Goal: Task Accomplishment & Management: Manage account settings

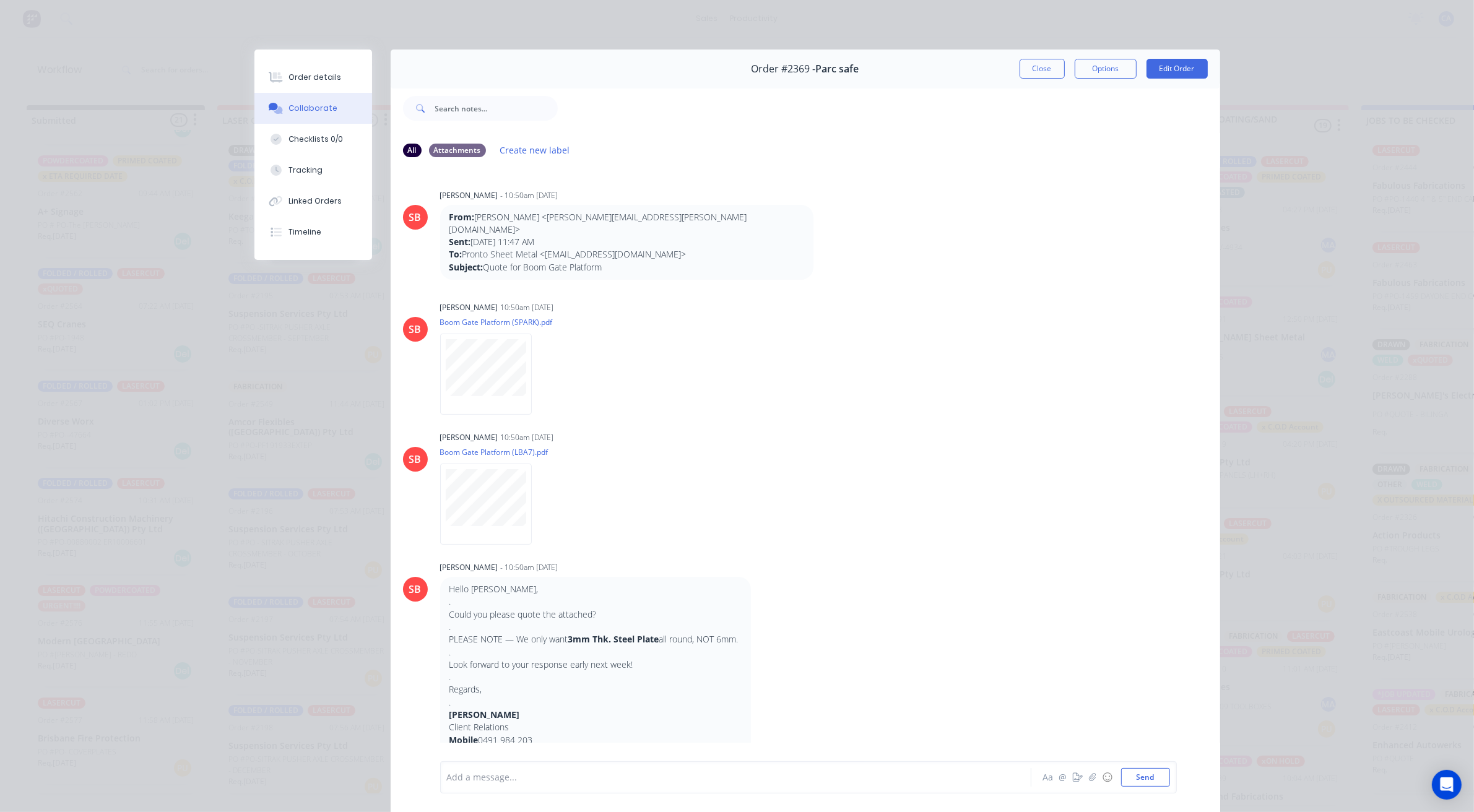
scroll to position [672, 0]
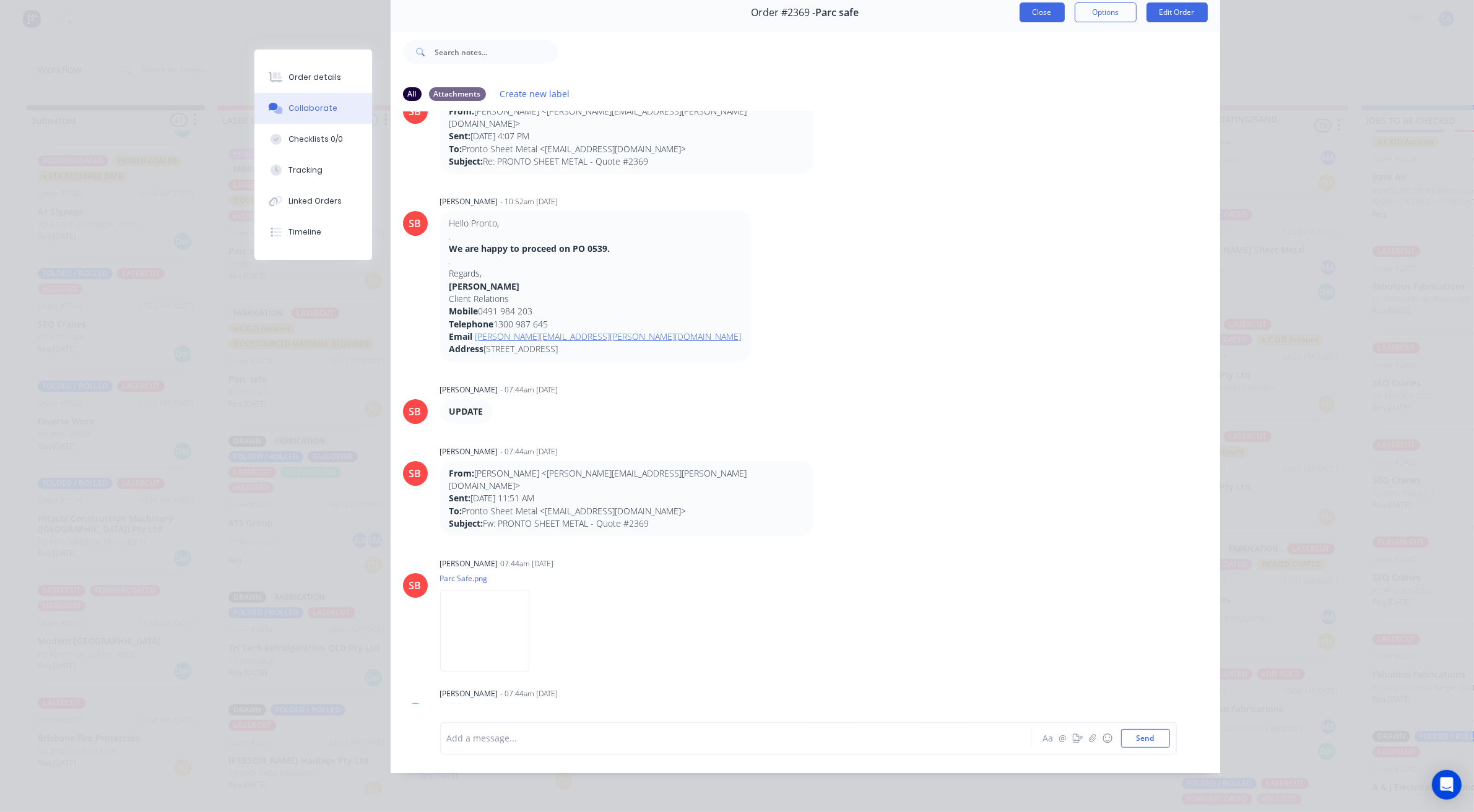
click at [1031, 5] on button "Close" at bounding box center [1042, 13] width 45 height 20
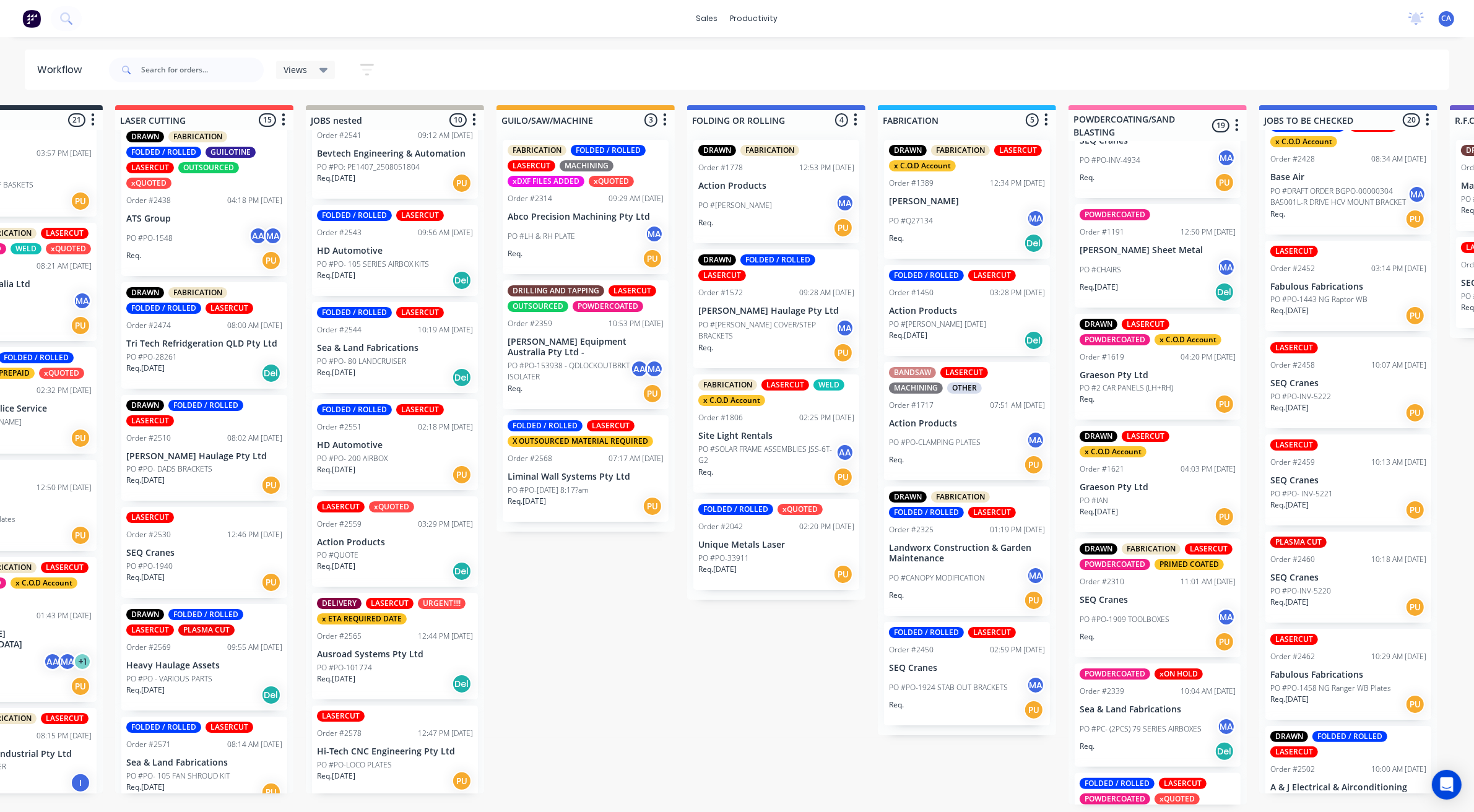
scroll to position [4, 140]
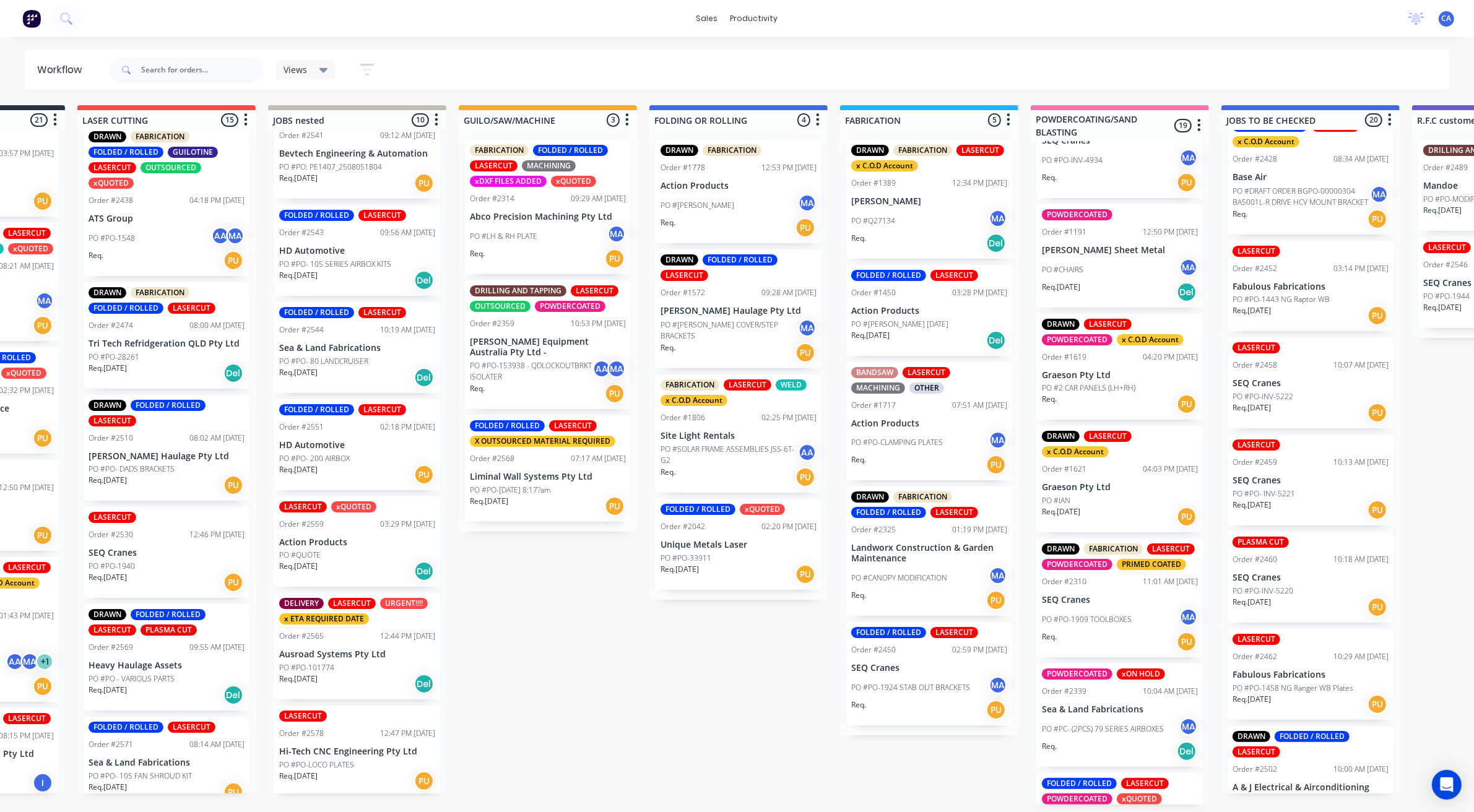
drag, startPoint x: 1050, startPoint y: 496, endPoint x: 1181, endPoint y: 408, distance: 157.8
click at [203, 67] on input "text" at bounding box center [202, 69] width 123 height 25
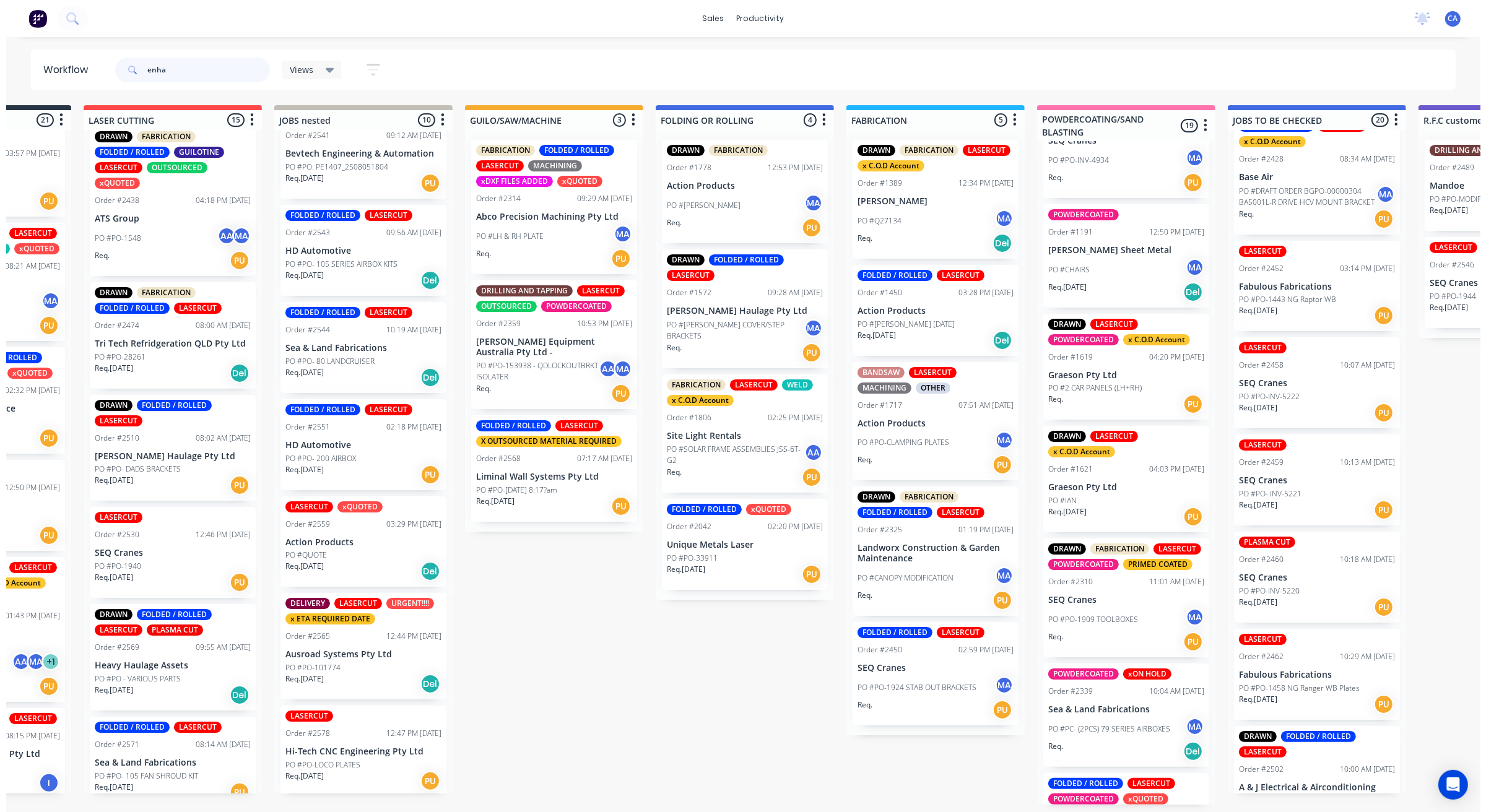
scroll to position [0, 0]
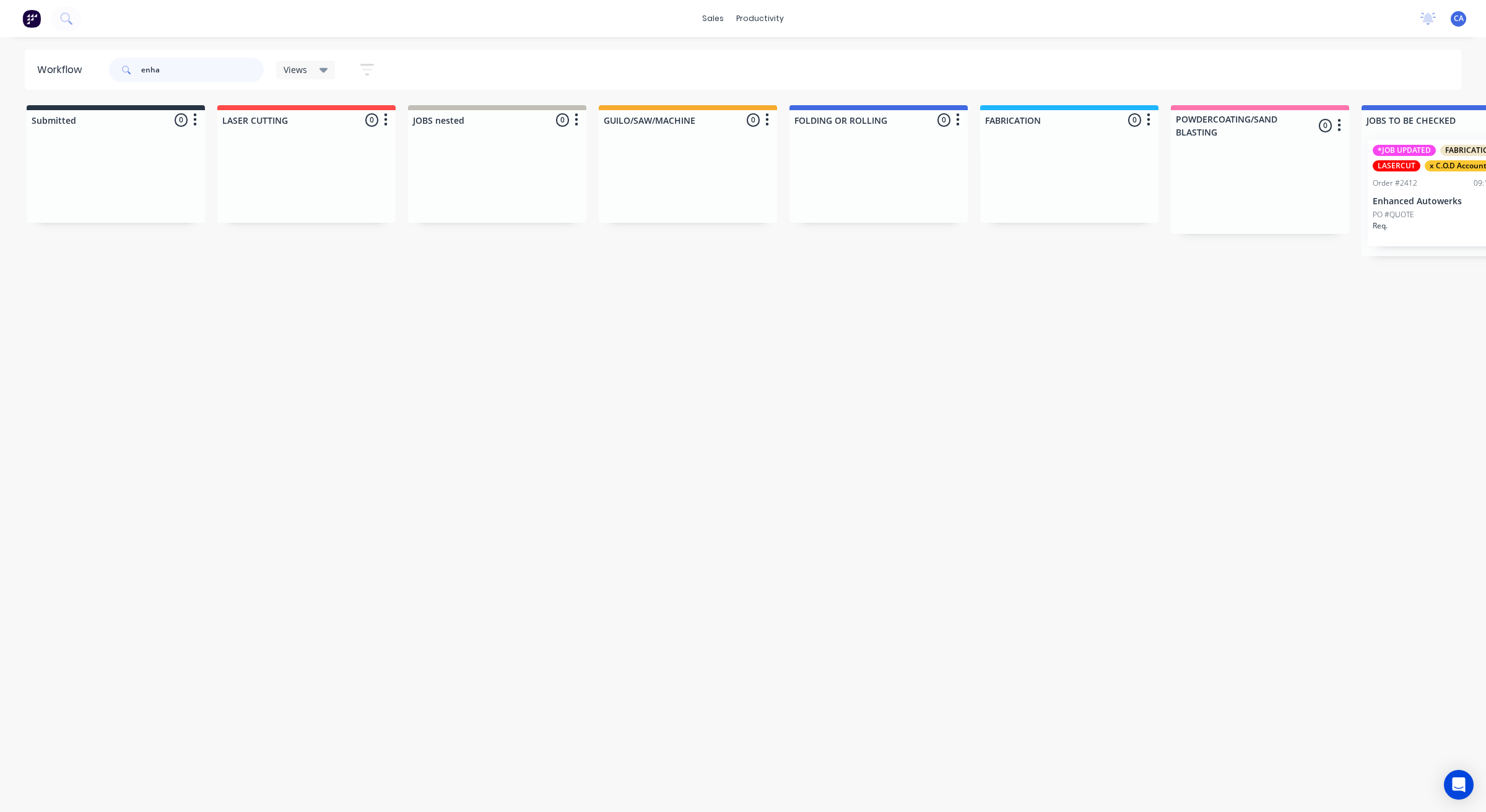
type input "enha"
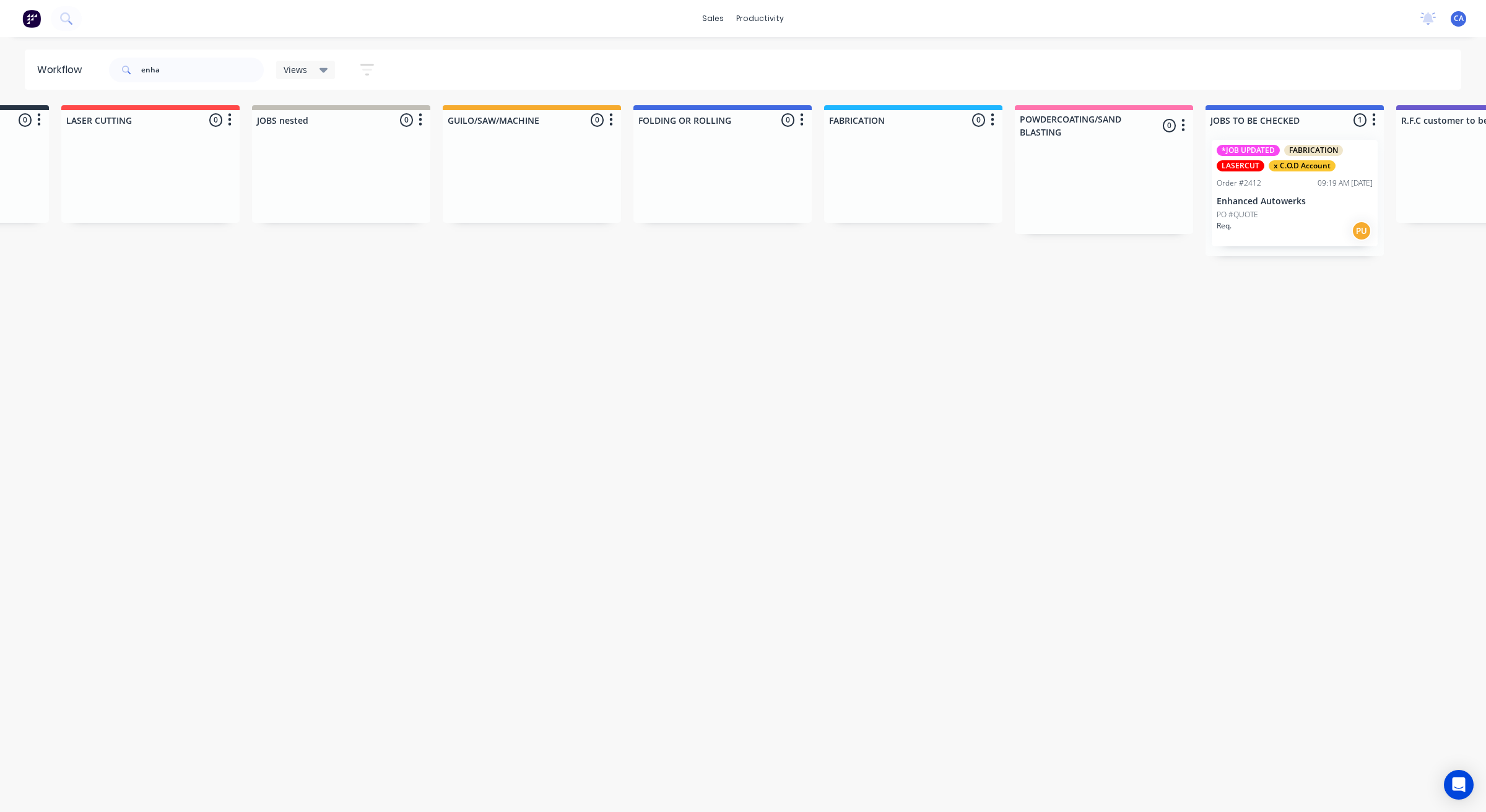
drag, startPoint x: 940, startPoint y: 450, endPoint x: 975, endPoint y: 448, distance: 35.1
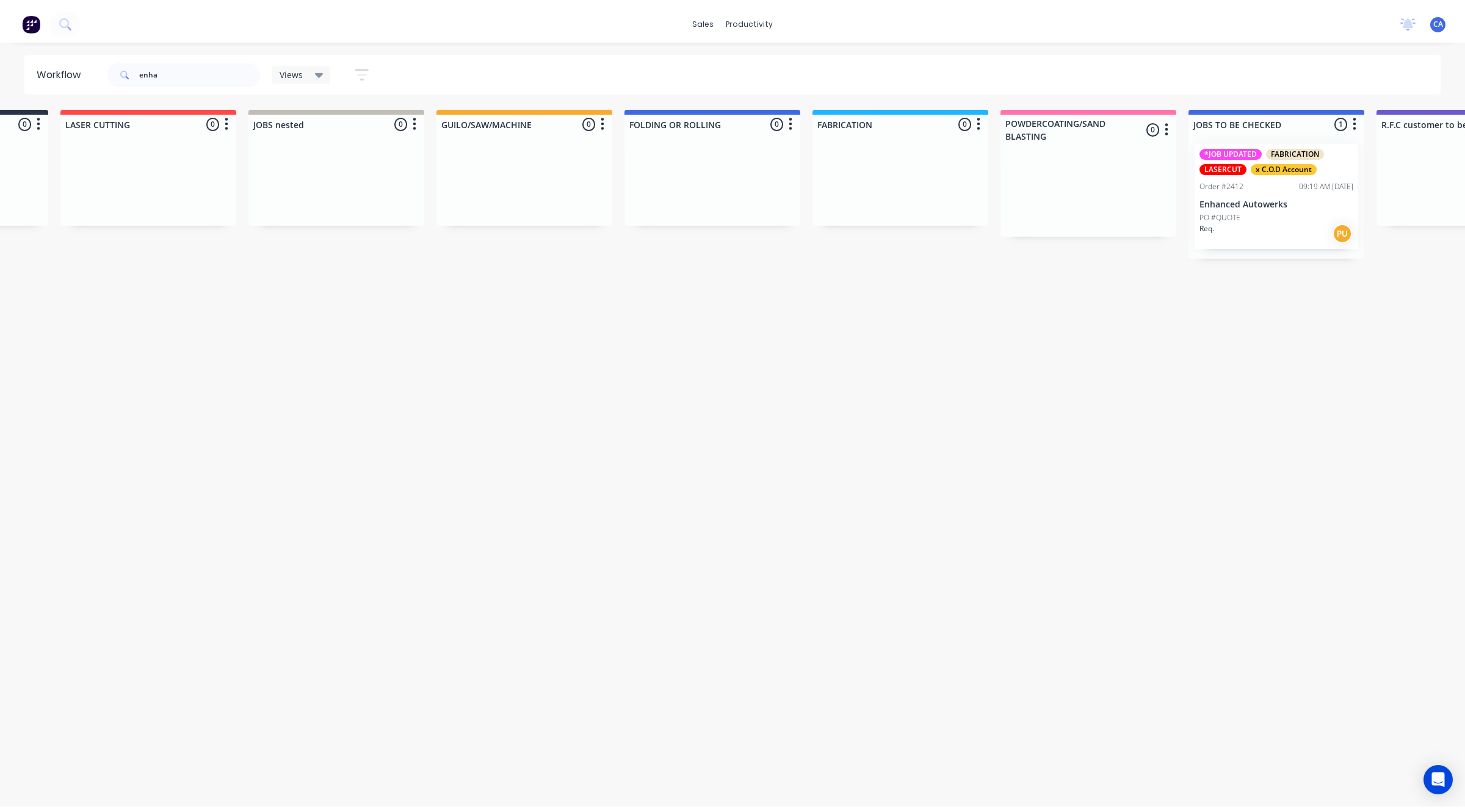
scroll to position [0, 181]
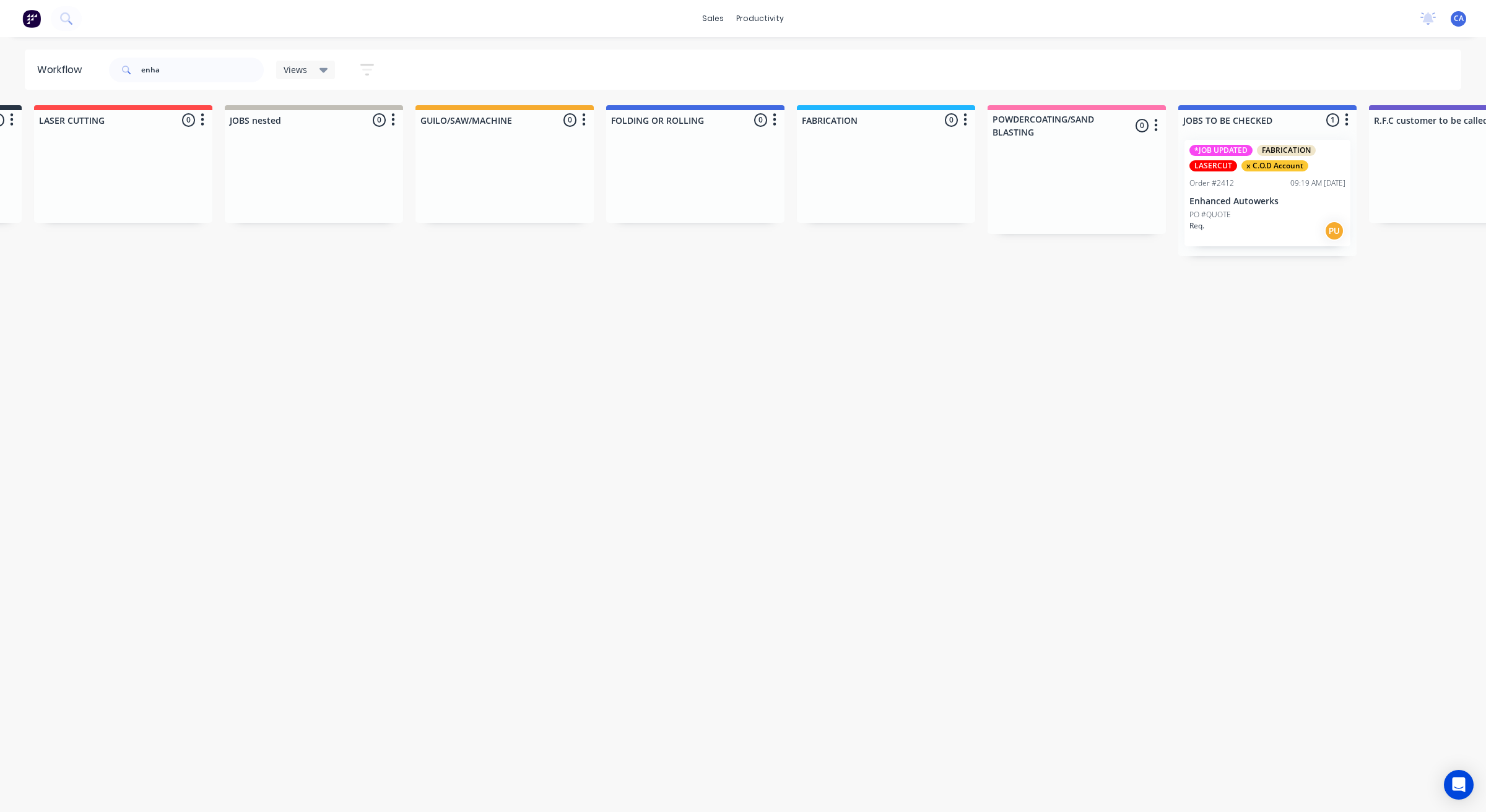
click at [1256, 196] on p "Enhanced Autowerks" at bounding box center [1268, 201] width 156 height 11
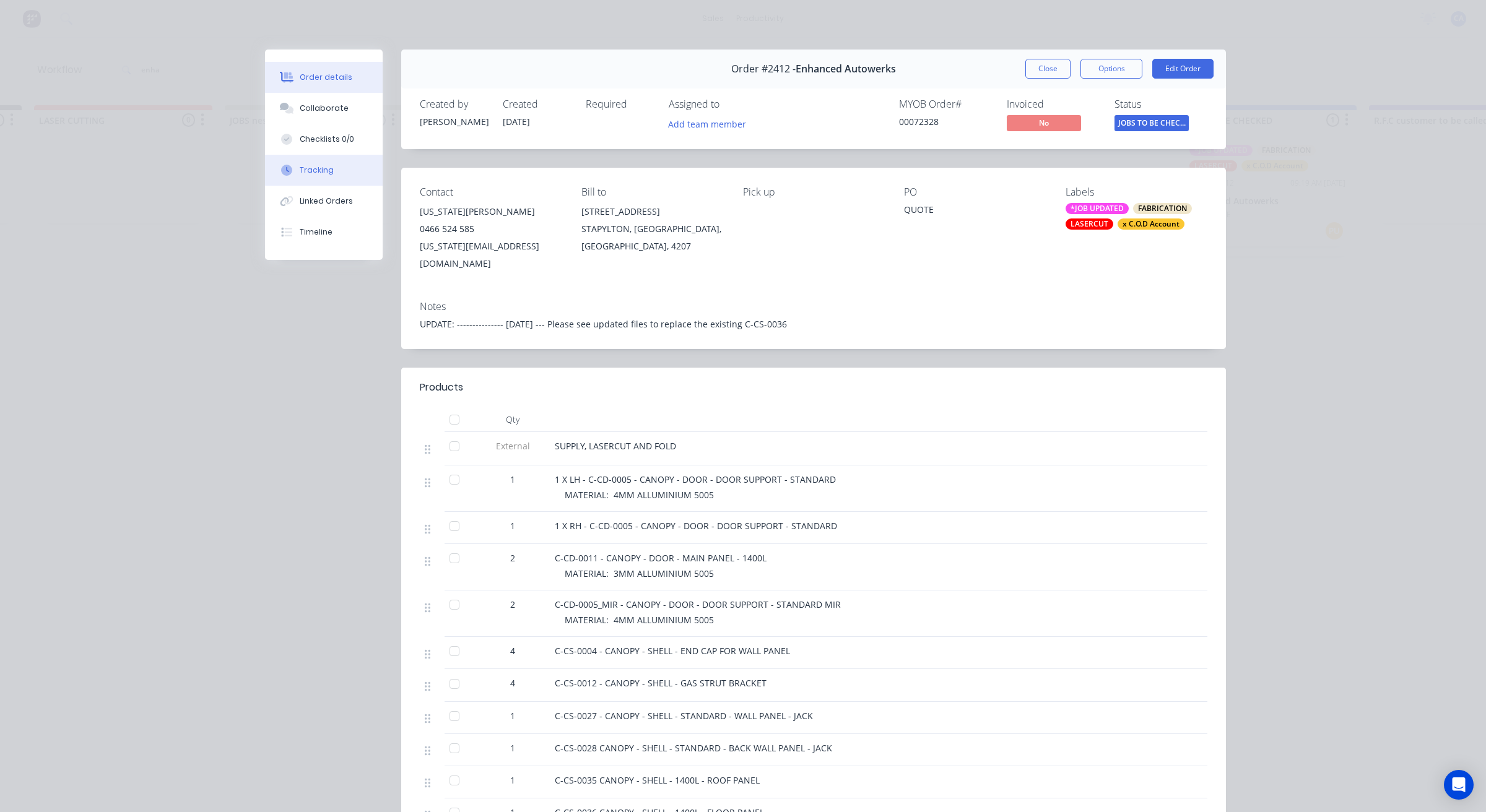
drag, startPoint x: 328, startPoint y: 173, endPoint x: 354, endPoint y: 164, distance: 27.5
click at [328, 167] on button "Tracking" at bounding box center [324, 170] width 117 height 31
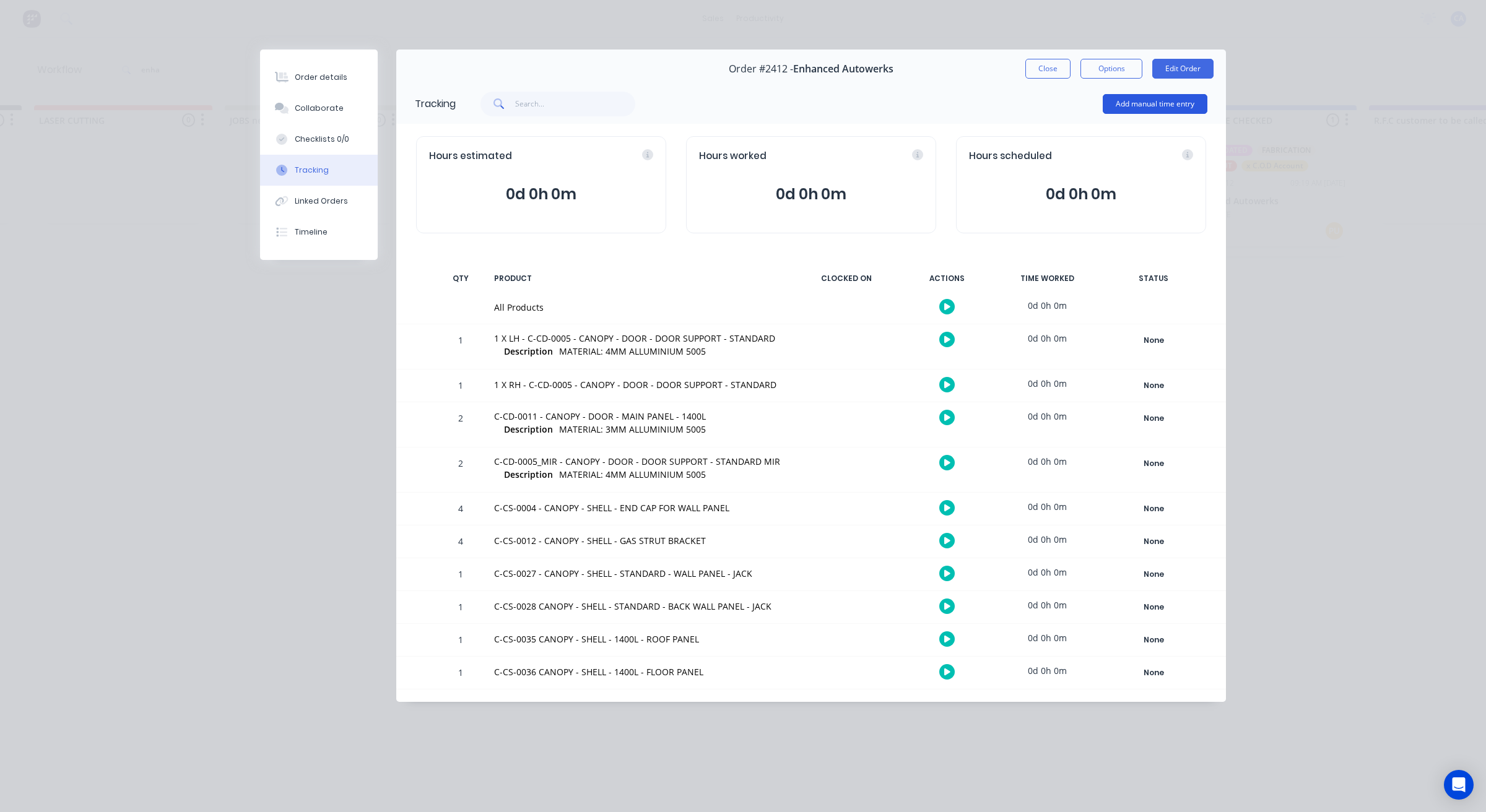
click at [1112, 105] on button "Add manual time entry" at bounding box center [1155, 104] width 105 height 20
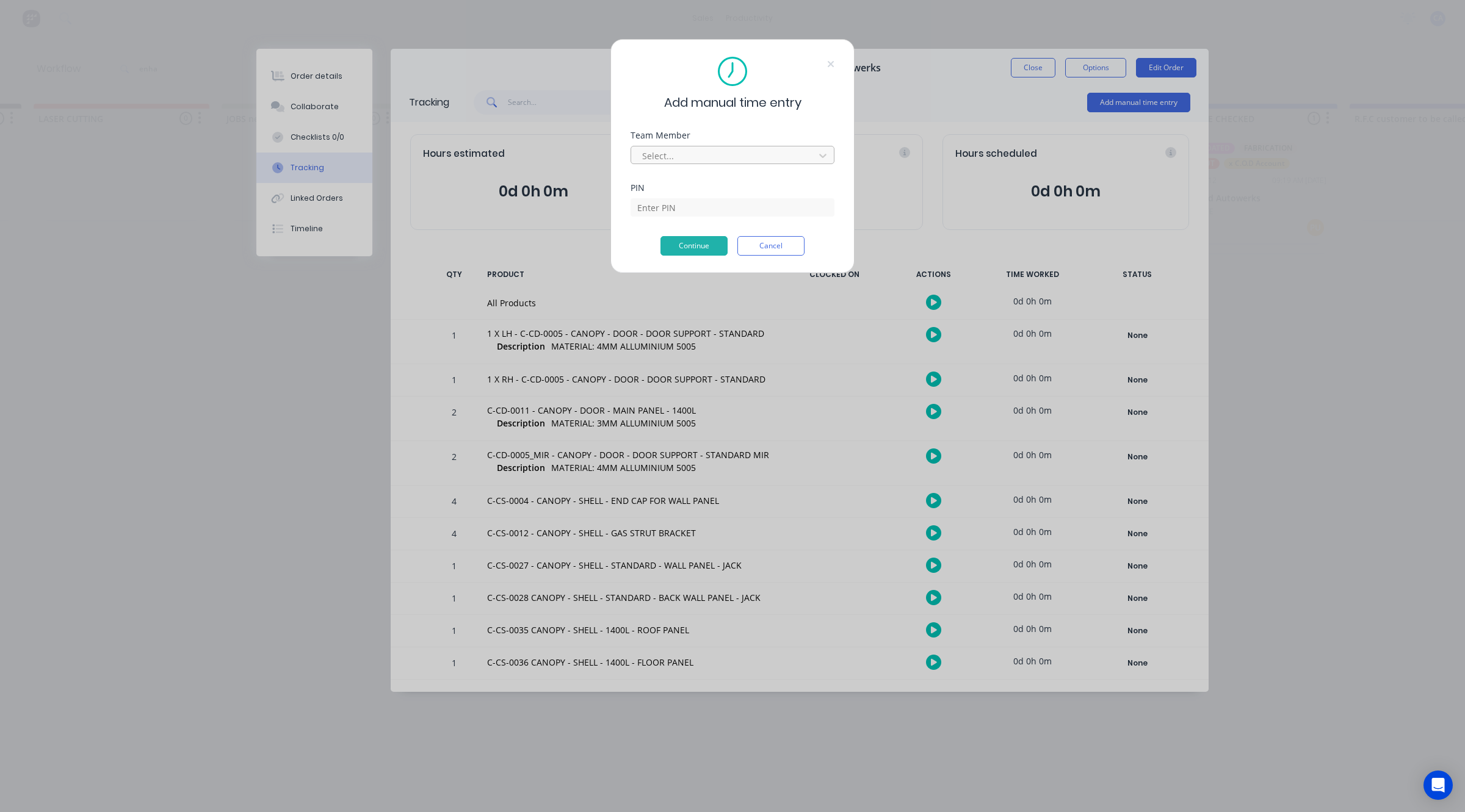
click at [671, 155] on div at bounding box center [725, 155] width 167 height 15
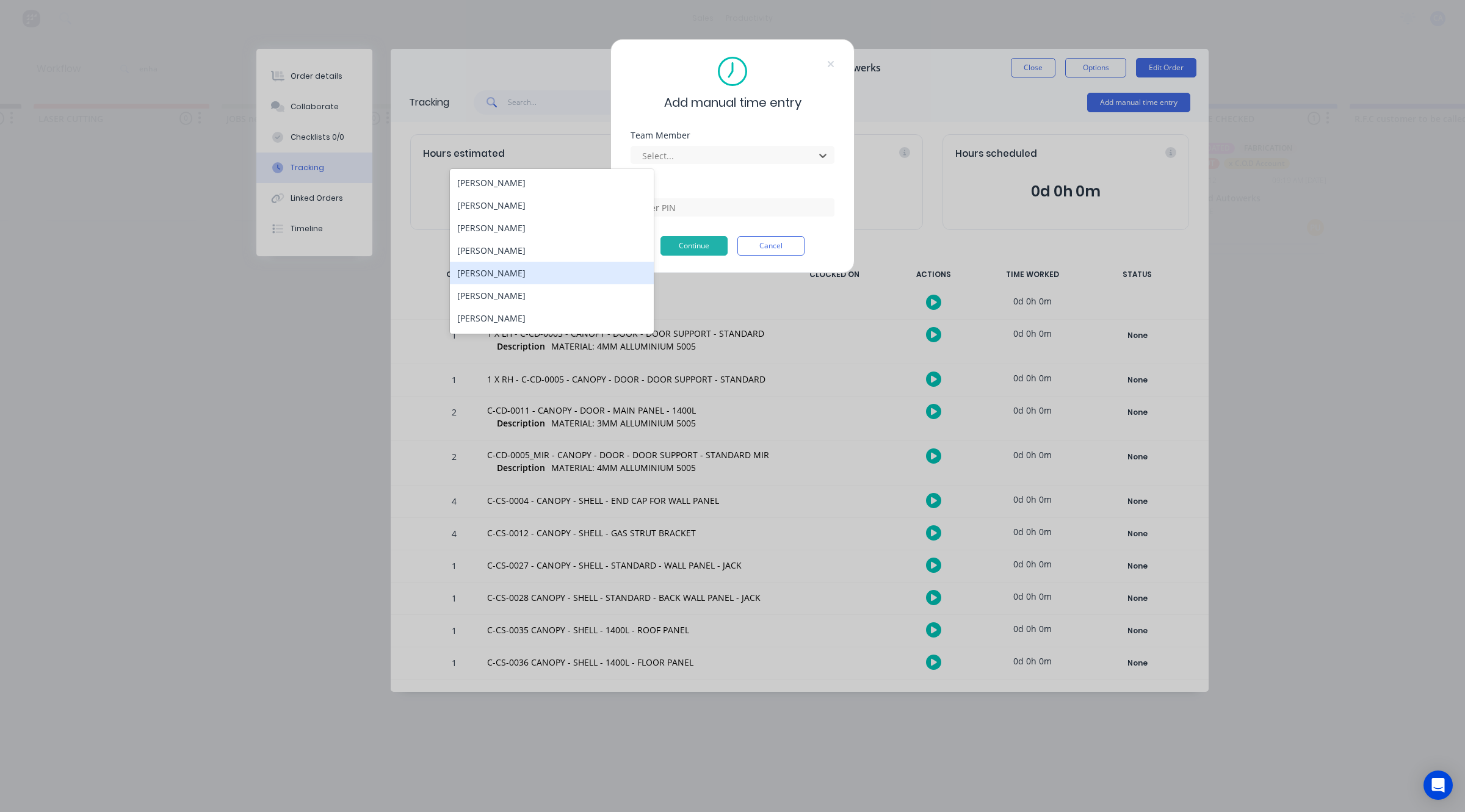
click at [481, 276] on div "[PERSON_NAME]" at bounding box center [552, 273] width 204 height 22
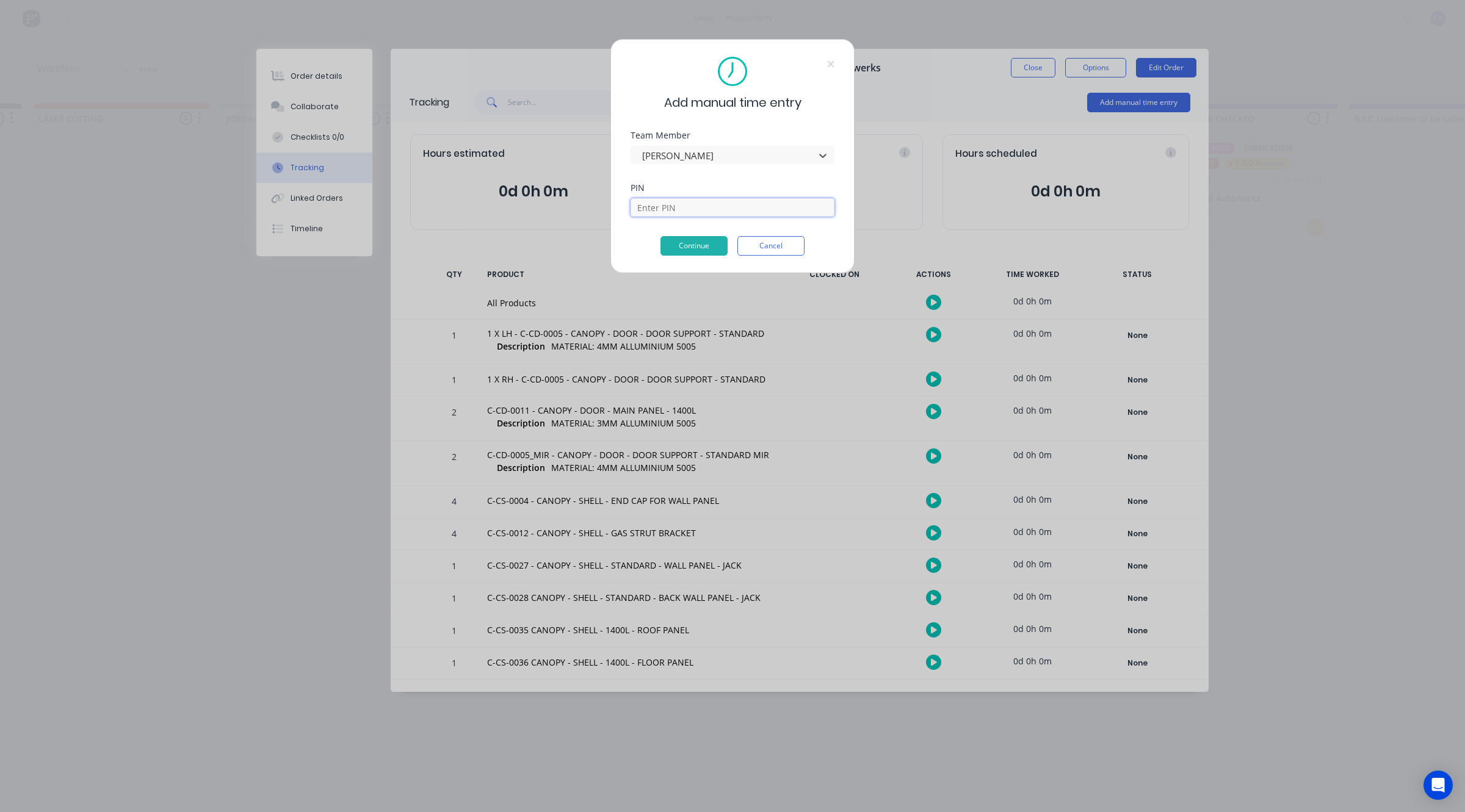
click at [675, 206] on input at bounding box center [732, 207] width 204 height 18
type input "3699"
click at [696, 242] on button "Continue" at bounding box center [694, 246] width 67 height 20
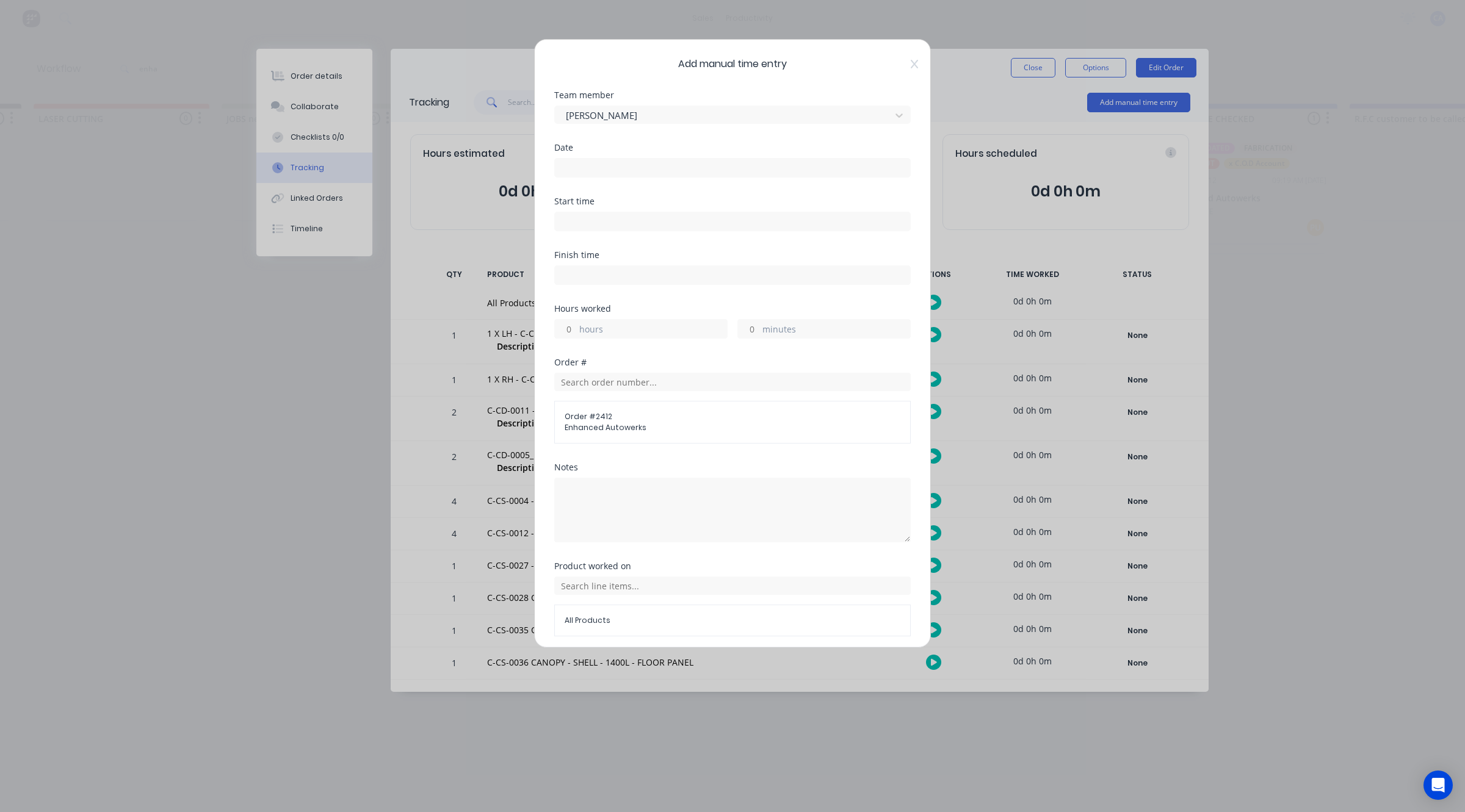
click at [599, 165] on input at bounding box center [732, 168] width 355 height 18
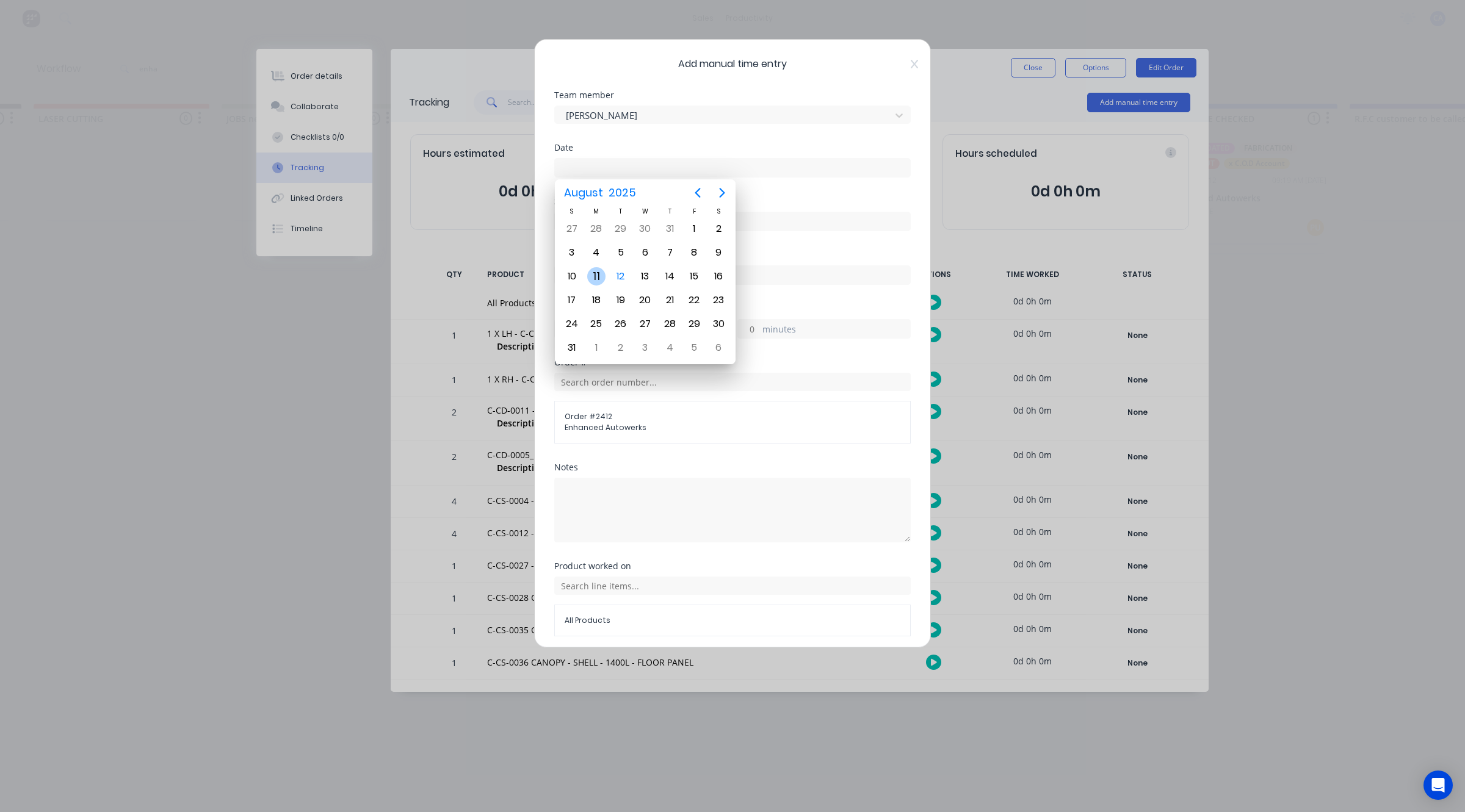
click at [597, 274] on div "11" at bounding box center [596, 276] width 18 height 18
type input "[DATE]"
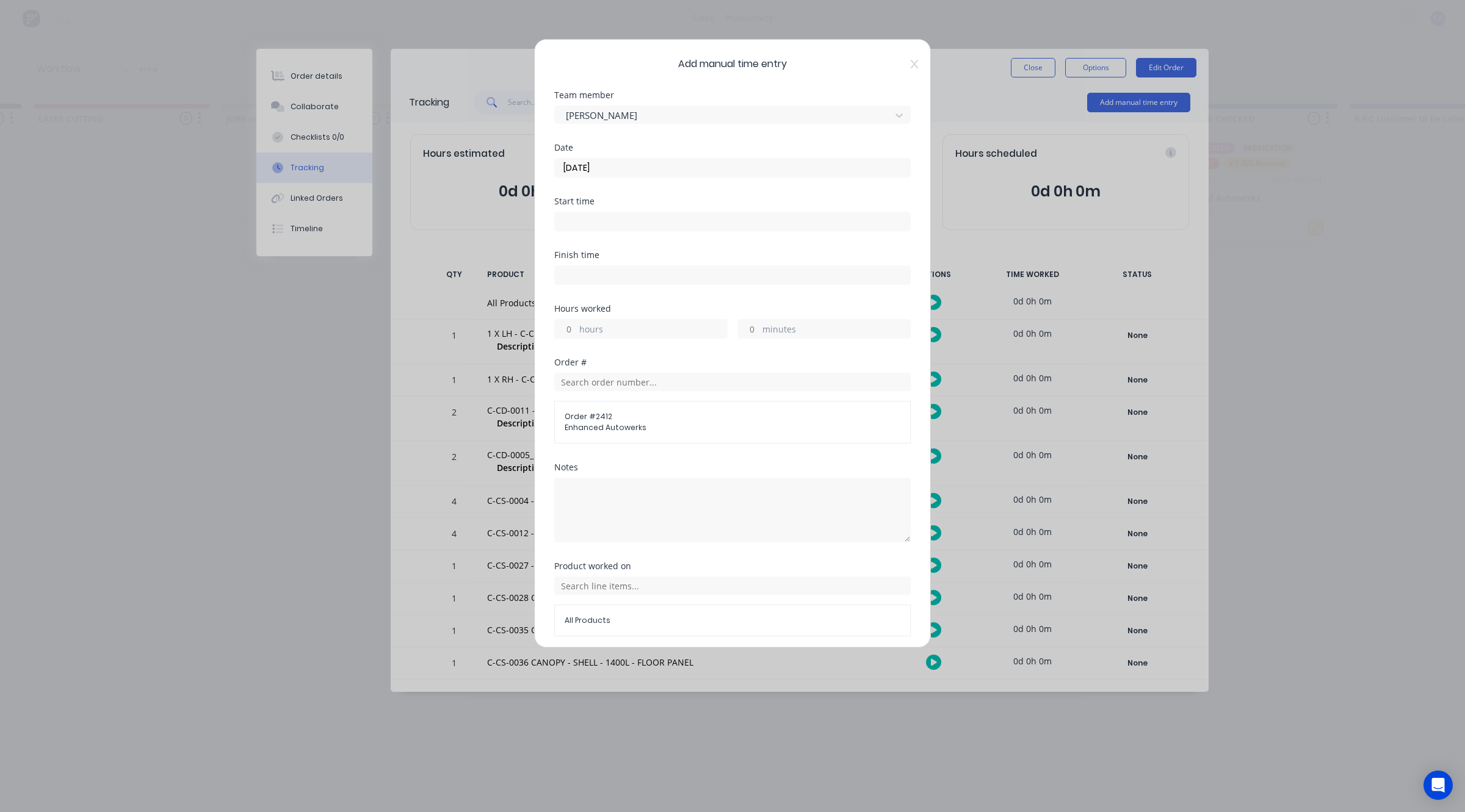
click at [573, 324] on input "hours" at bounding box center [565, 329] width 21 height 18
type input "3"
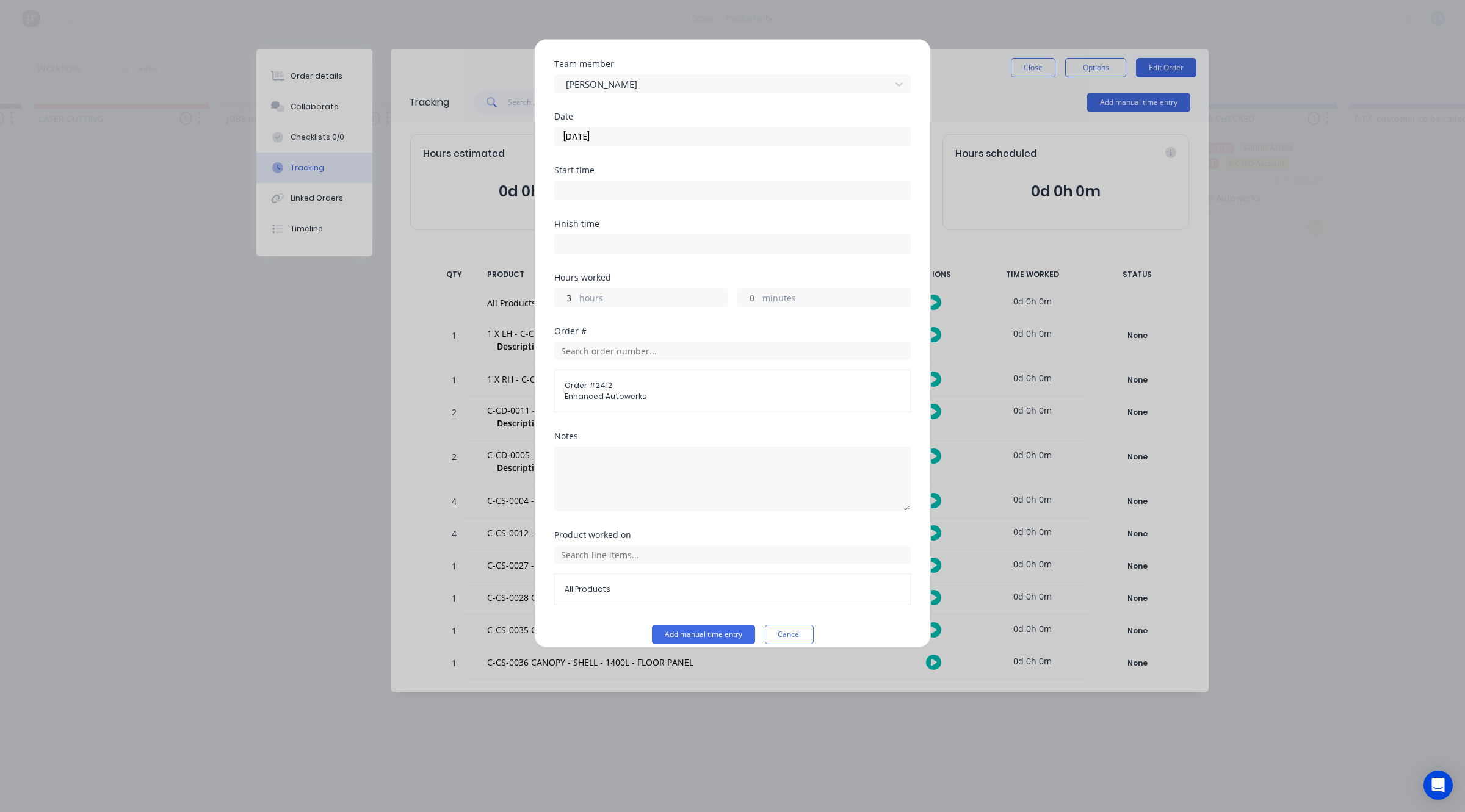
scroll to position [47, 0]
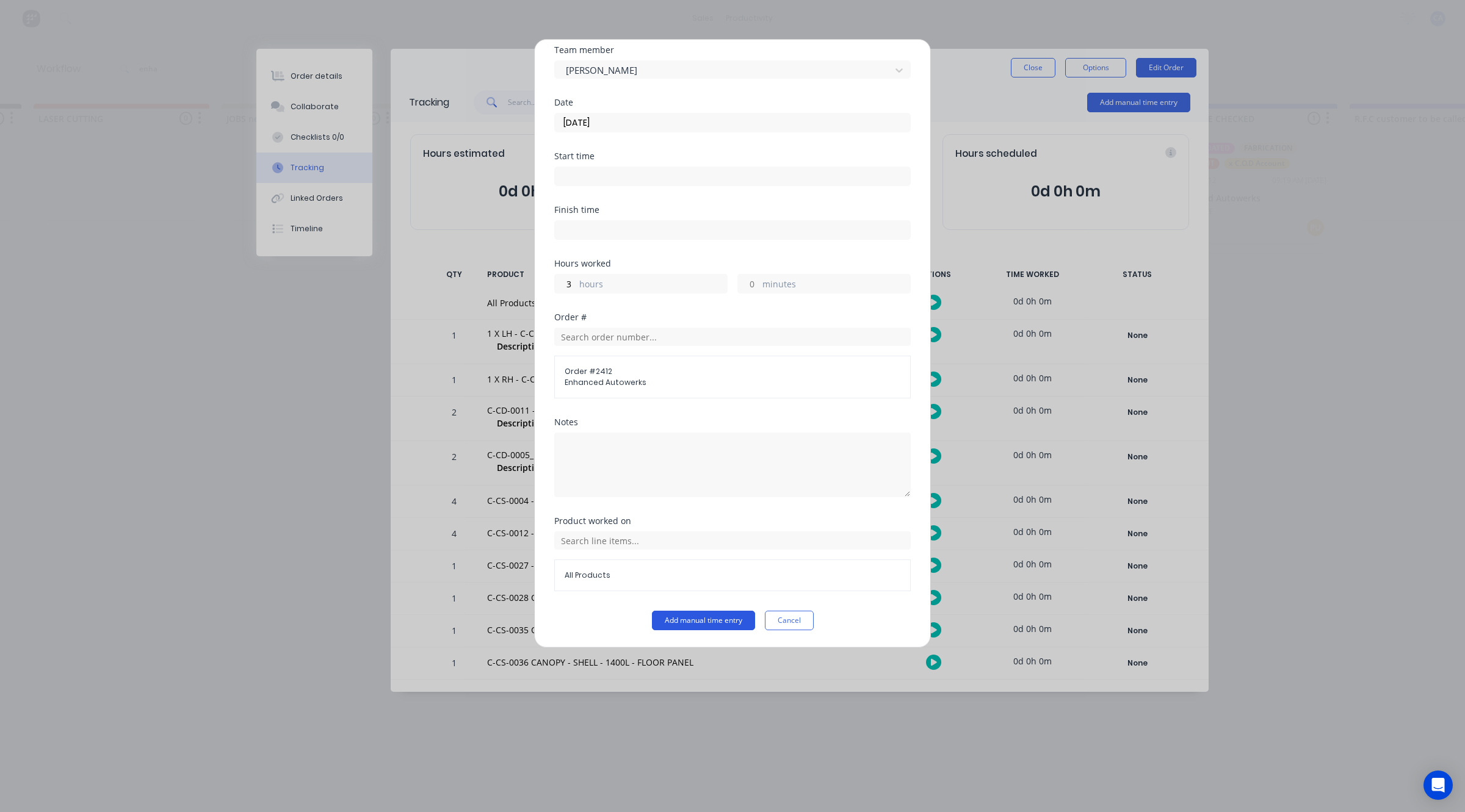
click at [724, 617] on button "Add manual time entry" at bounding box center [703, 621] width 103 height 20
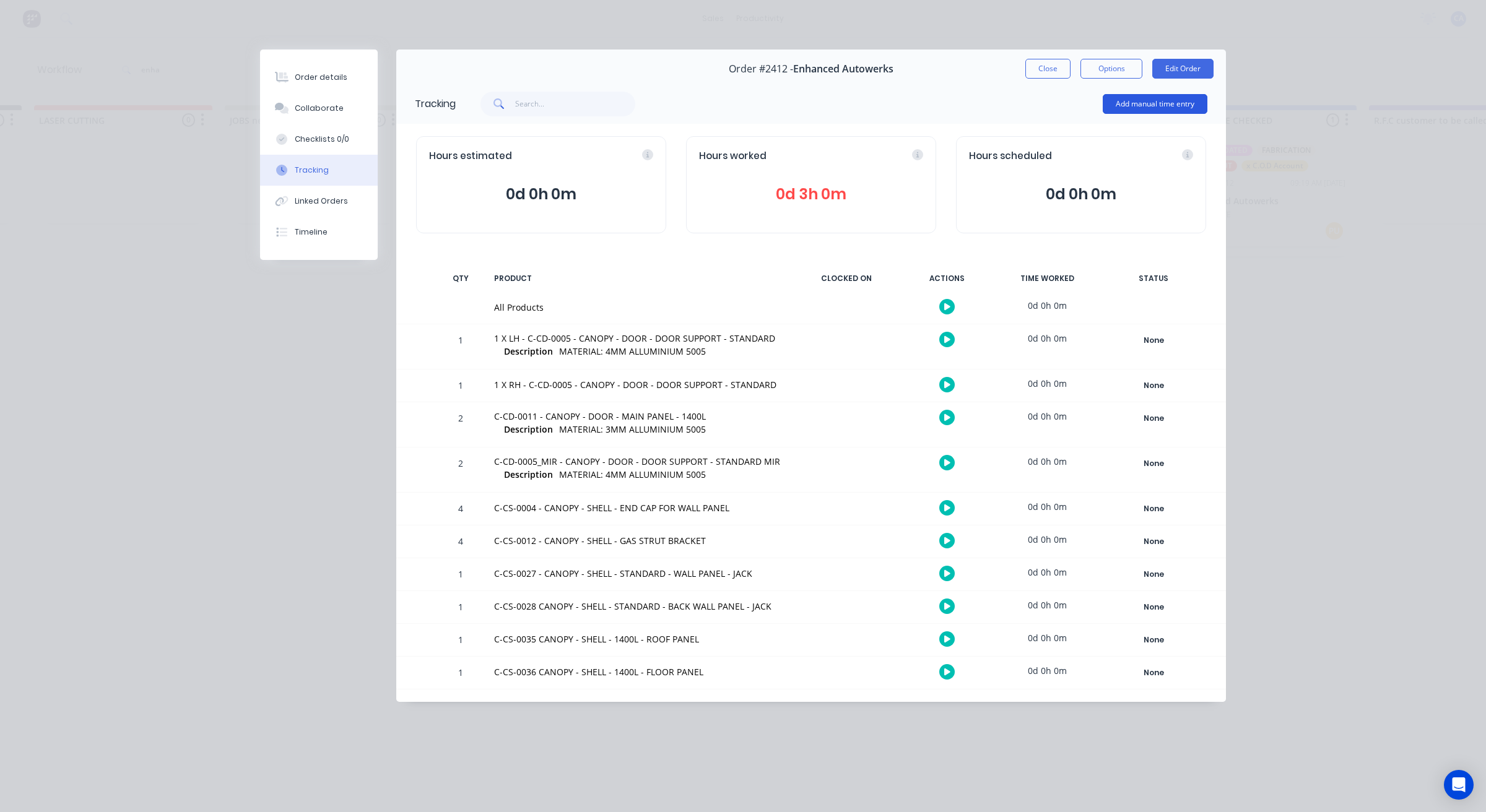
click at [1122, 105] on button "Add manual time entry" at bounding box center [1155, 104] width 105 height 20
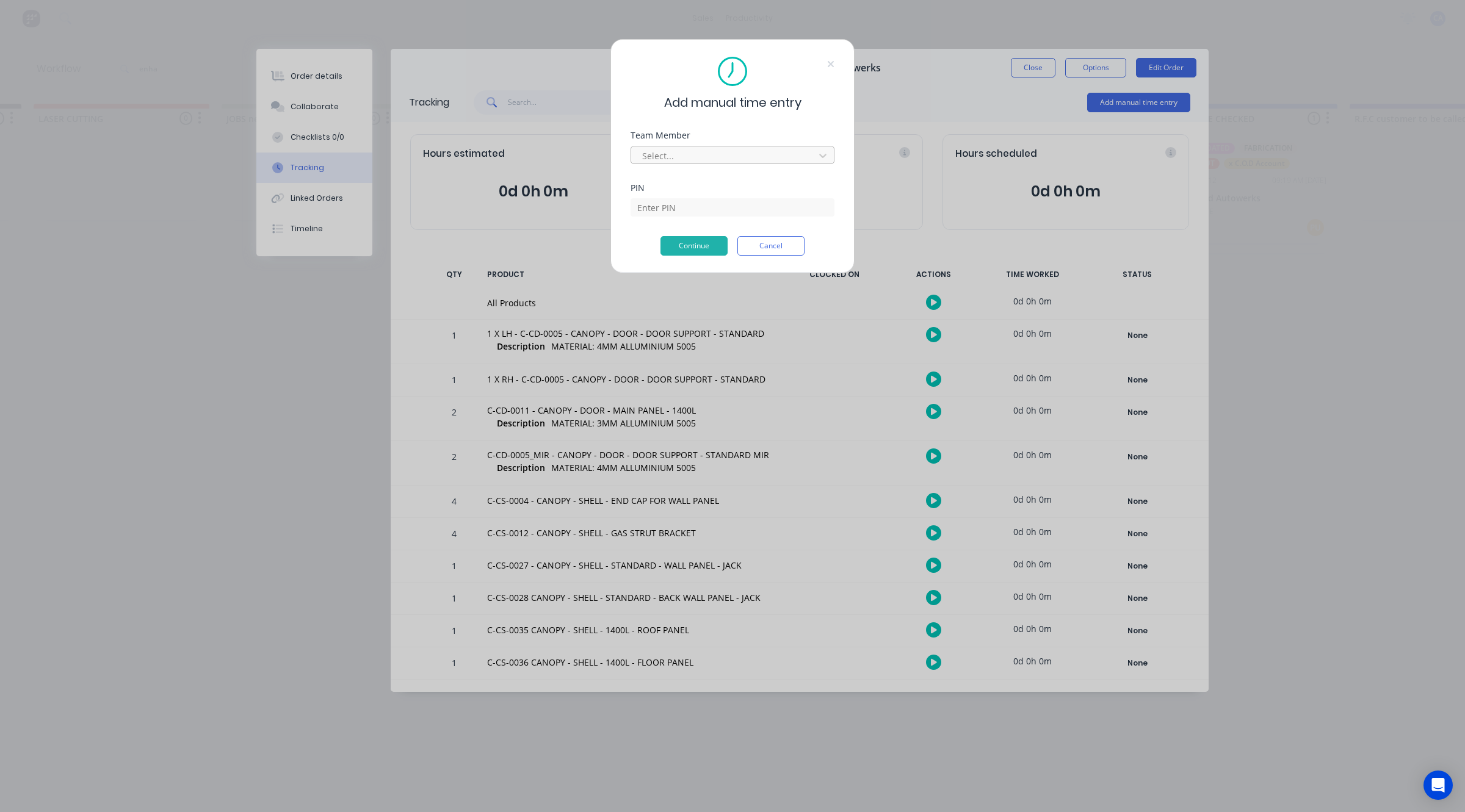
click at [677, 144] on div "Select..." at bounding box center [732, 153] width 204 height 21
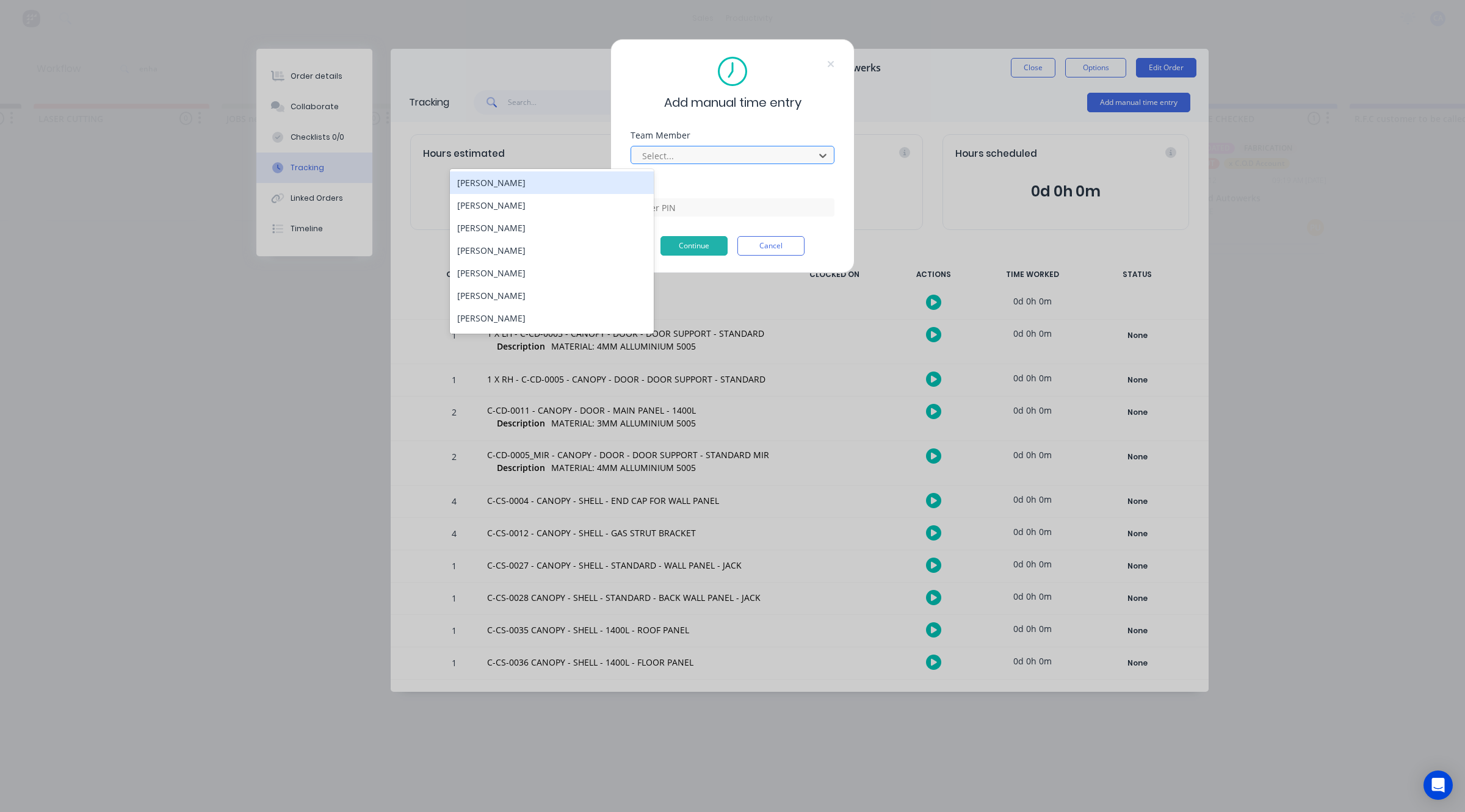
click at [682, 147] on div "Select..." at bounding box center [724, 156] width 174 height 18
drag, startPoint x: 502, startPoint y: 248, endPoint x: 604, endPoint y: 218, distance: 106.3
click at [501, 248] on div "[PERSON_NAME]" at bounding box center [552, 251] width 204 height 22
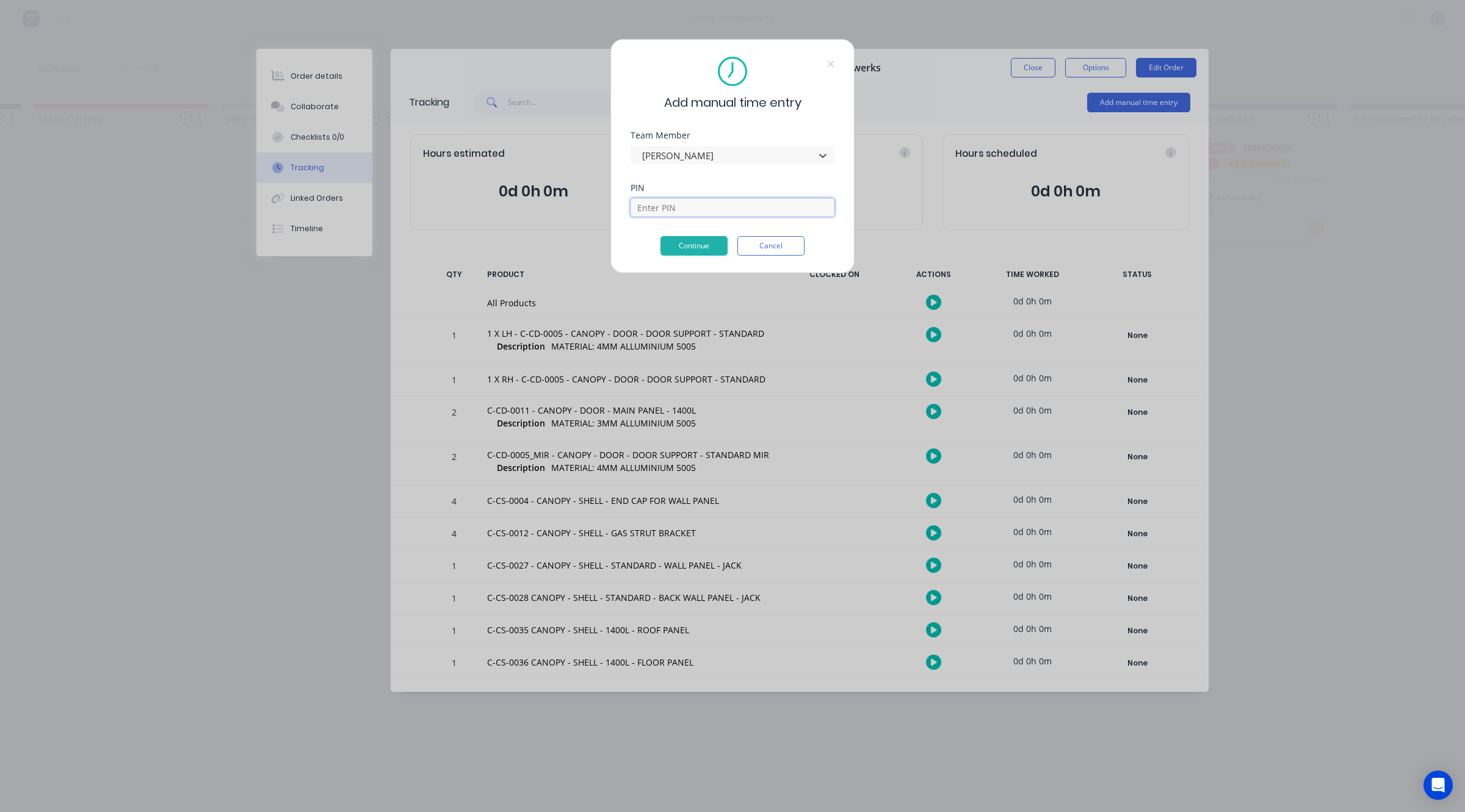
click at [648, 211] on input at bounding box center [732, 207] width 204 height 18
type input "0000"
click at [698, 248] on button "Continue" at bounding box center [694, 246] width 67 height 20
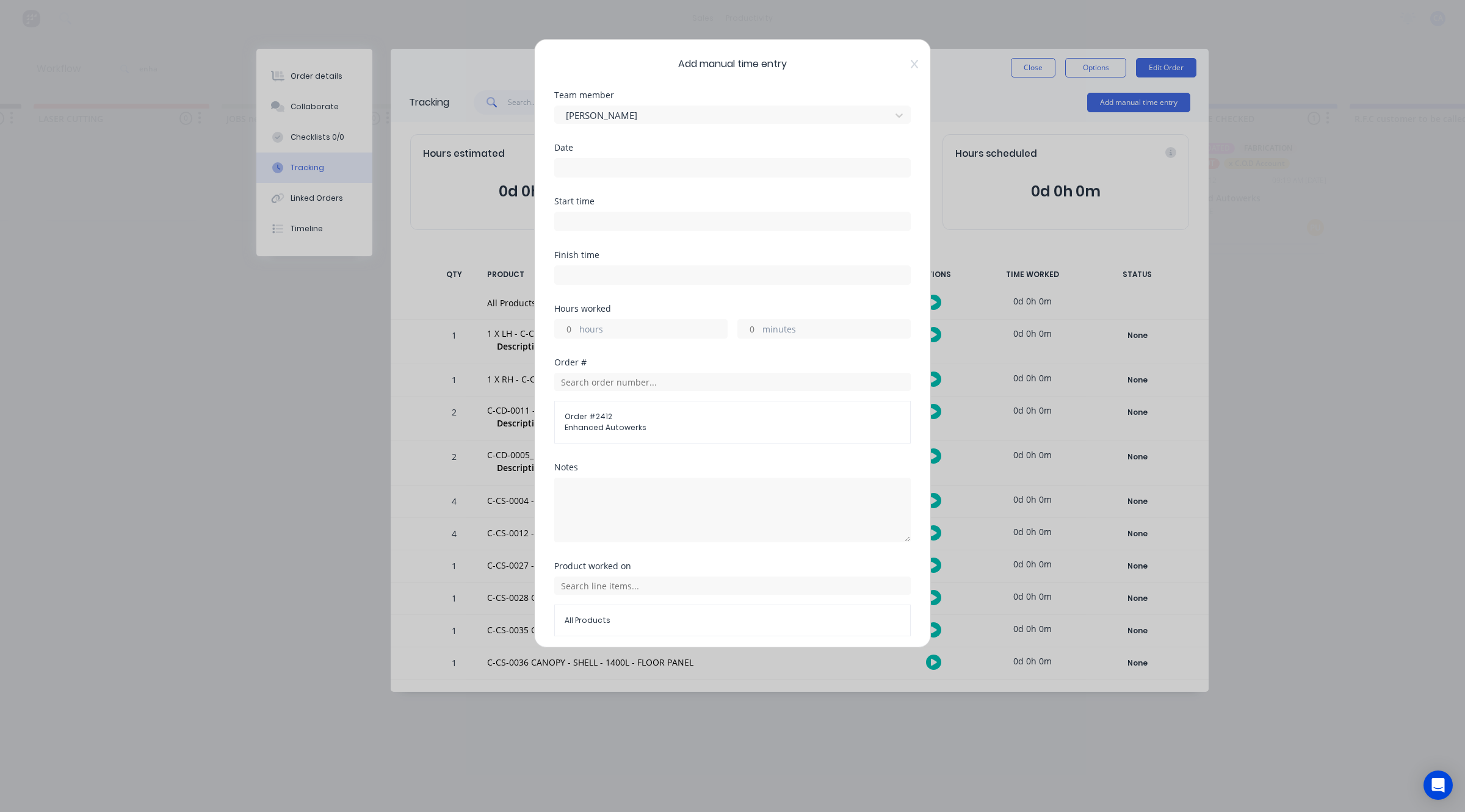
click at [571, 166] on input at bounding box center [732, 168] width 355 height 18
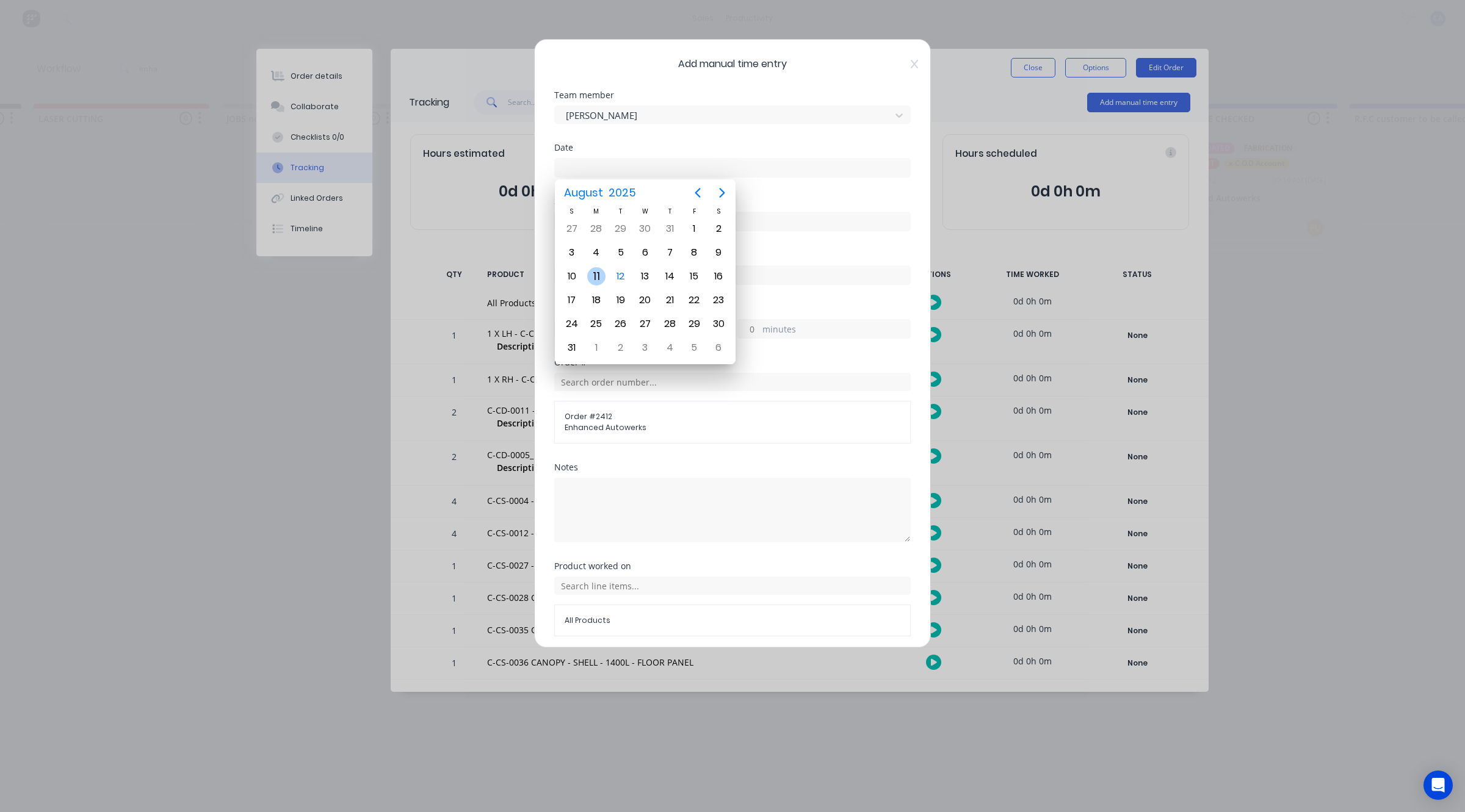
click at [601, 279] on div "11" at bounding box center [596, 276] width 18 height 18
type input "[DATE]"
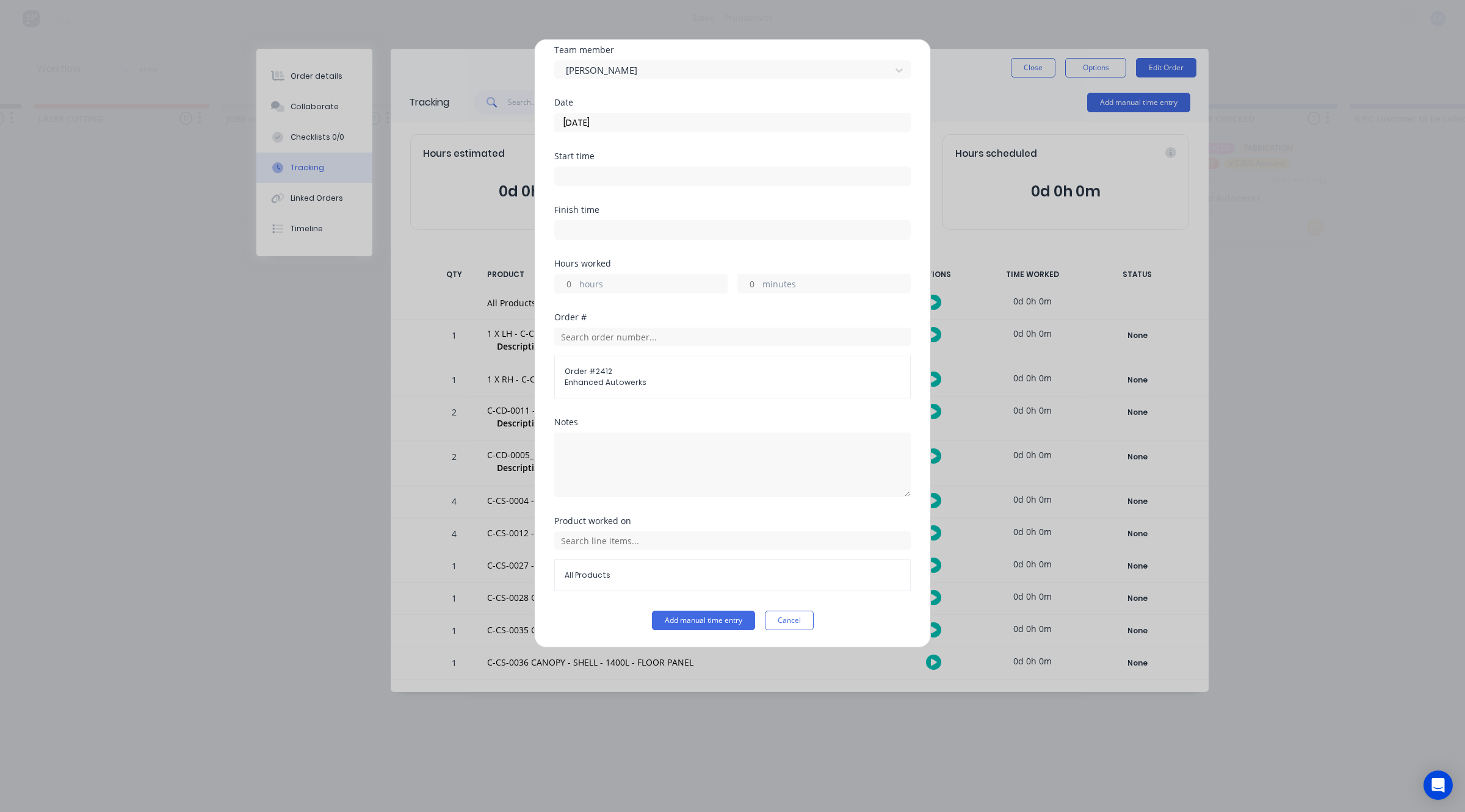
click at [567, 293] on div "Hours worked hours minutes" at bounding box center [732, 286] width 357 height 54
click at [571, 284] on input "hours" at bounding box center [565, 284] width 21 height 18
type input "3"
click at [711, 623] on button "Add manual time entry" at bounding box center [703, 621] width 103 height 20
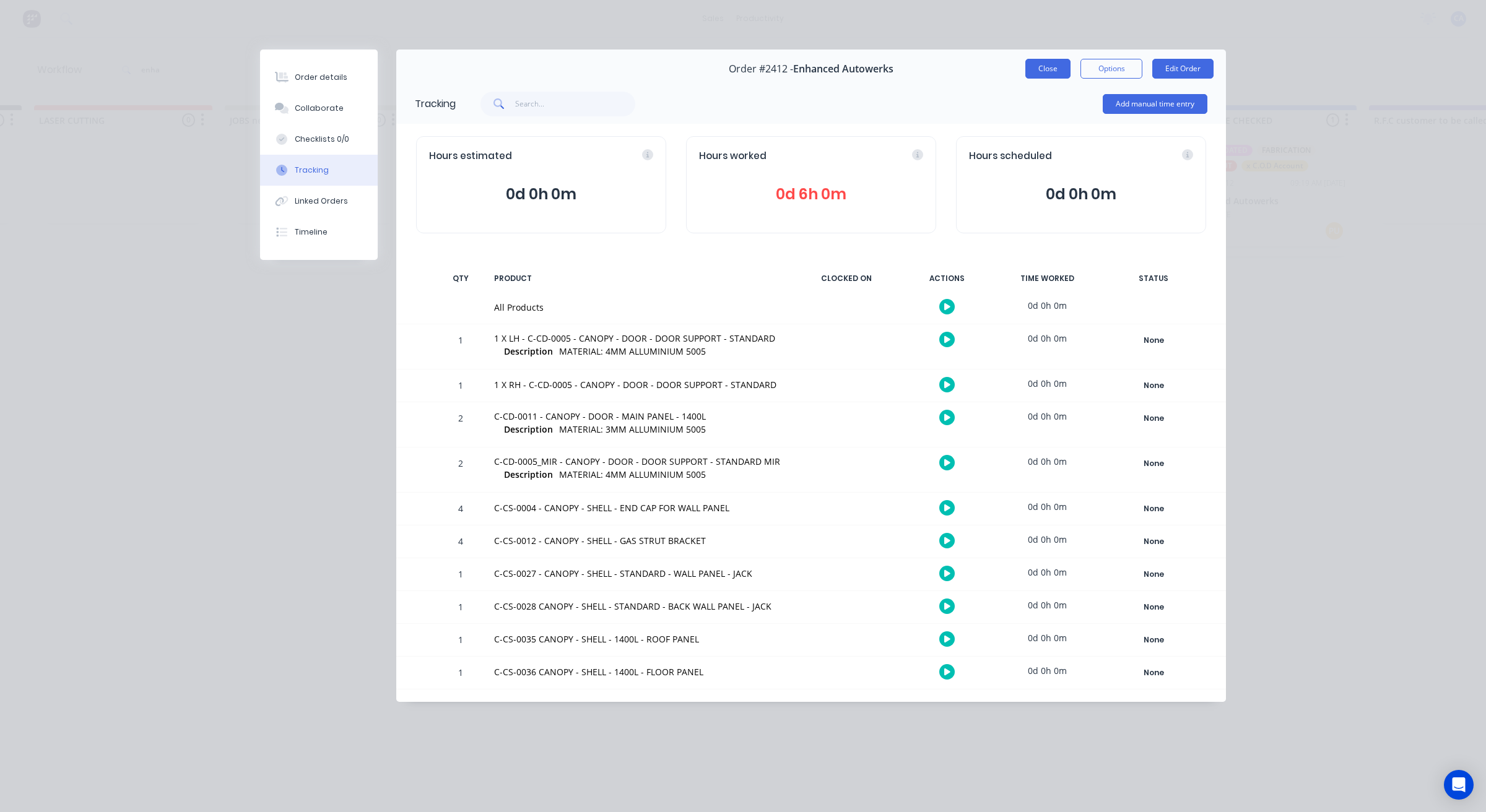
click at [1046, 70] on button "Close" at bounding box center [1048, 69] width 45 height 20
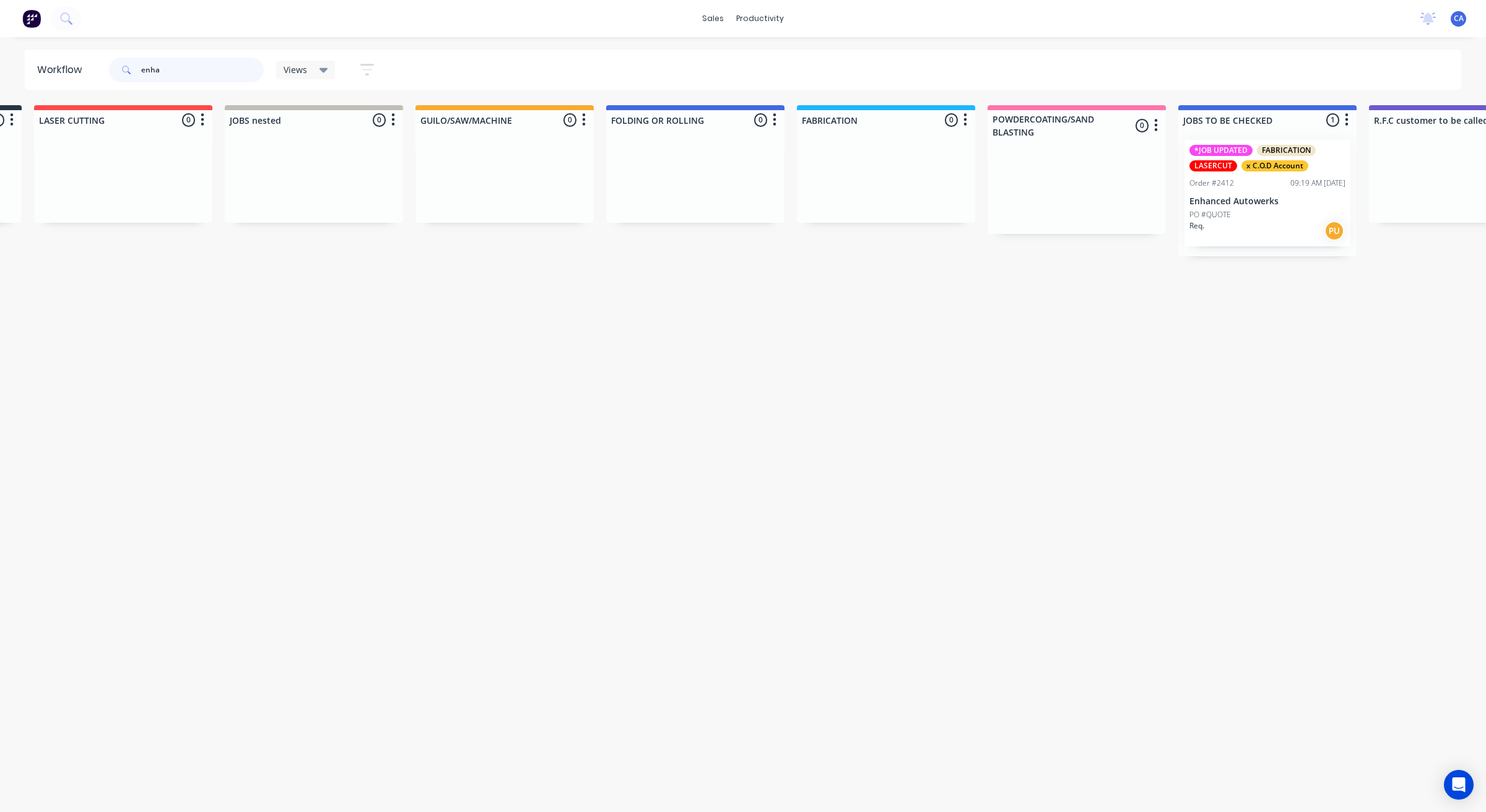
drag, startPoint x: 186, startPoint y: 72, endPoint x: 102, endPoint y: 35, distance: 91.8
click at [77, 57] on header "Workflow enha Views Save new view None (Default) edit Show/Hide statuses Show l…" at bounding box center [743, 69] width 1437 height 40
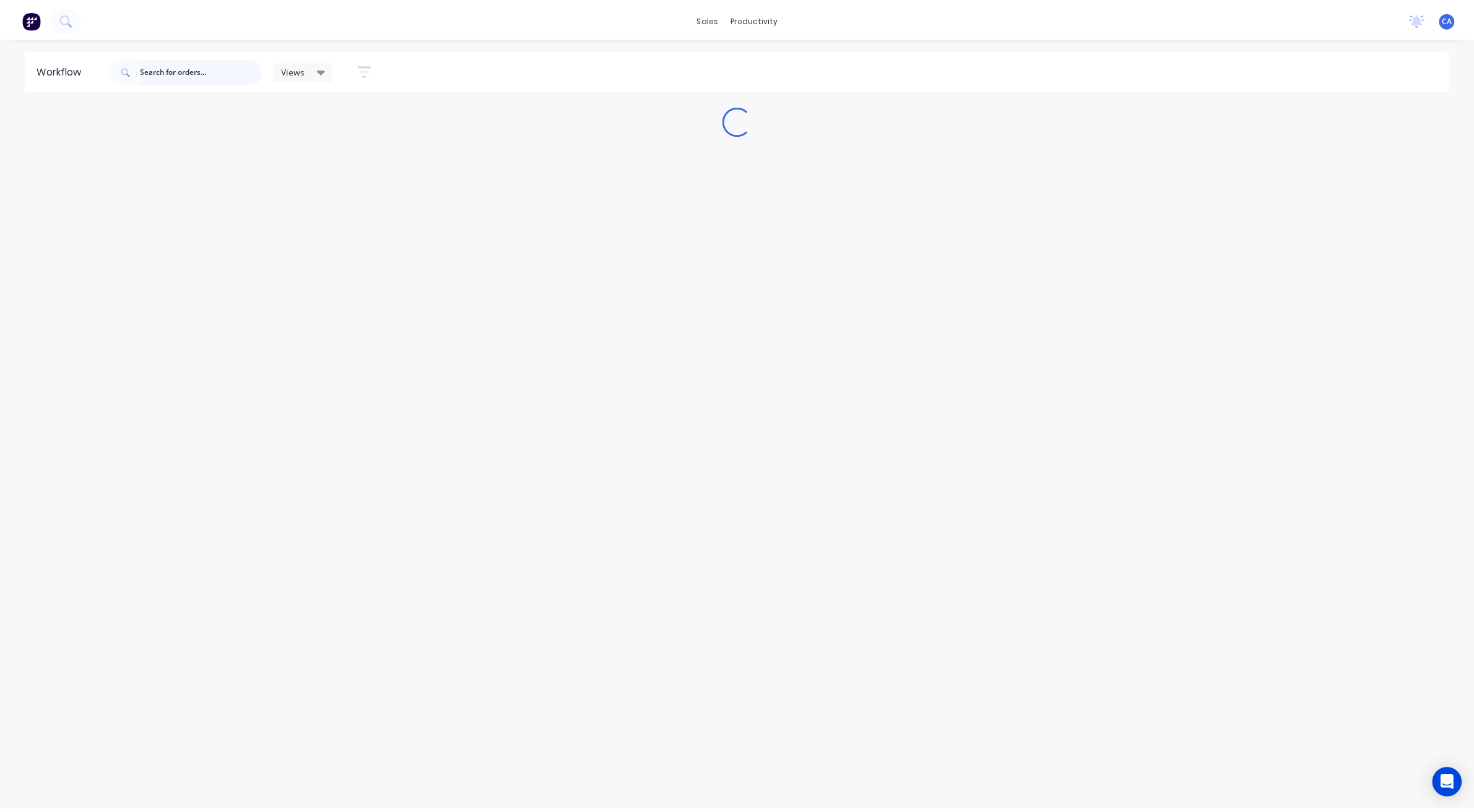
scroll to position [0, 0]
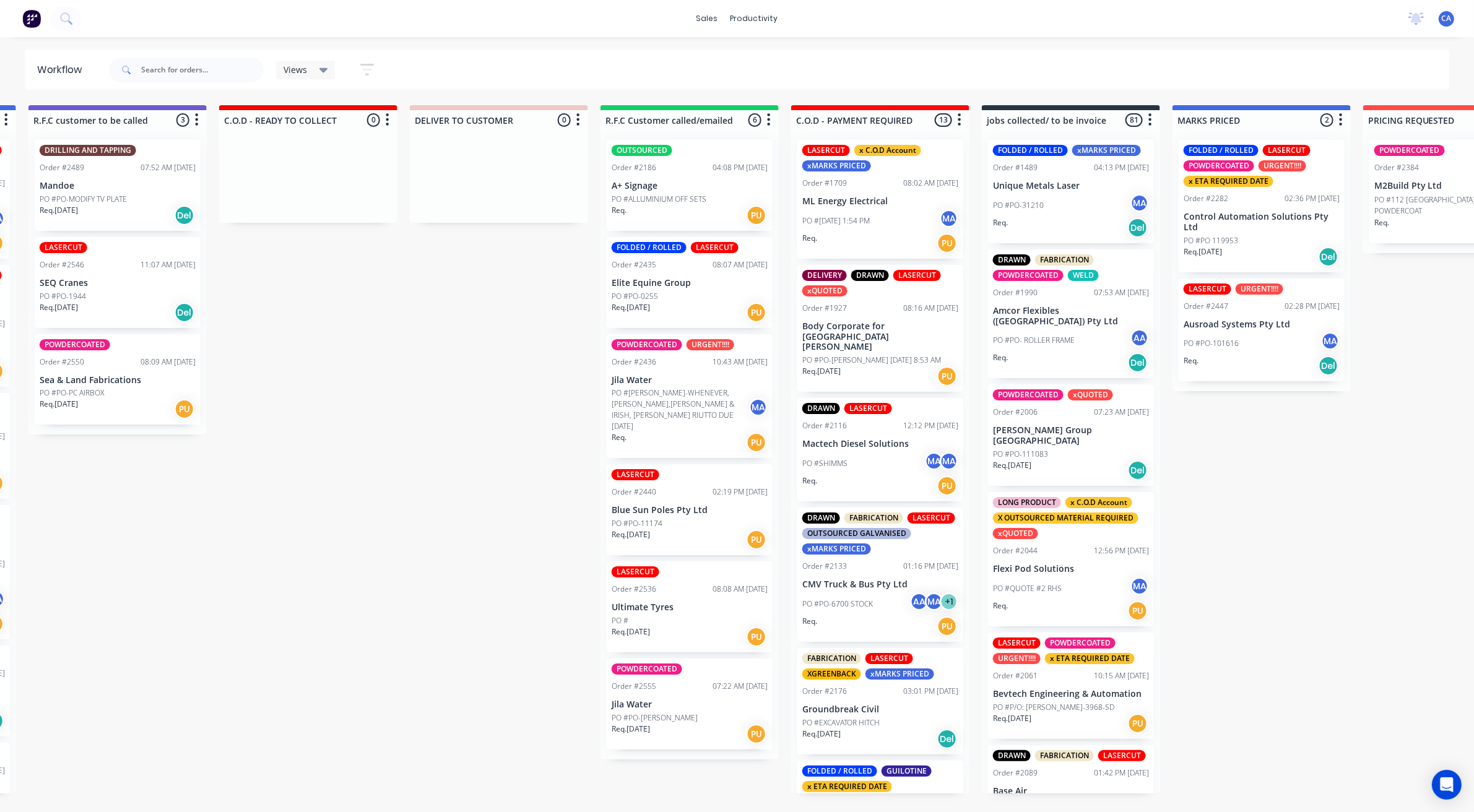
drag, startPoint x: 844, startPoint y: 388, endPoint x: 953, endPoint y: 398, distance: 109.5
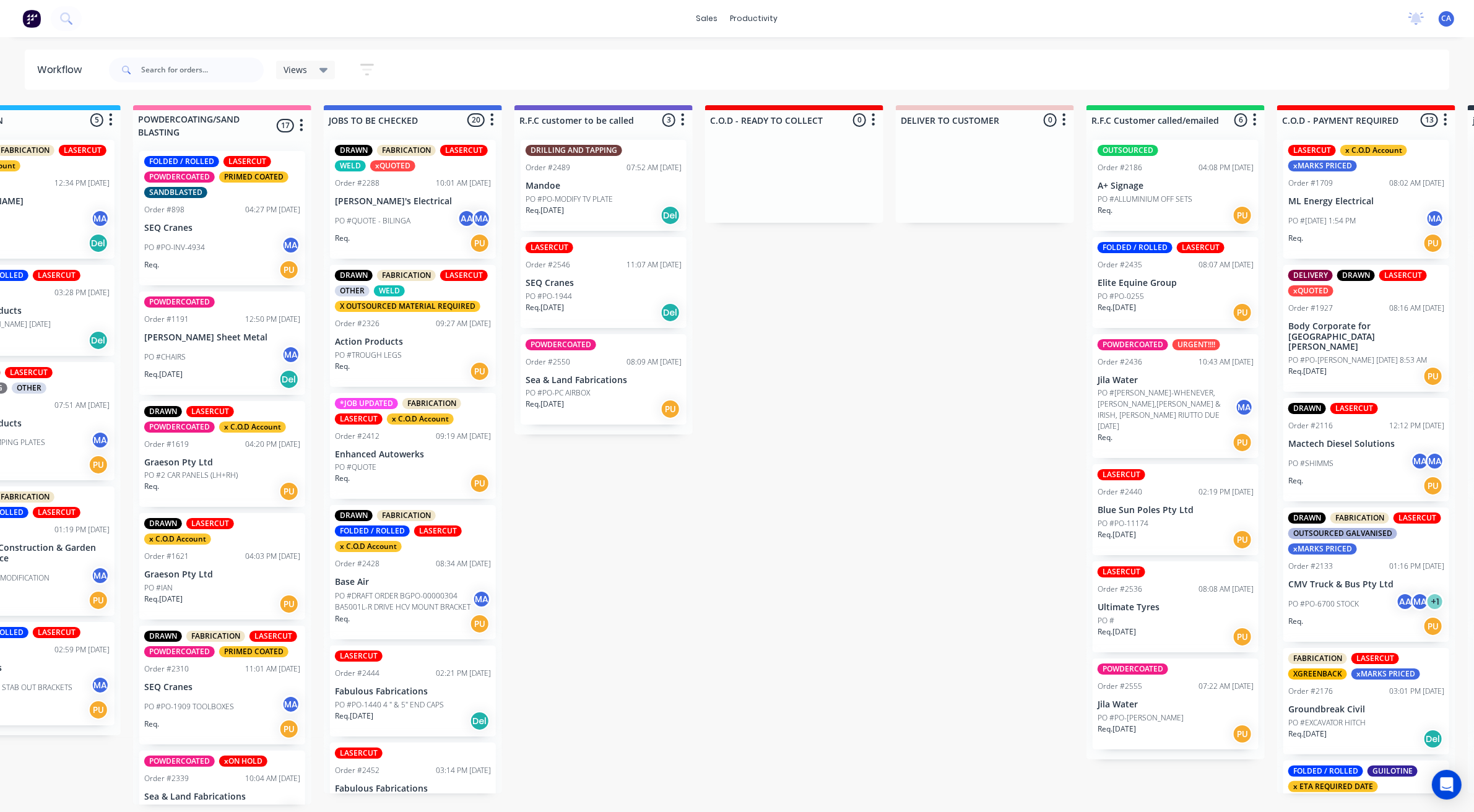
drag, startPoint x: 904, startPoint y: 404, endPoint x: 808, endPoint y: 408, distance: 96.1
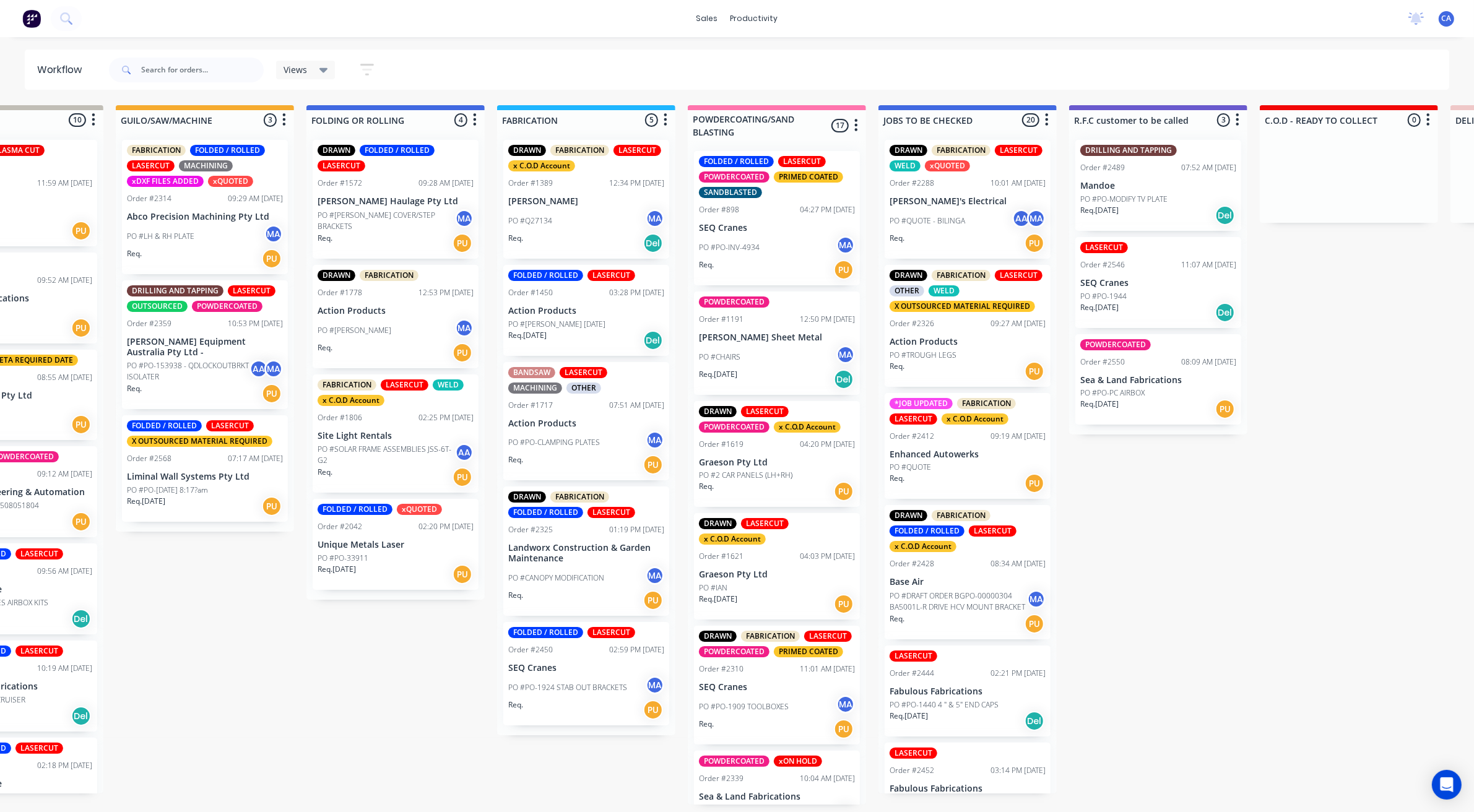
scroll to position [0, 483]
click at [212, 63] on input "text" at bounding box center [202, 69] width 123 height 25
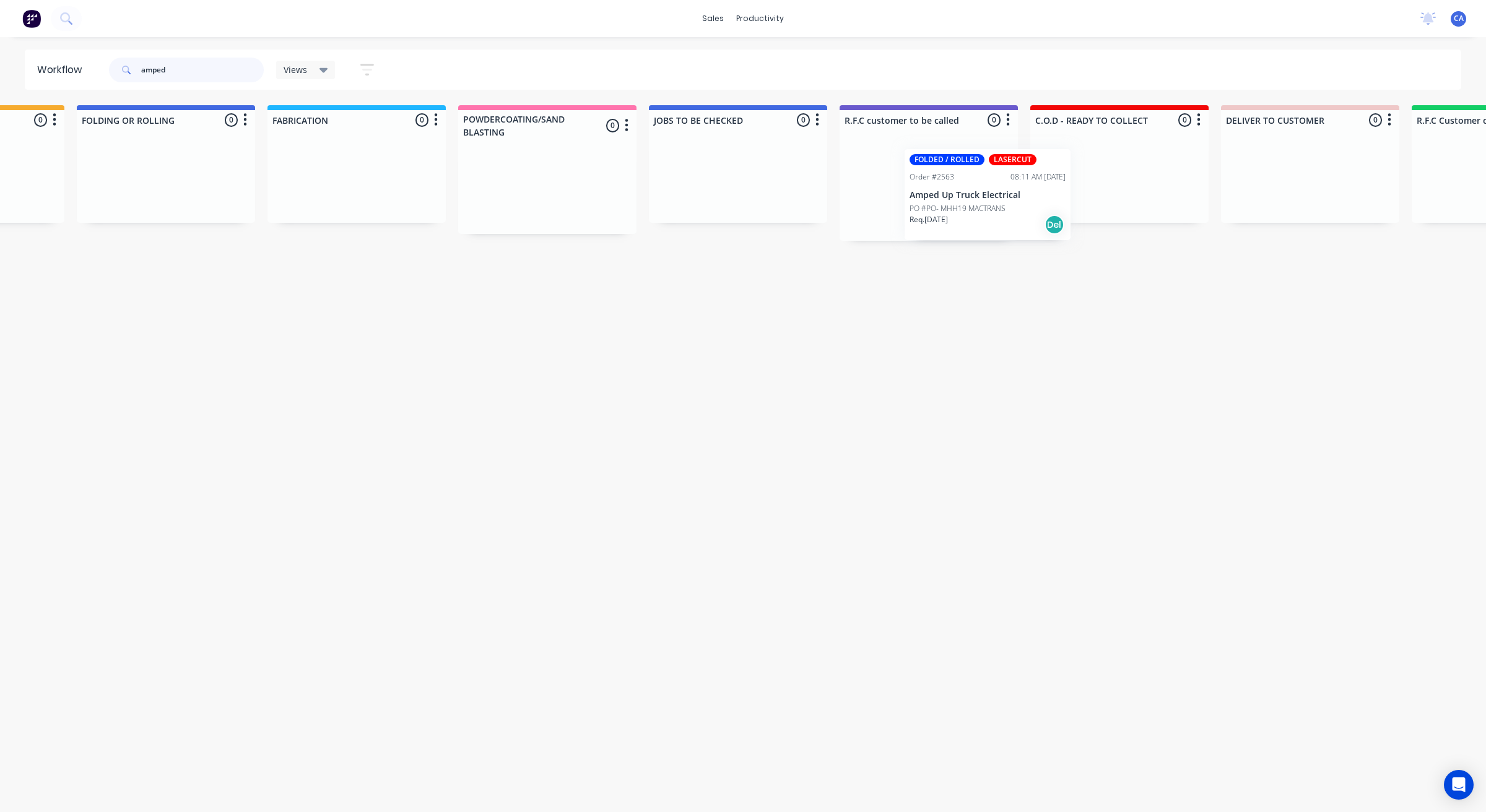
scroll to position [0, 725]
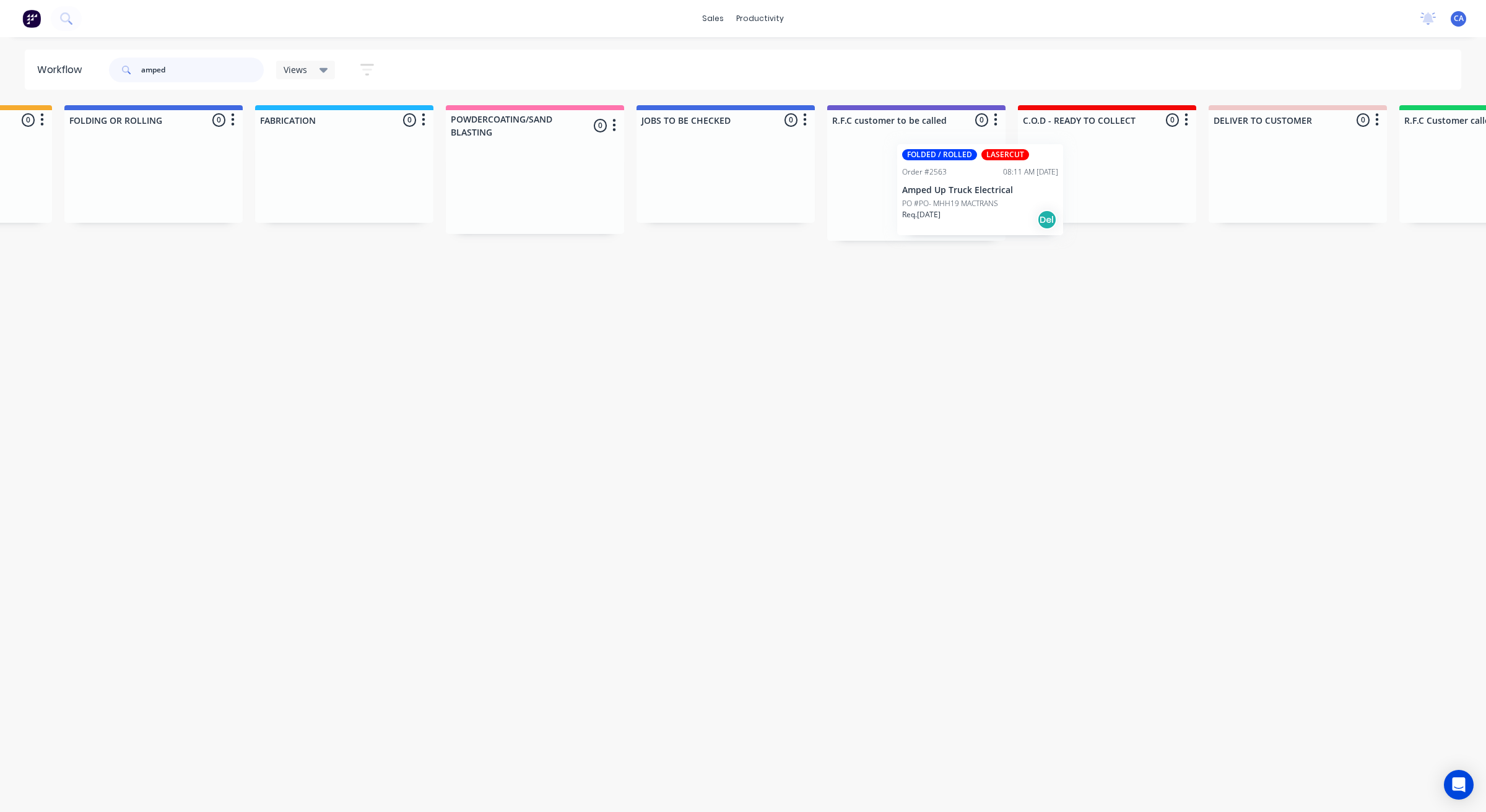
drag, startPoint x: 125, startPoint y: 205, endPoint x: 978, endPoint y: 190, distance: 853.1
click at [978, 190] on div "Submitted 1 Sort By Created date Required date Order number Customer name Most …" at bounding box center [1105, 179] width 3680 height 148
type input "amped"
click at [917, 185] on p "Amped Up Truck Electrical" at bounding box center [917, 186] width 156 height 11
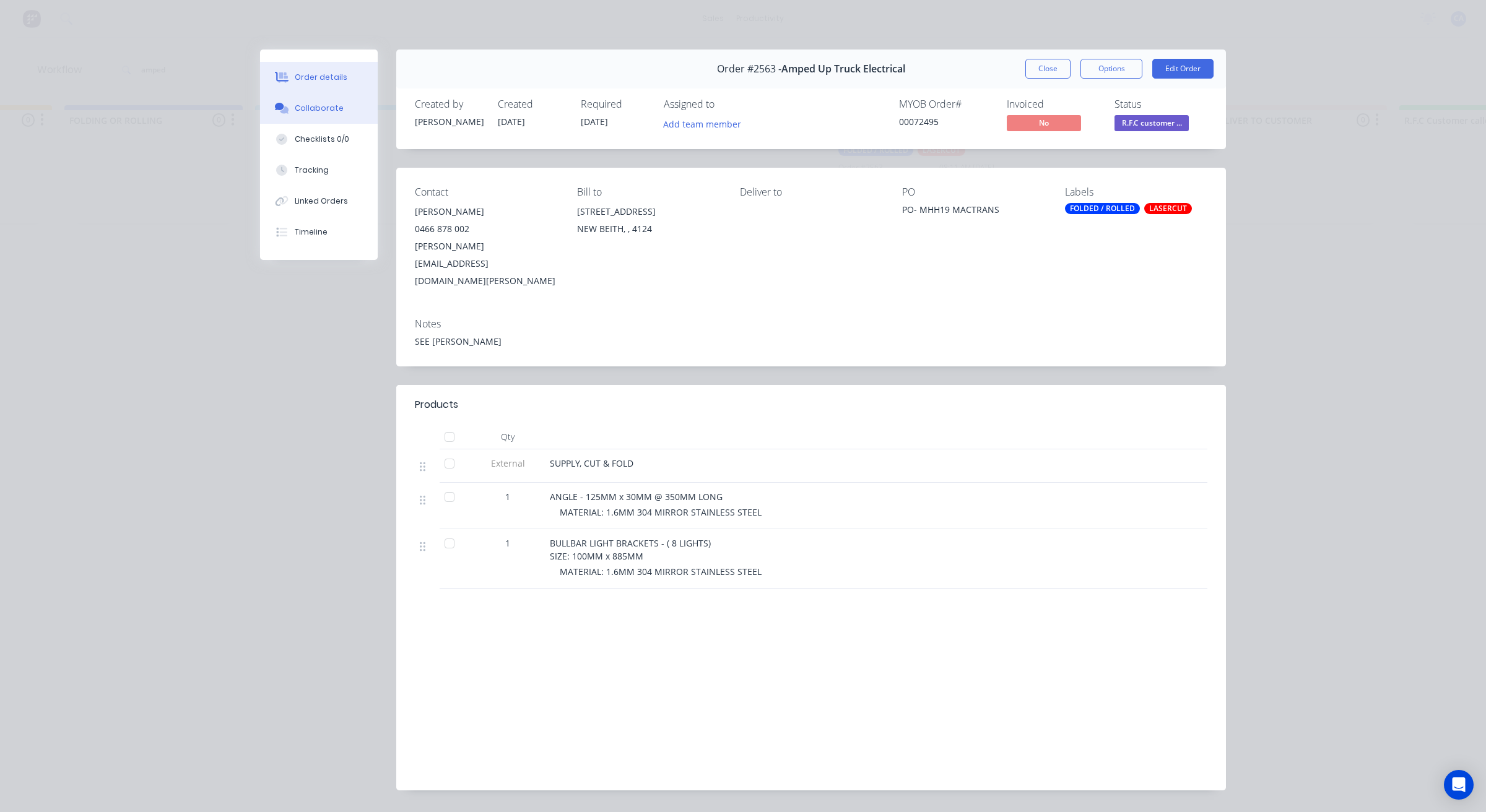
click at [310, 113] on div "Collaborate" at bounding box center [318, 108] width 49 height 11
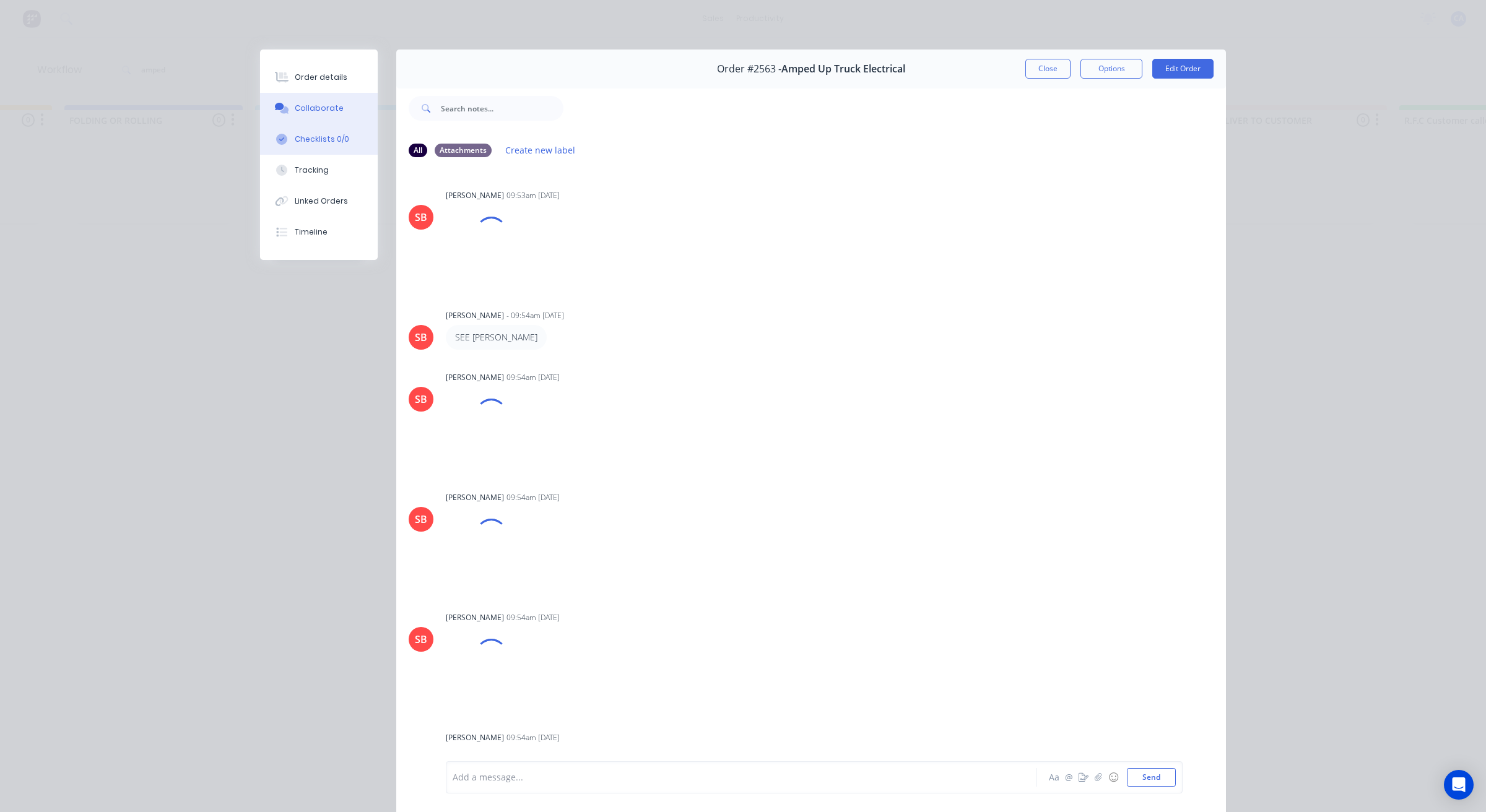
click at [316, 139] on div "Checklists 0/0" at bounding box center [322, 139] width 55 height 11
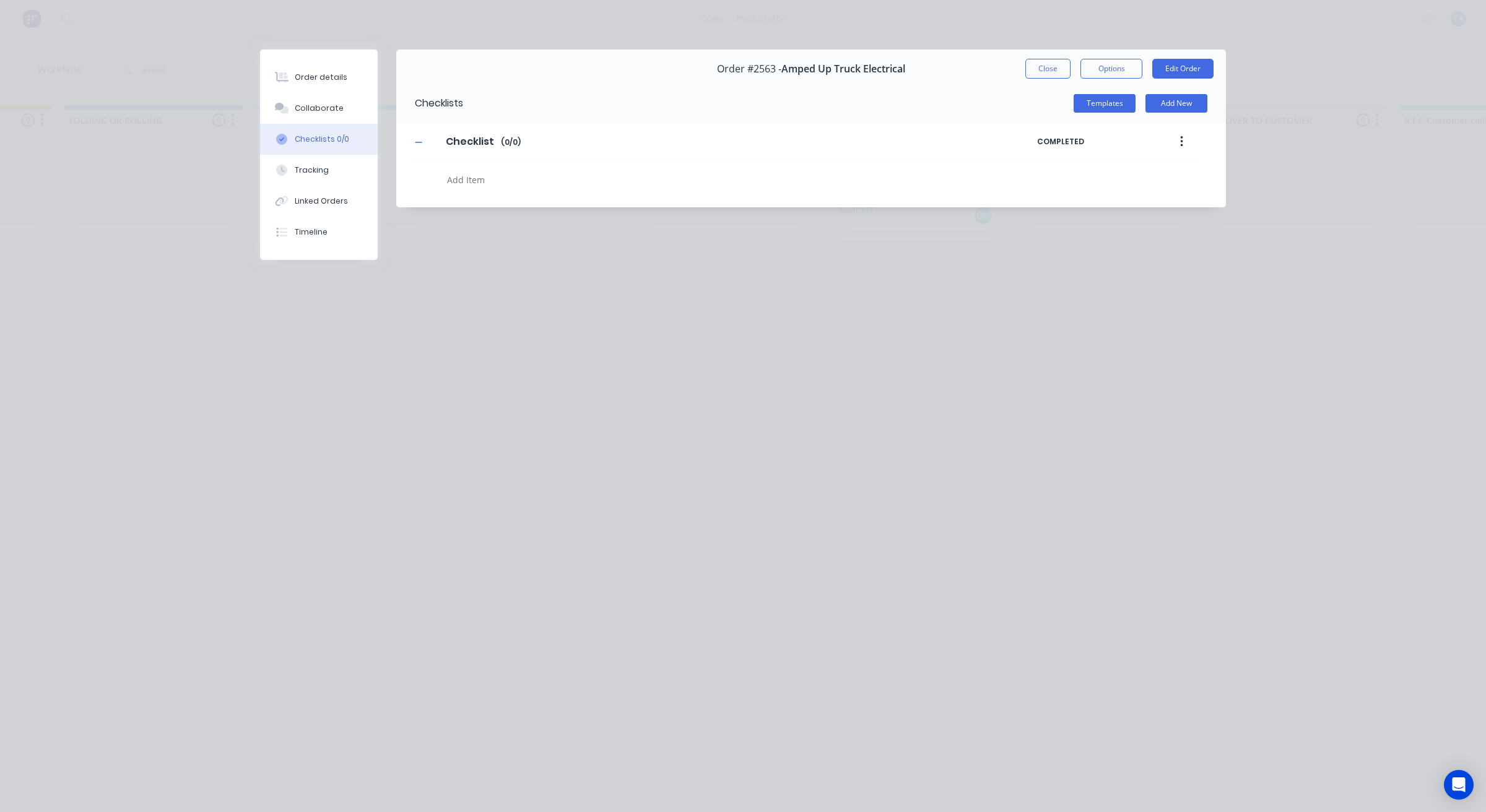
click at [339, 128] on button "Checklists 0/0" at bounding box center [319, 139] width 117 height 31
click at [346, 113] on button "Collaborate" at bounding box center [319, 108] width 117 height 31
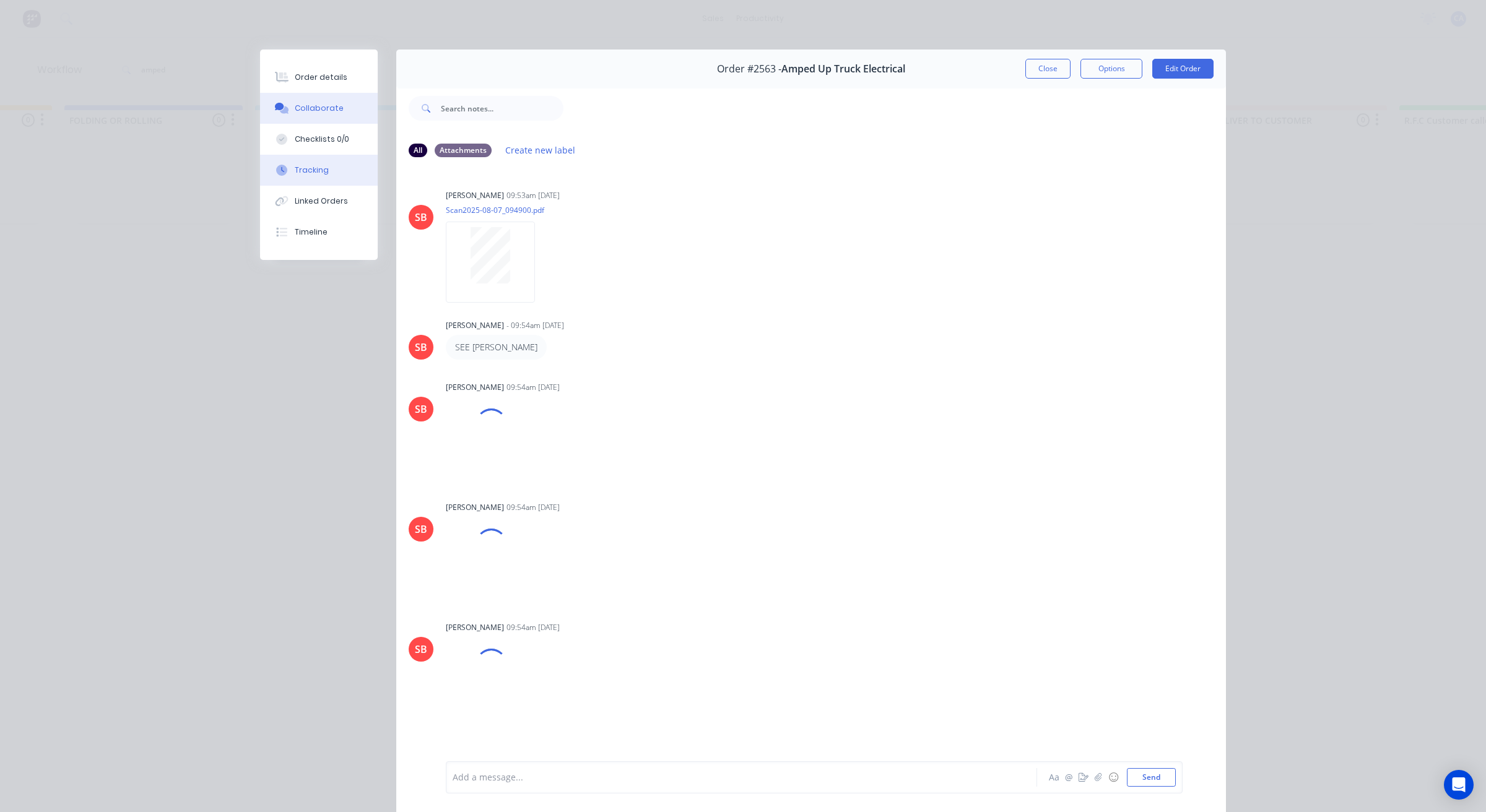
click at [305, 174] on div "Tracking" at bounding box center [311, 170] width 34 height 11
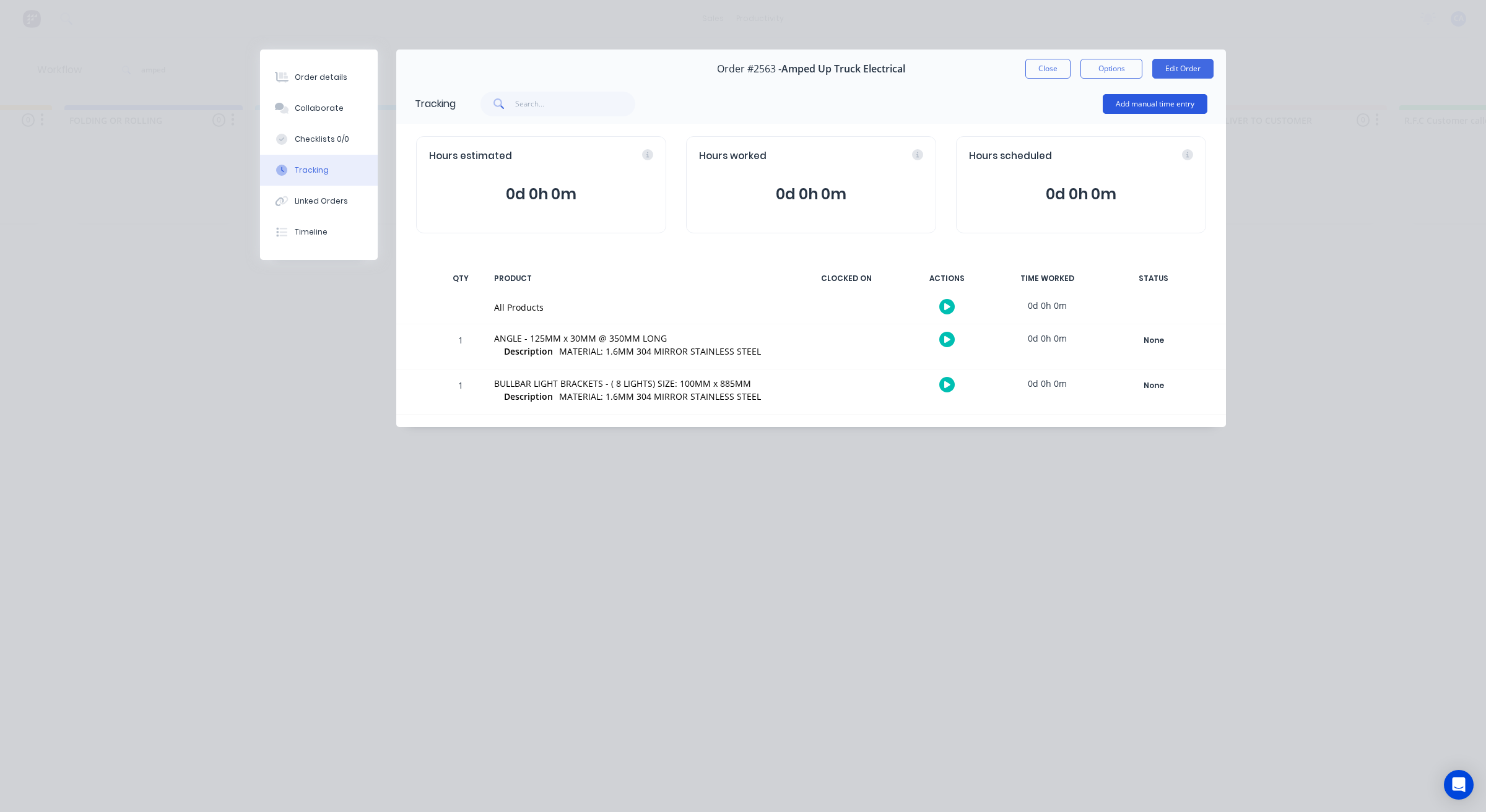
click at [1156, 102] on button "Add manual time entry" at bounding box center [1155, 104] width 105 height 20
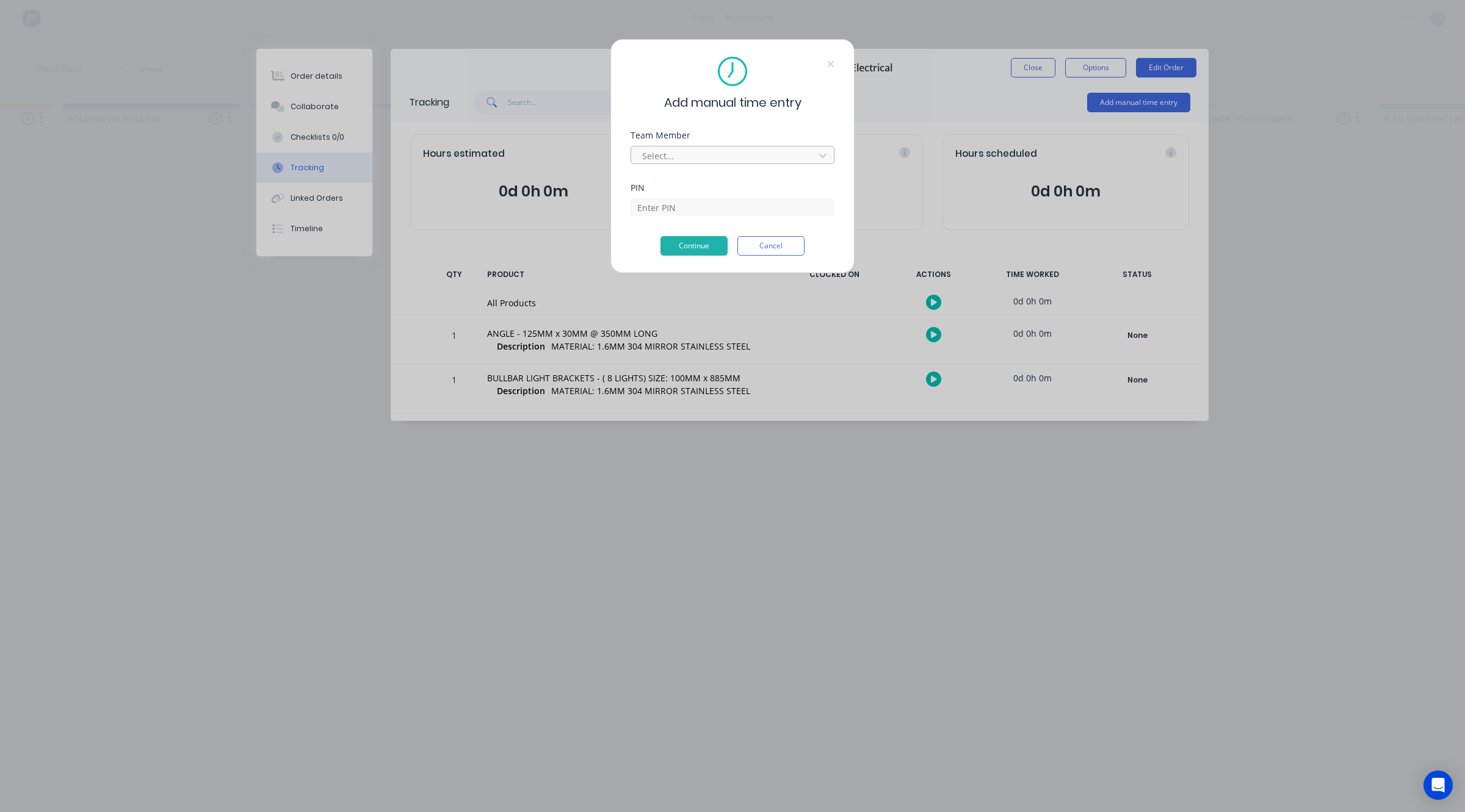
click at [721, 156] on div at bounding box center [725, 155] width 167 height 15
drag, startPoint x: 172, startPoint y: 319, endPoint x: 92, endPoint y: 338, distance: 82.2
drag, startPoint x: 72, startPoint y: 297, endPoint x: 255, endPoint y: 276, distance: 184.2
click at [705, 245] on button "Continue" at bounding box center [694, 246] width 67 height 20
click at [829, 72] on div "Add manual time entry" at bounding box center [732, 84] width 204 height 55
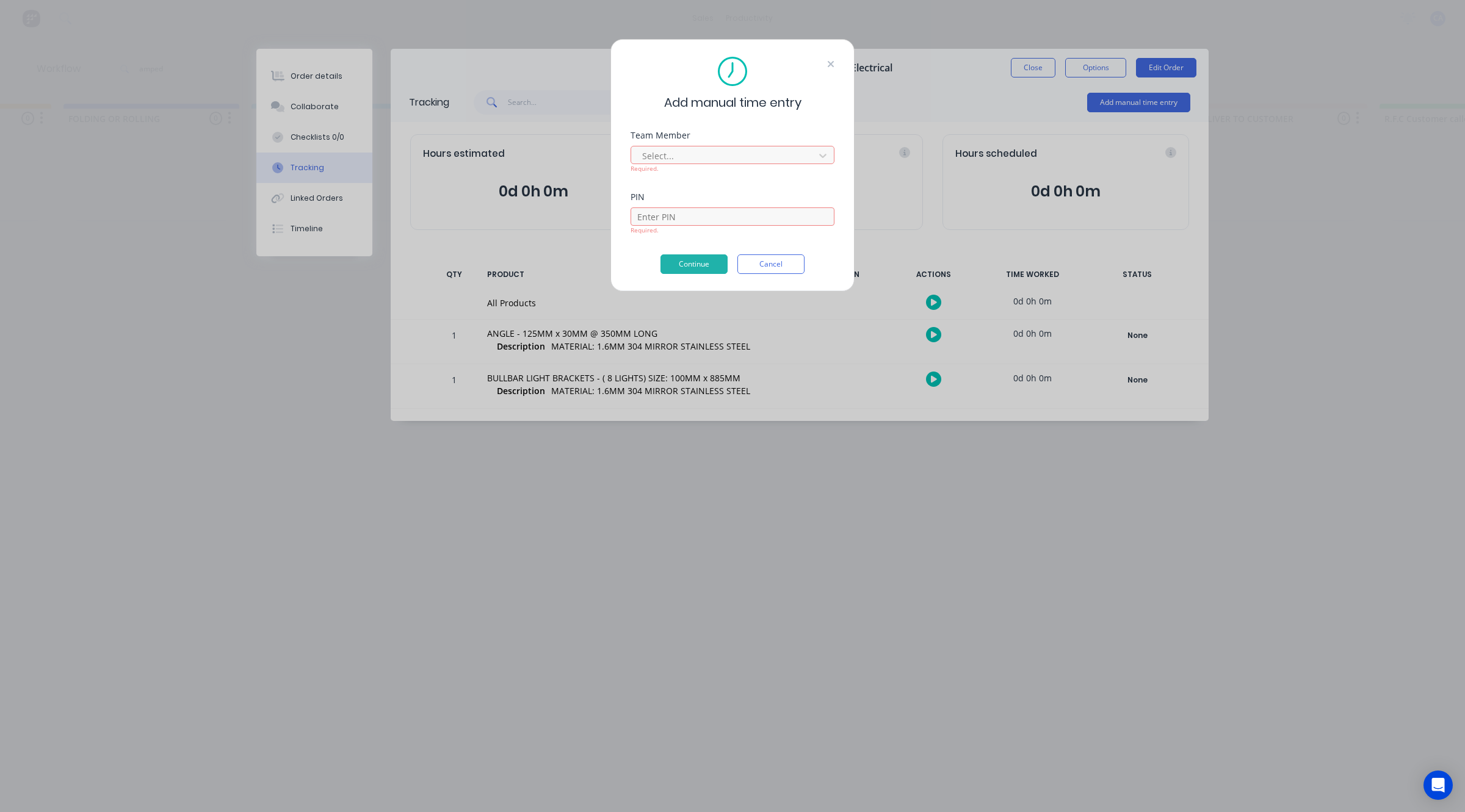
click at [832, 65] on icon at bounding box center [831, 64] width 6 height 6
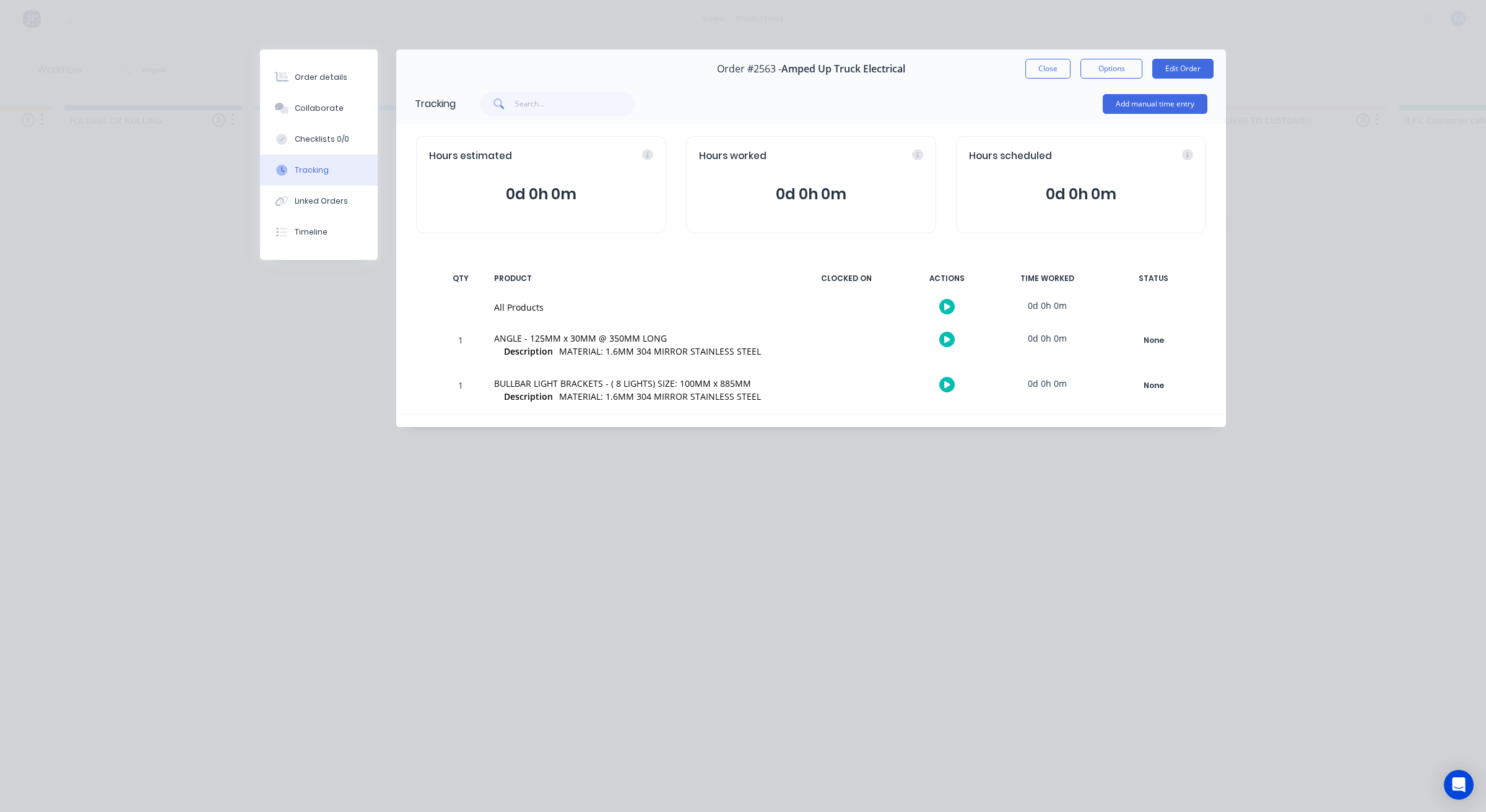
click at [1025, 62] on button "Close" at bounding box center [1048, 69] width 45 height 20
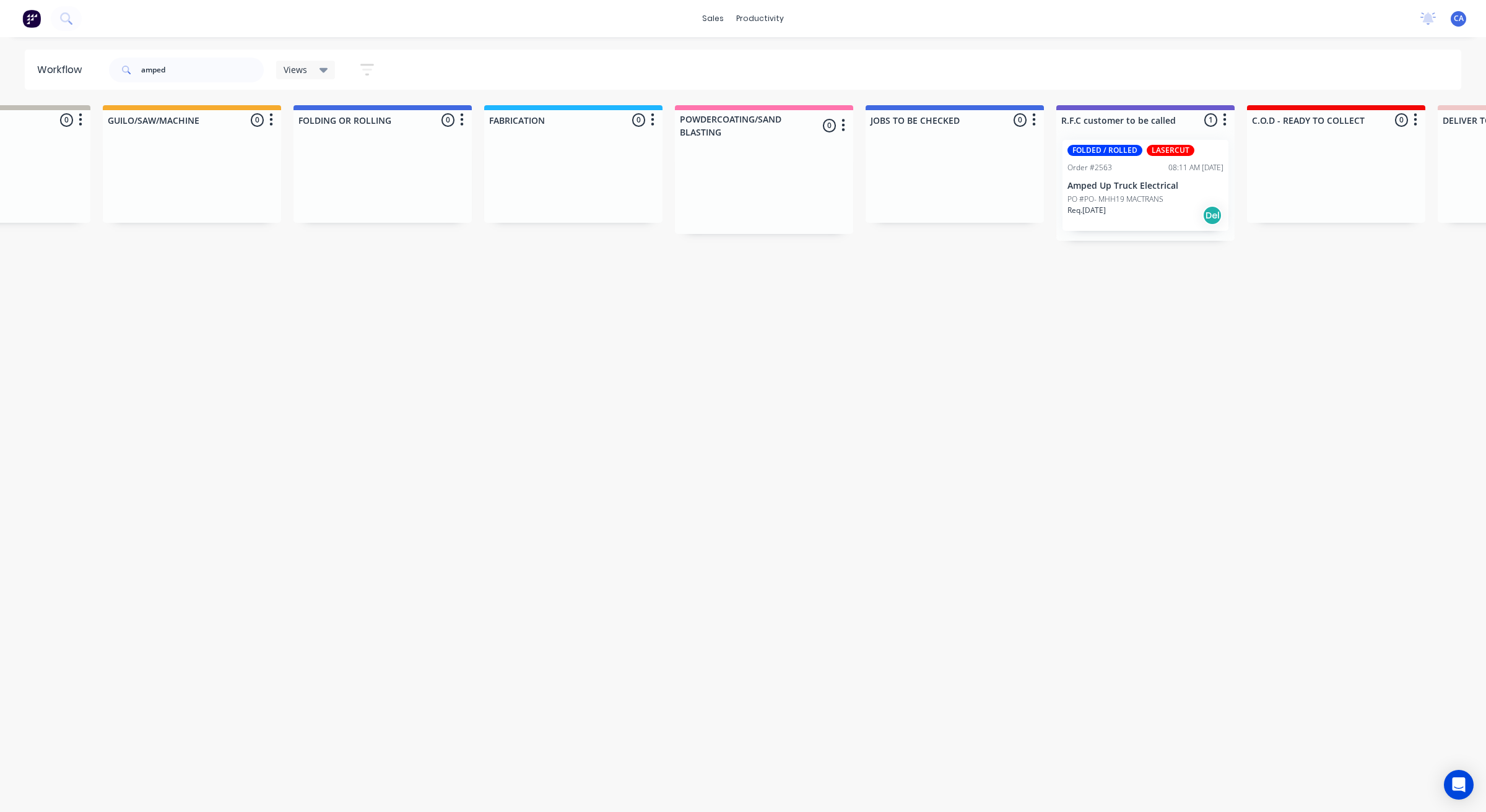
drag, startPoint x: 746, startPoint y: 319, endPoint x: 653, endPoint y: 337, distance: 94.7
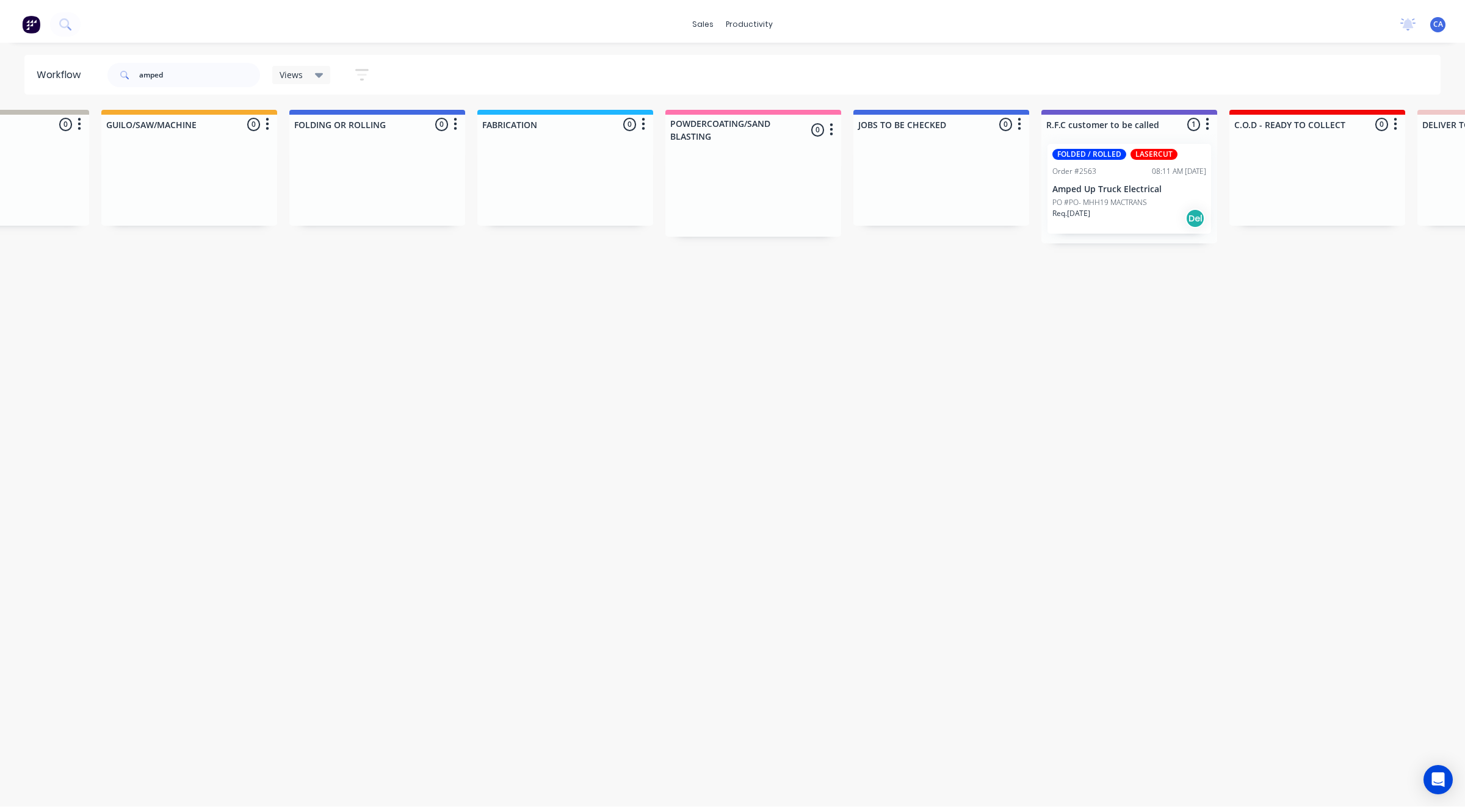
scroll to position [0, 428]
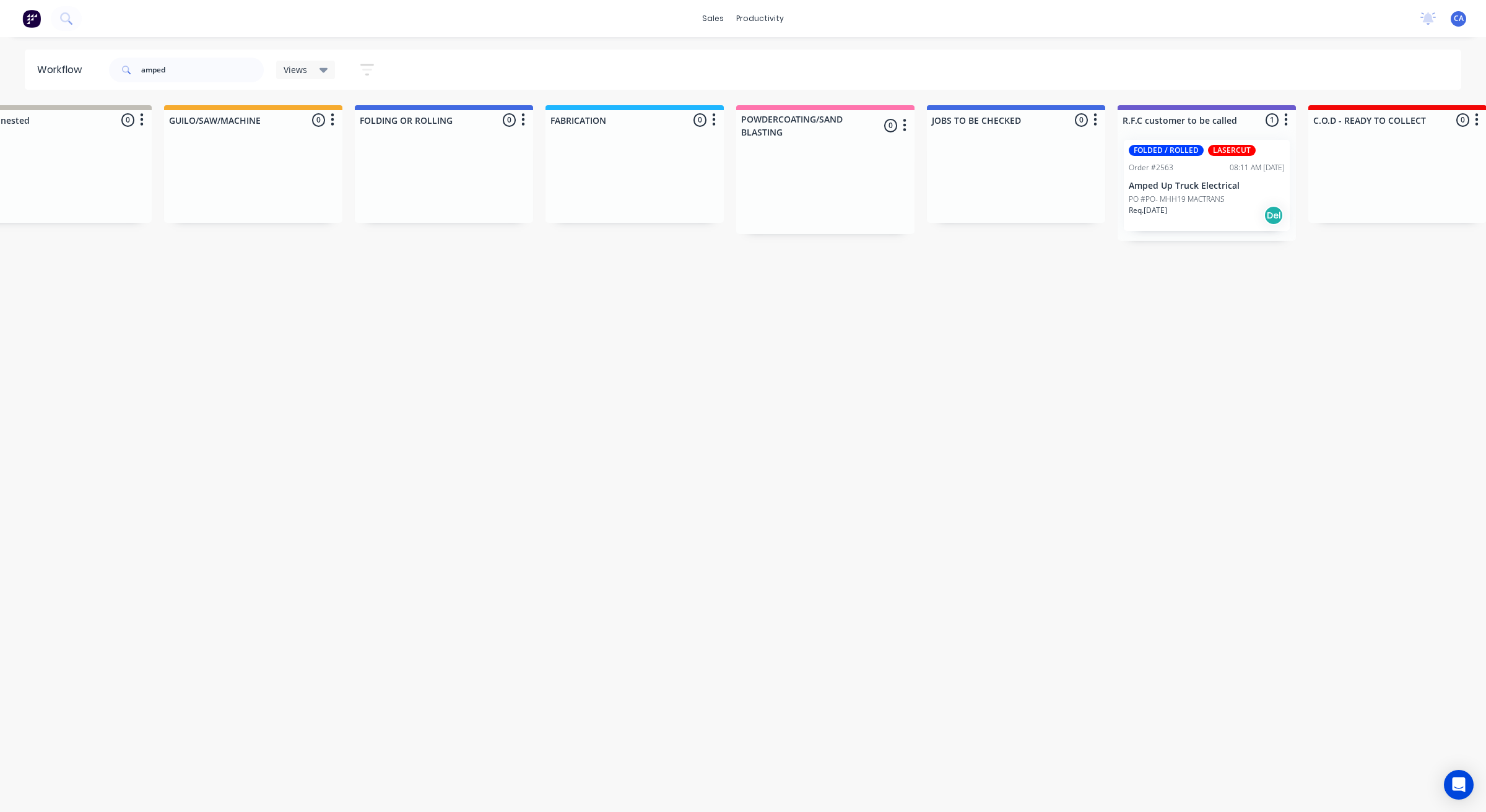
click at [1143, 181] on p "Amped Up Truck Electrical" at bounding box center [1207, 186] width 156 height 11
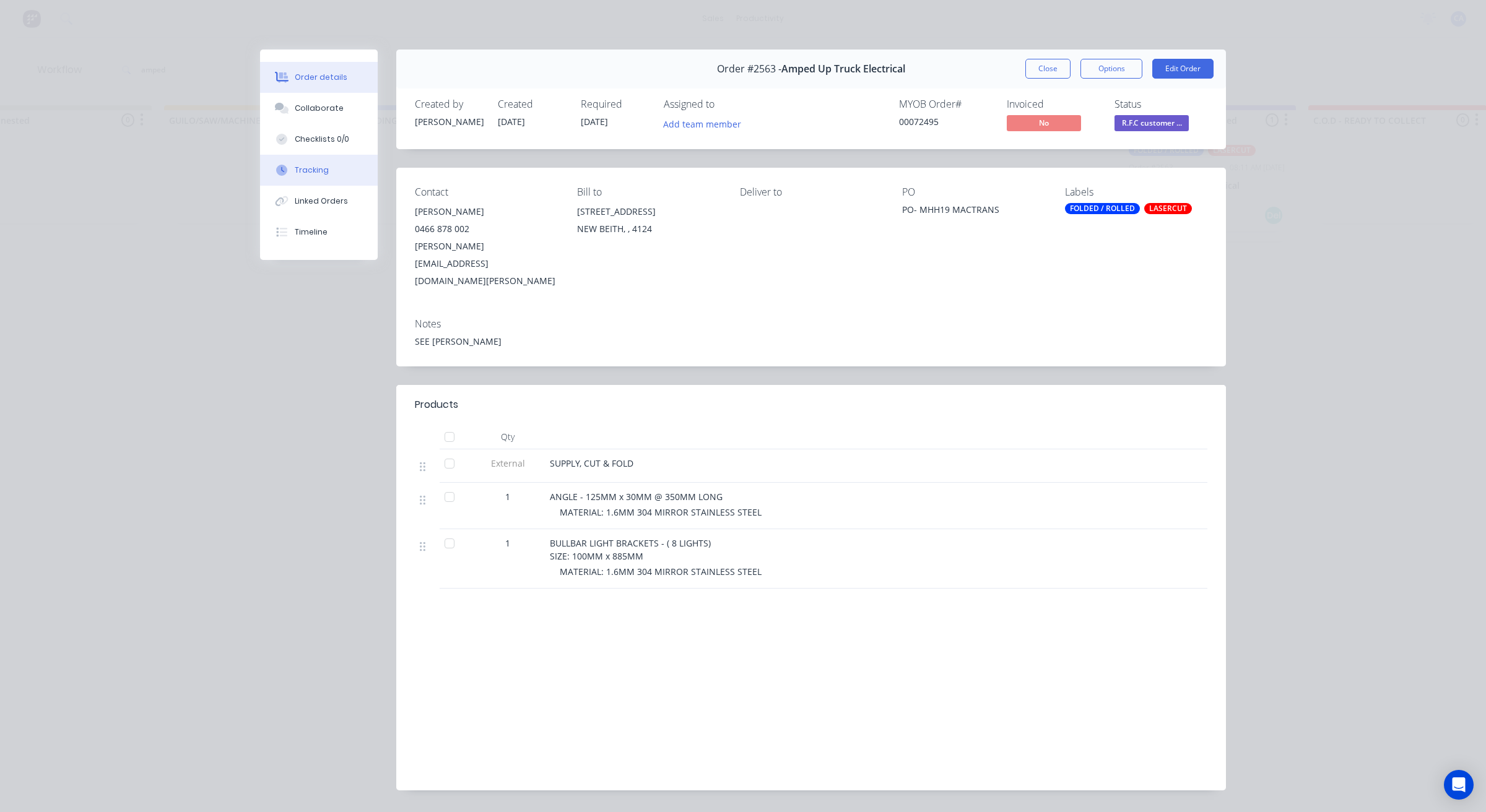
click at [273, 177] on button "Tracking" at bounding box center [319, 170] width 117 height 31
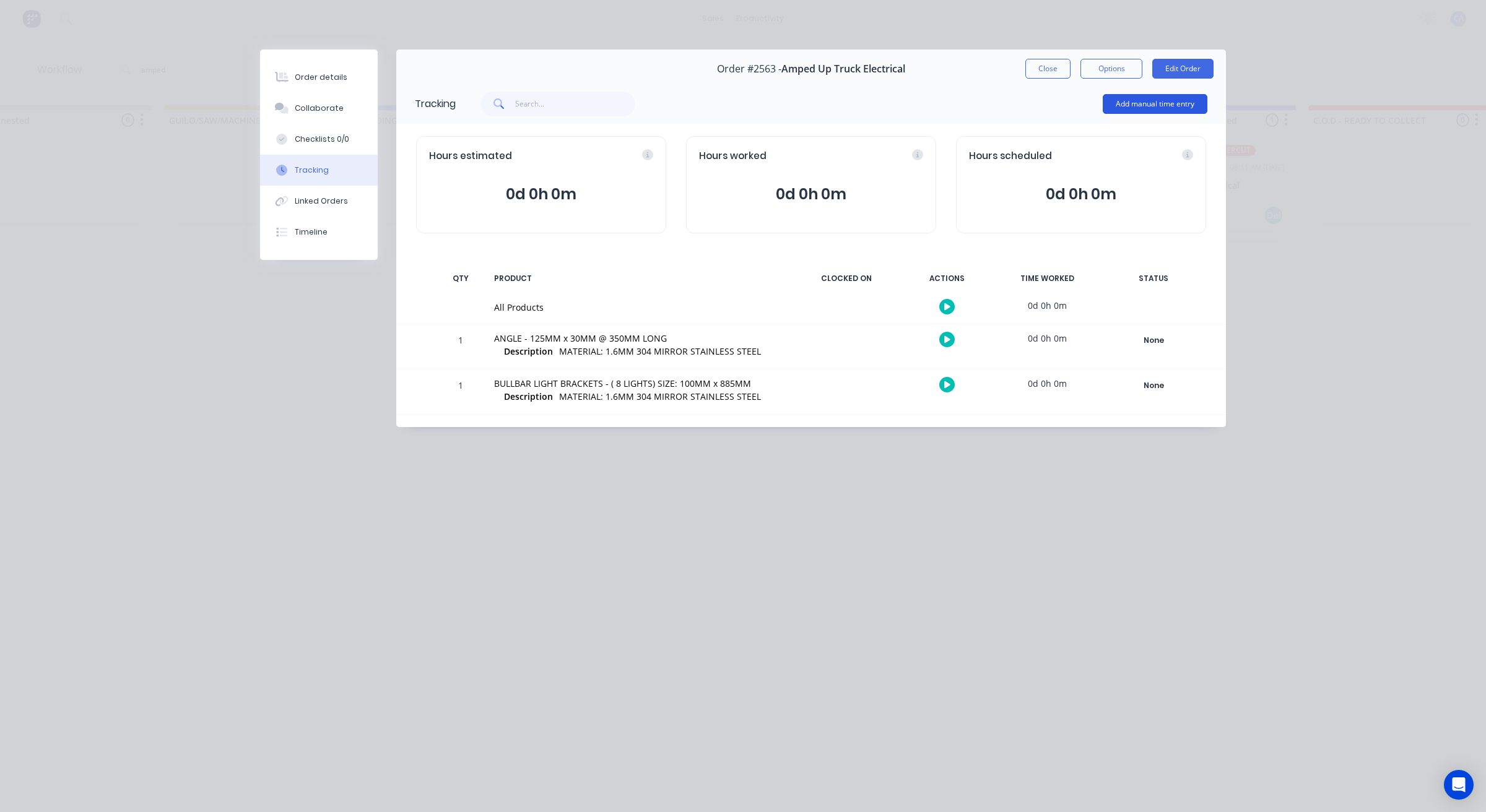
click at [1133, 99] on button "Add manual time entry" at bounding box center [1155, 104] width 105 height 20
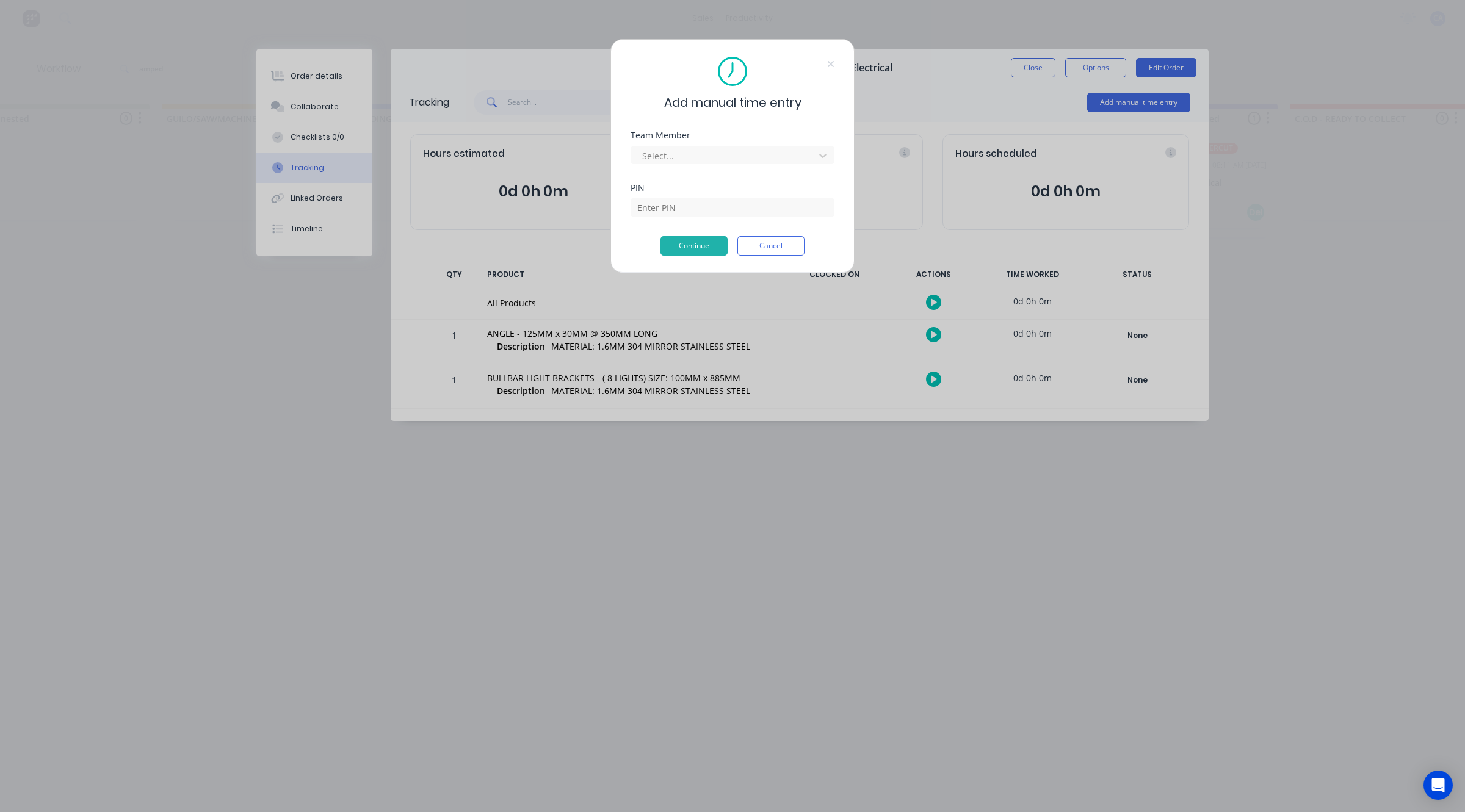
click at [755, 139] on div "Team Member" at bounding box center [732, 135] width 204 height 9
click at [744, 165] on div "Select..." at bounding box center [724, 156] width 174 height 18
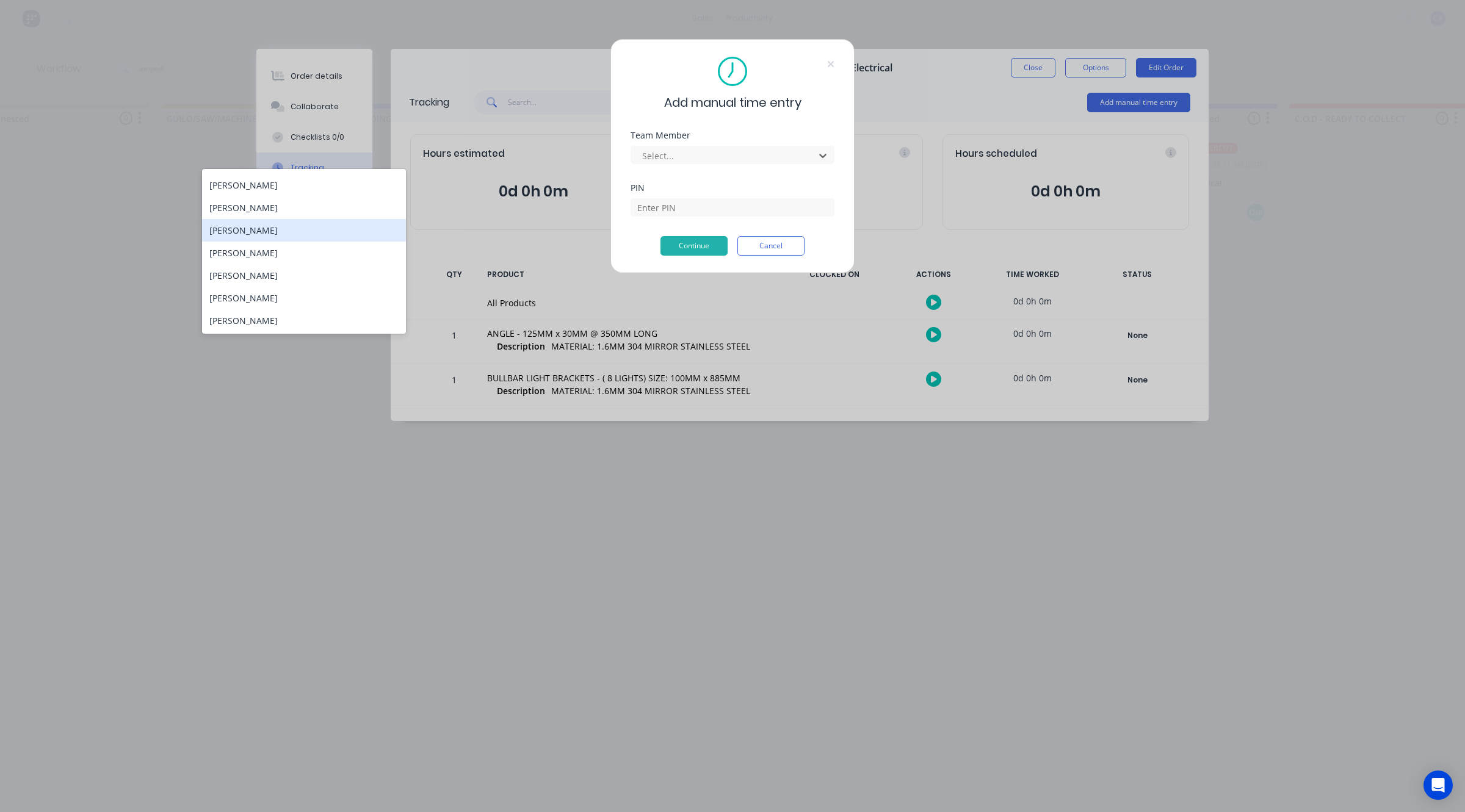
scroll to position [65, 0]
click at [257, 274] on div "[PERSON_NAME]" at bounding box center [304, 276] width 204 height 22
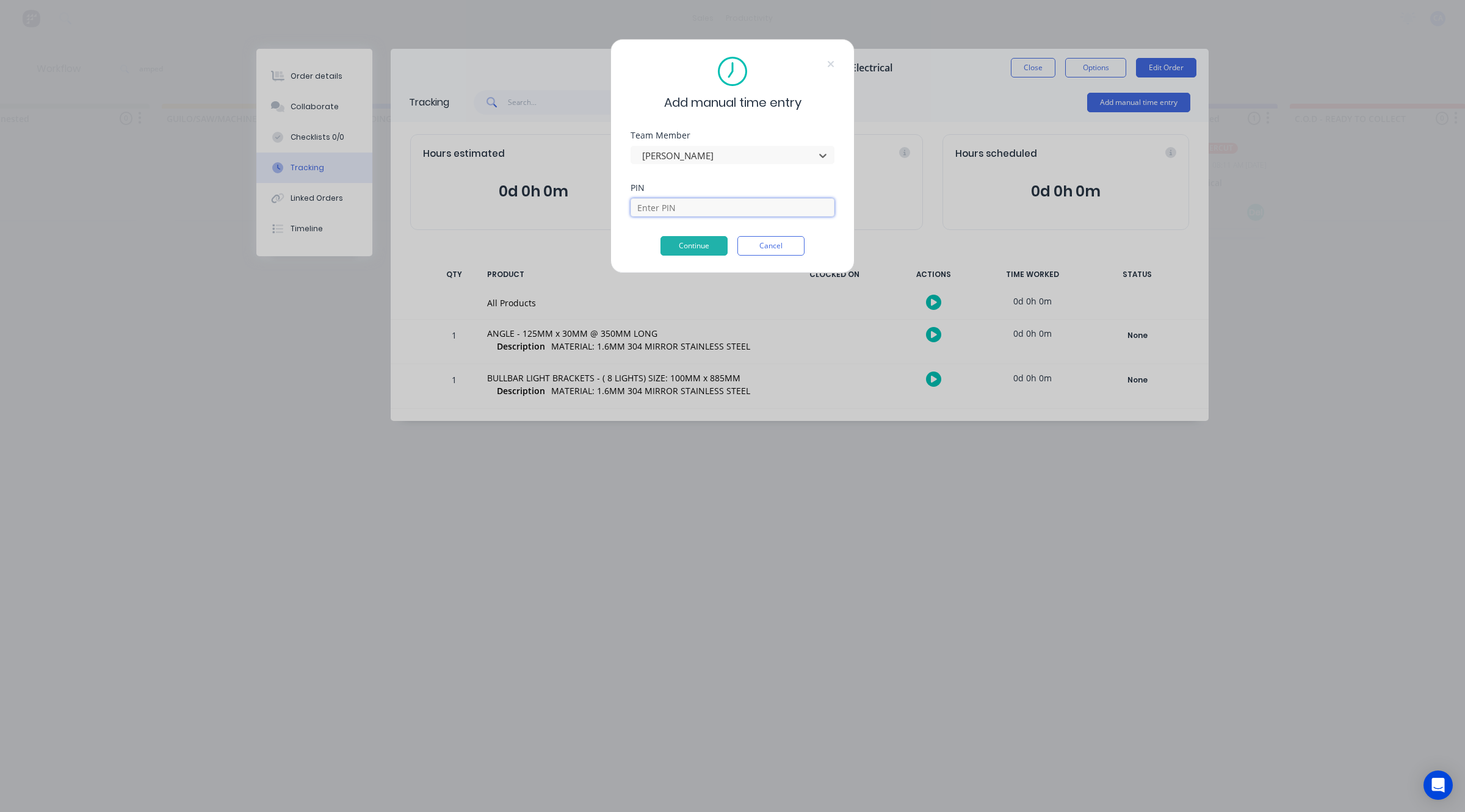
click at [685, 215] on input at bounding box center [732, 207] width 204 height 18
type input "0000"
click at [703, 248] on button "Continue" at bounding box center [694, 246] width 67 height 20
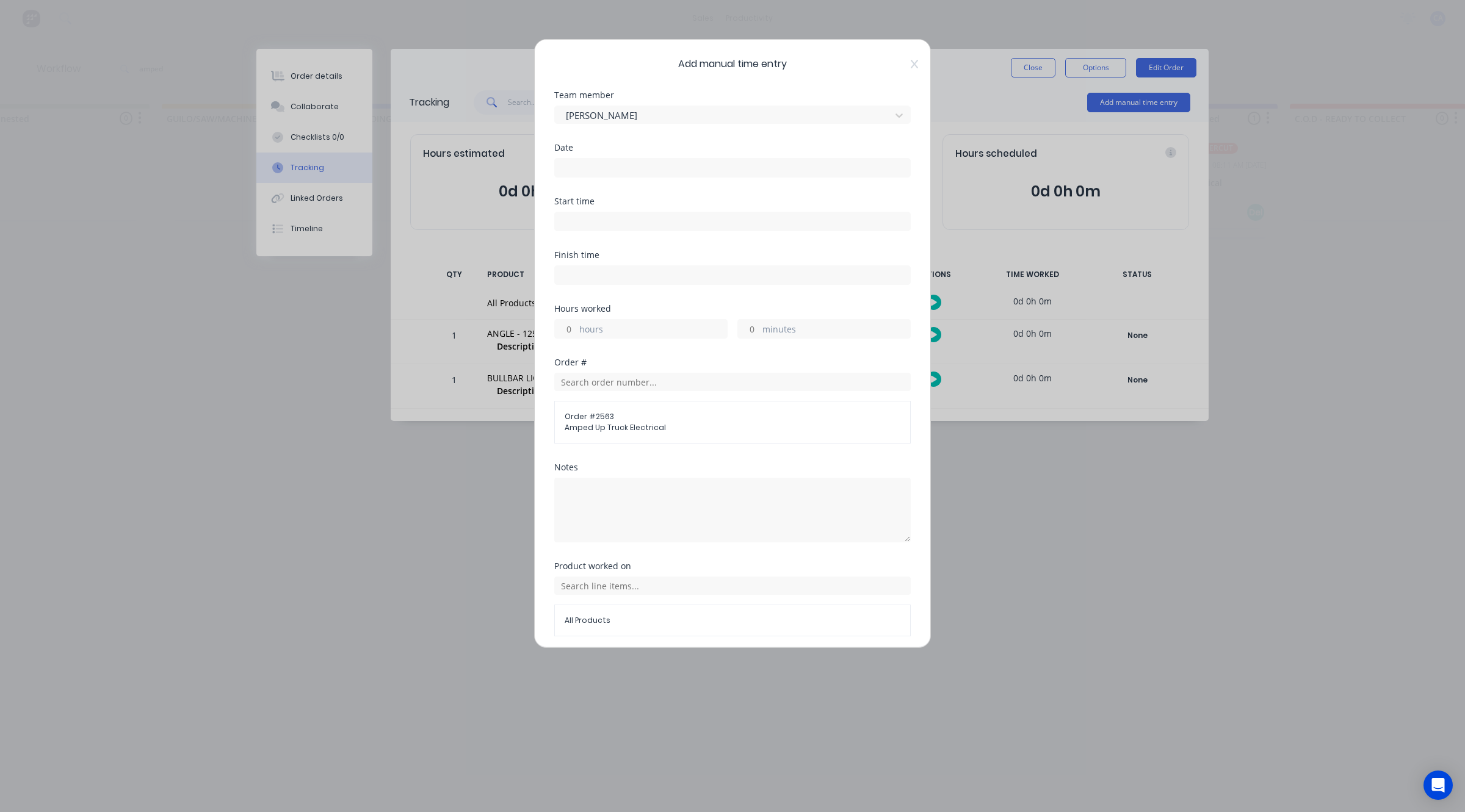
click at [627, 175] on input at bounding box center [732, 168] width 355 height 18
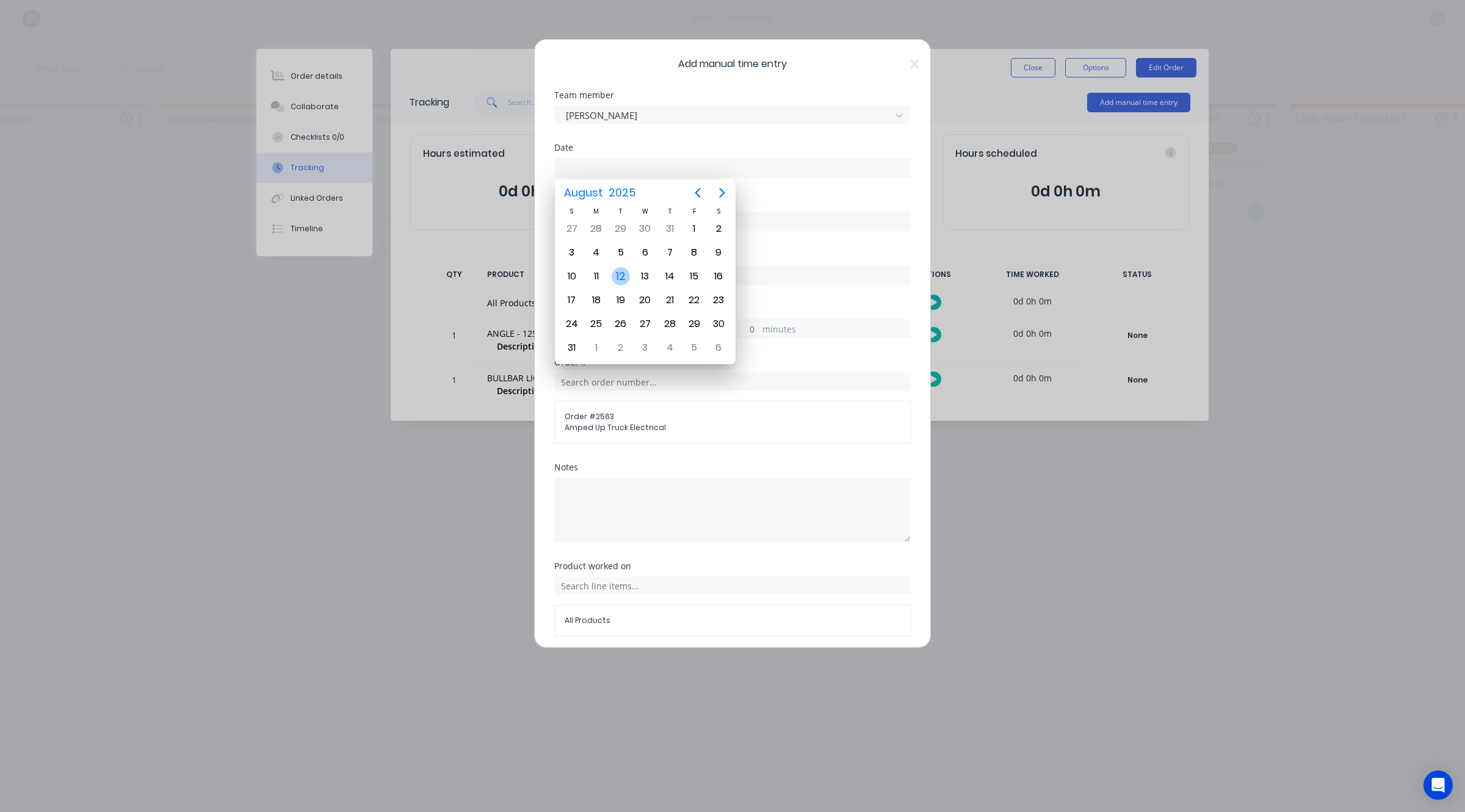
click at [617, 278] on div "12" at bounding box center [621, 276] width 18 height 18
type input "[DATE]"
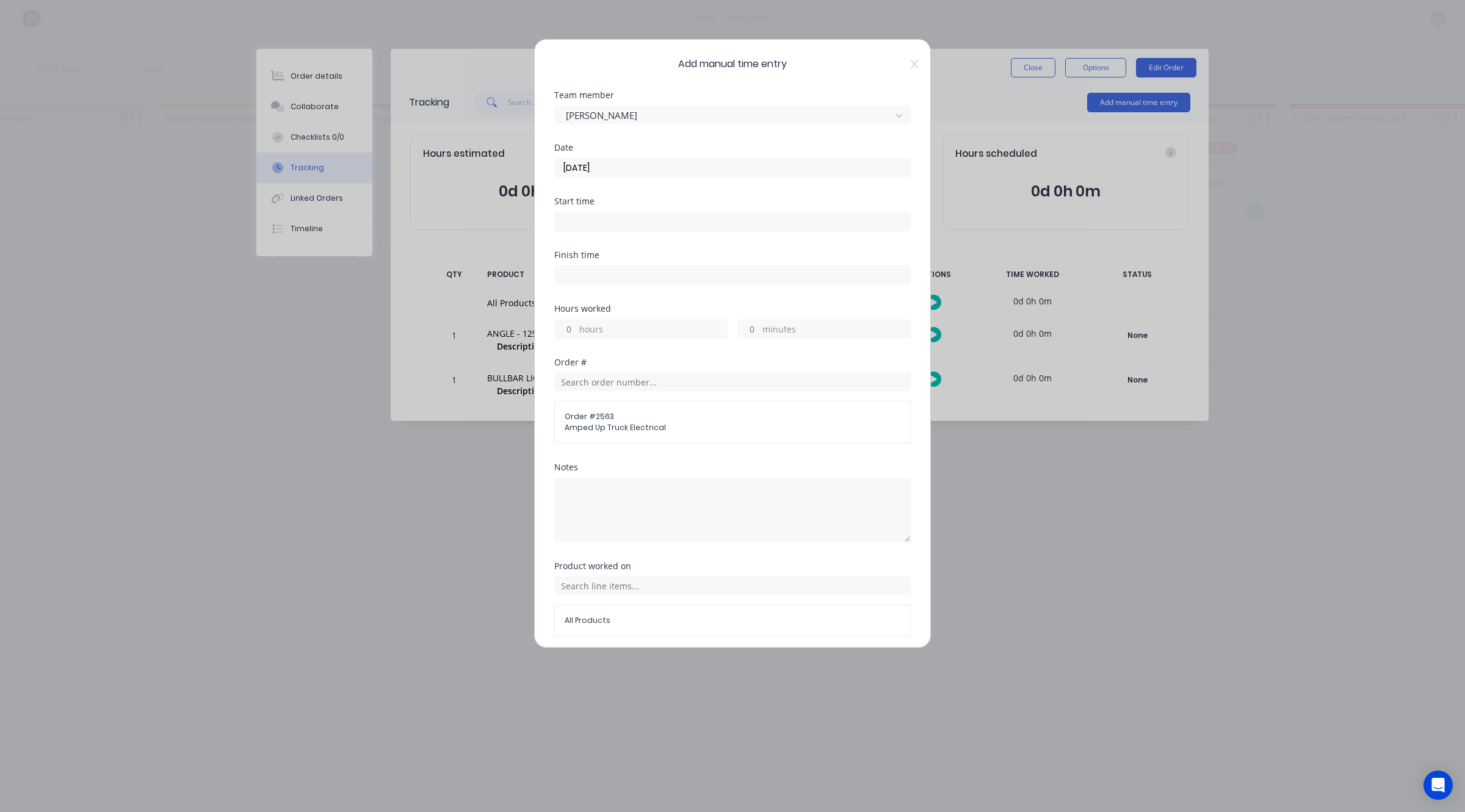
click at [617, 330] on label "hours" at bounding box center [653, 330] width 147 height 15
click at [576, 330] on input "hours" at bounding box center [565, 329] width 21 height 18
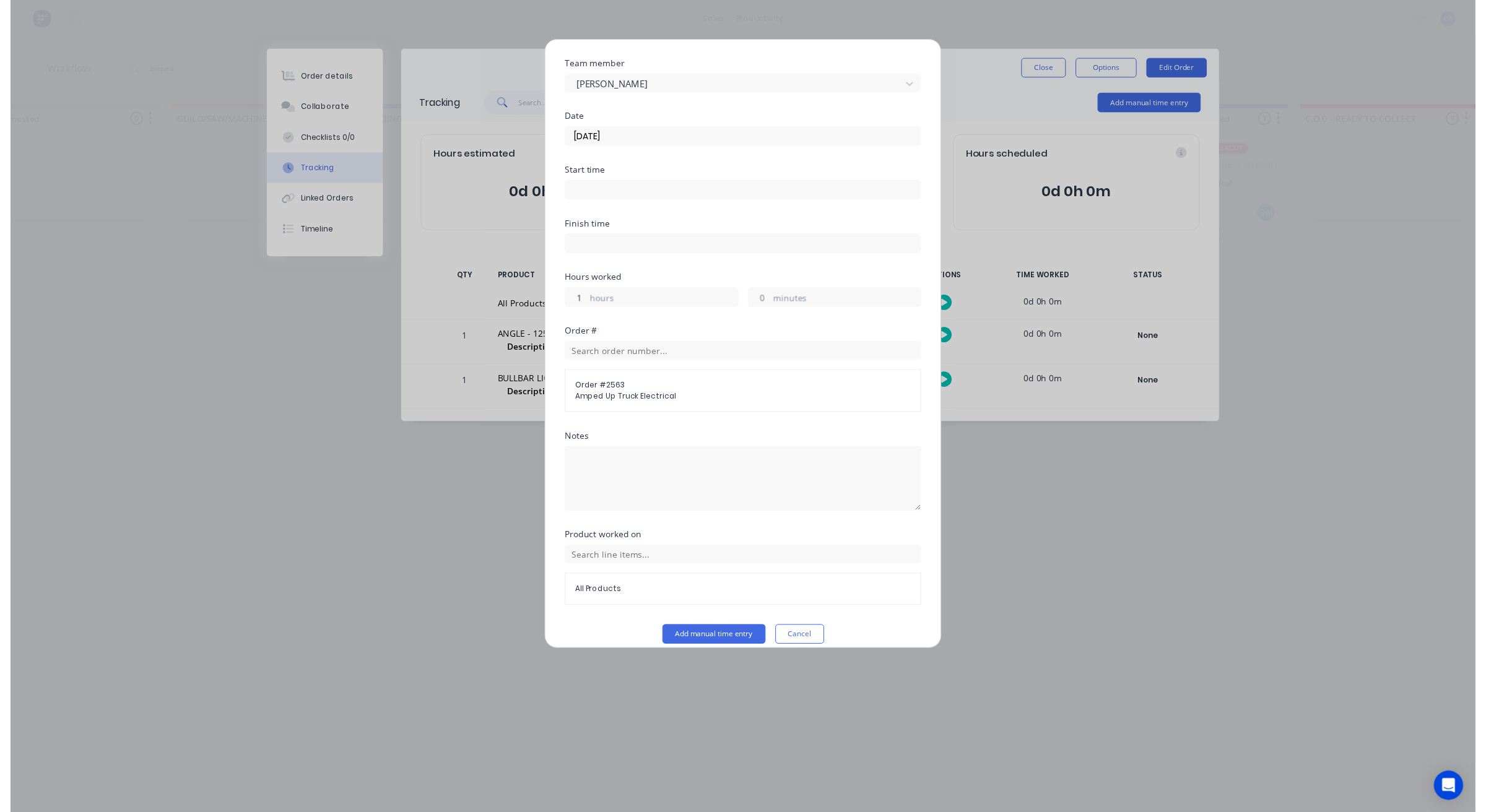
scroll to position [47, 0]
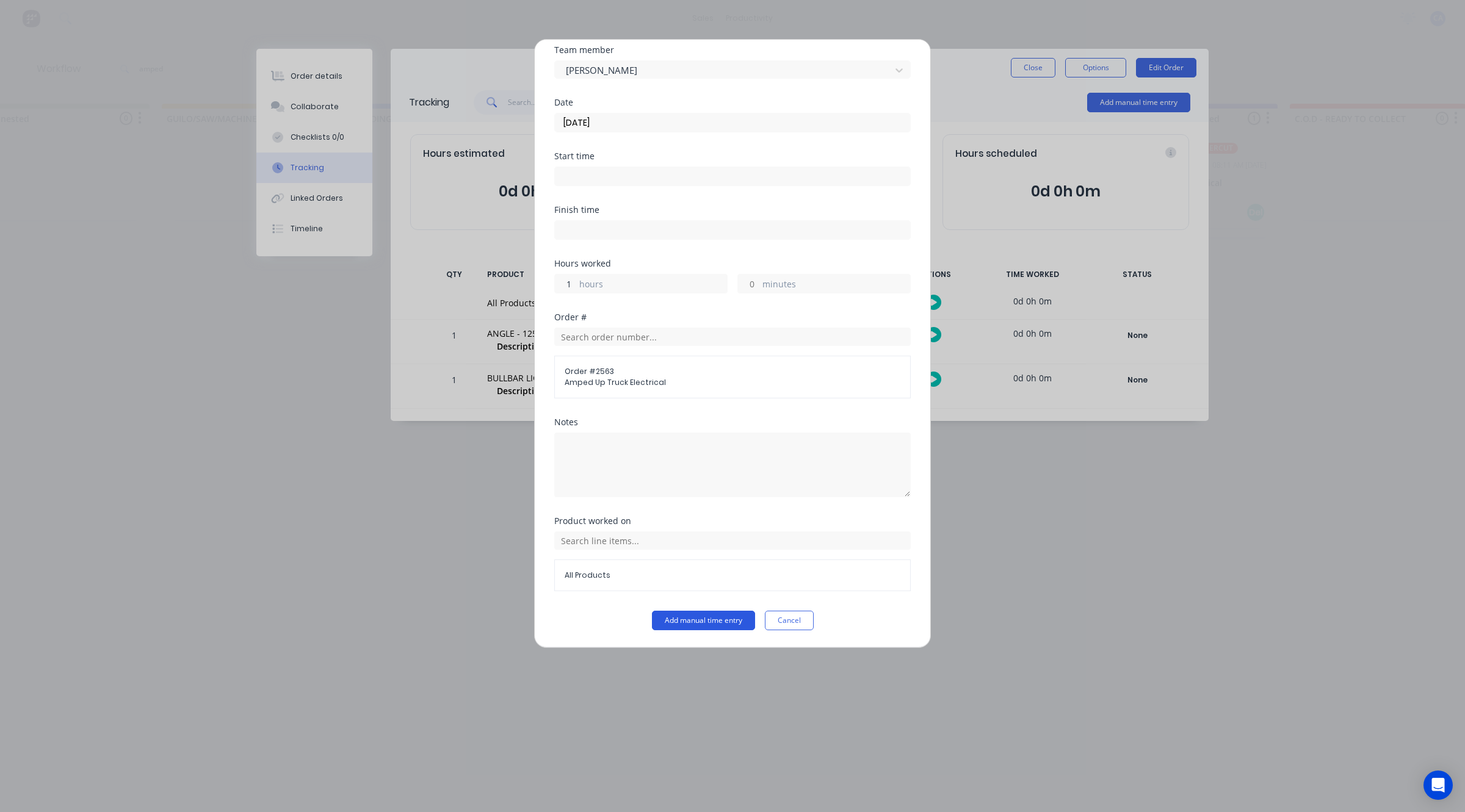
type input "1"
click at [705, 624] on button "Add manual time entry" at bounding box center [703, 621] width 103 height 20
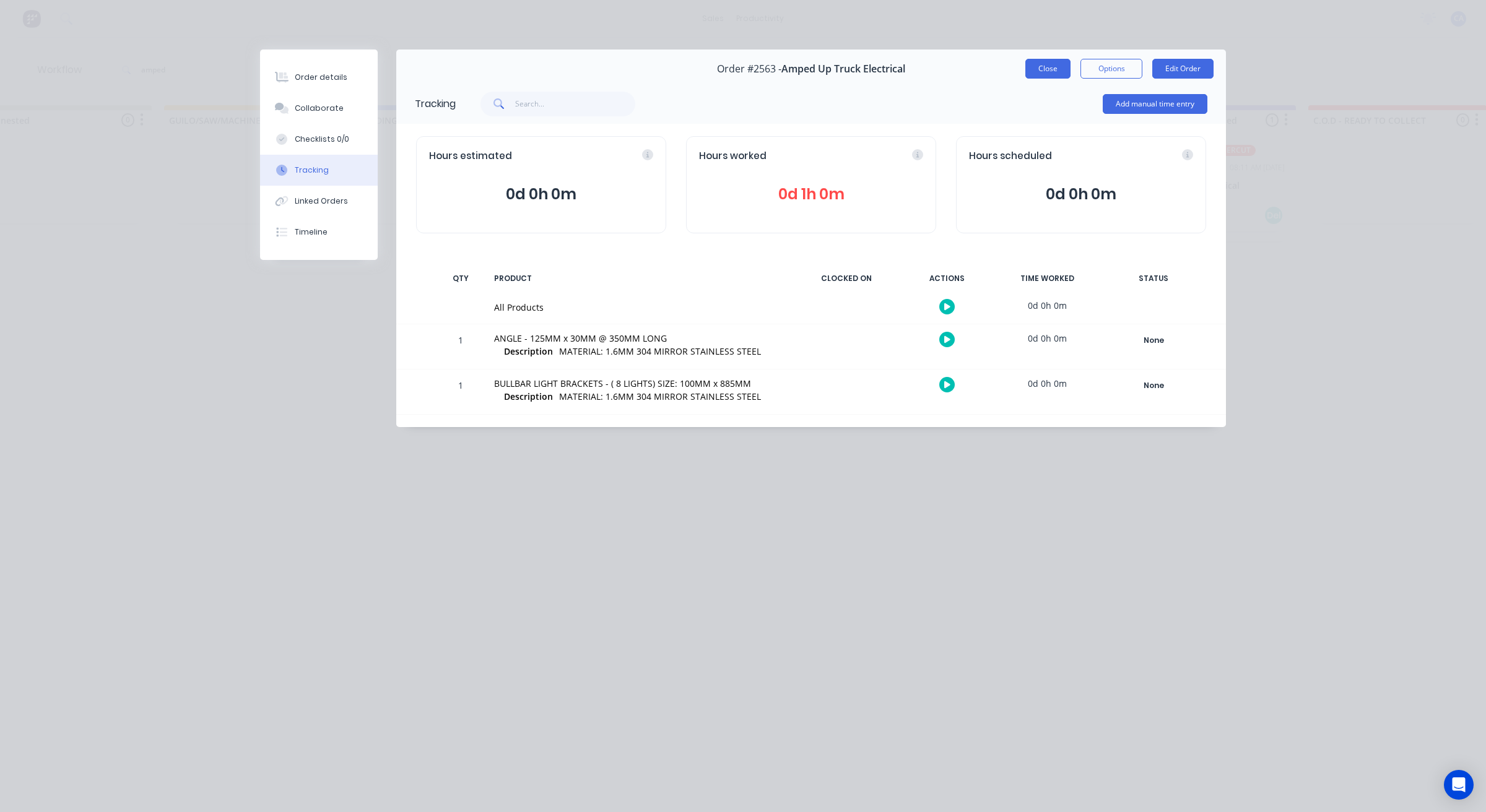
click at [1040, 70] on button "Close" at bounding box center [1048, 69] width 45 height 20
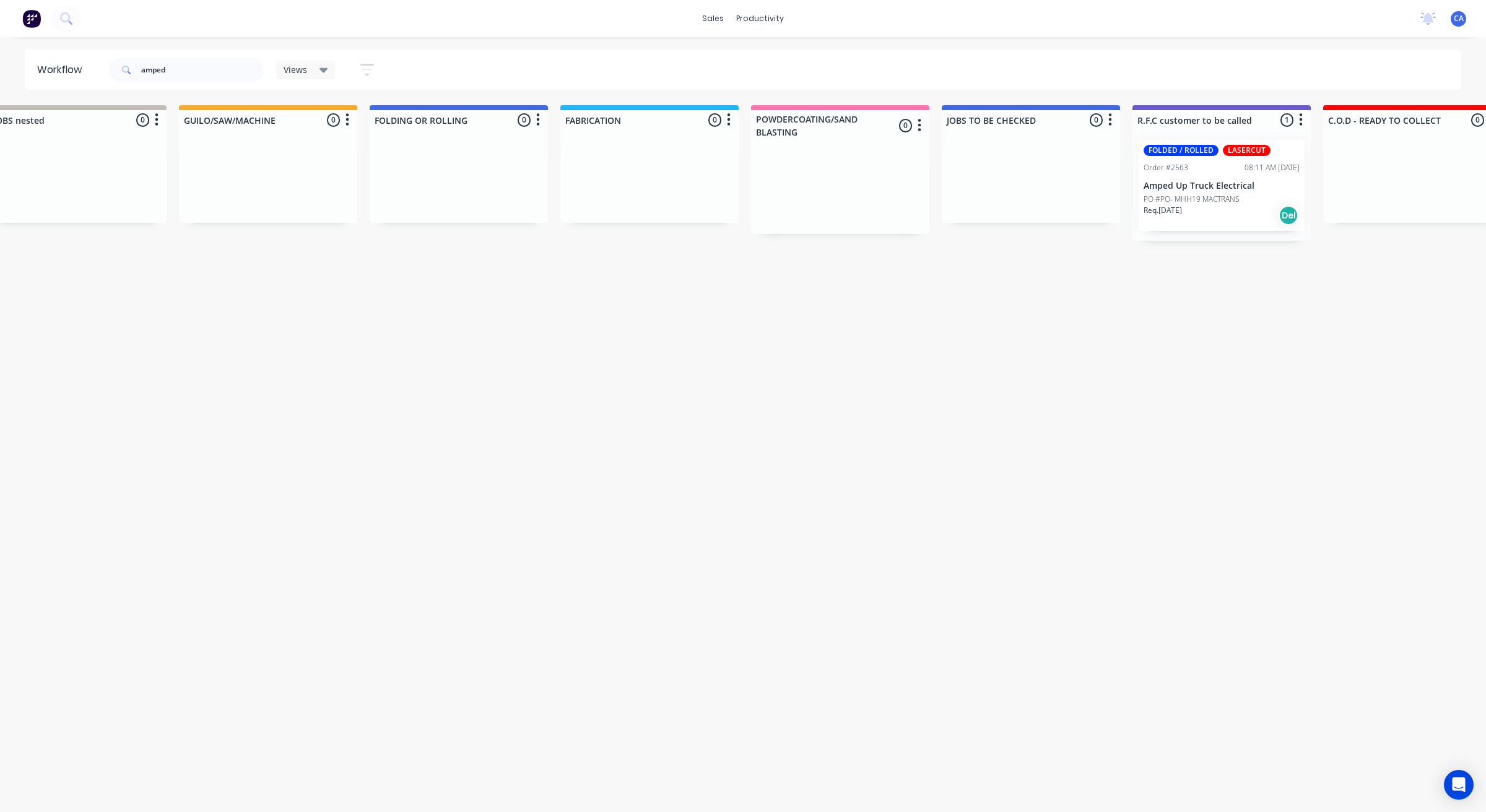
scroll to position [0, 0]
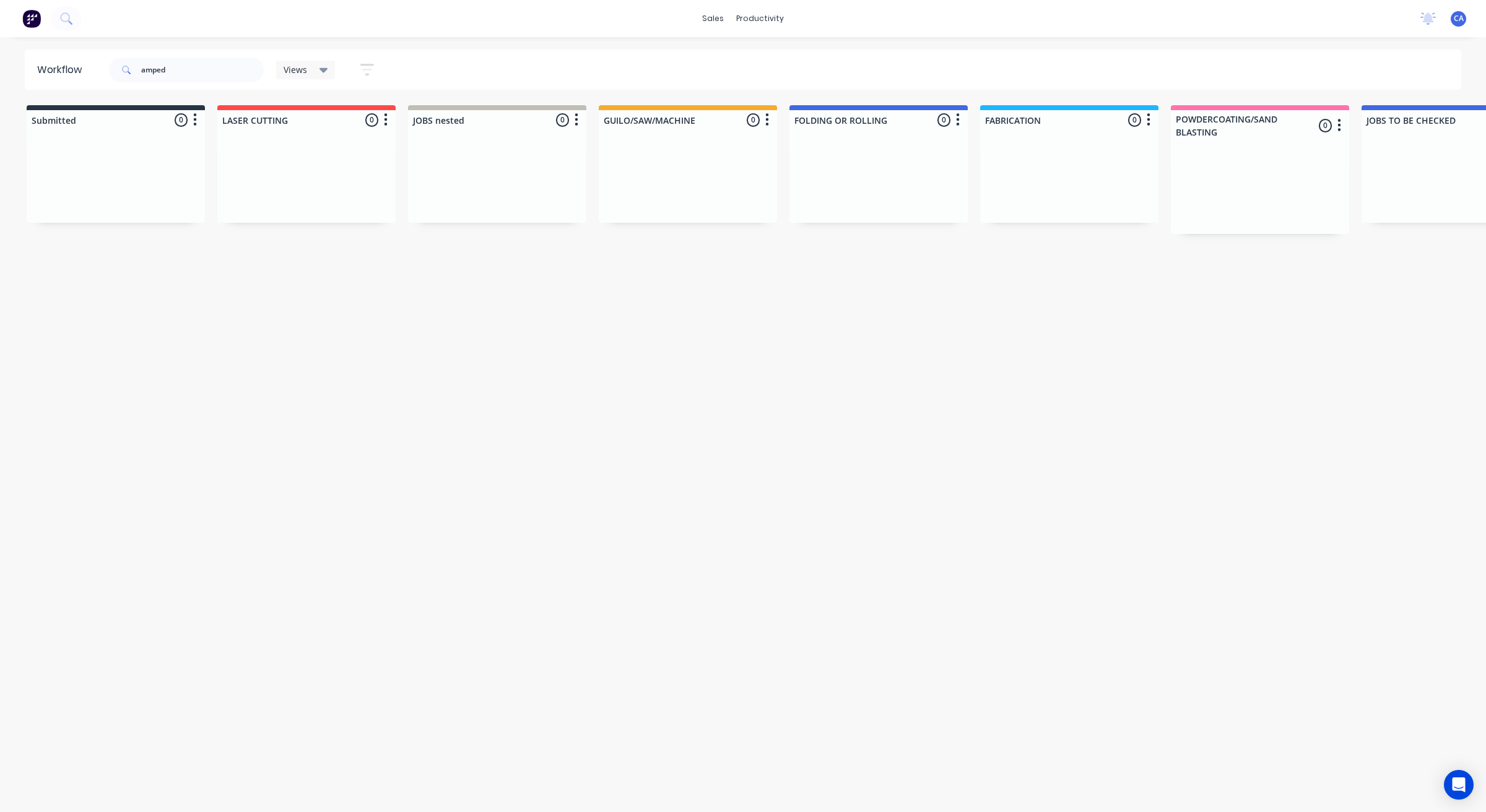
drag, startPoint x: 1023, startPoint y: 370, endPoint x: 794, endPoint y: 367, distance: 229.0
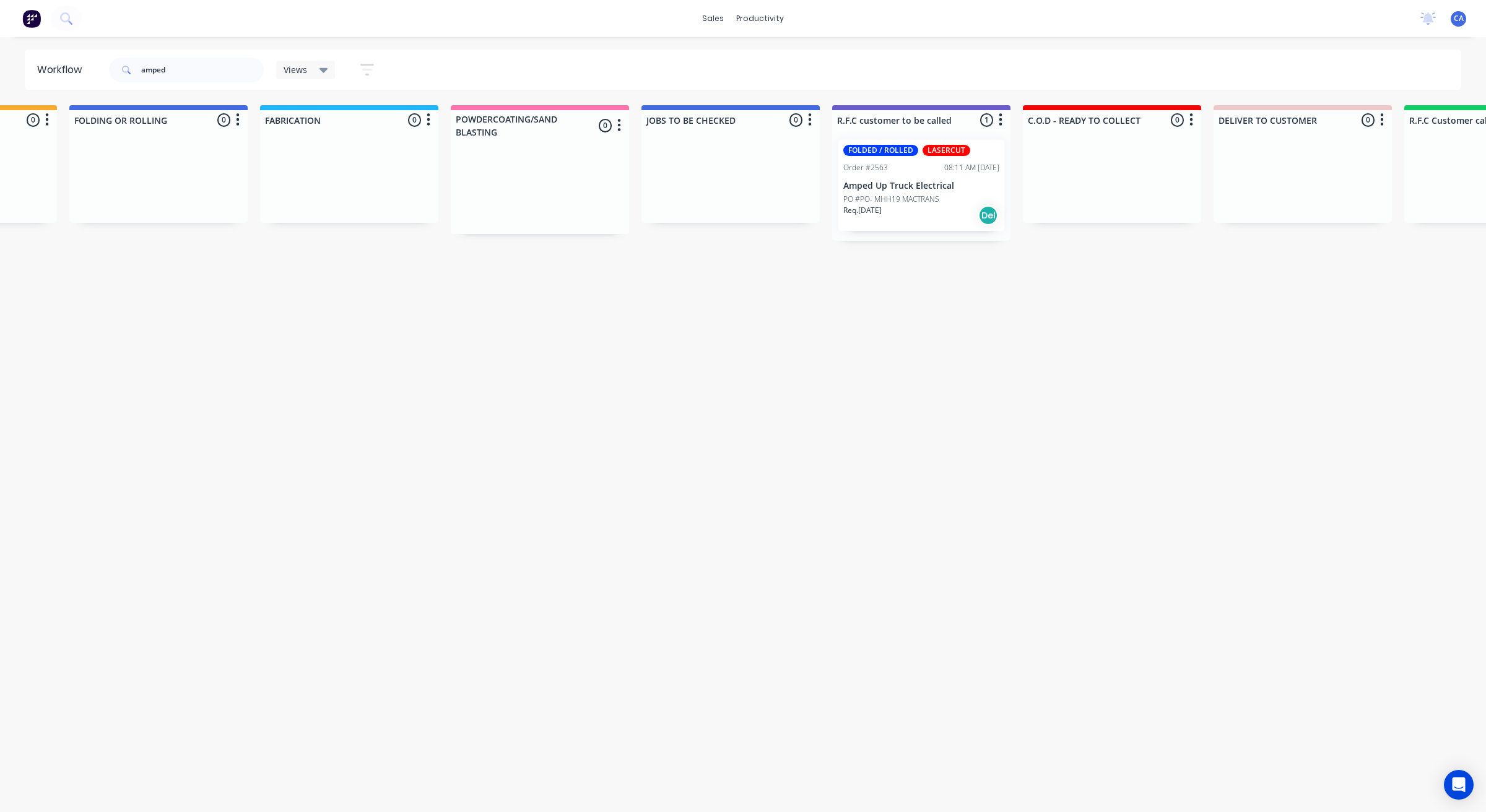
drag, startPoint x: 720, startPoint y: 336, endPoint x: 754, endPoint y: 336, distance: 34.0
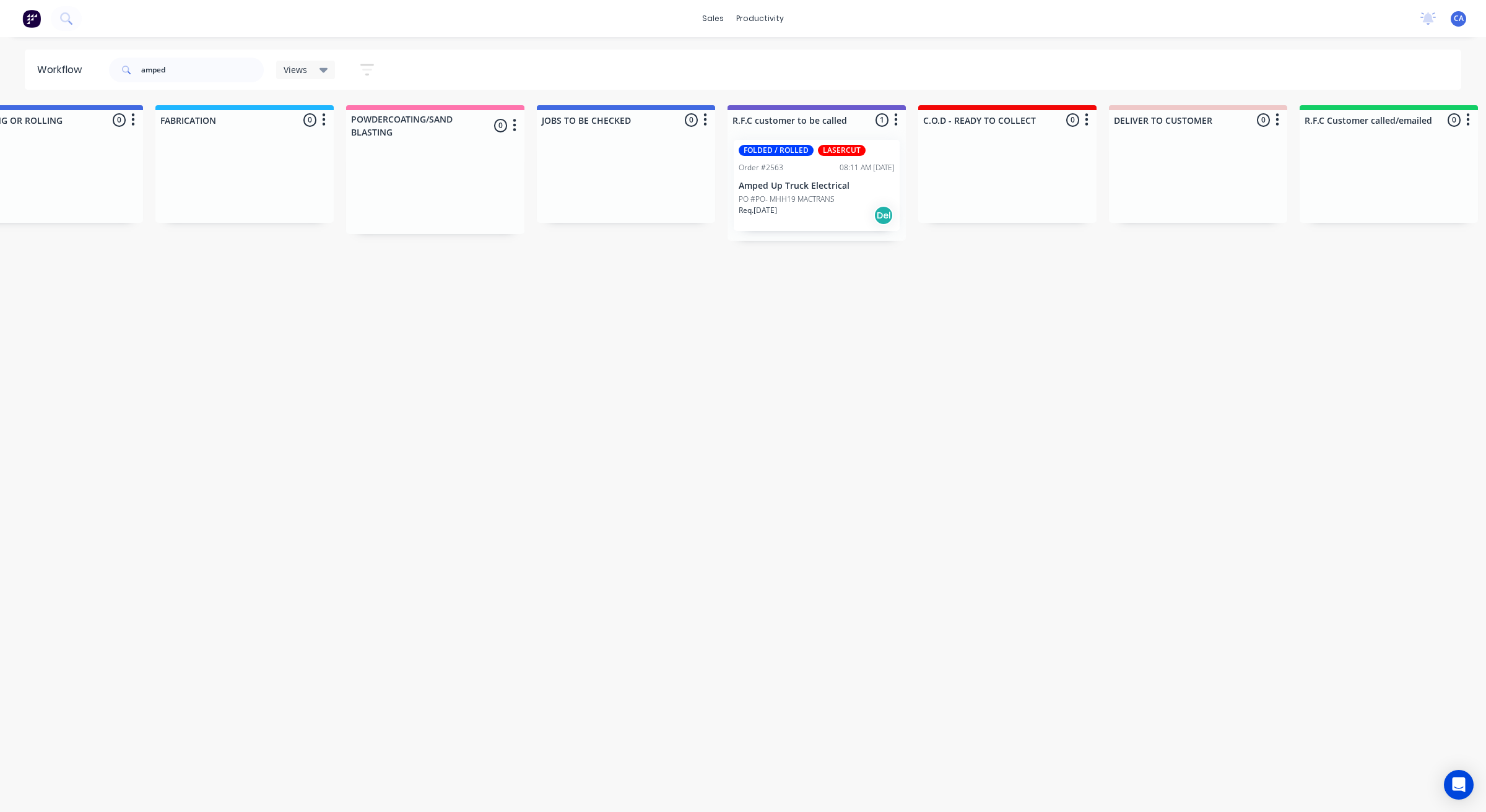
scroll to position [0, 314]
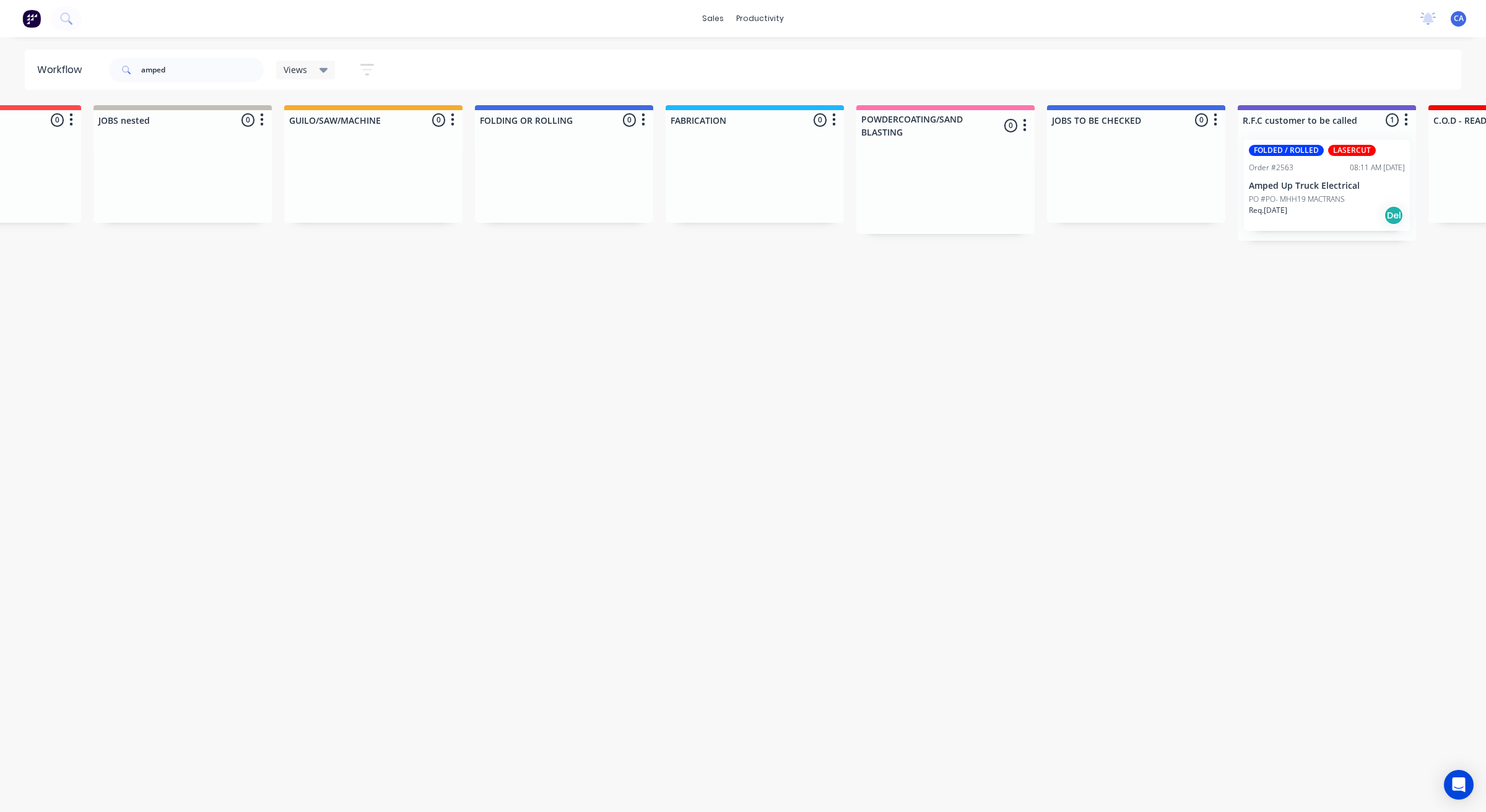
drag, startPoint x: 381, startPoint y: 455, endPoint x: 164, endPoint y: 418, distance: 220.1
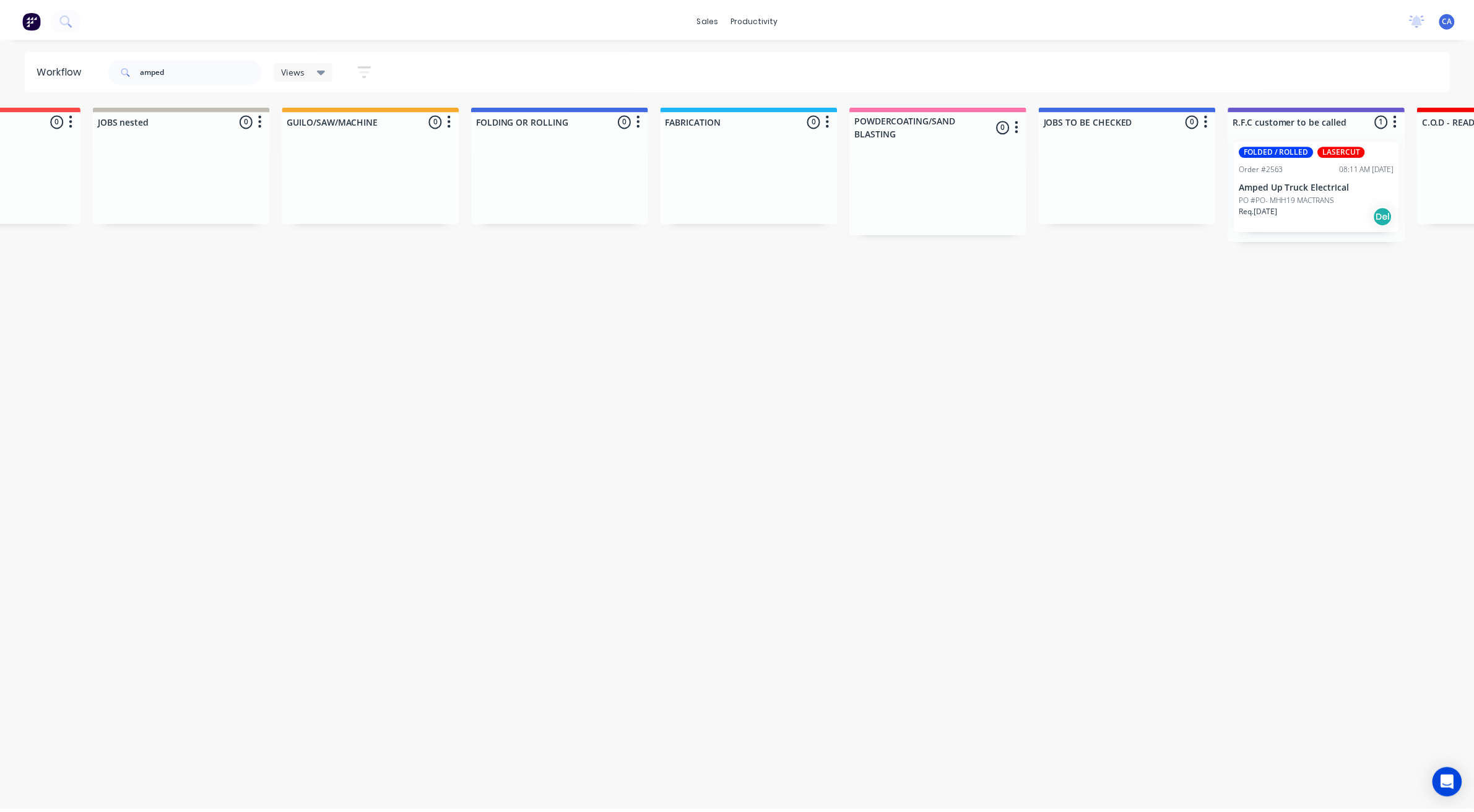
scroll to position [0, 0]
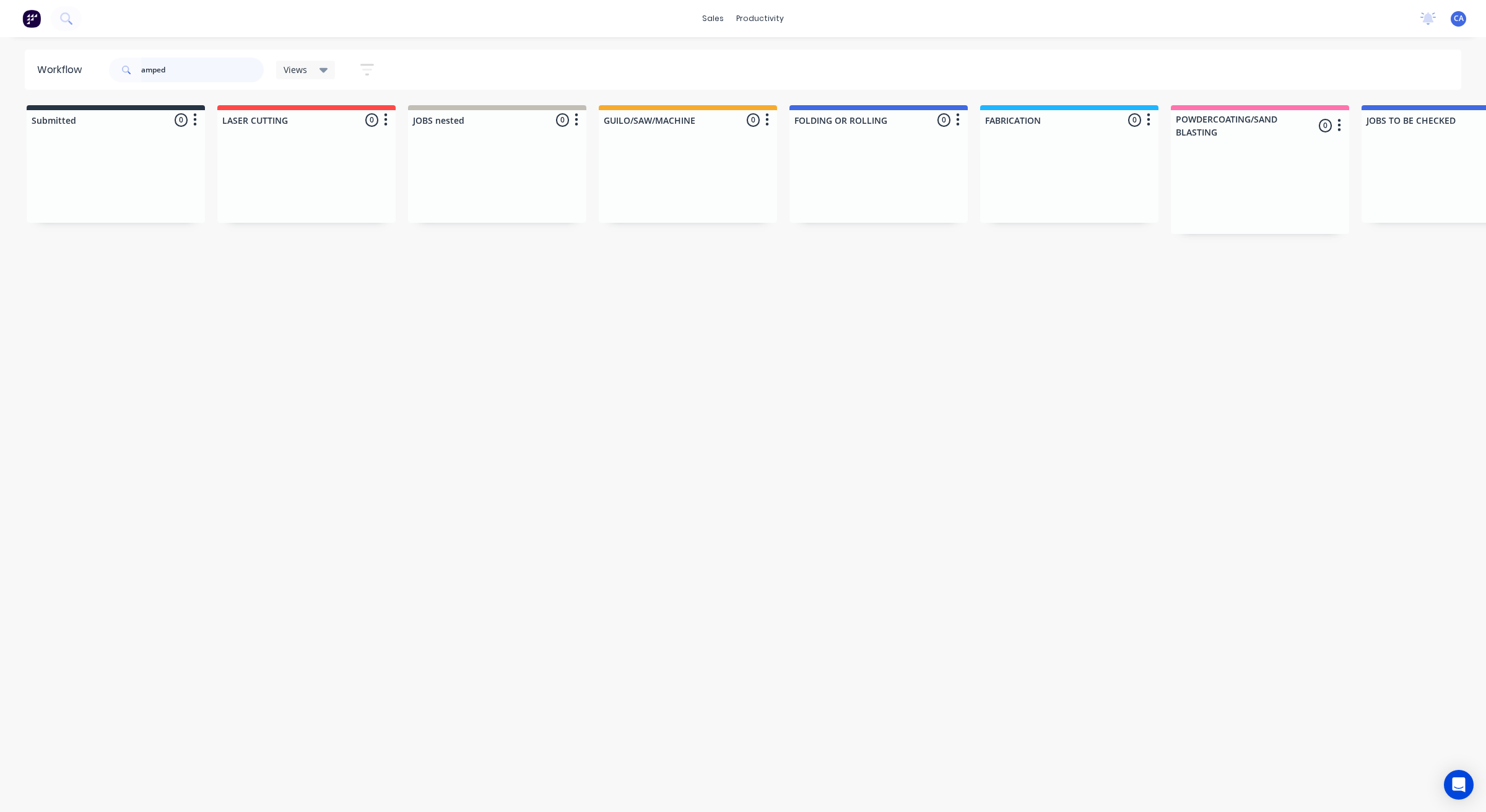
click at [79, 81] on header "Workflow amped Views Save new view None (Default) edit Show/Hide statuses Show …" at bounding box center [743, 69] width 1437 height 40
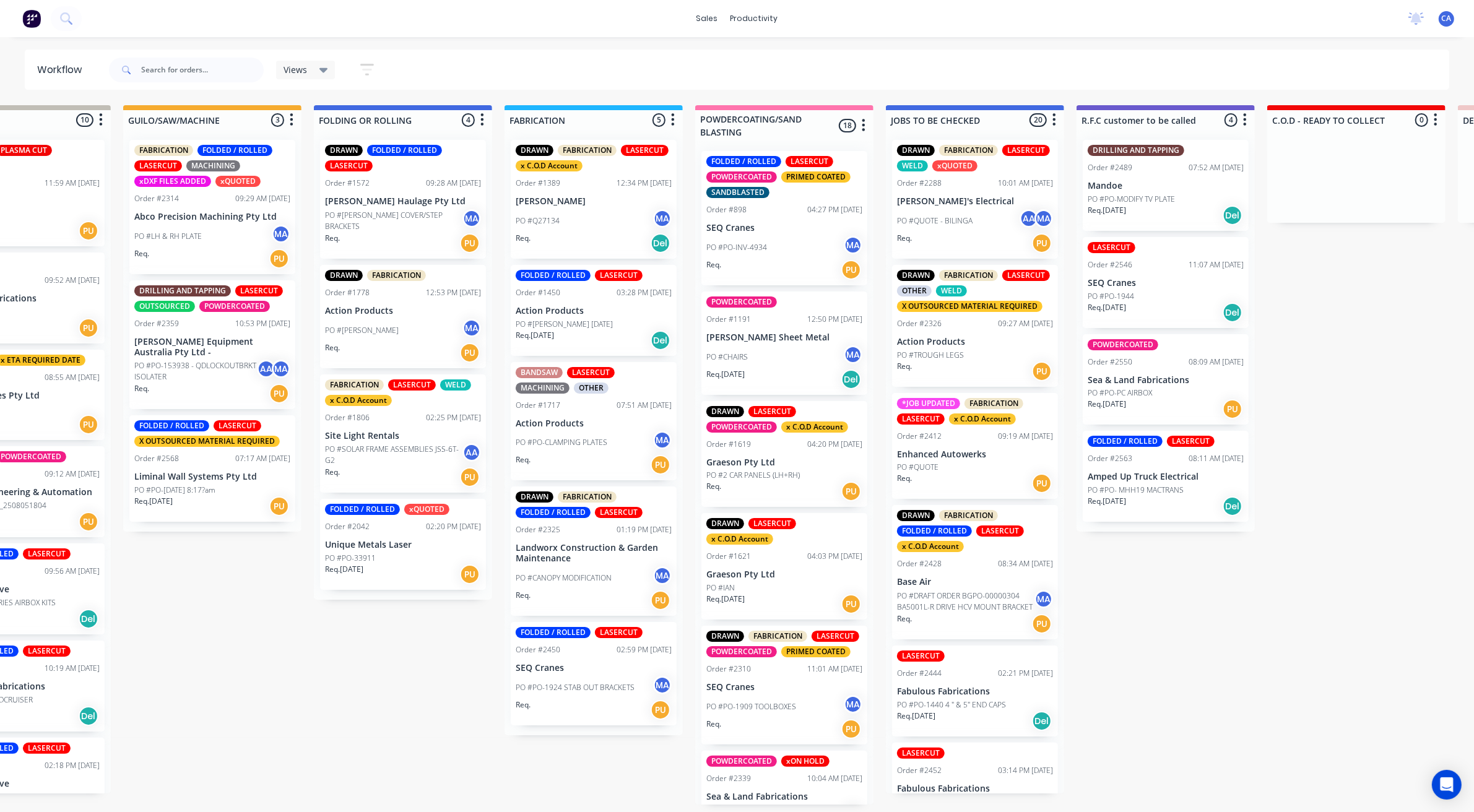
drag, startPoint x: 743, startPoint y: 617, endPoint x: 877, endPoint y: 626, distance: 134.3
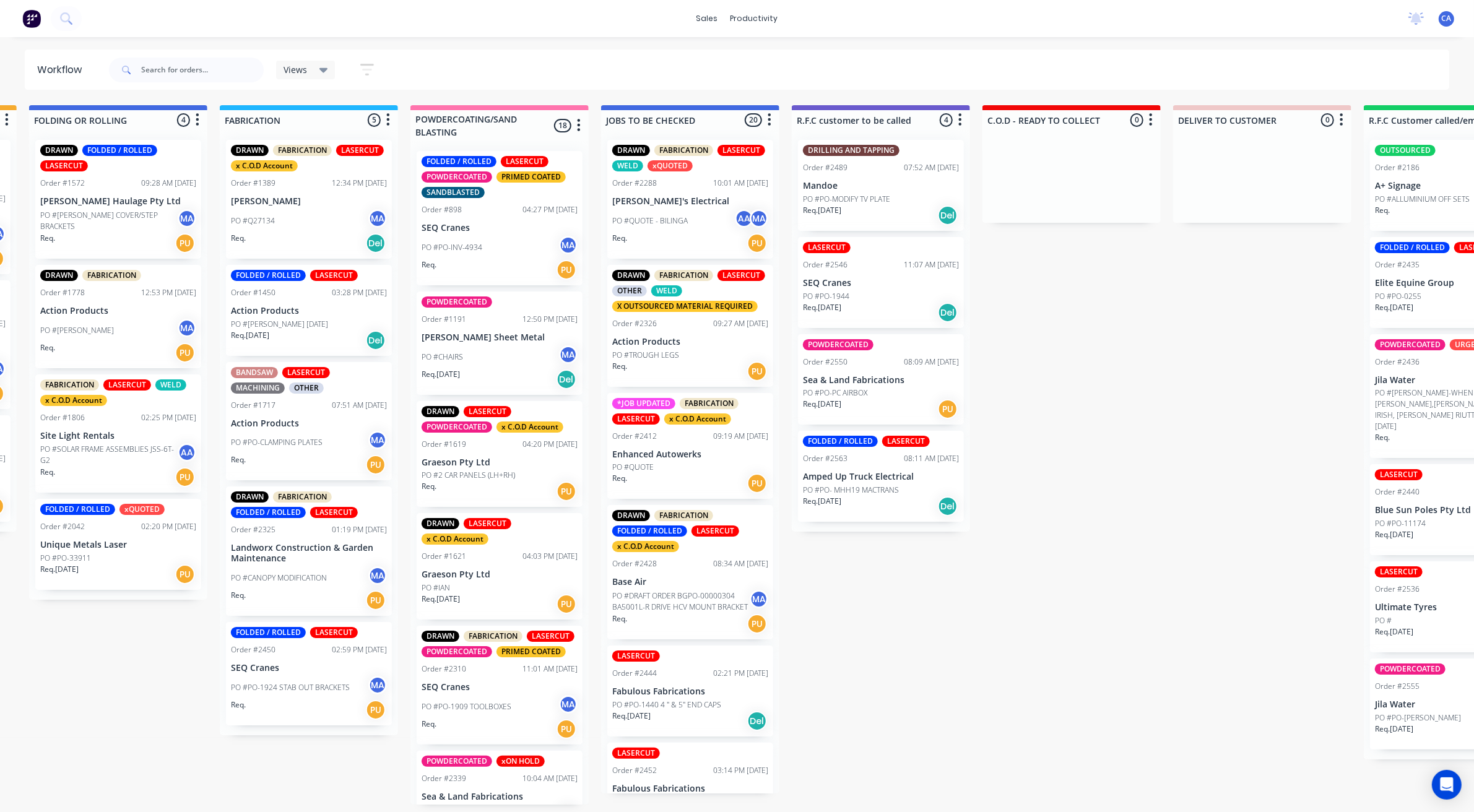
drag, startPoint x: 852, startPoint y: 446, endPoint x: 774, endPoint y: 465, distance: 80.3
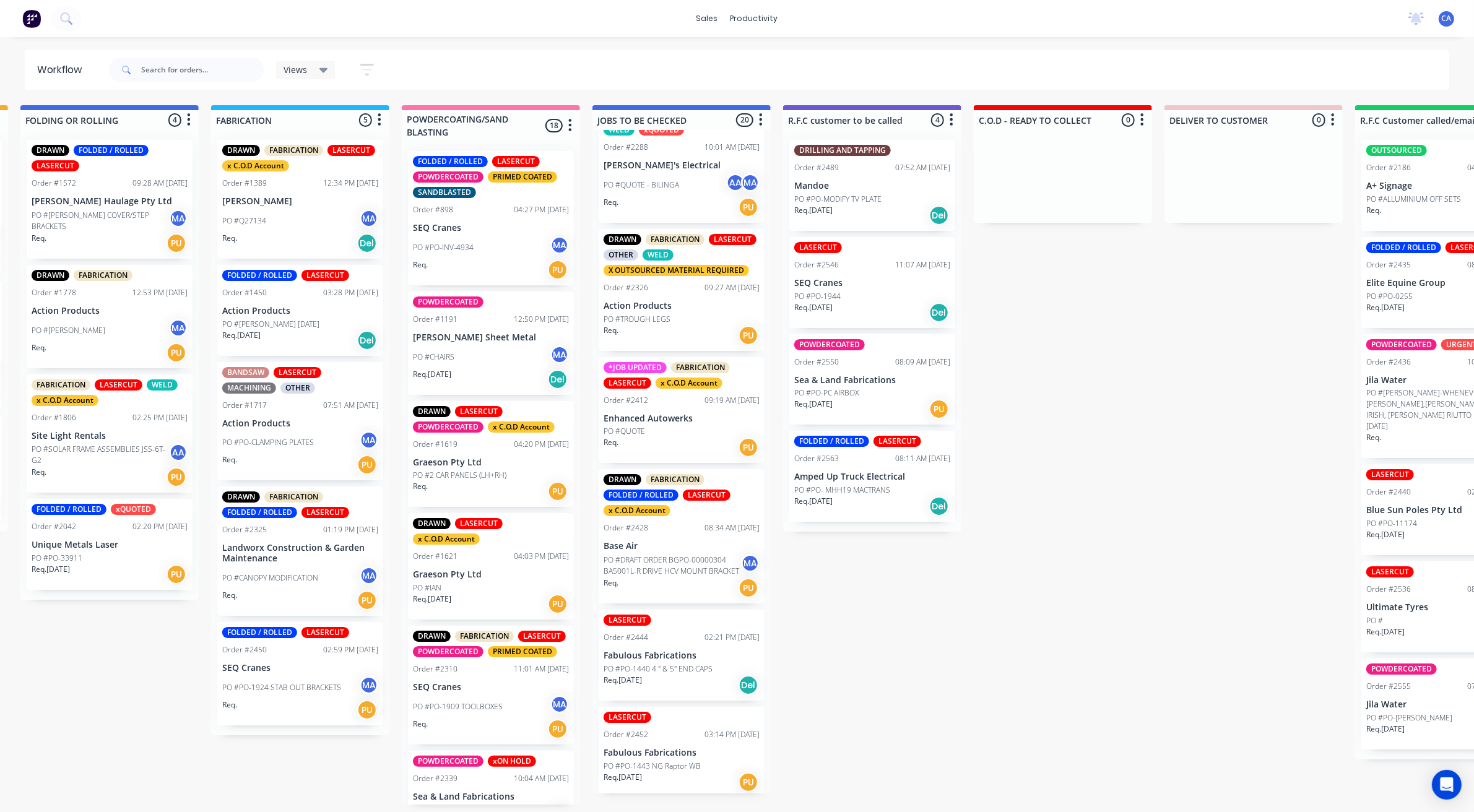
scroll to position [0, 0]
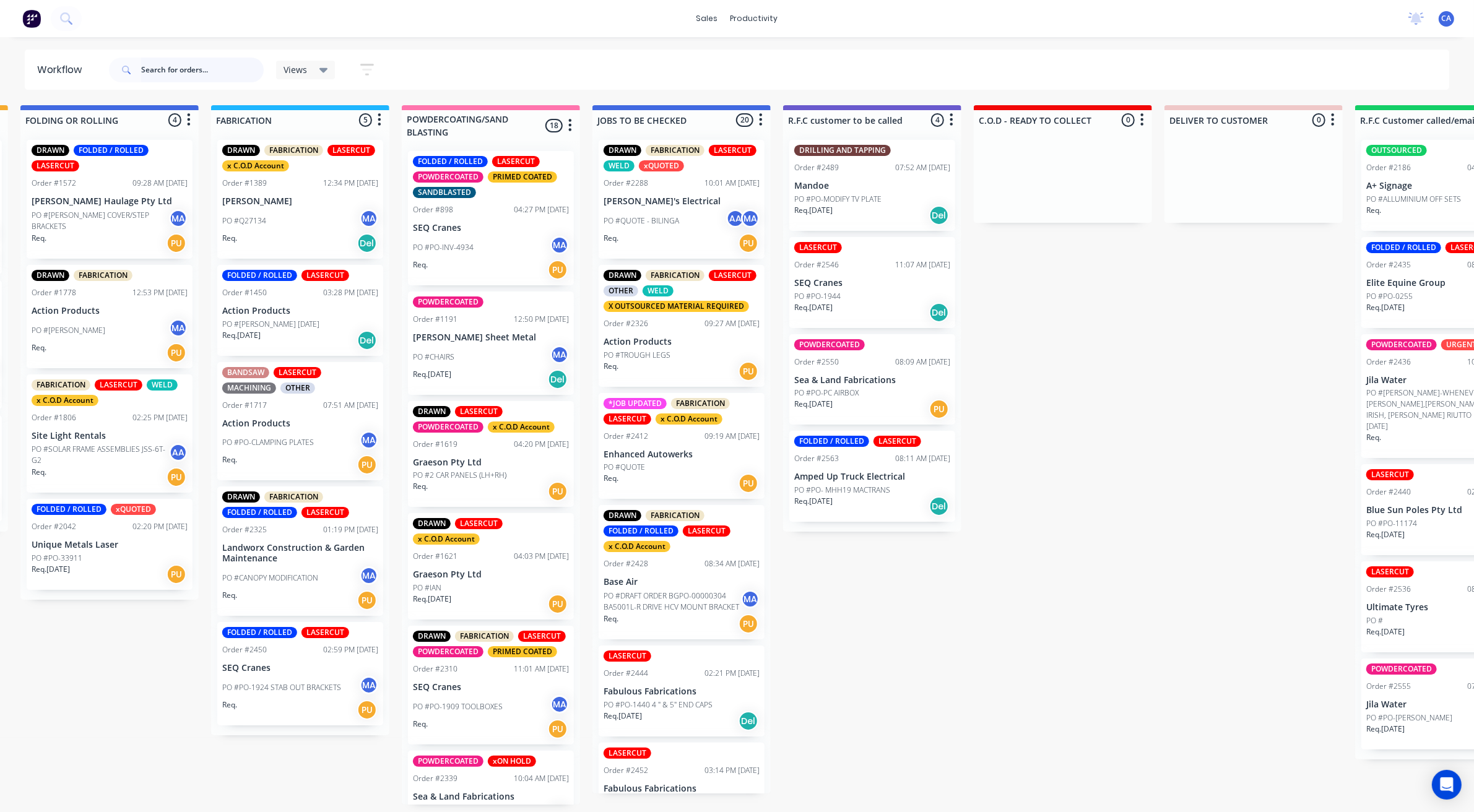
click at [215, 66] on input "text" at bounding box center [202, 69] width 123 height 25
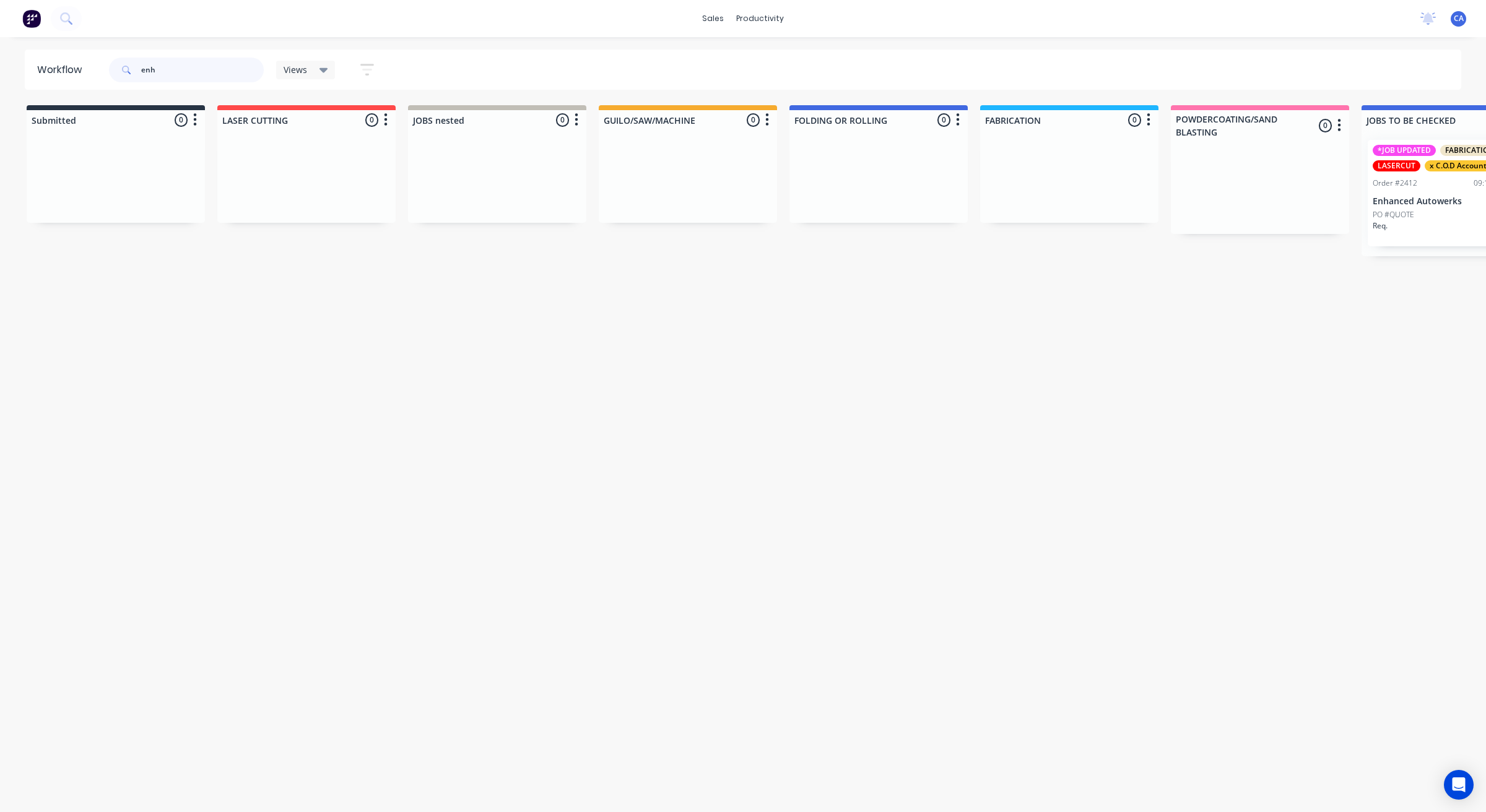
type input "enh"
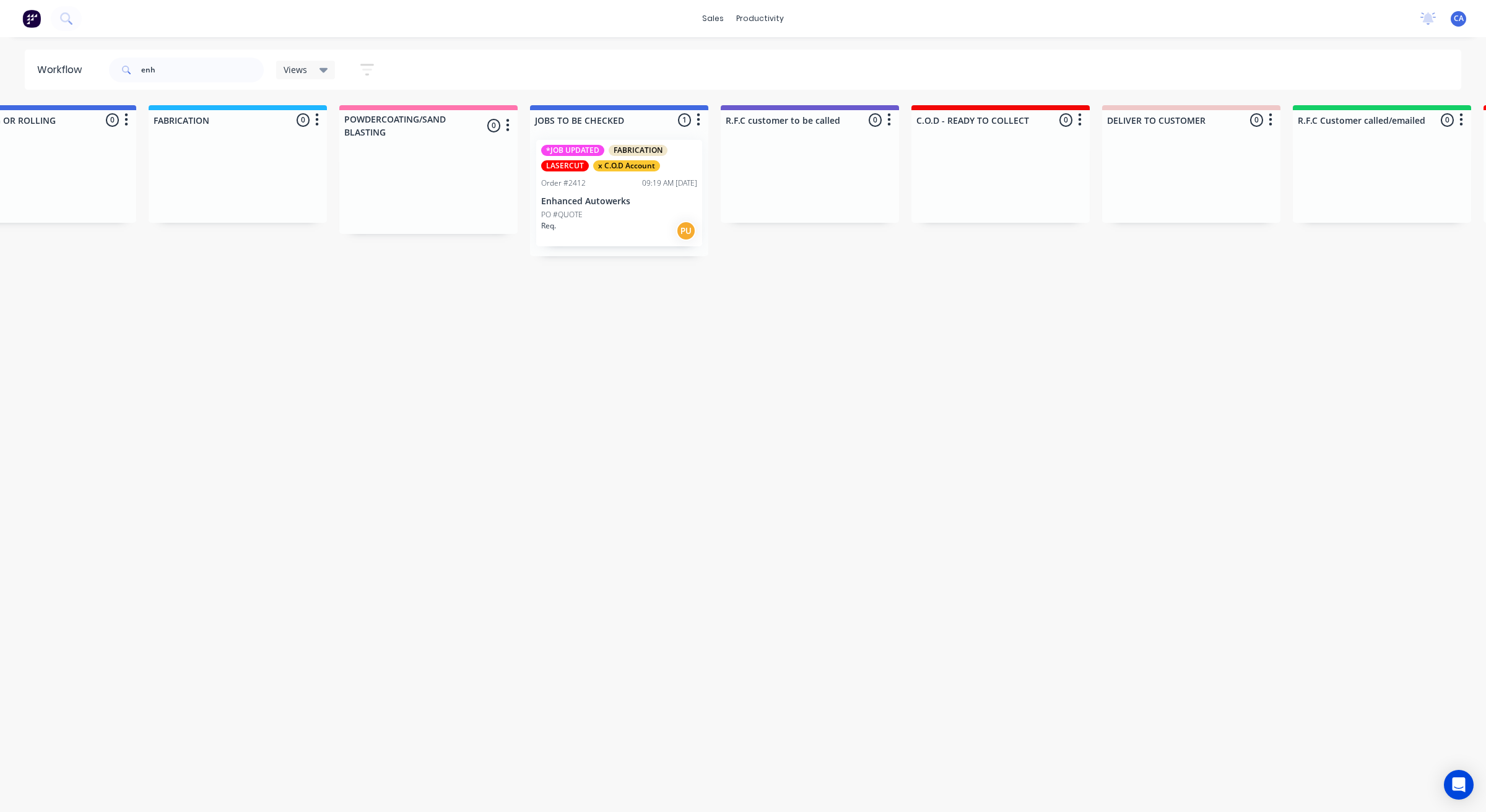
drag, startPoint x: 613, startPoint y: 372, endPoint x: 768, endPoint y: 372, distance: 155.0
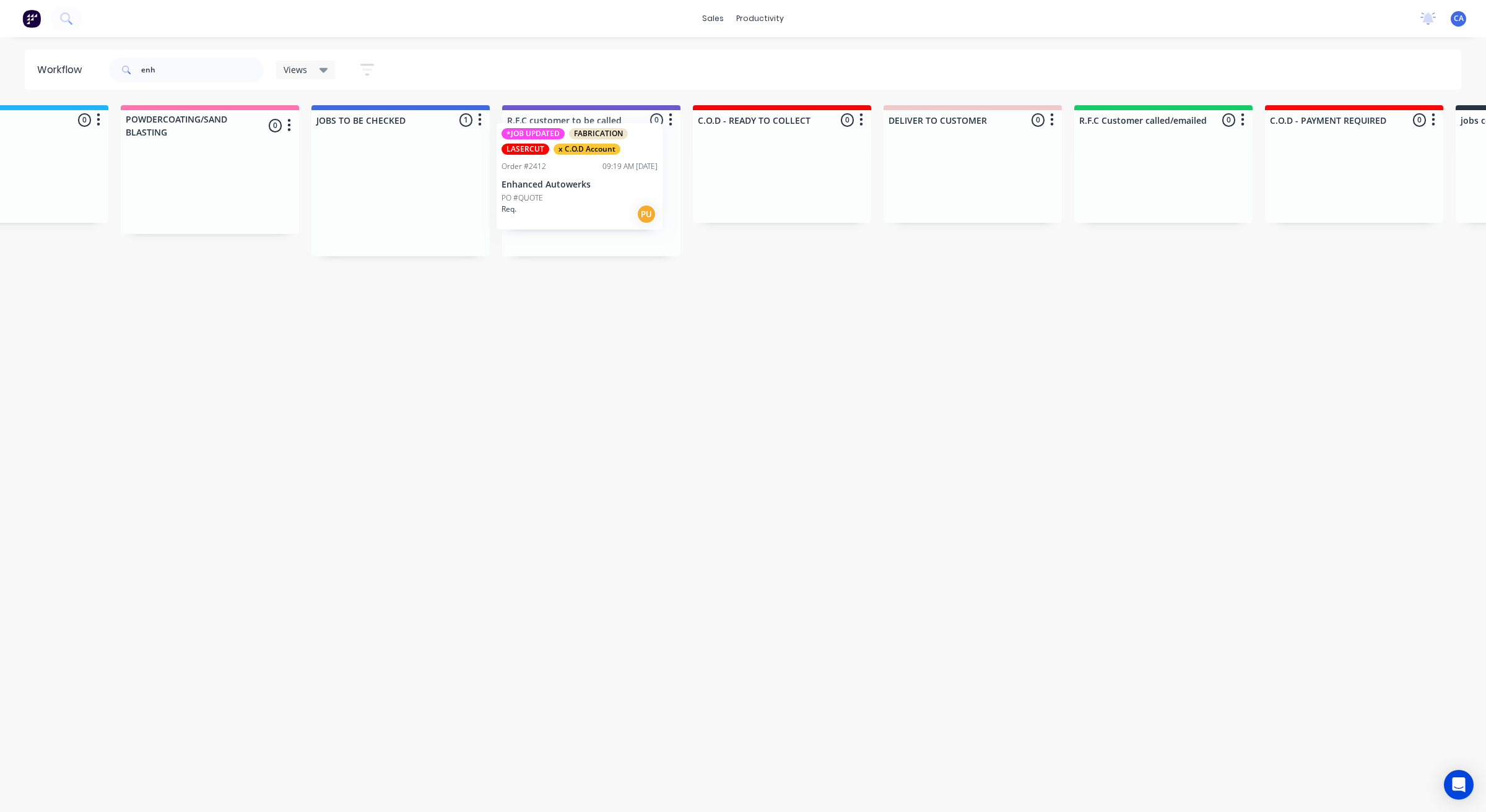
drag, startPoint x: 397, startPoint y: 232, endPoint x: 592, endPoint y: 208, distance: 196.5
click at [592, 208] on div "Submitted 0 Sort By Created date Required date Order number Customer name Most …" at bounding box center [780, 181] width 3680 height 151
click at [592, 200] on div "*JOB UPDATED FABRICATION LASERCUT x C.O.D Account Order #2412 09:19 AM [DATE] E…" at bounding box center [591, 193] width 178 height 126
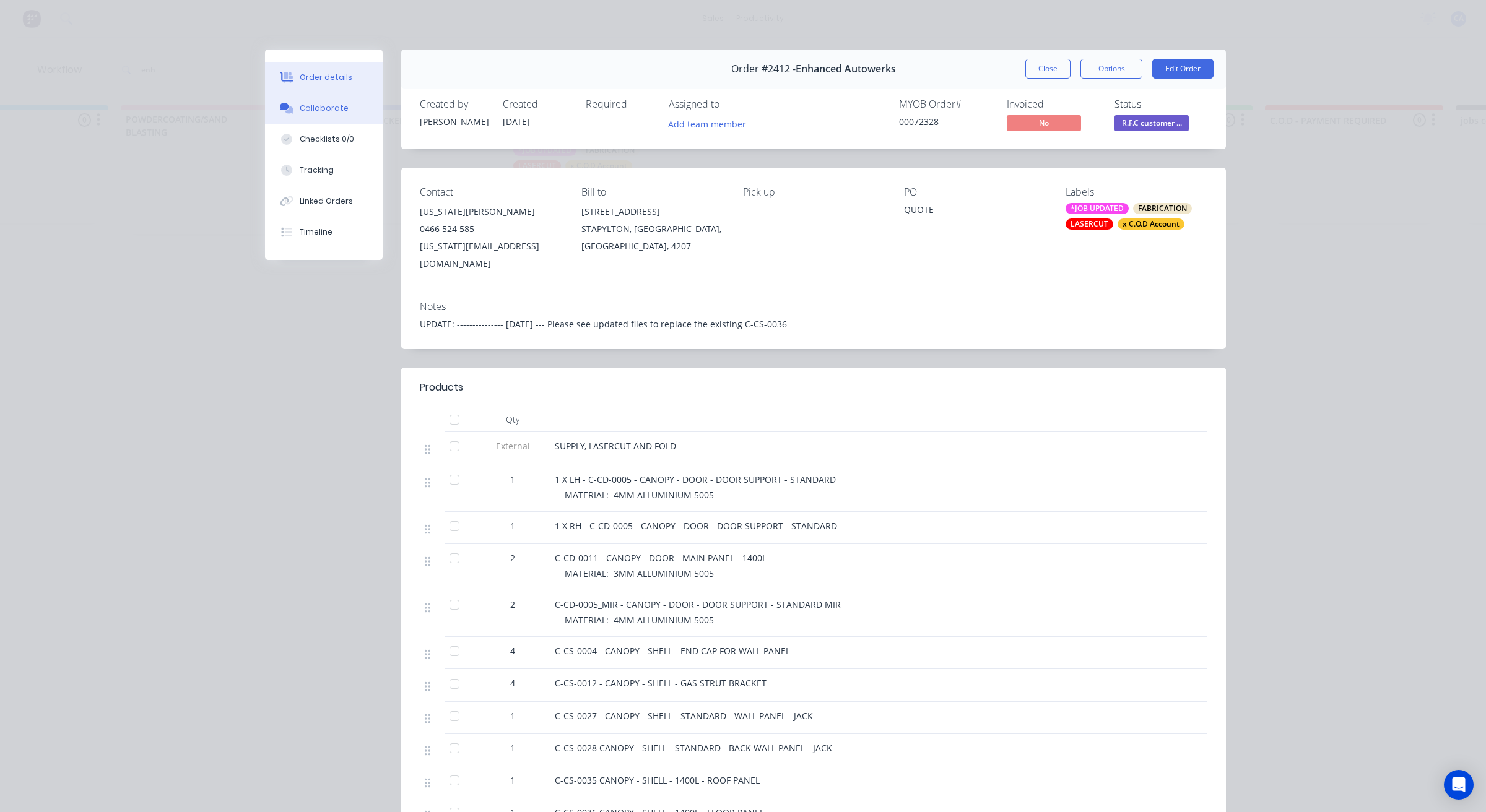
click at [320, 107] on div "Collaborate" at bounding box center [324, 108] width 49 height 11
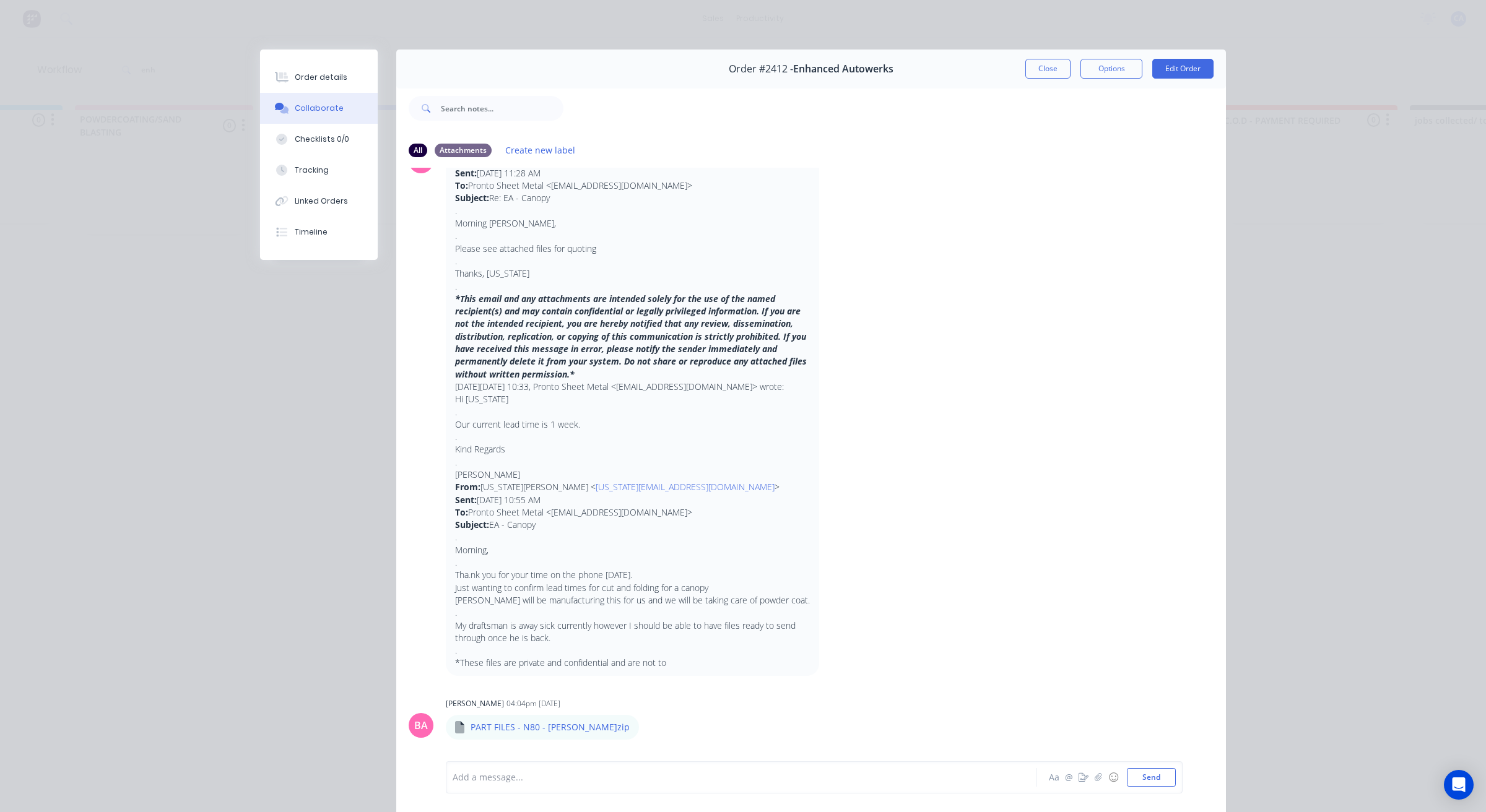
scroll to position [0, 0]
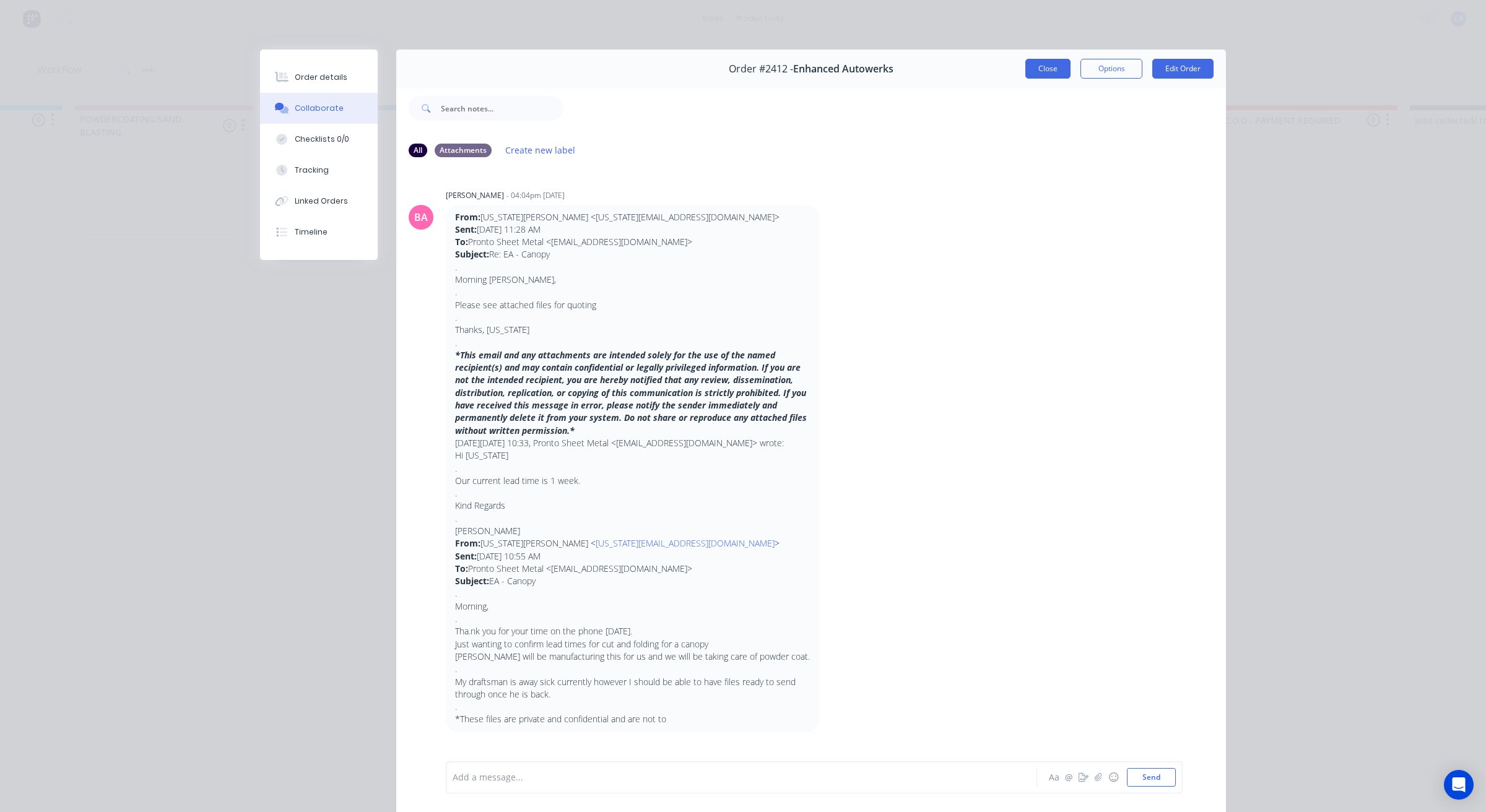
click at [1043, 67] on button "Close" at bounding box center [1048, 69] width 45 height 20
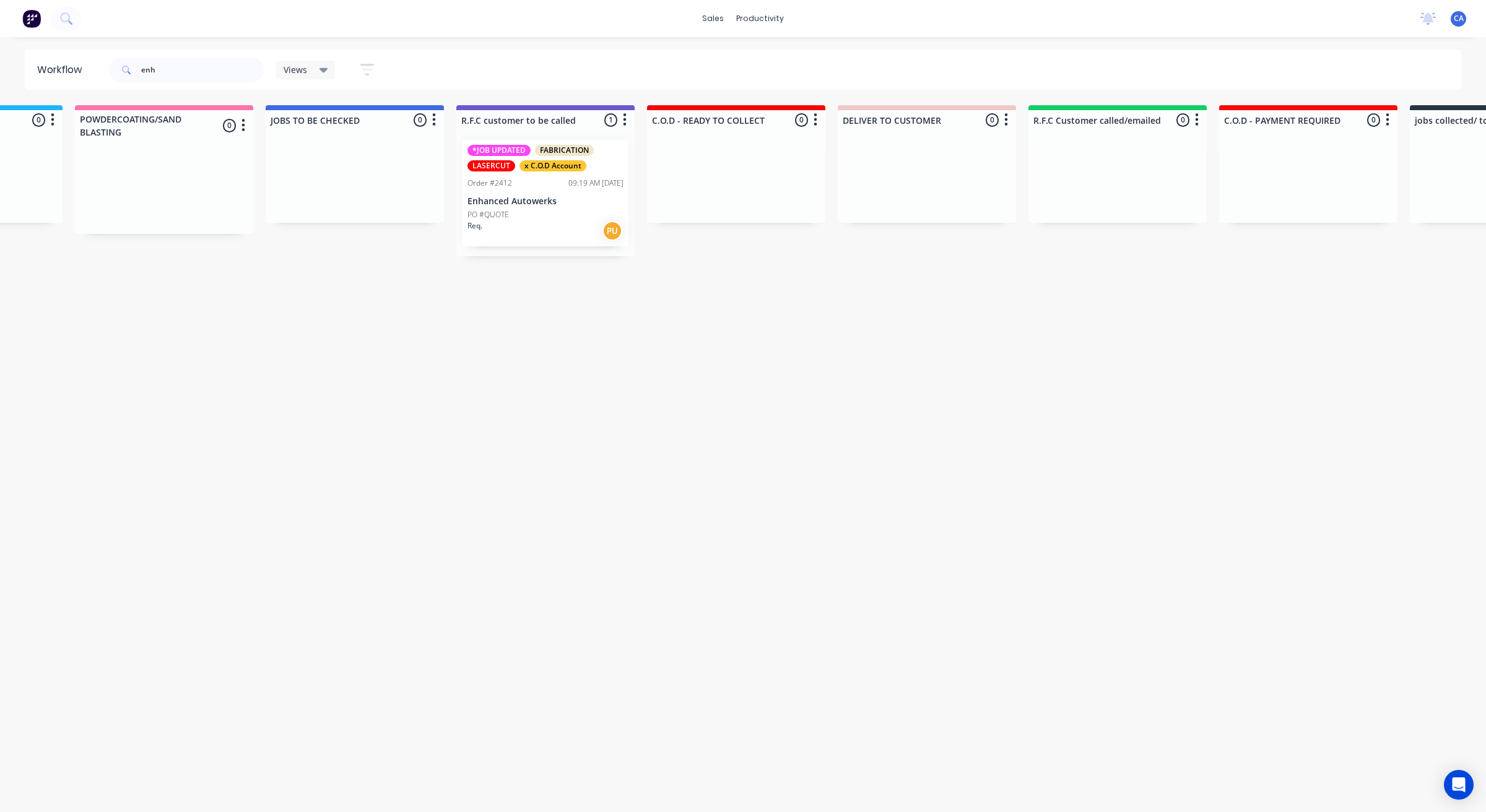
click at [539, 217] on div "PO #QUOTE" at bounding box center [545, 214] width 156 height 11
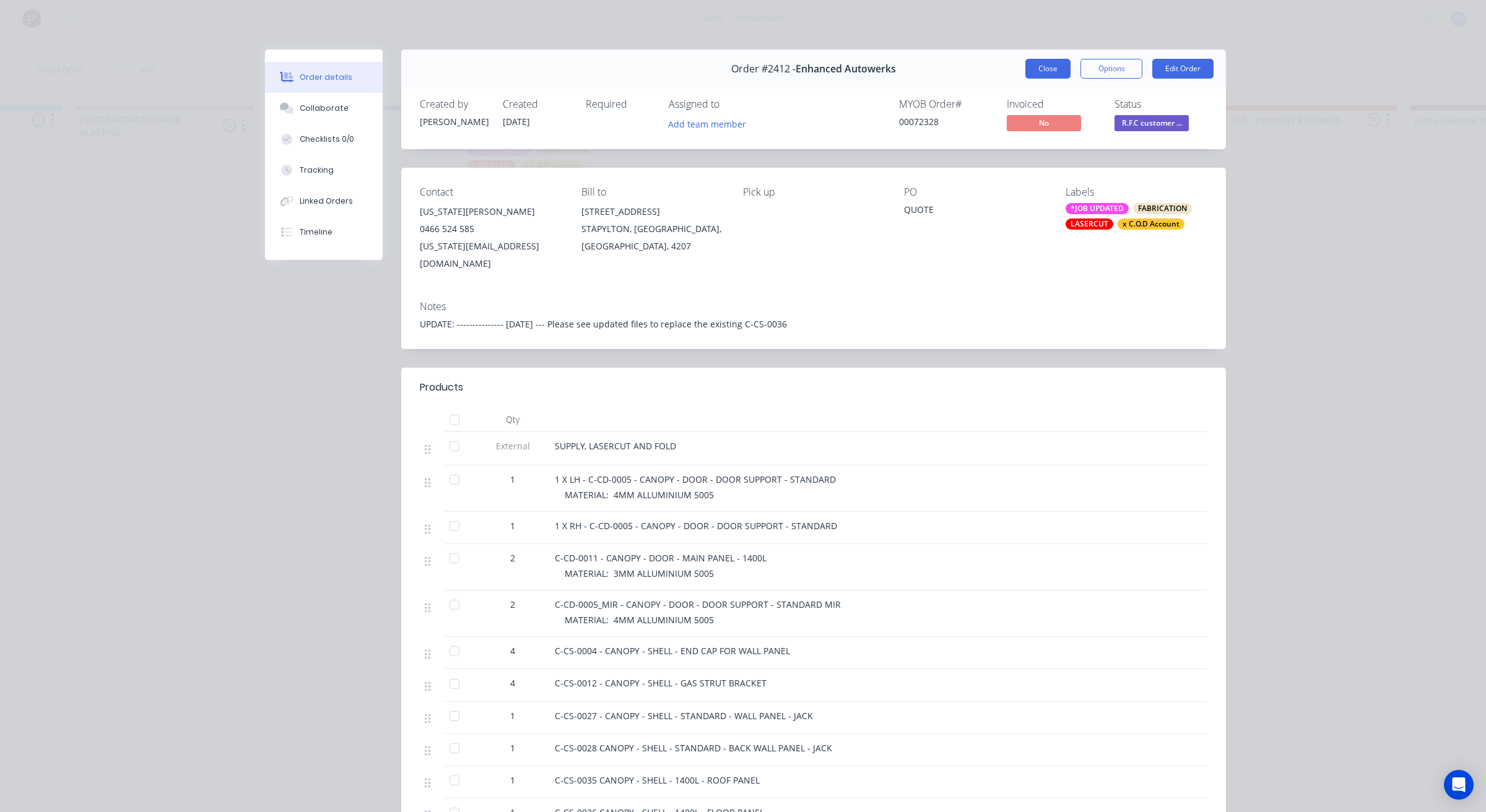
click at [1033, 69] on button "Close" at bounding box center [1048, 69] width 45 height 20
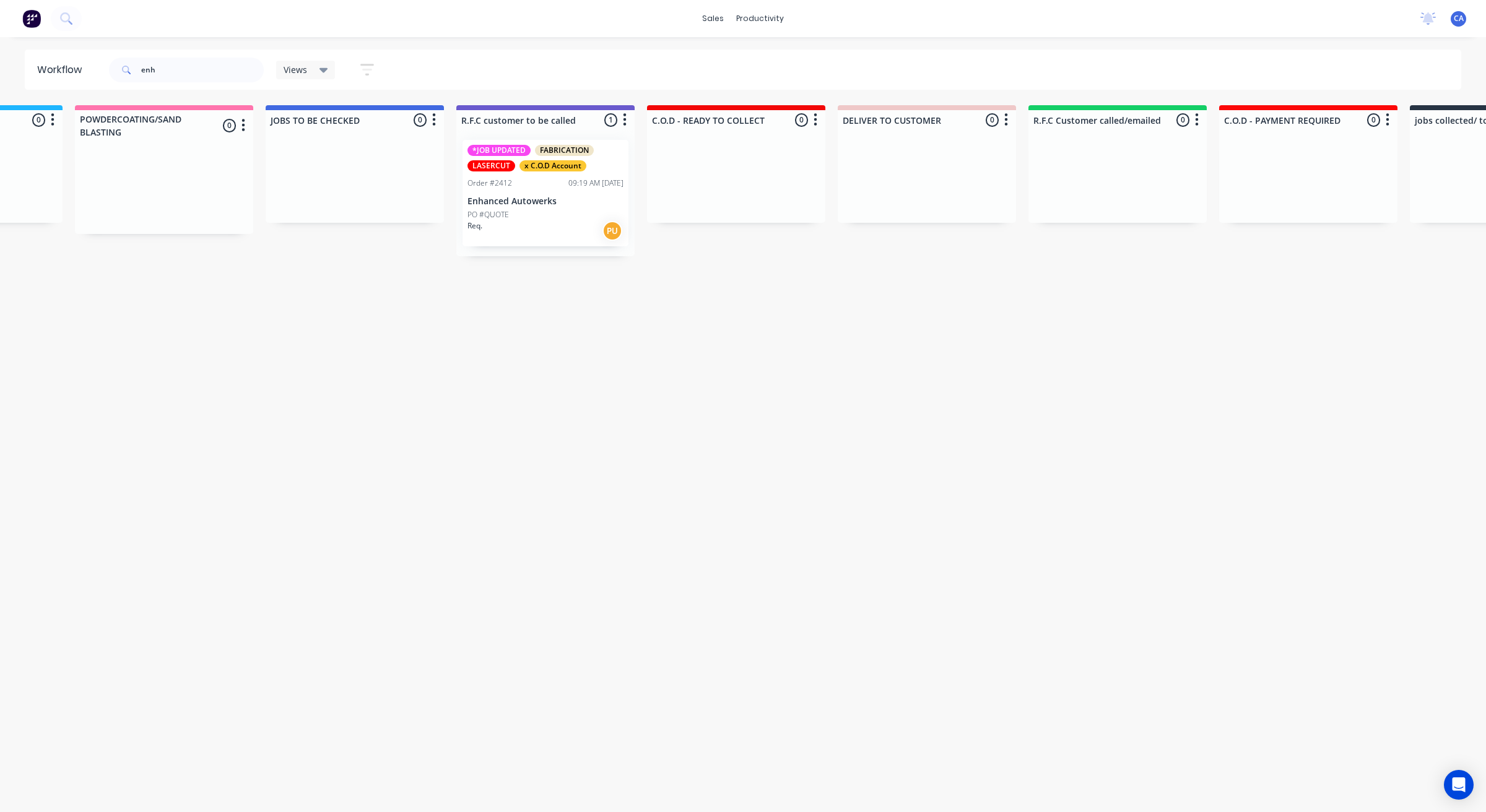
click at [523, 206] on div "*JOB UPDATED FABRICATION LASERCUT x C.O.D Account Order #2412 09:19 AM [DATE] E…" at bounding box center [545, 193] width 166 height 107
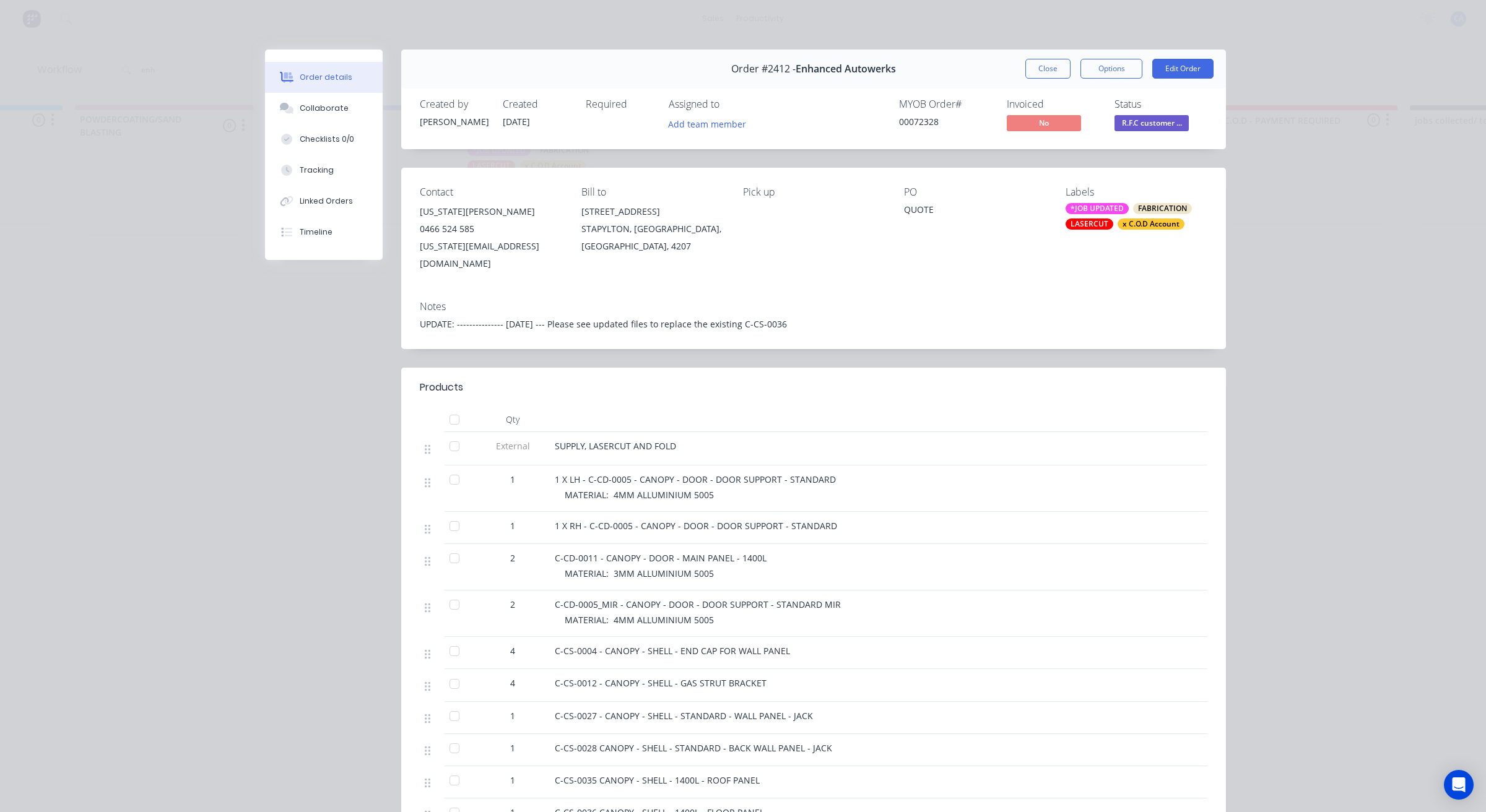
click at [1029, 71] on button "Close" at bounding box center [1048, 69] width 45 height 20
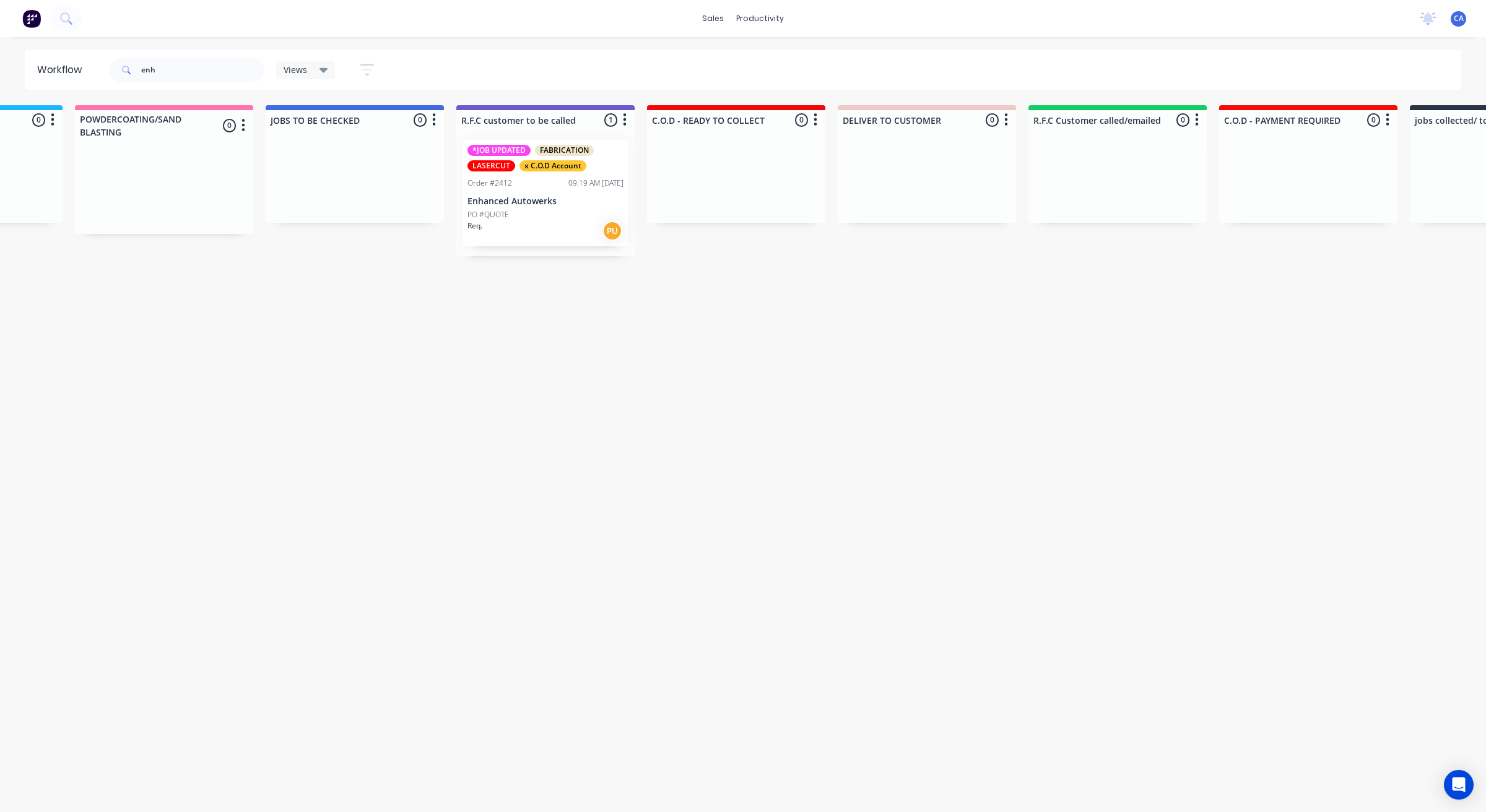
click at [569, 232] on div "Req. PU" at bounding box center [545, 231] width 156 height 21
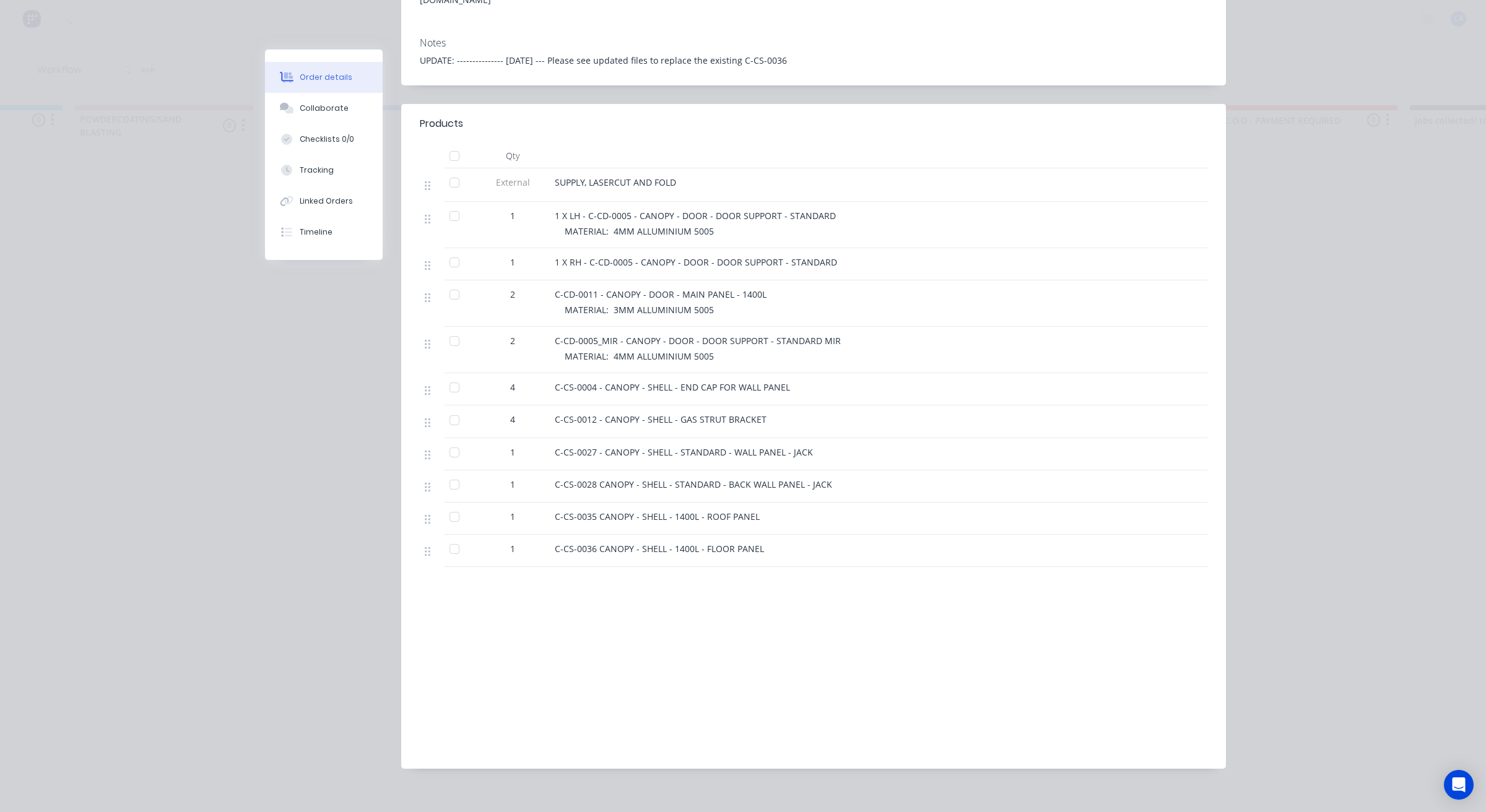
scroll to position [267, 0]
click at [313, 115] on button "Collaborate" at bounding box center [324, 108] width 117 height 31
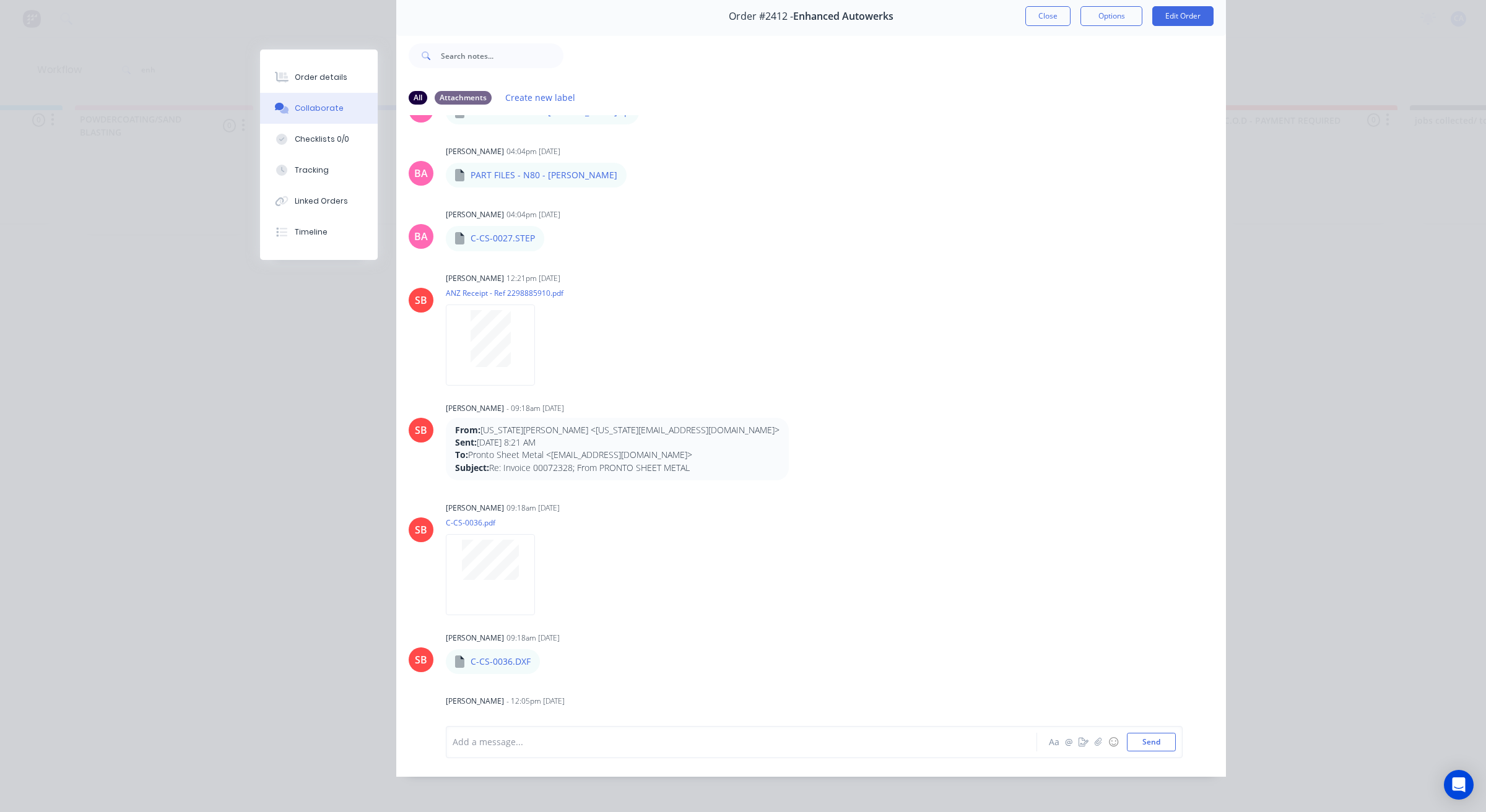
scroll to position [68, 0]
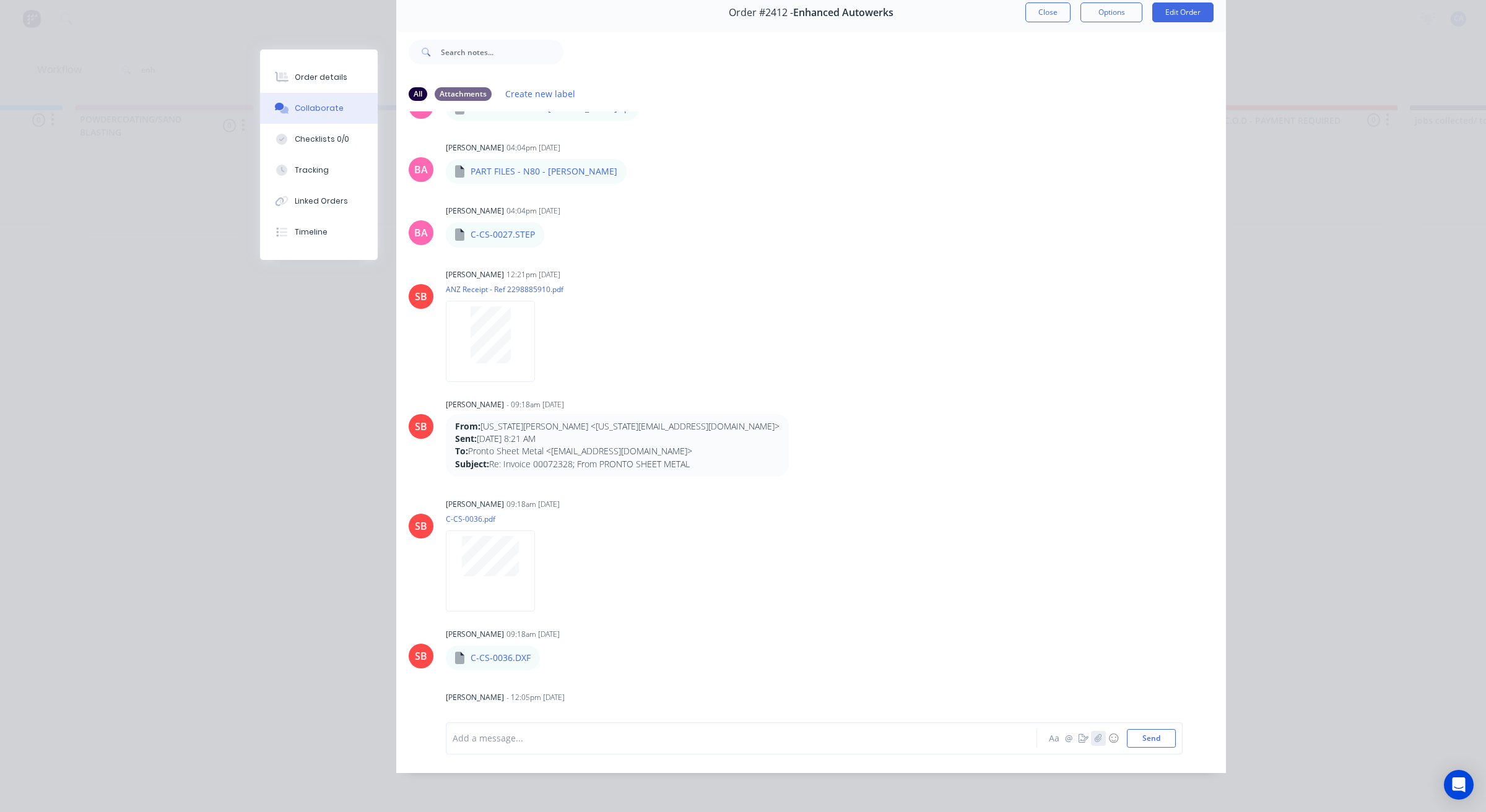
click at [1095, 737] on icon "button" at bounding box center [1098, 738] width 7 height 9
click at [1079, 735] on icon "button" at bounding box center [1083, 738] width 10 height 9
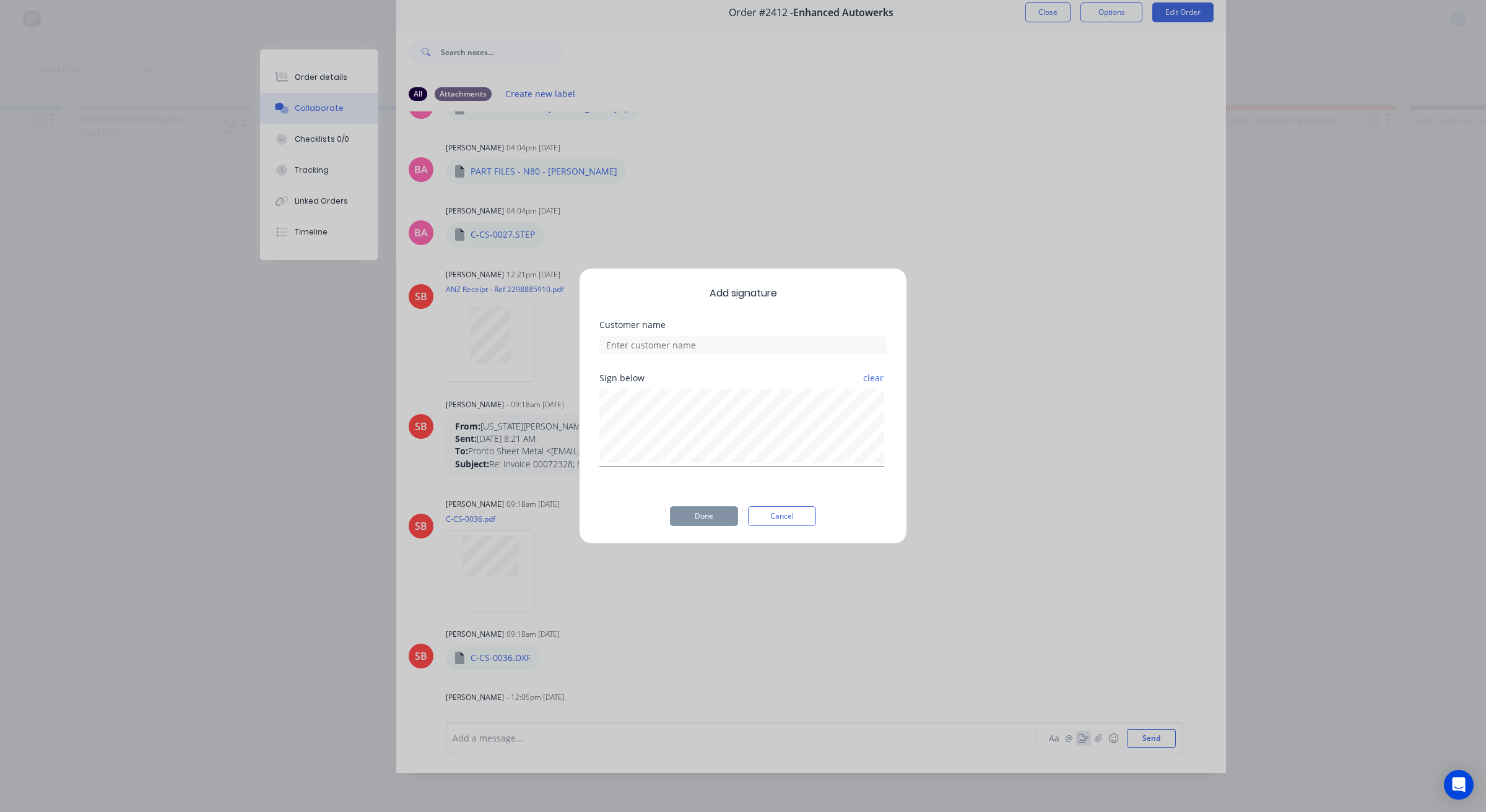
scroll to position [56, 0]
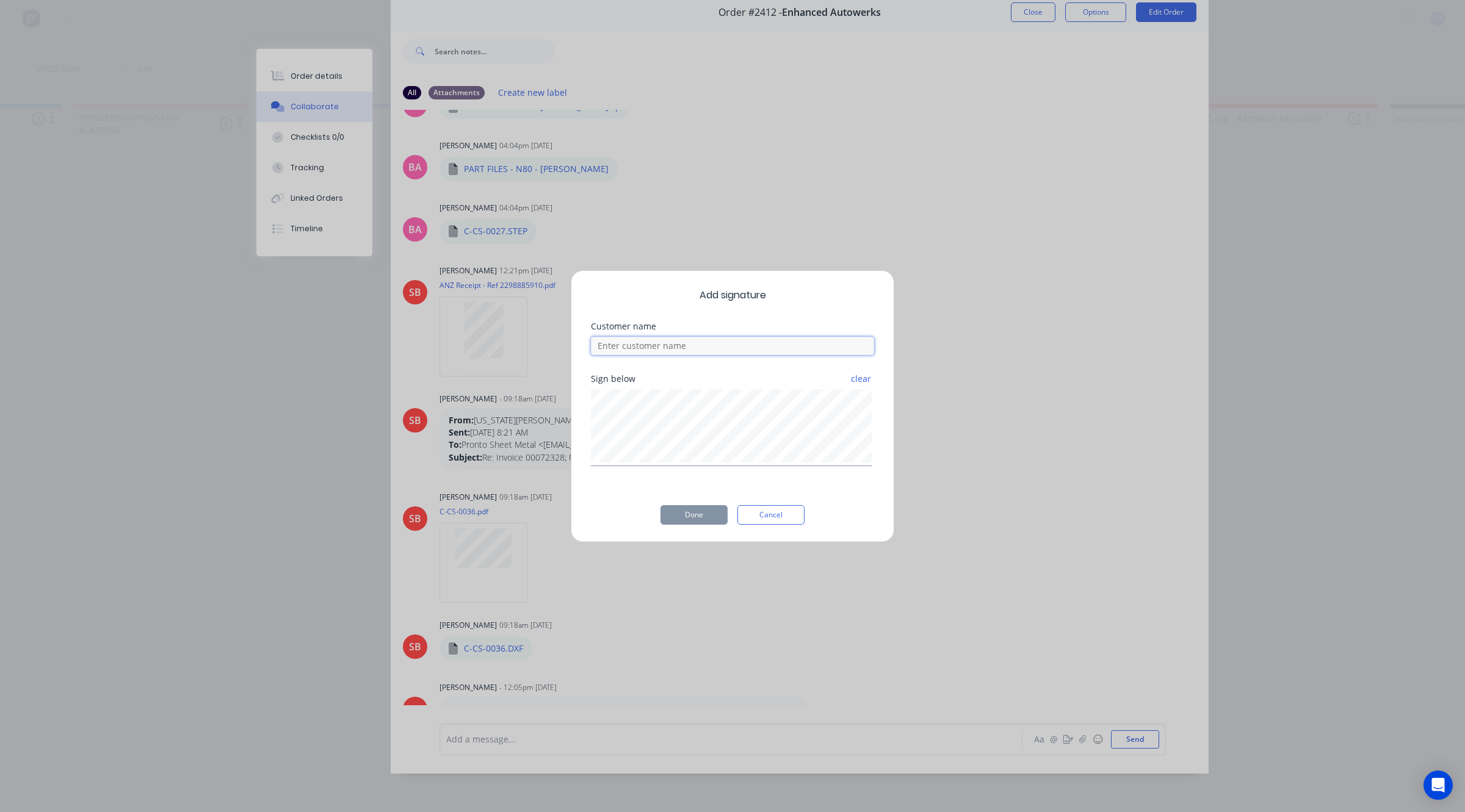
click at [745, 348] on input at bounding box center [732, 346] width 283 height 18
type input "[PERSON_NAME] CHECKED"
click at [705, 517] on button "Done" at bounding box center [694, 515] width 67 height 20
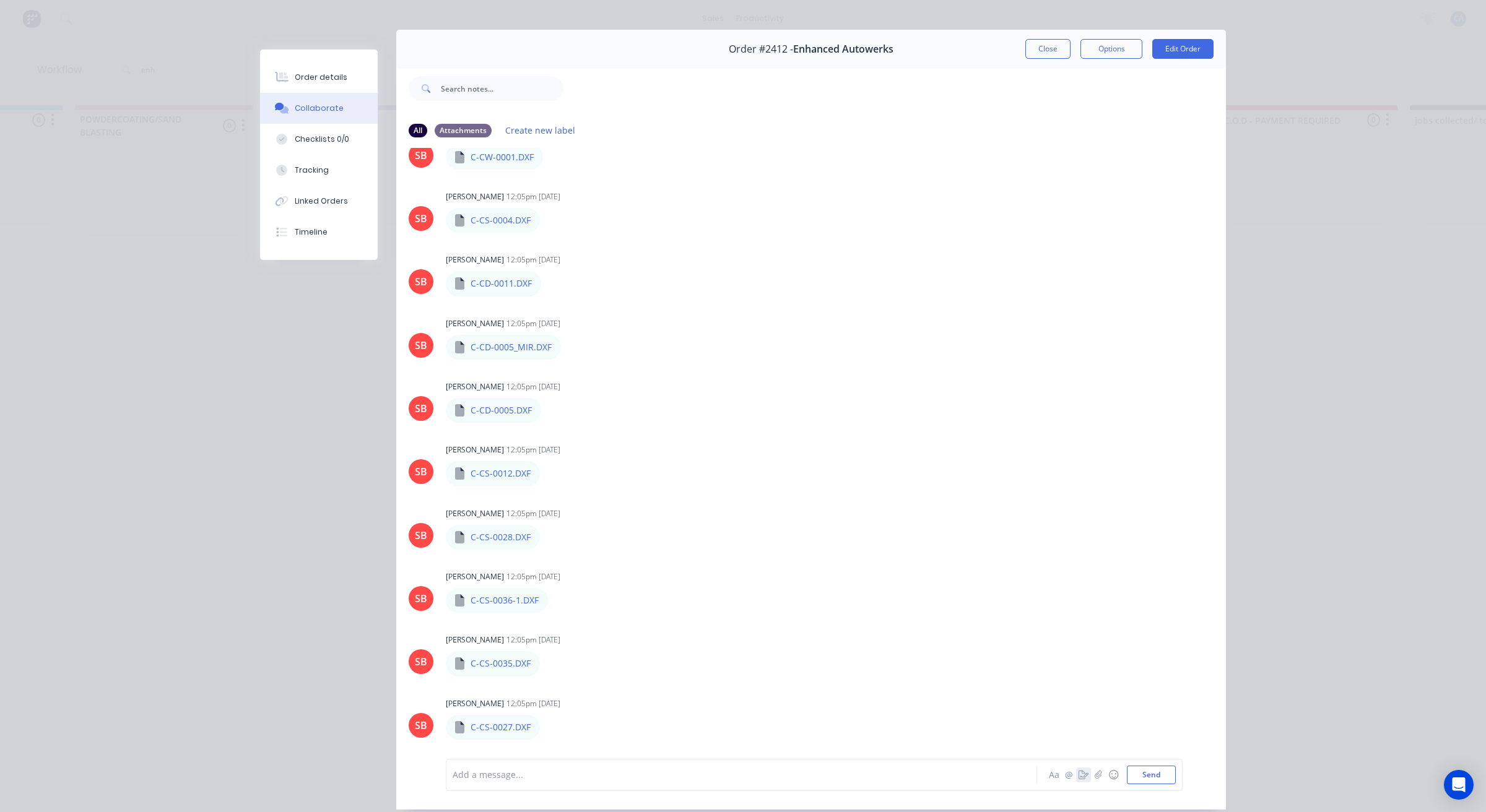
scroll to position [0, 0]
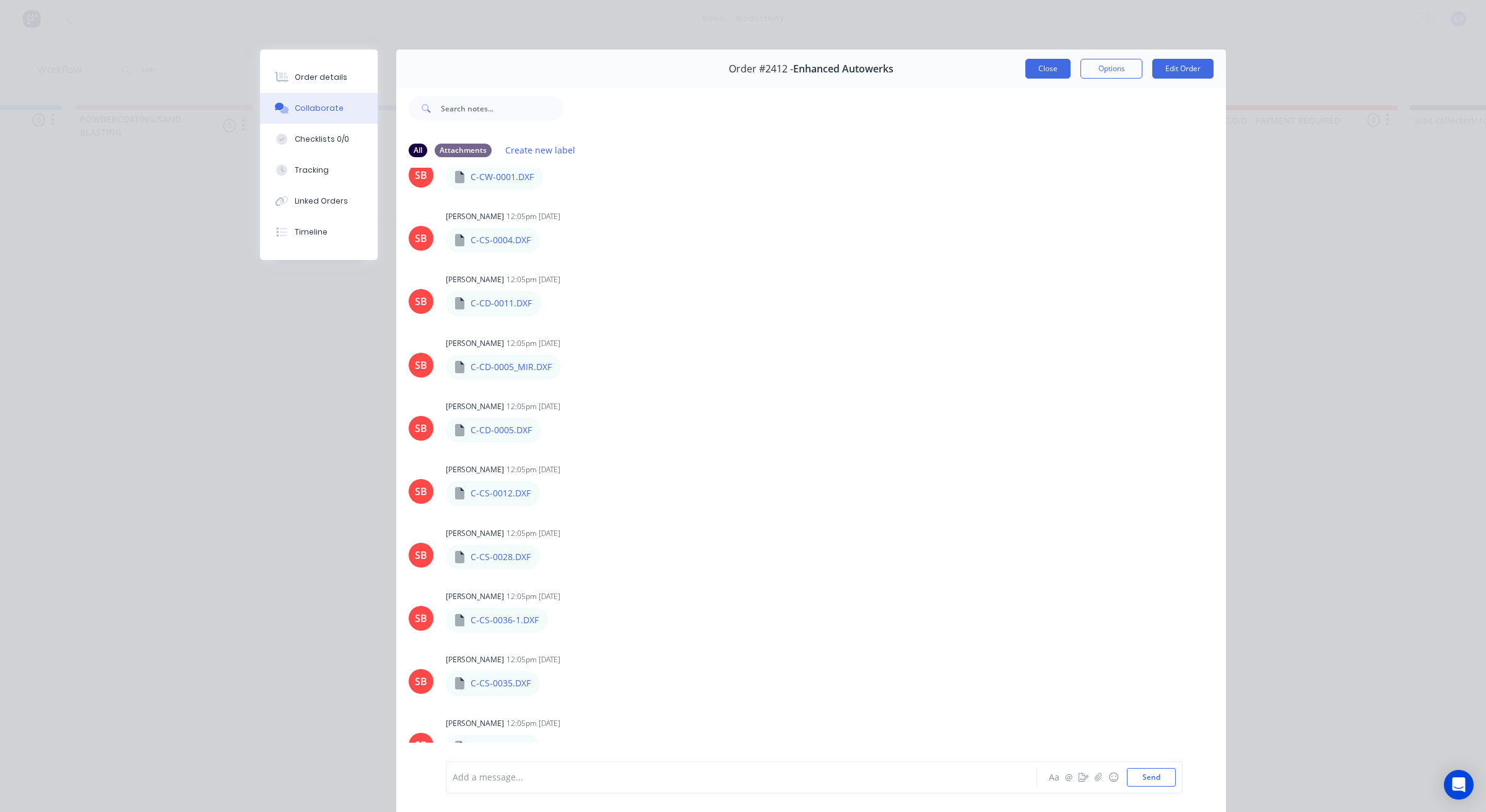
click at [1025, 65] on button "Close" at bounding box center [1048, 69] width 45 height 20
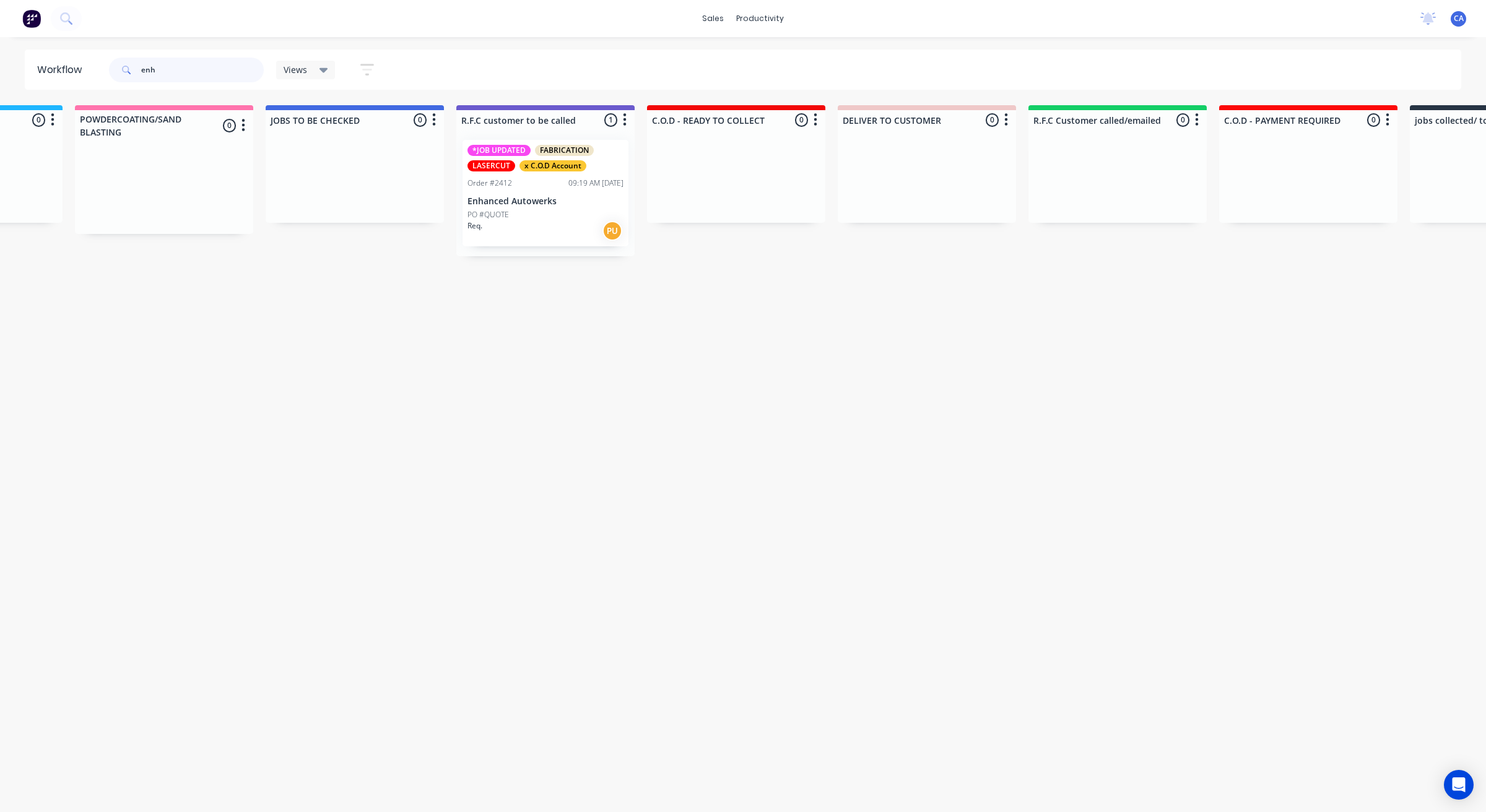
drag, startPoint x: 176, startPoint y: 69, endPoint x: 84, endPoint y: 73, distance: 92.1
click at [85, 73] on header "Workflow enh Views Save new view None (Default) edit Show/Hide statuses Show li…" at bounding box center [743, 69] width 1437 height 40
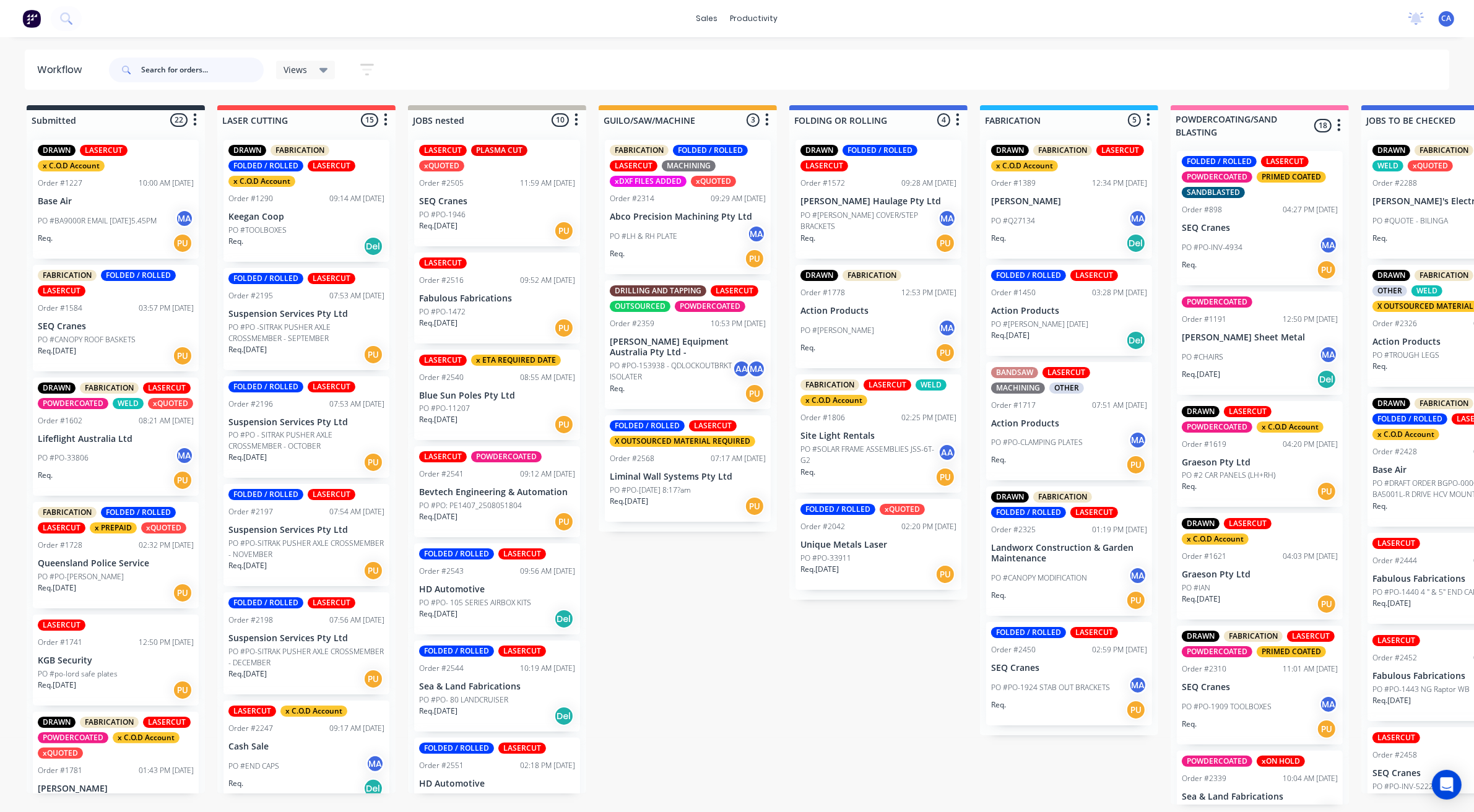
scroll to position [77, 0]
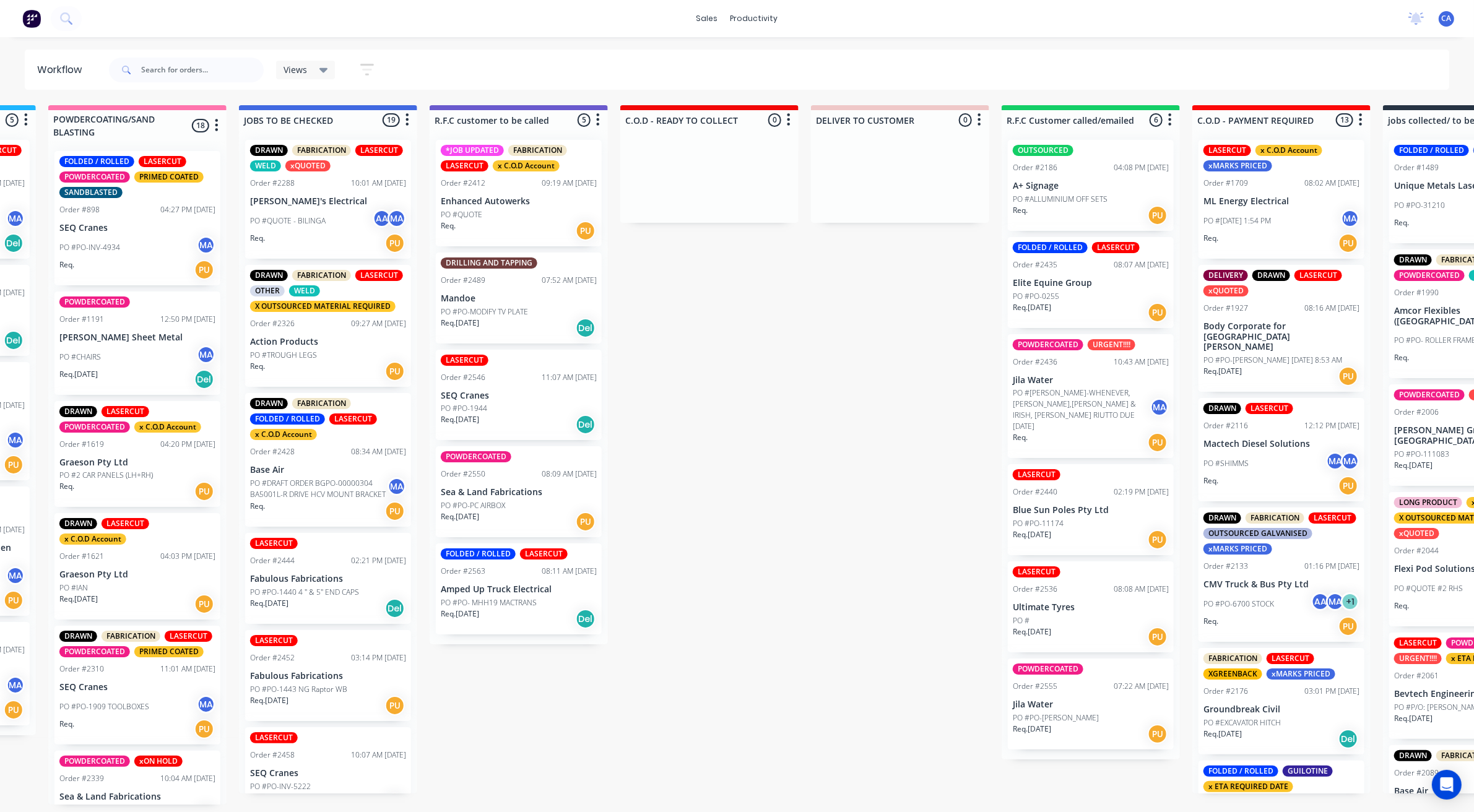
drag, startPoint x: 927, startPoint y: 811, endPoint x: 1033, endPoint y: 797, distance: 106.9
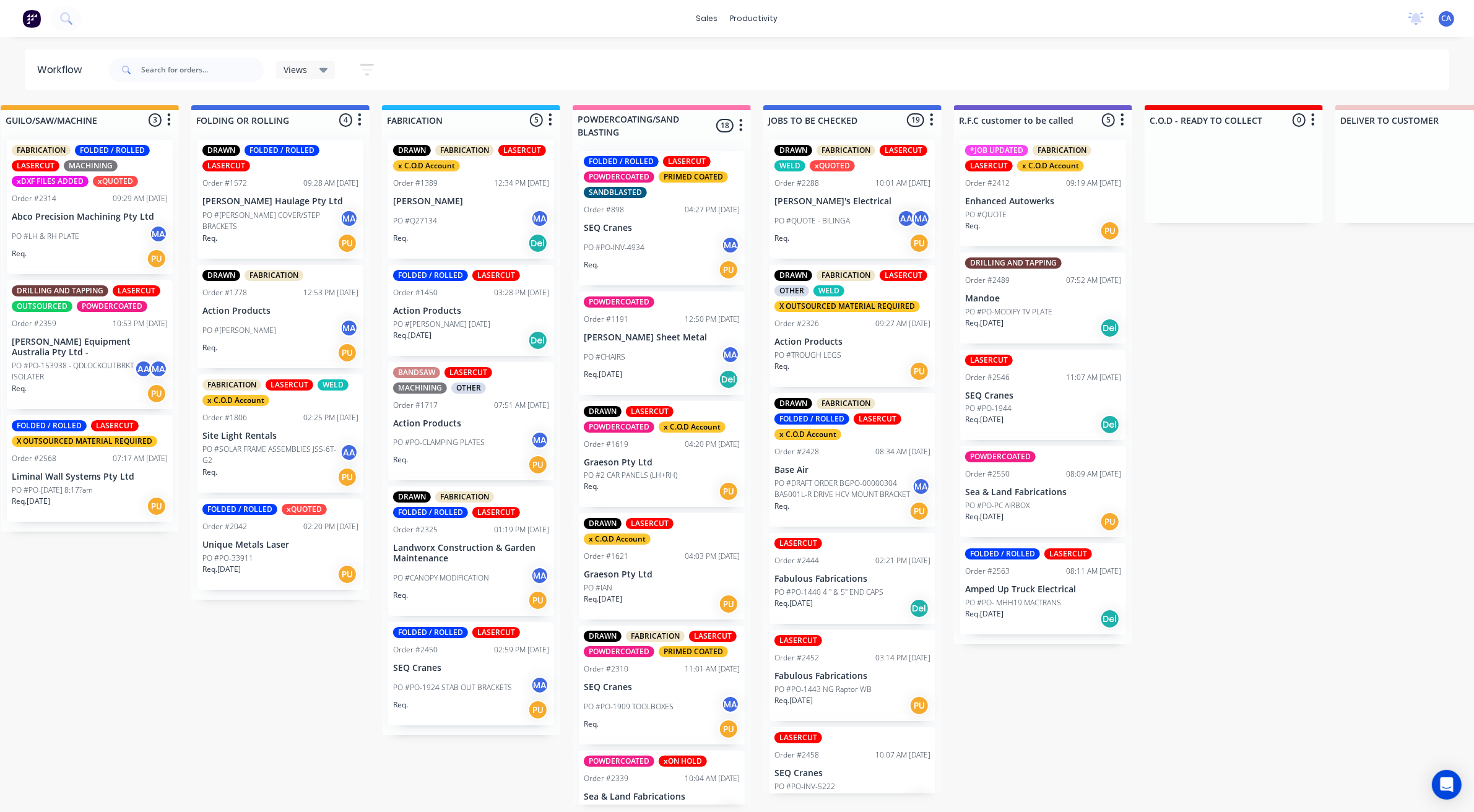
drag, startPoint x: 840, startPoint y: 725, endPoint x: 694, endPoint y: 723, distance: 146.0
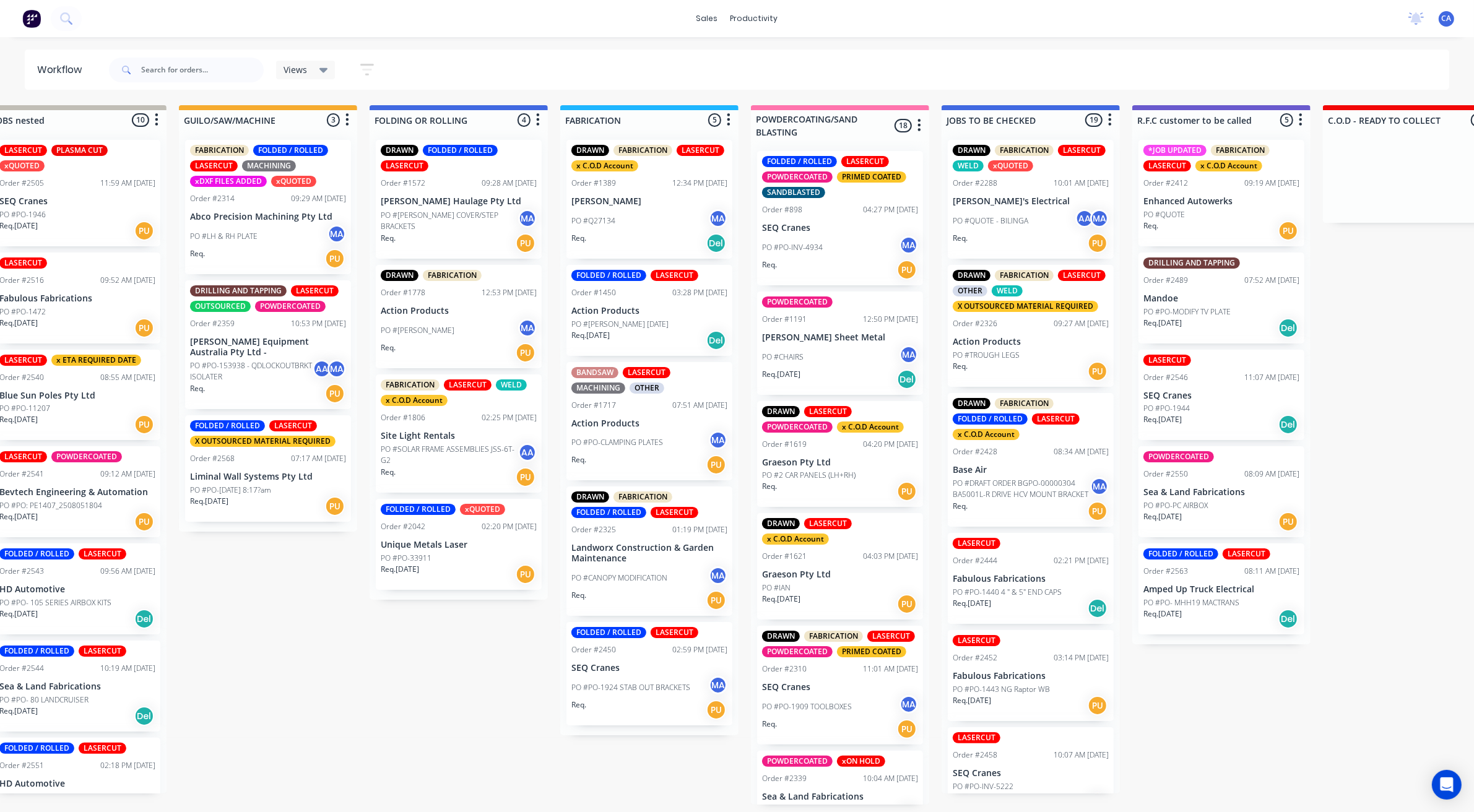
drag, startPoint x: 701, startPoint y: 720, endPoint x: 691, endPoint y: 720, distance: 10.0
click at [1017, 209] on div "PO #QUOTE - BILINGA AA MA" at bounding box center [1031, 220] width 156 height 23
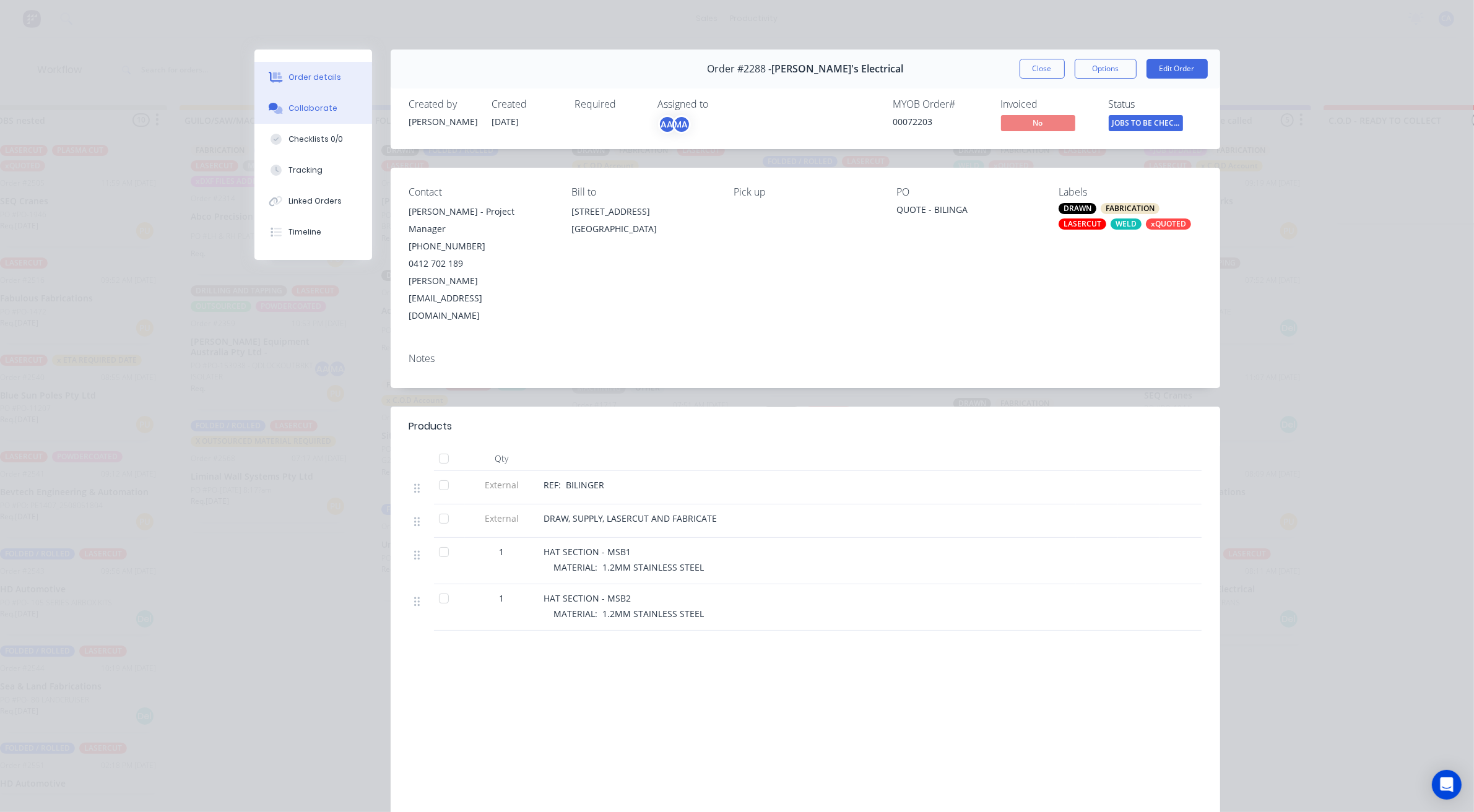
click at [280, 113] on button "Collaborate" at bounding box center [313, 108] width 117 height 31
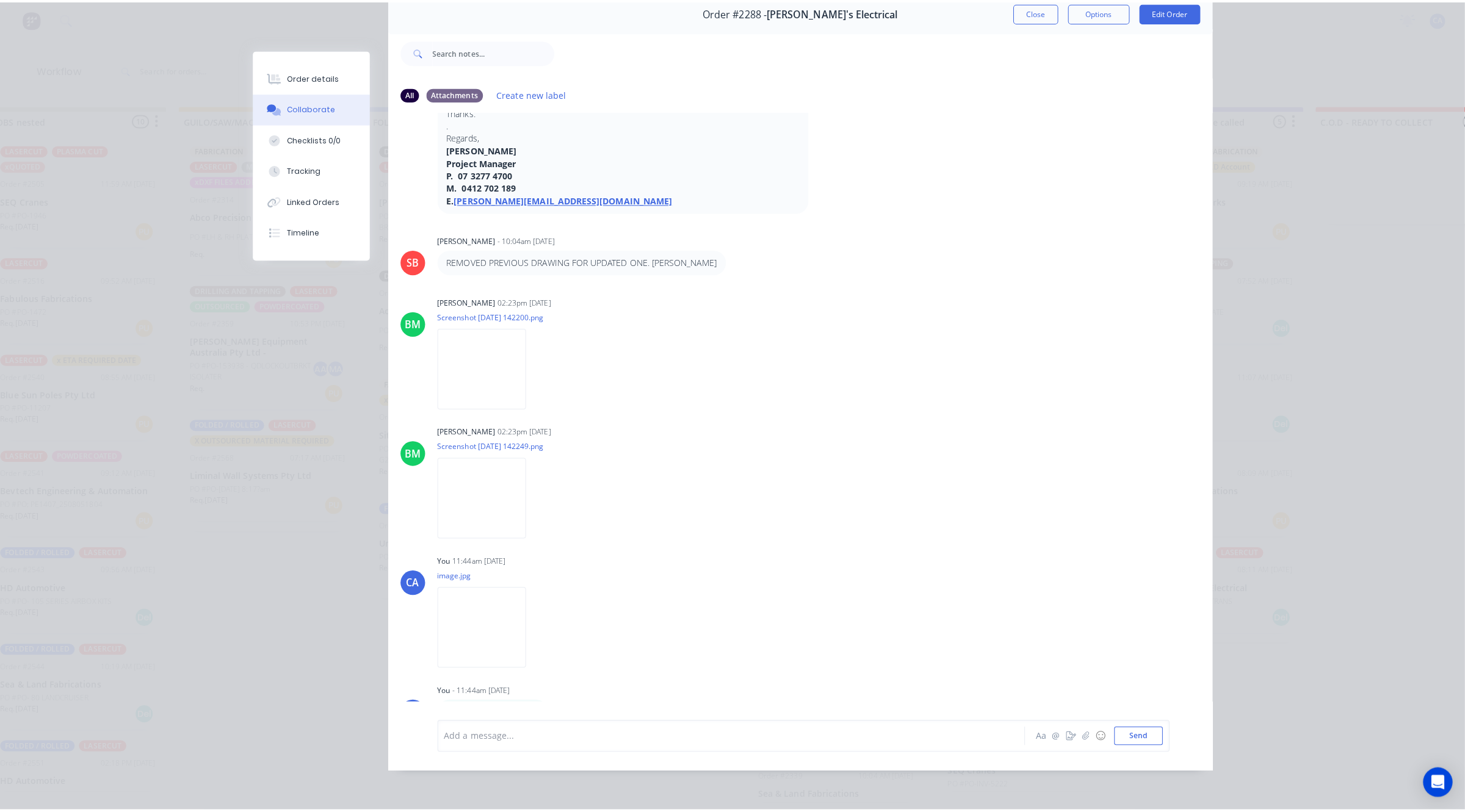
scroll to position [795, 0]
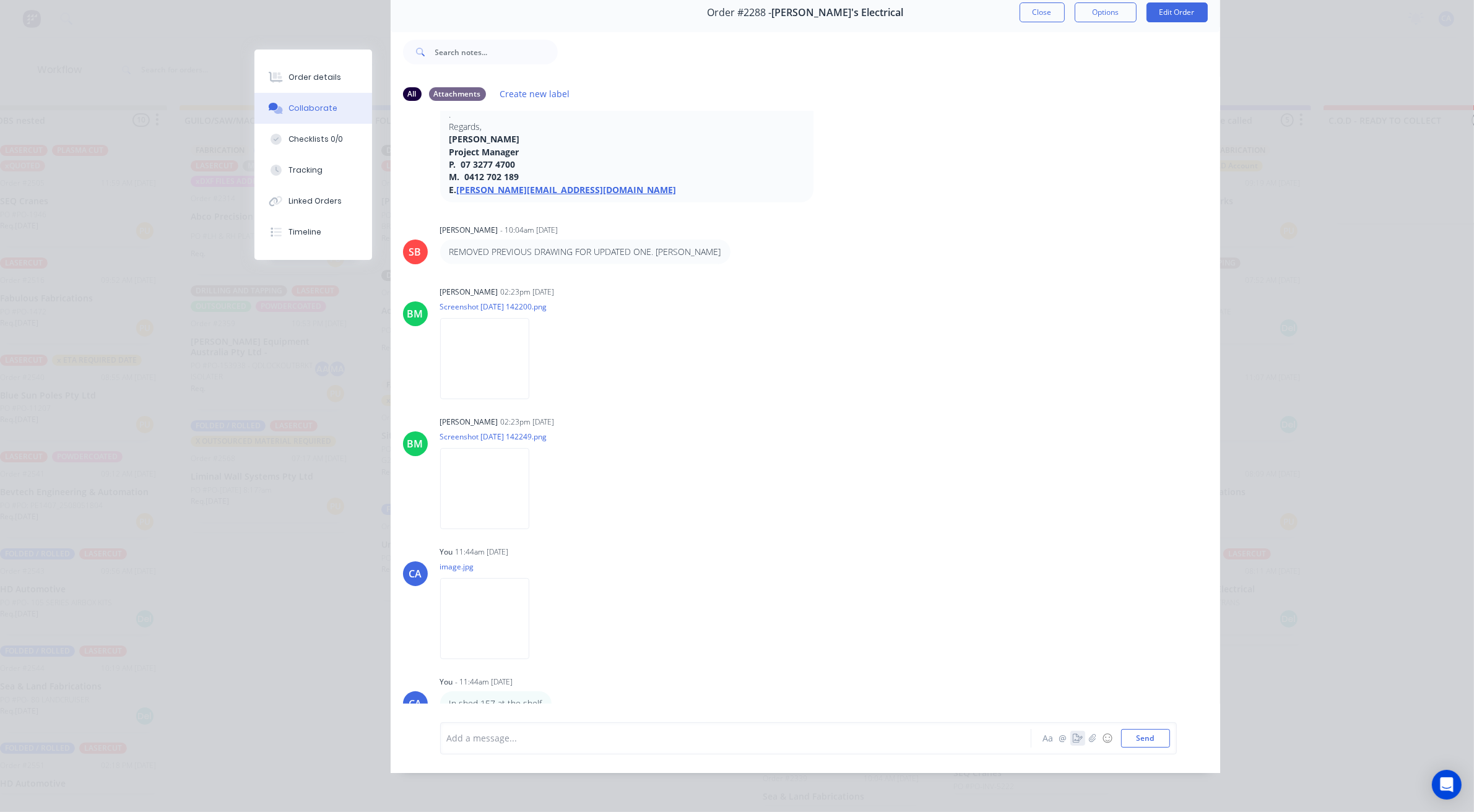
click at [1073, 738] on icon "button" at bounding box center [1077, 738] width 10 height 9
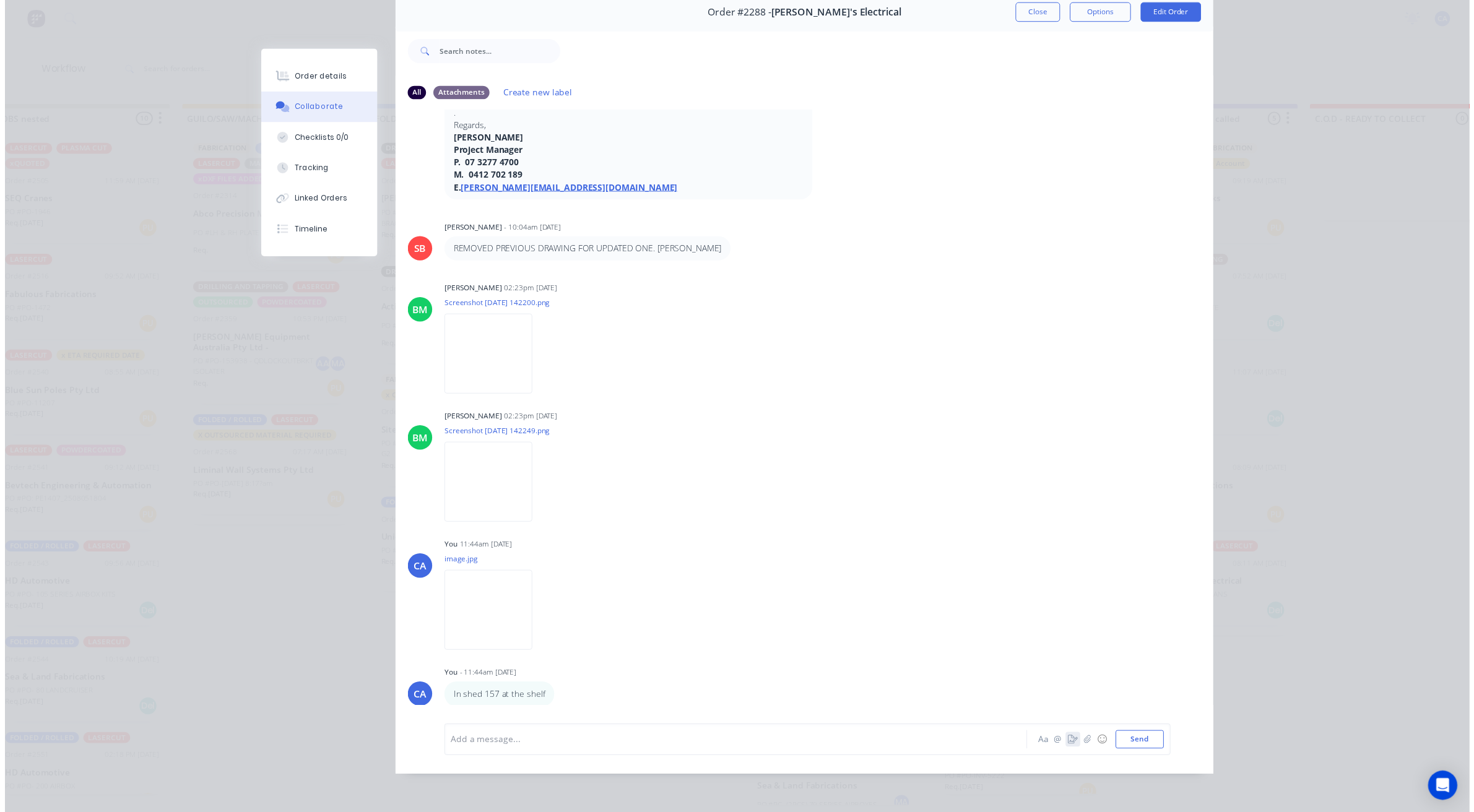
scroll to position [56, 0]
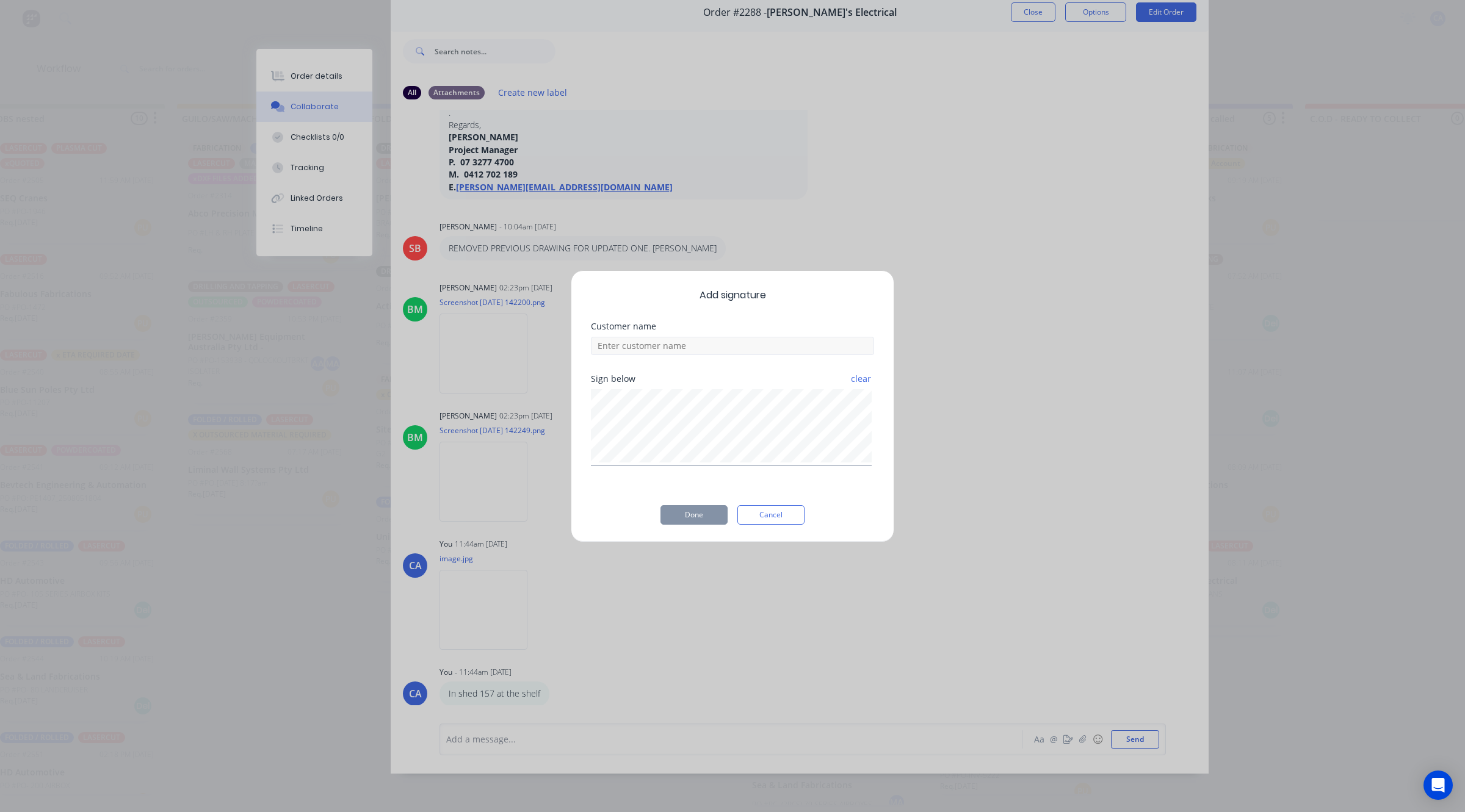
click at [703, 360] on div "Customer name" at bounding box center [732, 349] width 283 height 53
click at [708, 351] on input at bounding box center [732, 346] width 283 height 18
type input "[PERSON_NAME] CHECKED"
click at [711, 513] on button "Done" at bounding box center [694, 515] width 67 height 20
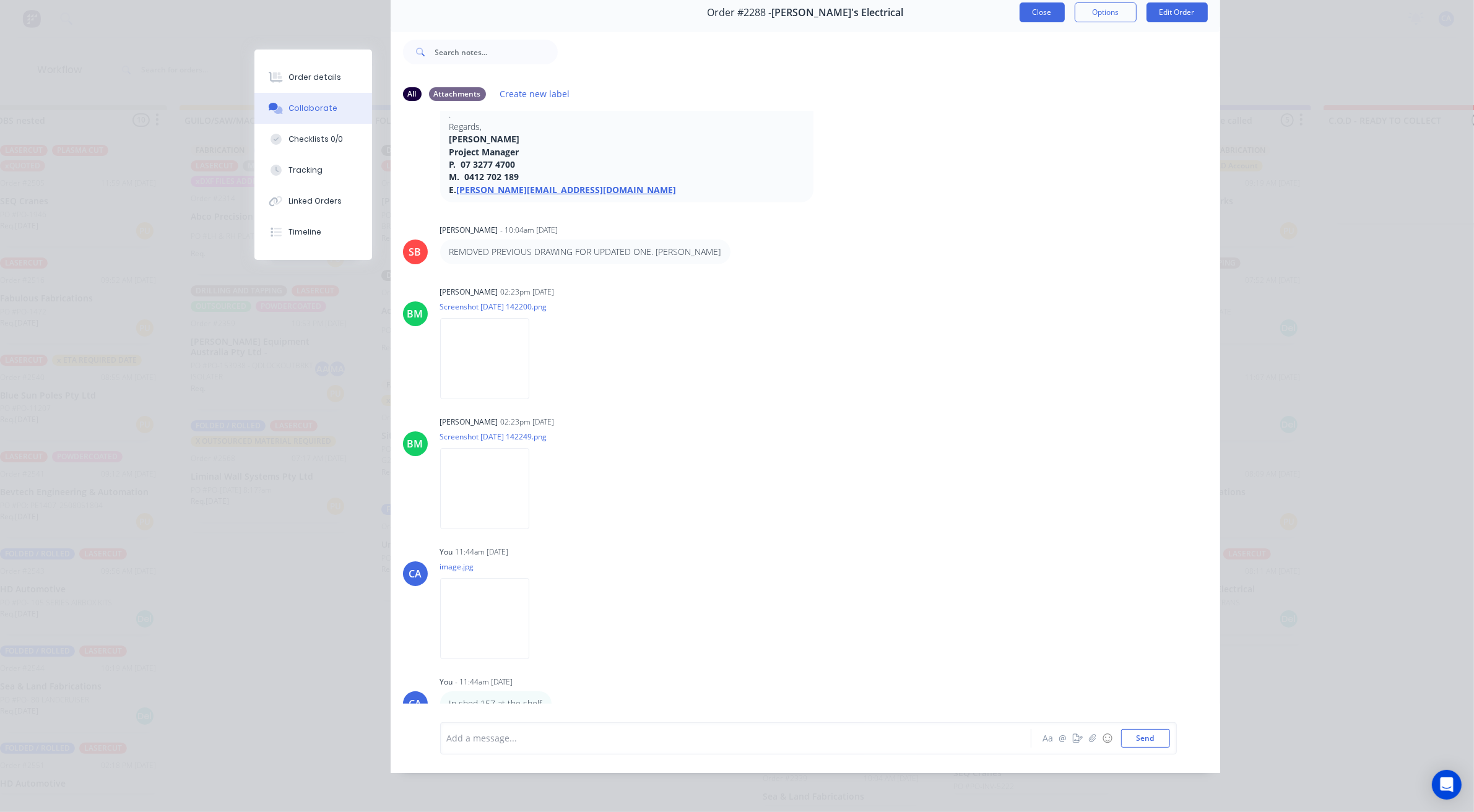
click at [1027, 13] on button "Close" at bounding box center [1042, 13] width 45 height 20
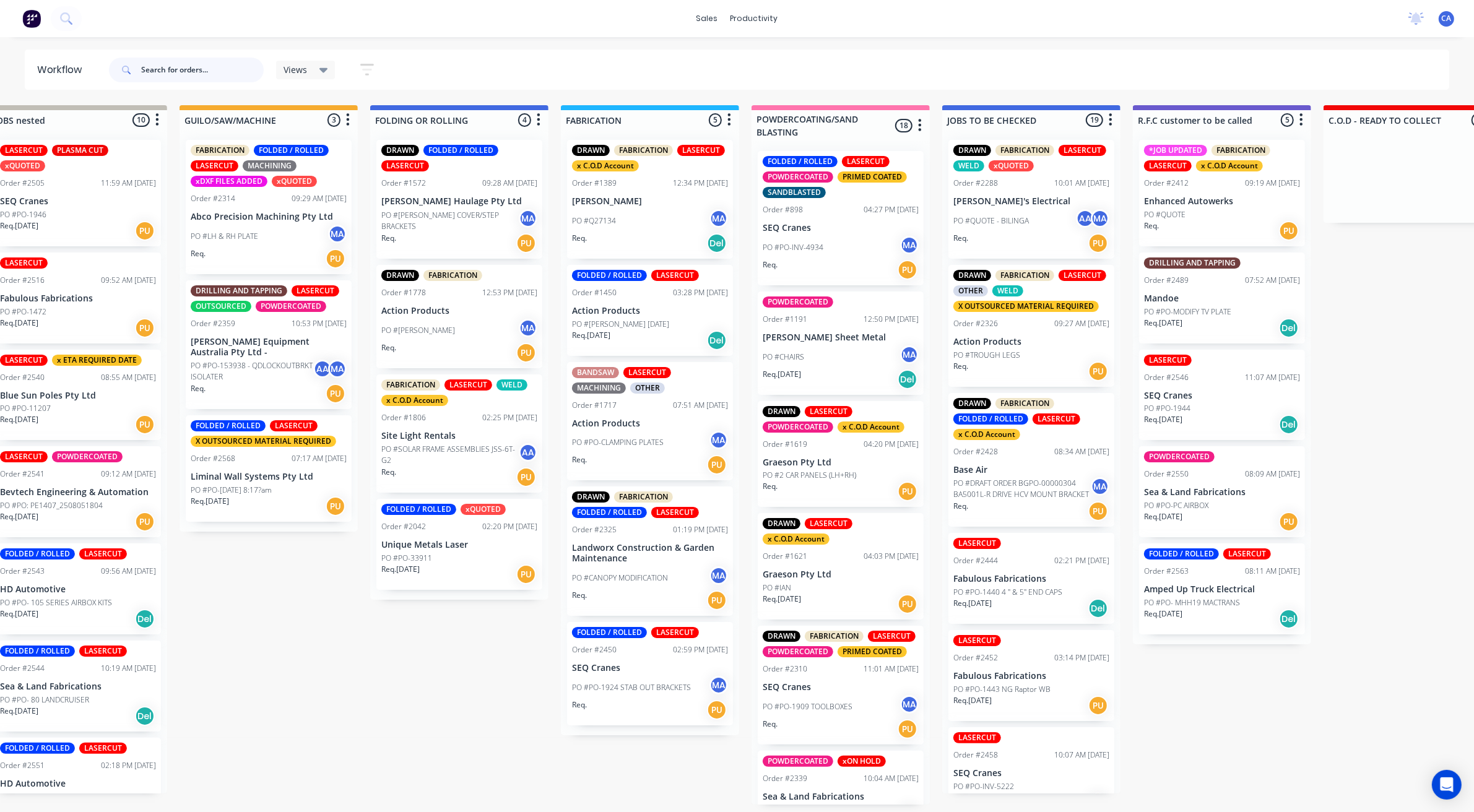
click at [232, 67] on input "text" at bounding box center [202, 69] width 123 height 25
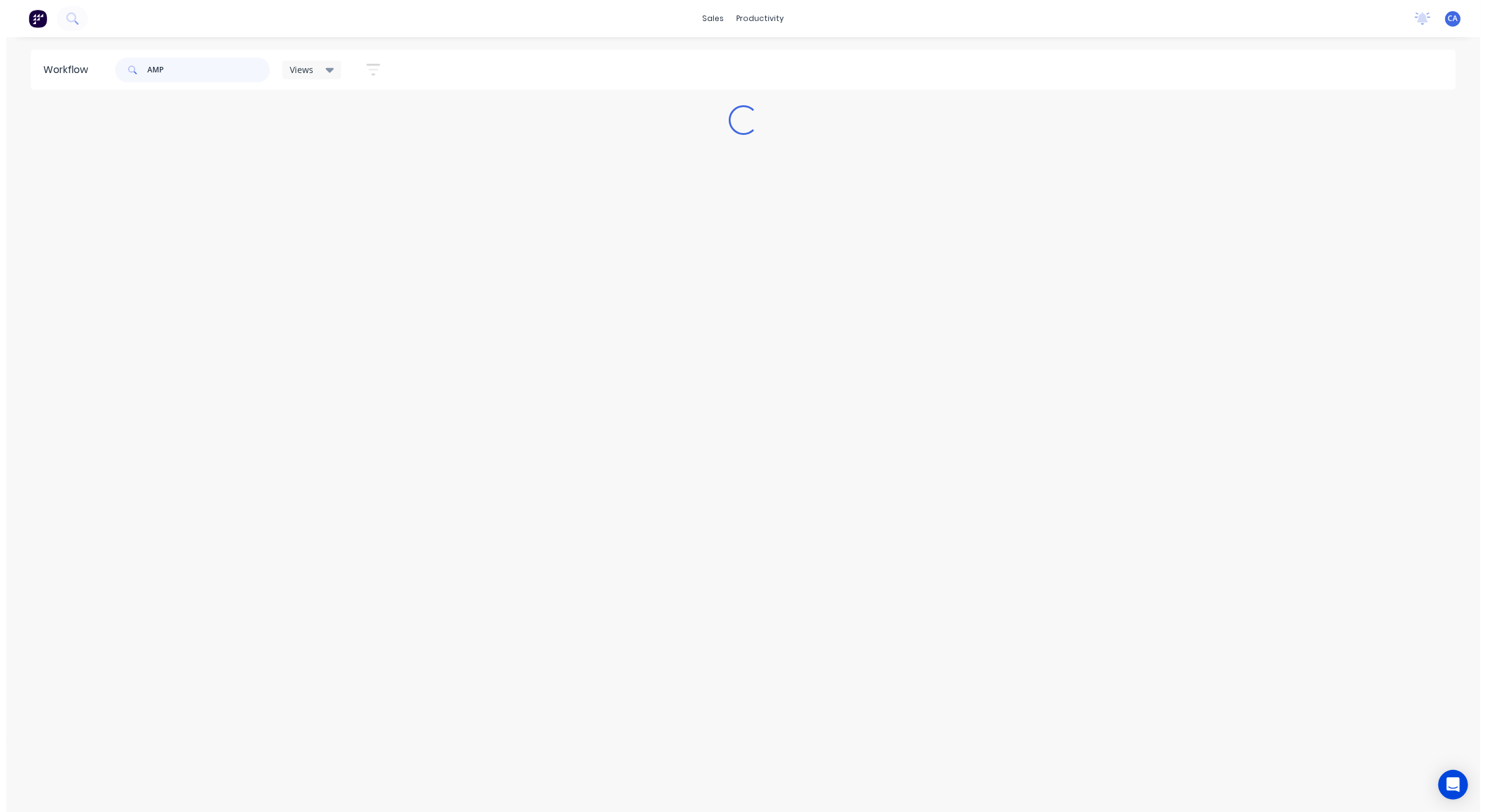
scroll to position [0, 0]
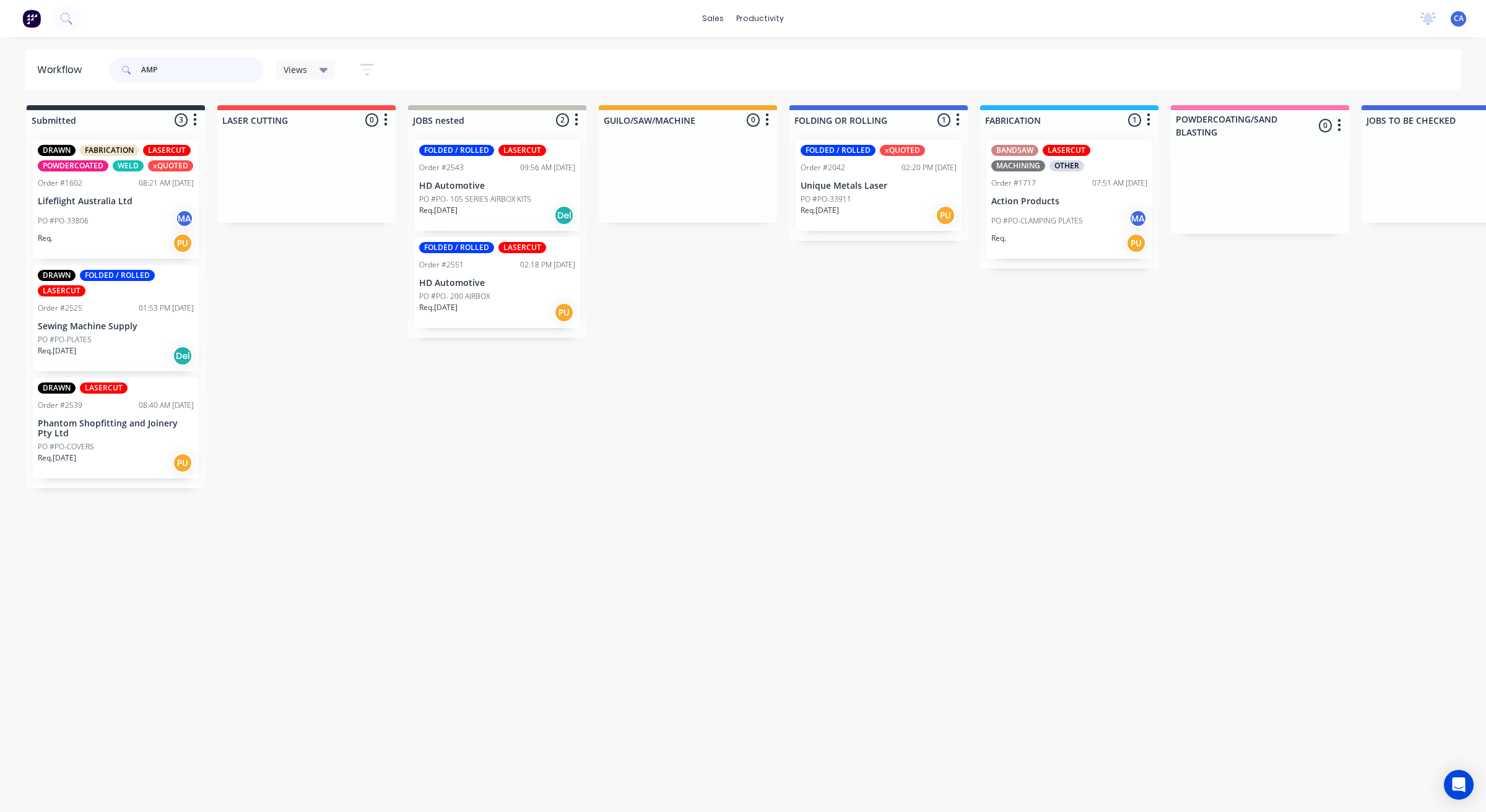
type input "AMP"
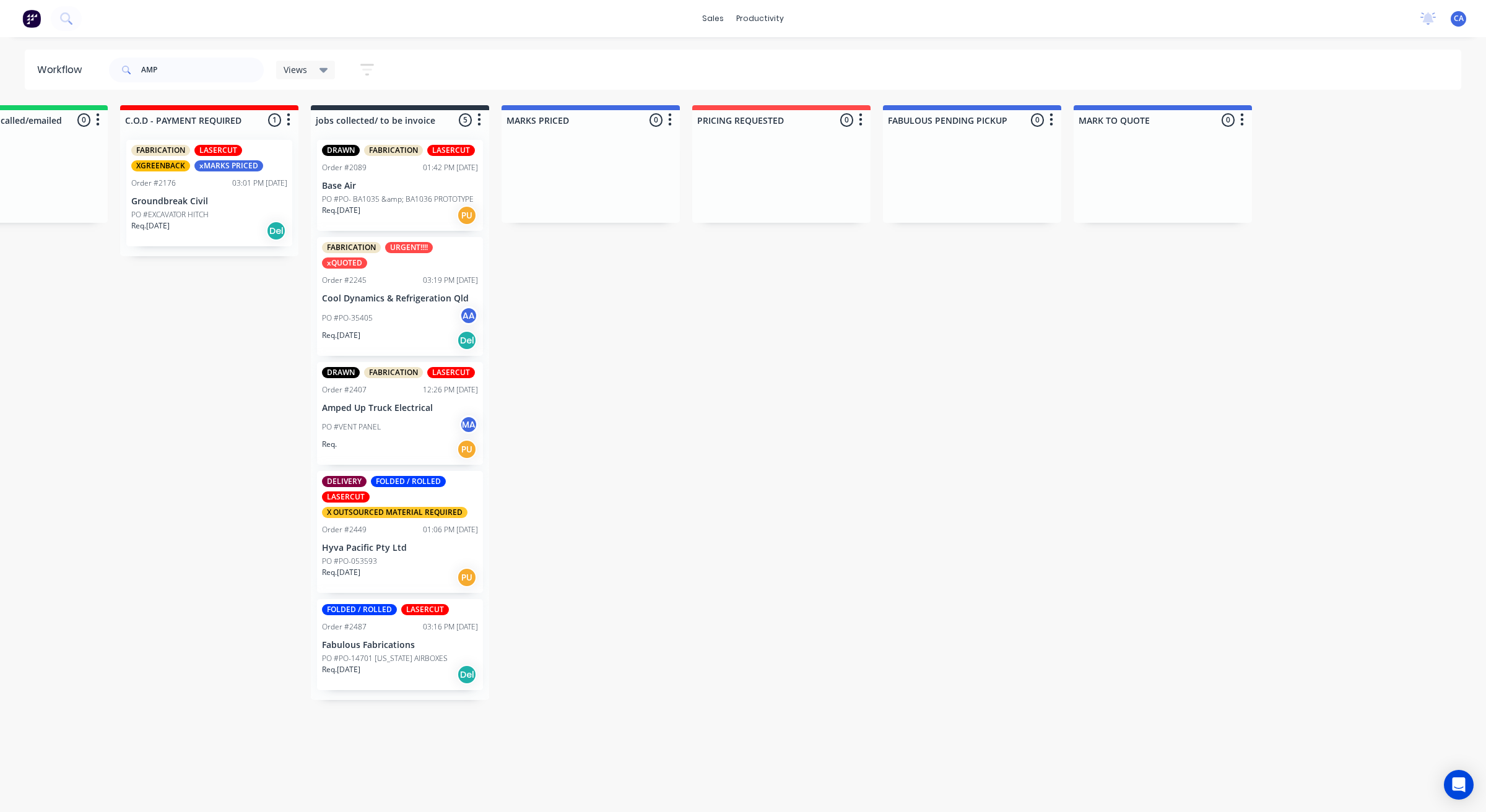
drag, startPoint x: 668, startPoint y: 404, endPoint x: 721, endPoint y: 402, distance: 53.0
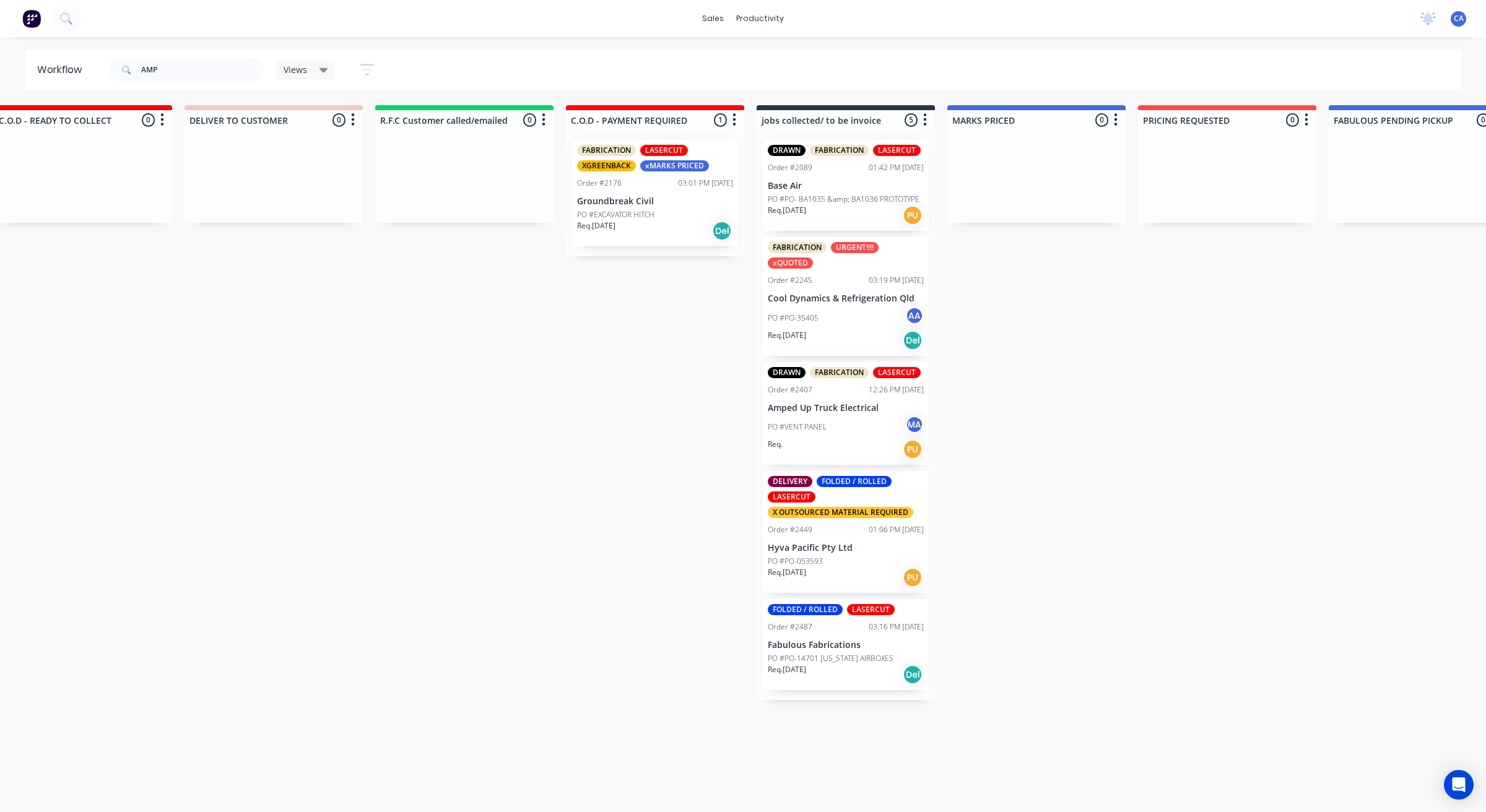
drag, startPoint x: 549, startPoint y: 316, endPoint x: 491, endPoint y: 313, distance: 58.1
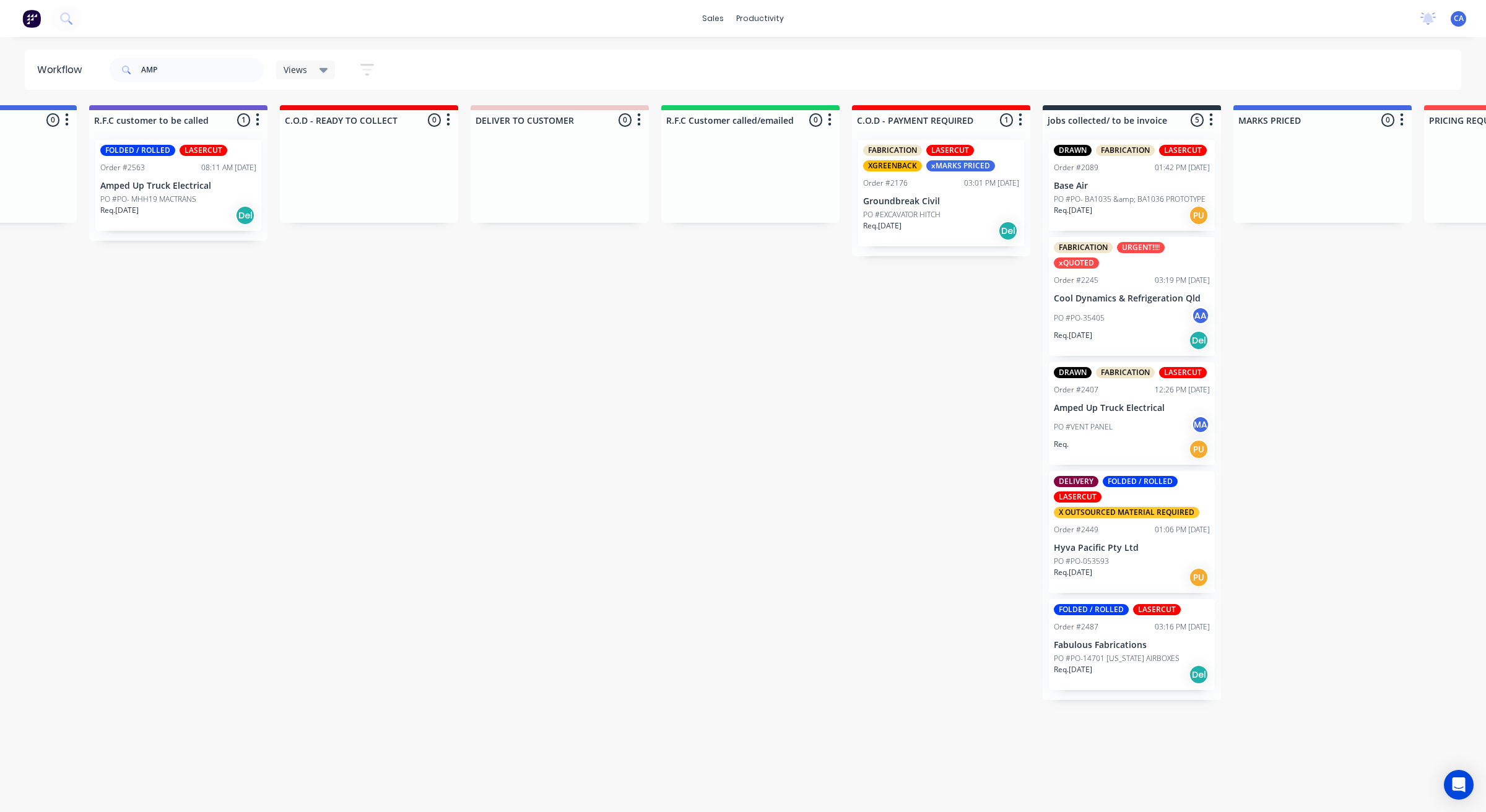
drag, startPoint x: 668, startPoint y: 300, endPoint x: 558, endPoint y: 298, distance: 110.0
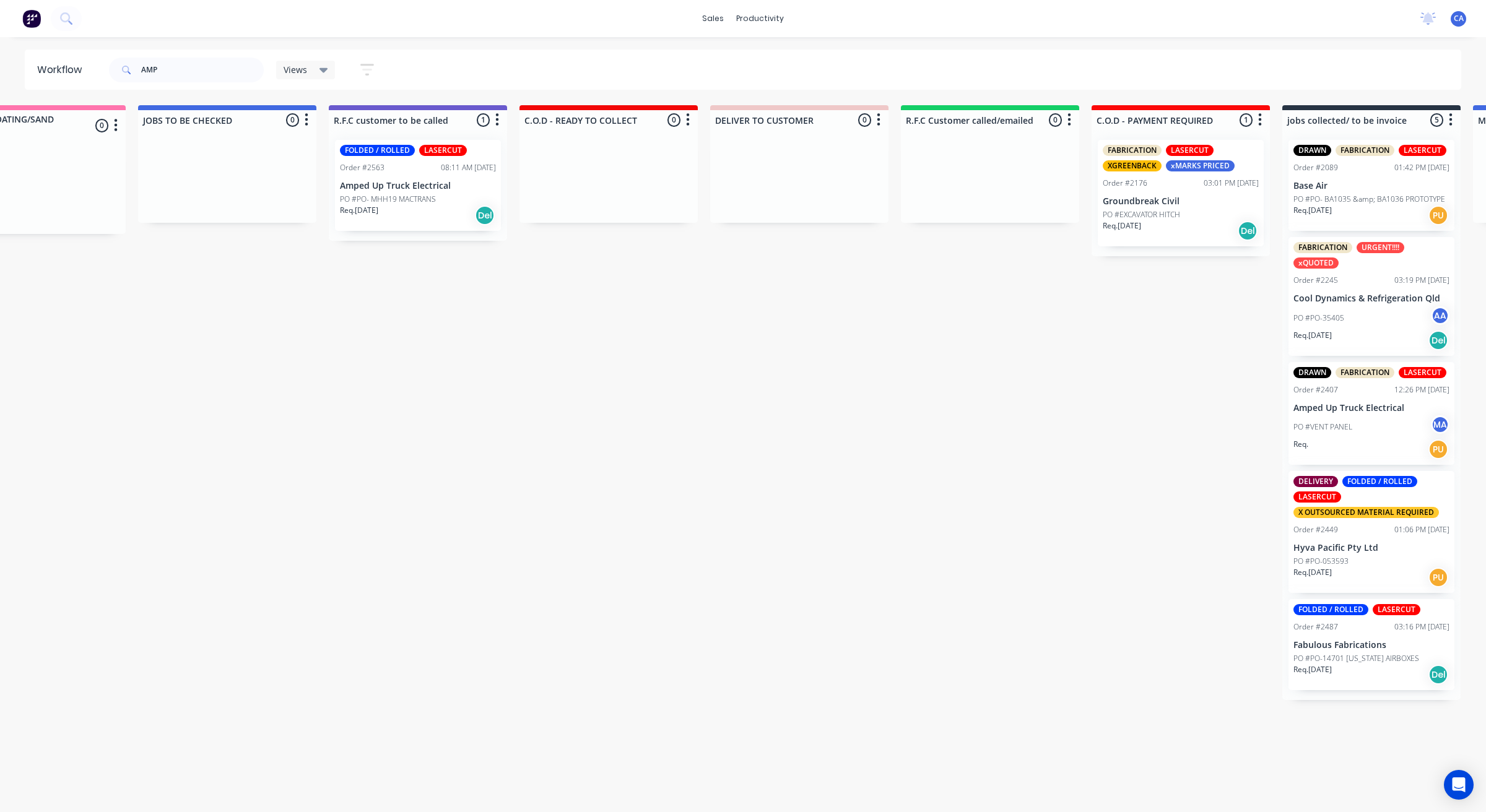
click at [392, 203] on p "PO #PO- MHH19 MACTRANS" at bounding box center [388, 199] width 96 height 11
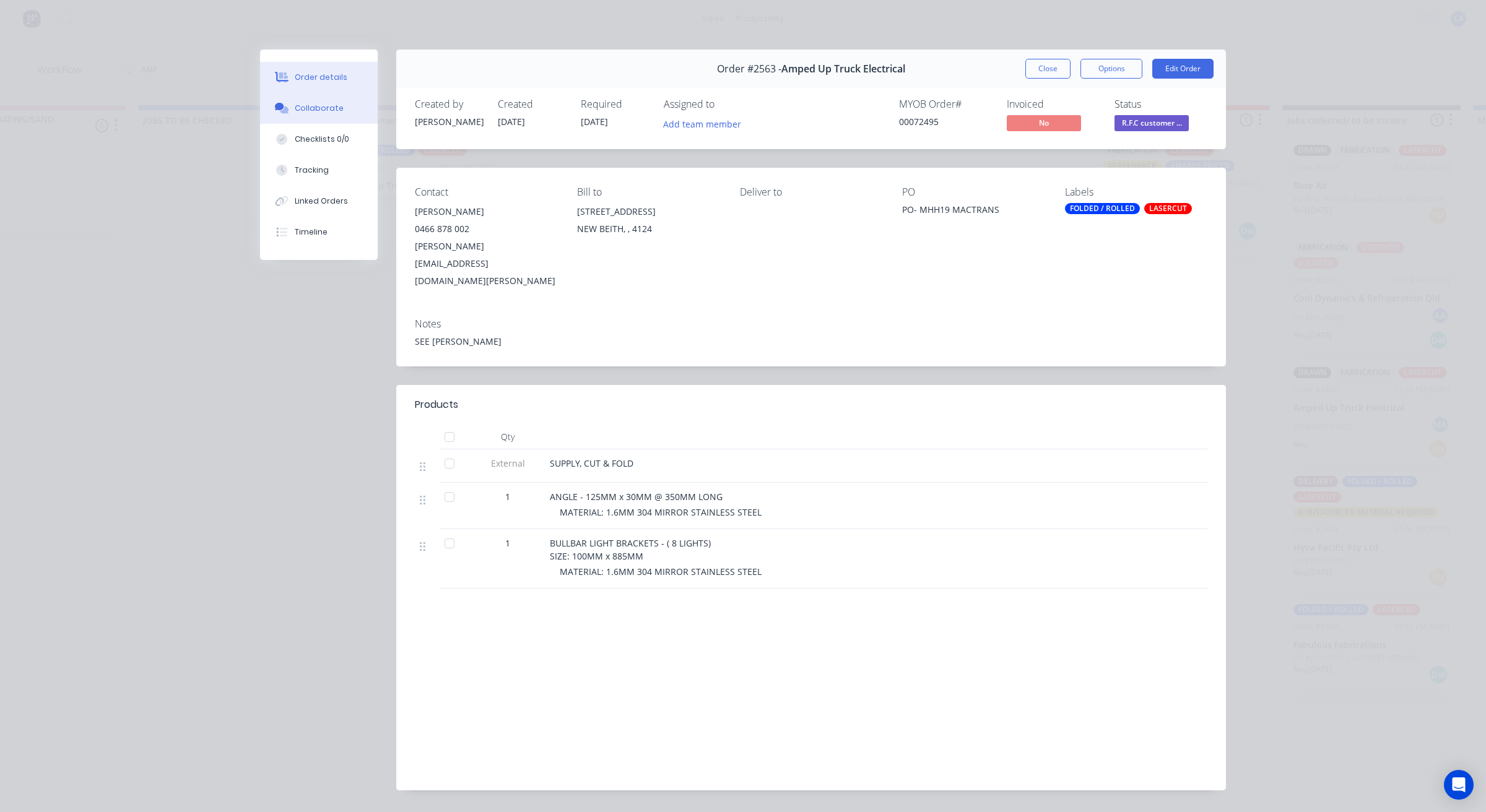
click at [328, 113] on div "Collaborate" at bounding box center [318, 108] width 49 height 11
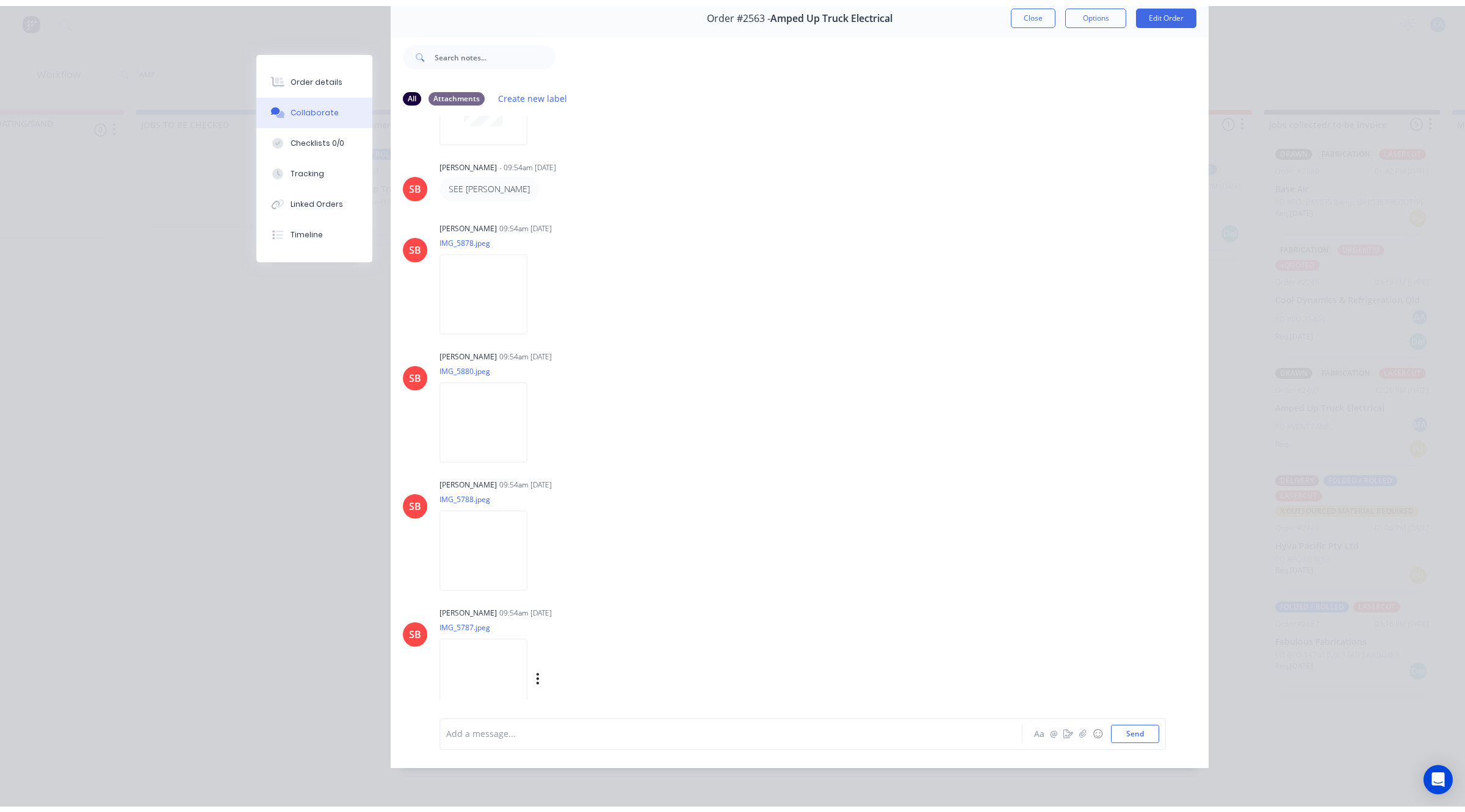
scroll to position [116, 0]
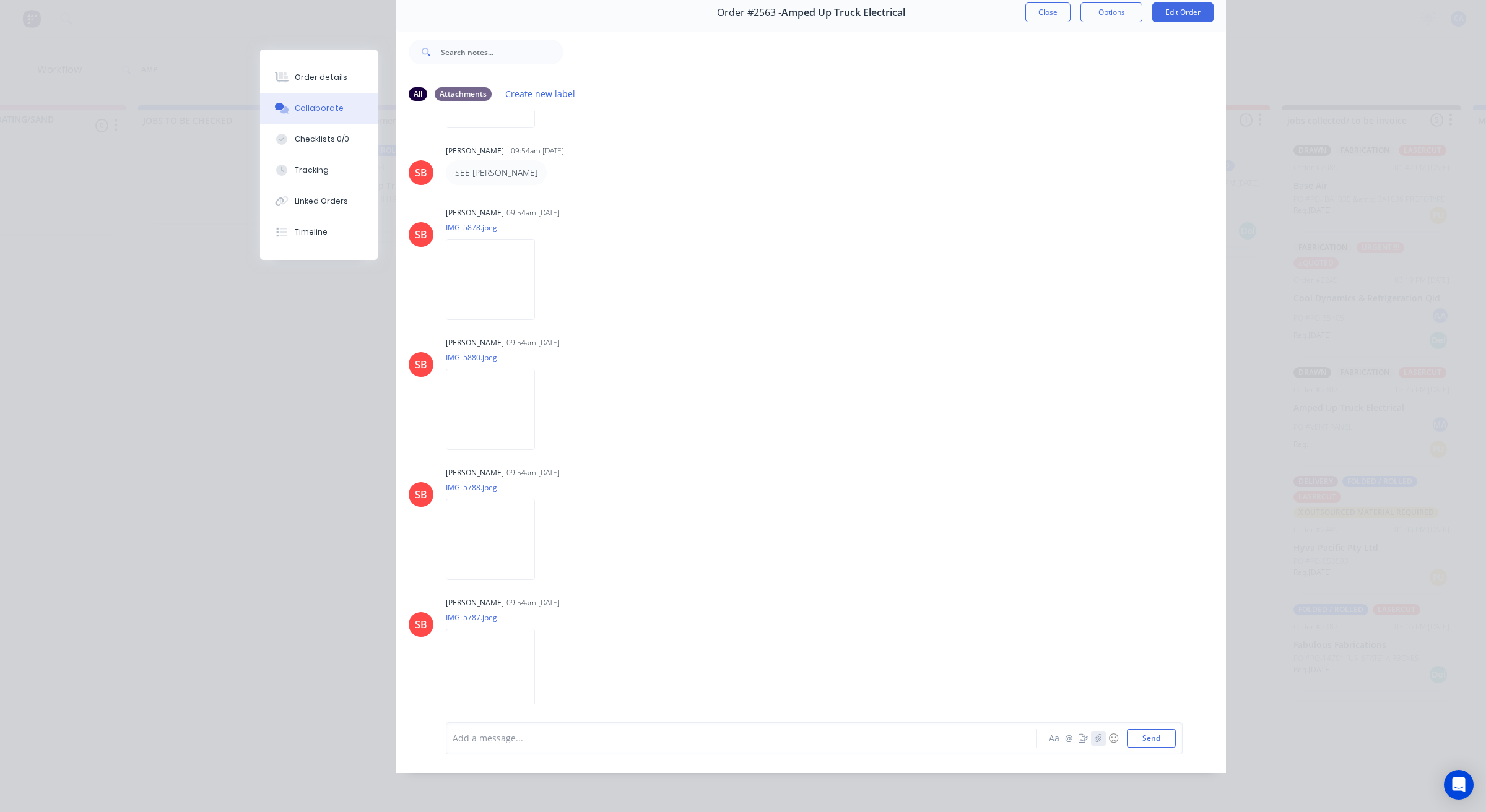
click at [1095, 741] on icon "button" at bounding box center [1098, 738] width 7 height 9
click at [1079, 737] on icon "button" at bounding box center [1083, 738] width 10 height 9
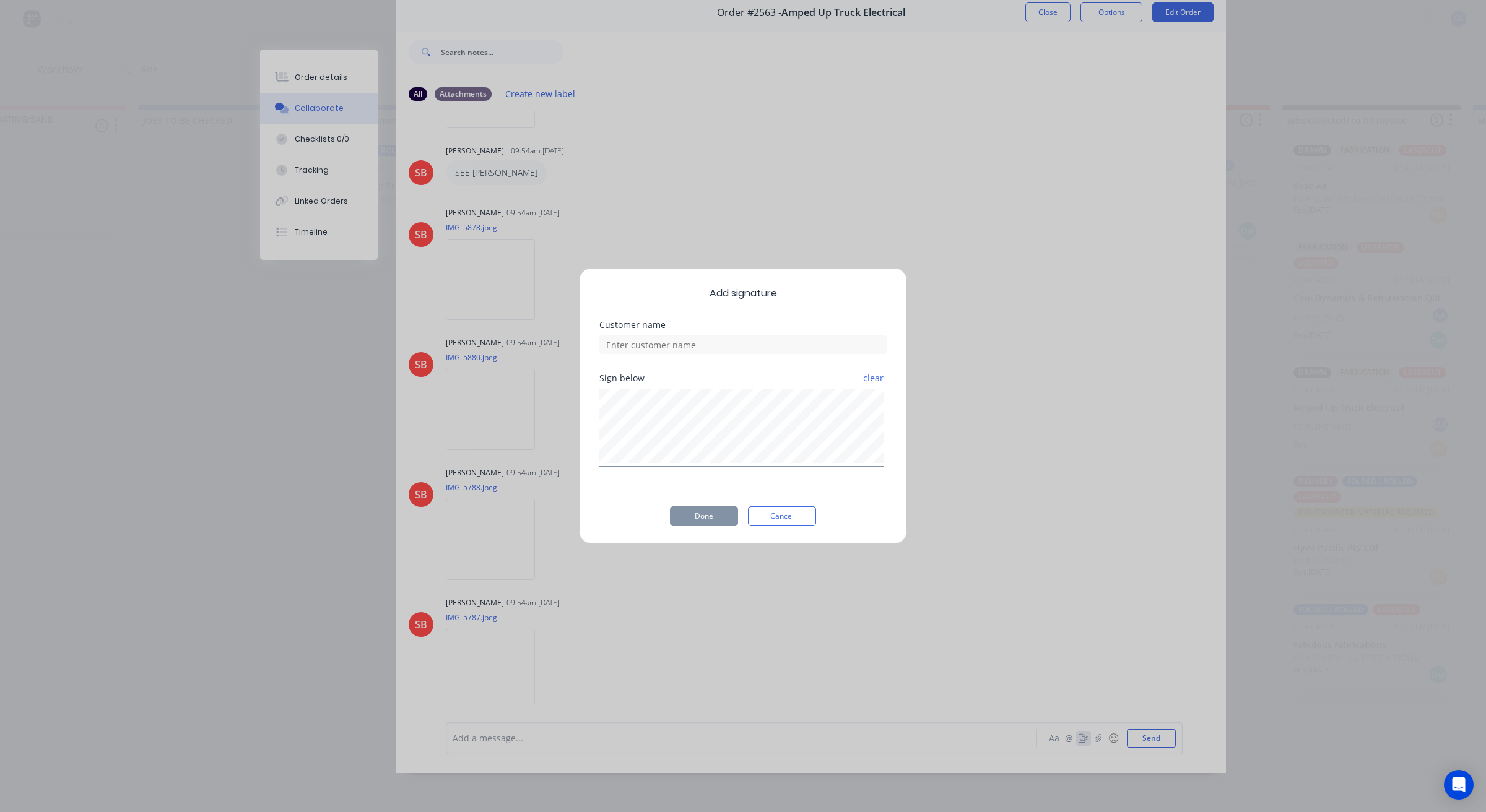
scroll to position [56, 0]
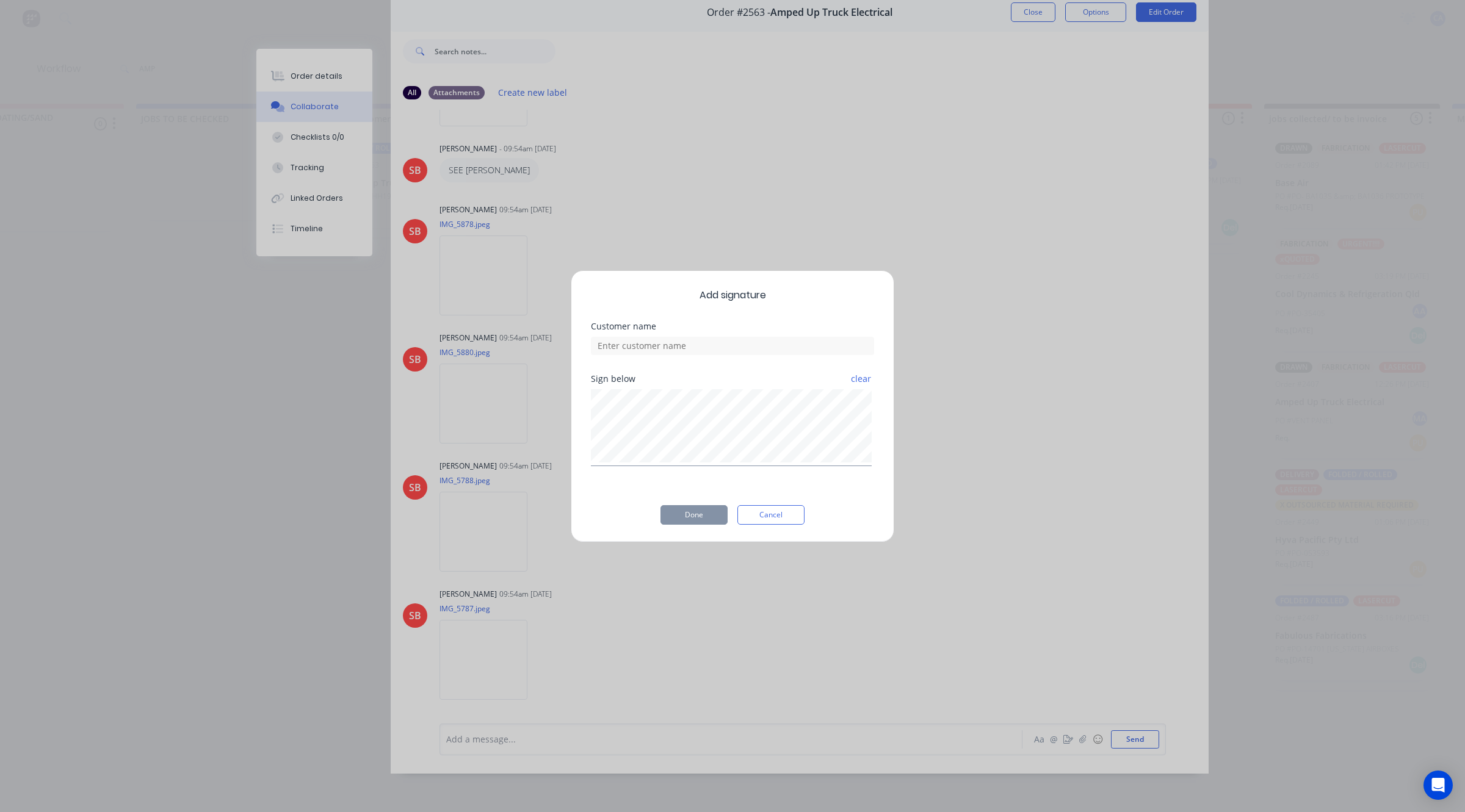
click at [887, 407] on div "Add signature Customer name Sign below clear Done Cancel" at bounding box center [732, 407] width 324 height 272
click at [748, 347] on input at bounding box center [732, 346] width 283 height 18
type input "[PERSON_NAME] CHECKED"
click at [663, 507] on button "Done" at bounding box center [694, 515] width 67 height 20
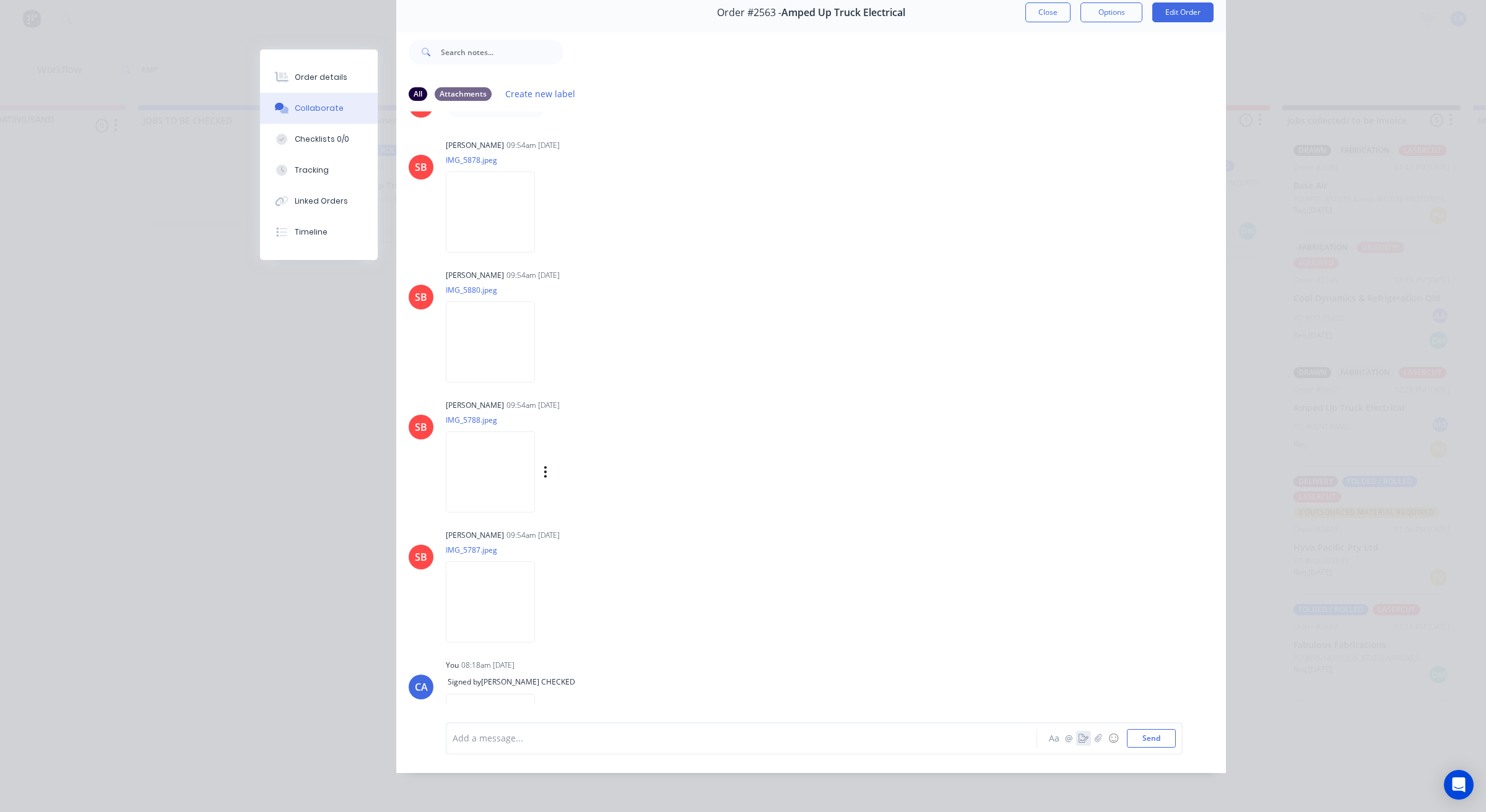
scroll to position [252, 0]
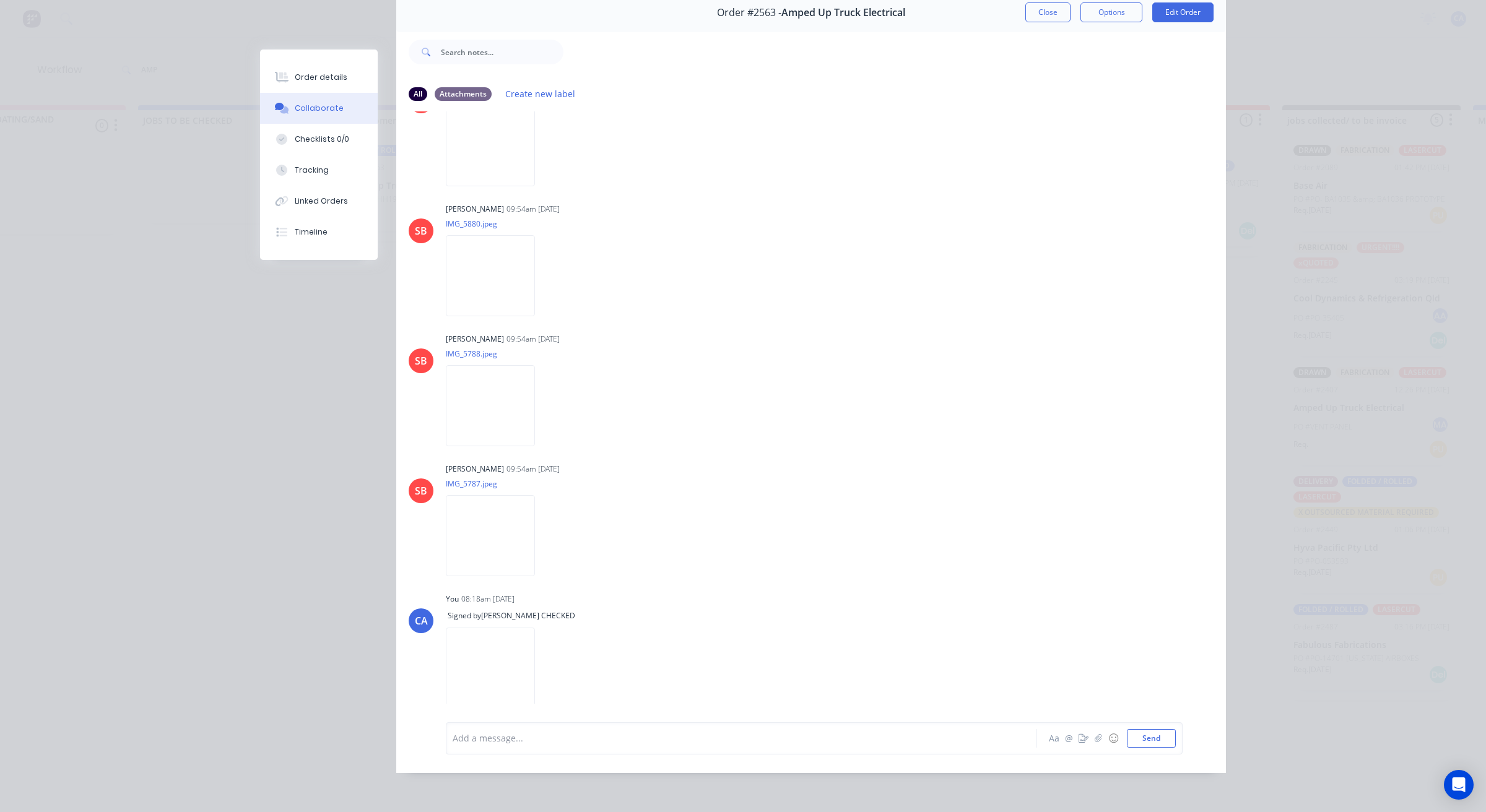
click at [1039, 9] on button "Close" at bounding box center [1048, 13] width 45 height 20
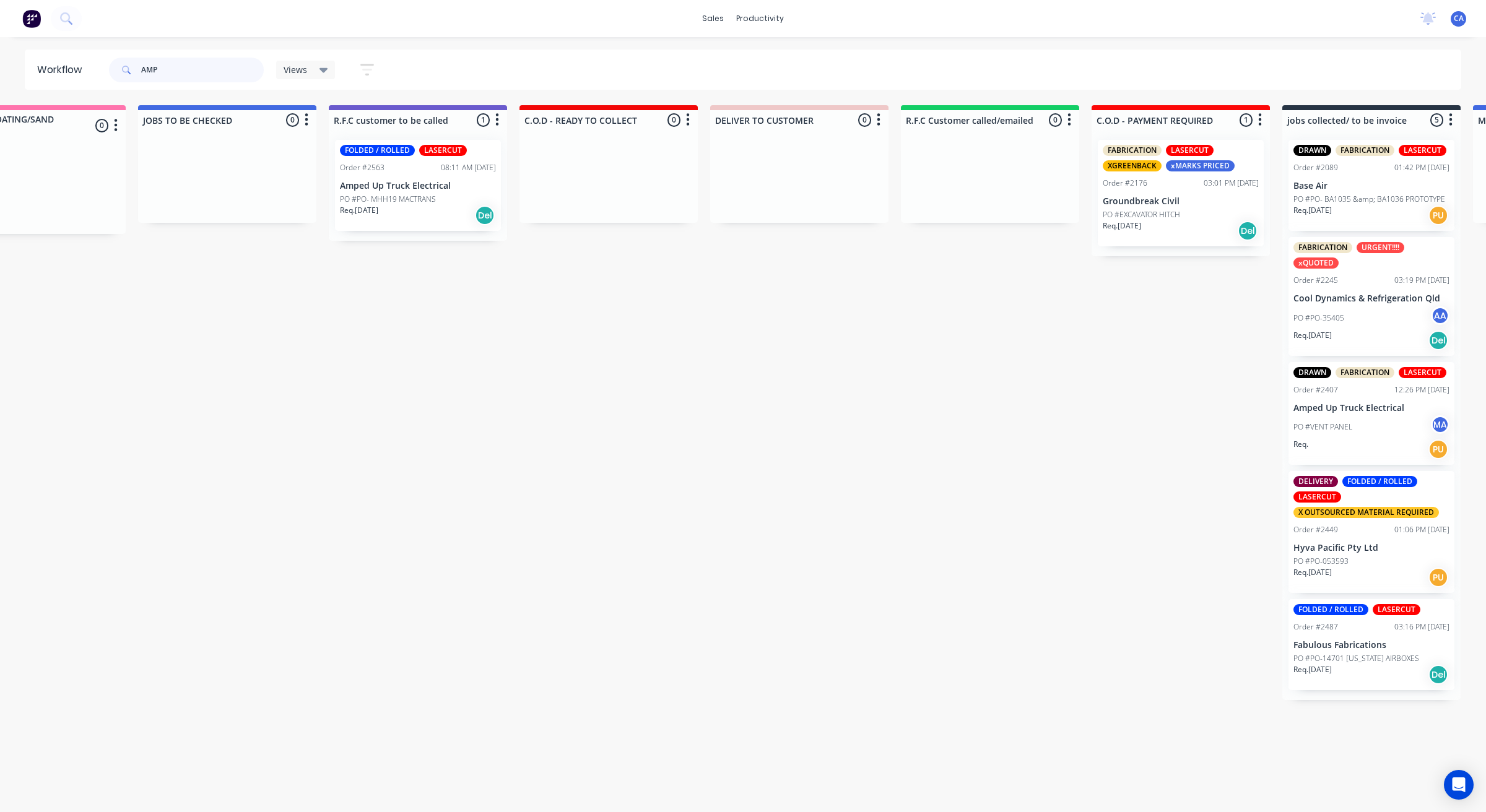
drag, startPoint x: 183, startPoint y: 73, endPoint x: 122, endPoint y: 68, distance: 61.2
click at [123, 69] on div "AMP" at bounding box center [186, 69] width 155 height 25
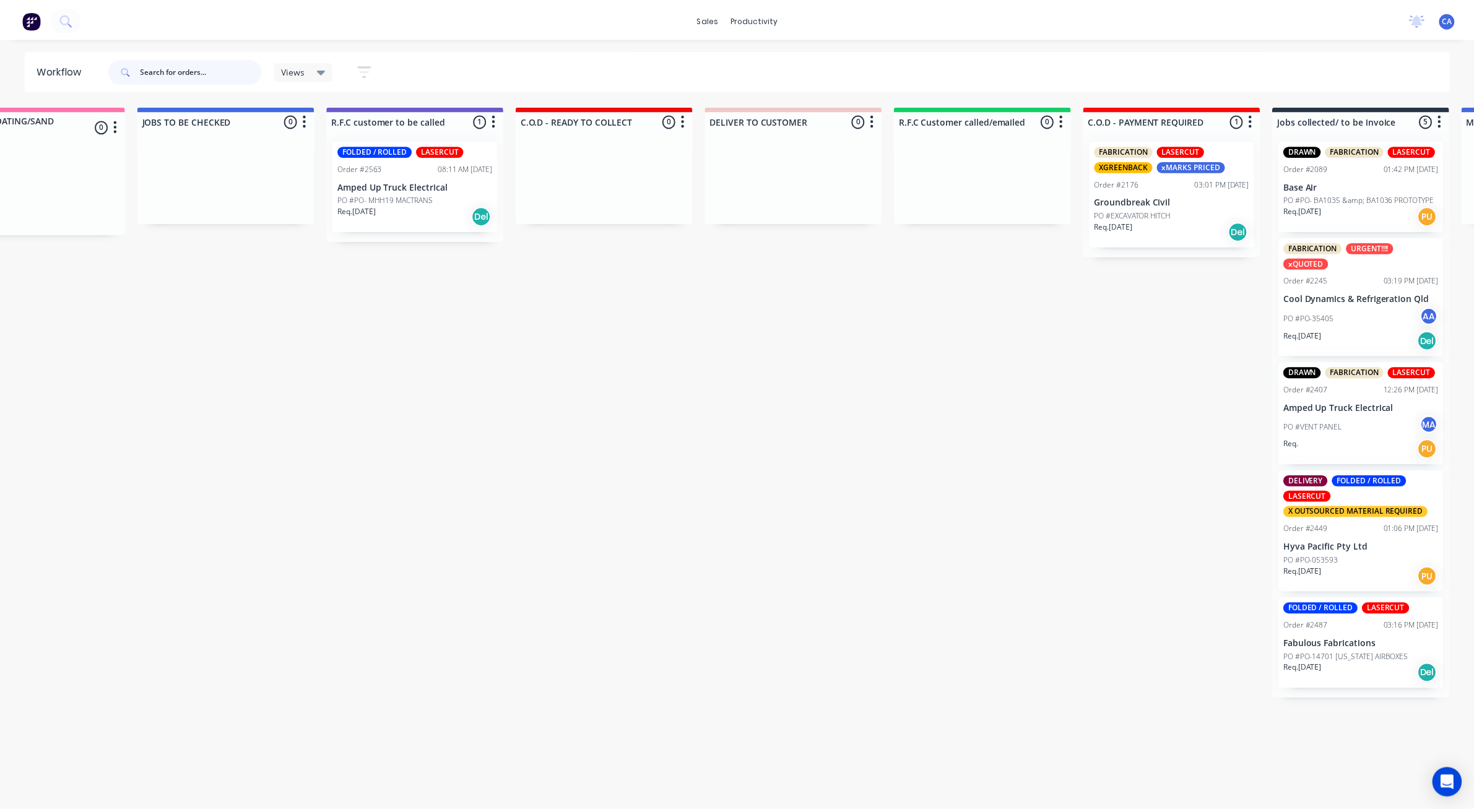
scroll to position [0, 0]
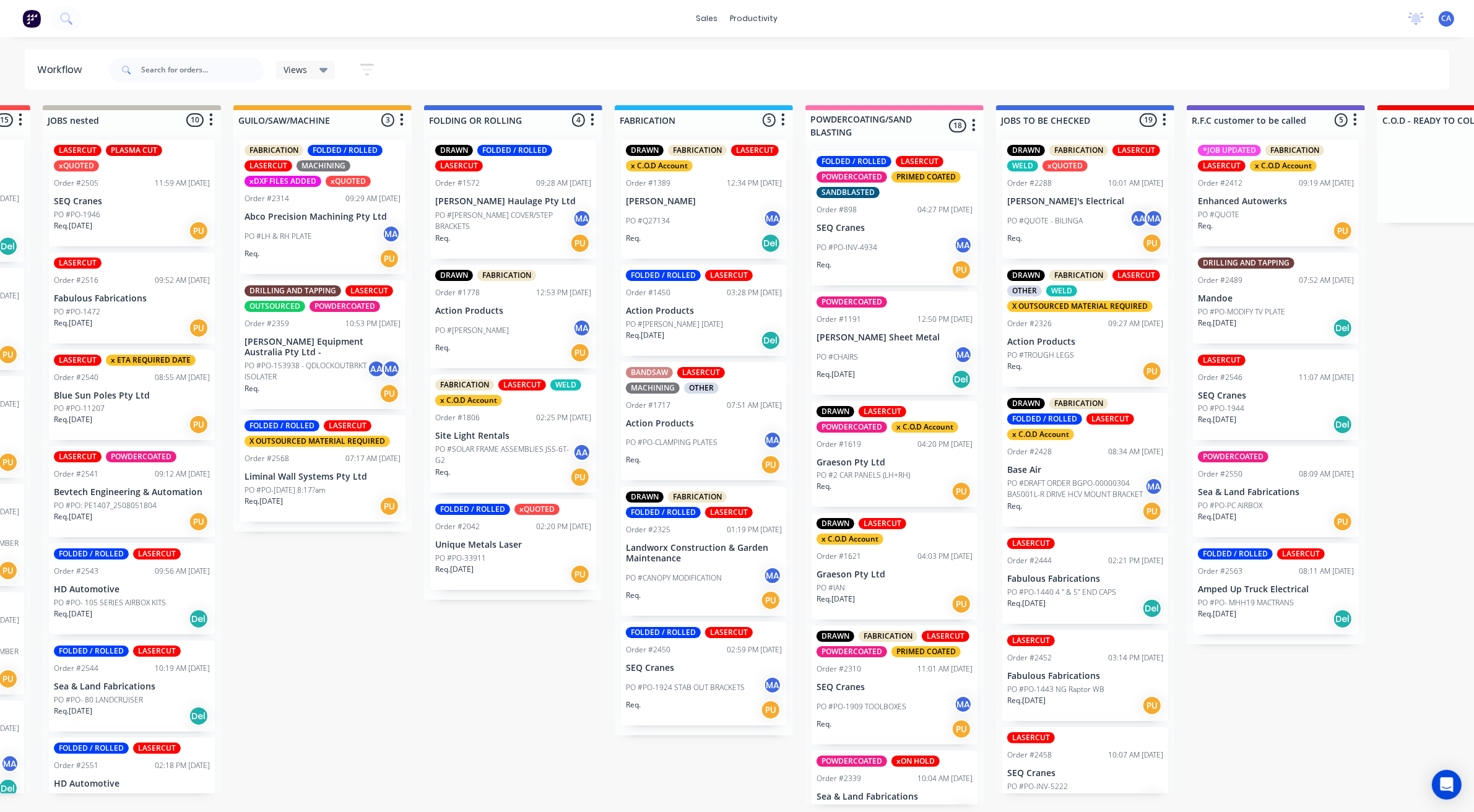
drag, startPoint x: 951, startPoint y: 428, endPoint x: 1016, endPoint y: 422, distance: 65.3
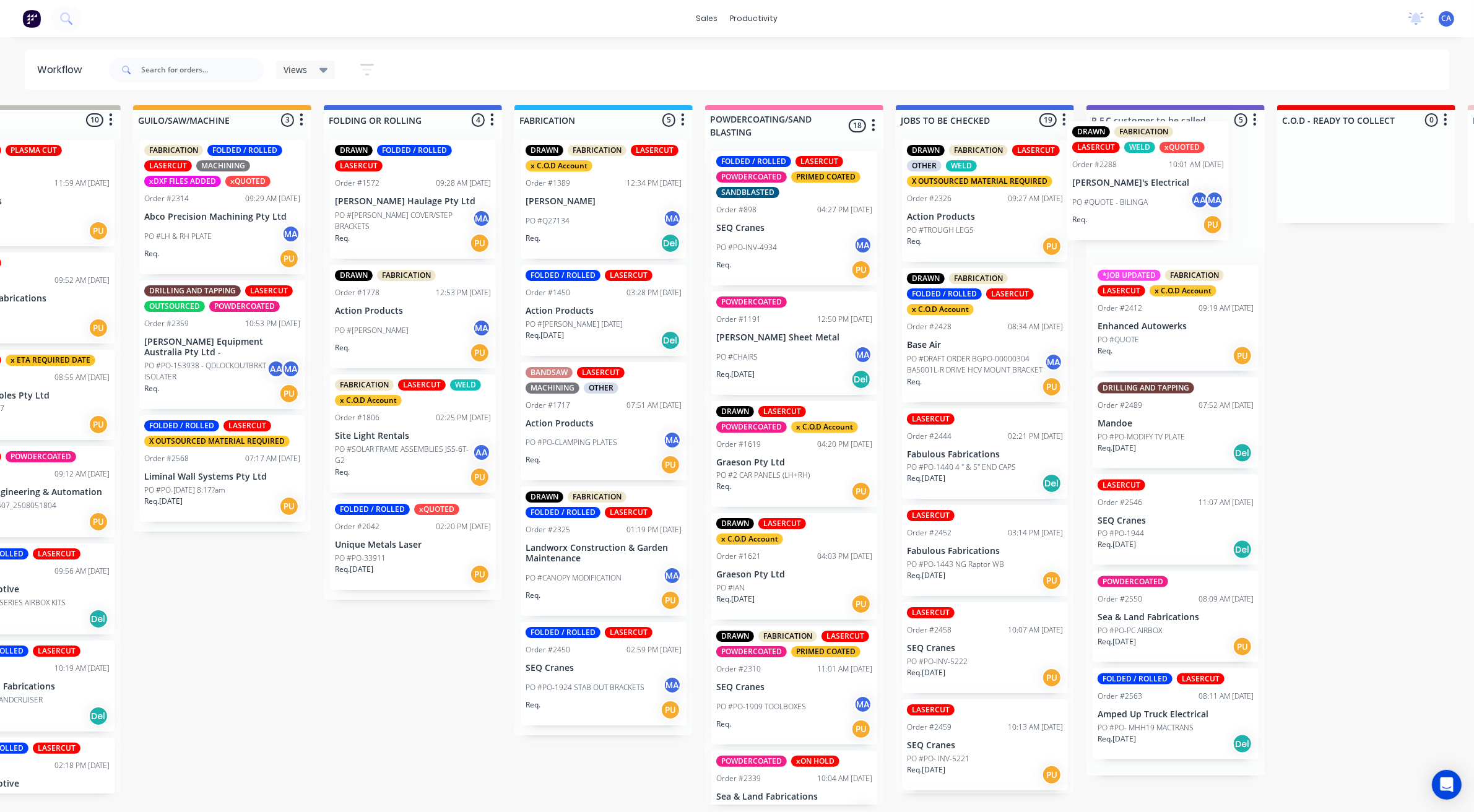
drag, startPoint x: 961, startPoint y: 224, endPoint x: 1129, endPoint y: 206, distance: 169.0
click at [1129, 206] on div "Submitted 22 Sort By Created date Required date Order number Customer name Most…" at bounding box center [1365, 455] width 3680 height 699
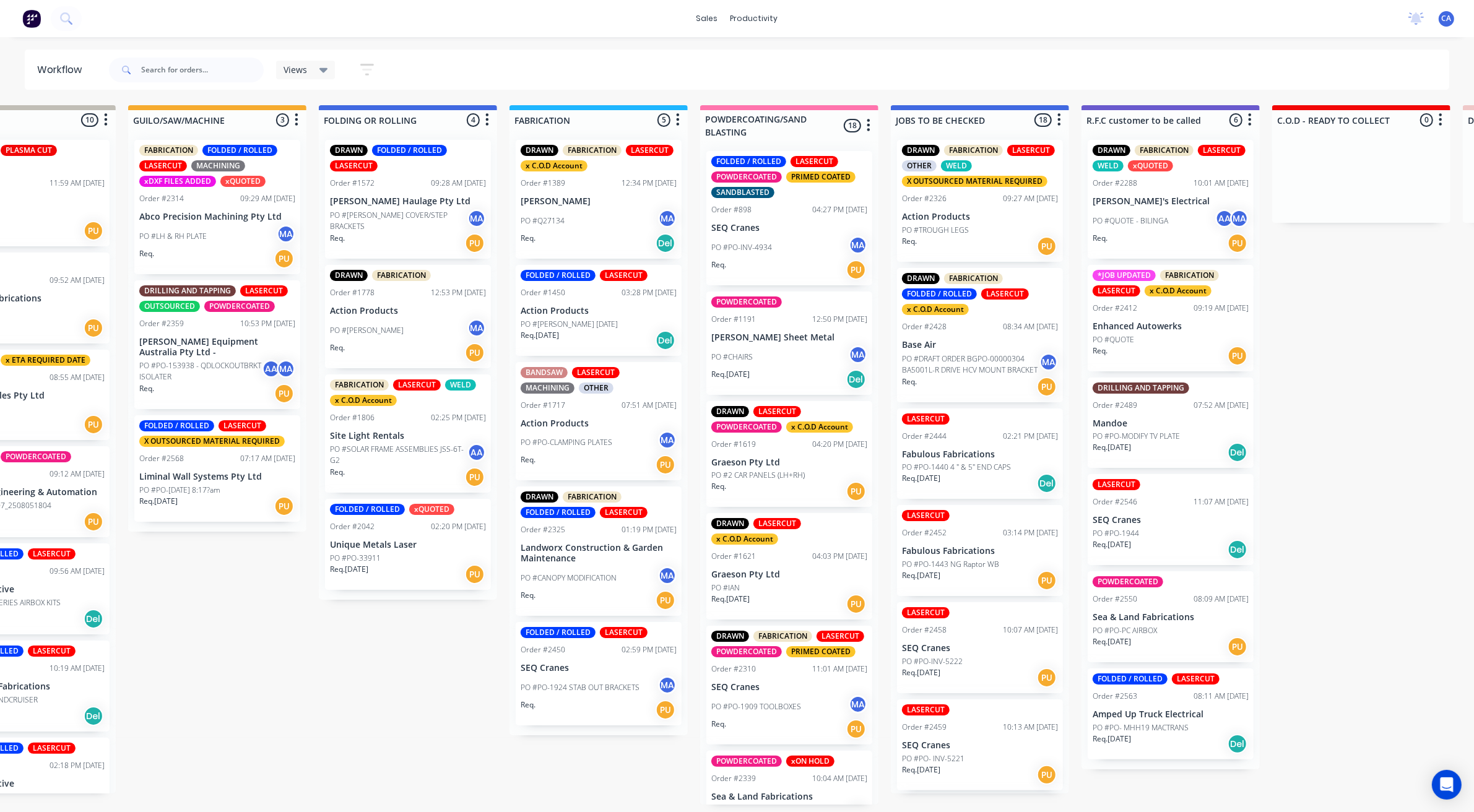
click at [977, 225] on div "PO #TROUGH LEGS" at bounding box center [980, 230] width 156 height 11
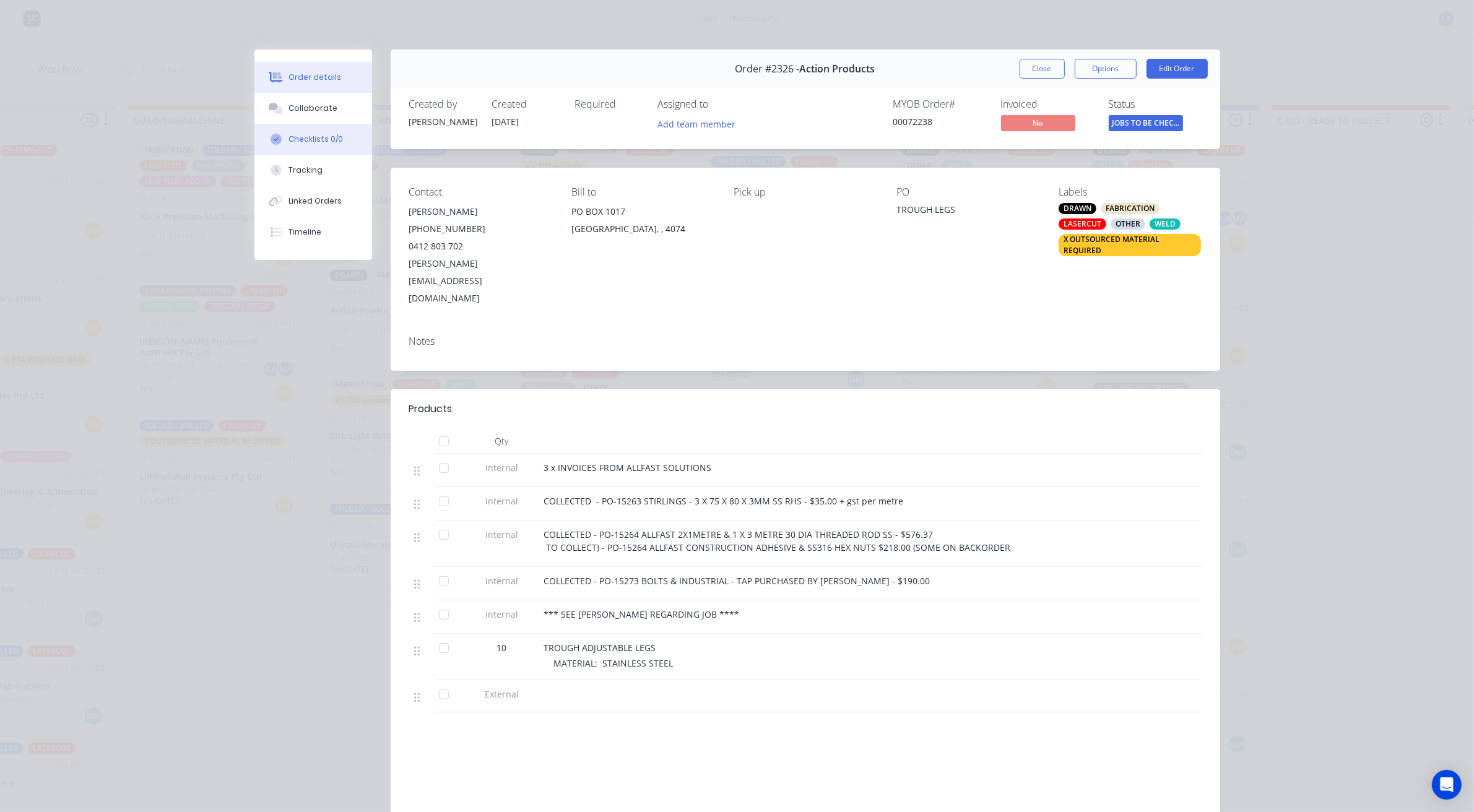
click at [283, 123] on button "Checklists 0/0" at bounding box center [313, 139] width 117 height 31
type textarea "x"
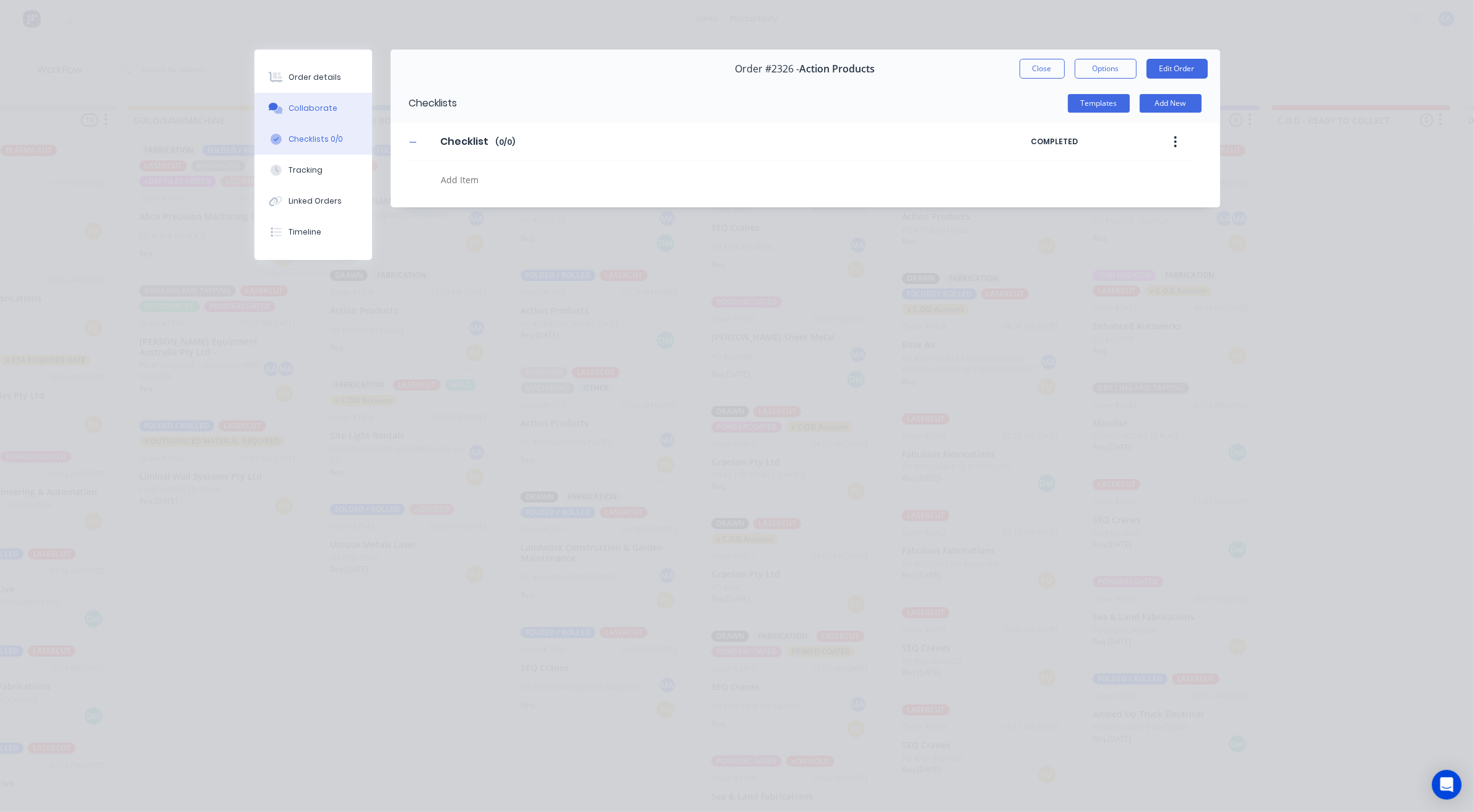
click at [292, 109] on div "Collaborate" at bounding box center [312, 108] width 49 height 11
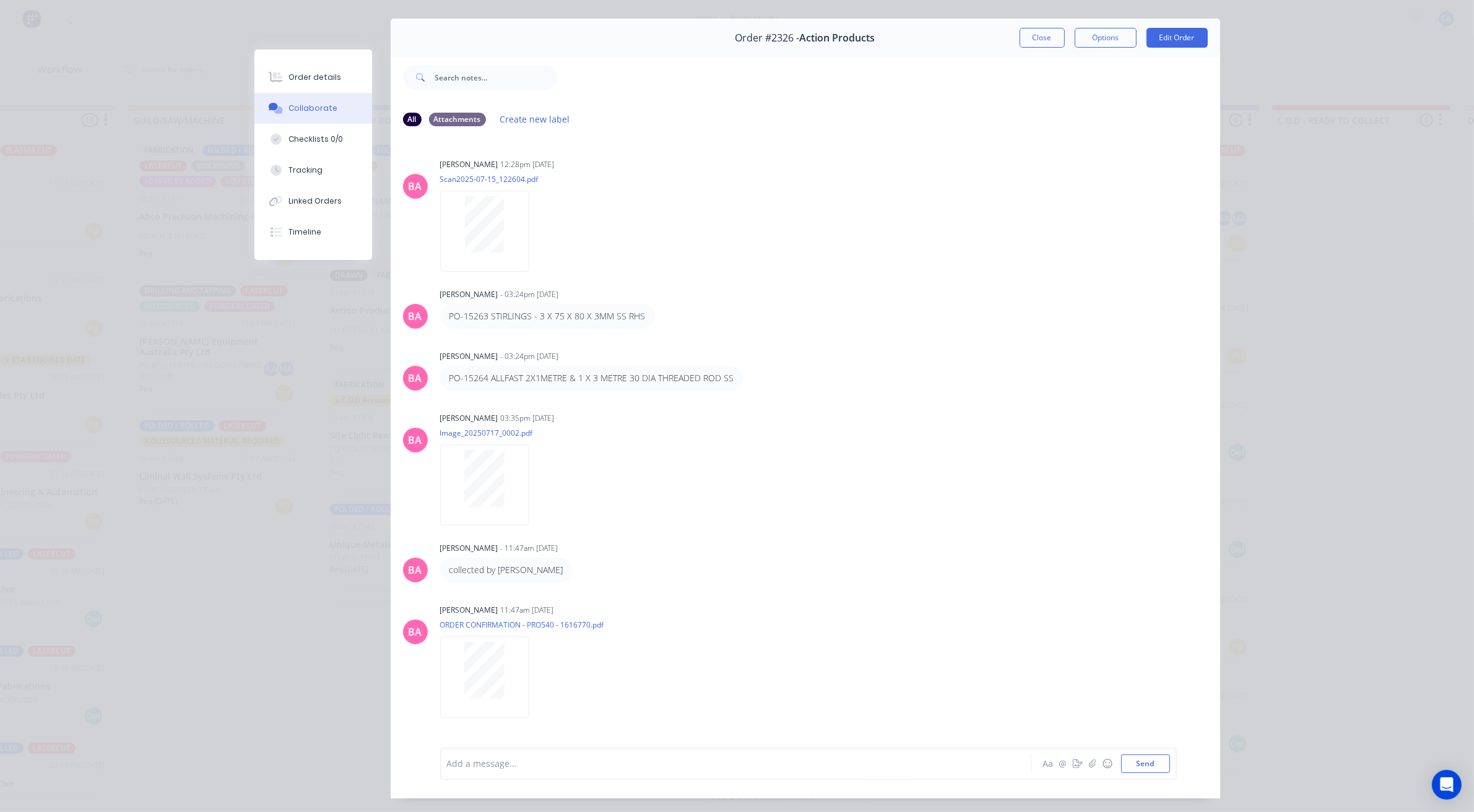
scroll to position [0, 0]
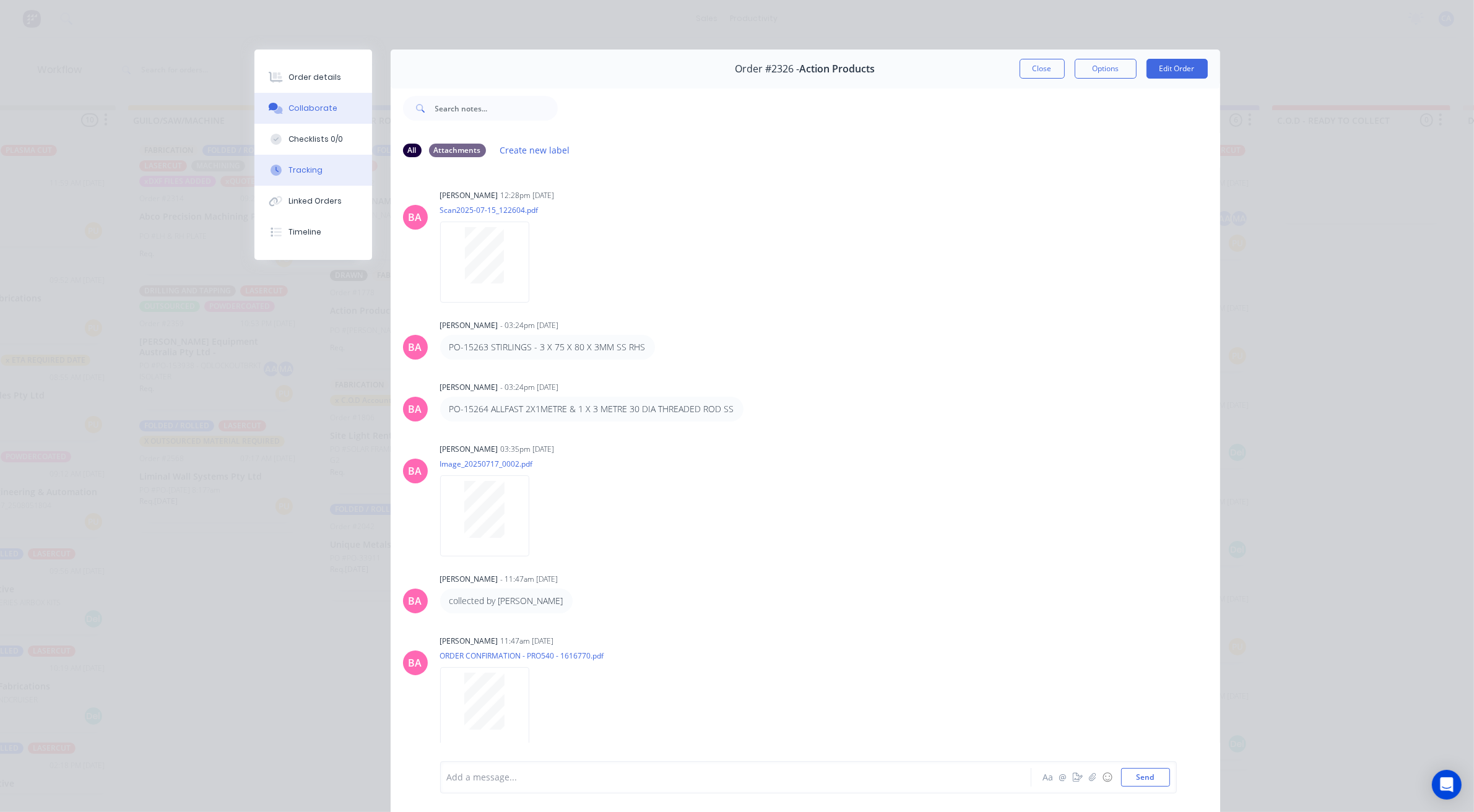
click at [302, 168] on div "Tracking" at bounding box center [305, 170] width 34 height 11
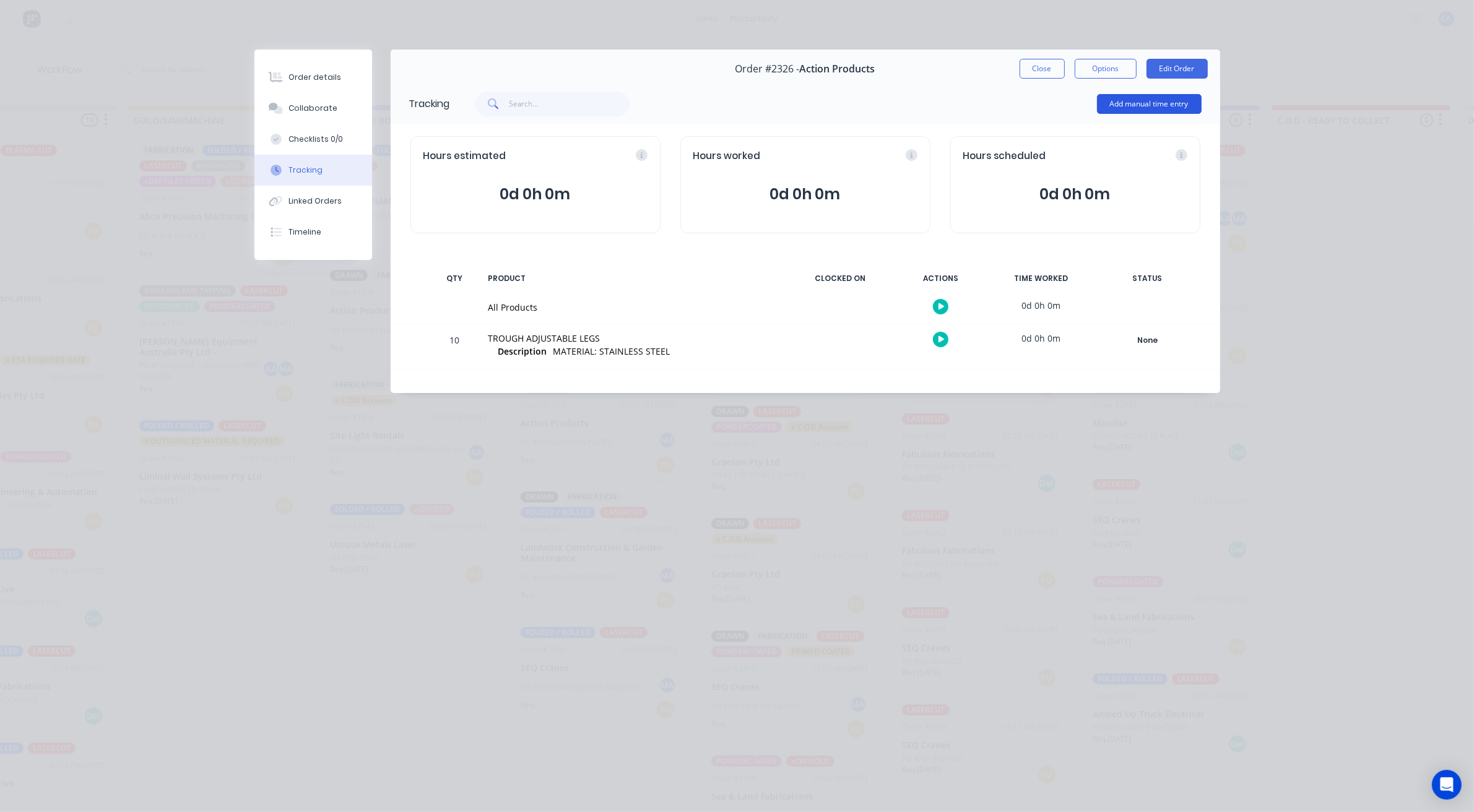
click at [1118, 99] on button "Add manual time entry" at bounding box center [1149, 104] width 105 height 20
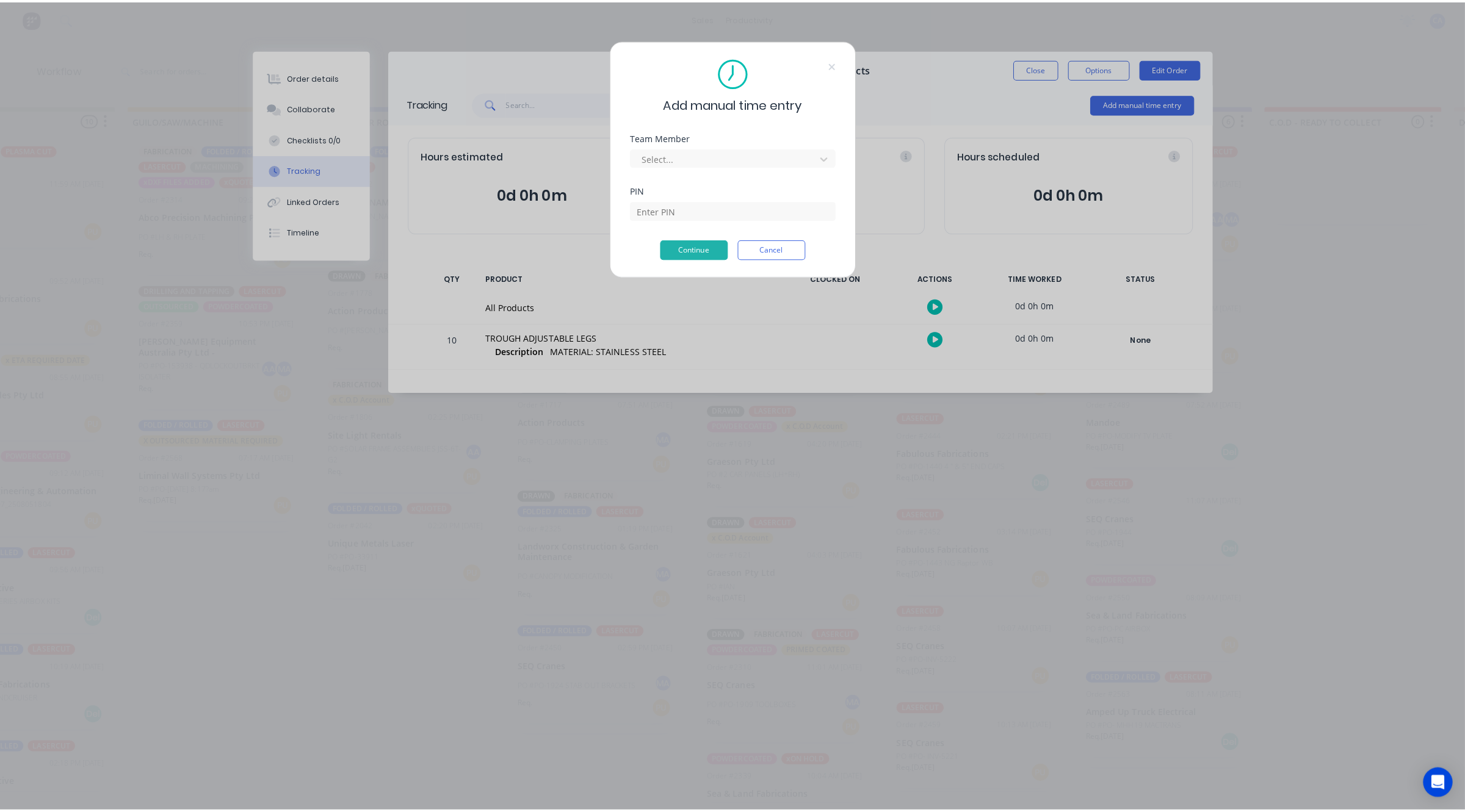
scroll to position [0, 464]
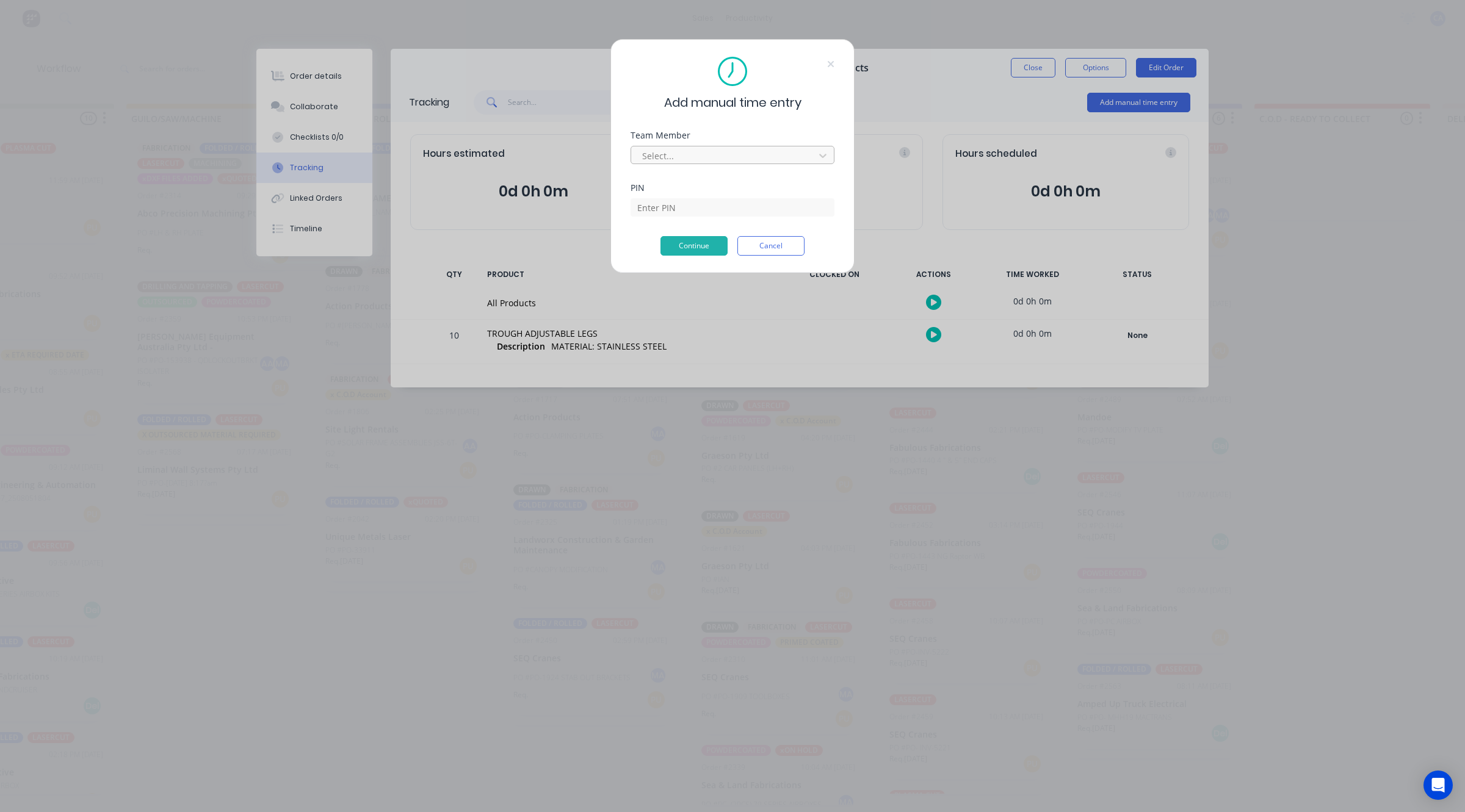
click at [678, 148] on div at bounding box center [725, 155] width 167 height 15
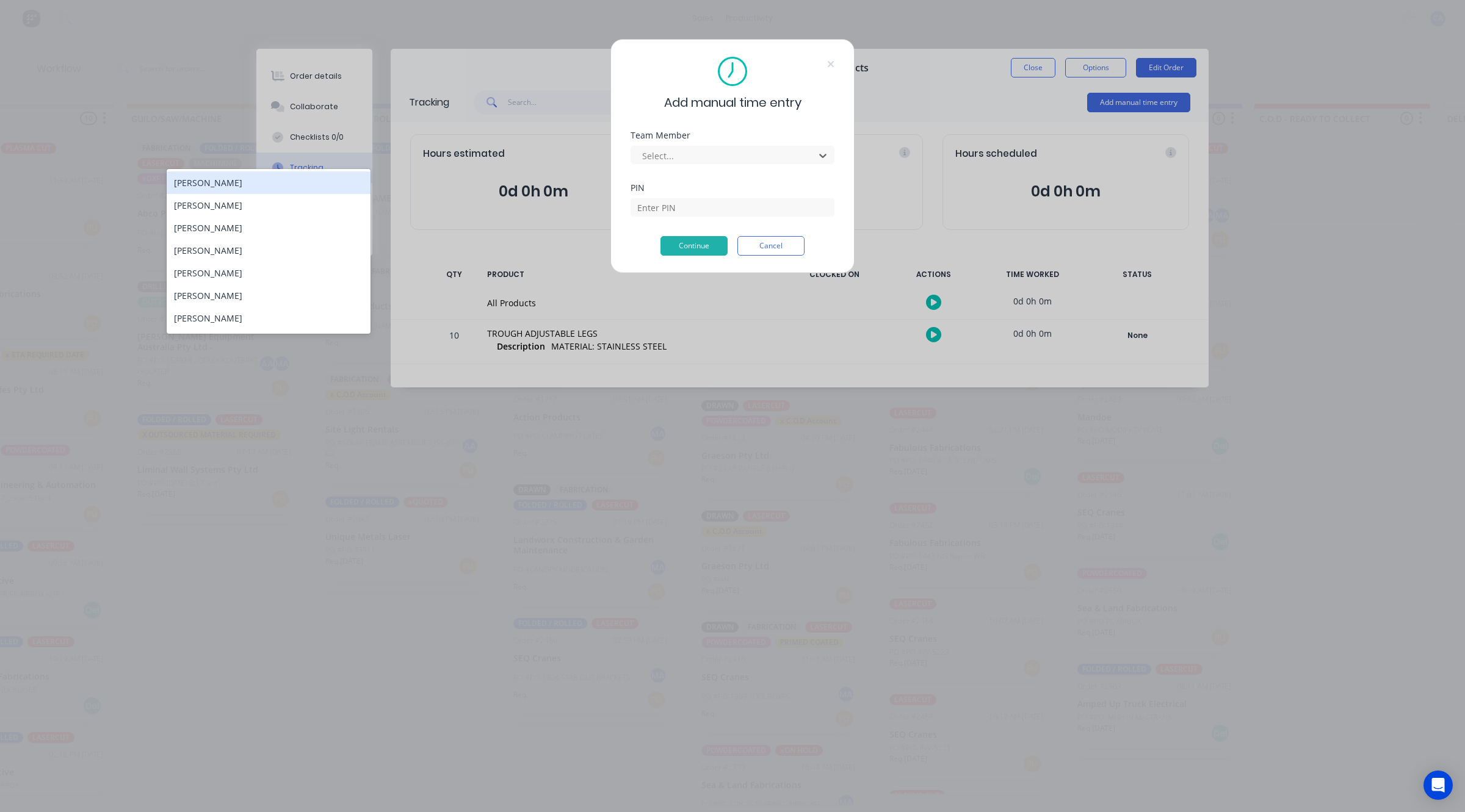
click at [218, 182] on div "[PERSON_NAME]" at bounding box center [269, 183] width 204 height 22
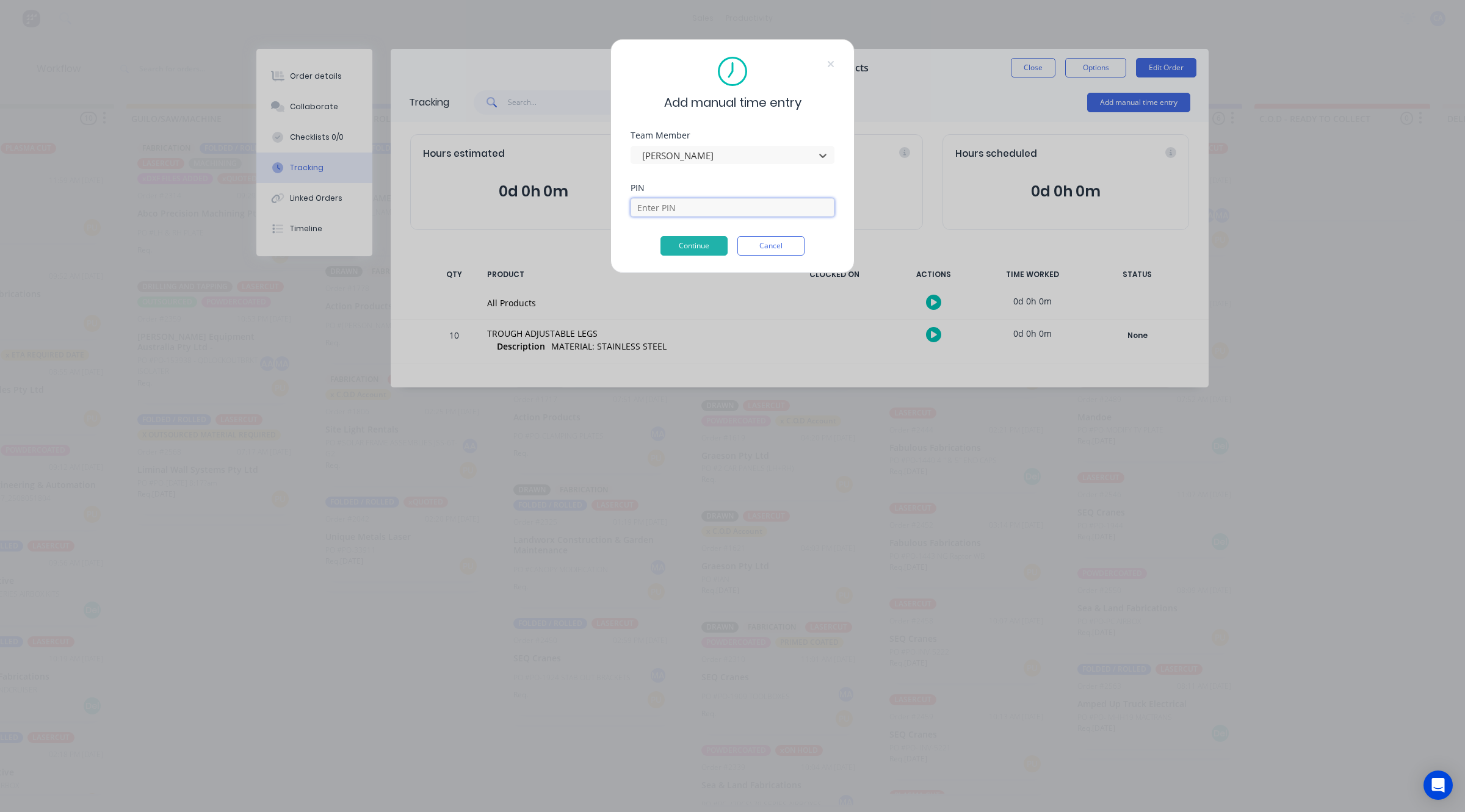
click at [704, 208] on input at bounding box center [732, 207] width 204 height 18
type input "0403"
click at [707, 244] on button "Continue" at bounding box center [694, 246] width 67 height 20
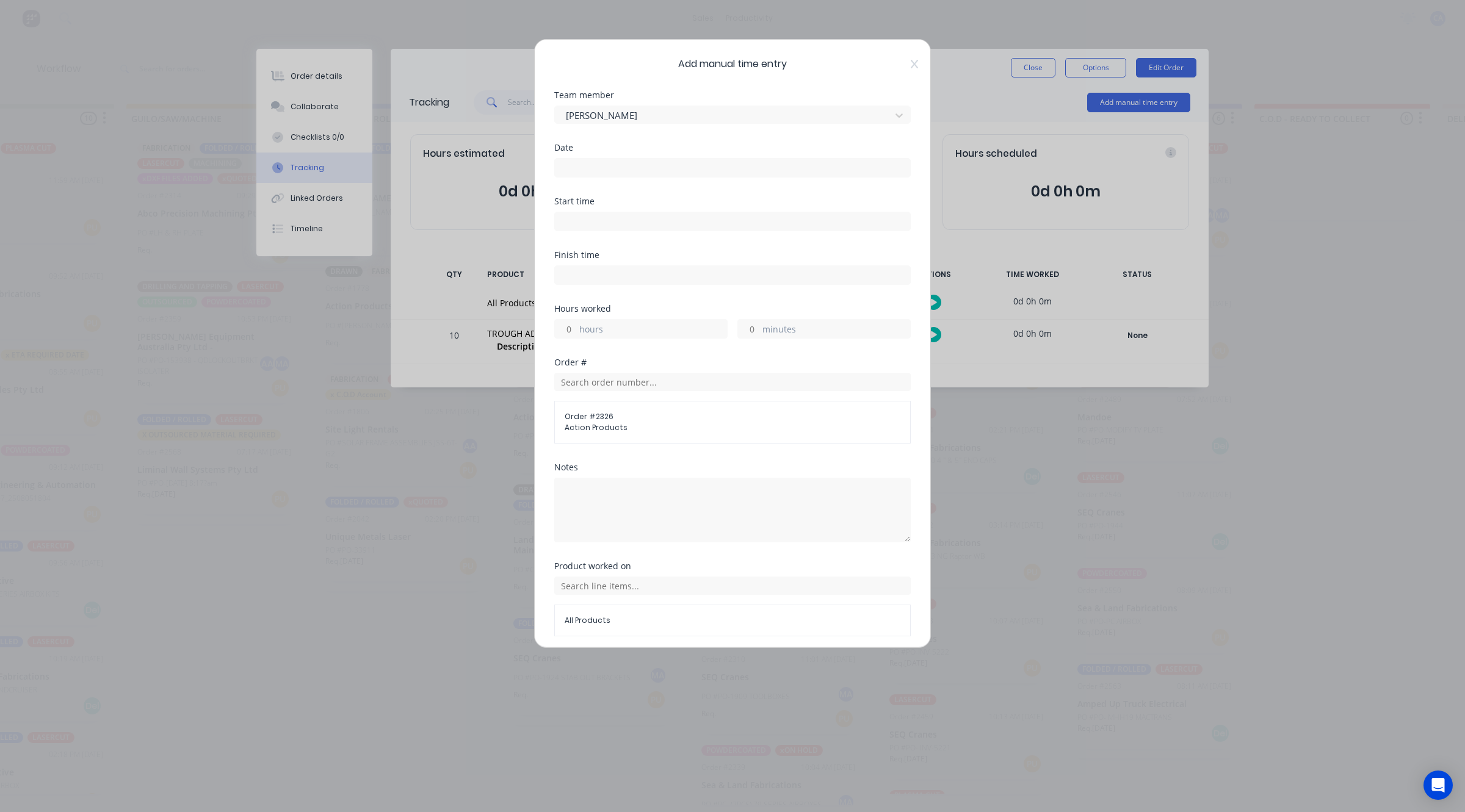
click at [627, 172] on input at bounding box center [732, 168] width 355 height 18
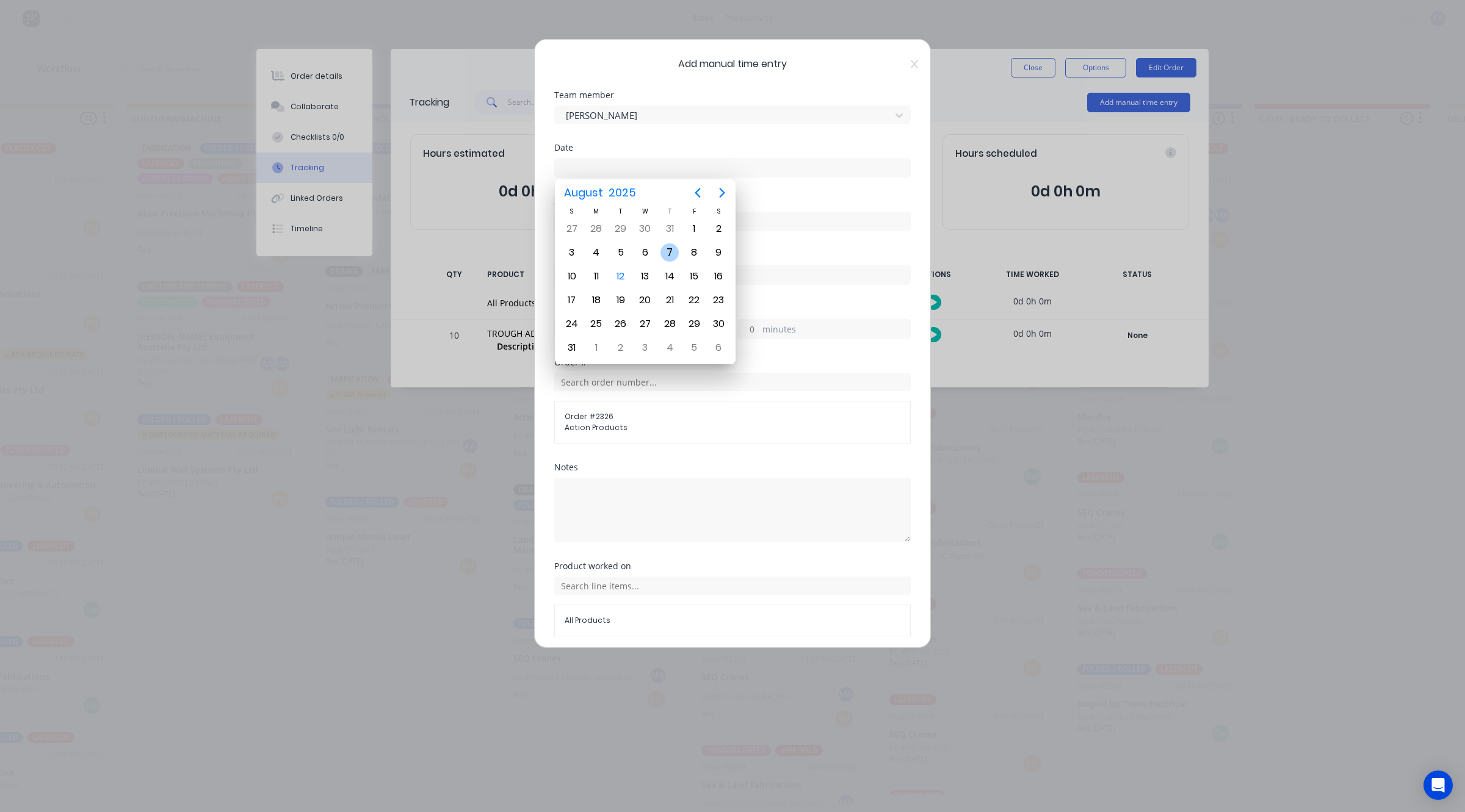
click at [677, 248] on div "7" at bounding box center [669, 253] width 18 height 18
type input "[DATE]"
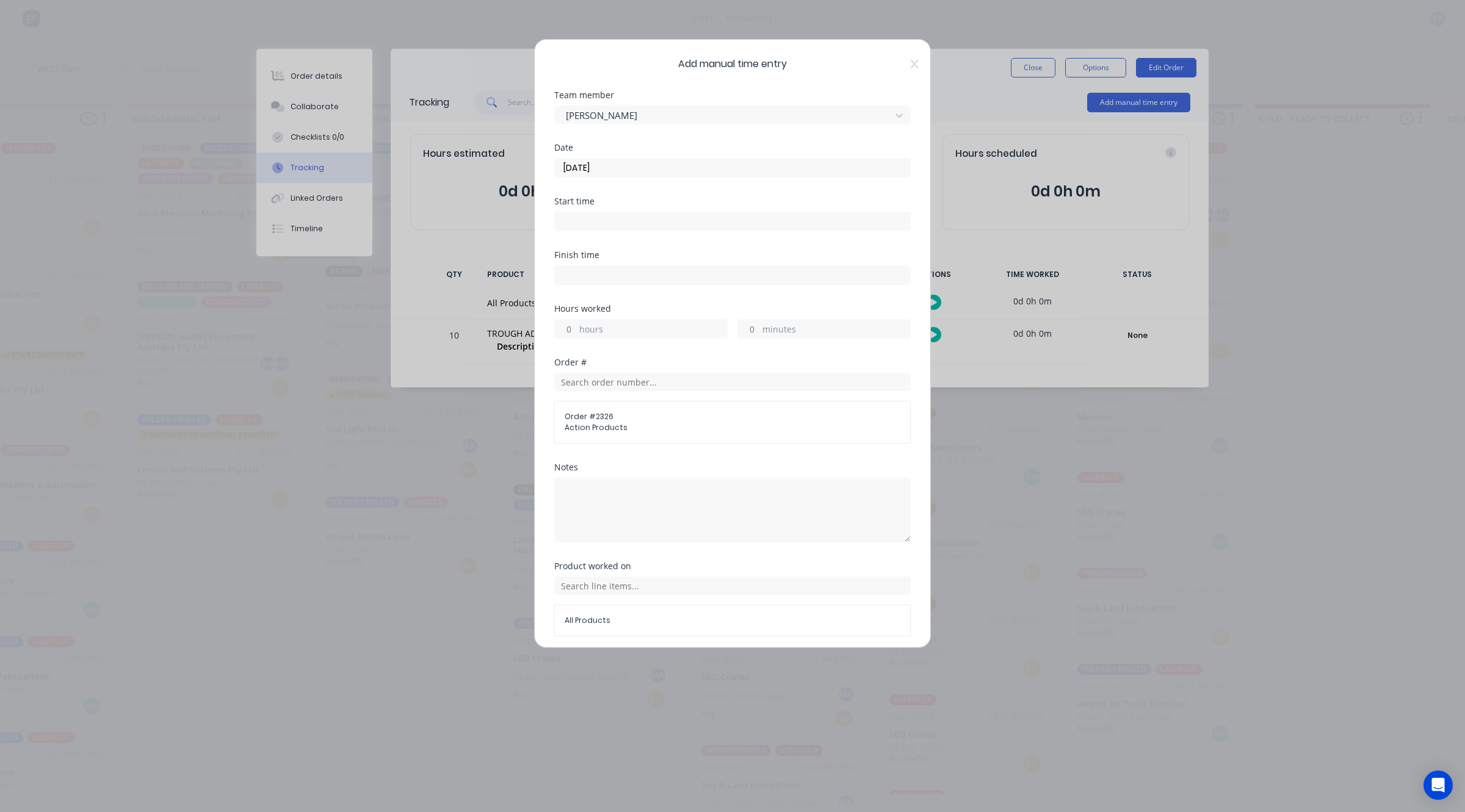
click at [603, 224] on input at bounding box center [732, 222] width 355 height 18
click at [729, 403] on div "Order # 2326 Action Products" at bounding box center [732, 422] width 357 height 43
click at [898, 220] on icon at bounding box center [901, 222] width 7 height 7
click at [898, 220] on icon at bounding box center [902, 222] width 7 height 9
type input "08:20 AM"
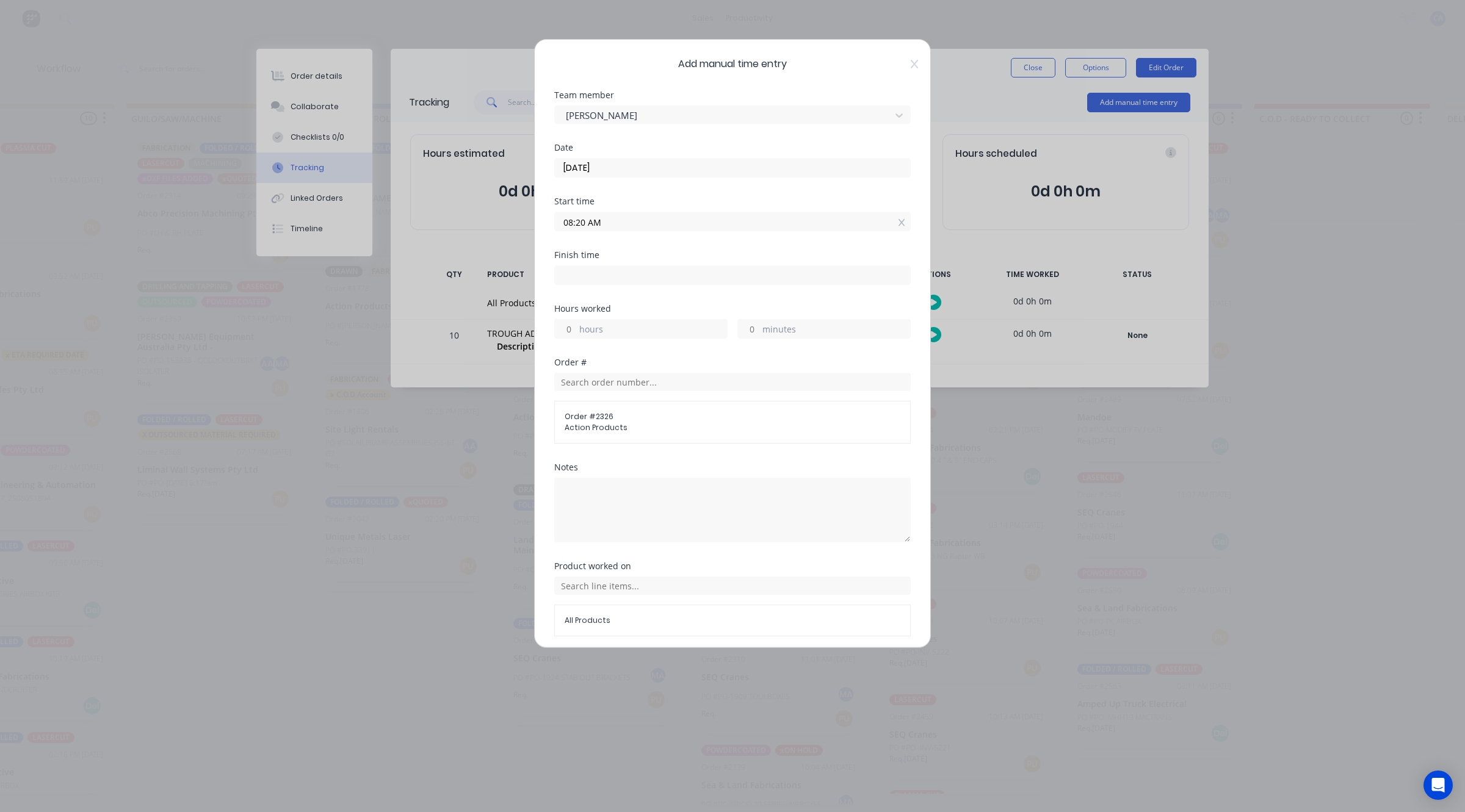
click at [898, 221] on icon at bounding box center [902, 222] width 7 height 9
click at [621, 340] on label "hours" at bounding box center [653, 340] width 147 height 15
click at [576, 340] on input "hours" at bounding box center [565, 338] width 21 height 18
click at [621, 336] on label "hours" at bounding box center [653, 340] width 147 height 15
click at [576, 336] on input "hours" at bounding box center [565, 338] width 21 height 18
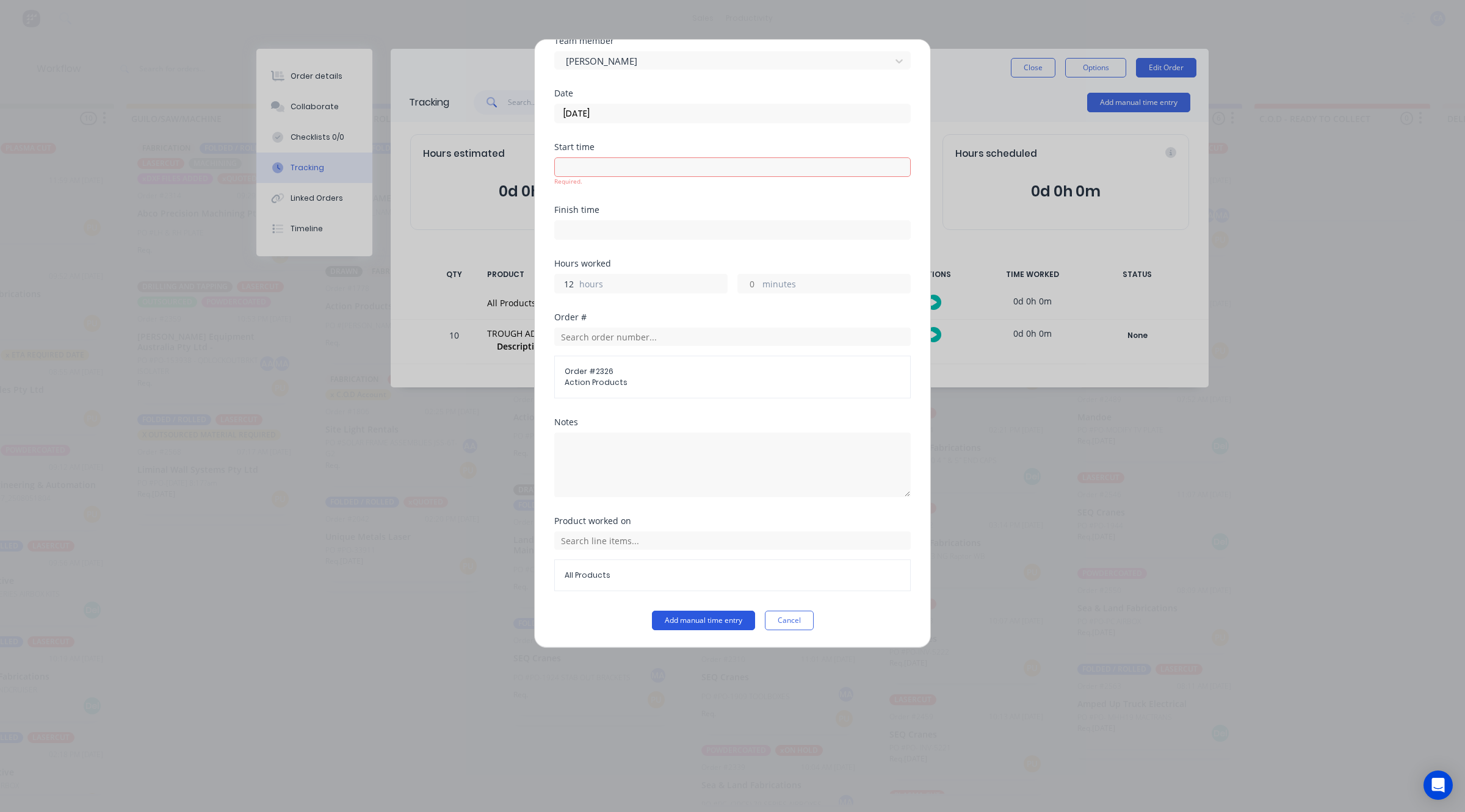
type input "12"
click at [740, 623] on button "Add manual time entry" at bounding box center [703, 621] width 103 height 20
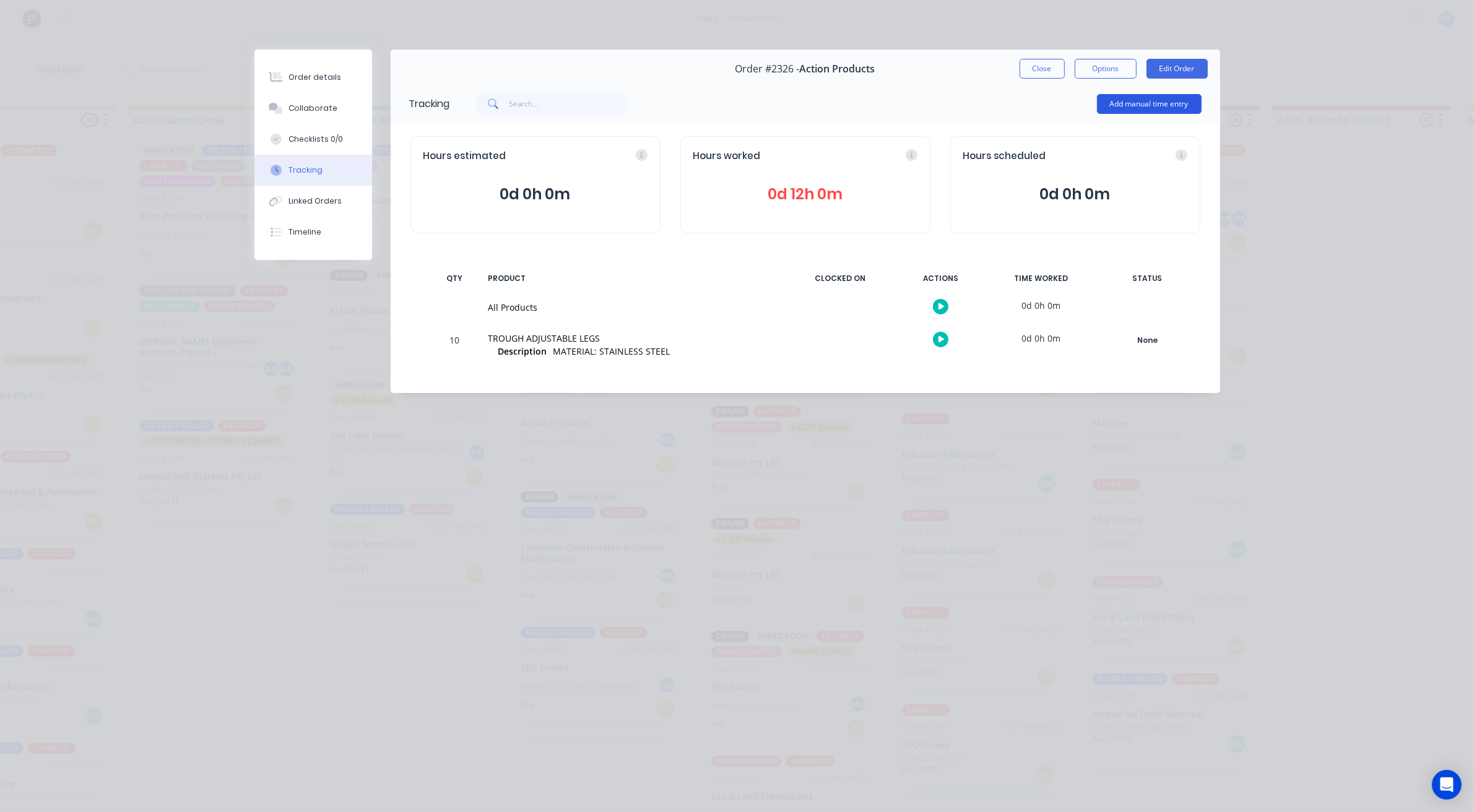
click at [1135, 113] on button "Add manual time entry" at bounding box center [1149, 104] width 105 height 20
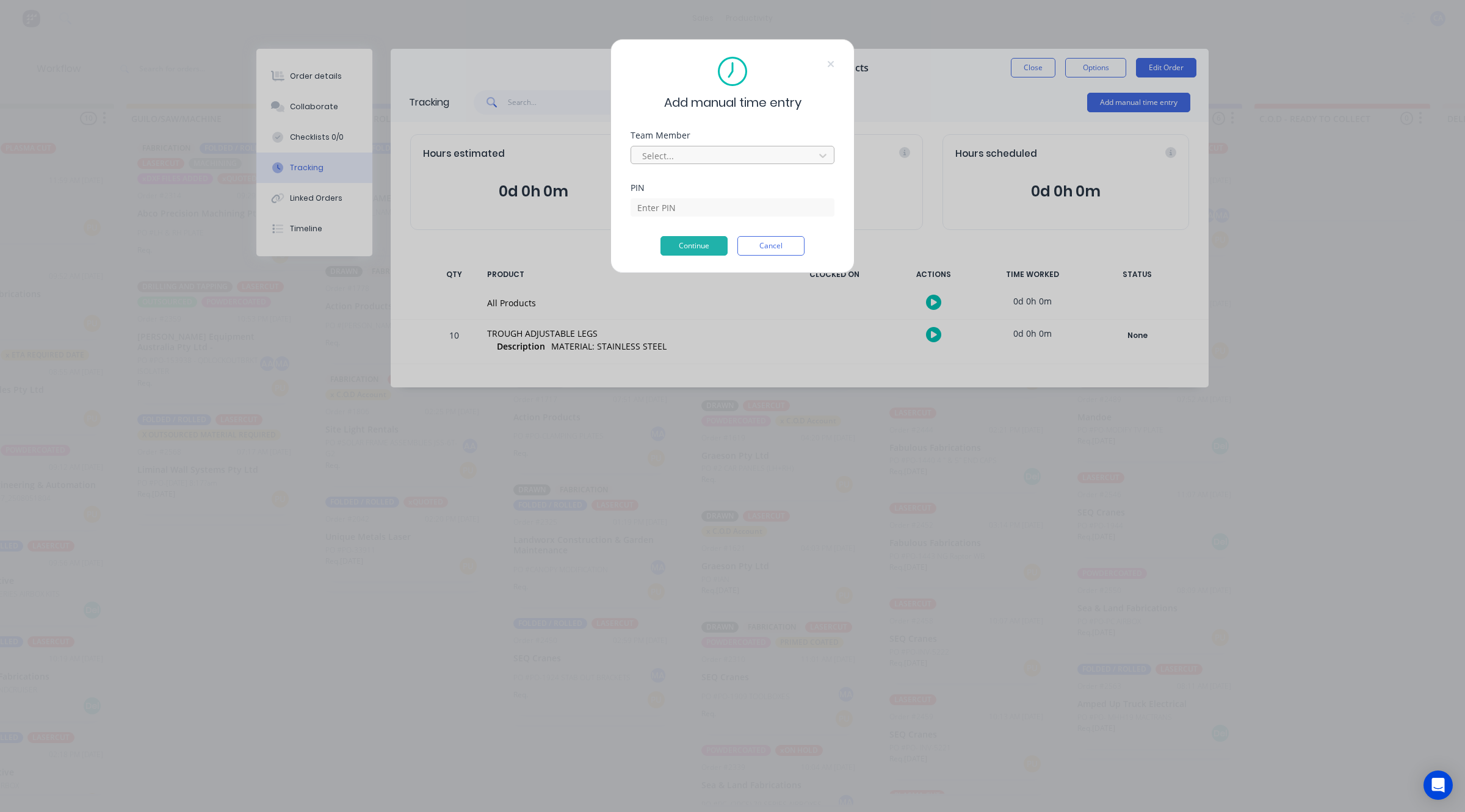
click at [740, 162] on div at bounding box center [725, 155] width 167 height 15
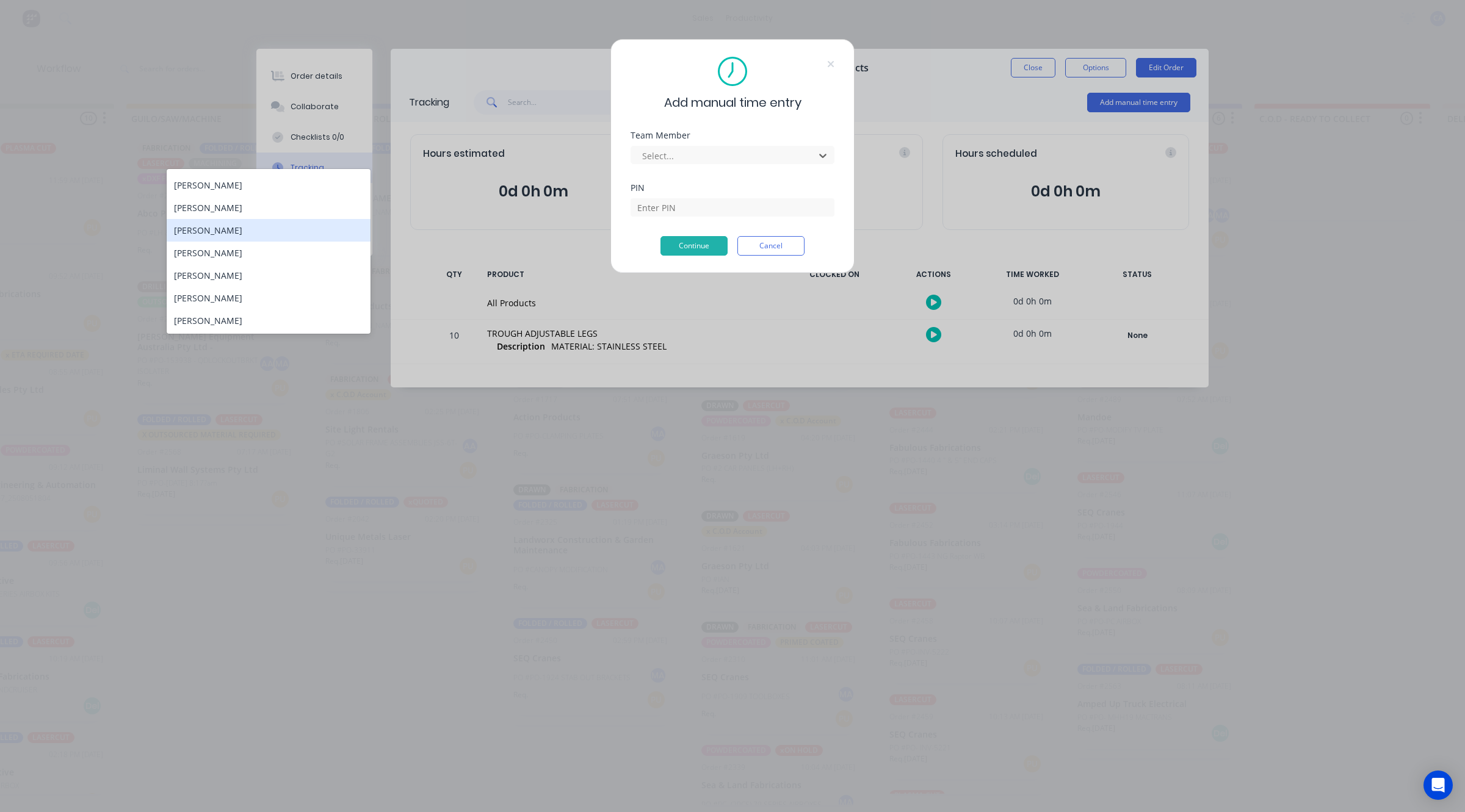
scroll to position [0, 0]
click at [221, 251] on div "[PERSON_NAME]" at bounding box center [269, 251] width 204 height 22
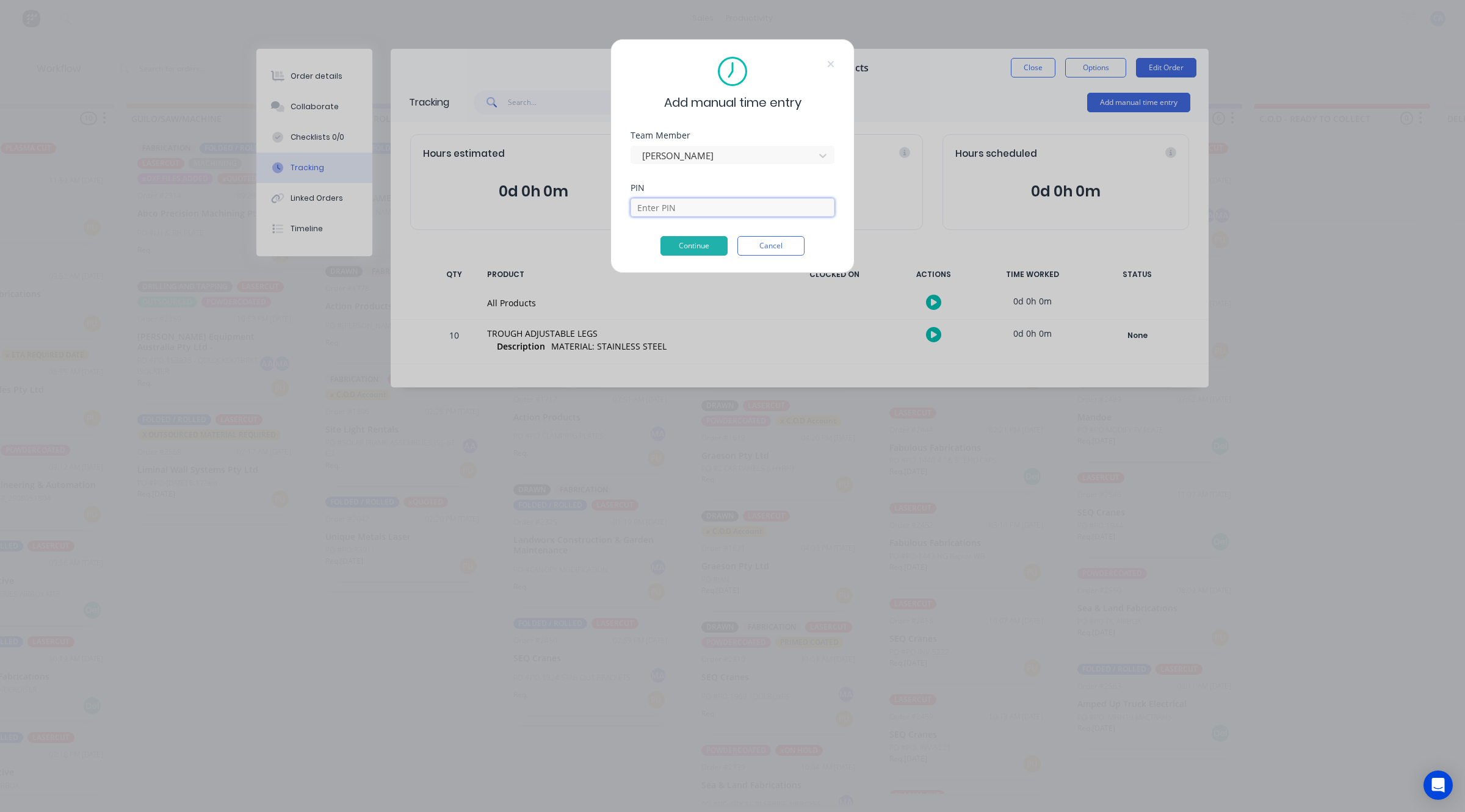
click at [655, 208] on input at bounding box center [732, 207] width 204 height 18
type input "0000"
click at [688, 236] on div "Continue Cancel" at bounding box center [732, 246] width 204 height 20
click at [690, 243] on button "Continue" at bounding box center [694, 246] width 67 height 20
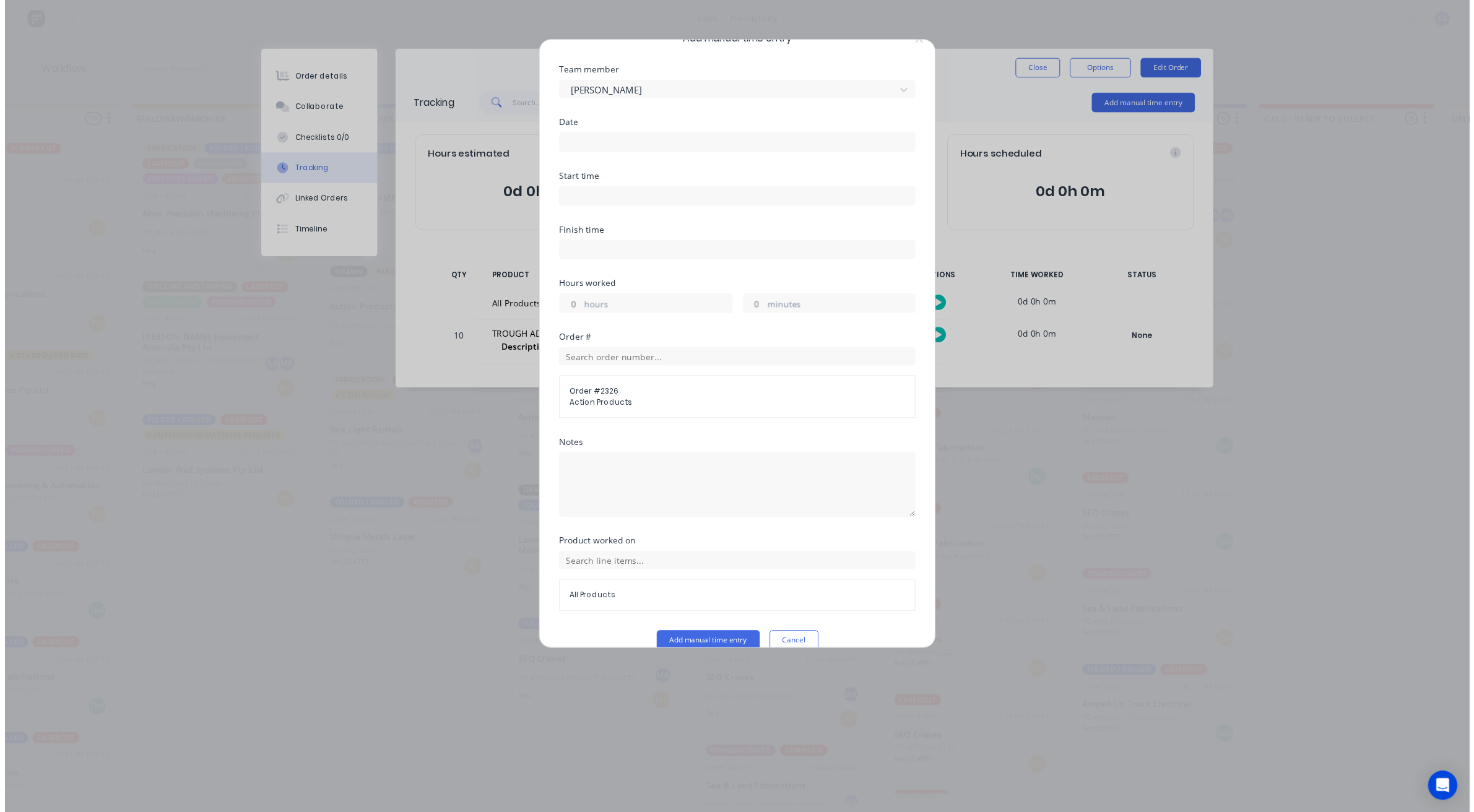
scroll to position [47, 0]
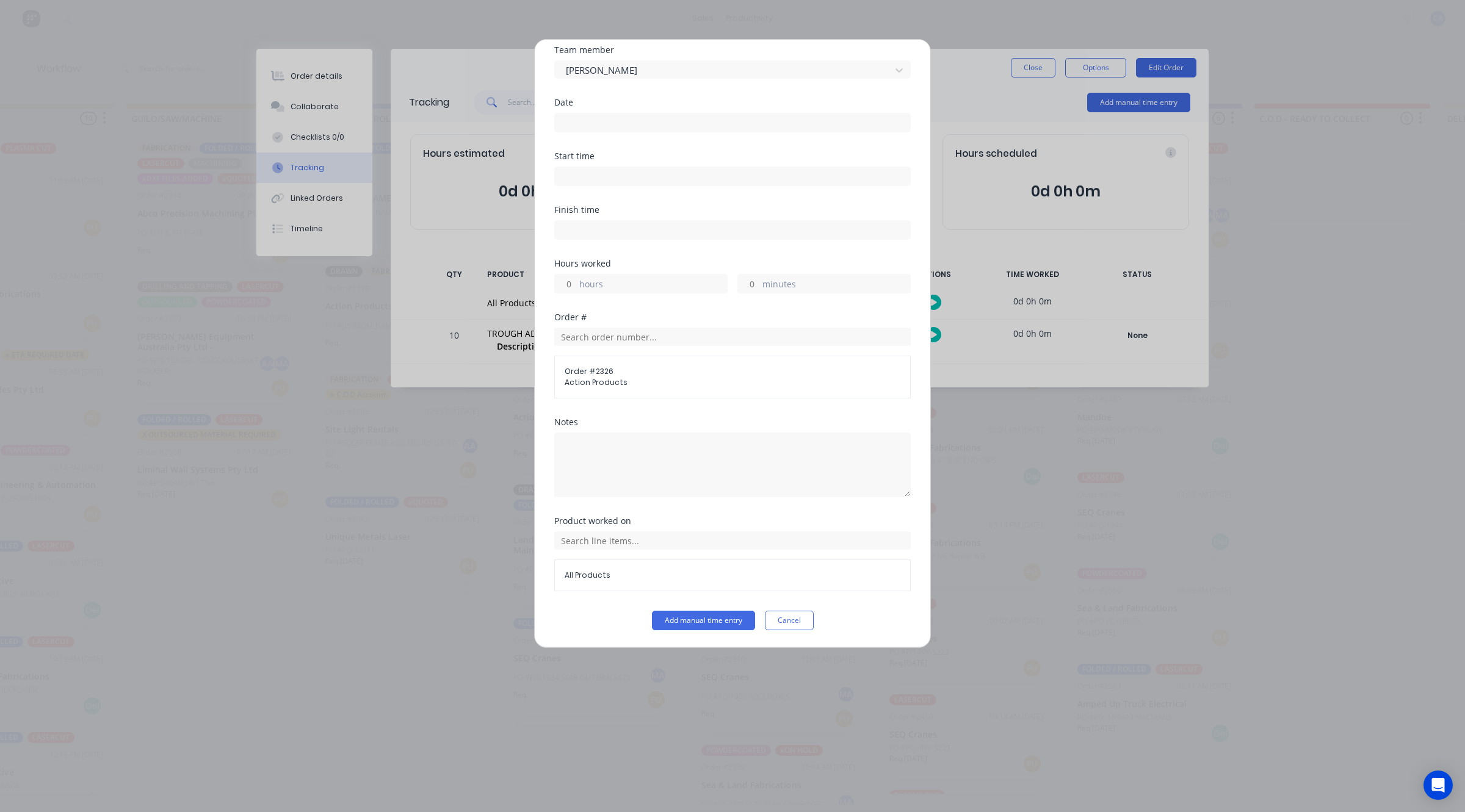
click at [602, 124] on input at bounding box center [732, 122] width 355 height 18
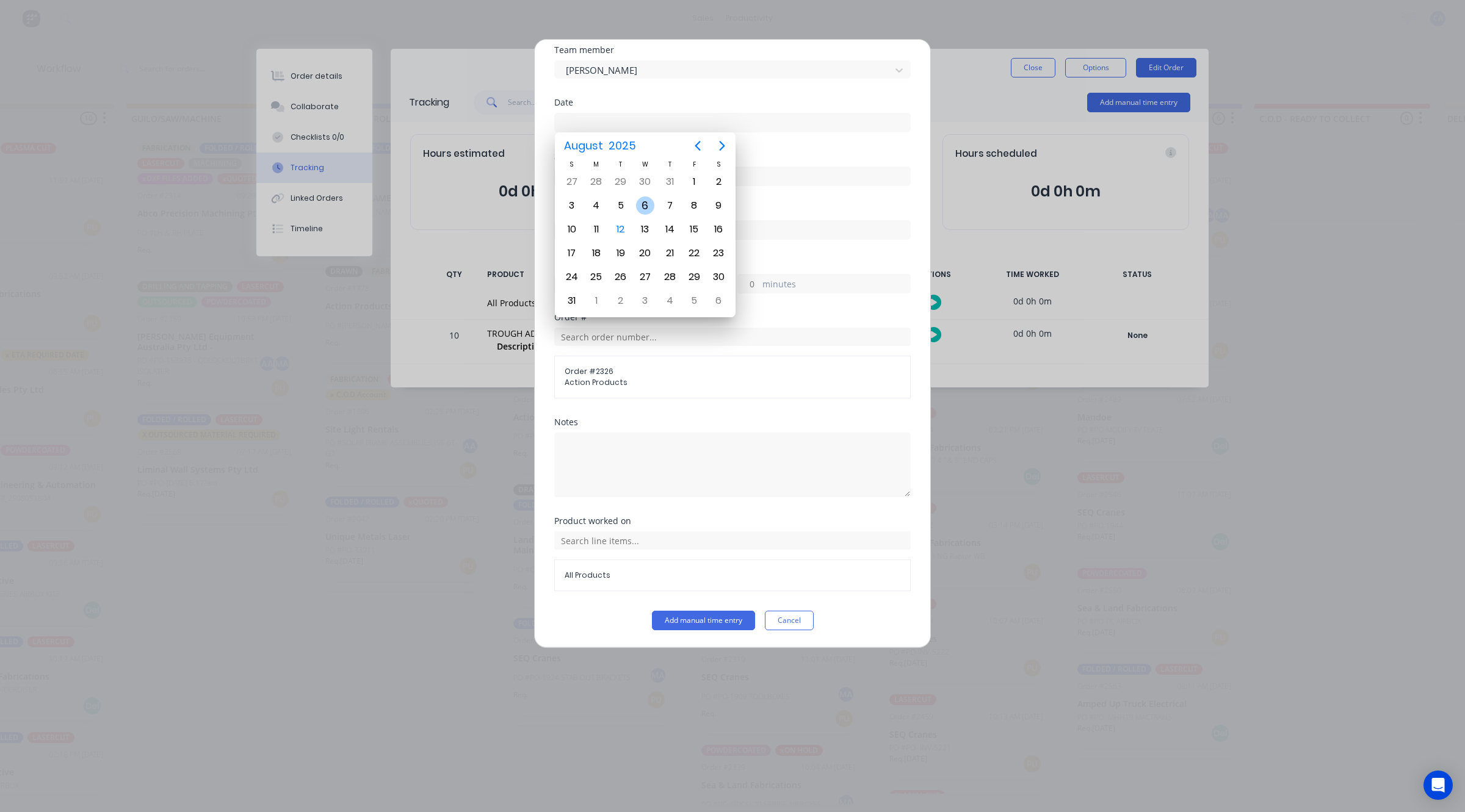
click at [642, 203] on div "6" at bounding box center [645, 206] width 18 height 18
type input "[DATE]"
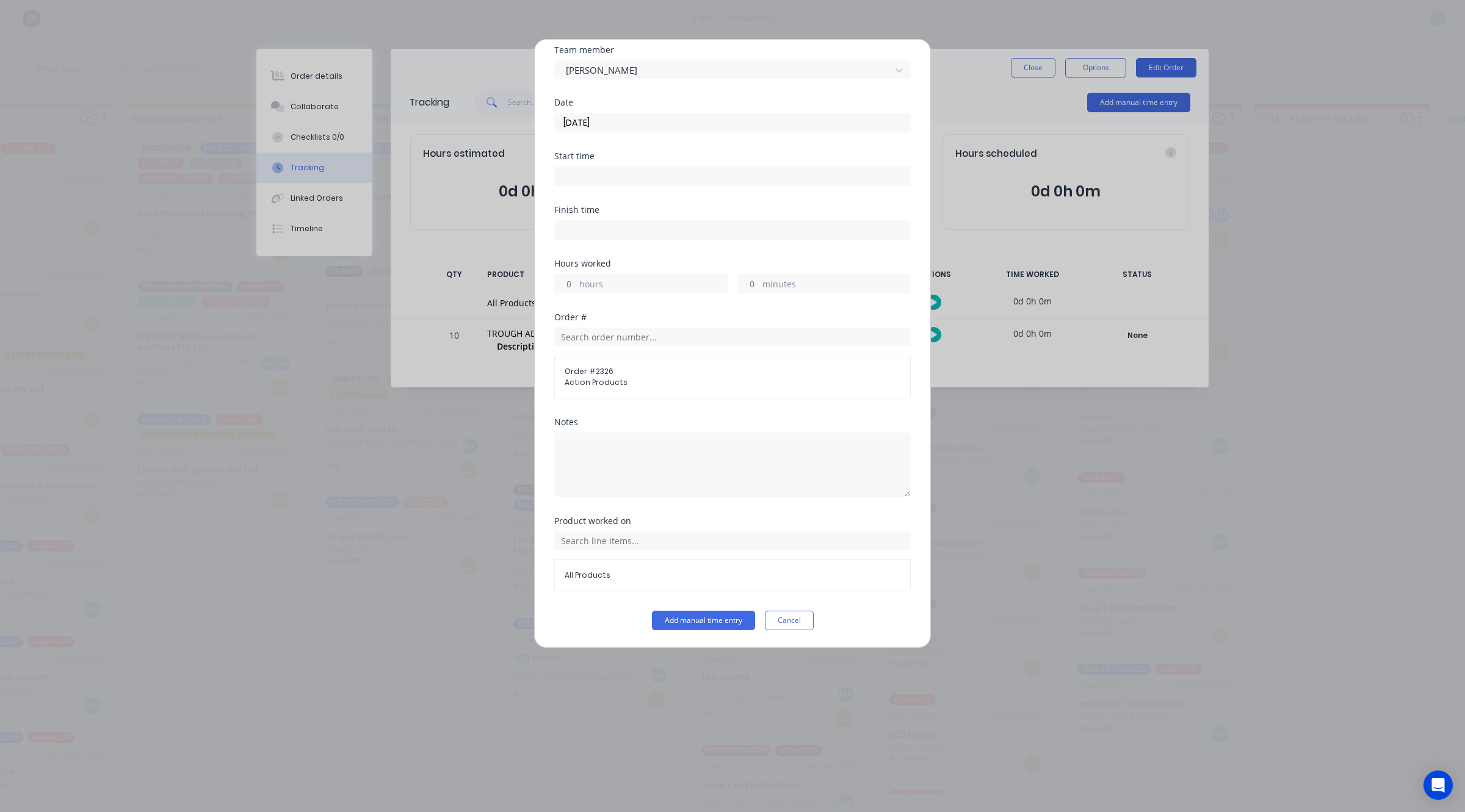
click at [602, 285] on label "hours" at bounding box center [653, 285] width 147 height 15
click at [576, 285] on input "hours" at bounding box center [565, 284] width 21 height 18
type input "4"
click at [736, 621] on button "Add manual time entry" at bounding box center [703, 621] width 103 height 20
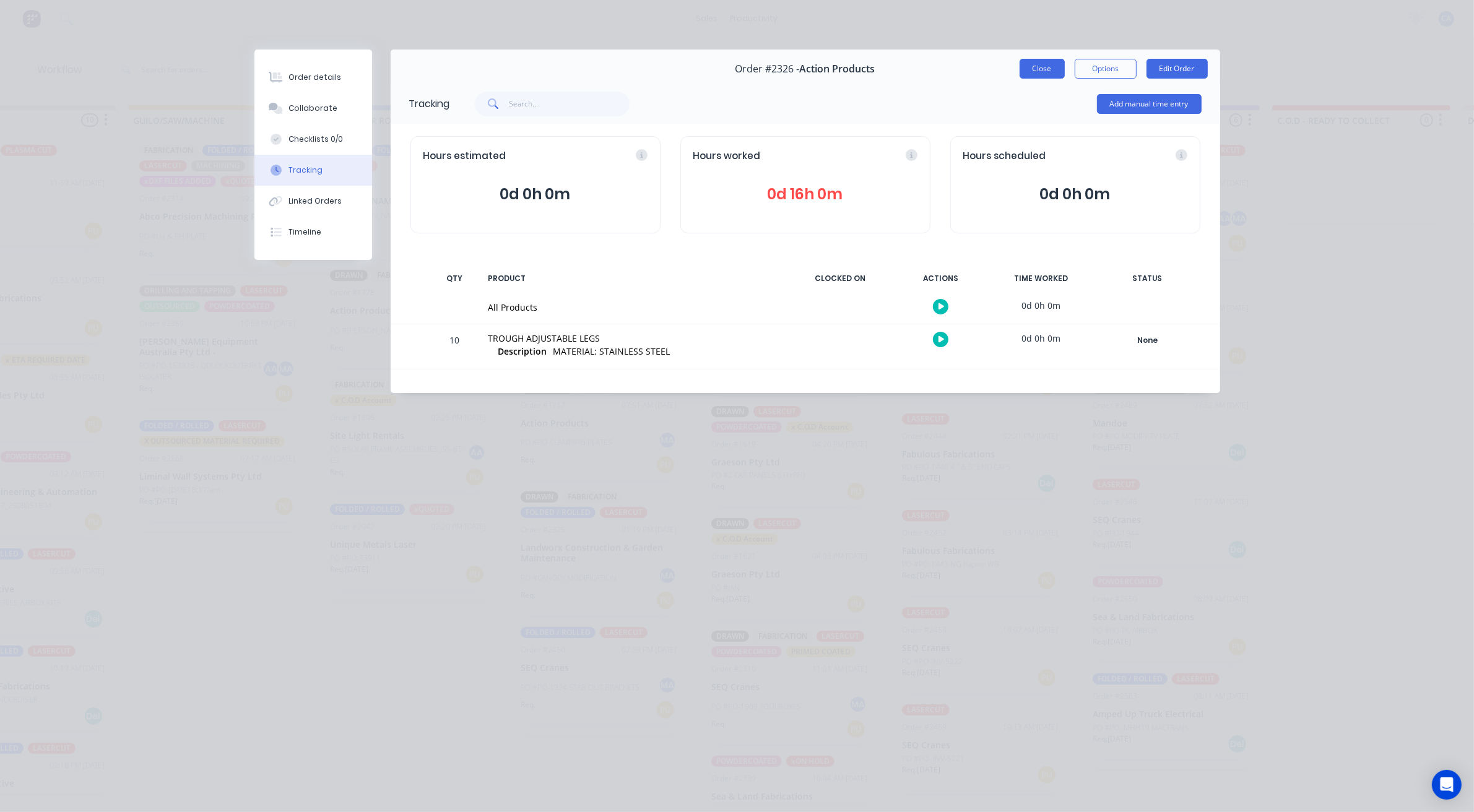
click at [1037, 70] on button "Close" at bounding box center [1042, 69] width 45 height 20
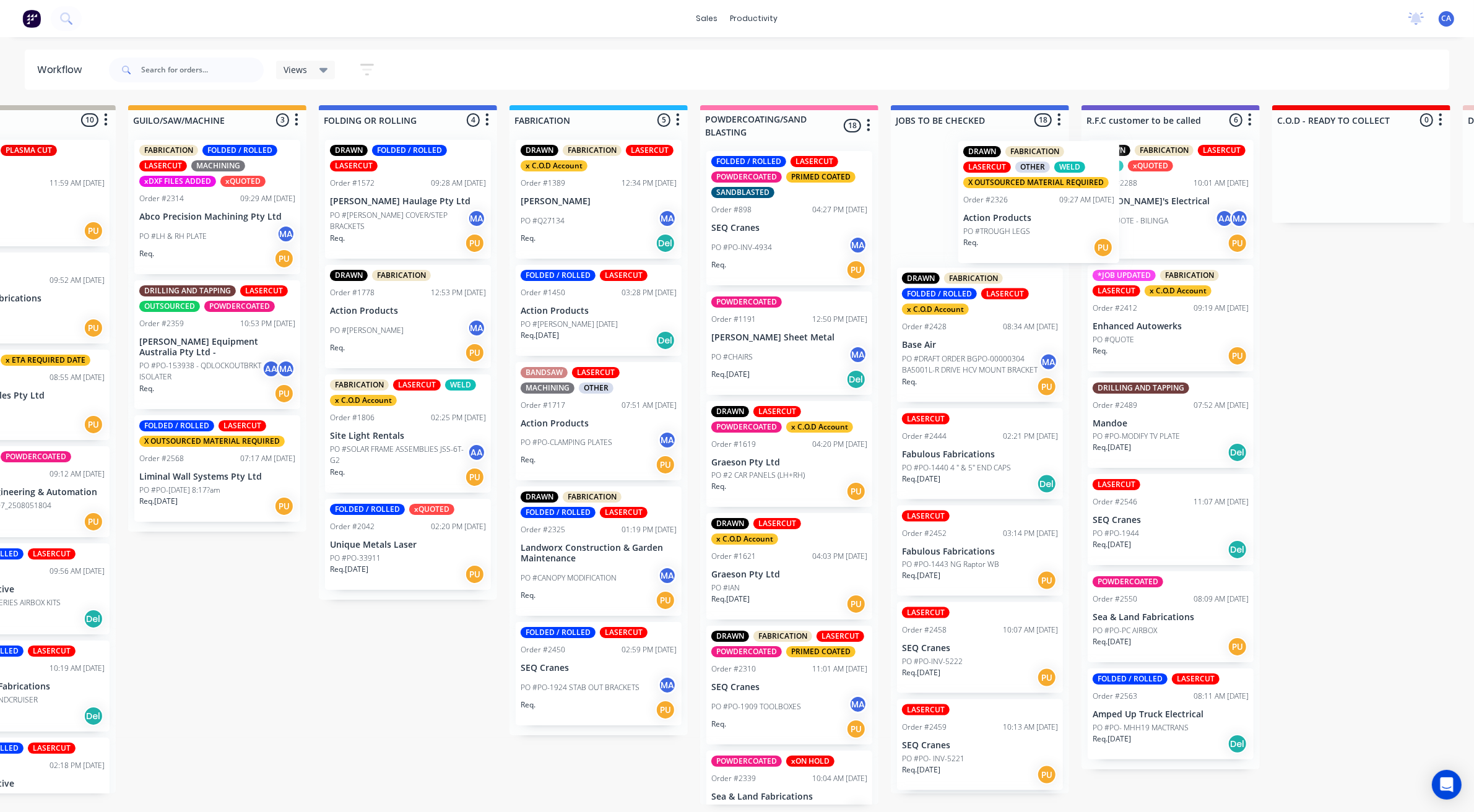
drag, startPoint x: 945, startPoint y: 212, endPoint x: 1095, endPoint y: 214, distance: 150.0
click at [1095, 214] on div "Submitted 22 Sort By Created date Required date Order number Customer name Most…" at bounding box center [1360, 455] width 3680 height 699
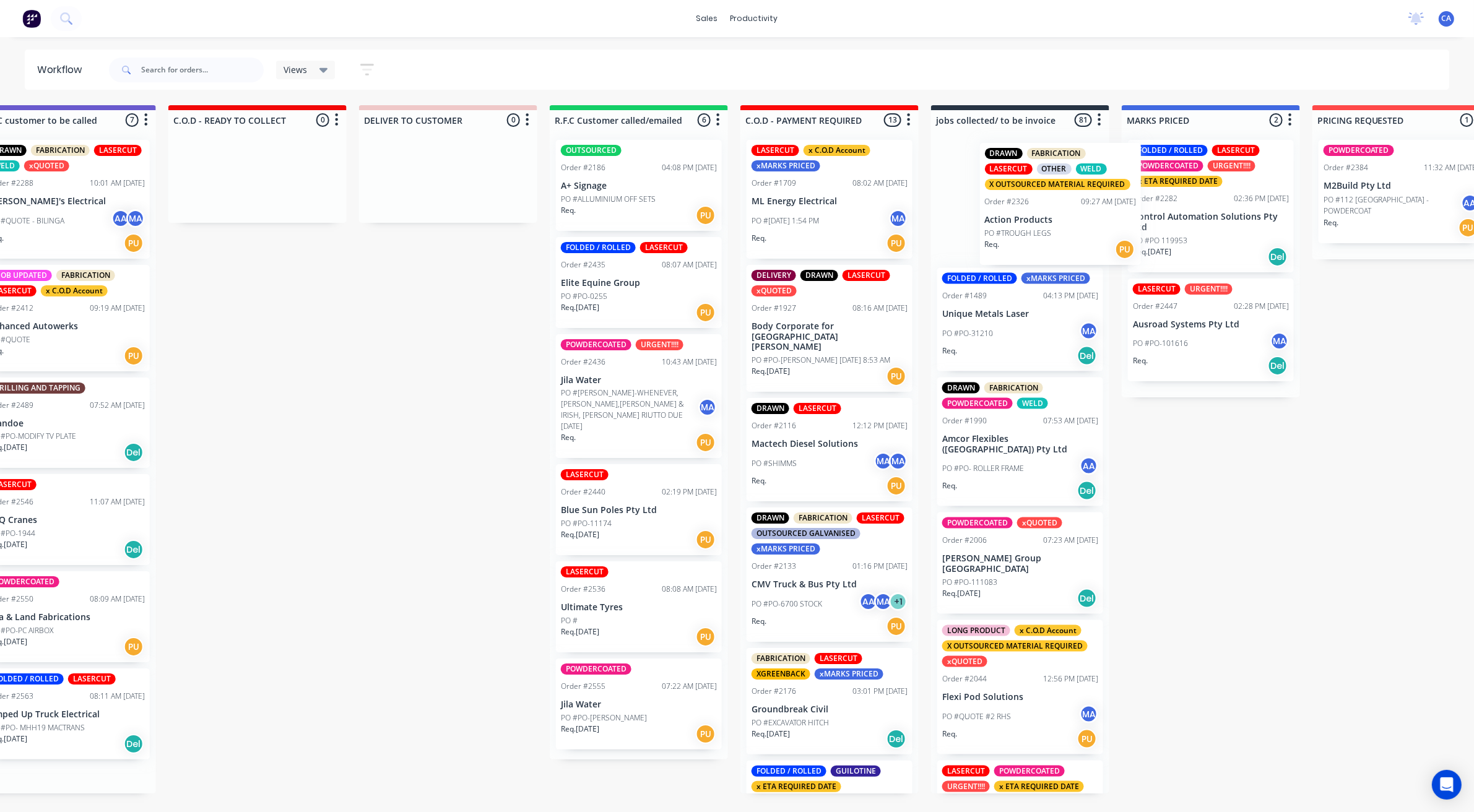
scroll to position [0, 1576]
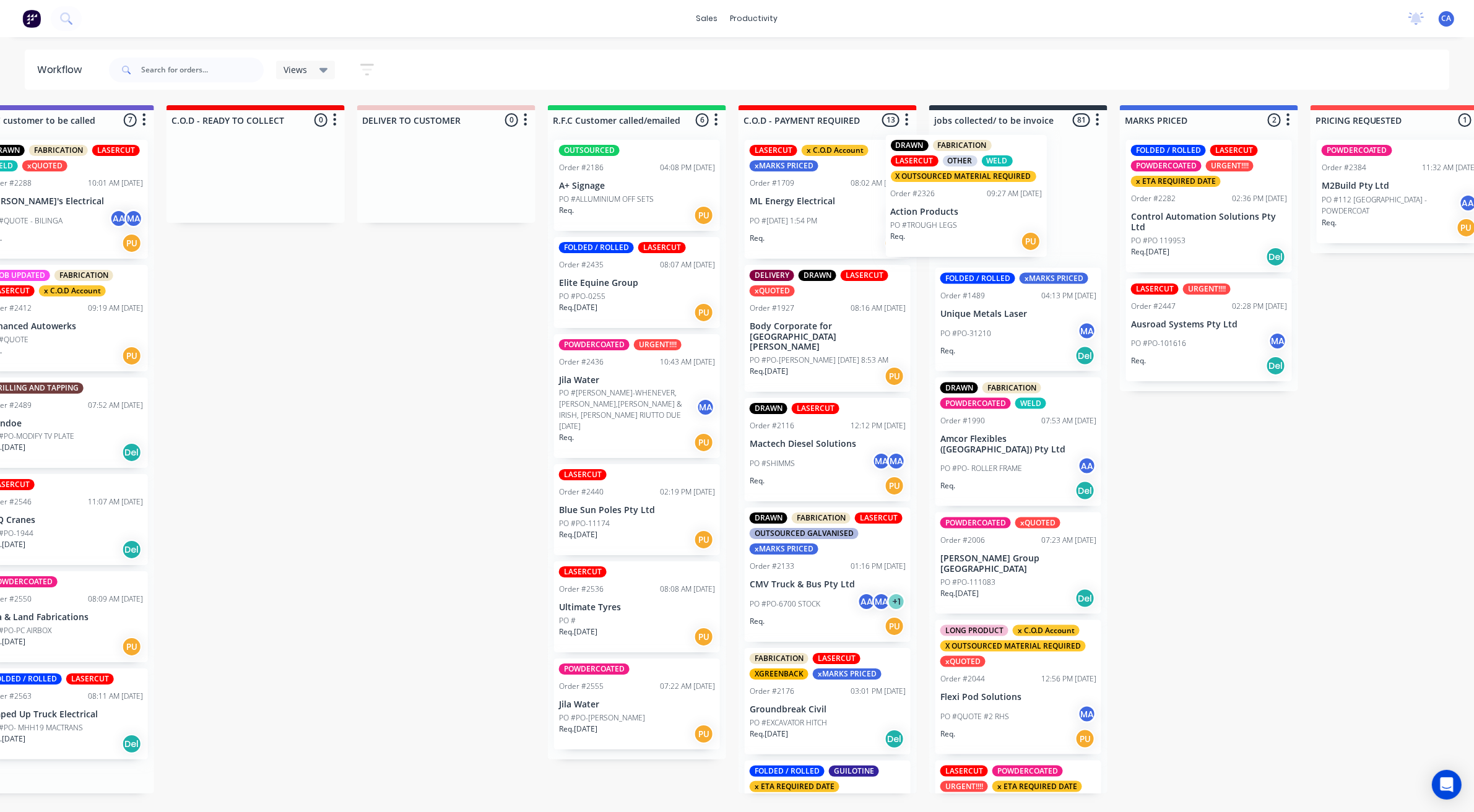
drag, startPoint x: 1156, startPoint y: 215, endPoint x: 942, endPoint y: 212, distance: 214.0
click at [934, 214] on div "Submitted 22 Sort By Created date Required date Order number Customer name Most…" at bounding box center [254, 455] width 3680 height 699
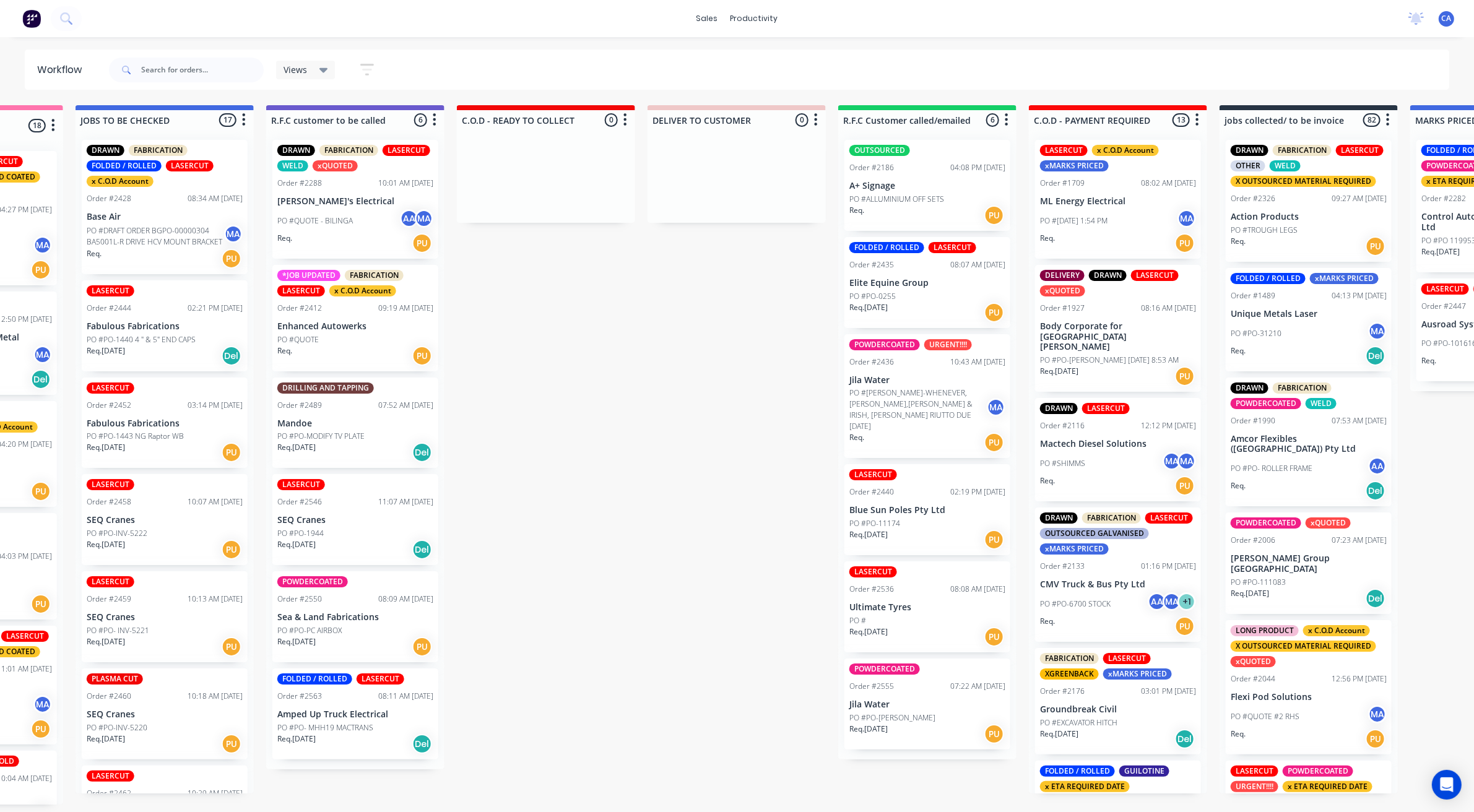
scroll to position [0, 999]
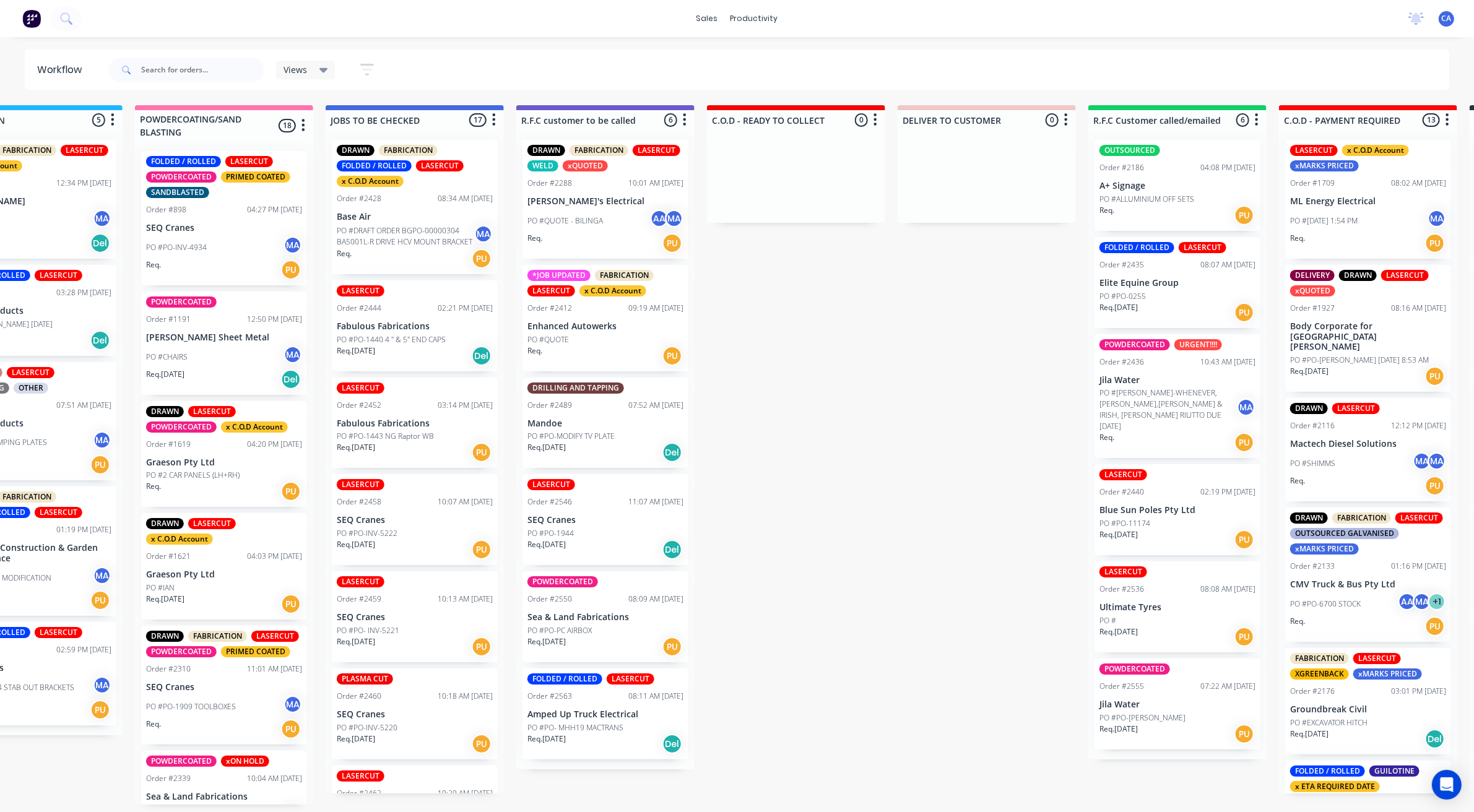
drag, startPoint x: 459, startPoint y: 369, endPoint x: 490, endPoint y: 380, distance: 32.9
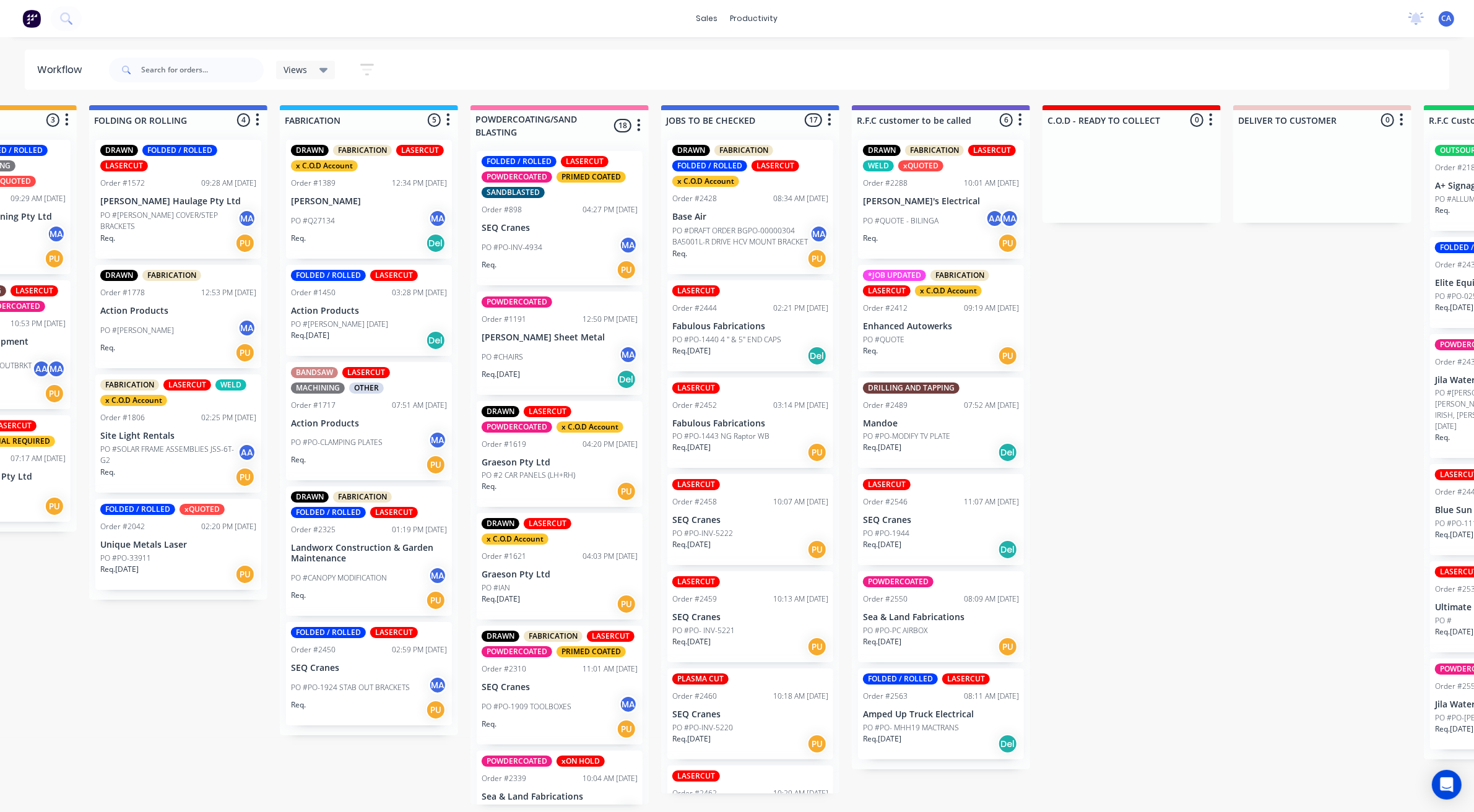
drag, startPoint x: 936, startPoint y: 376, endPoint x: 858, endPoint y: 384, distance: 78.4
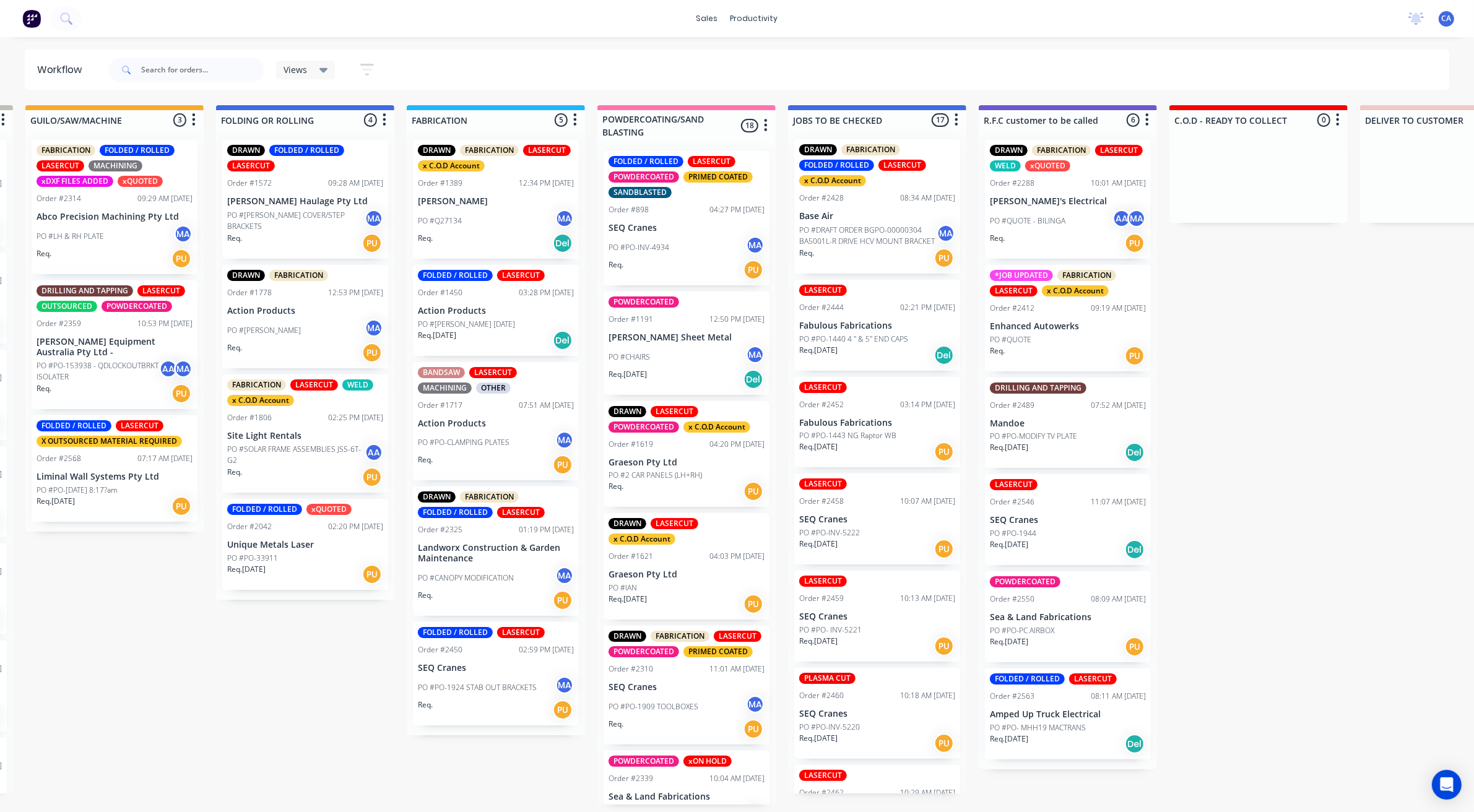
scroll to position [0, 0]
click at [830, 230] on p "PO #DRAFT ORDER BGPO-00000304 BA5001L-R DRIVE HCV MOUNT BRACKET" at bounding box center [868, 236] width 138 height 22
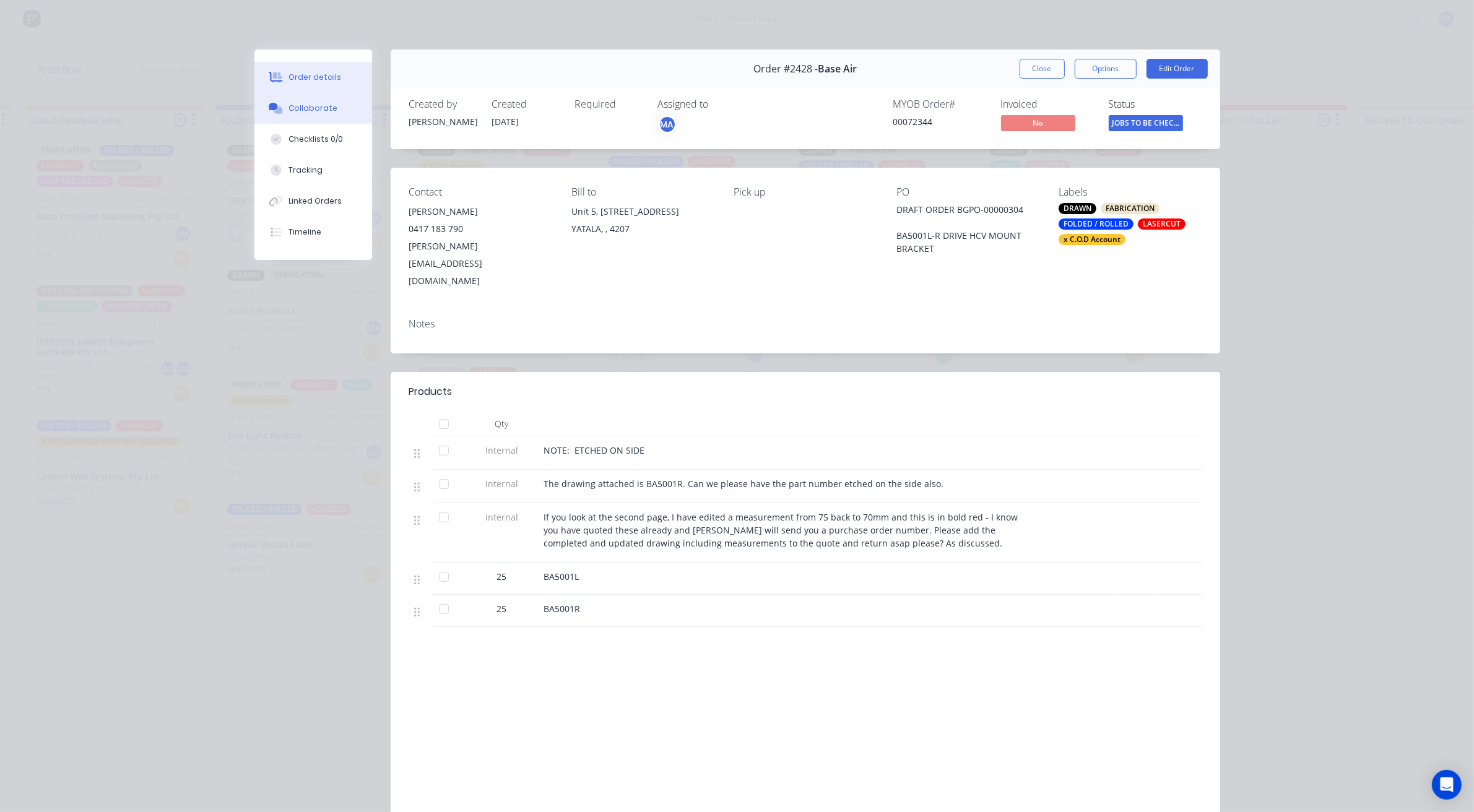
click at [304, 113] on div "Collaborate" at bounding box center [312, 108] width 49 height 11
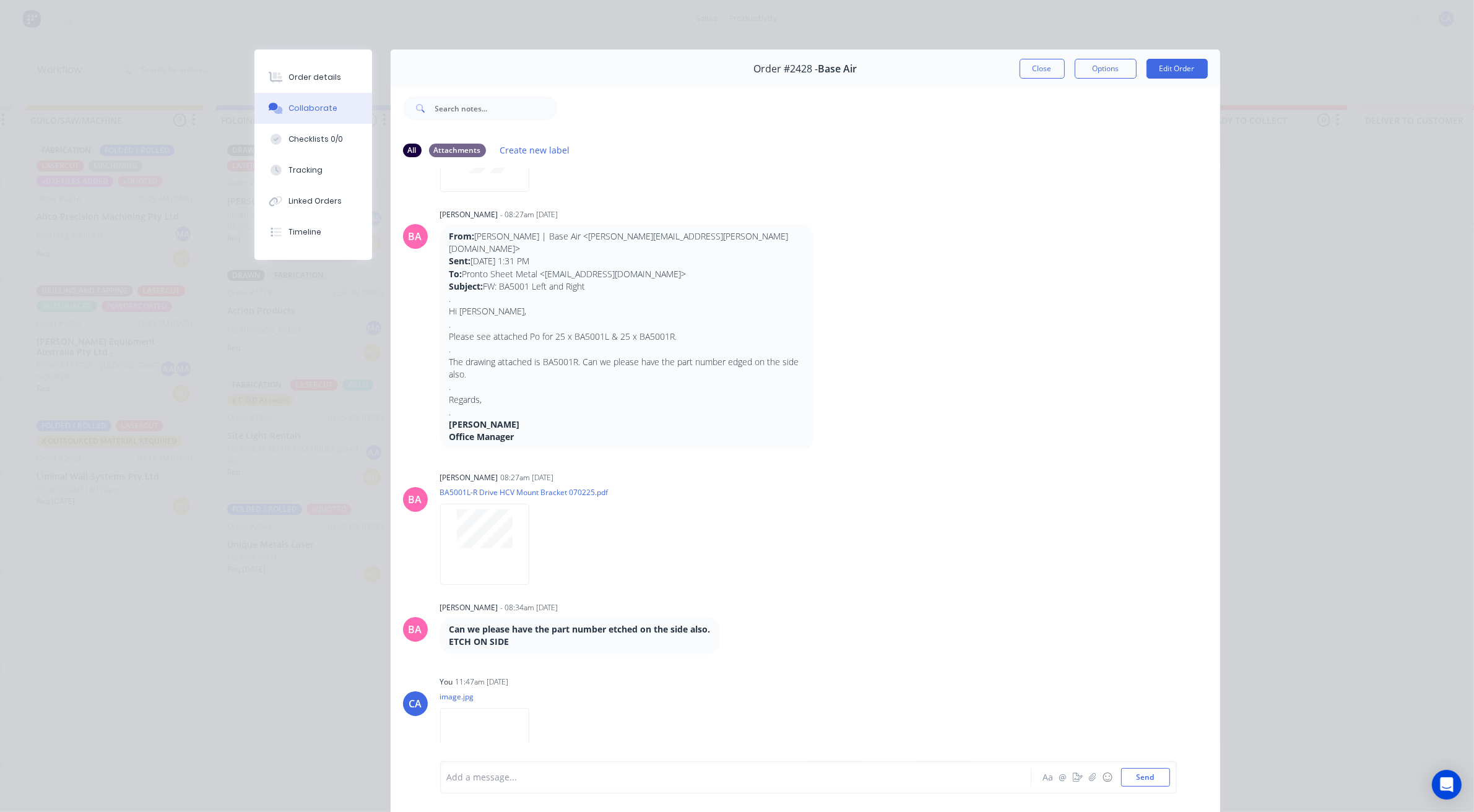
scroll to position [641, 0]
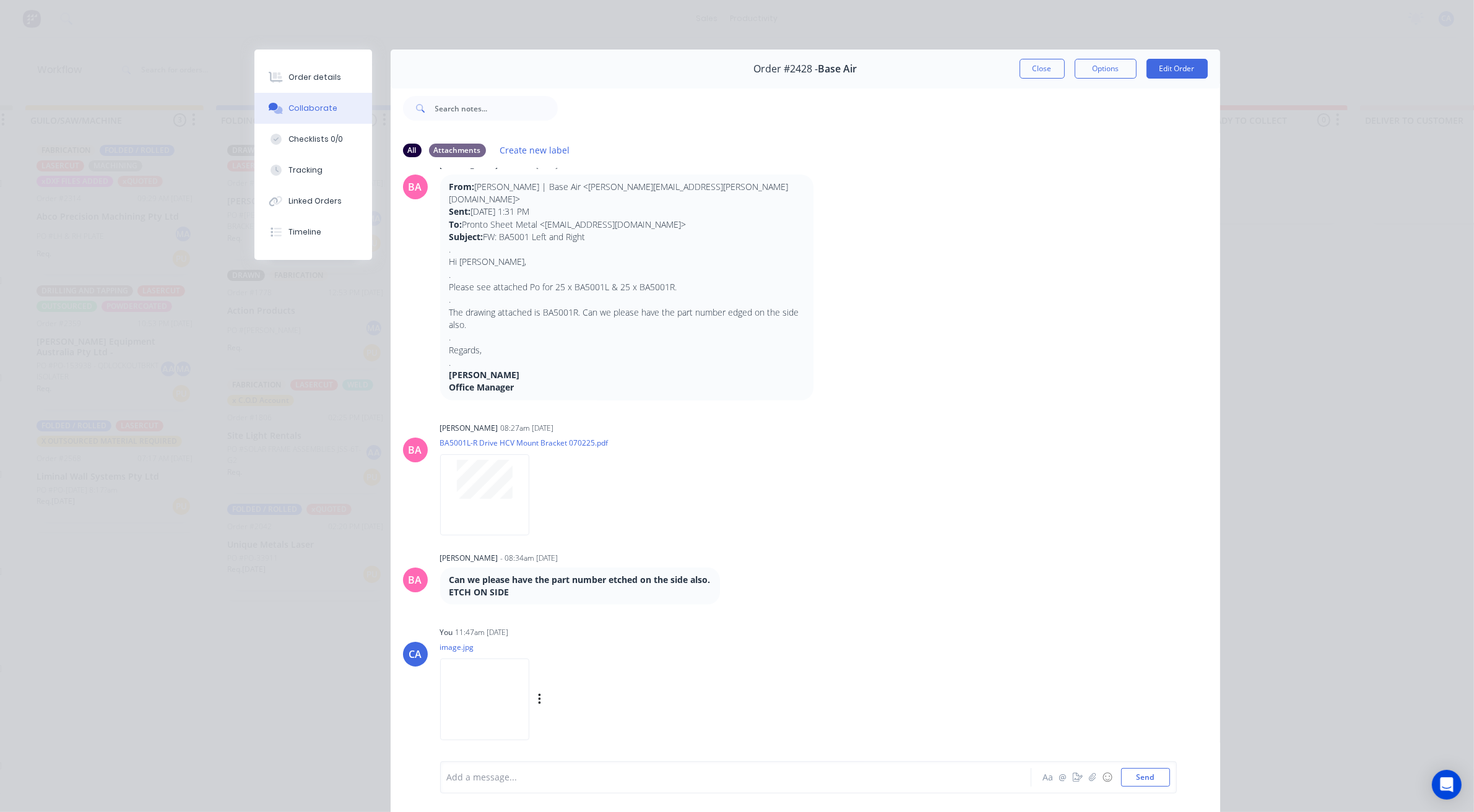
click at [481, 667] on img at bounding box center [485, 699] width 89 height 81
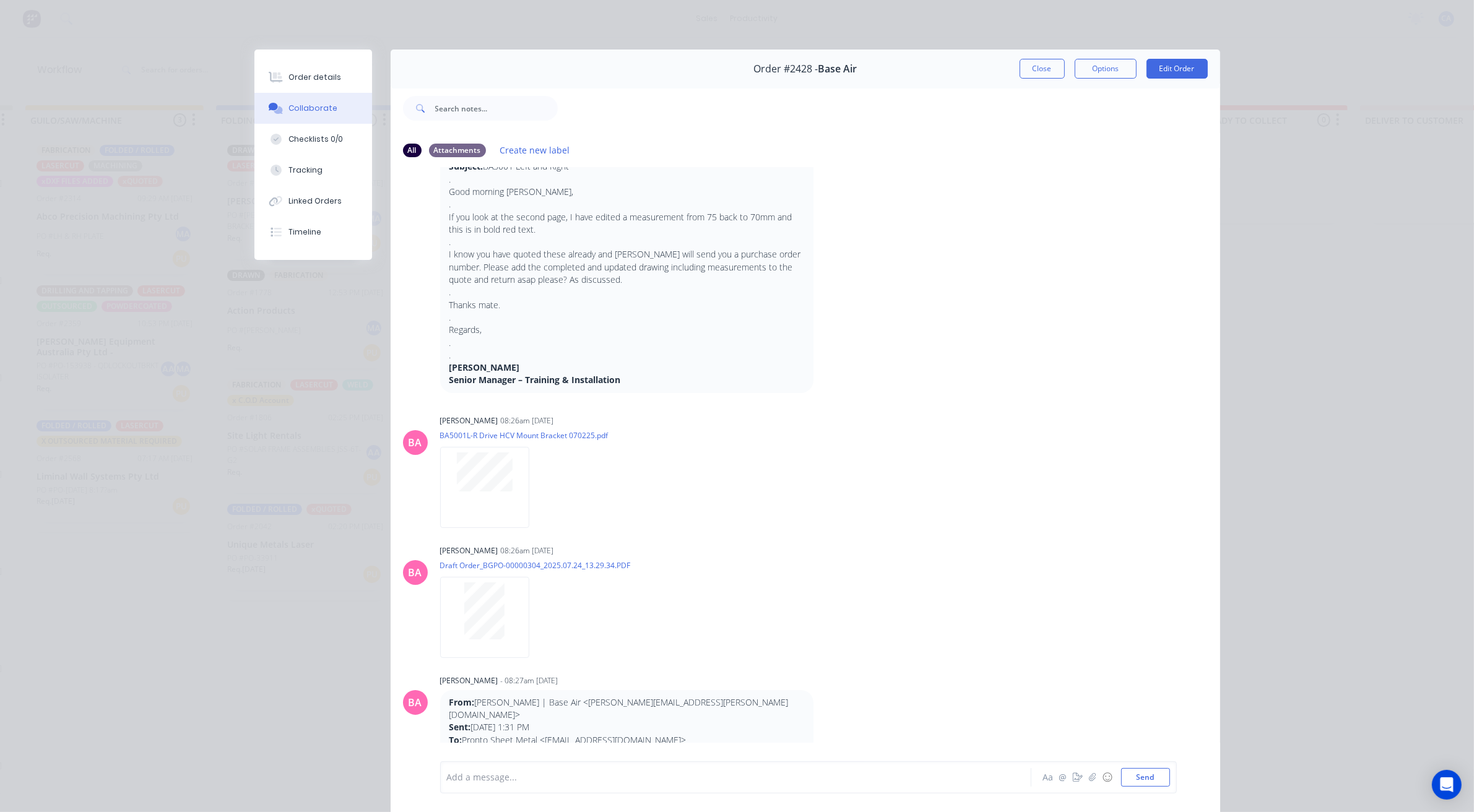
scroll to position [0, 0]
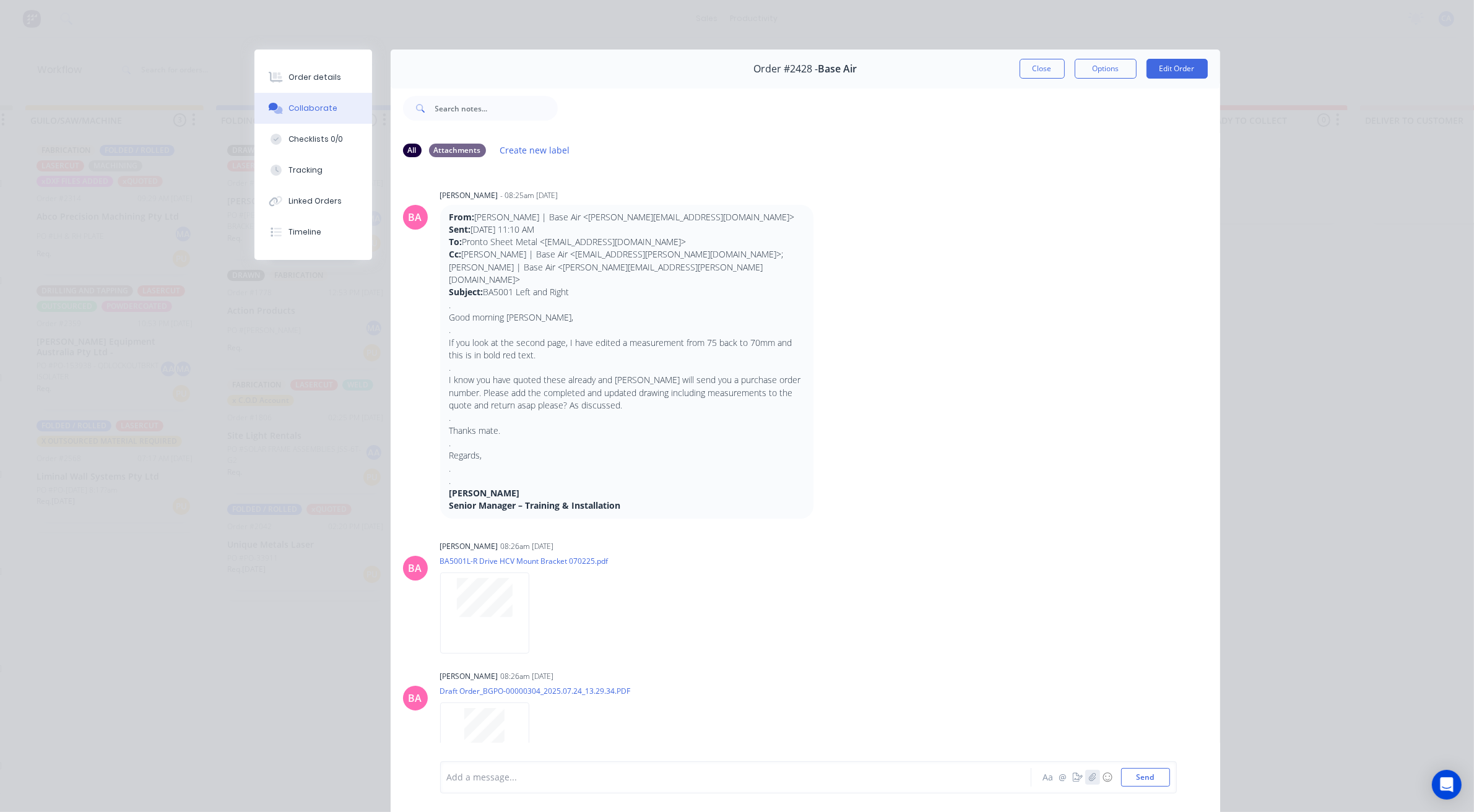
click at [1088, 780] on icon "button" at bounding box center [1091, 777] width 7 height 9
click at [1074, 778] on icon "button" at bounding box center [1077, 777] width 10 height 9
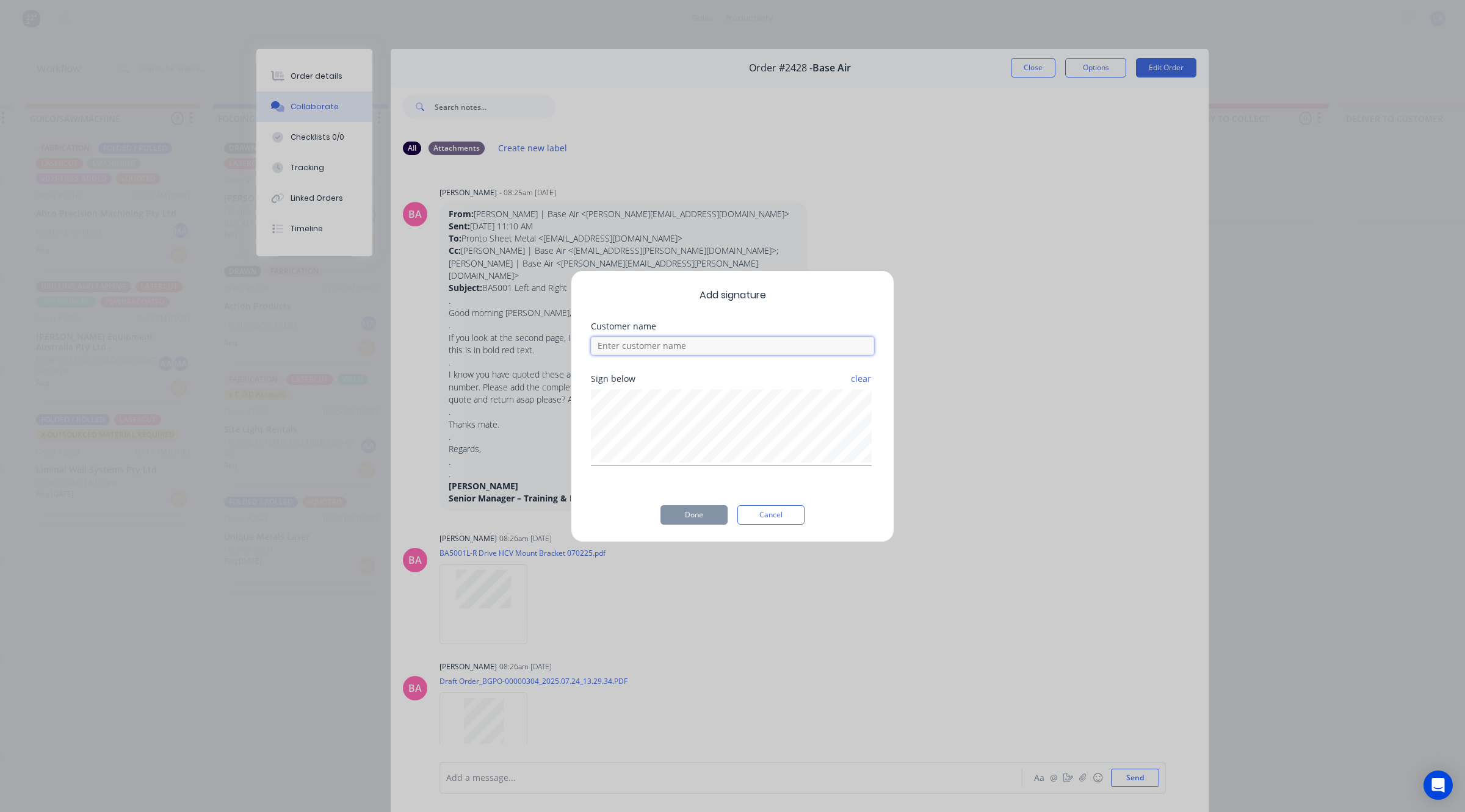
click at [720, 353] on input at bounding box center [732, 346] width 283 height 18
type input "[PERSON_NAME] CHECKED"
drag, startPoint x: 693, startPoint y: 511, endPoint x: 684, endPoint y: 511, distance: 9.0
click at [688, 511] on button "Done" at bounding box center [694, 515] width 67 height 20
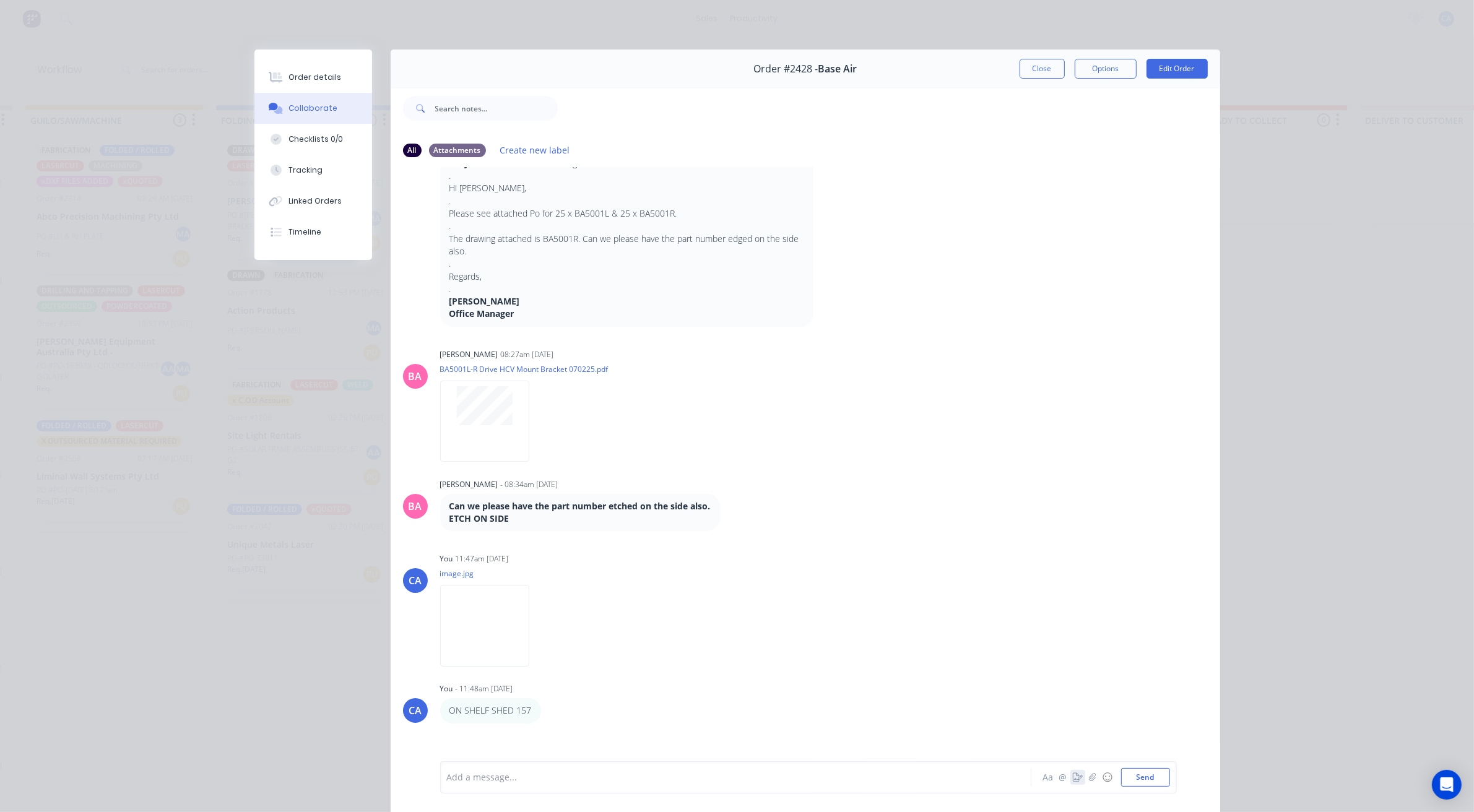
scroll to position [786, 0]
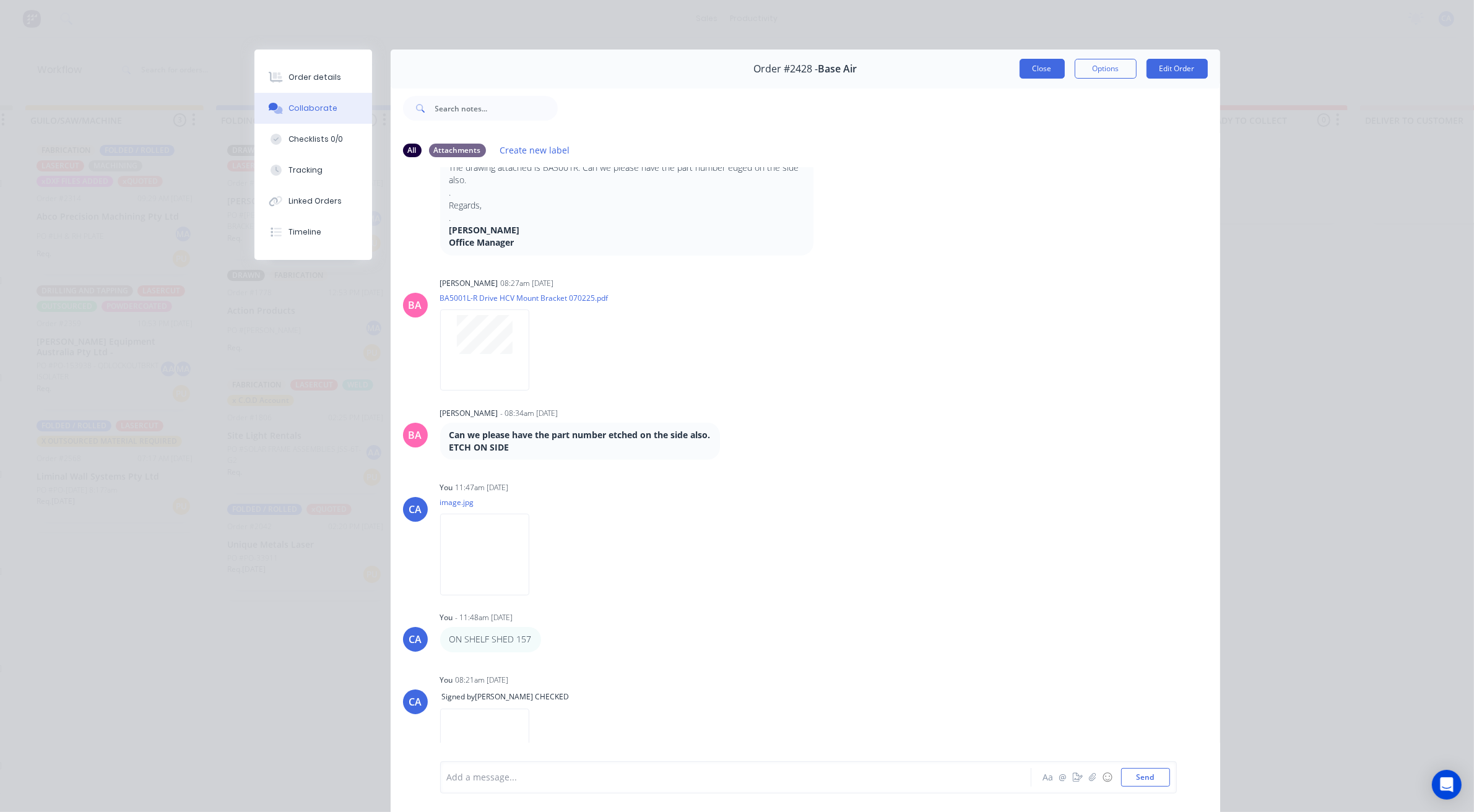
click at [1019, 67] on button "Close" at bounding box center [1042, 69] width 45 height 20
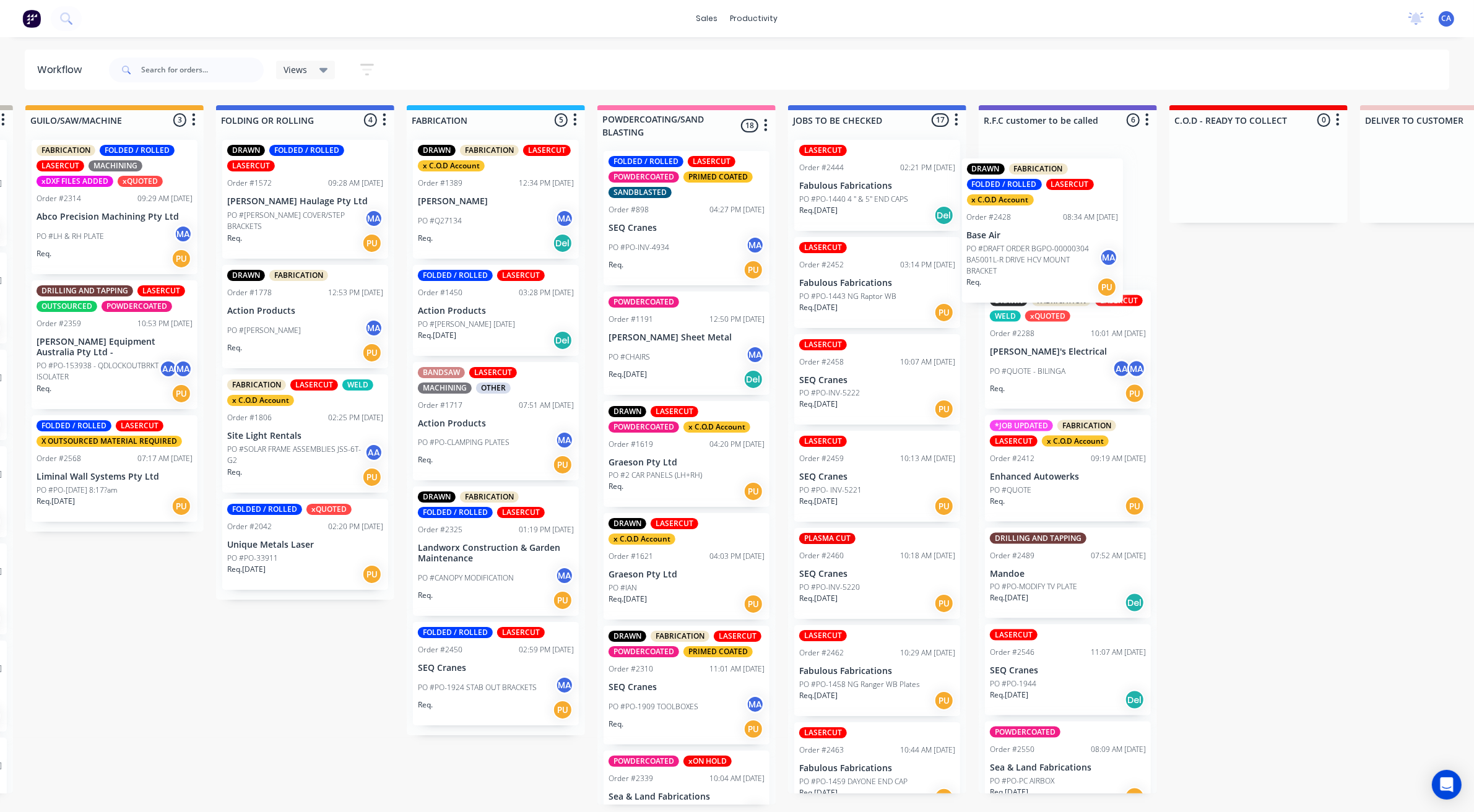
drag, startPoint x: 862, startPoint y: 224, endPoint x: 1061, endPoint y: 238, distance: 199.5
click at [1057, 240] on div "Submitted 22 Sort By Created date Required date Order number Customer name Most…" at bounding box center [1257, 455] width 3680 height 699
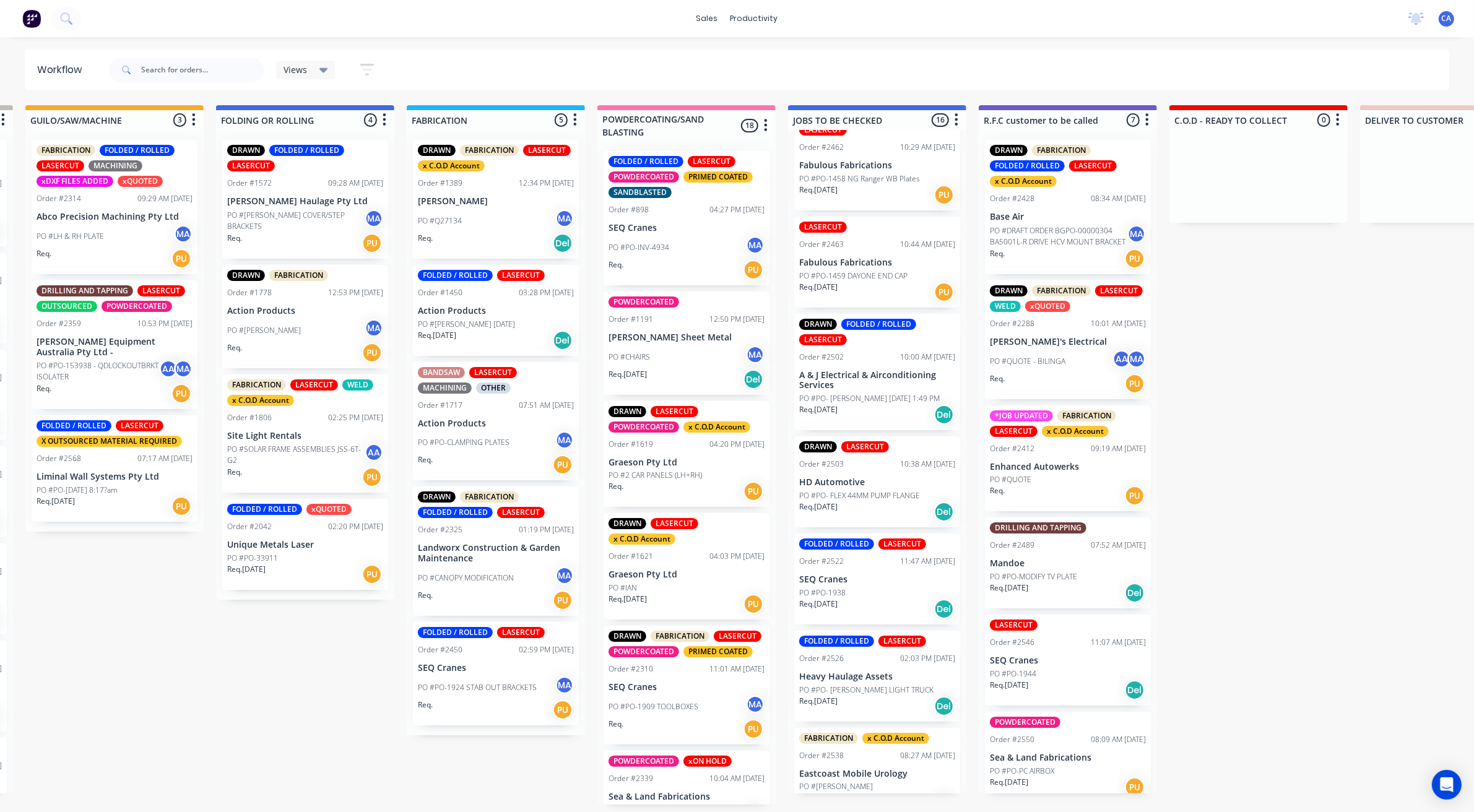
scroll to position [541, 0]
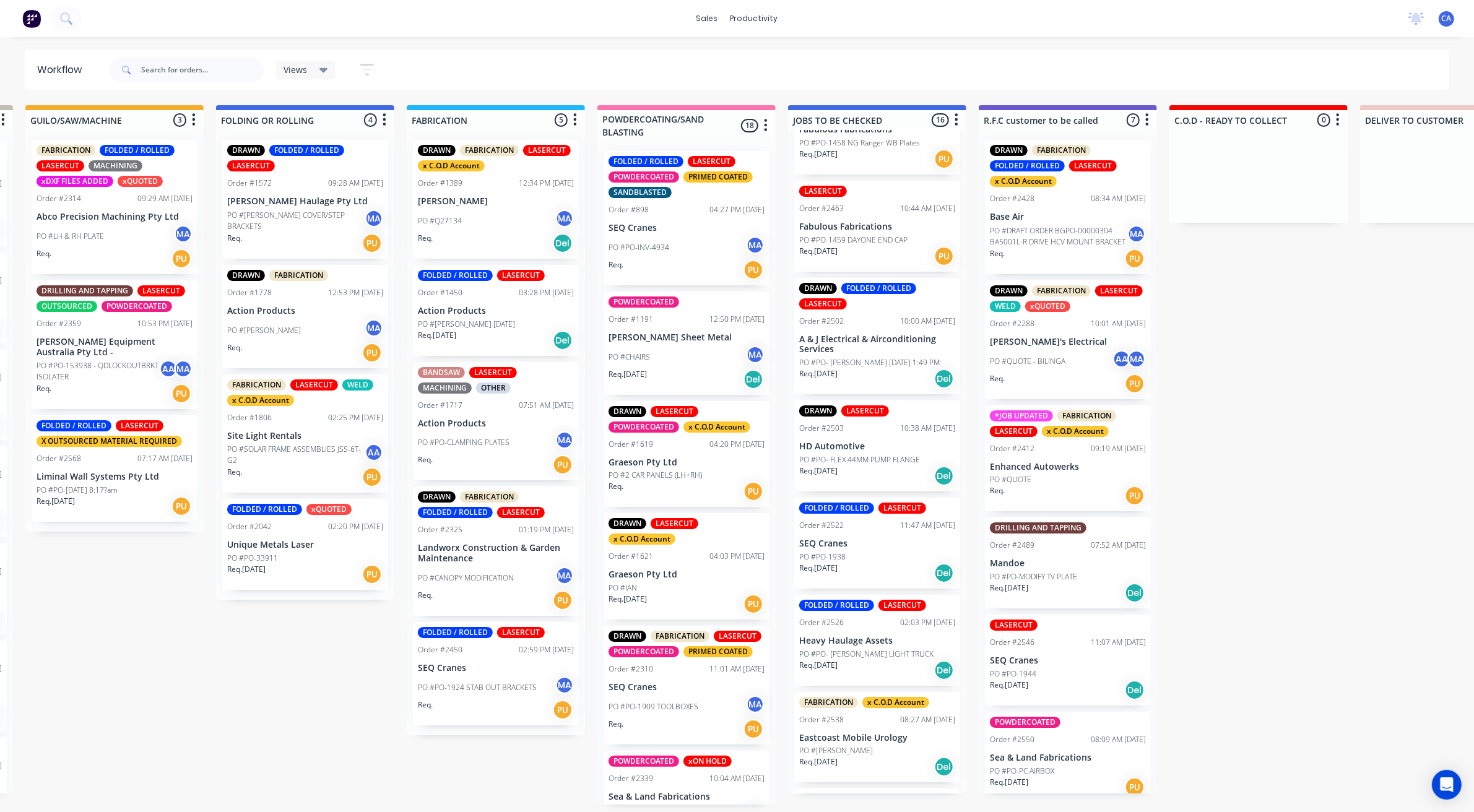
click at [848, 351] on p "A & J Electrical & Airconditioning Services" at bounding box center [877, 345] width 156 height 21
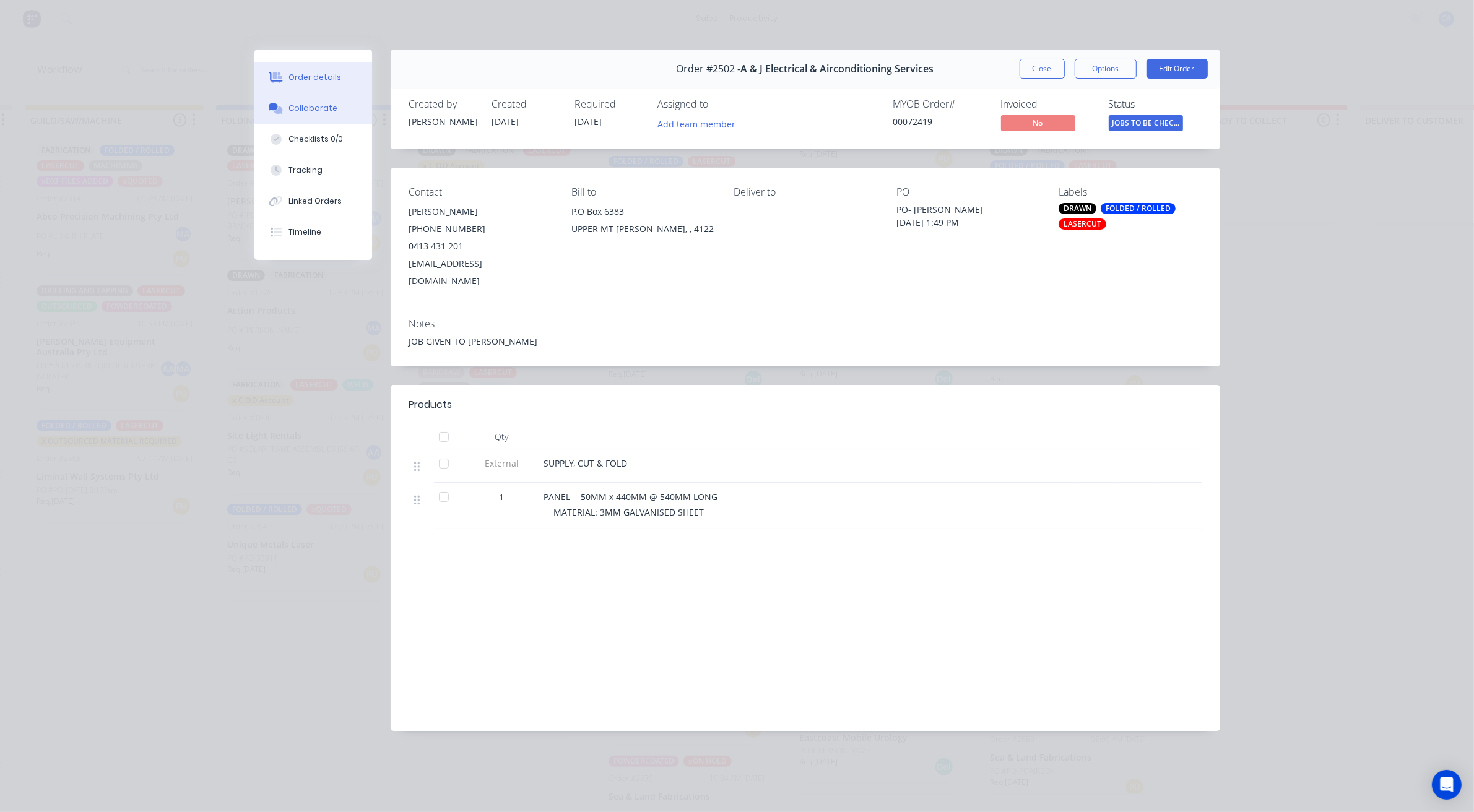
click at [296, 107] on div "Collaborate" at bounding box center [312, 108] width 49 height 11
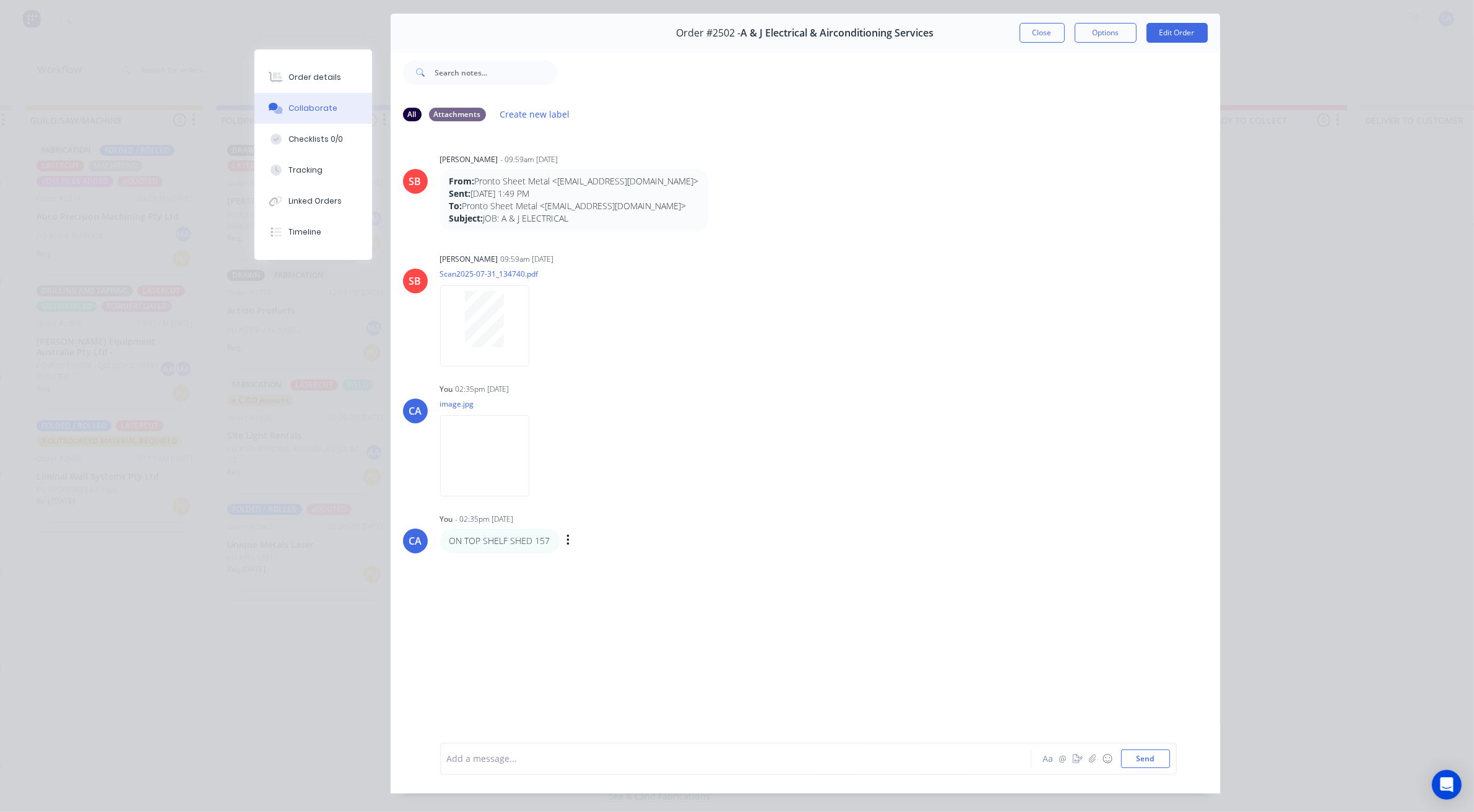
scroll to position [68, 0]
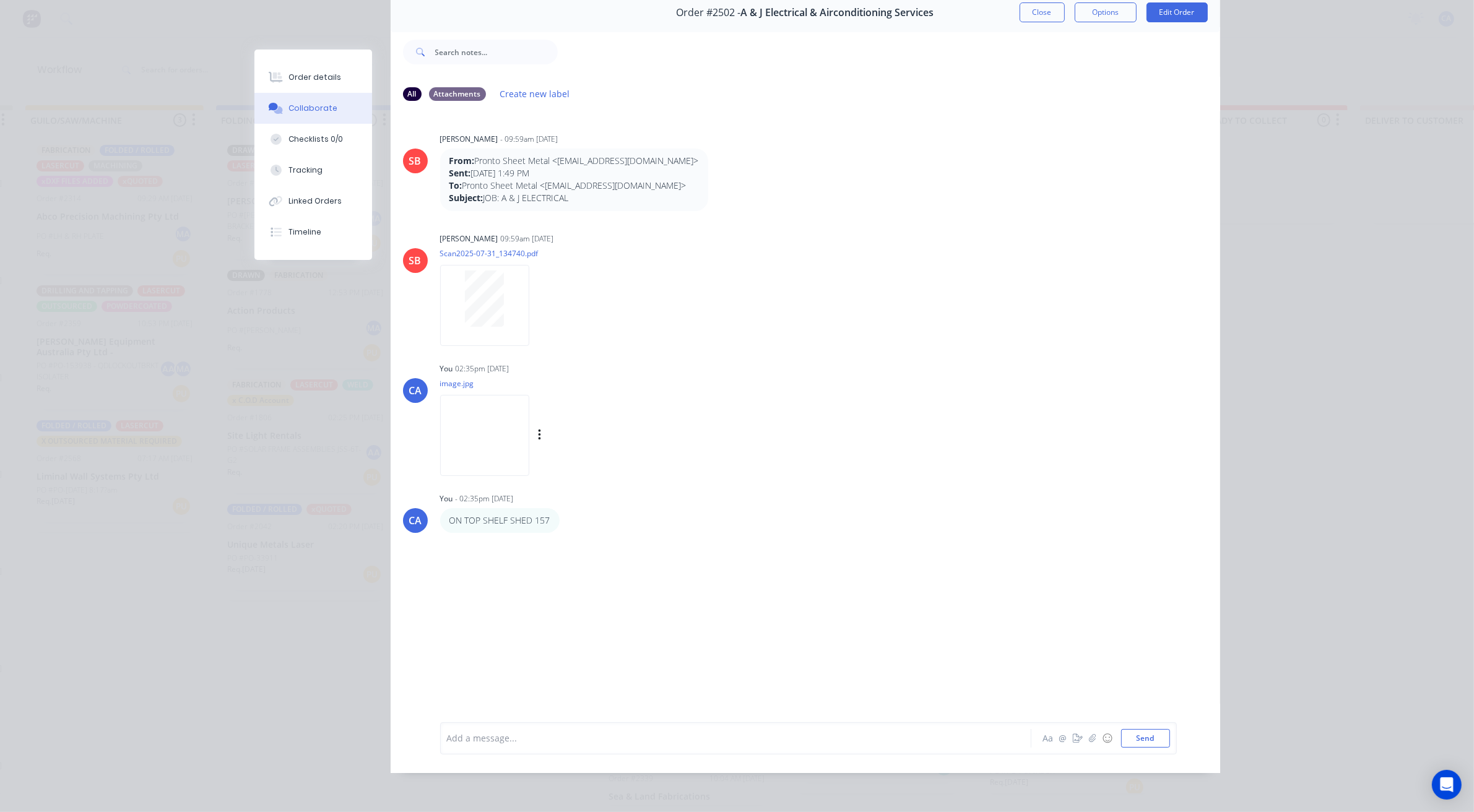
click at [463, 405] on img at bounding box center [485, 435] width 89 height 81
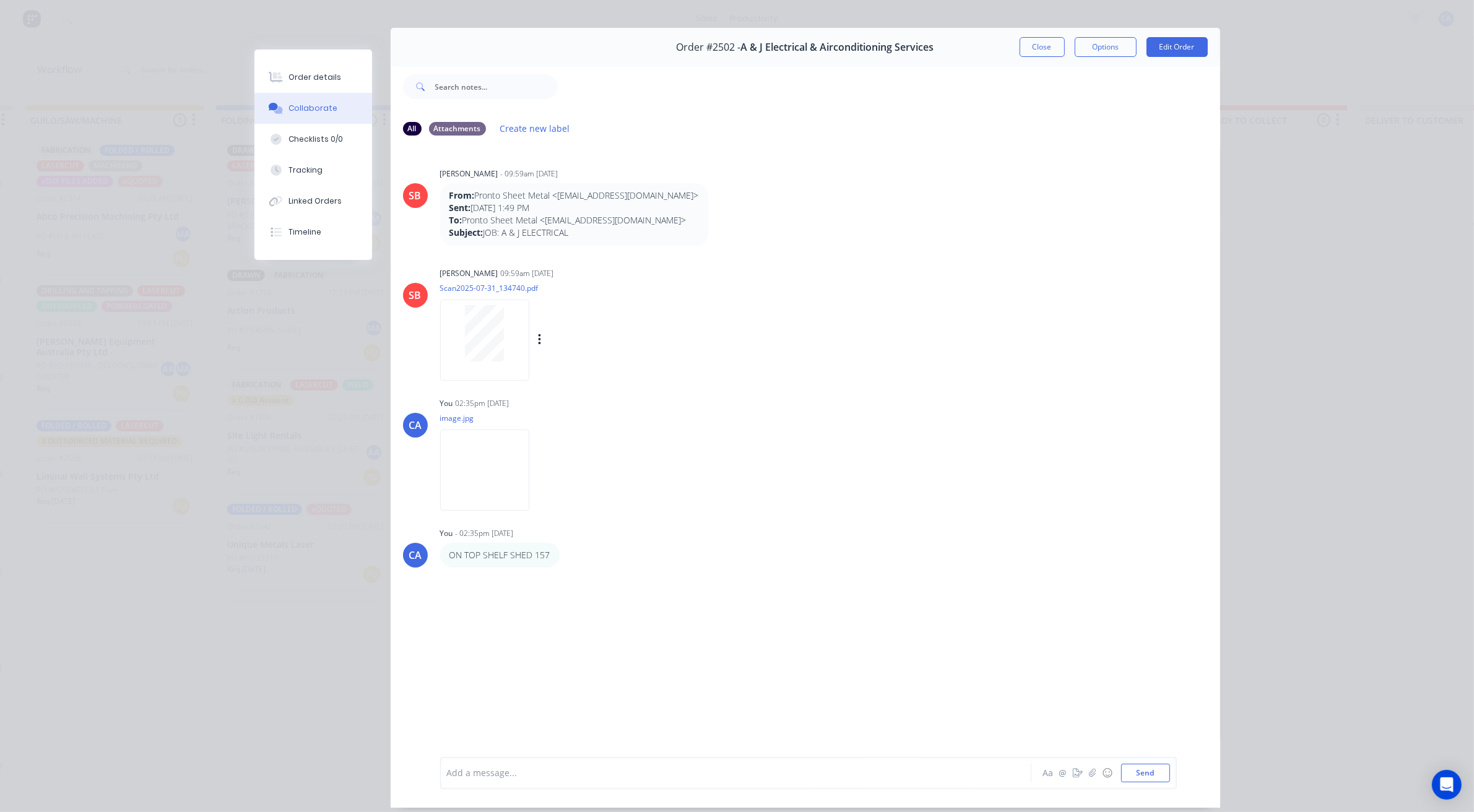
scroll to position [0, 0]
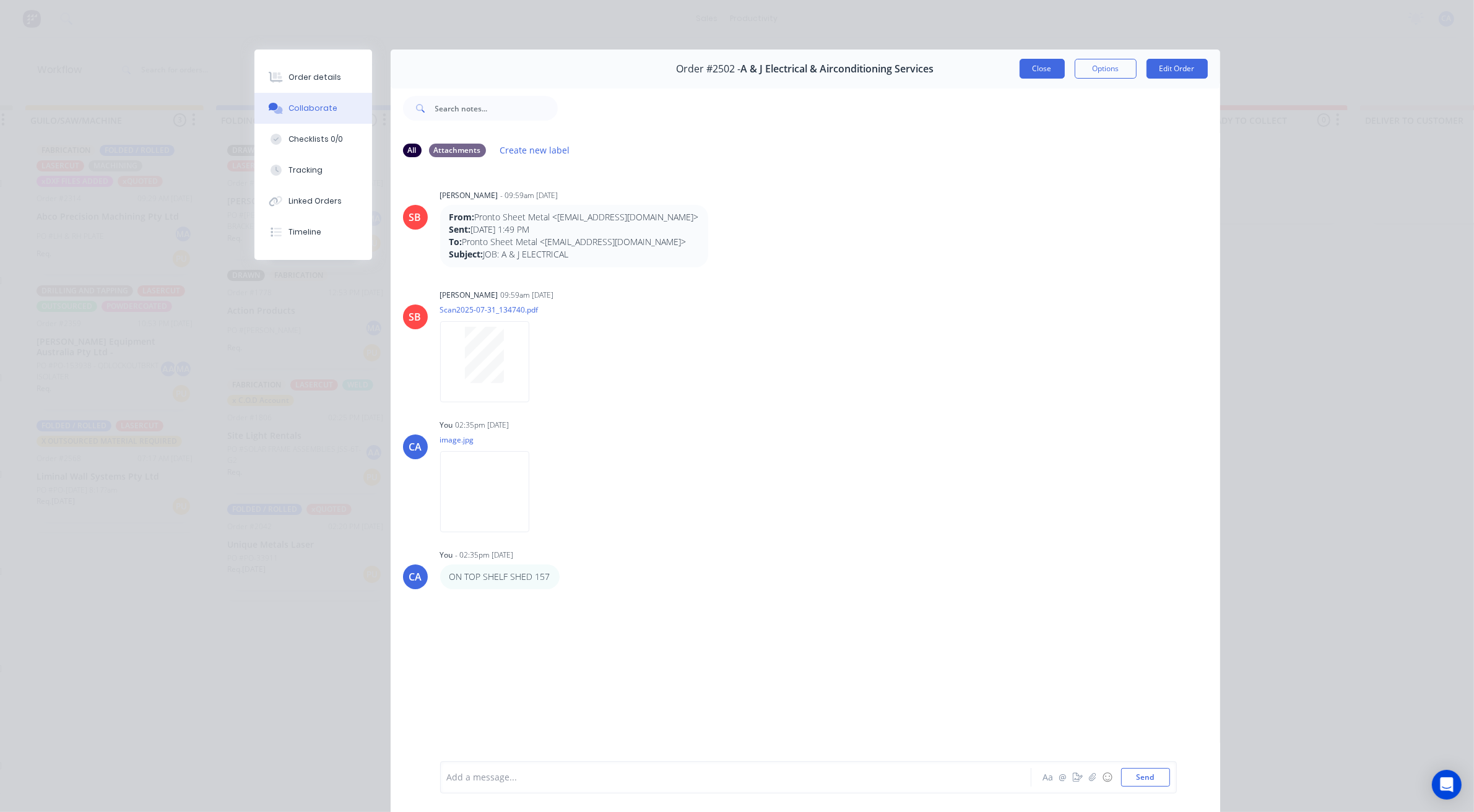
click at [1041, 72] on button "Close" at bounding box center [1042, 69] width 45 height 20
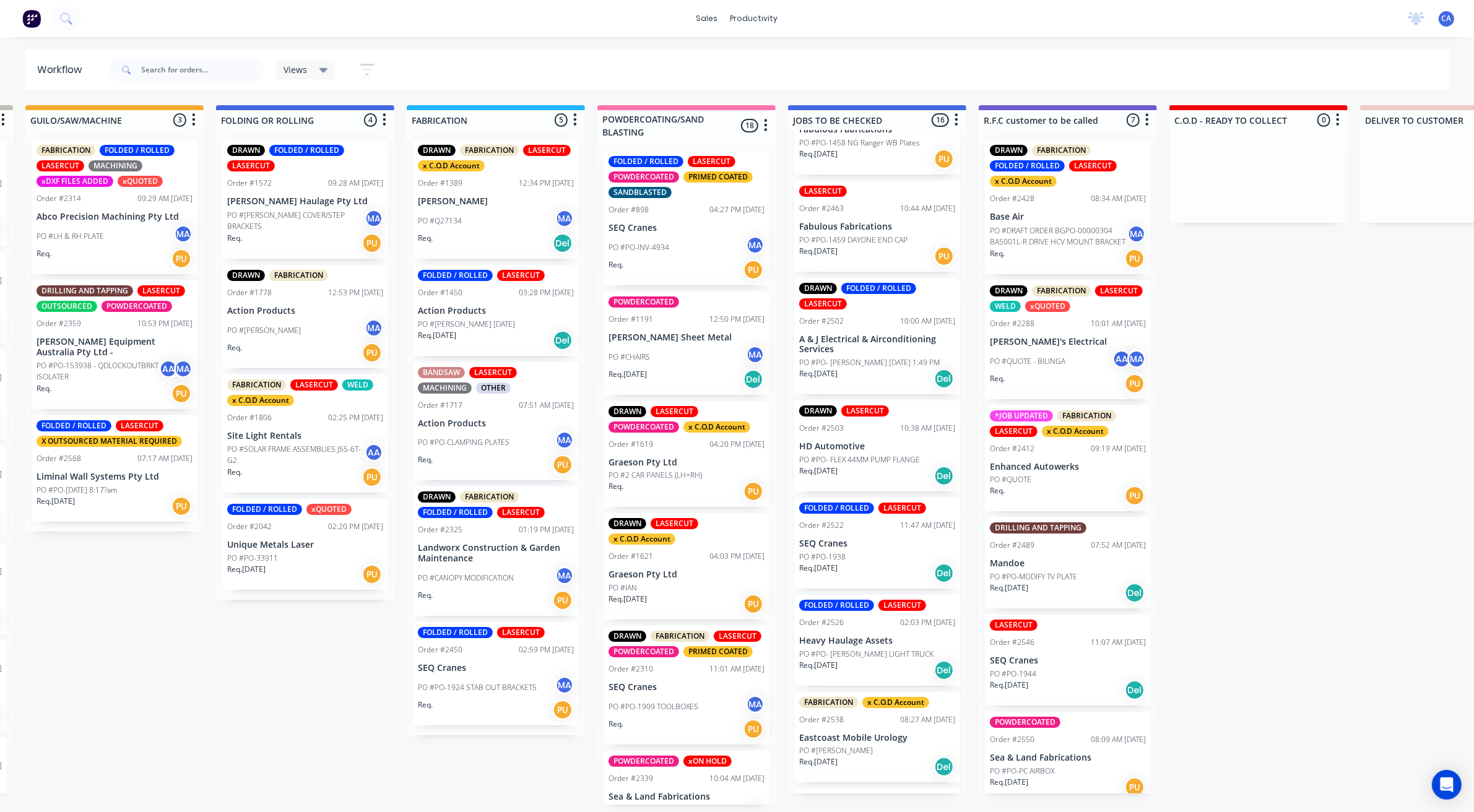
click at [843, 348] on div "LASERCUT Order #2444 02:21 PM [DATE] Fabulous Fabrications PO #PO-1440 4 " & 5"…" at bounding box center [877, 462] width 178 height 663
click at [842, 350] on p "A & J Electrical & Airconditioning Services" at bounding box center [877, 345] width 156 height 21
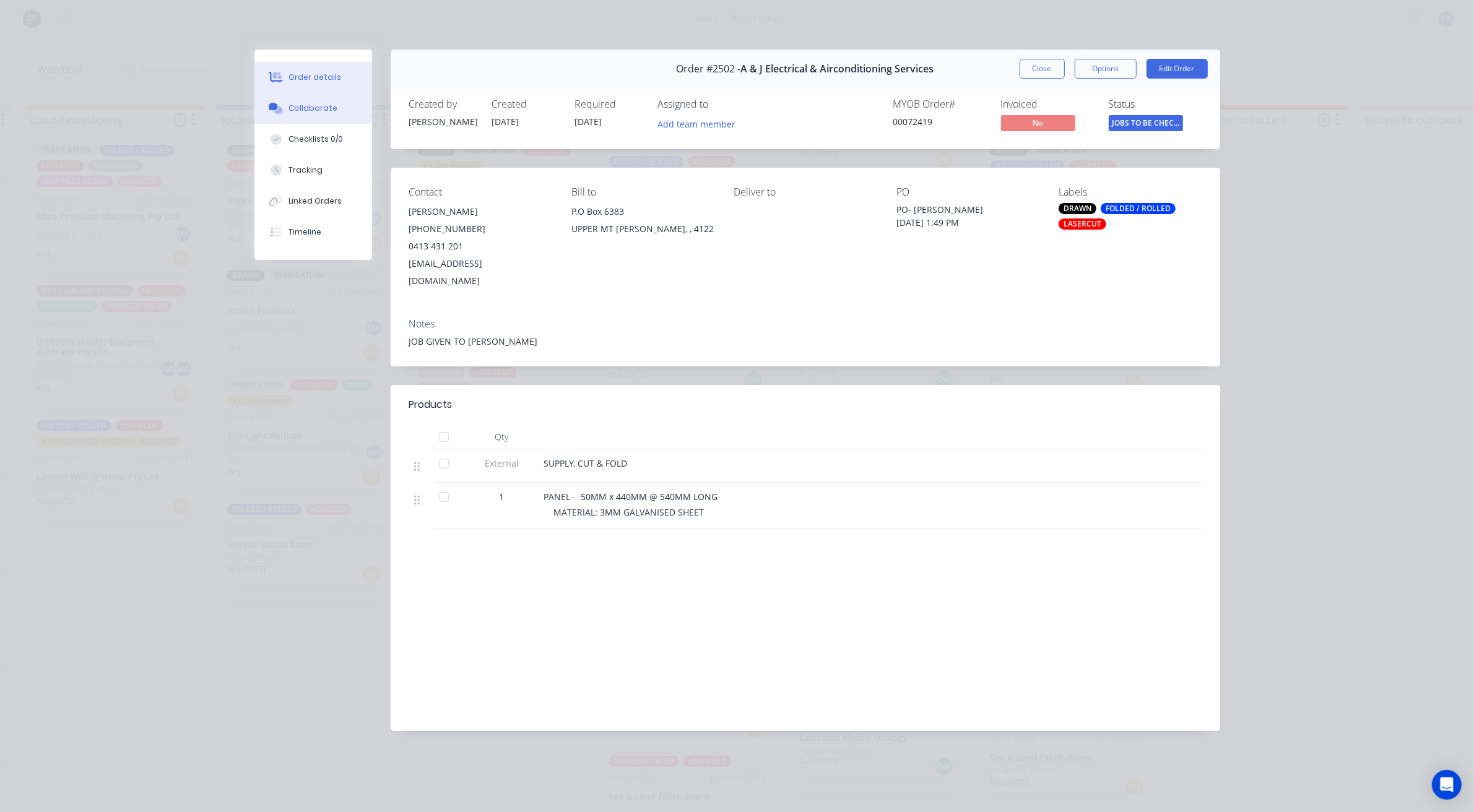
click at [336, 99] on button "Collaborate" at bounding box center [313, 108] width 117 height 31
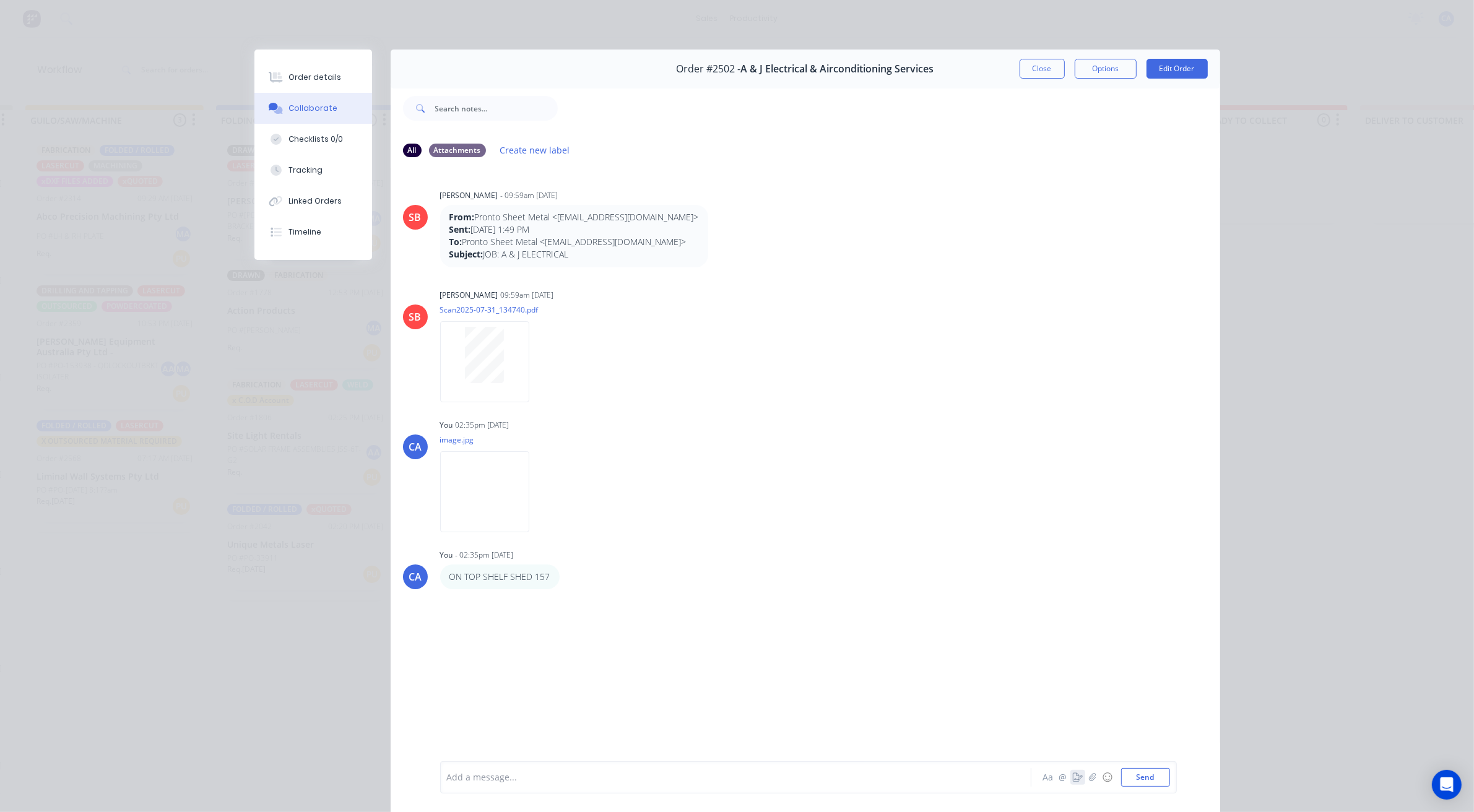
click at [1073, 775] on icon "button" at bounding box center [1077, 777] width 10 height 9
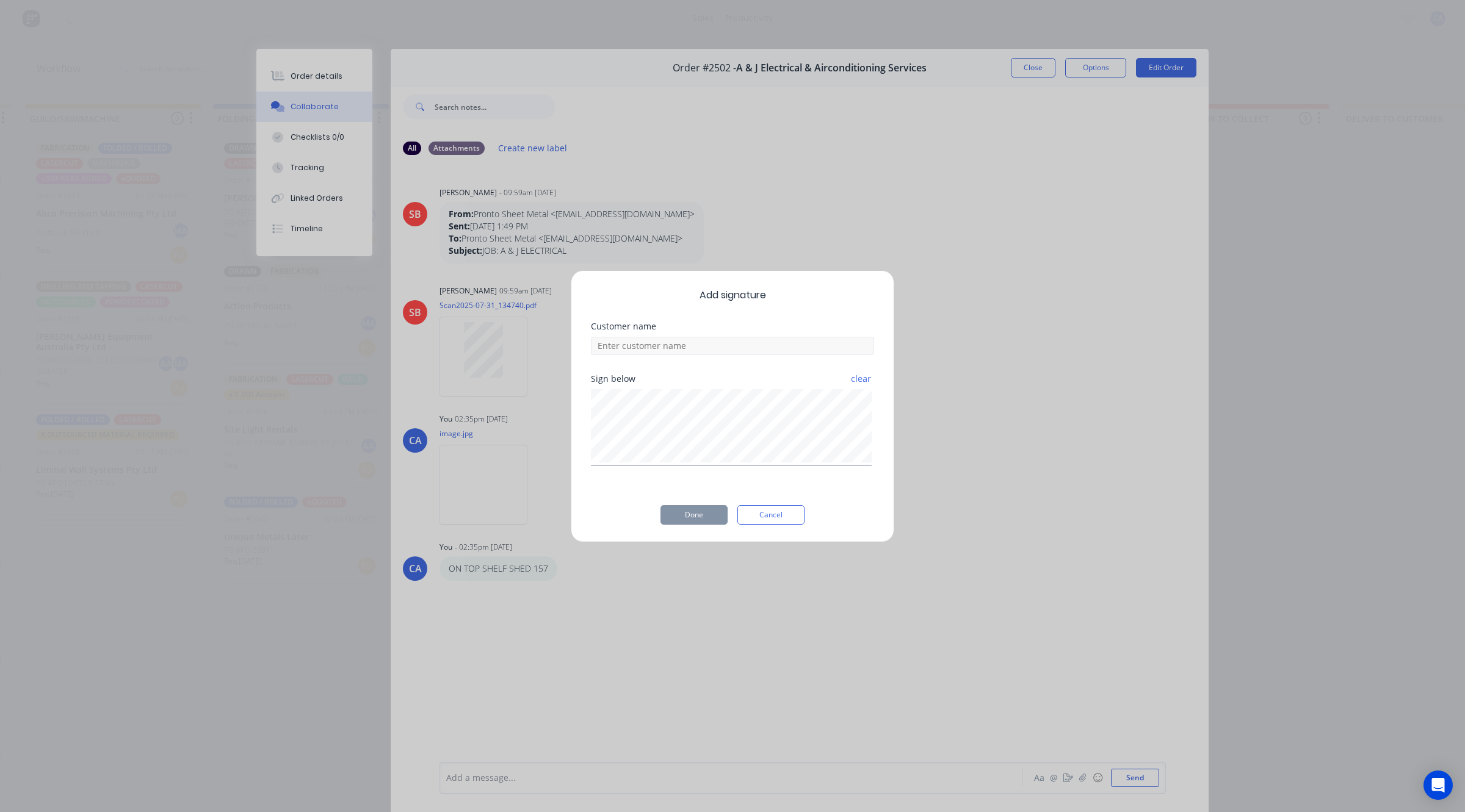
click at [667, 334] on div at bounding box center [732, 344] width 283 height 21
click at [664, 342] on input at bounding box center [732, 346] width 283 height 18
type input "[PERSON_NAME] CHECKED"
drag, startPoint x: 687, startPoint y: 523, endPoint x: 682, endPoint y: 526, distance: 5.8
click at [686, 523] on button "Done" at bounding box center [694, 515] width 67 height 20
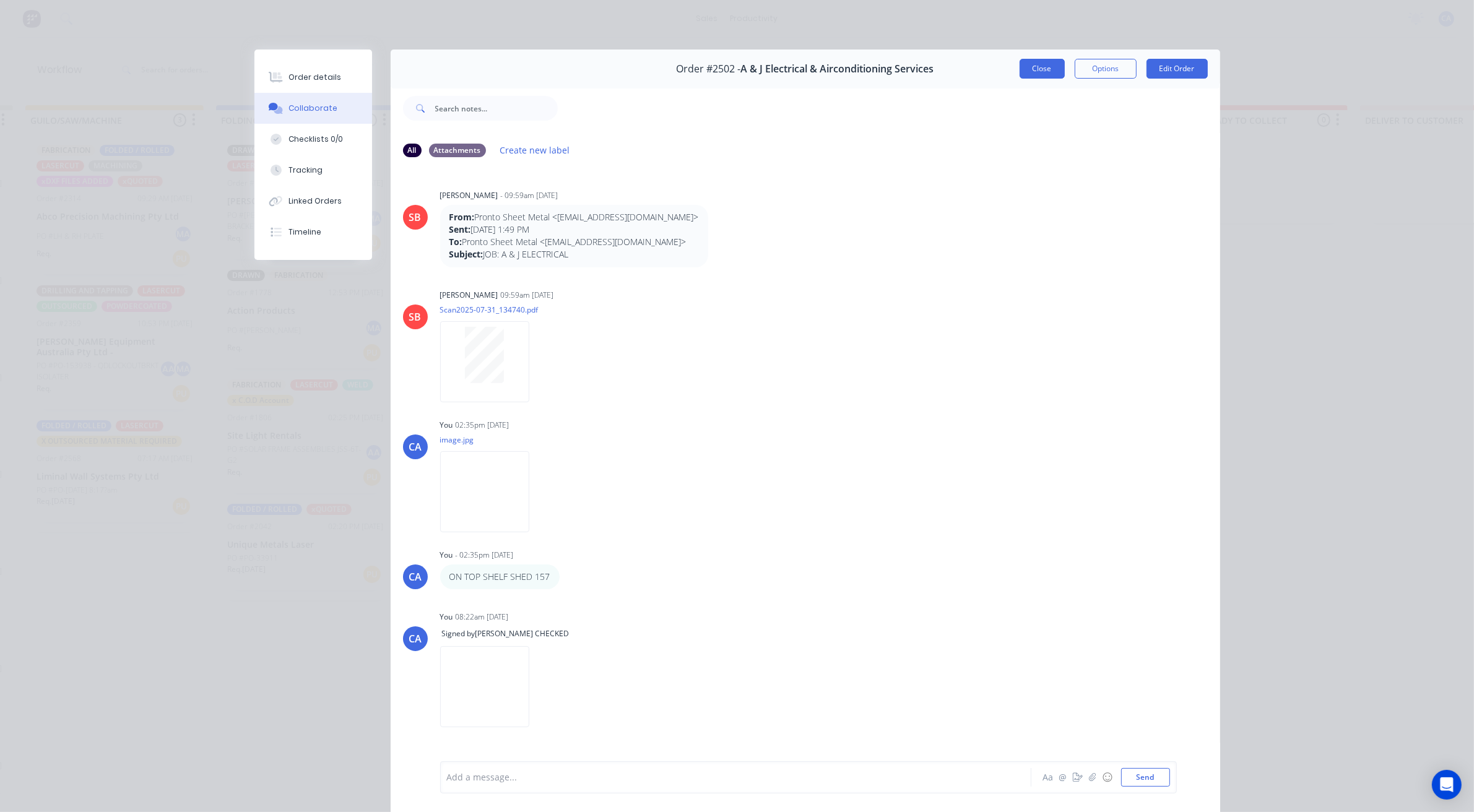
click at [1033, 69] on button "Close" at bounding box center [1042, 69] width 45 height 20
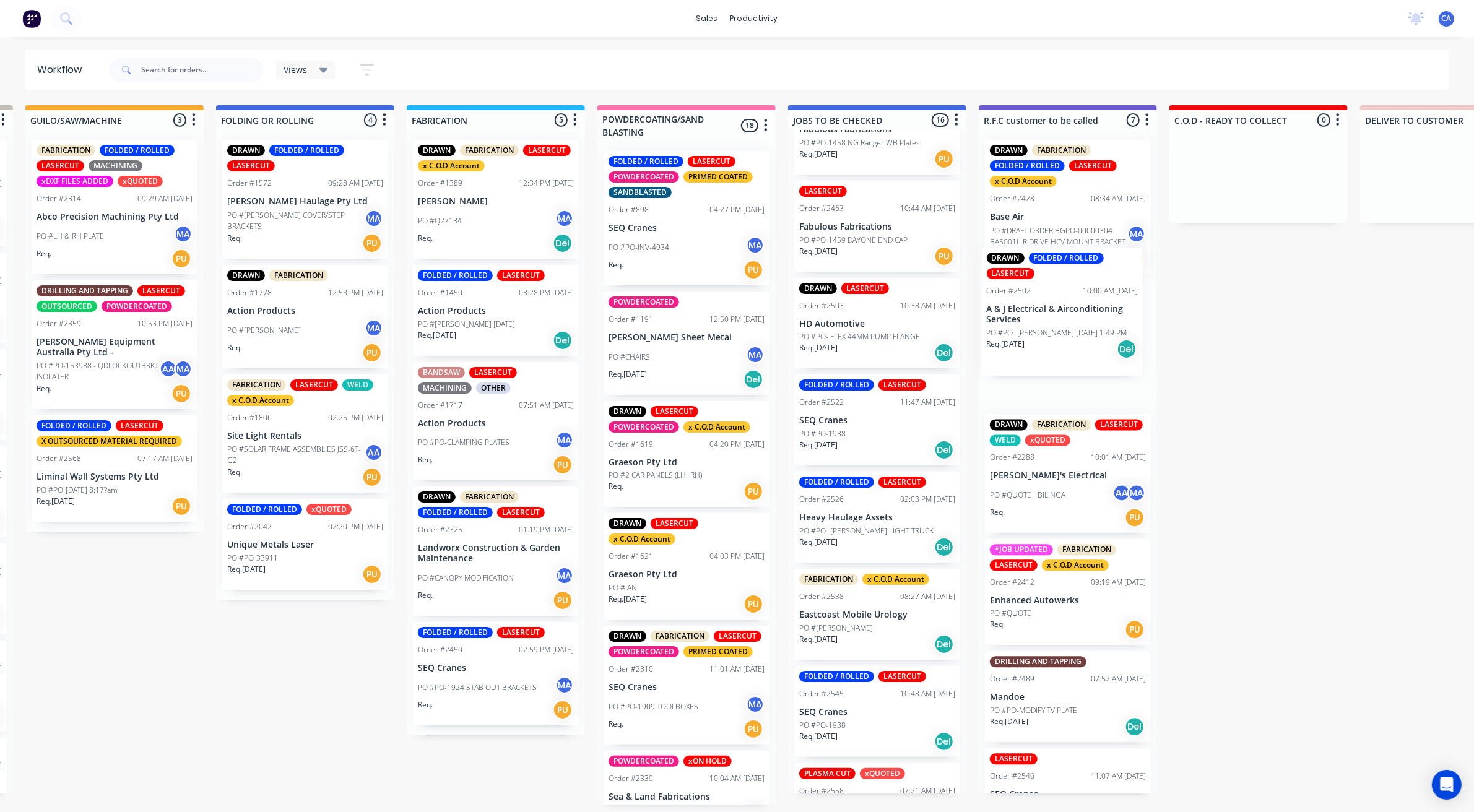
drag, startPoint x: 918, startPoint y: 362, endPoint x: 1051, endPoint y: 337, distance: 135.3
click at [1053, 337] on div "Submitted 22 Sort By Created date Required date Order number Customer name Most…" at bounding box center [1257, 455] width 3680 height 699
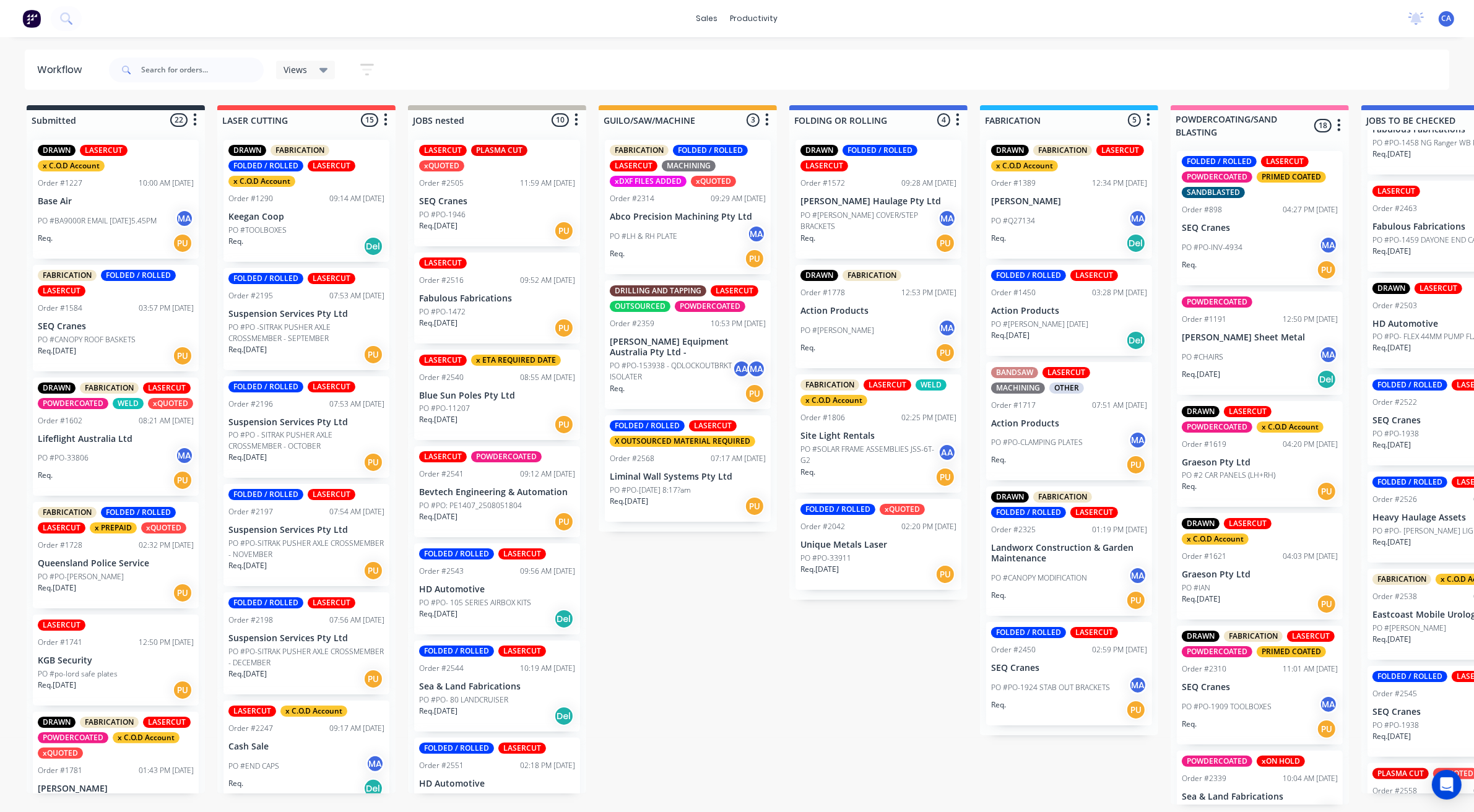
drag, startPoint x: 685, startPoint y: 569, endPoint x: 505, endPoint y: 536, distance: 183.0
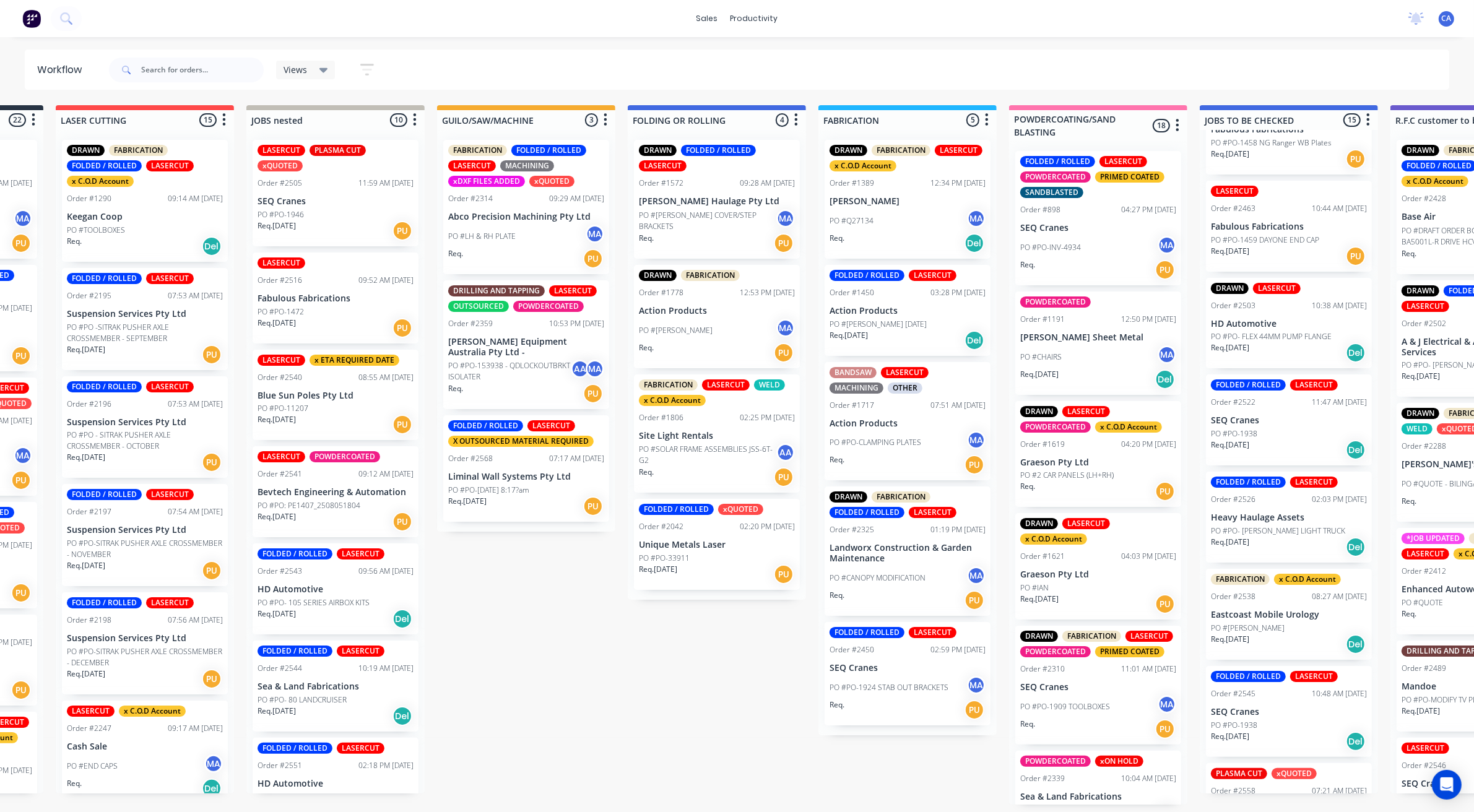
drag, startPoint x: 730, startPoint y: 458, endPoint x: 793, endPoint y: 447, distance: 64.0
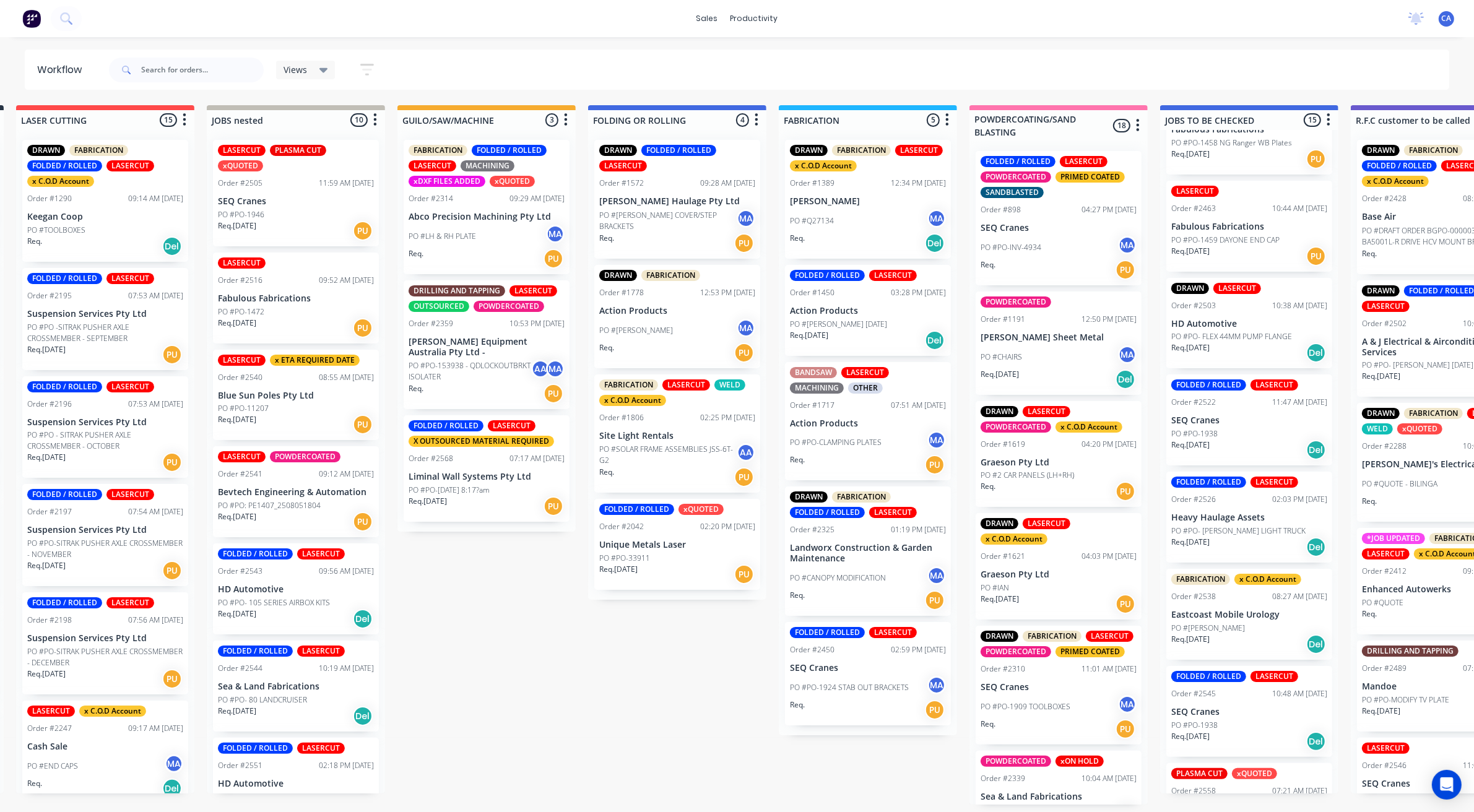
click at [852, 667] on p "SEQ Cranes" at bounding box center [868, 668] width 156 height 11
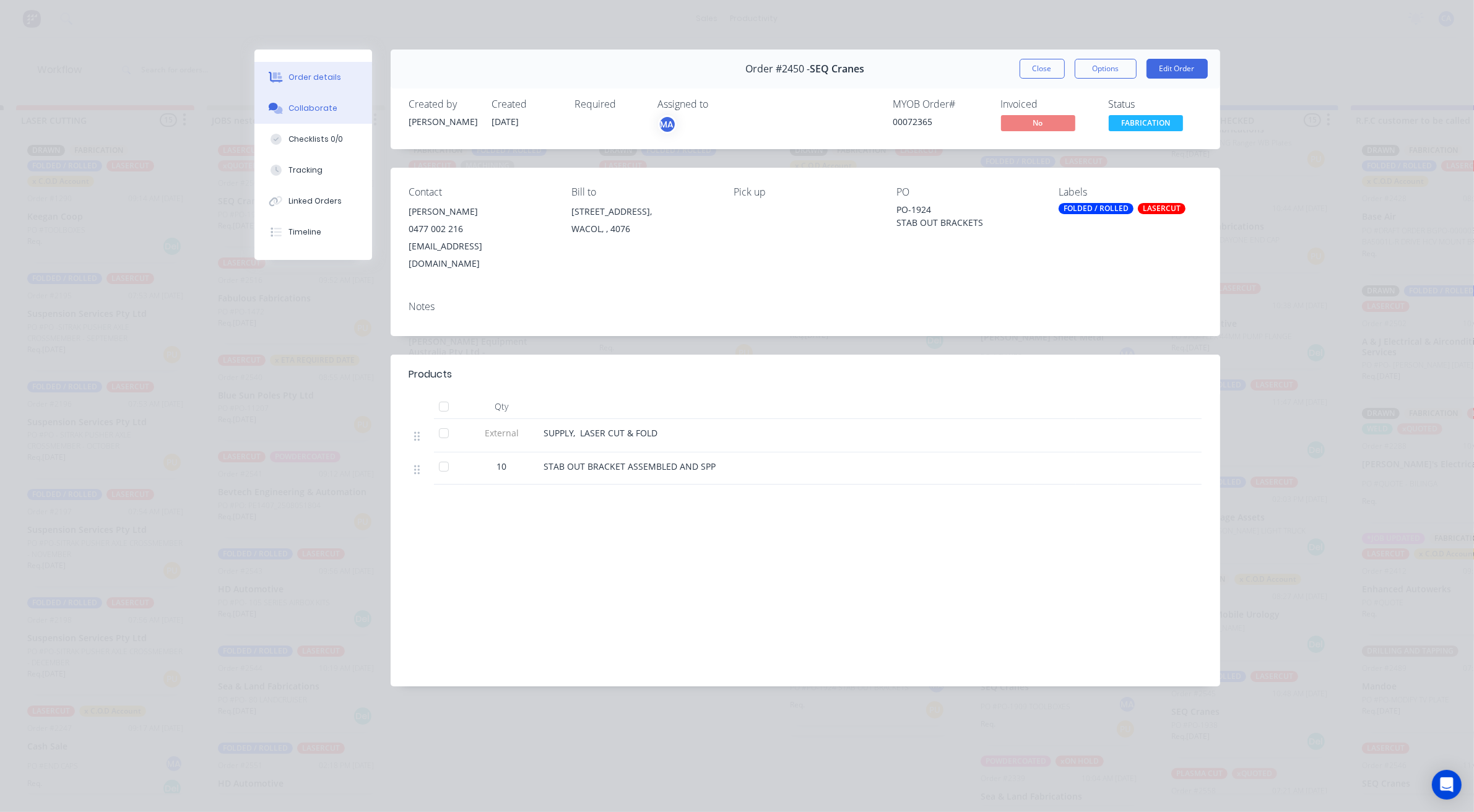
click at [323, 97] on button "Collaborate" at bounding box center [313, 108] width 117 height 31
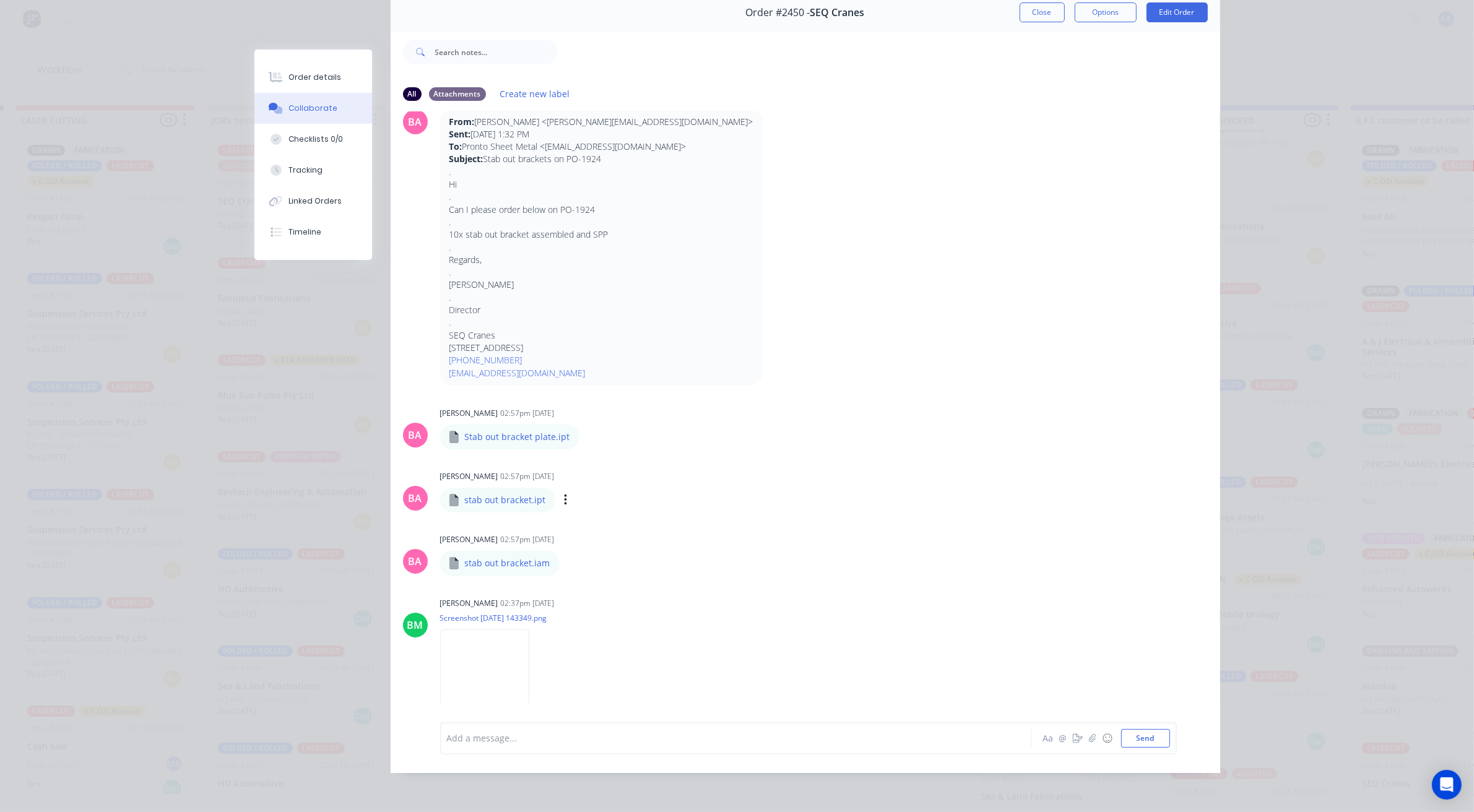
scroll to position [40, 0]
click at [505, 676] on img at bounding box center [485, 668] width 89 height 81
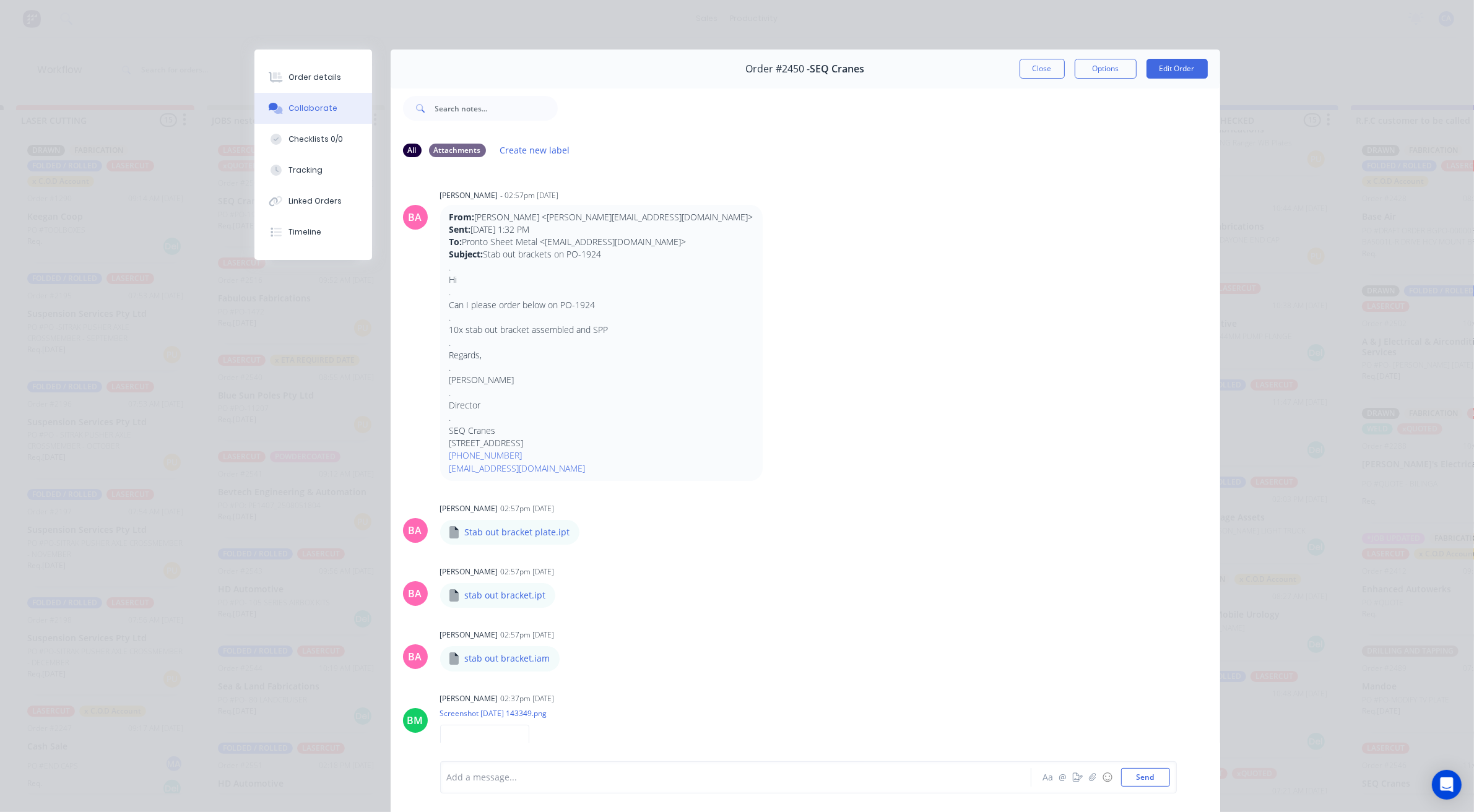
scroll to position [0, 201]
click at [1047, 79] on div "Order #2450 - SEQ Cranes Close Options Edit Order" at bounding box center [805, 69] width 830 height 39
click at [1047, 74] on button "Close" at bounding box center [1042, 69] width 45 height 20
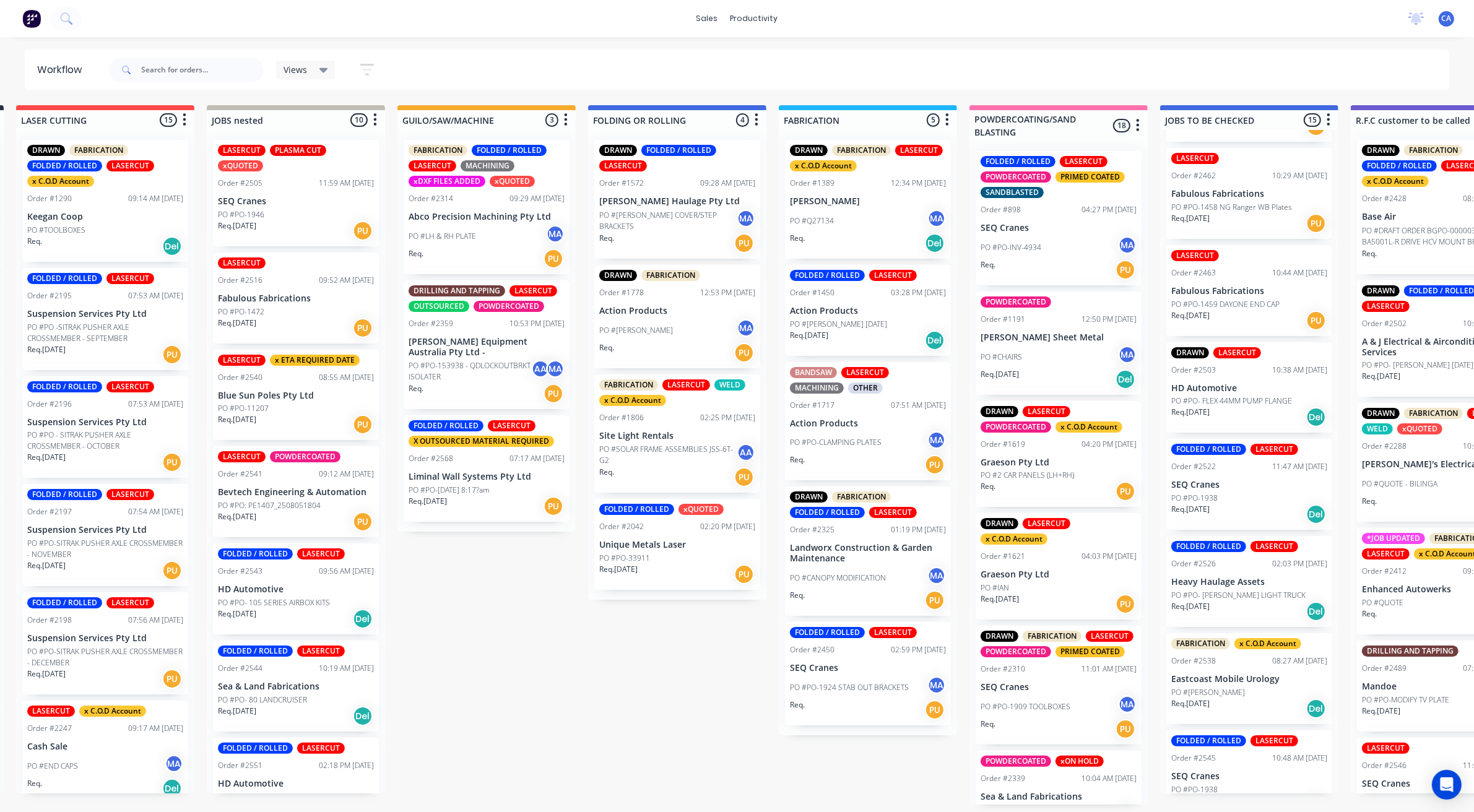
scroll to position [464, 0]
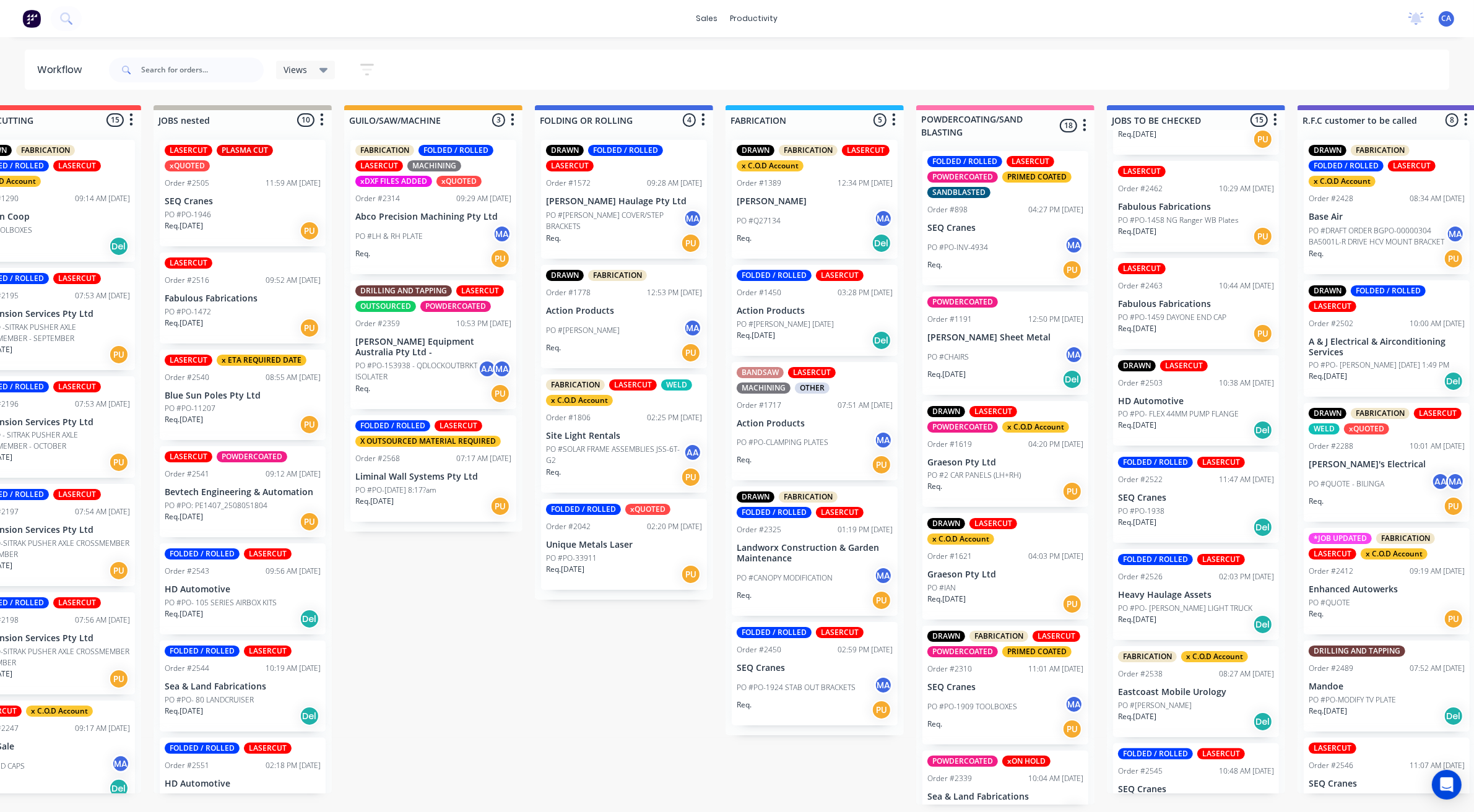
drag, startPoint x: 1238, startPoint y: 427, endPoint x: 1294, endPoint y: 424, distance: 56.1
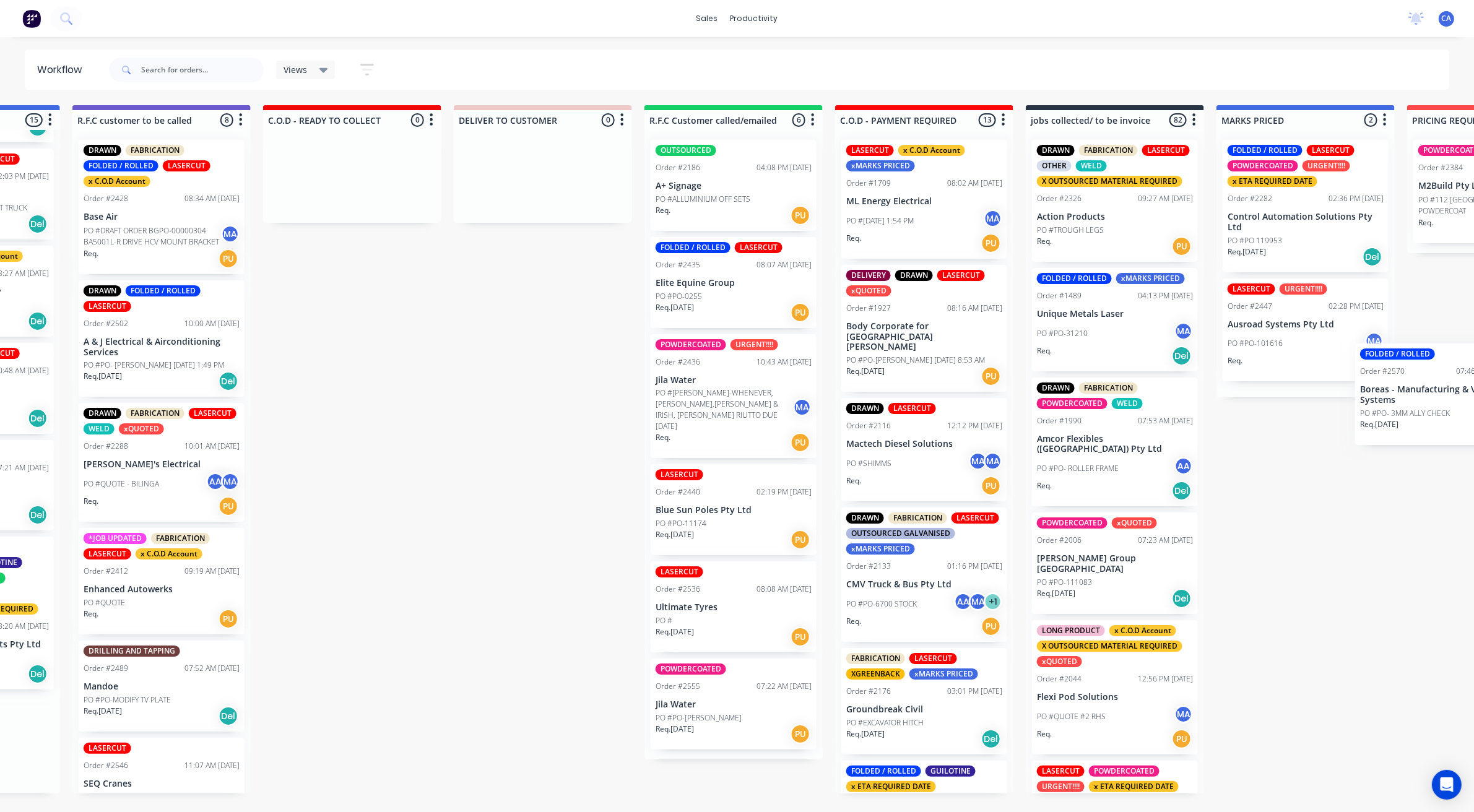
scroll to position [4, 1501]
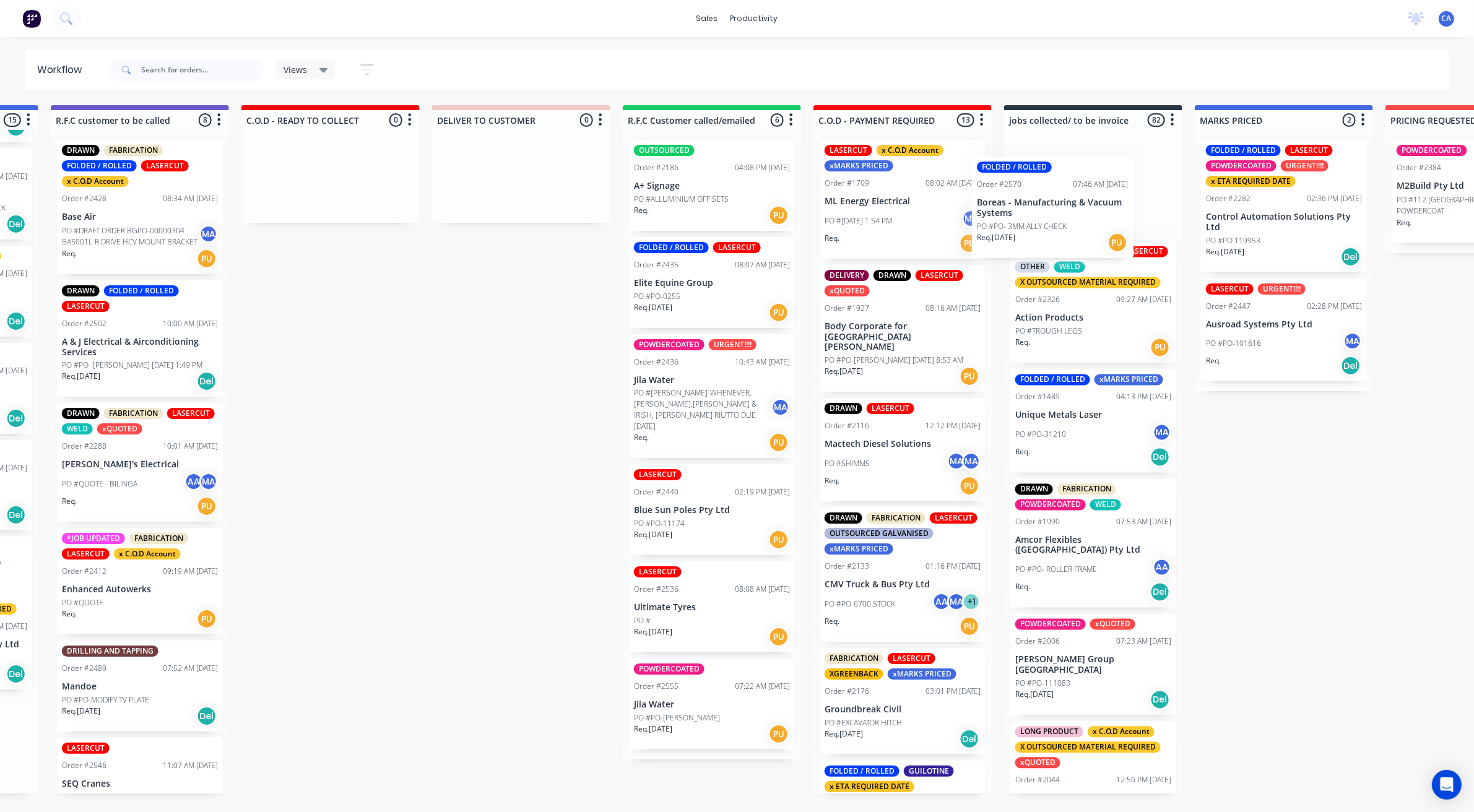
drag, startPoint x: 1222, startPoint y: 746, endPoint x: 1053, endPoint y: 218, distance: 554.4
click at [1047, 218] on div "Submitted 22 Sort By Created date Required date Order number Customer name Most…" at bounding box center [329, 455] width 3680 height 699
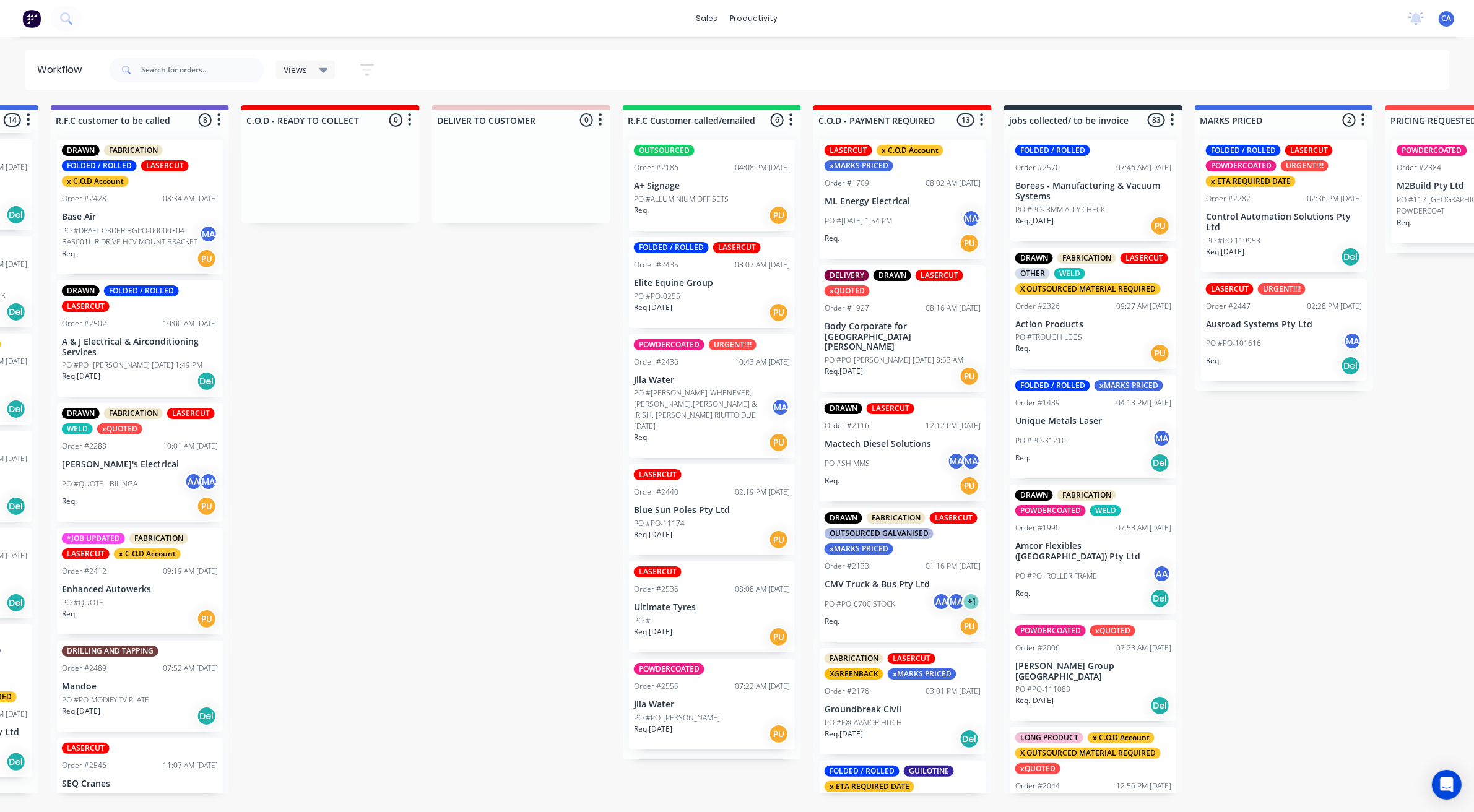
scroll to position [758, 0]
click at [1087, 208] on p "PO #PO- 3MM ALLY CHECK" at bounding box center [1060, 210] width 89 height 11
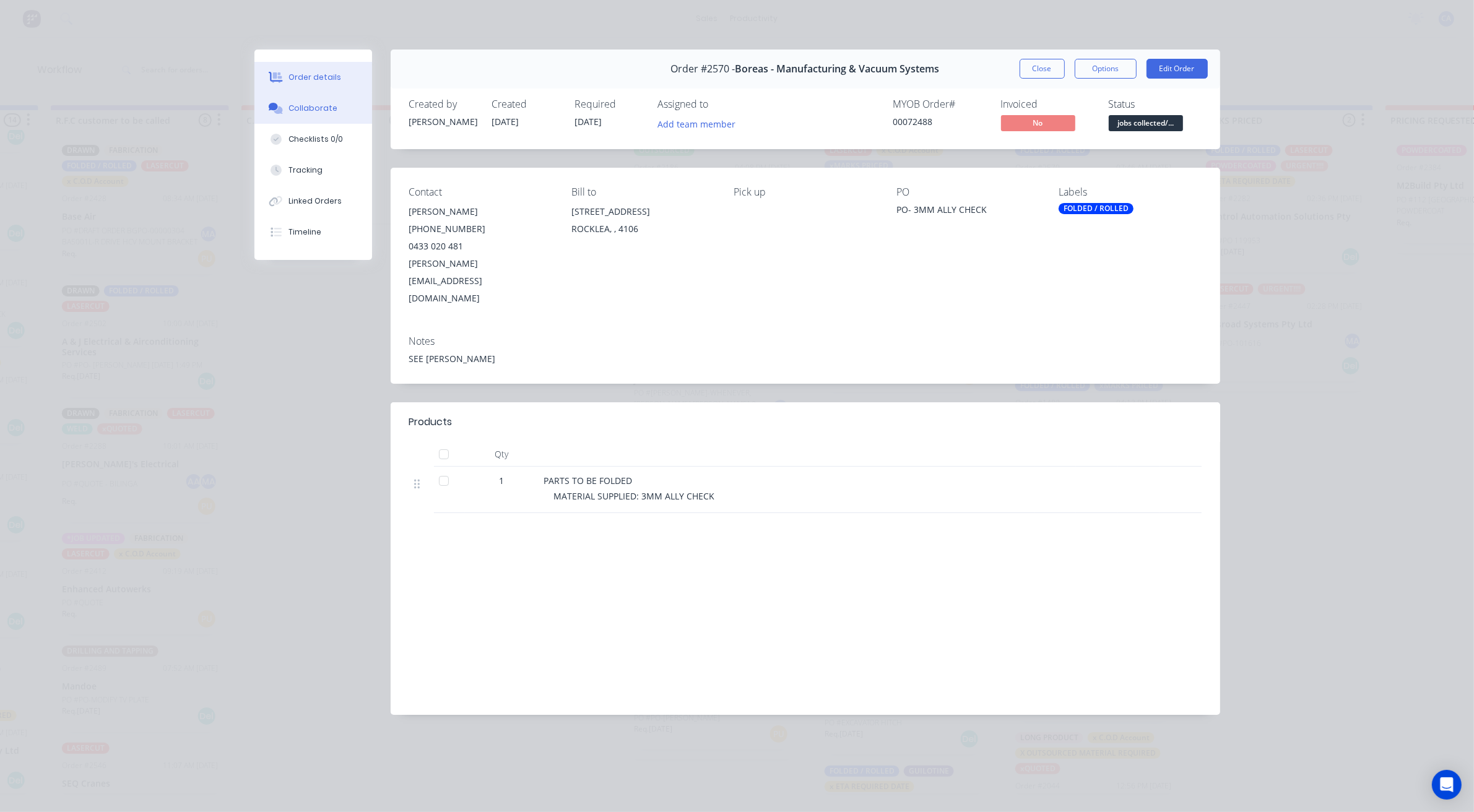
click at [302, 107] on div "Collaborate" at bounding box center [312, 108] width 49 height 11
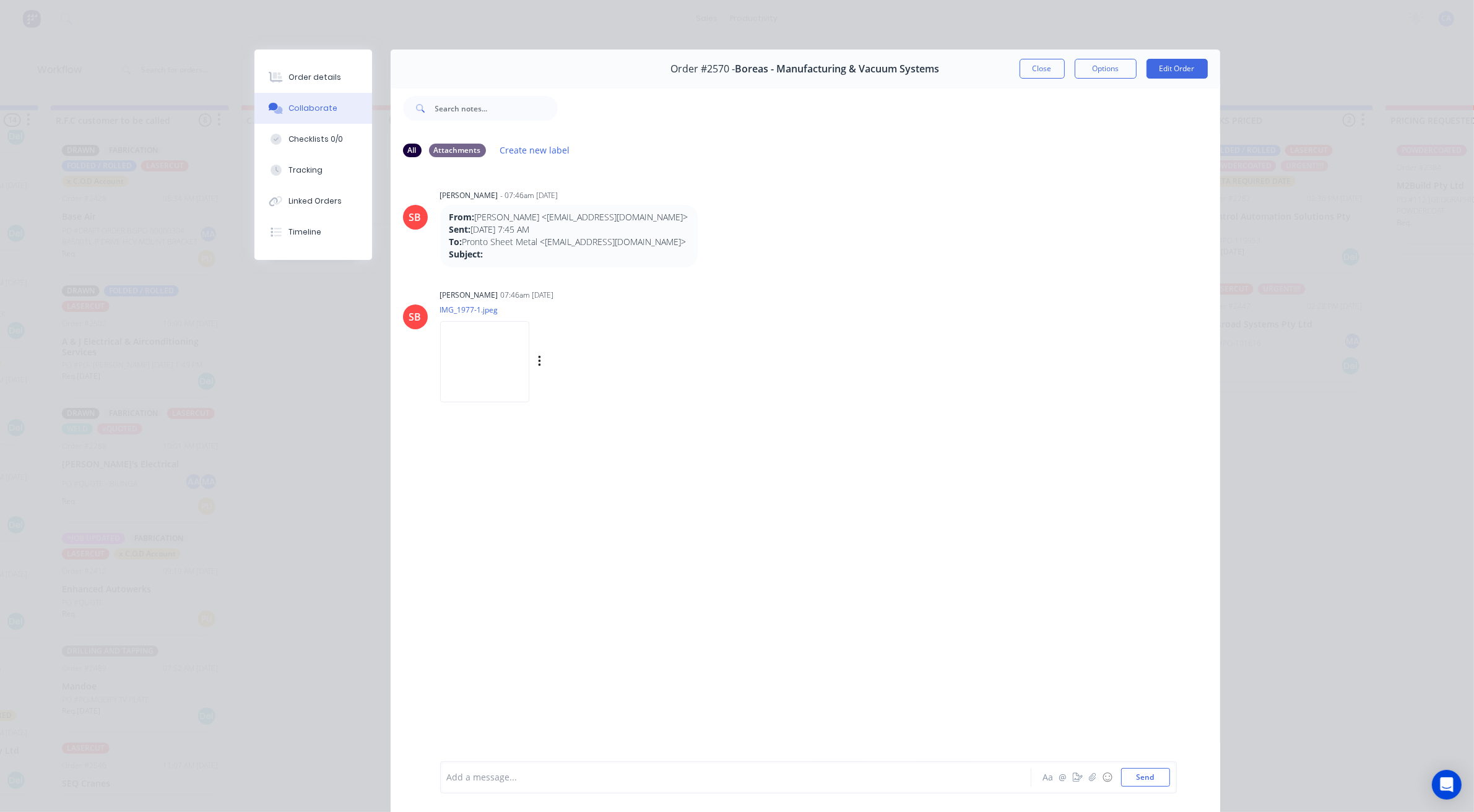
click at [479, 370] on img at bounding box center [485, 361] width 89 height 81
click at [325, 81] on div "Order details" at bounding box center [314, 77] width 53 height 11
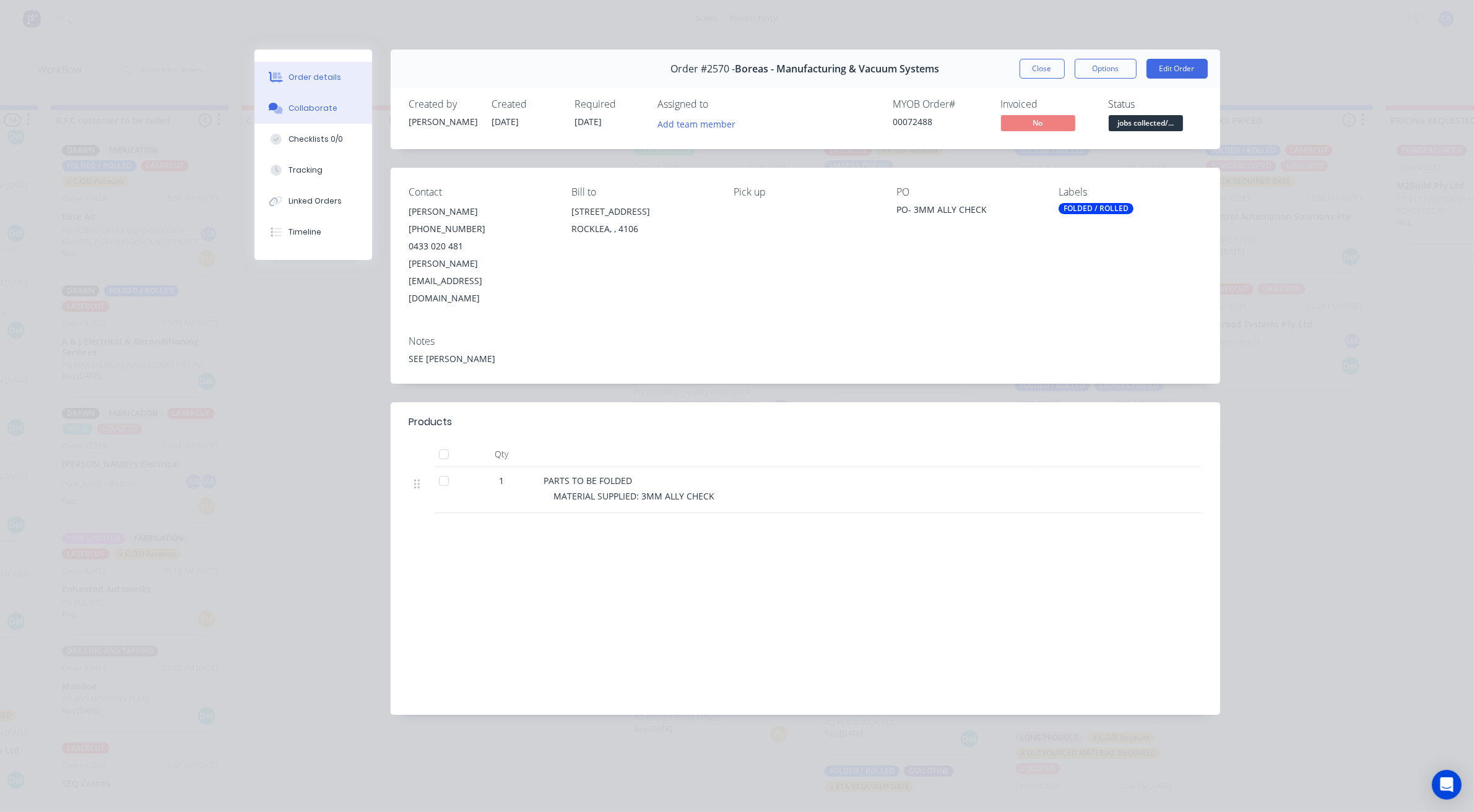
click at [332, 117] on button "Collaborate" at bounding box center [313, 108] width 117 height 31
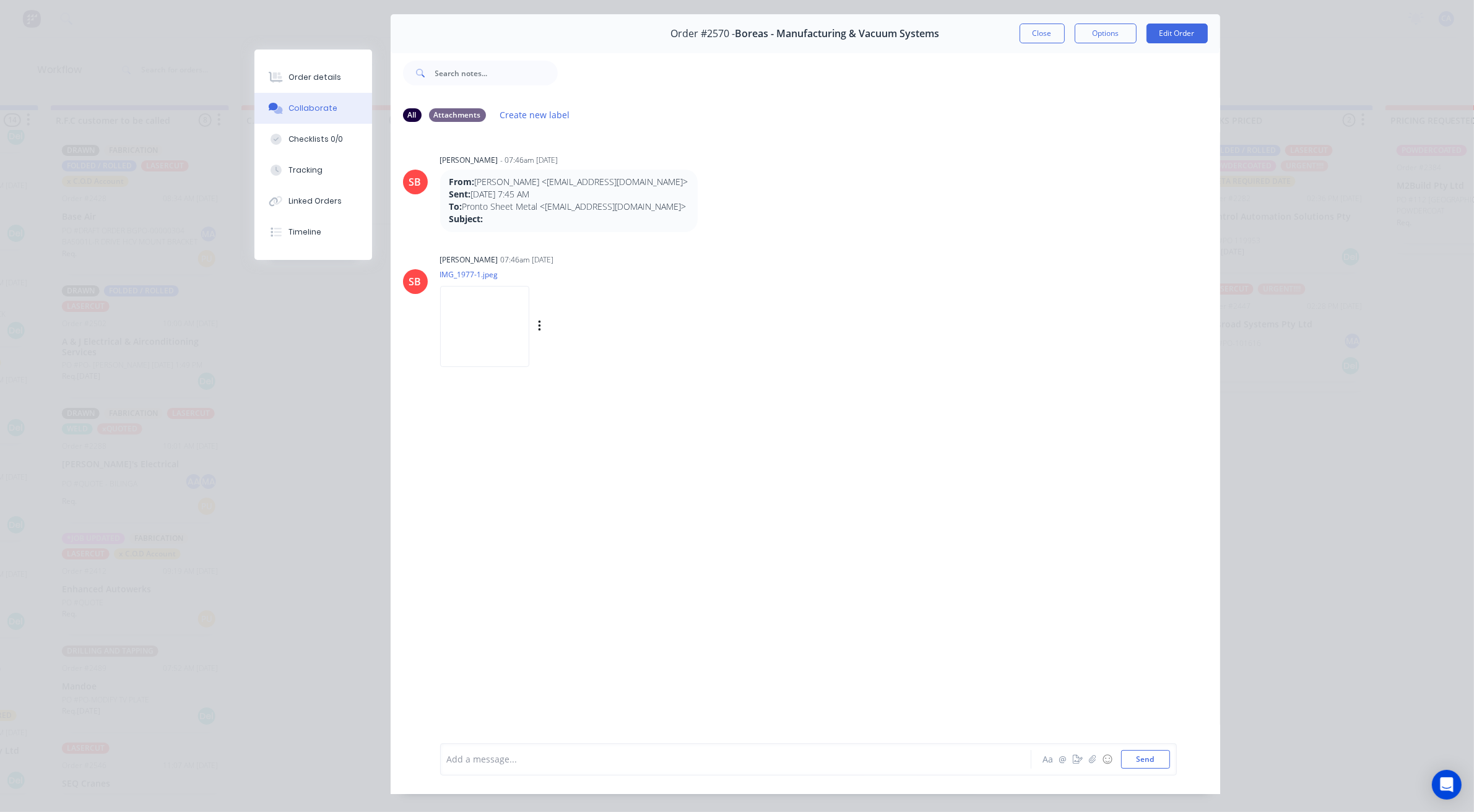
scroll to position [68, 0]
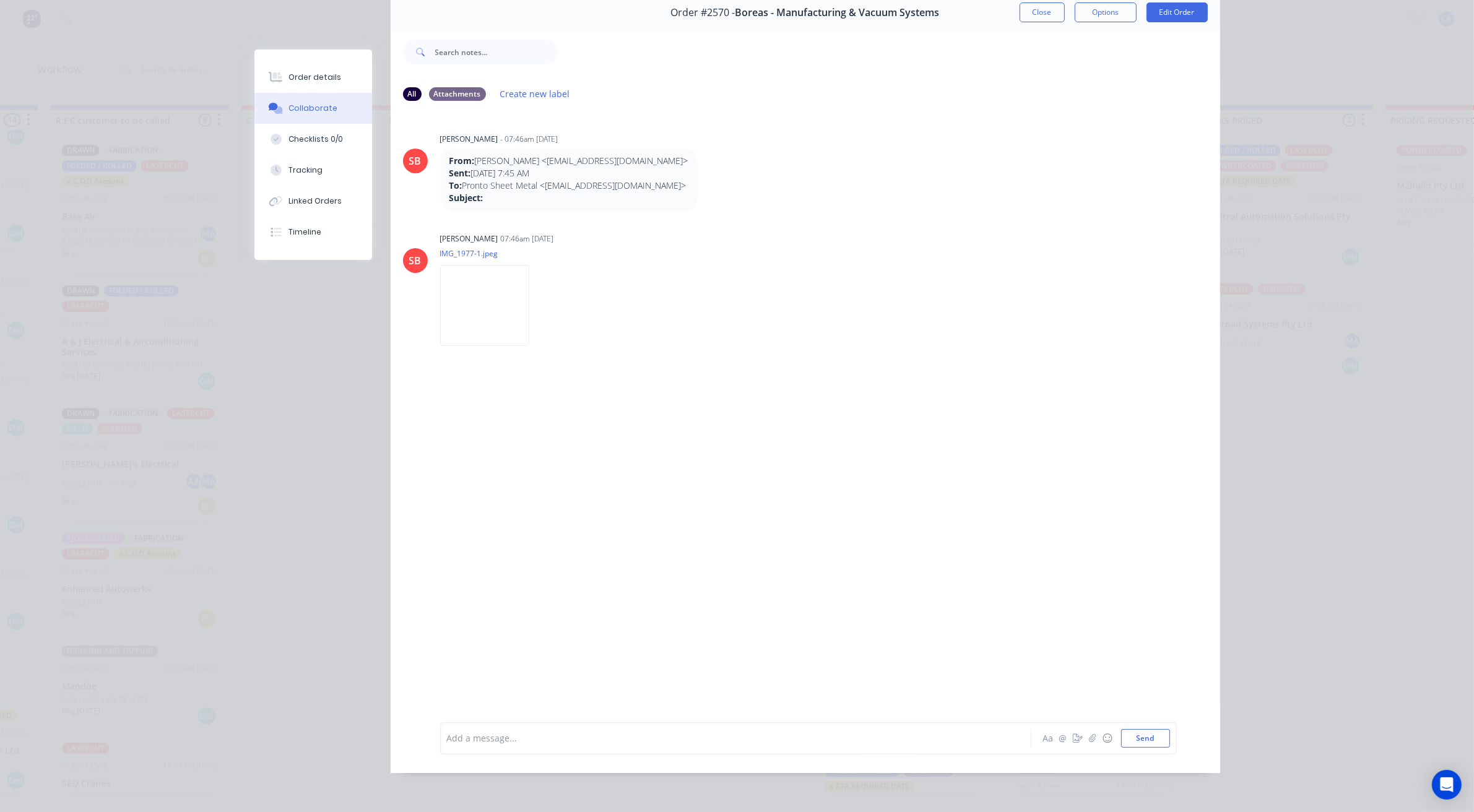
click at [728, 737] on div at bounding box center [718, 737] width 541 height 13
click at [1047, 7] on button "Close" at bounding box center [1042, 13] width 45 height 20
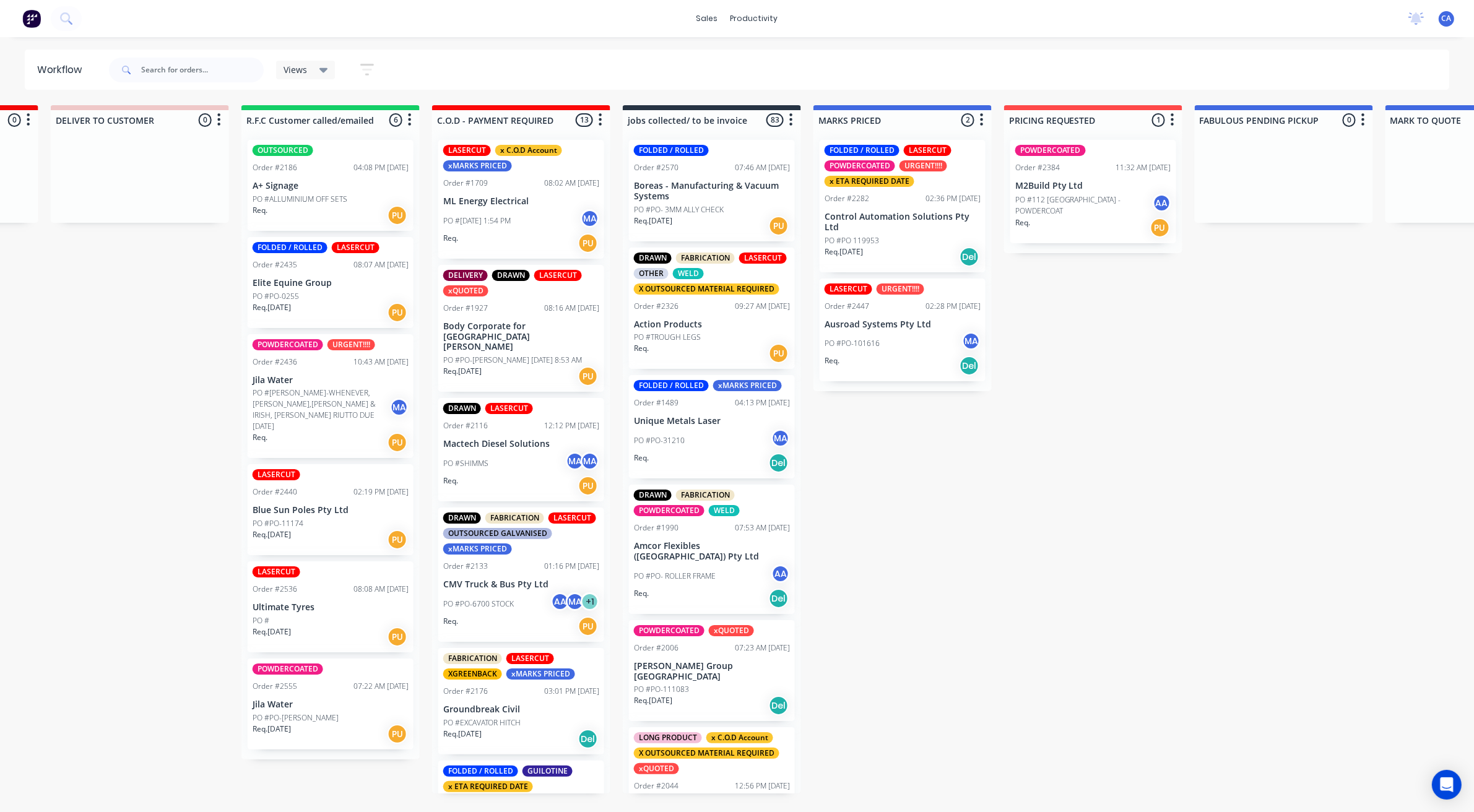
drag, startPoint x: 1318, startPoint y: 406, endPoint x: 1351, endPoint y: 410, distance: 33.2
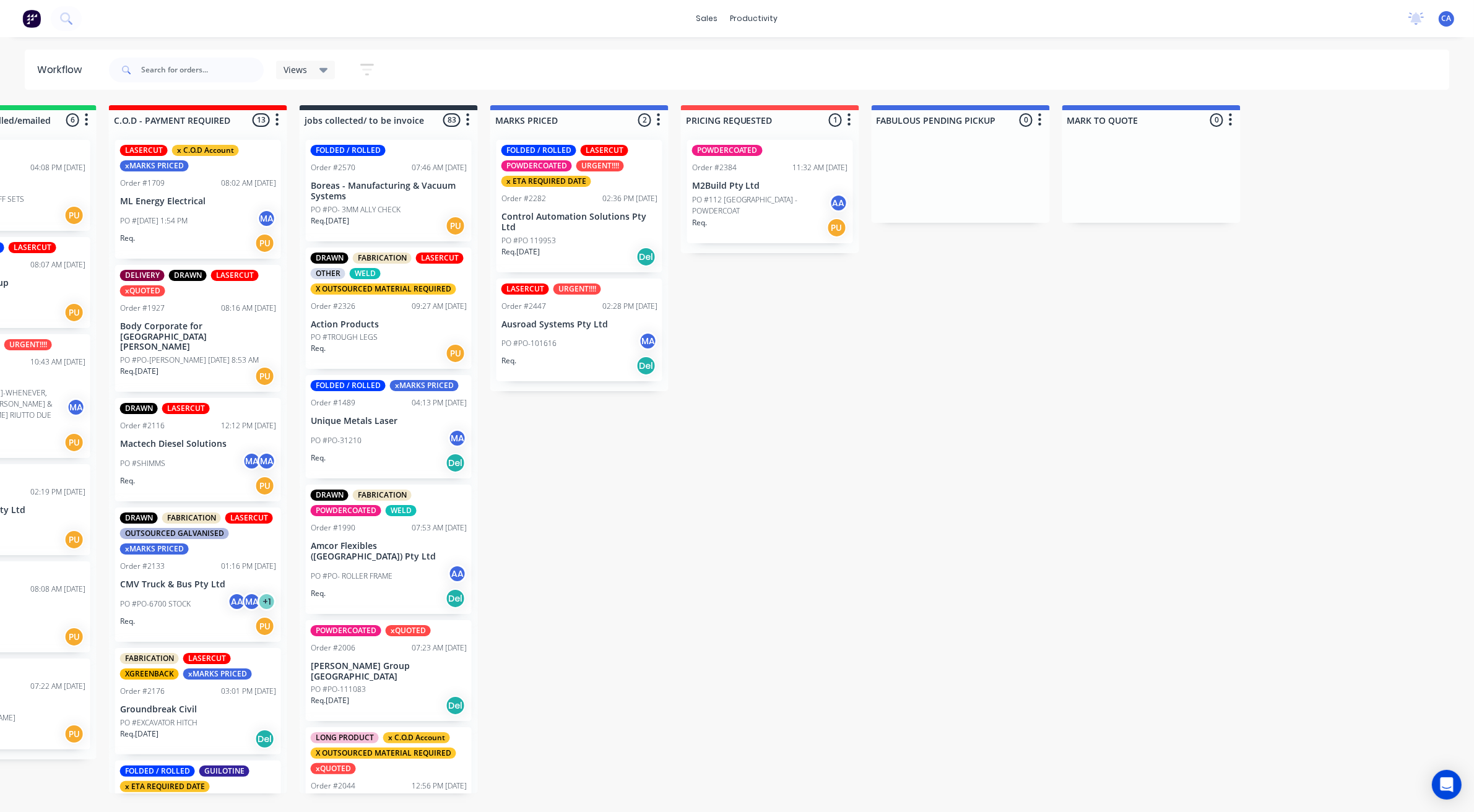
scroll to position [3, 2040]
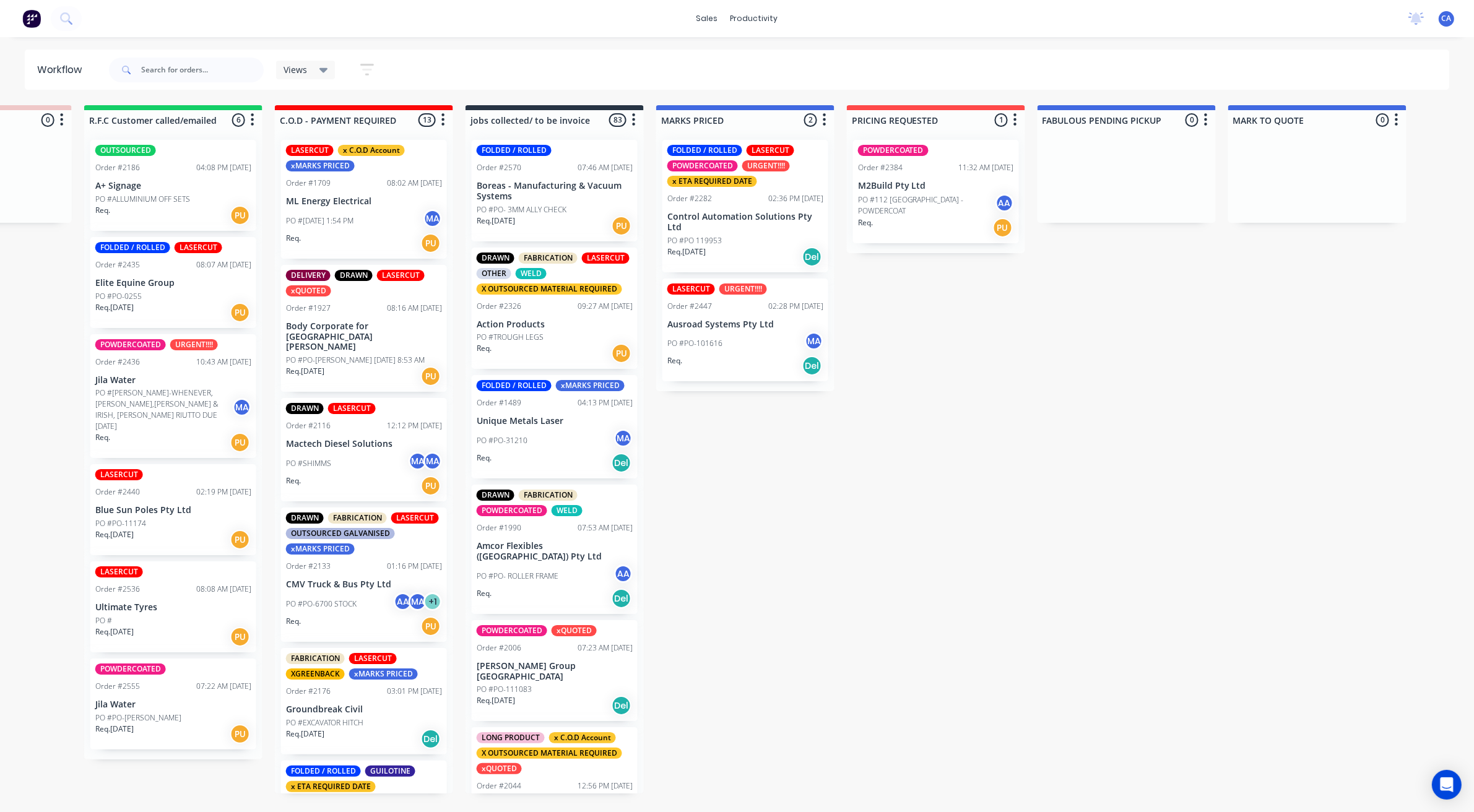
drag, startPoint x: 1322, startPoint y: 413, endPoint x: 1152, endPoint y: 394, distance: 171.1
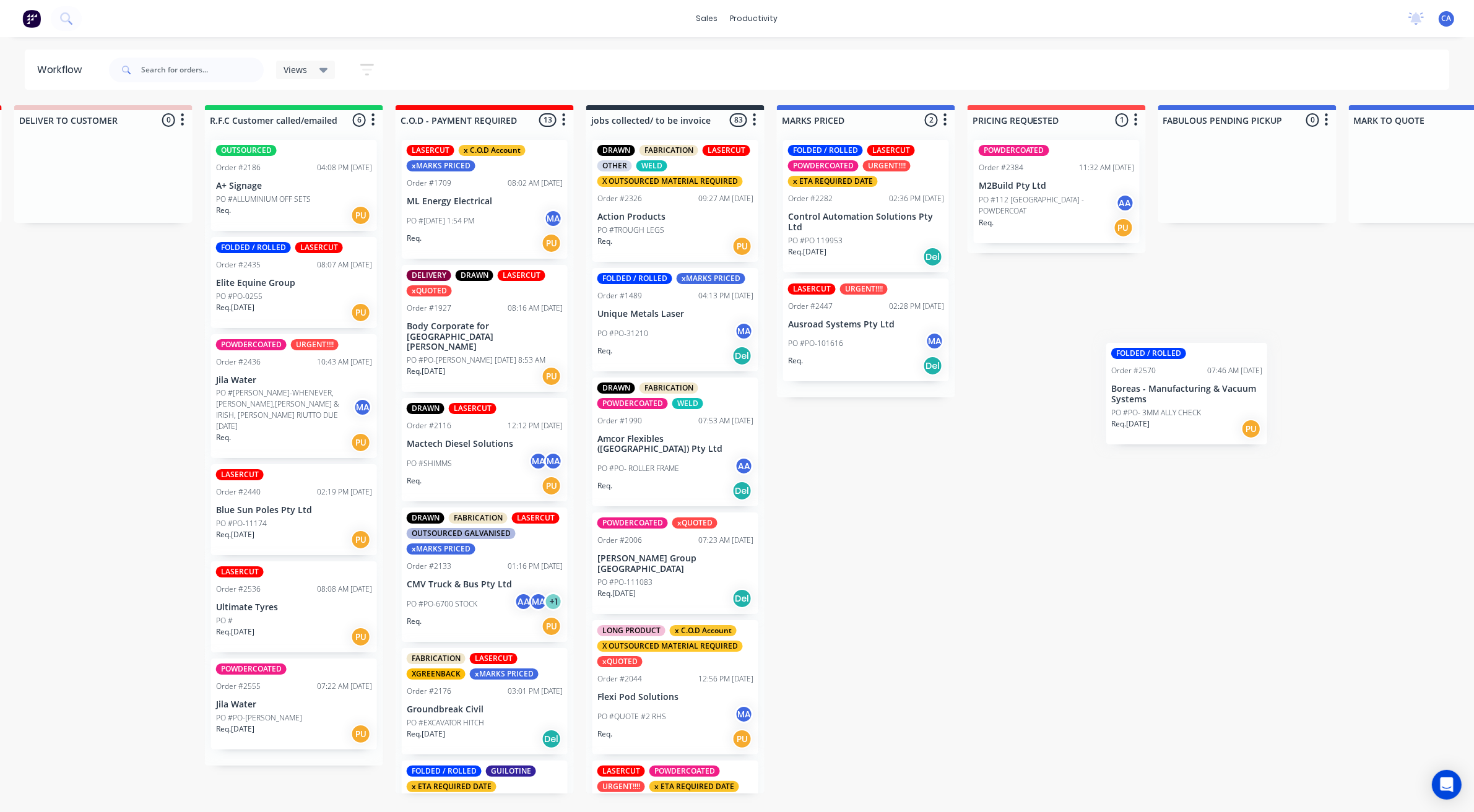
scroll to position [0, 1921]
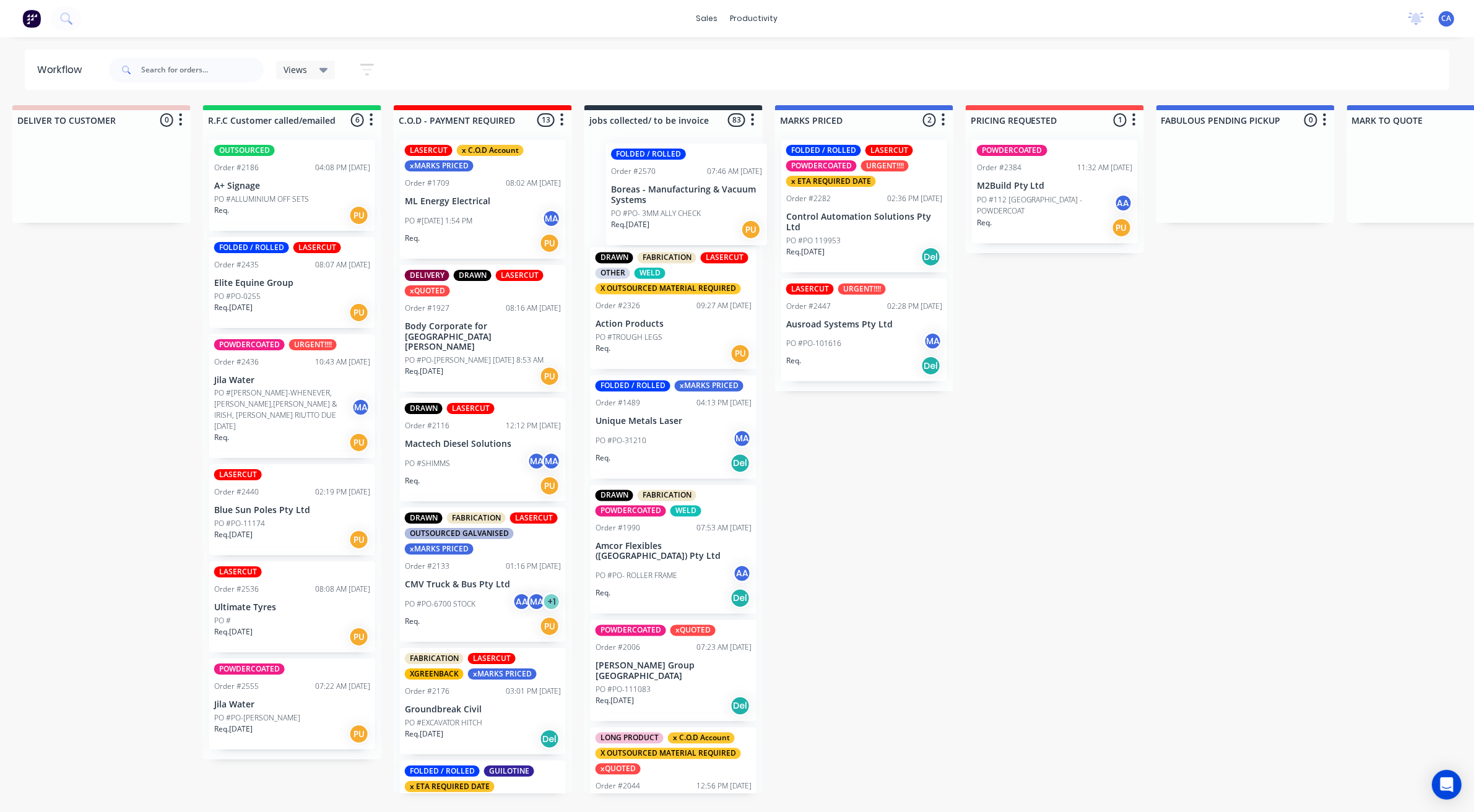
drag, startPoint x: 1208, startPoint y: 201, endPoint x: 652, endPoint y: 206, distance: 556.0
click at [652, 206] on div "FOLDED / ROLLED Order #2570 07:46 AM [DATE] Boreas - Manufacturing & Vacuum Sys…" at bounding box center [673, 462] width 178 height 663
click at [649, 198] on p "Boreas - Manufacturing & Vacuum Systems" at bounding box center [670, 191] width 151 height 21
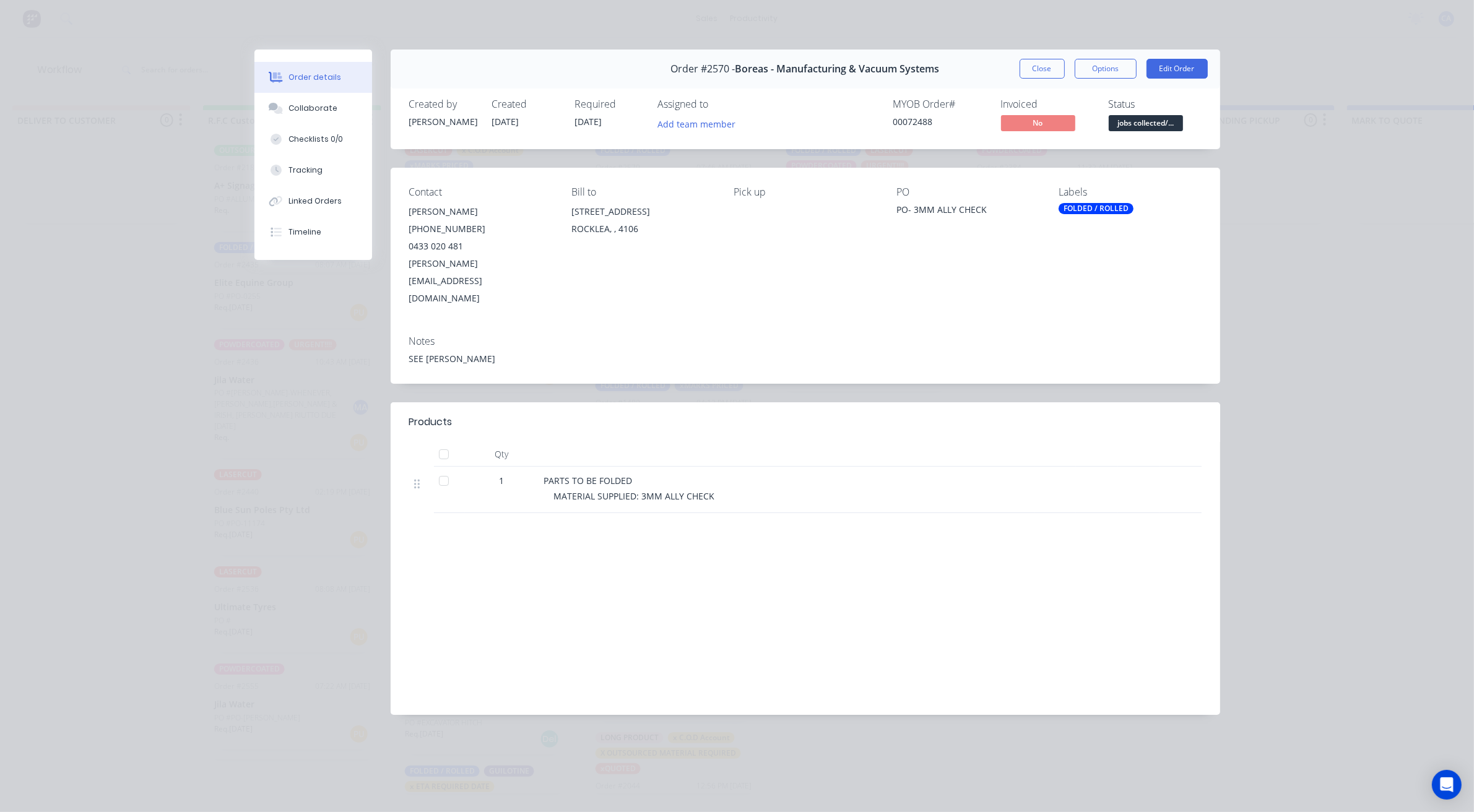
scroll to position [4, 1921]
click at [356, 99] on button "Collaborate" at bounding box center [313, 108] width 117 height 31
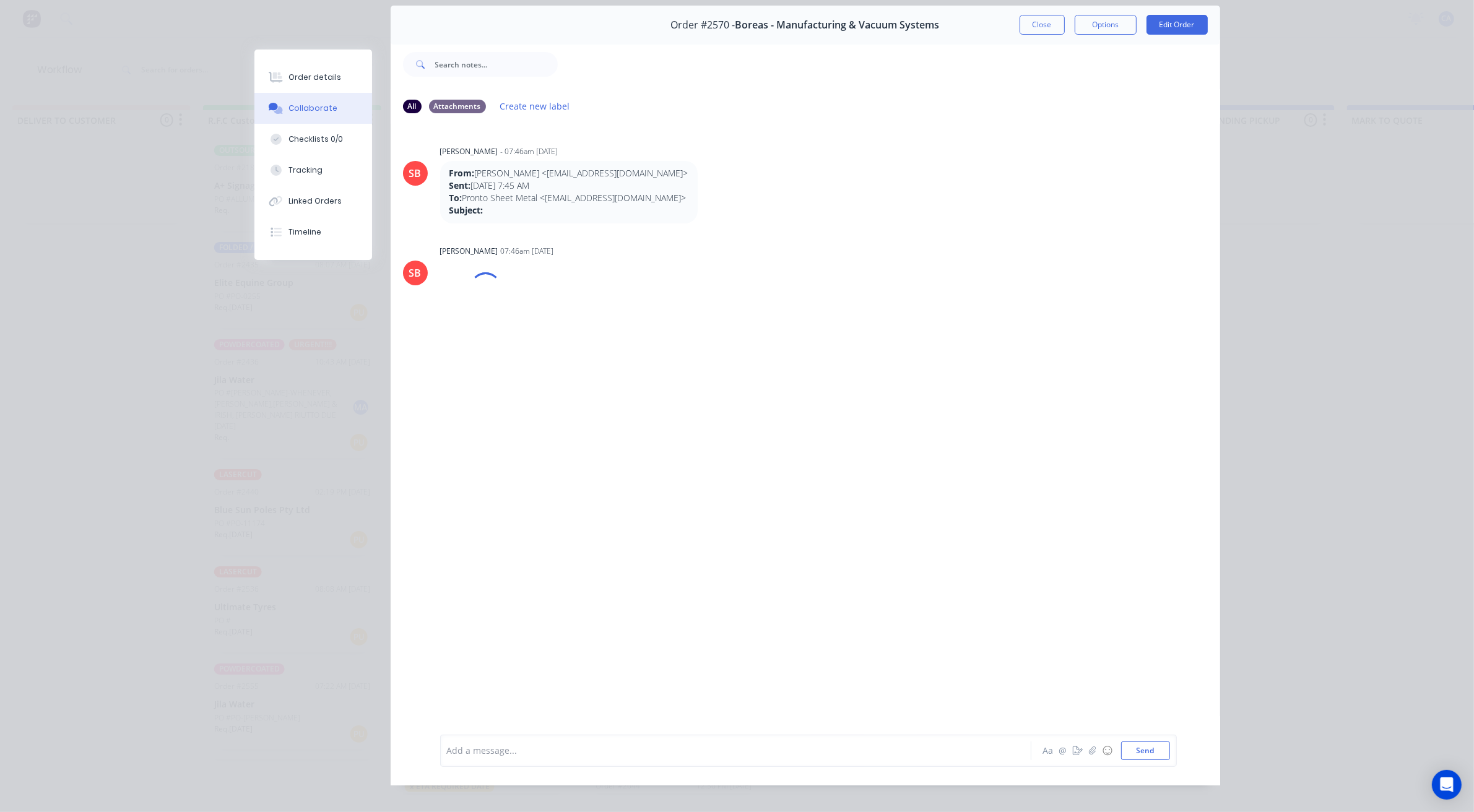
scroll to position [68, 0]
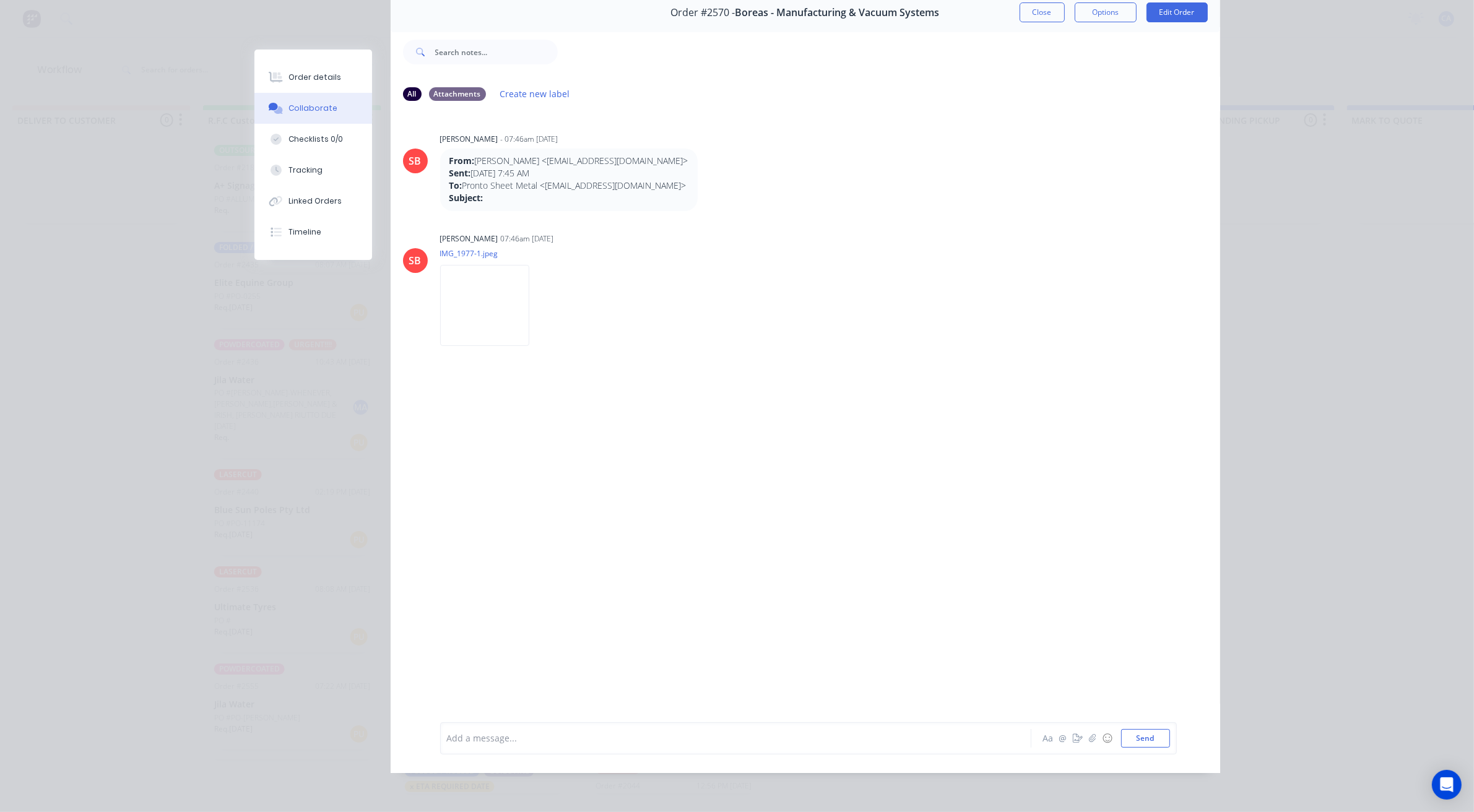
click at [545, 771] on div "Add a message... Aa @ ☺ Send" at bounding box center [805, 738] width 830 height 69
click at [541, 745] on div "Add a message..." at bounding box center [718, 738] width 542 height 19
click at [1073, 737] on icon "button" at bounding box center [1077, 738] width 10 height 9
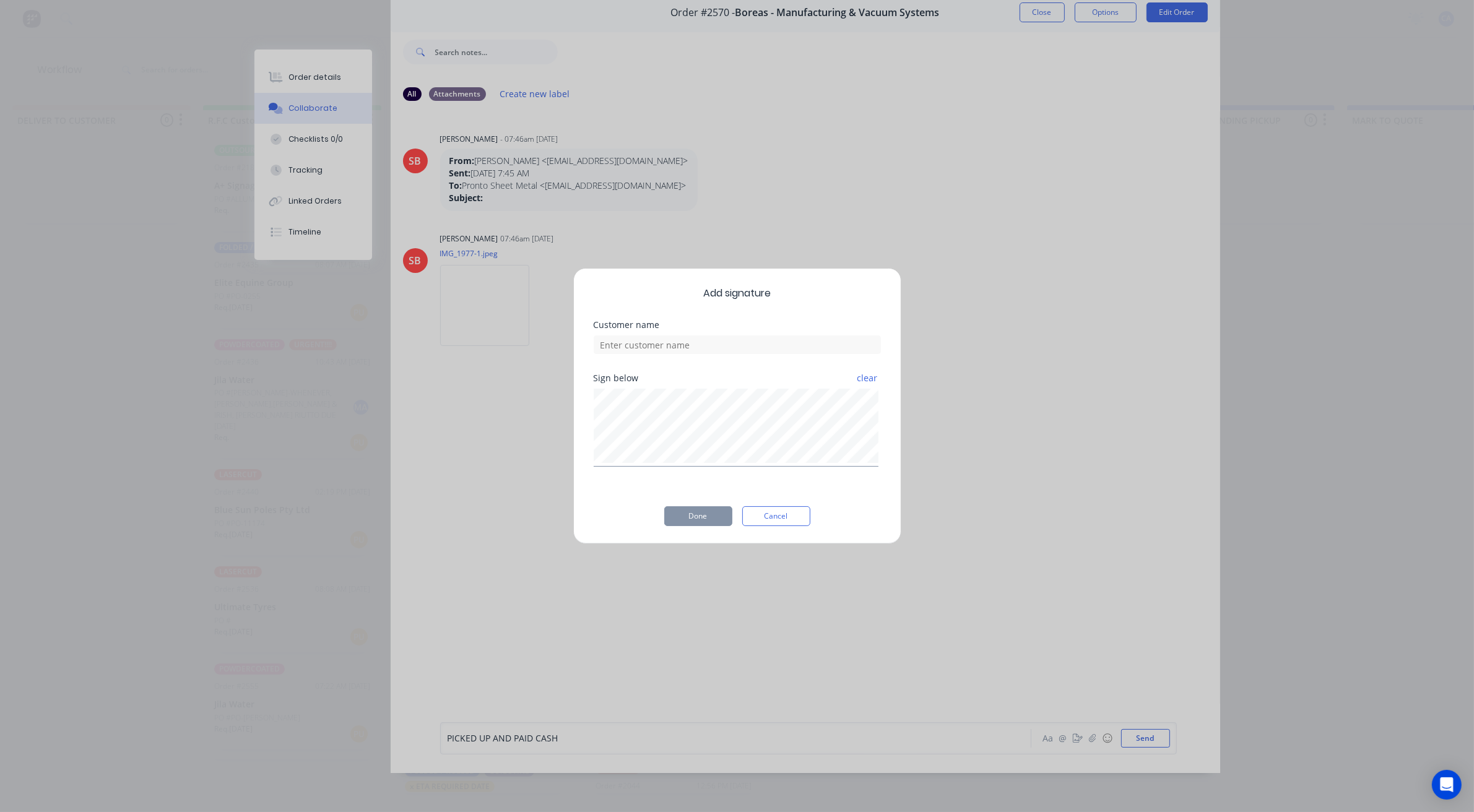
scroll to position [0, 1921]
click at [698, 359] on div "Customer name" at bounding box center [743, 354] width 287 height 53
click at [698, 358] on input at bounding box center [743, 351] width 287 height 19
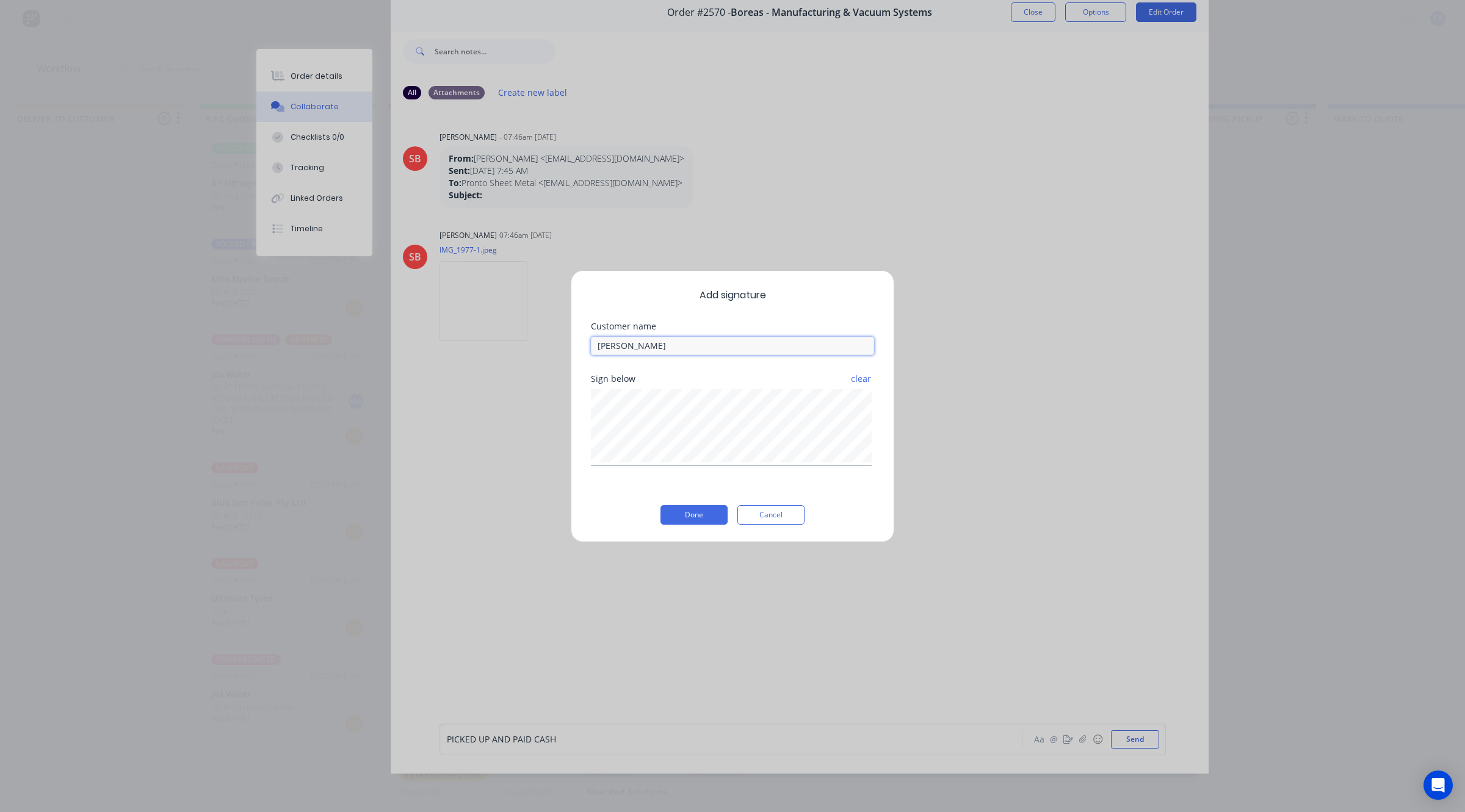
type input "[PERSON_NAME]"
click at [708, 499] on div "Add signature Customer name [PERSON_NAME] below clear Done Cancel" at bounding box center [732, 407] width 324 height 272
click at [706, 516] on button "Done" at bounding box center [694, 515] width 67 height 20
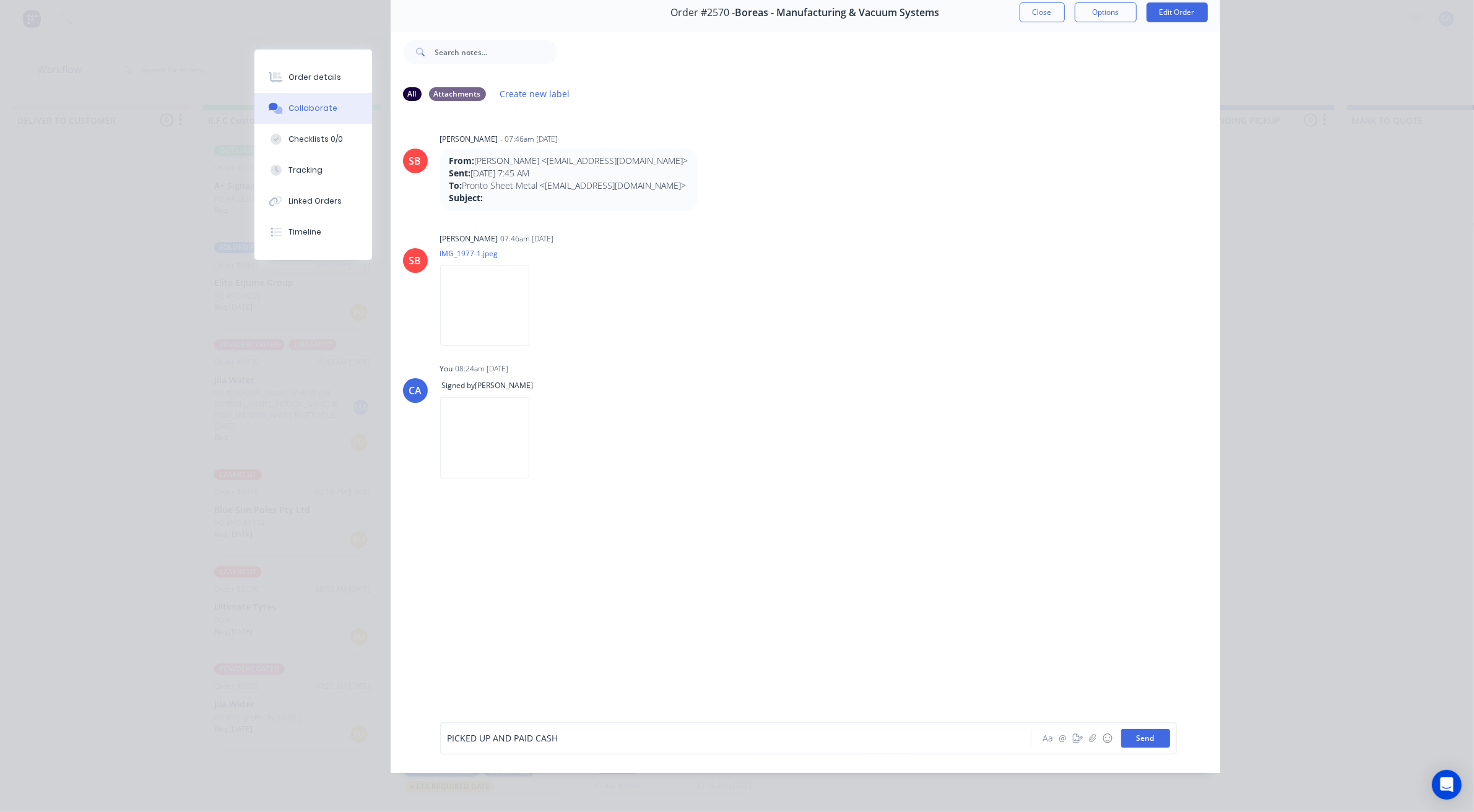
click at [1138, 747] on button "Send" at bounding box center [1146, 738] width 49 height 19
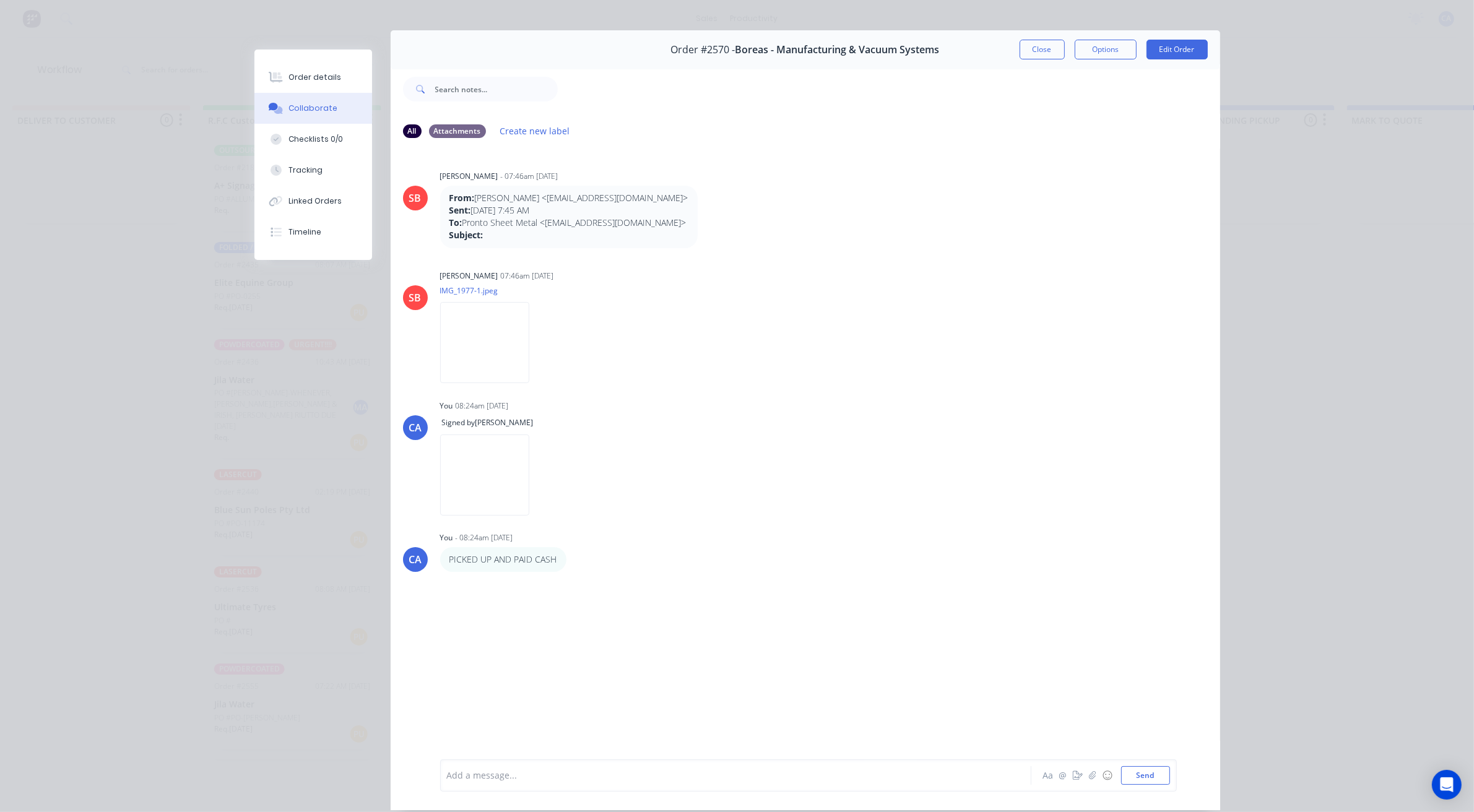
scroll to position [0, 0]
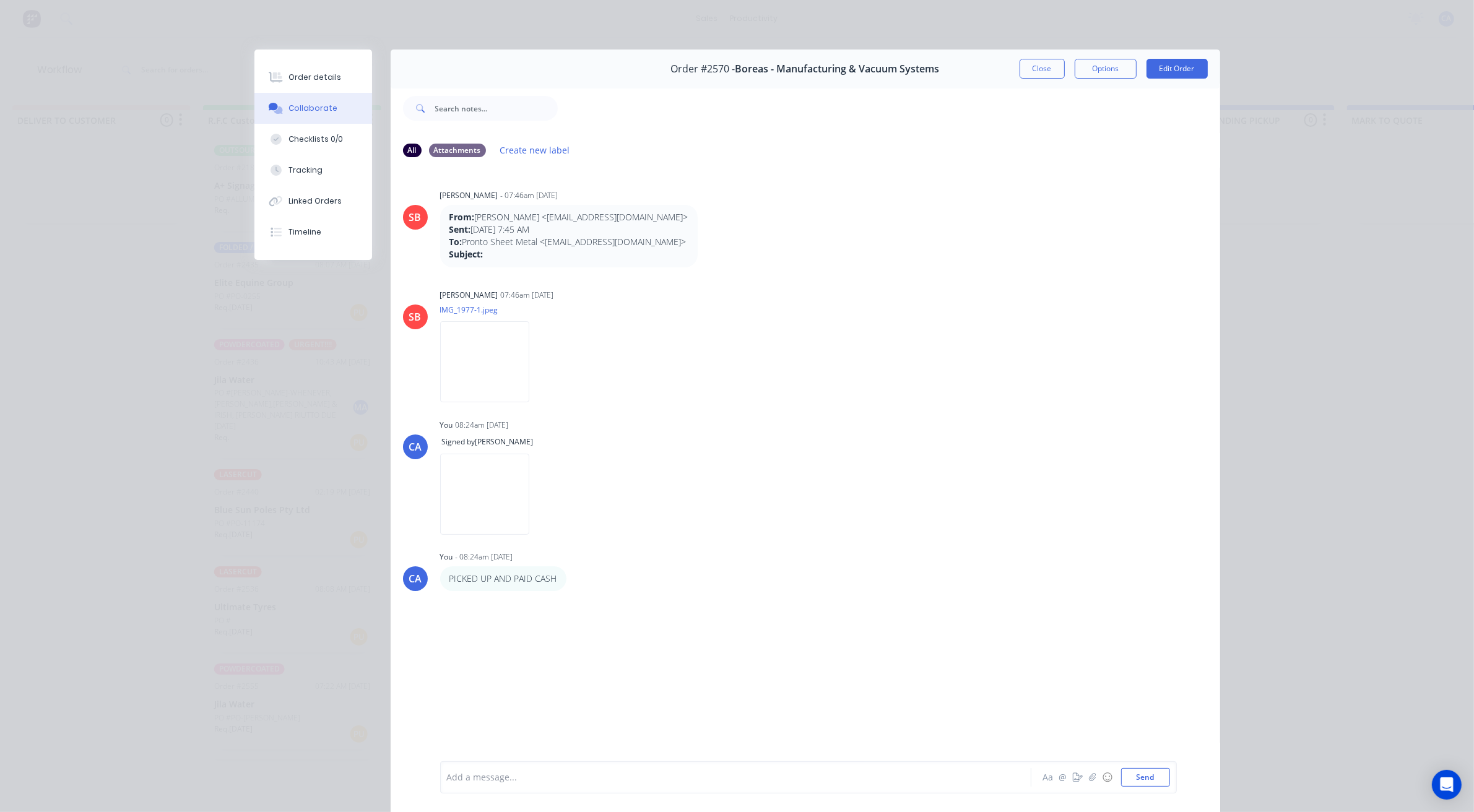
drag, startPoint x: 1034, startPoint y: 87, endPoint x: 1035, endPoint y: 78, distance: 9.1
click at [1034, 87] on div at bounding box center [889, 108] width 662 height 49
click at [1036, 75] on button "Close" at bounding box center [1042, 69] width 45 height 20
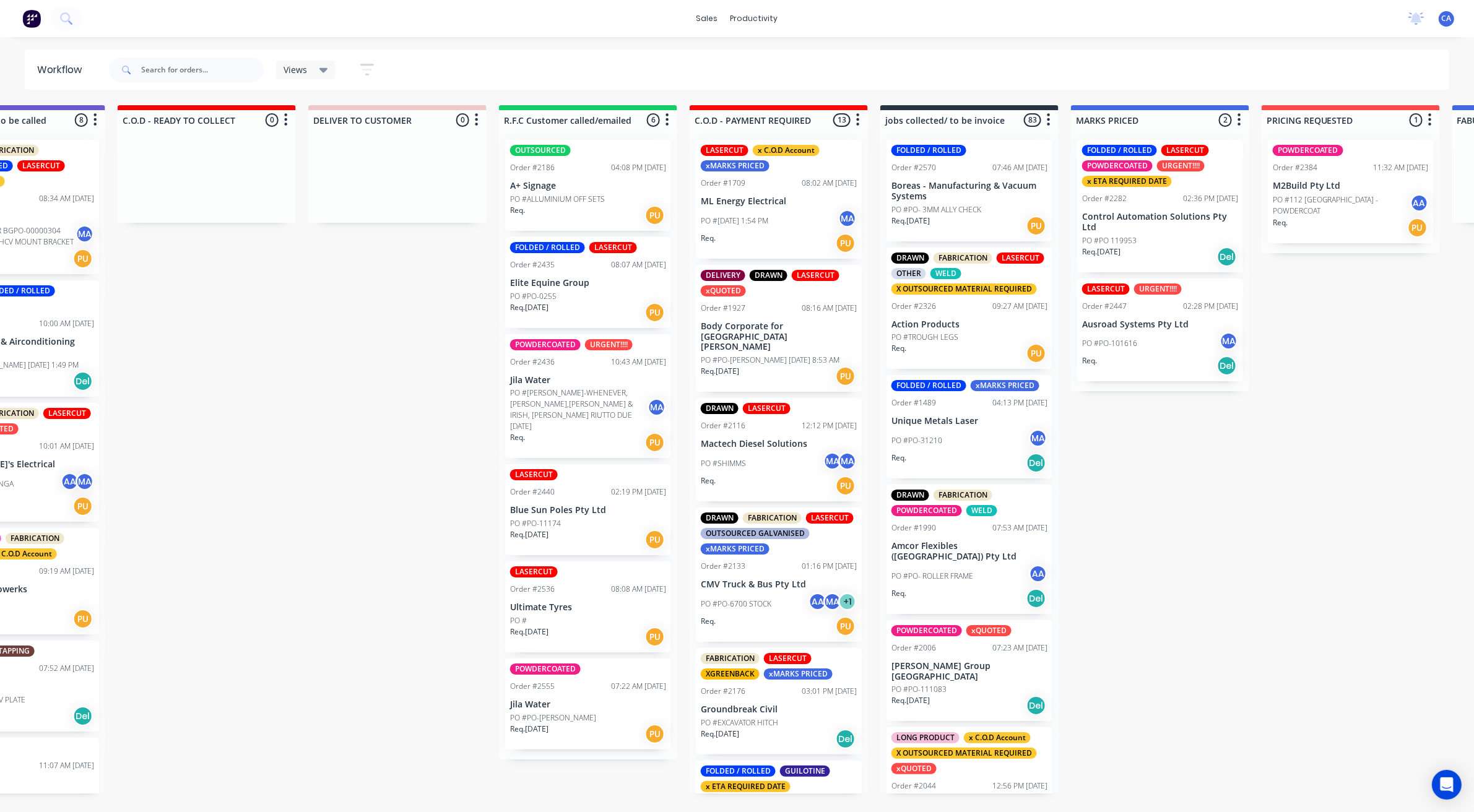
scroll to position [0, 192]
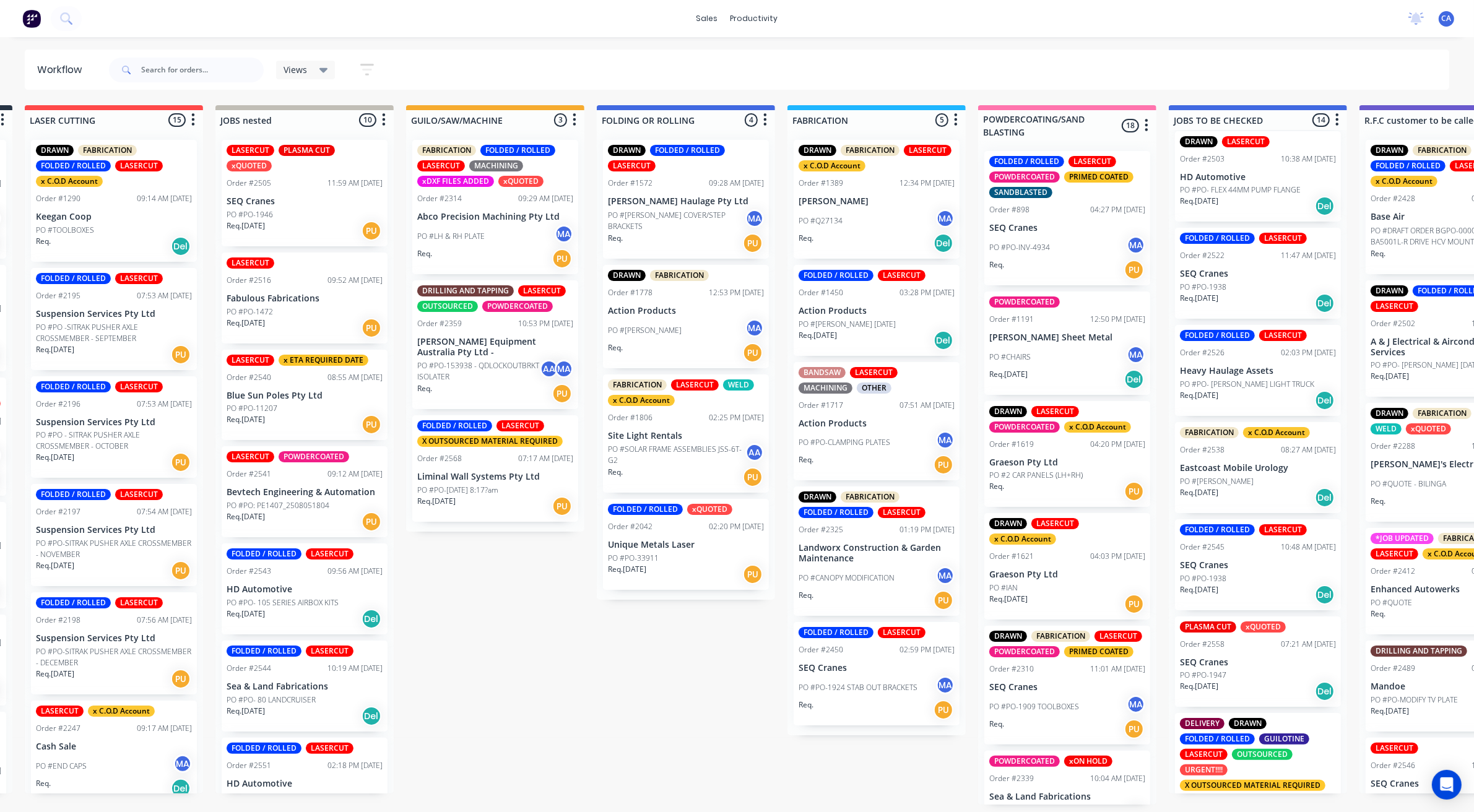
drag, startPoint x: 683, startPoint y: 446, endPoint x: 536, endPoint y: 434, distance: 147.5
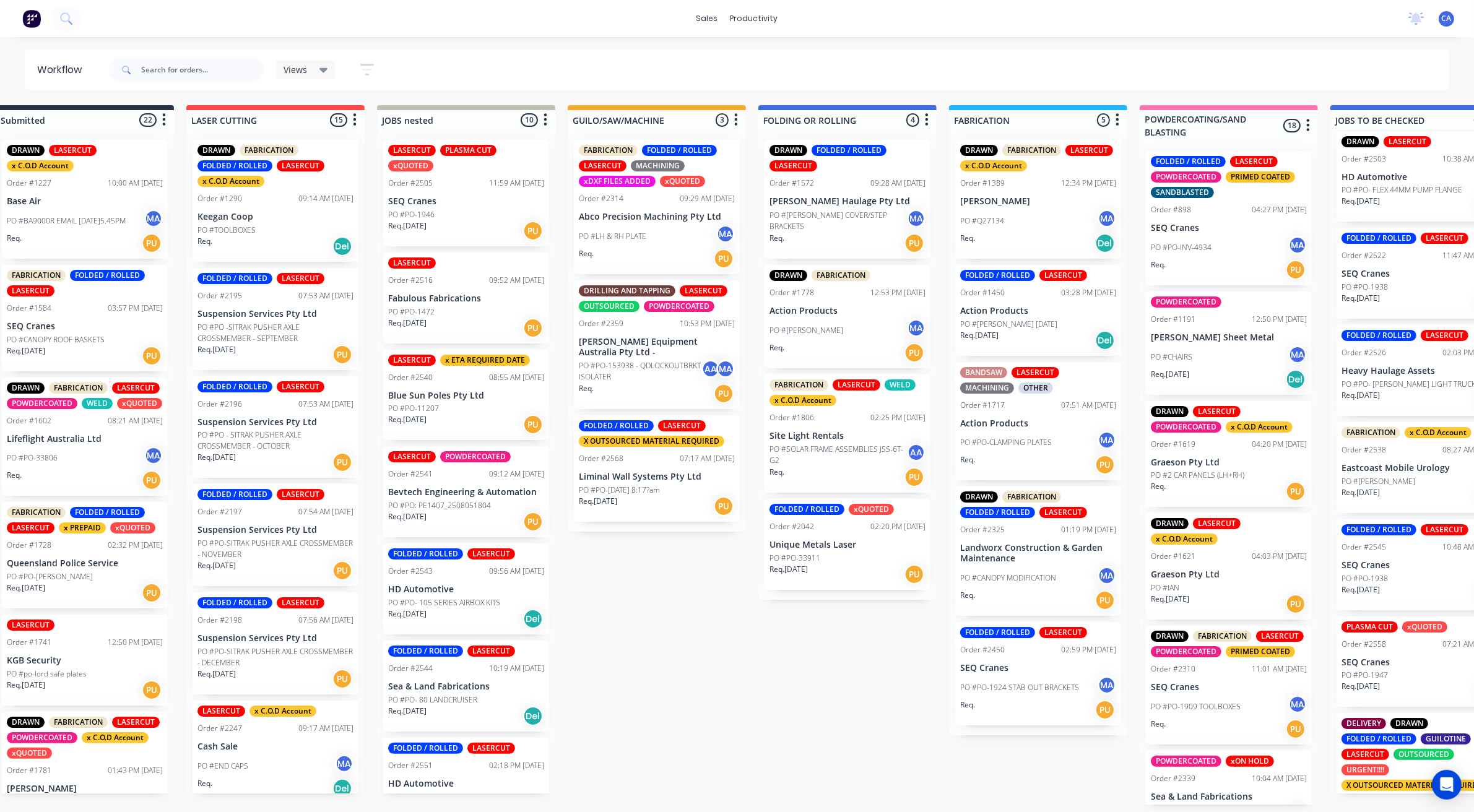
scroll to position [0, 115]
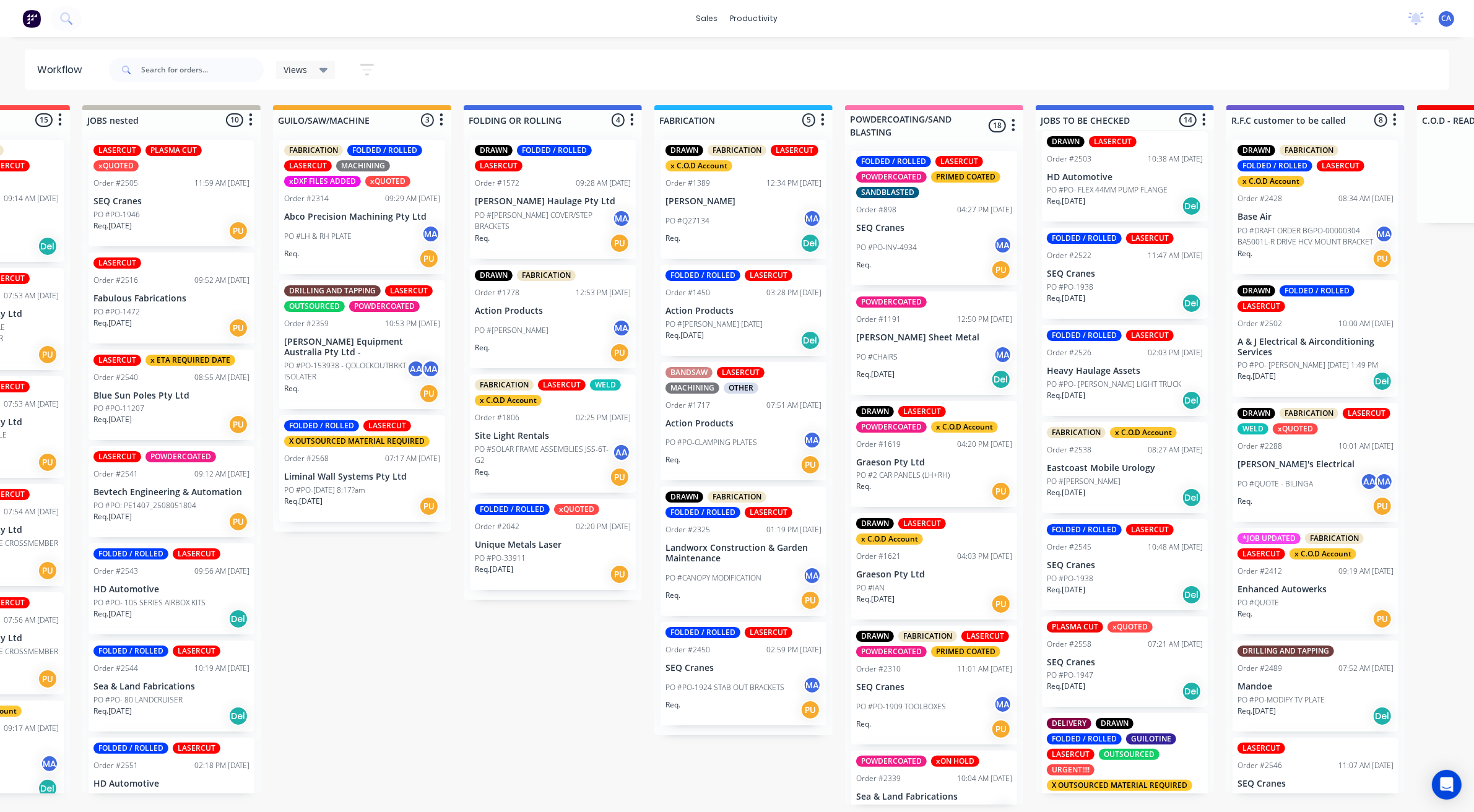
drag, startPoint x: 797, startPoint y: 446, endPoint x: 899, endPoint y: 456, distance: 102.5
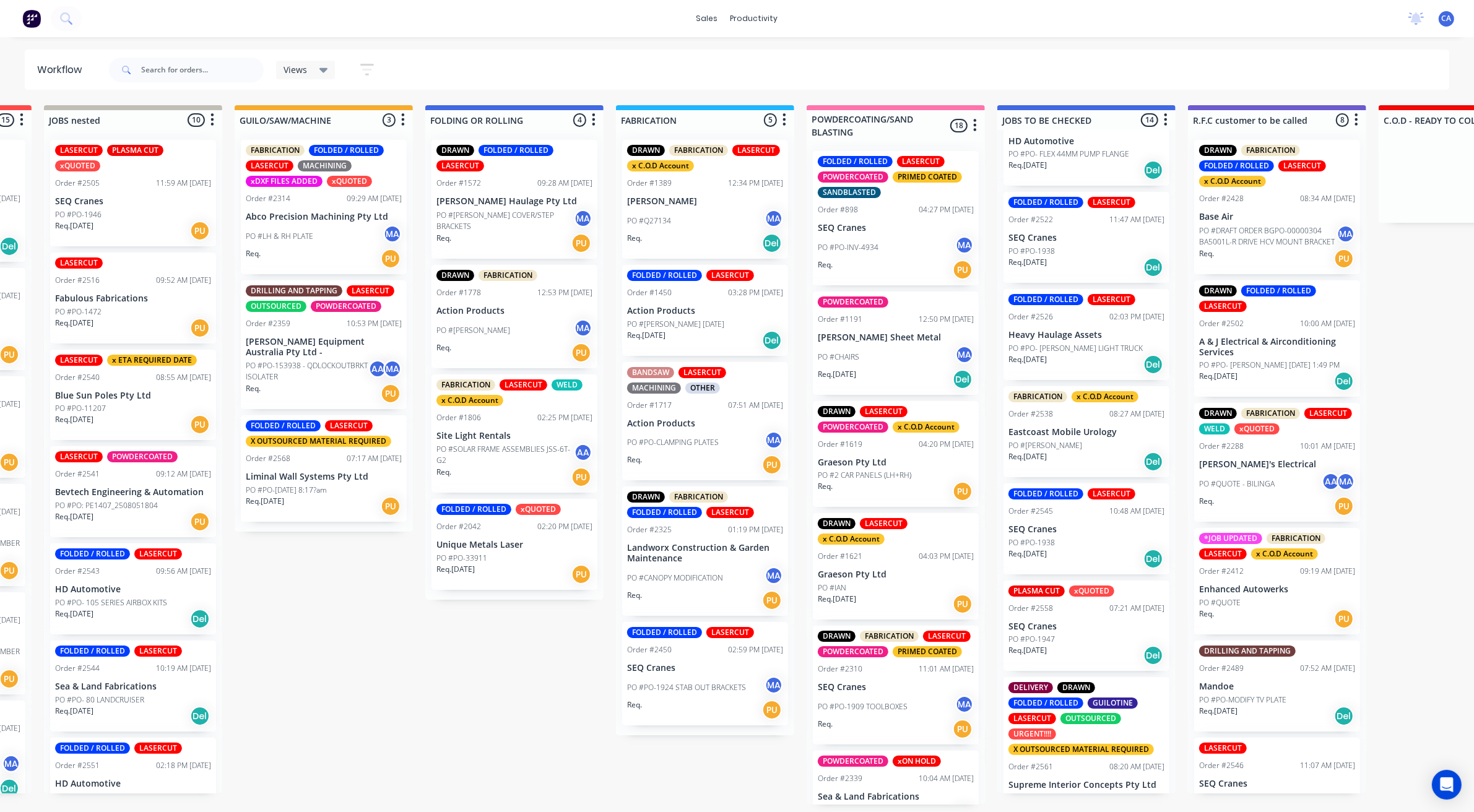
scroll to position [757, 0]
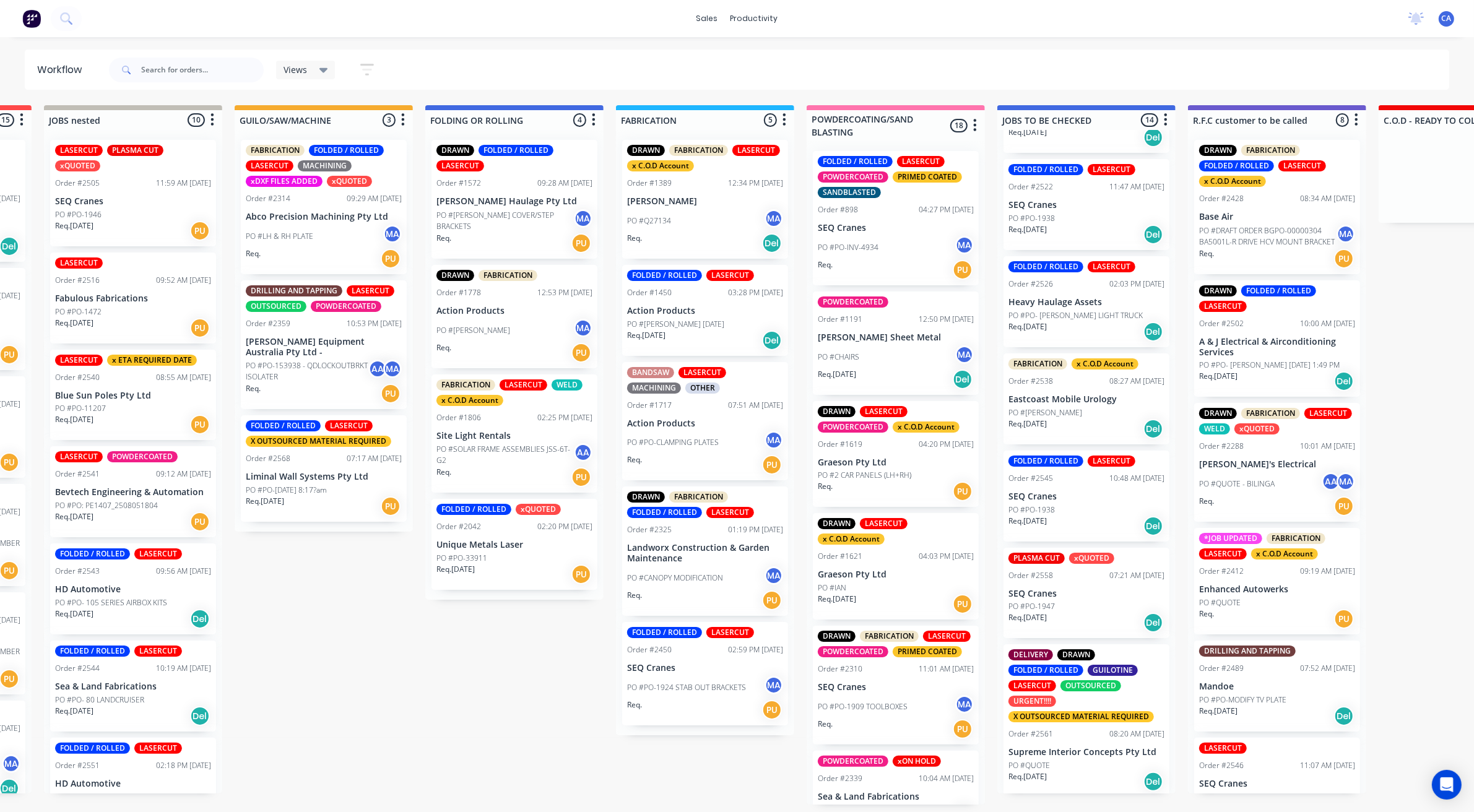
click at [1095, 310] on p "PO #PO- [PERSON_NAME] LIGHT TRUCK" at bounding box center [1075, 316] width 134 height 11
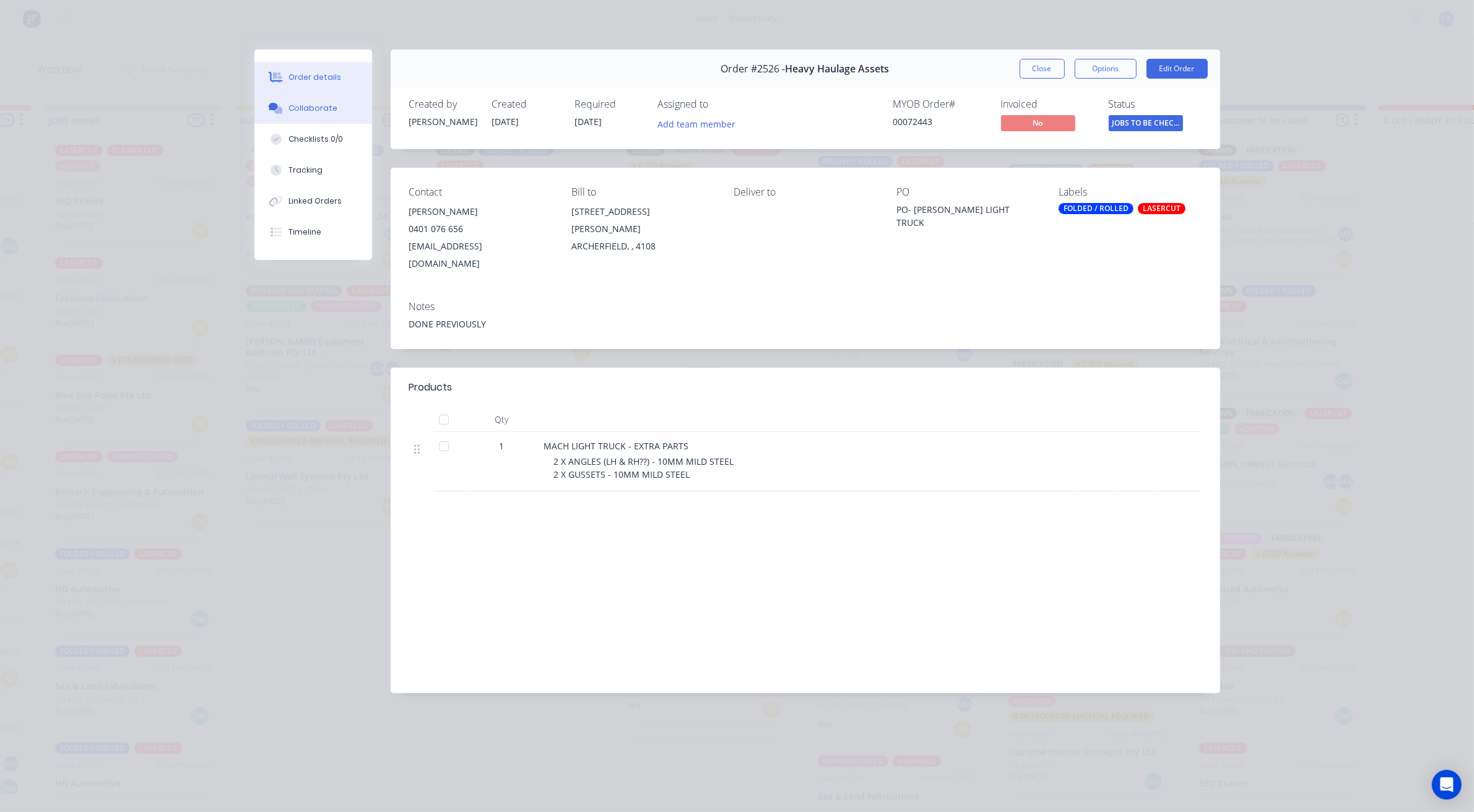
click at [282, 98] on button "Collaborate" at bounding box center [313, 108] width 117 height 31
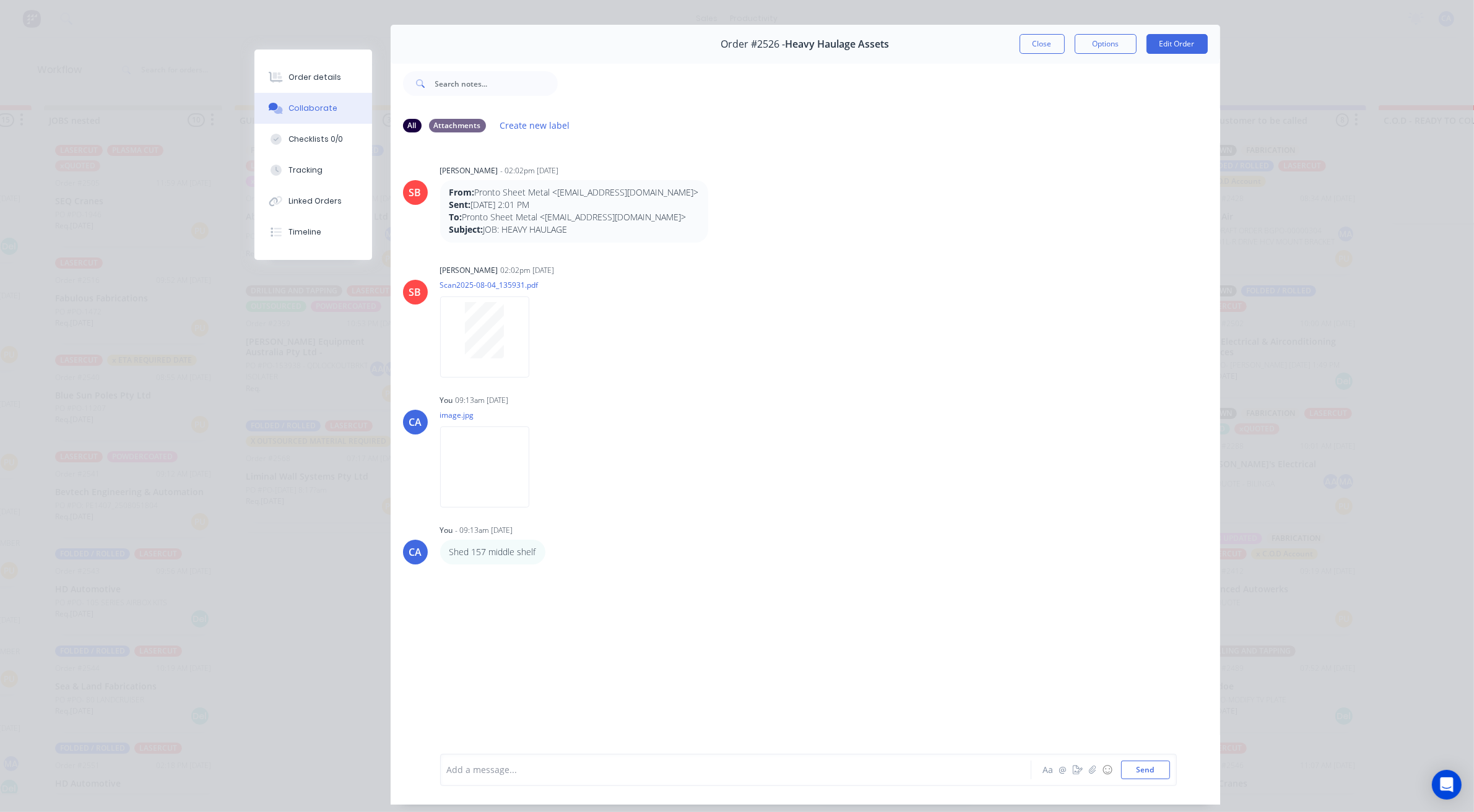
scroll to position [68, 0]
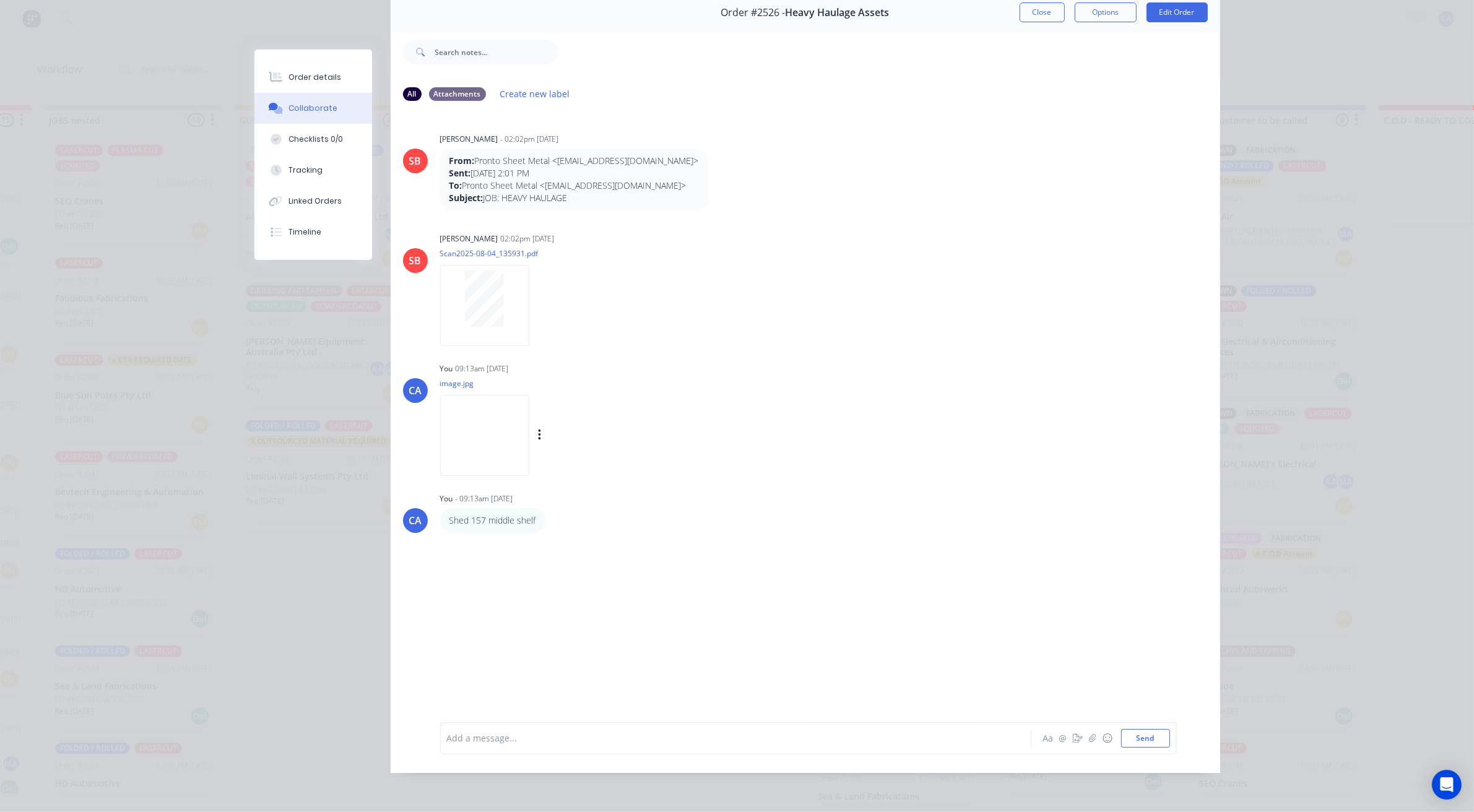
click at [500, 444] on img at bounding box center [485, 435] width 89 height 81
click at [1070, 740] on button "button" at bounding box center [1077, 738] width 15 height 15
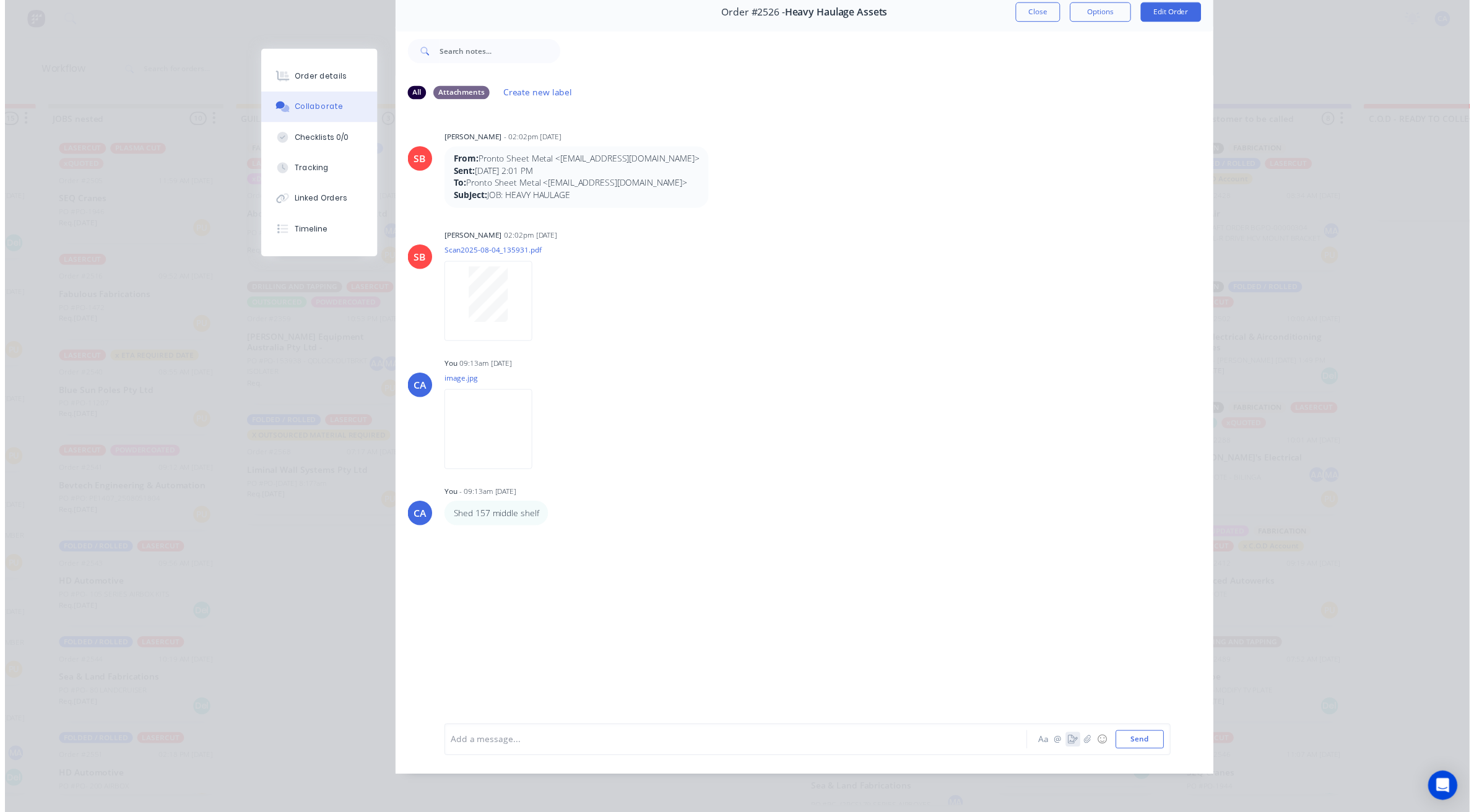
scroll to position [56, 0]
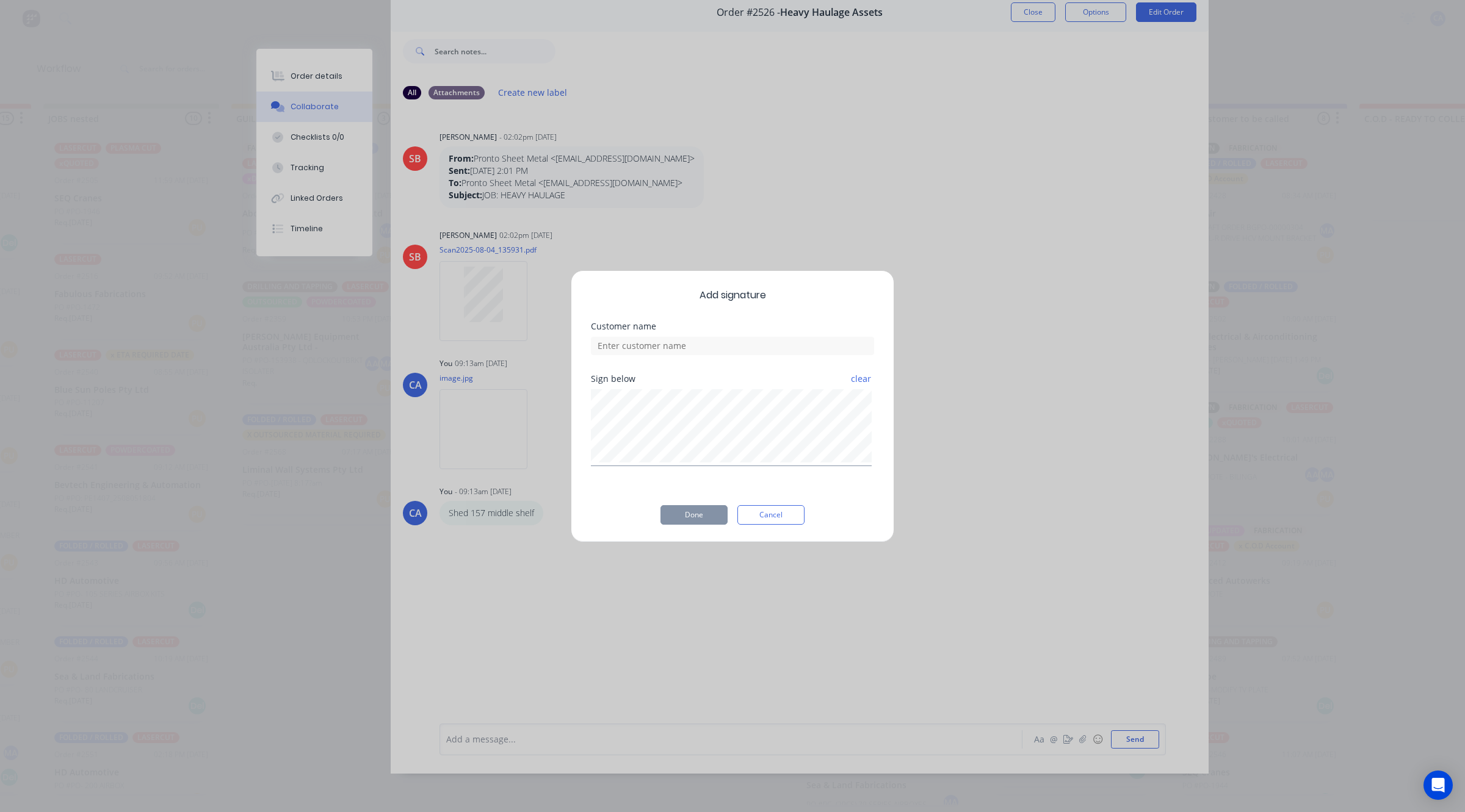
click at [745, 382] on div "Sign below clear" at bounding box center [732, 420] width 283 height 91
click at [682, 346] on input at bounding box center [732, 346] width 283 height 18
type input "[PERSON_NAME] CHECKED"
click at [707, 528] on div "Add signature Customer name [PERSON_NAME] CHECKED Sign below clear Done Cancel" at bounding box center [732, 407] width 324 height 272
click at [705, 520] on button "Done" at bounding box center [694, 515] width 67 height 20
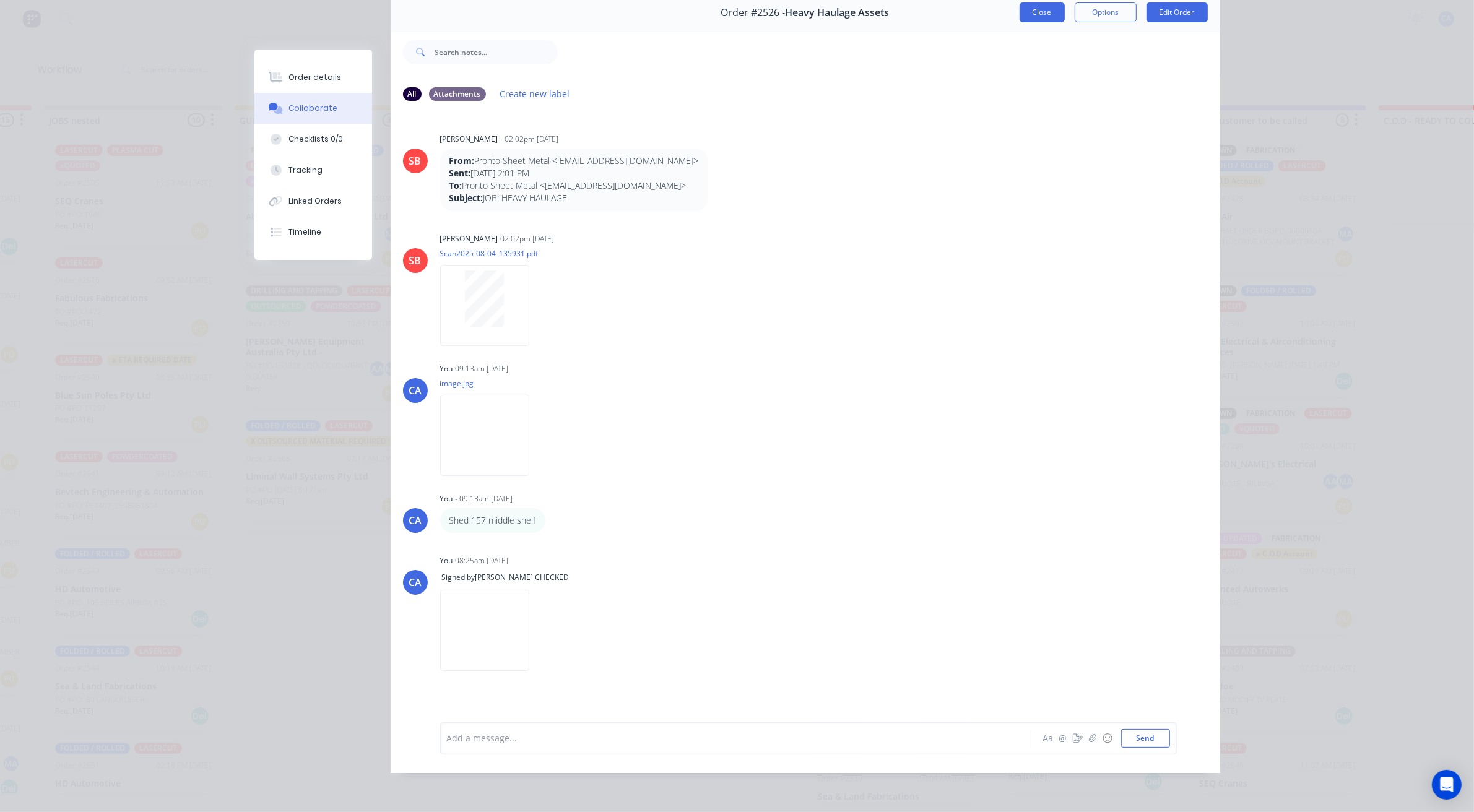
click at [1040, 16] on button "Close" at bounding box center [1042, 13] width 45 height 20
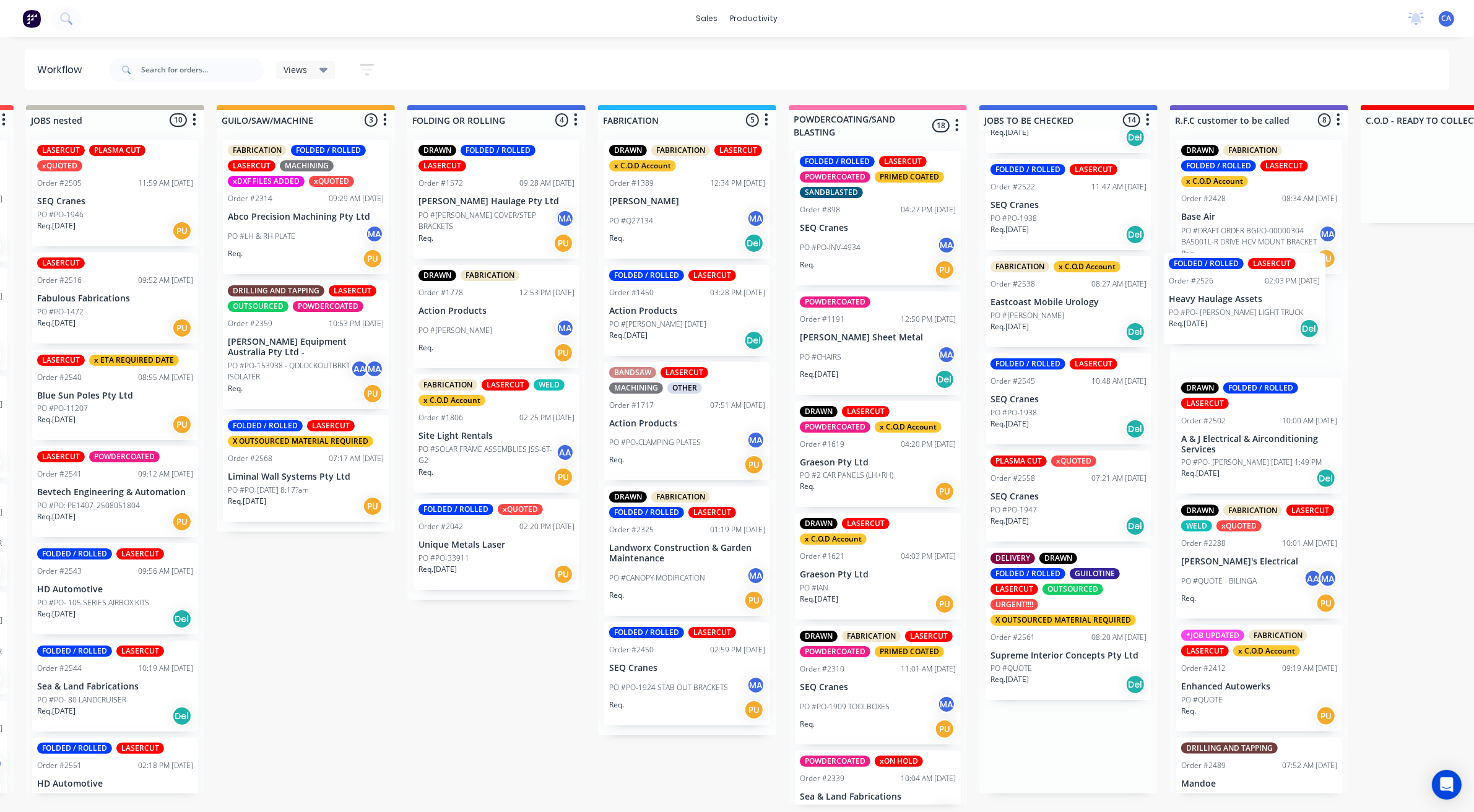
drag, startPoint x: 1079, startPoint y: 319, endPoint x: 1263, endPoint y: 313, distance: 184.1
click at [1257, 316] on div "Submitted 22 Sort By Created date Required date Order number Customer name Most…" at bounding box center [1449, 455] width 3680 height 699
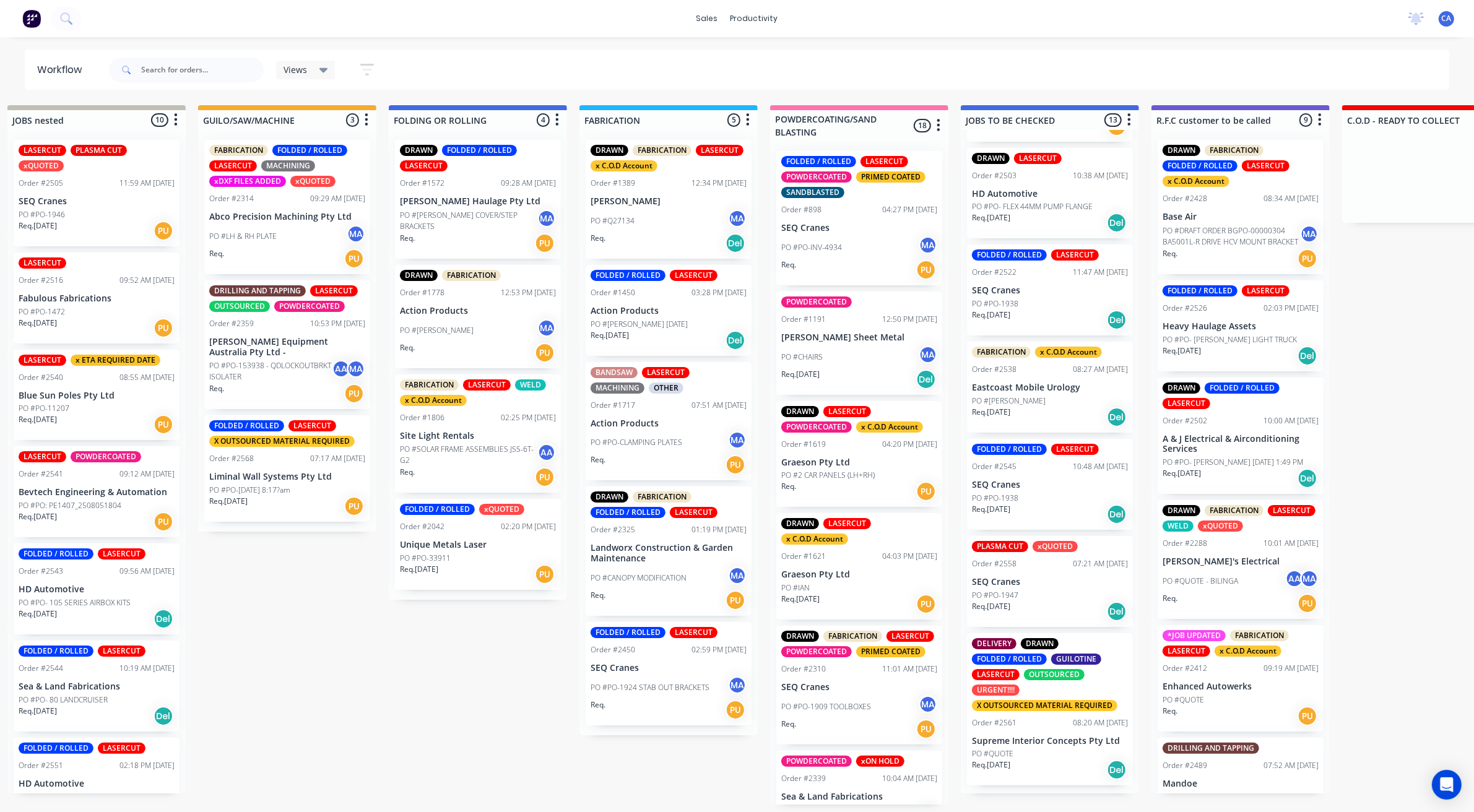
scroll to position [661, 0]
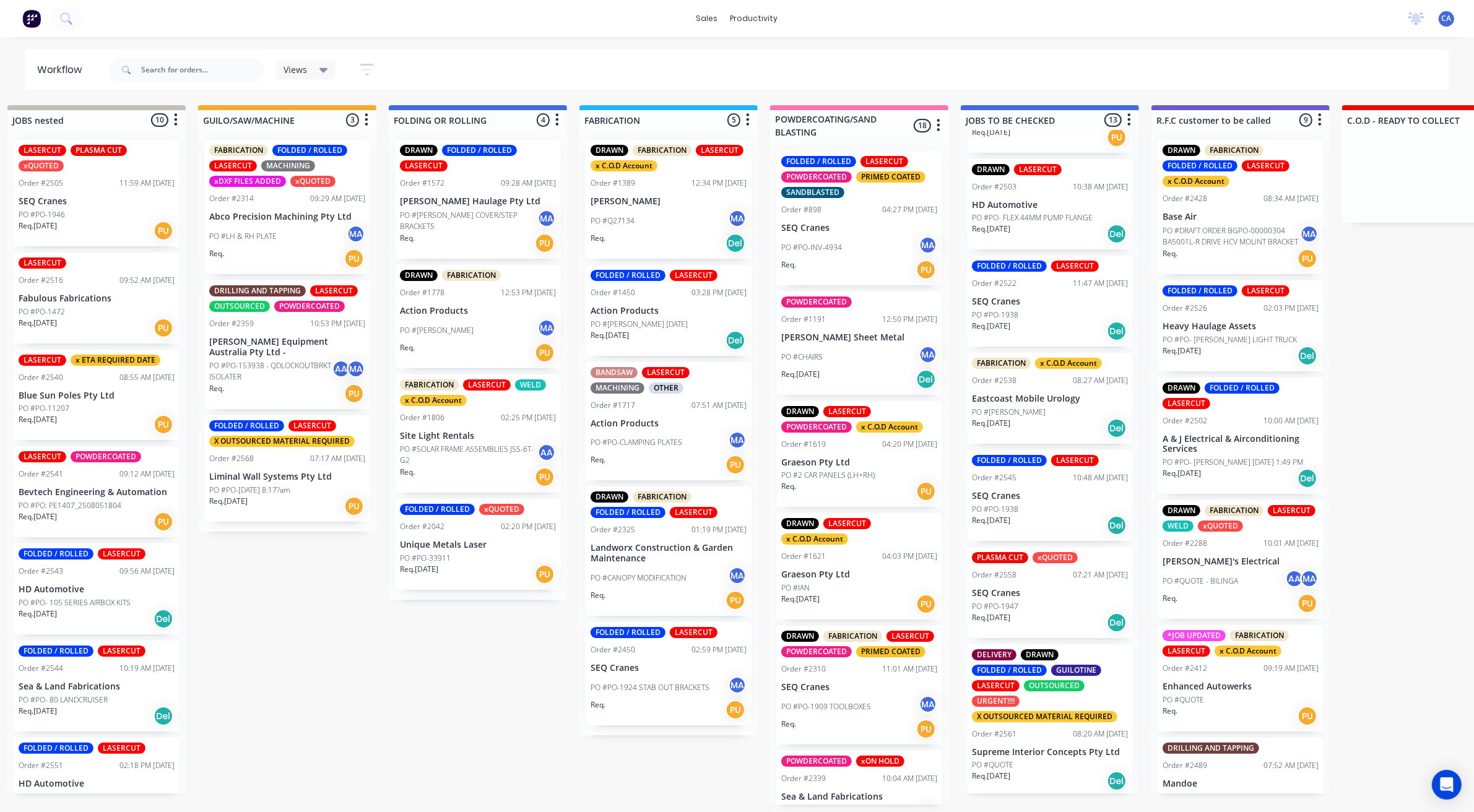
click at [1050, 407] on div "PO #[PERSON_NAME]" at bounding box center [1050, 412] width 156 height 11
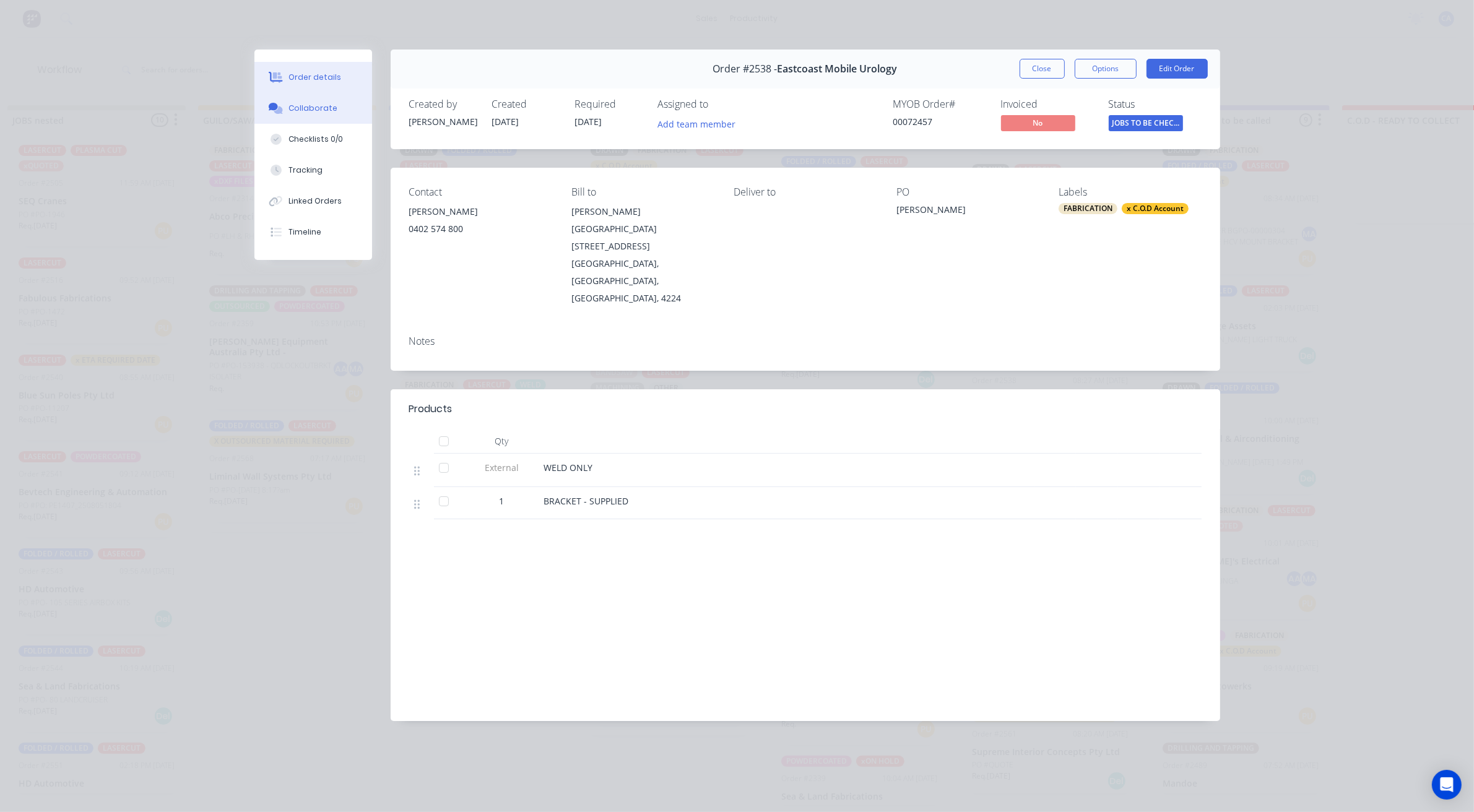
click at [323, 113] on div "Collaborate" at bounding box center [312, 108] width 49 height 11
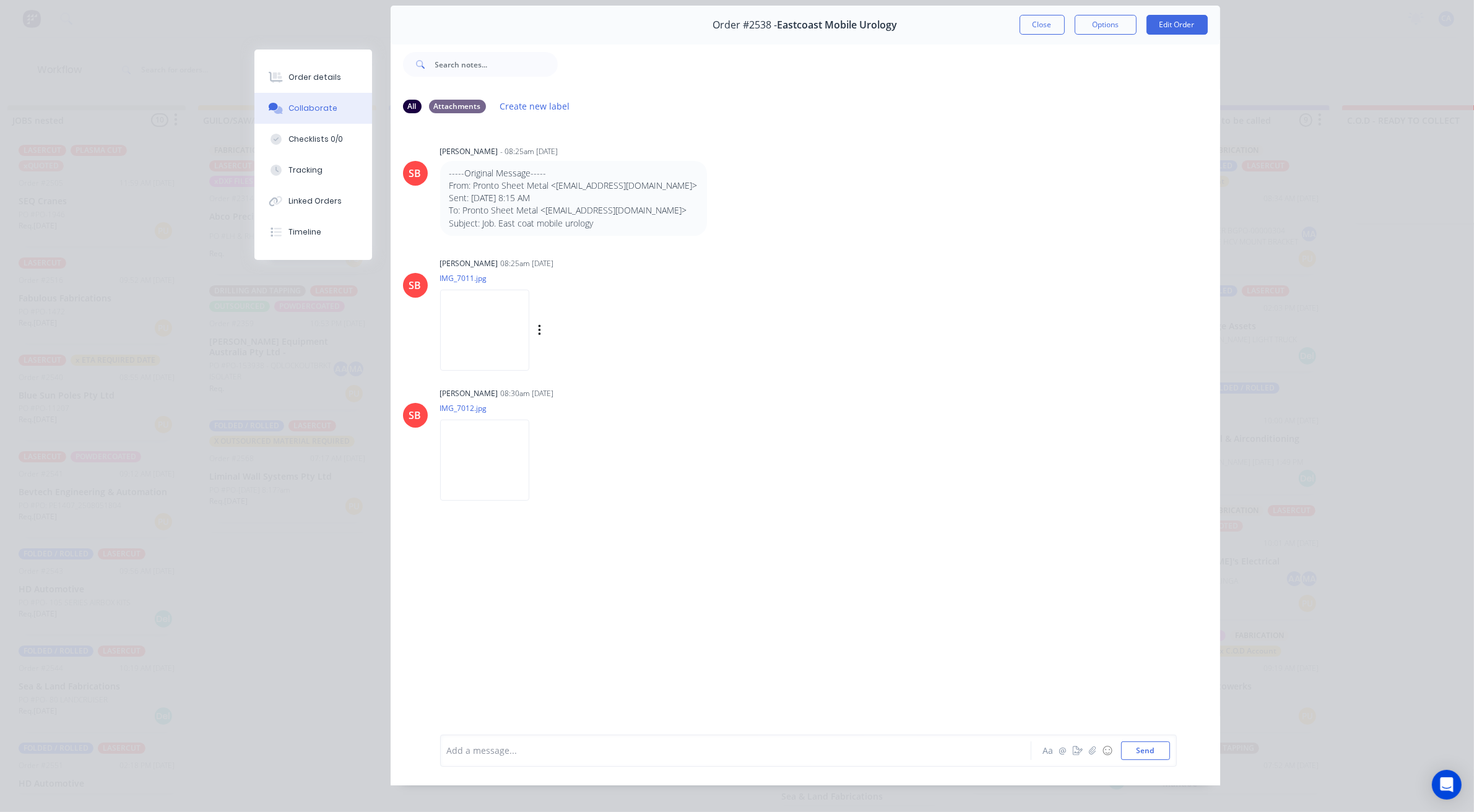
scroll to position [68, 0]
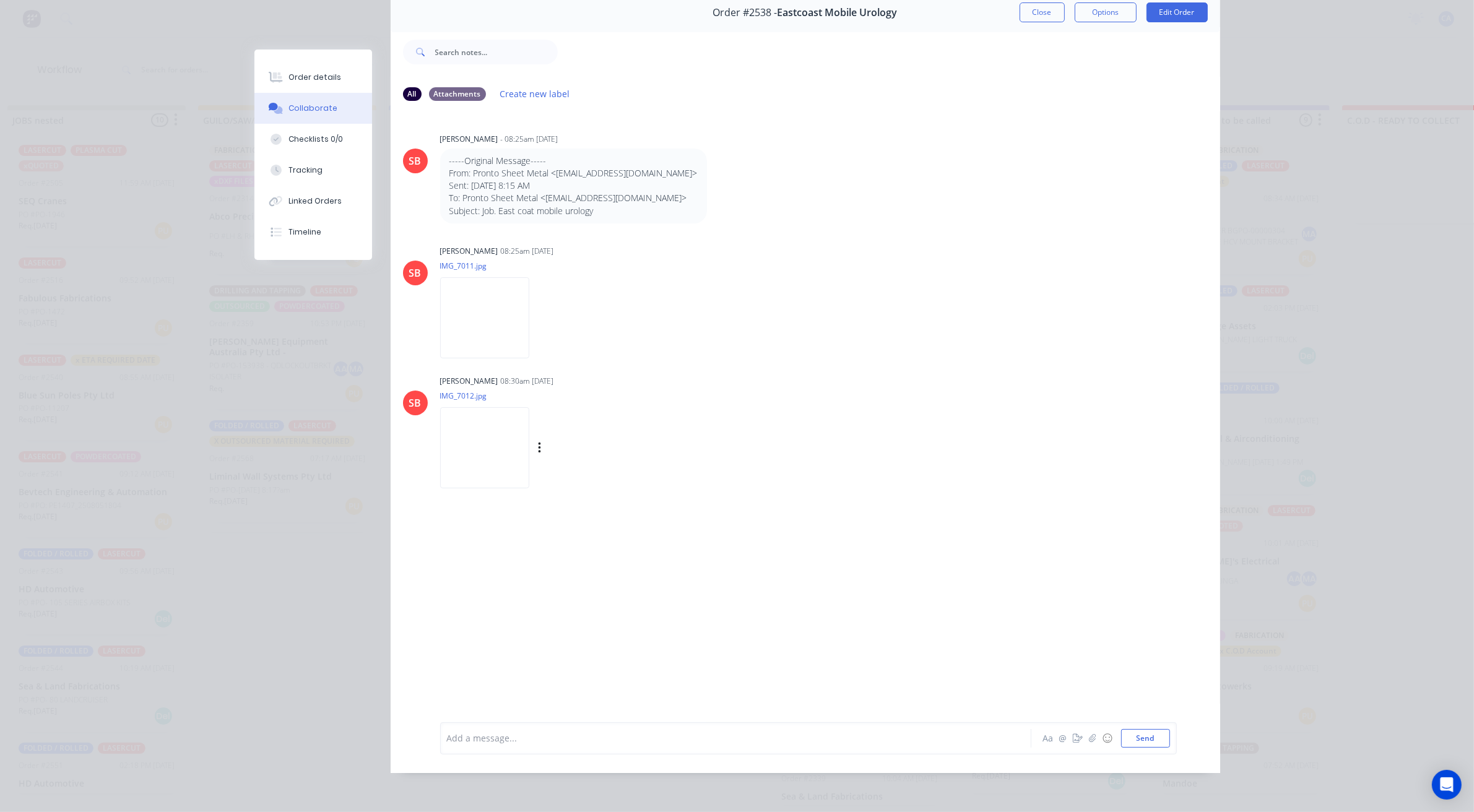
click at [492, 446] on img at bounding box center [485, 447] width 89 height 81
click at [463, 284] on img at bounding box center [485, 317] width 89 height 81
click at [449, 453] on img at bounding box center [485, 447] width 89 height 81
click at [794, 314] on div "[PERSON_NAME] 08:25am [DATE] IMG_7011.jpg Labels Download" at bounding box center [634, 298] width 387 height 111
click at [1037, 4] on button "Close" at bounding box center [1042, 13] width 45 height 20
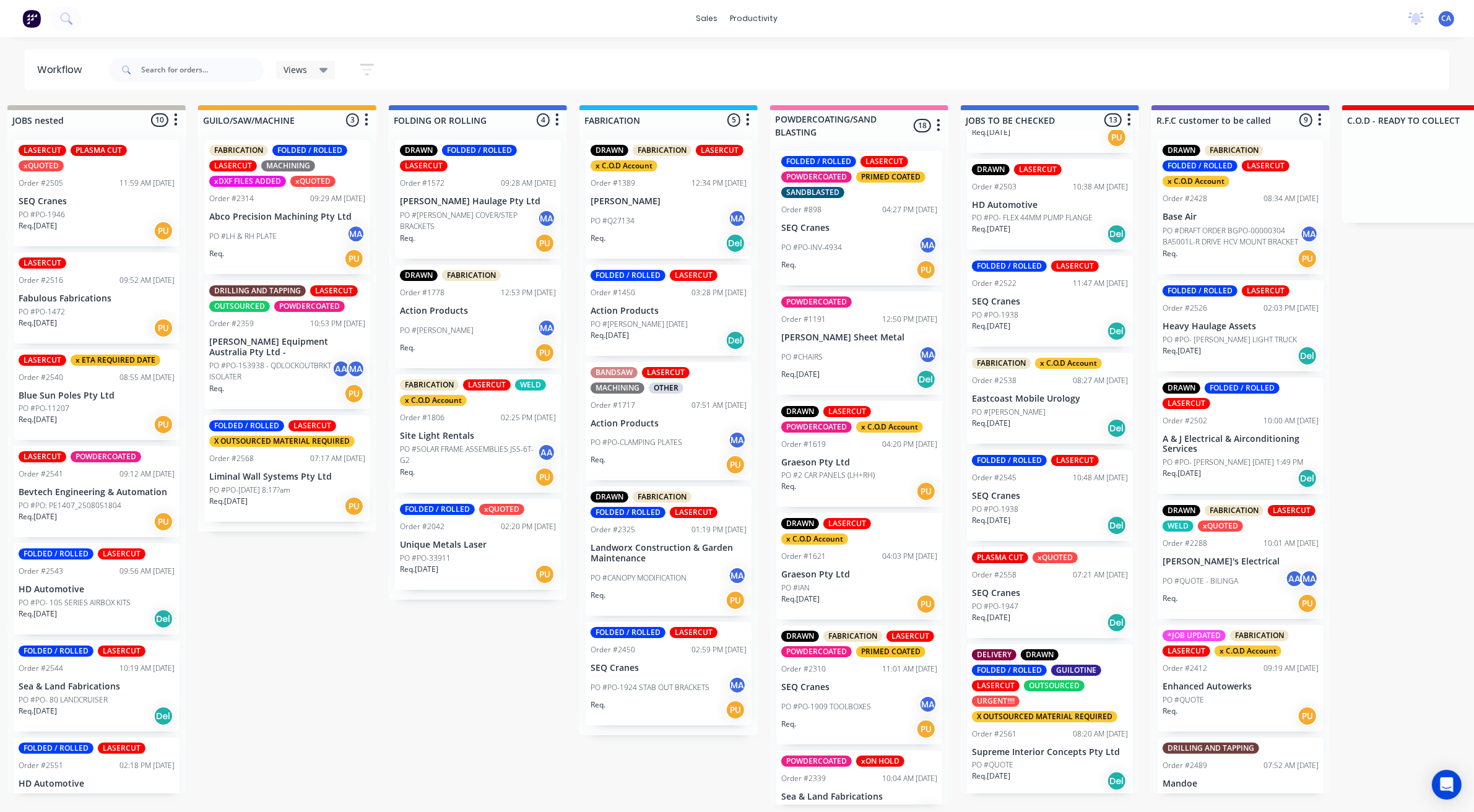
scroll to position [4, 401]
click at [1013, 713] on div "X OUTSOURCED MATERIAL REQUIRED" at bounding box center [1045, 717] width 146 height 11
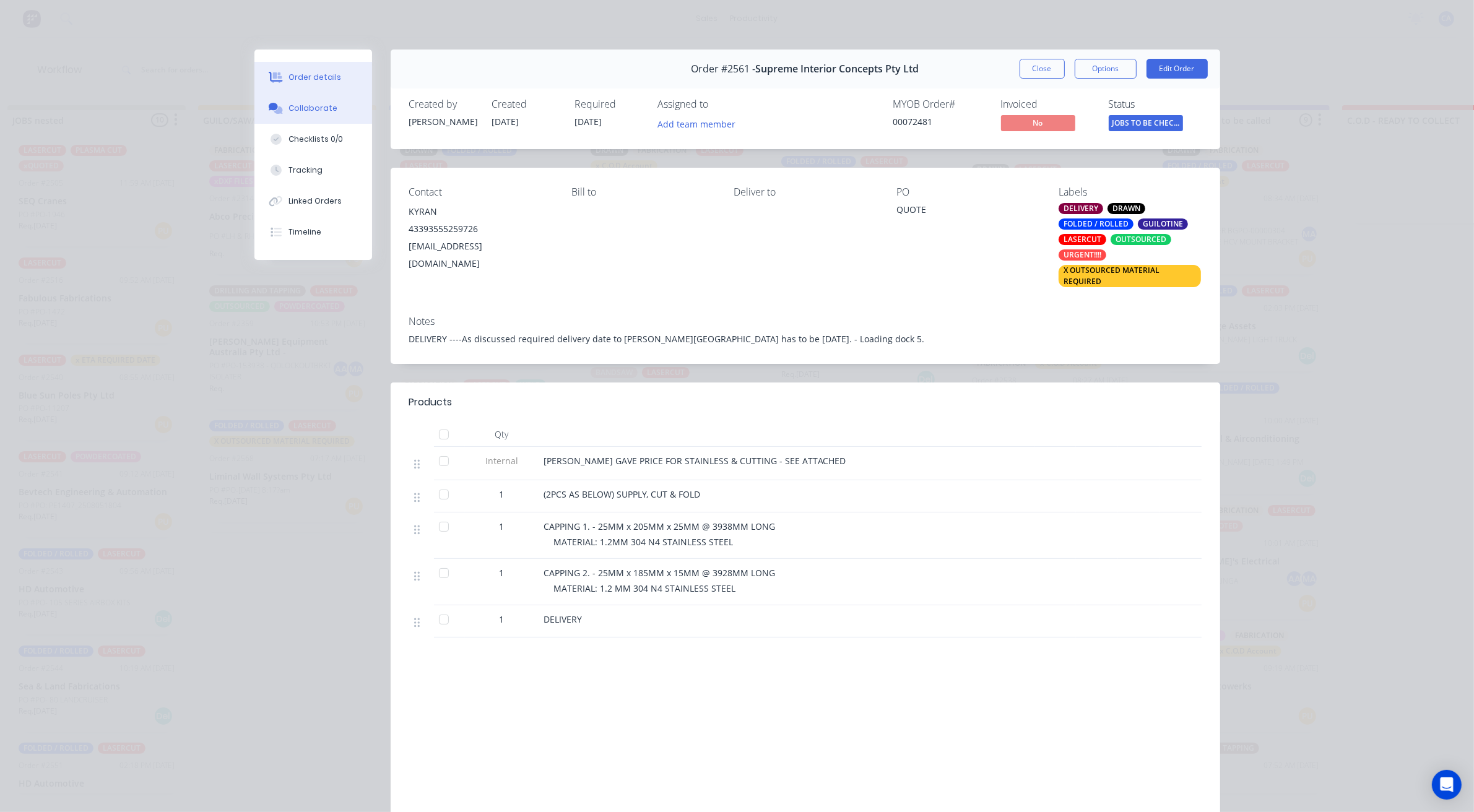
click at [326, 104] on div "Collaborate" at bounding box center [312, 108] width 49 height 11
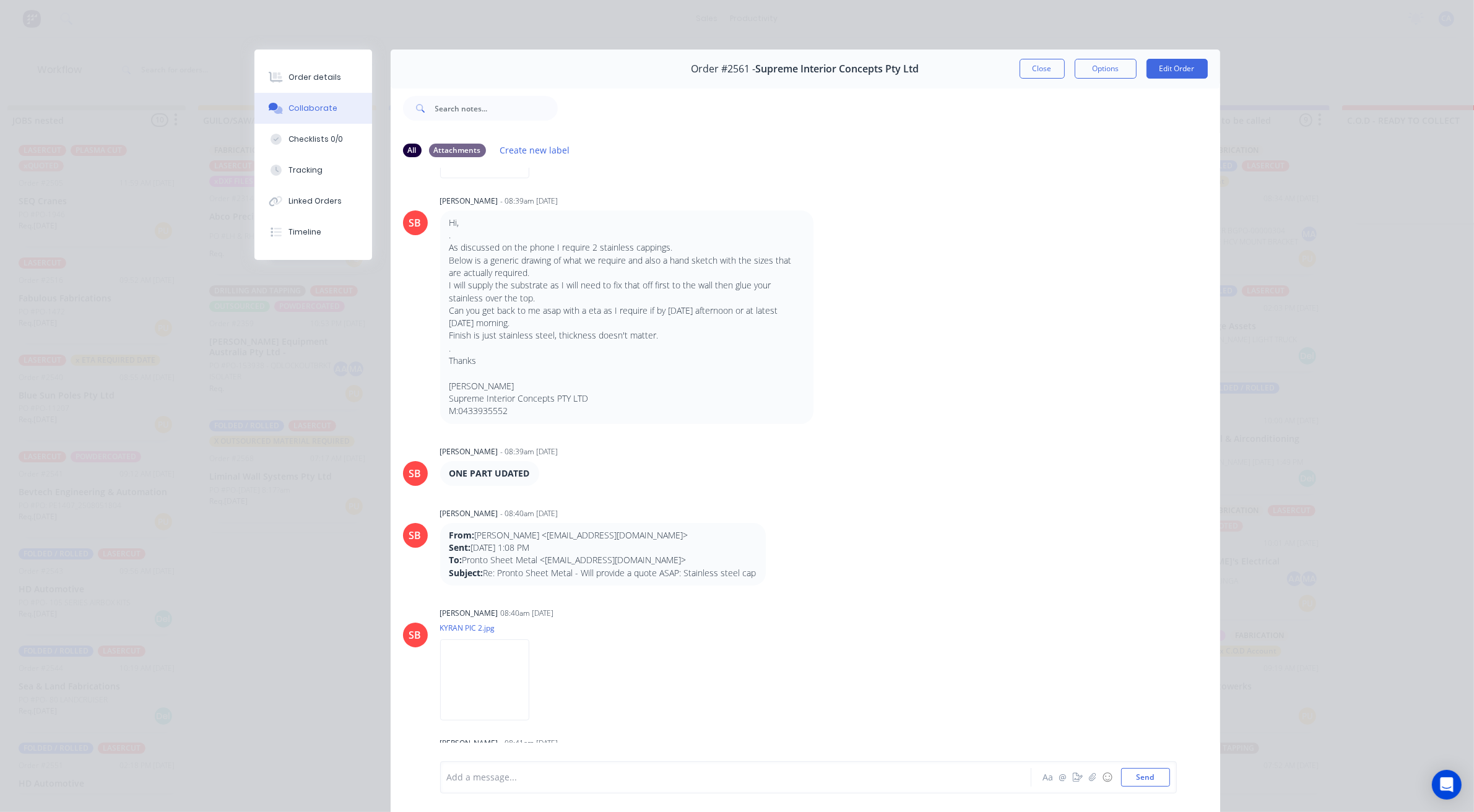
scroll to position [464, 0]
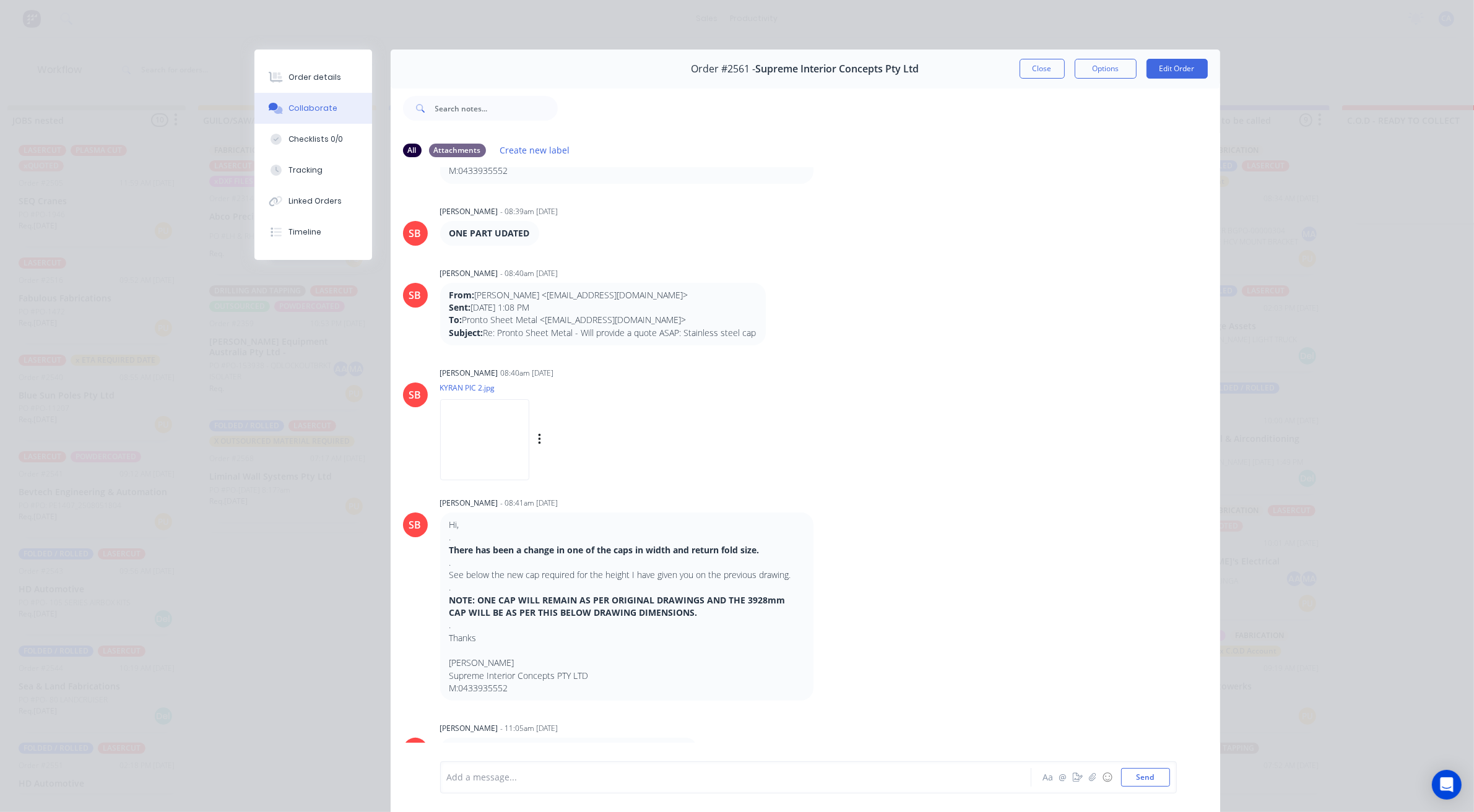
click at [465, 458] on img at bounding box center [485, 439] width 89 height 81
click at [1040, 66] on button "Close" at bounding box center [1042, 69] width 45 height 20
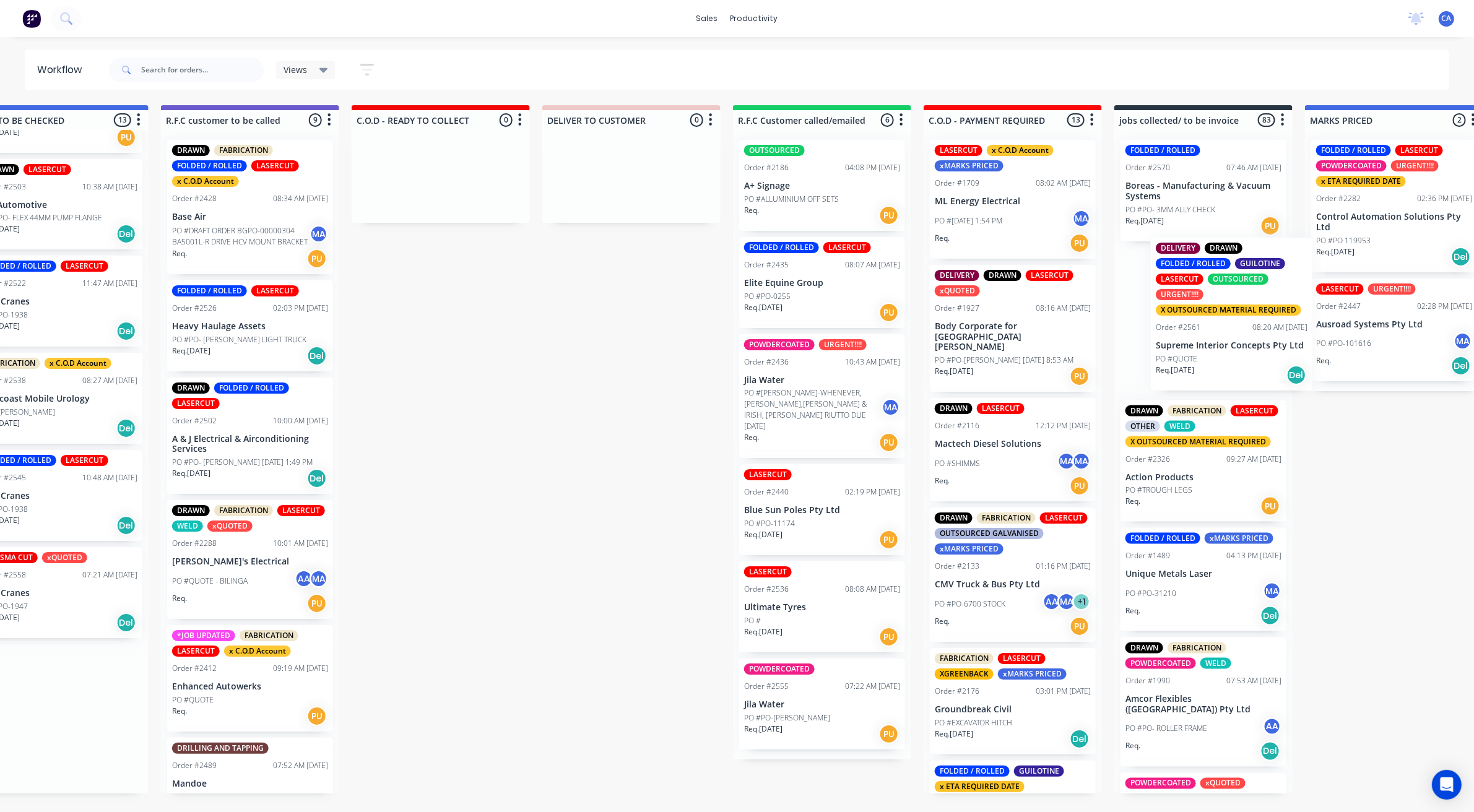
drag, startPoint x: 1004, startPoint y: 750, endPoint x: 1196, endPoint y: 348, distance: 445.5
click at [1196, 348] on div "Submitted 22 Sort By Created date Required date Order number Customer name Most…" at bounding box center [439, 455] width 3680 height 699
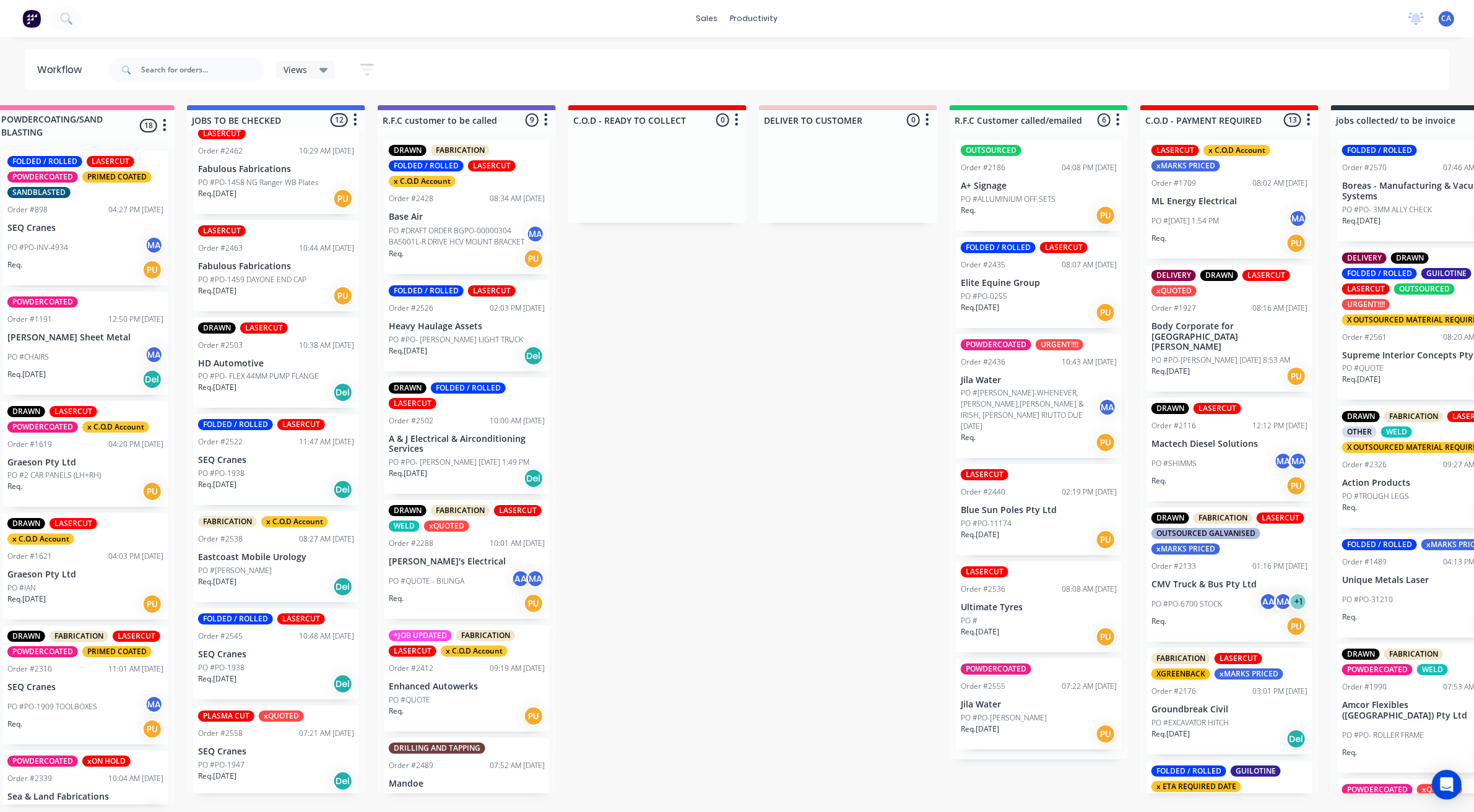
scroll to position [4, 804]
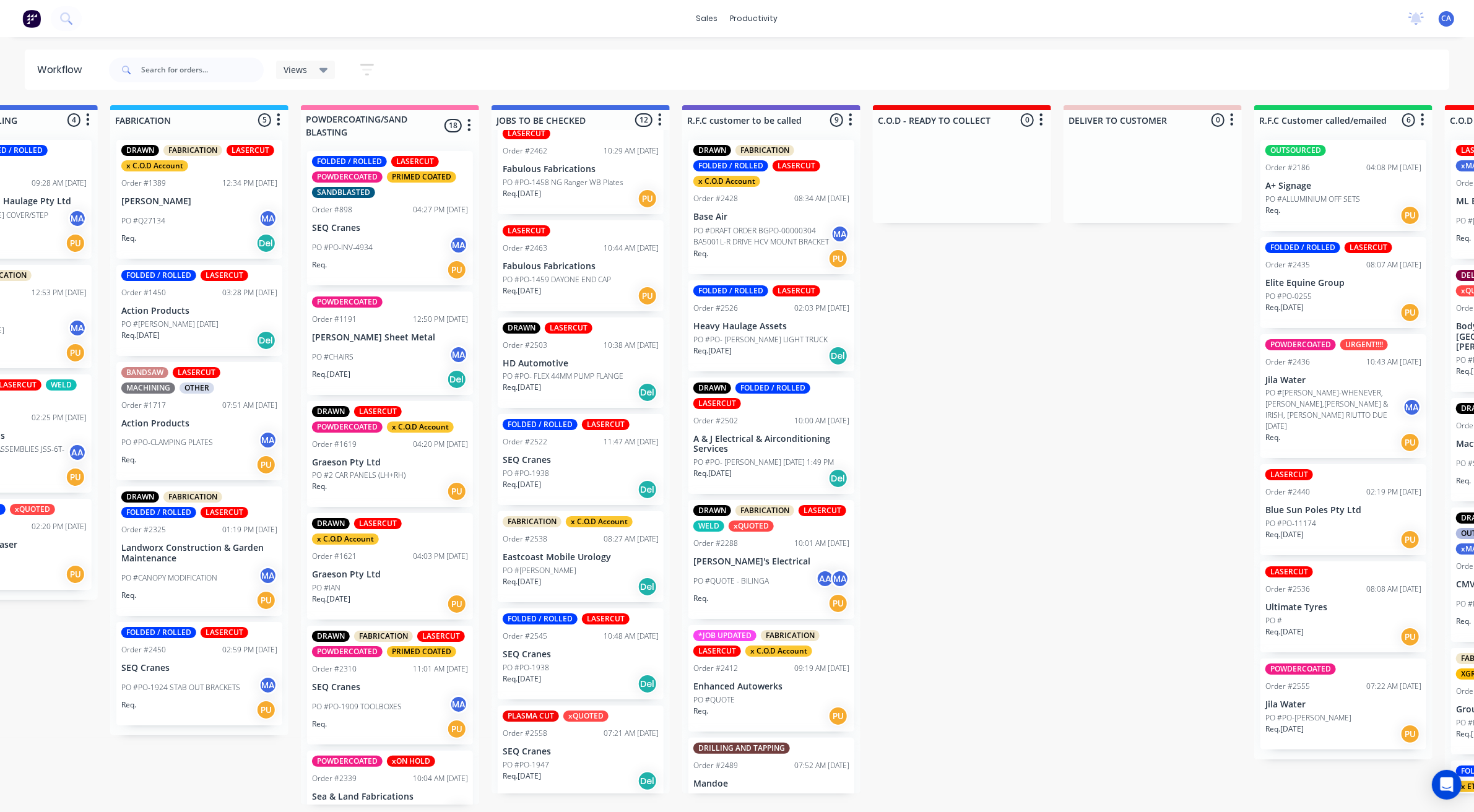
drag, startPoint x: 530, startPoint y: 413, endPoint x: 439, endPoint y: 404, distance: 91.4
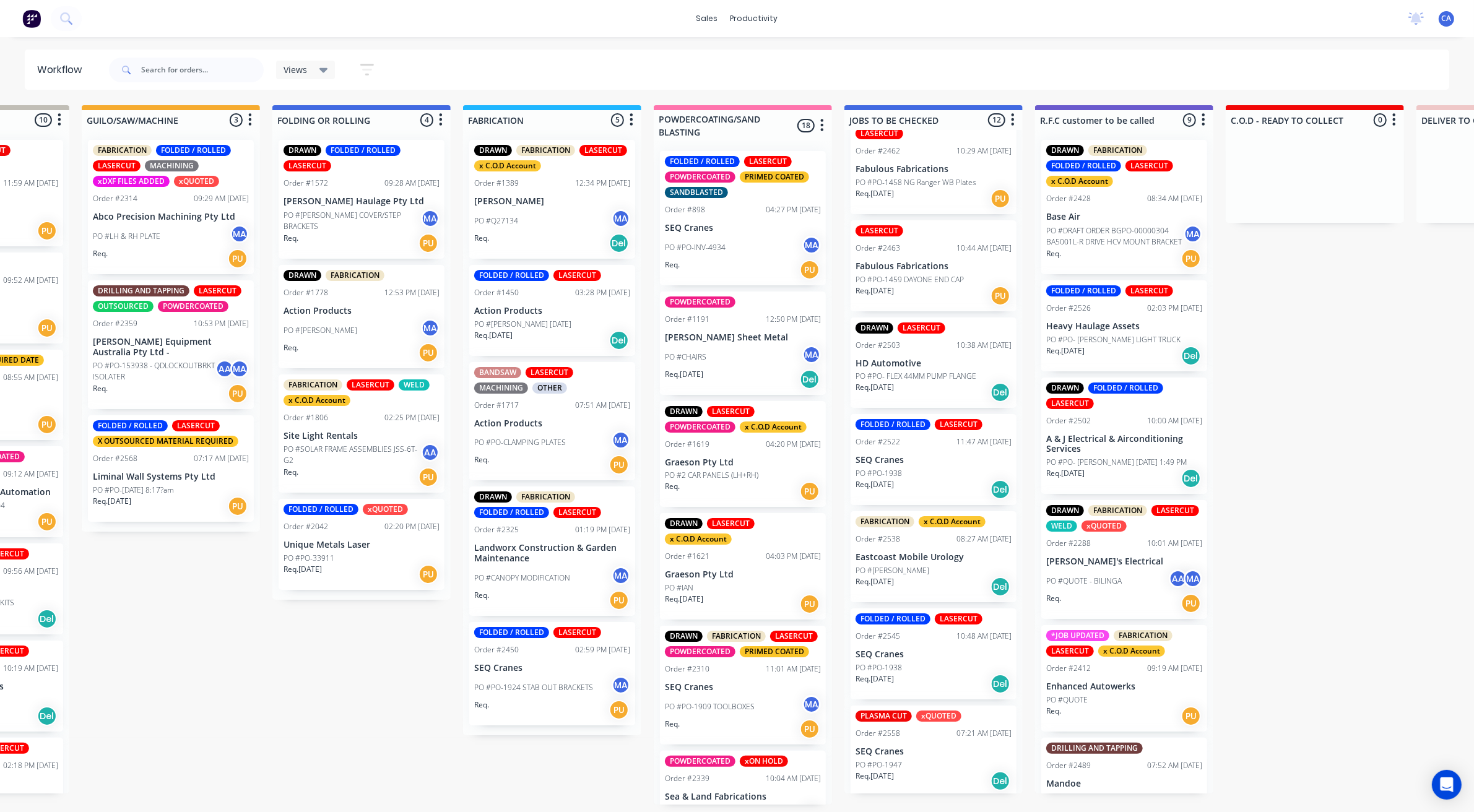
drag, startPoint x: 917, startPoint y: 441, endPoint x: 840, endPoint y: 448, distance: 77.3
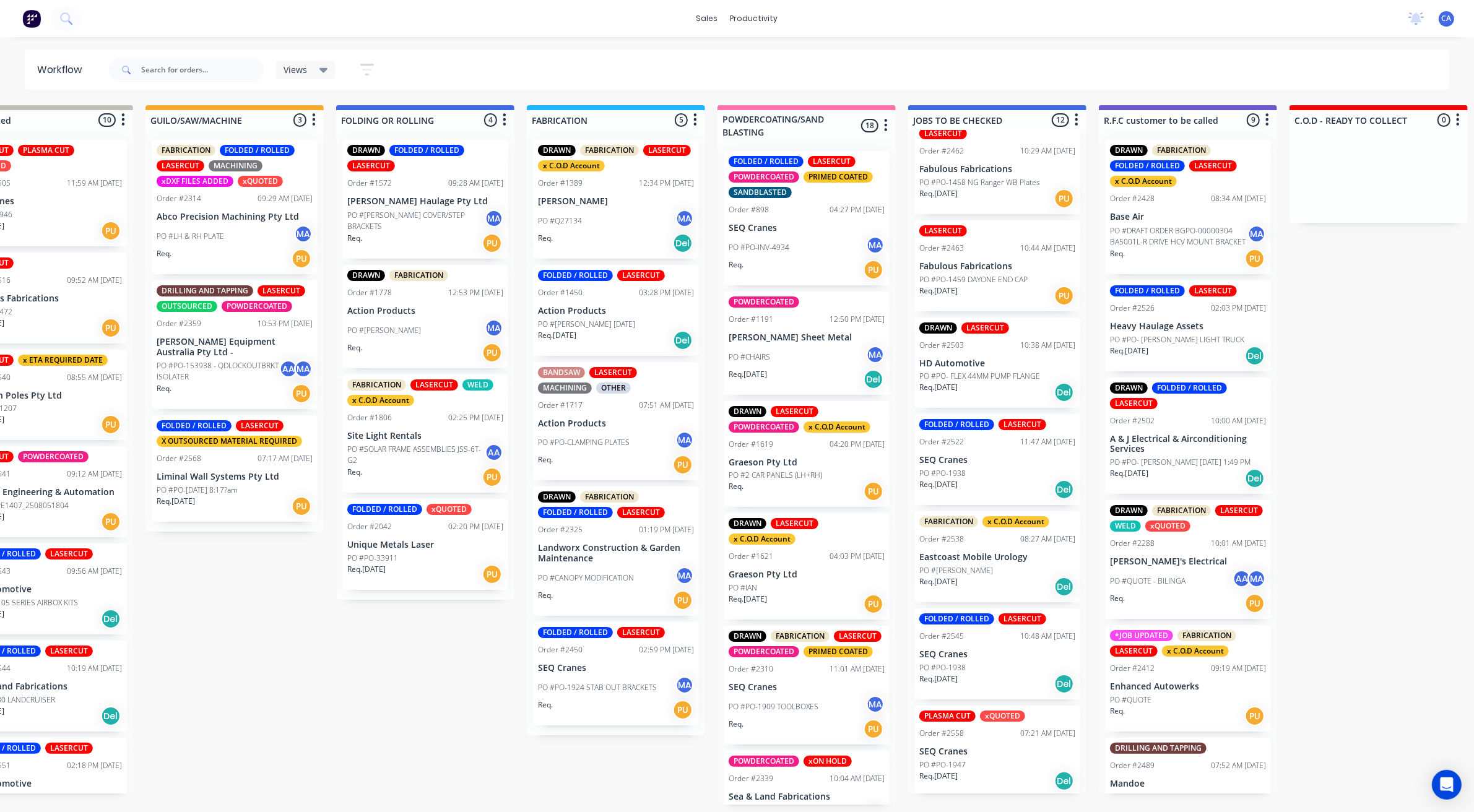
scroll to position [501, 0]
click at [957, 654] on p "SEQ Cranes" at bounding box center [997, 655] width 156 height 11
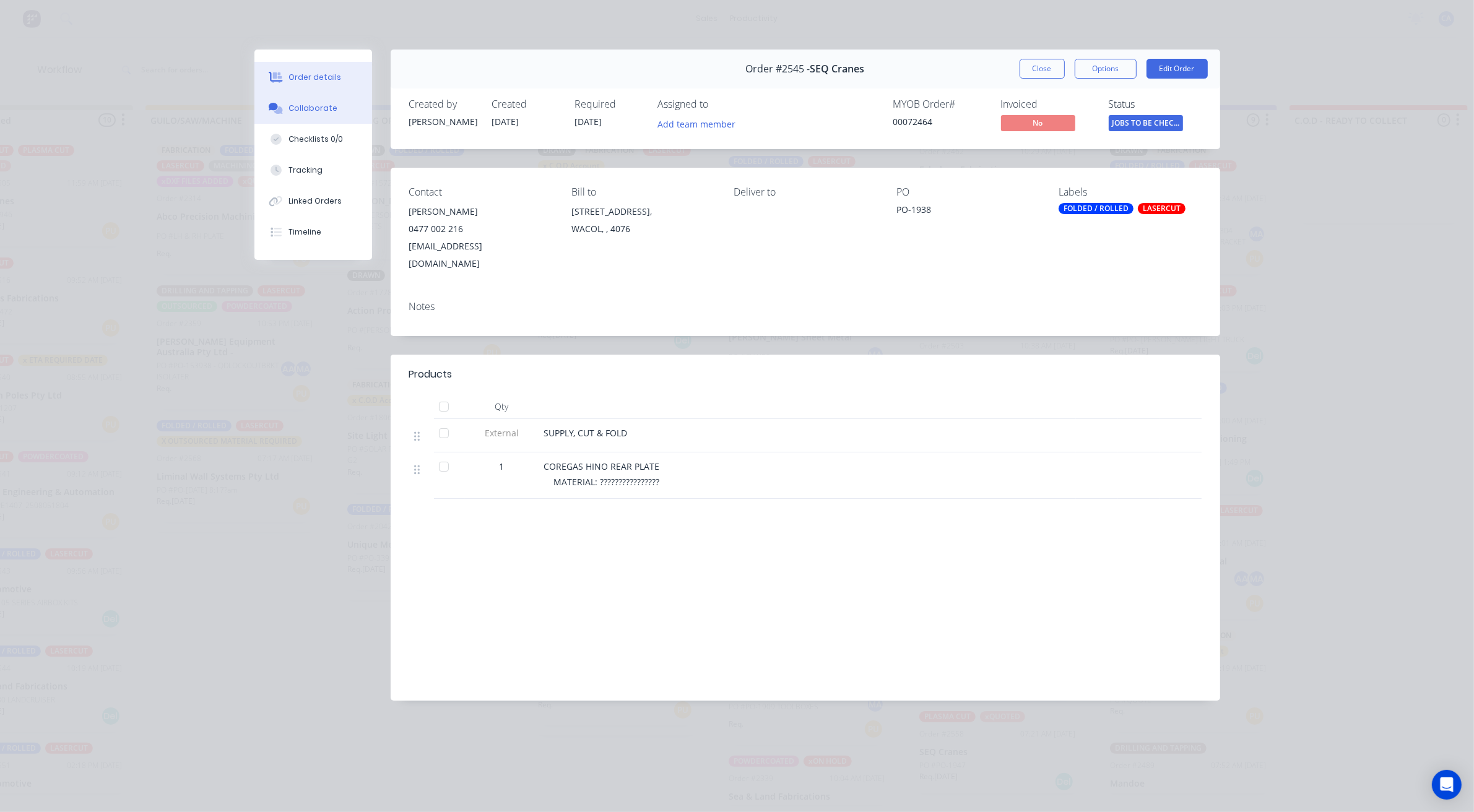
click at [300, 111] on div "Collaborate" at bounding box center [312, 108] width 49 height 11
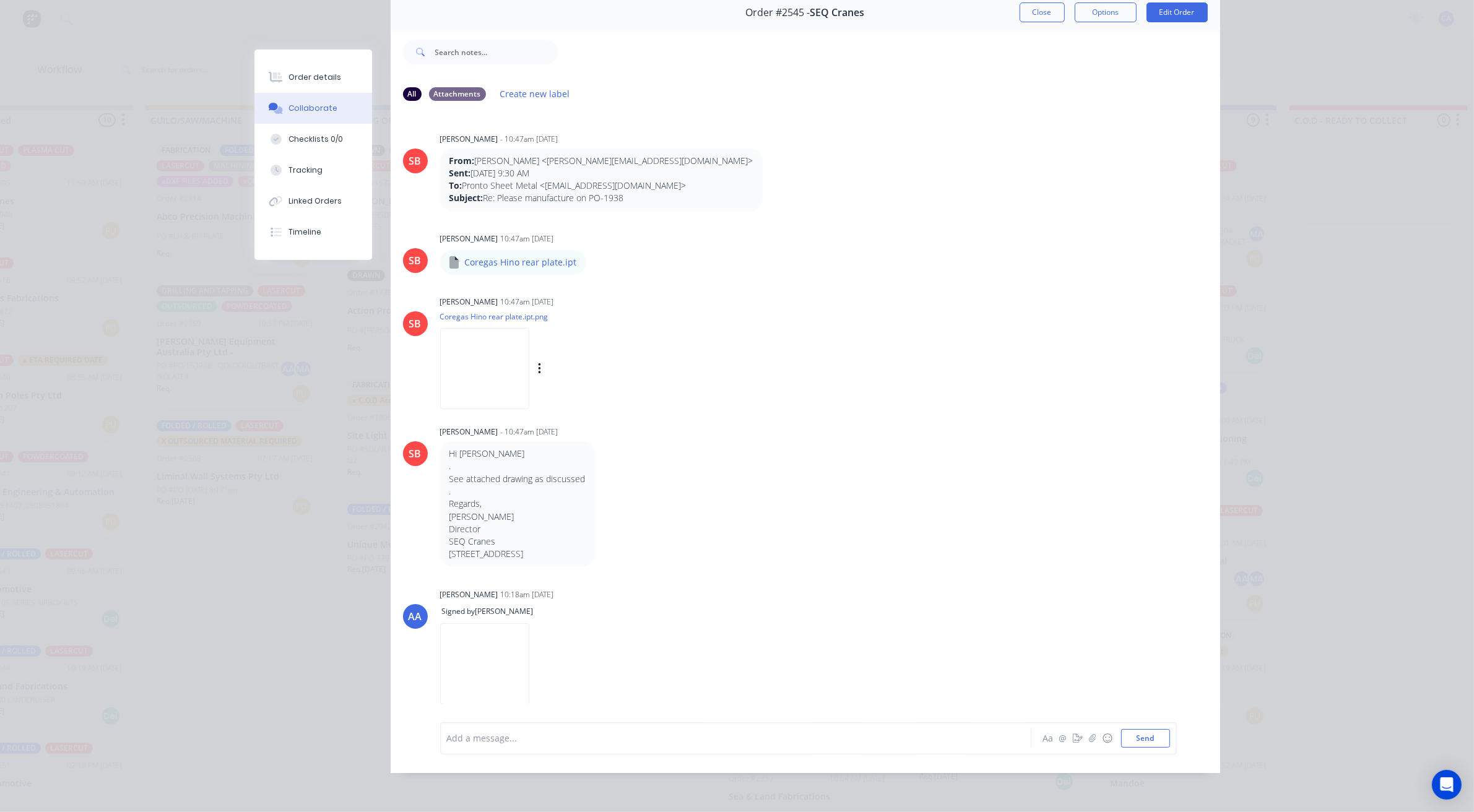
scroll to position [68, 0]
click at [523, 366] on img at bounding box center [485, 368] width 89 height 81
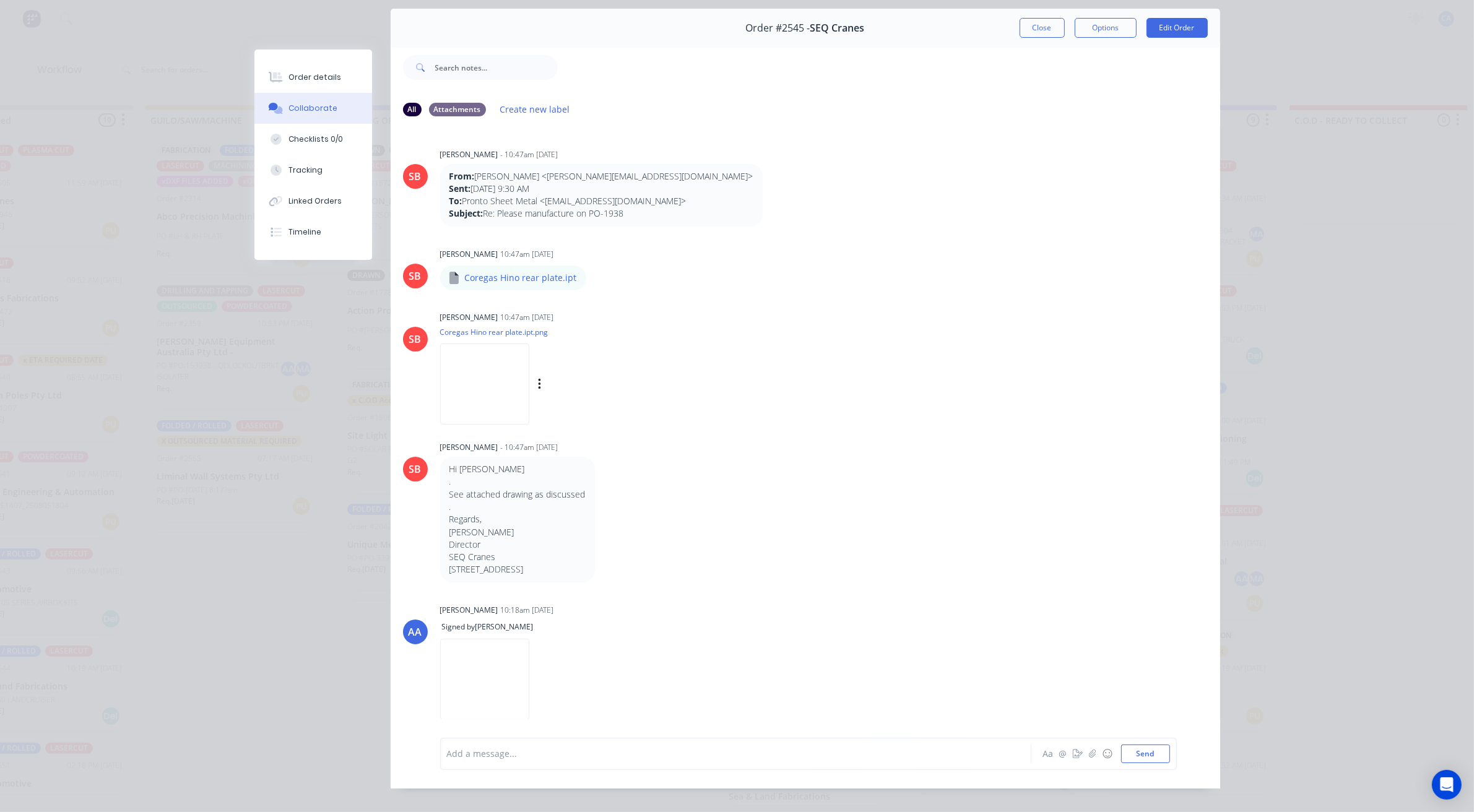
scroll to position [0, 0]
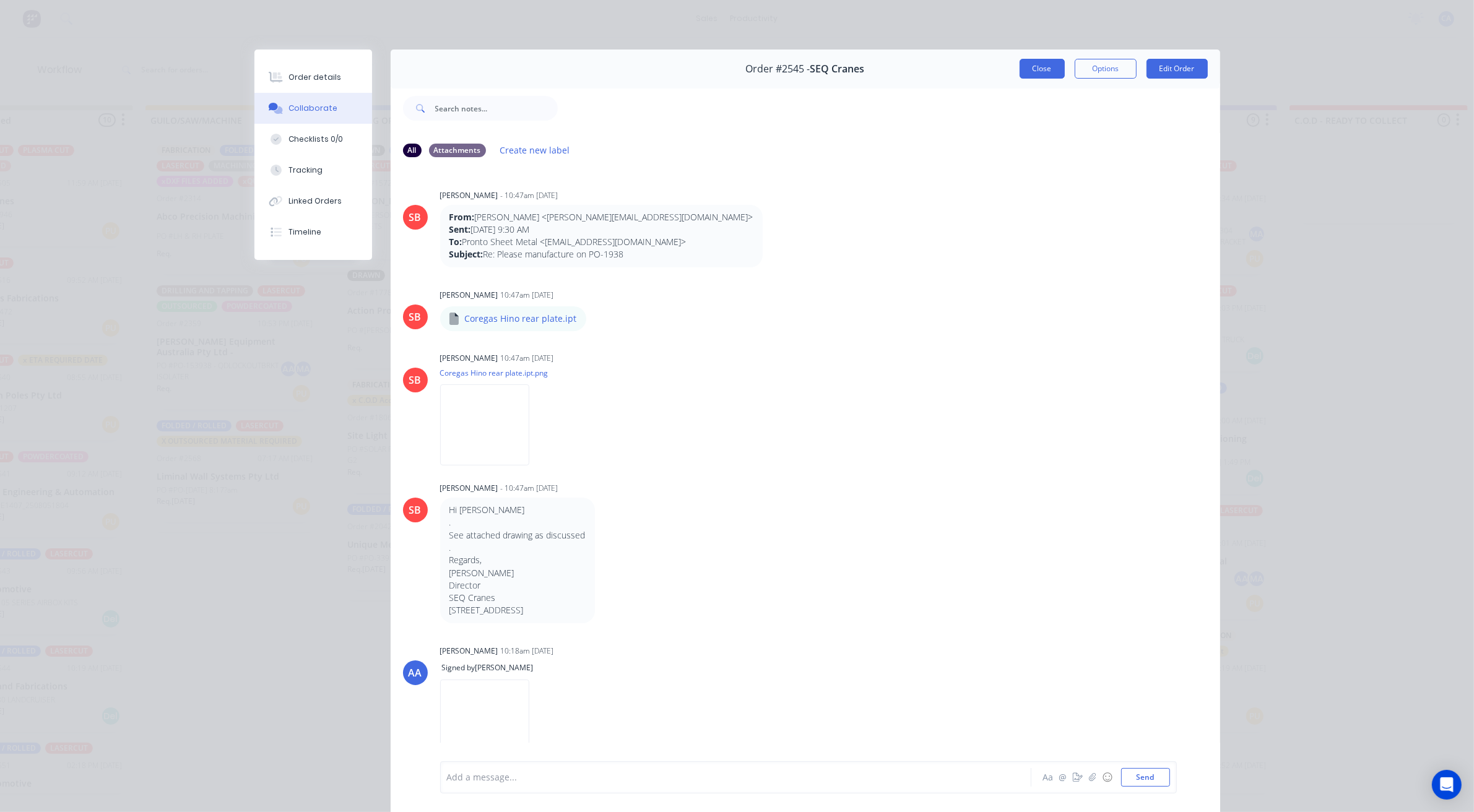
click at [1043, 63] on button "Close" at bounding box center [1042, 69] width 45 height 20
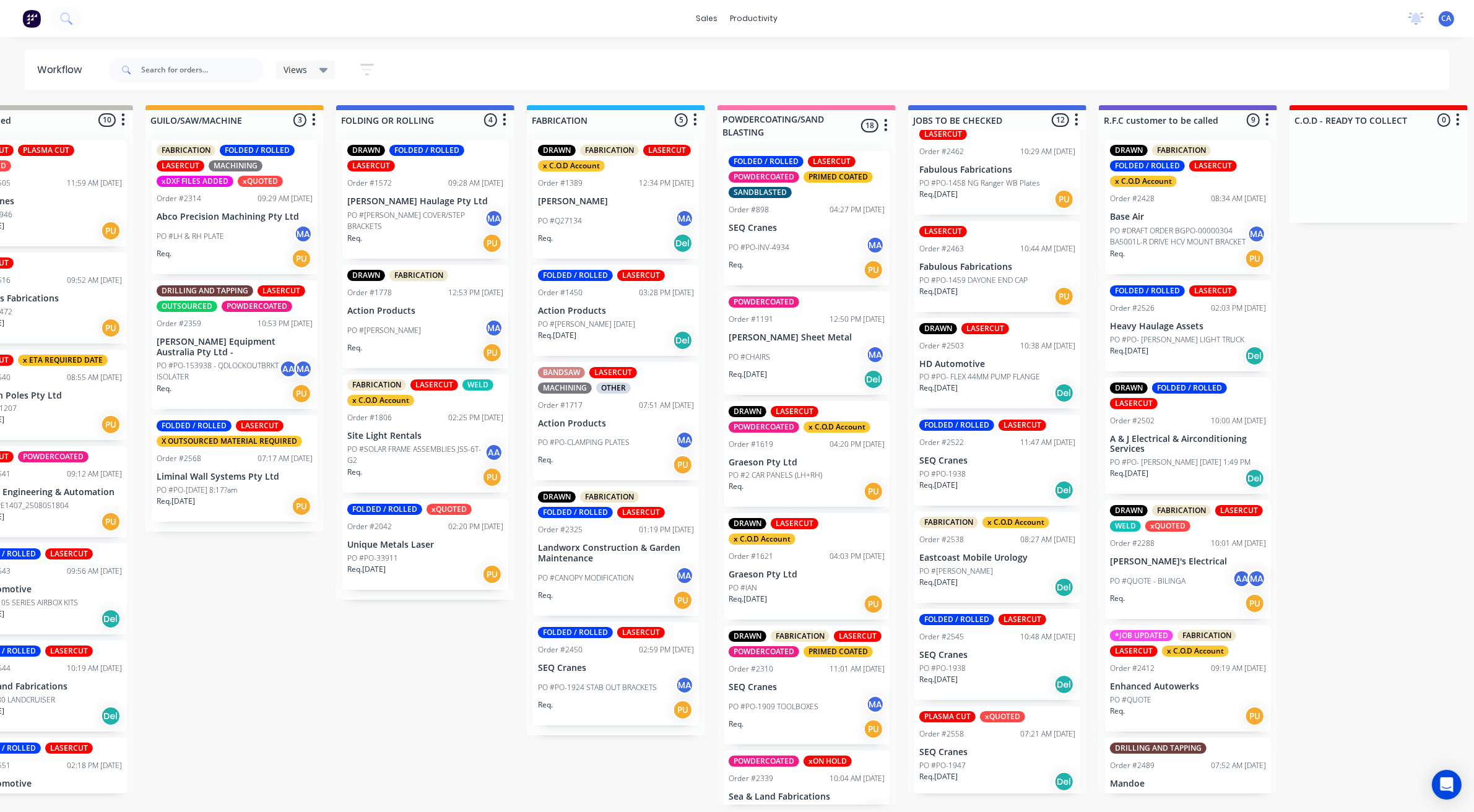
click at [971, 667] on div "PO #PO-1938" at bounding box center [997, 668] width 156 height 11
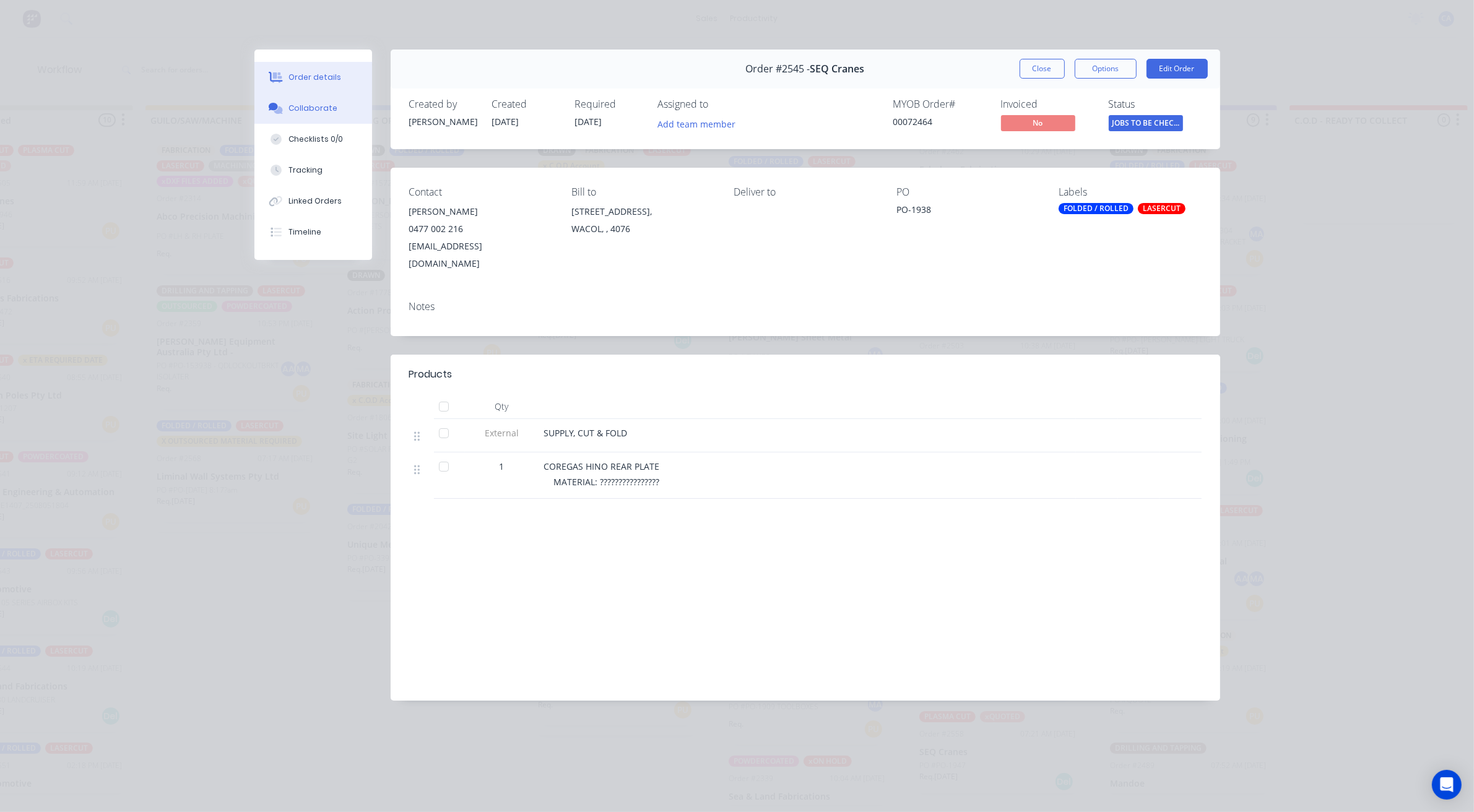
click at [328, 113] on div "Collaborate" at bounding box center [312, 108] width 49 height 11
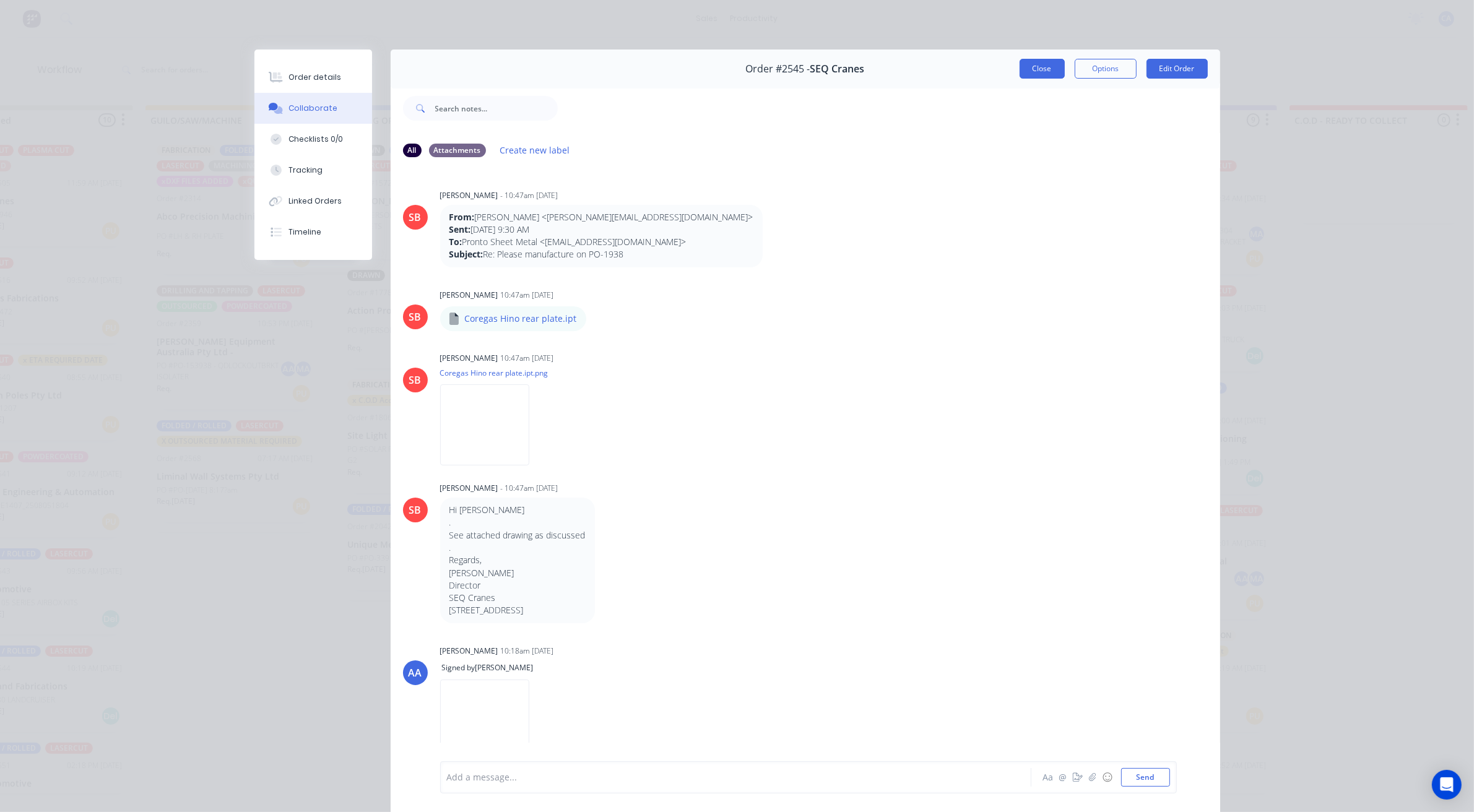
click at [1041, 62] on button "Close" at bounding box center [1042, 69] width 45 height 20
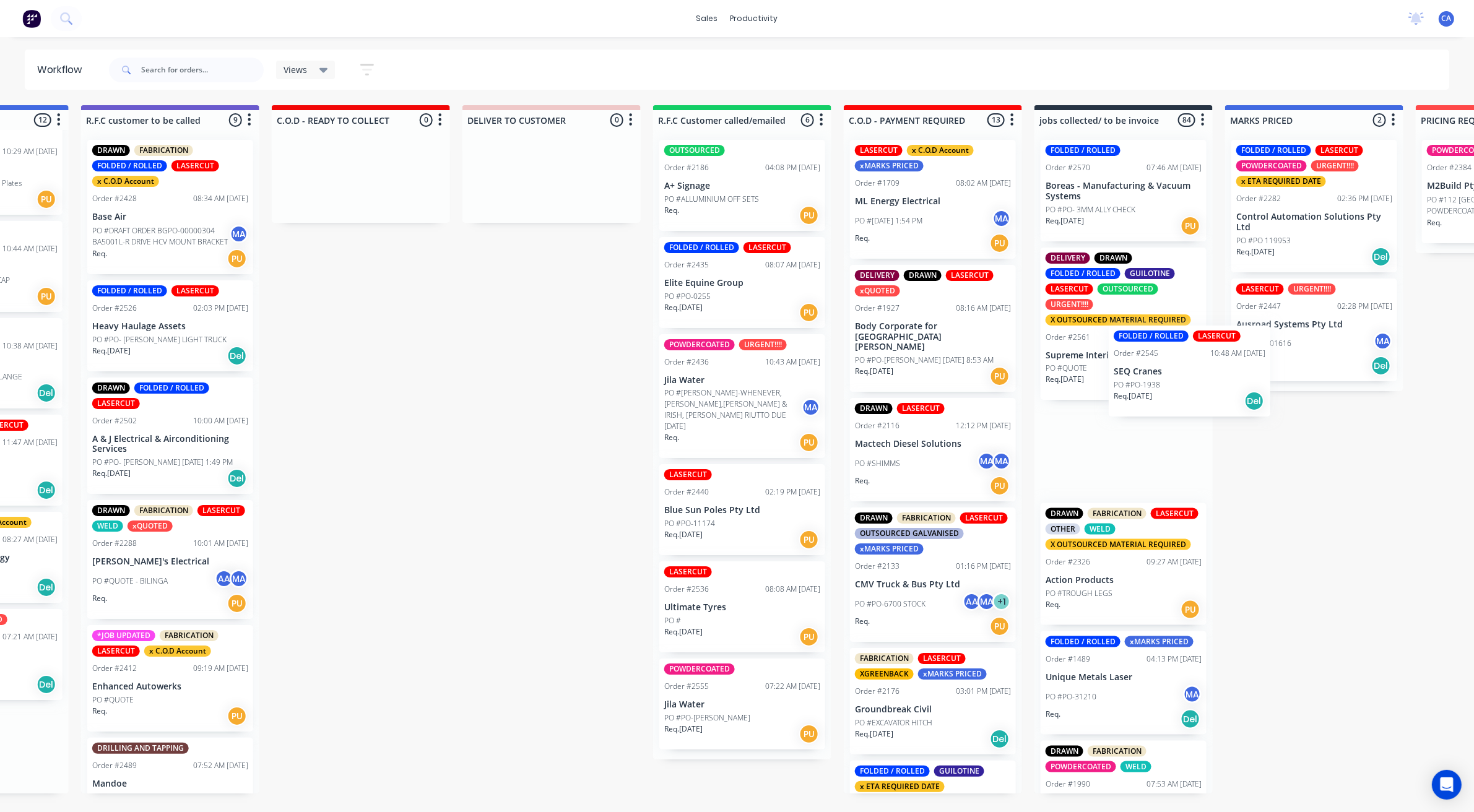
drag, startPoint x: 985, startPoint y: 657, endPoint x: 1166, endPoint y: 372, distance: 337.6
click at [1181, 372] on div "Submitted 22 Sort By Created date Required date Order number Customer name Most…" at bounding box center [360, 455] width 3680 height 699
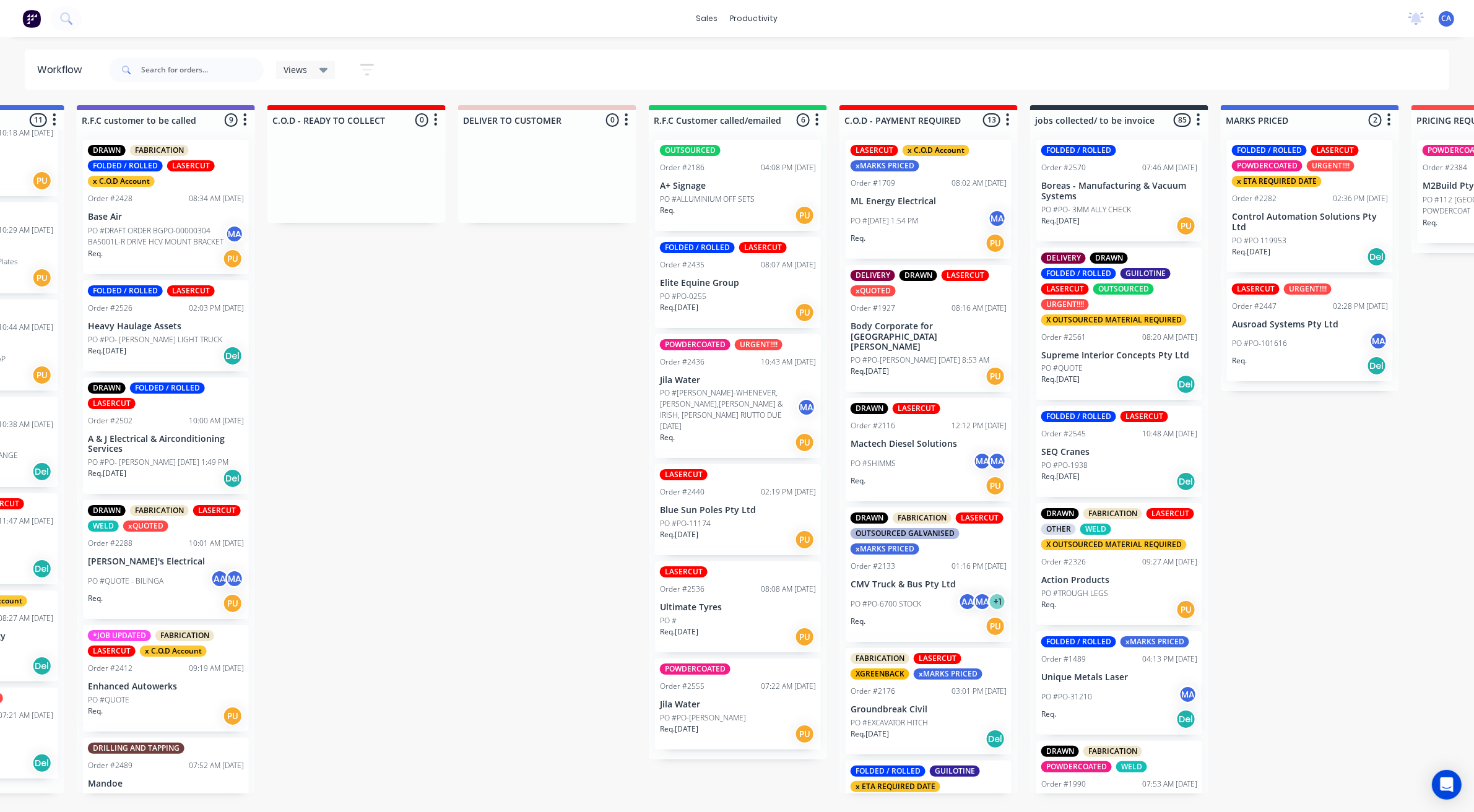
scroll to position [405, 0]
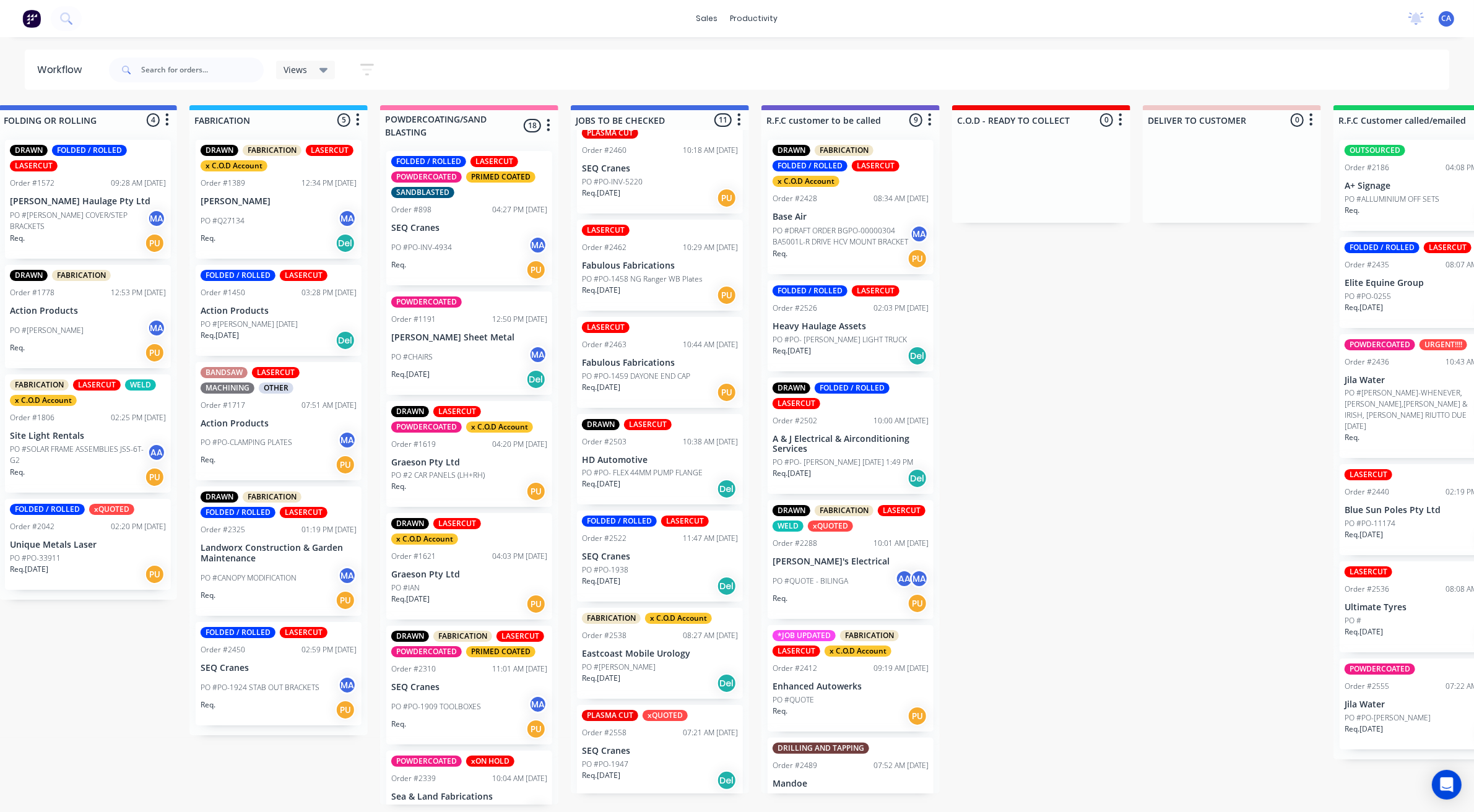
drag, startPoint x: 419, startPoint y: 498, endPoint x: 346, endPoint y: 499, distance: 73.0
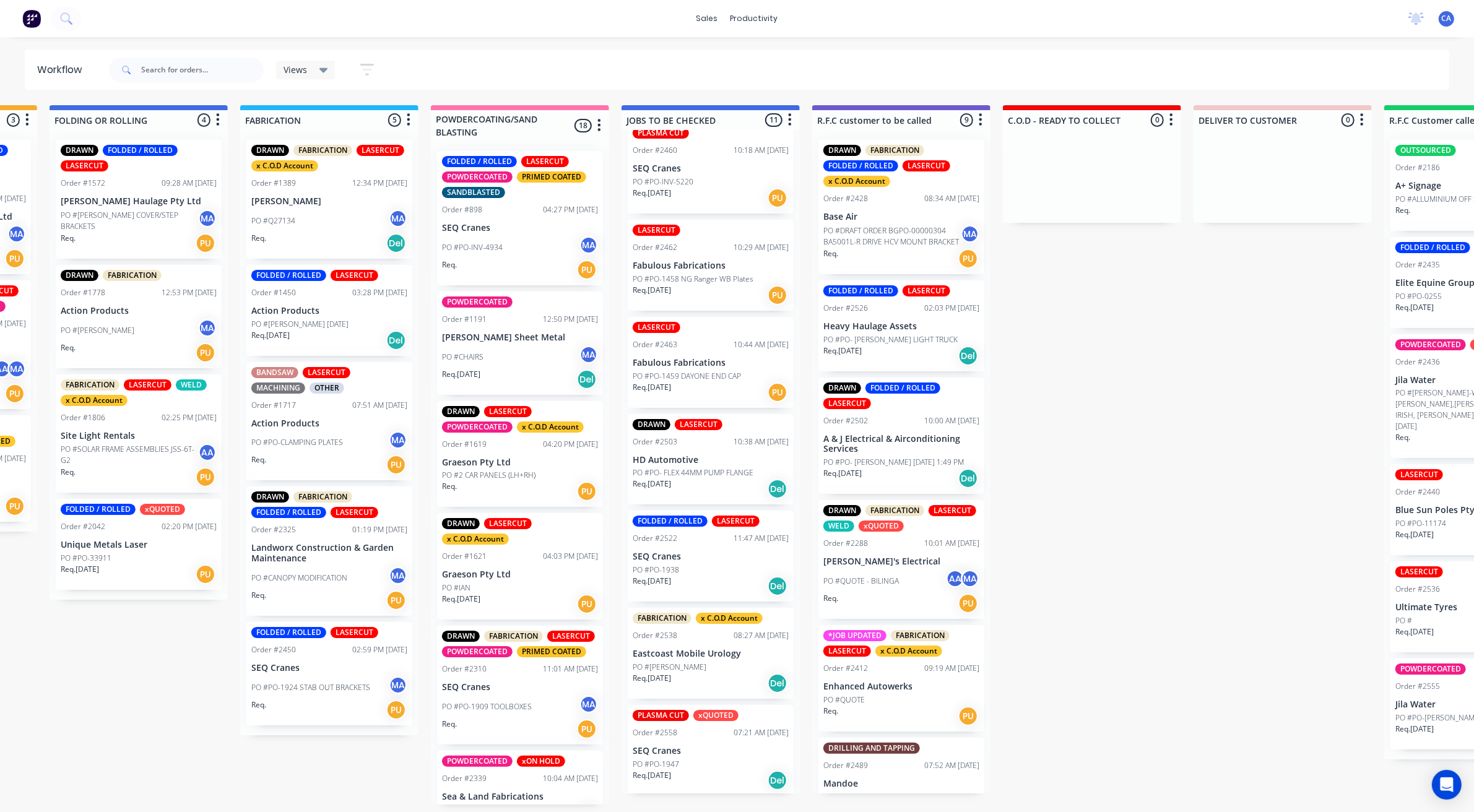
scroll to position [404, 0]
click at [718, 771] on div "Req. [DATE] Del" at bounding box center [711, 782] width 156 height 21
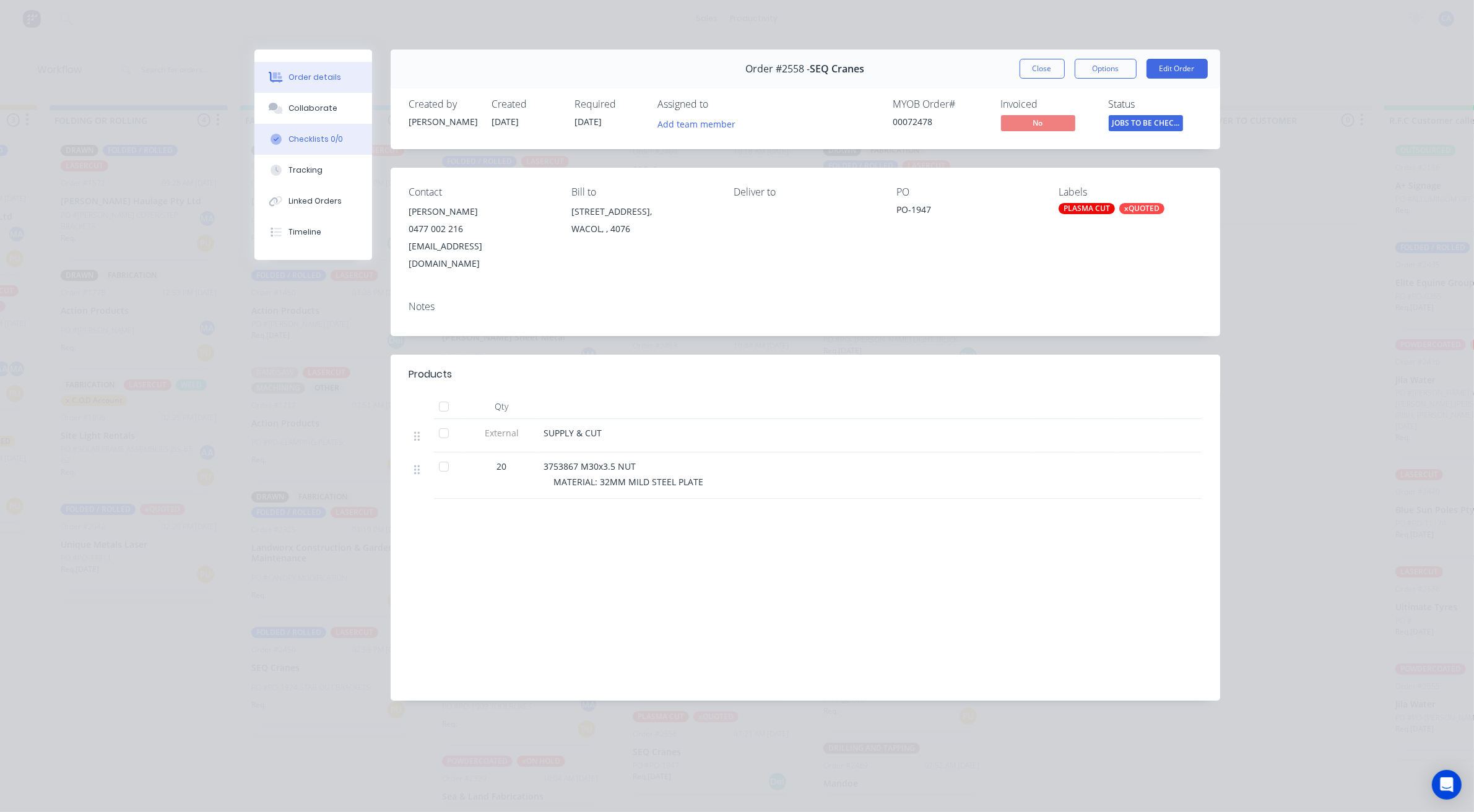
click at [312, 123] on button "Checklists 0/0" at bounding box center [313, 139] width 117 height 31
type textarea "x"
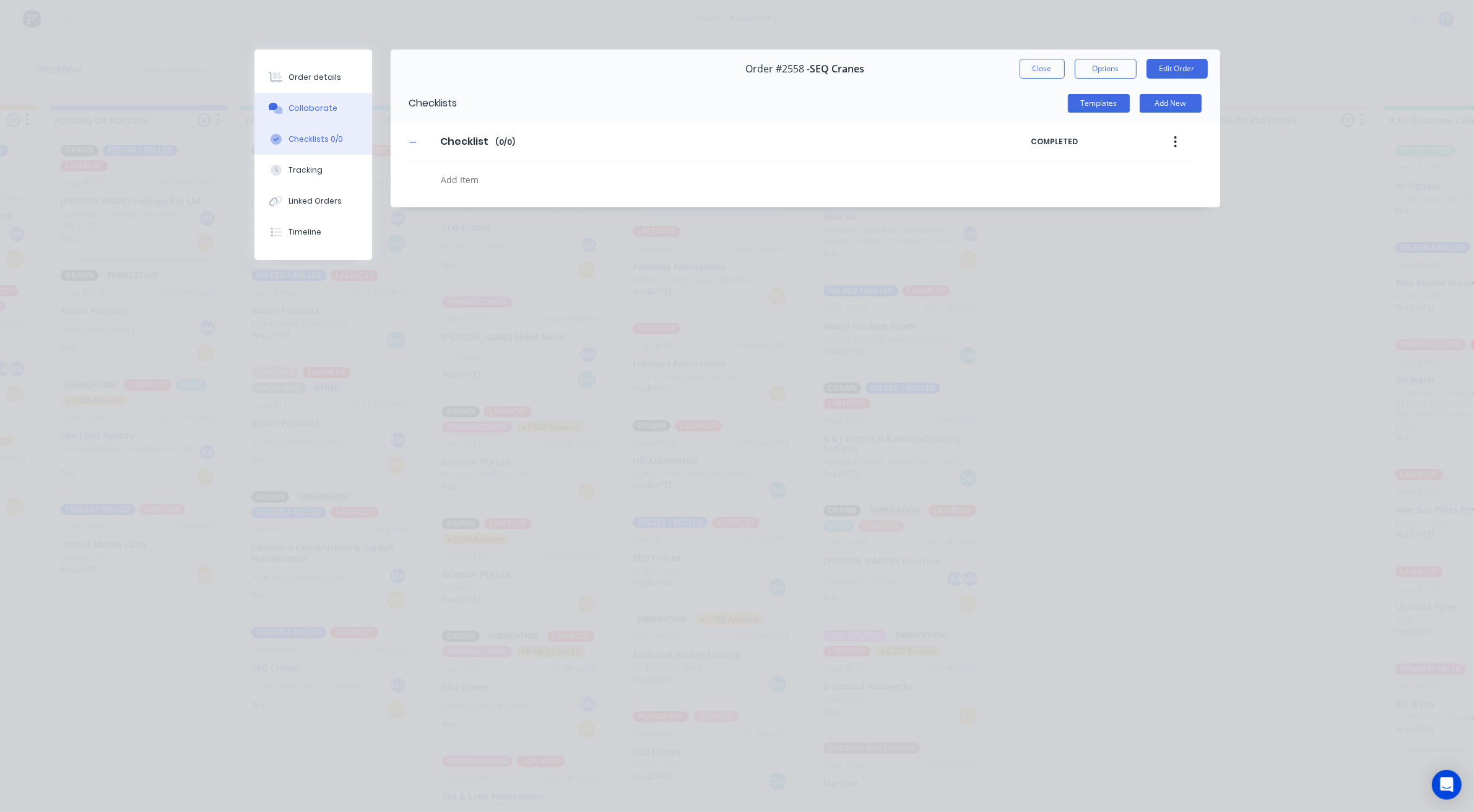
click at [314, 110] on div "Collaborate" at bounding box center [312, 108] width 49 height 11
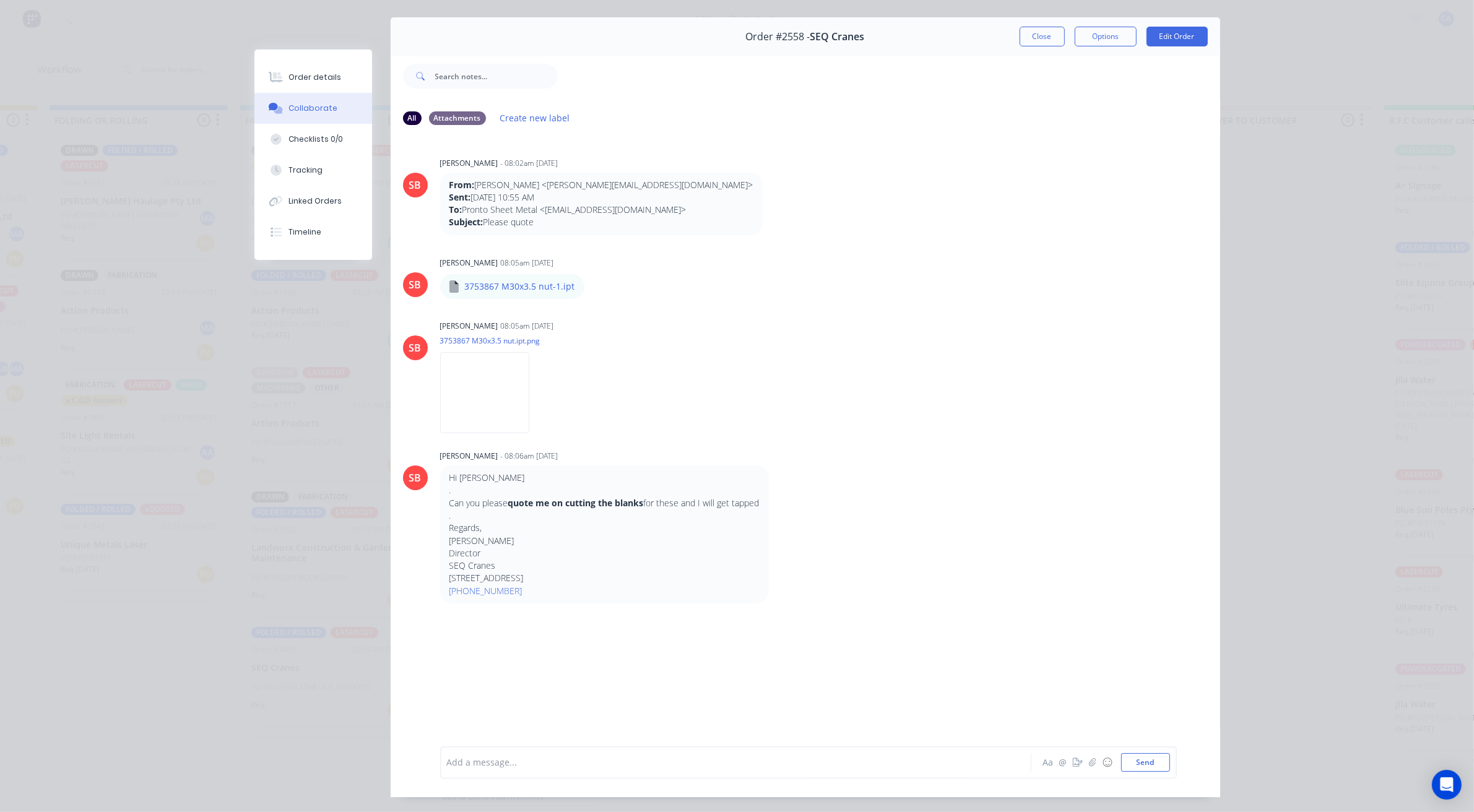
scroll to position [0, 0]
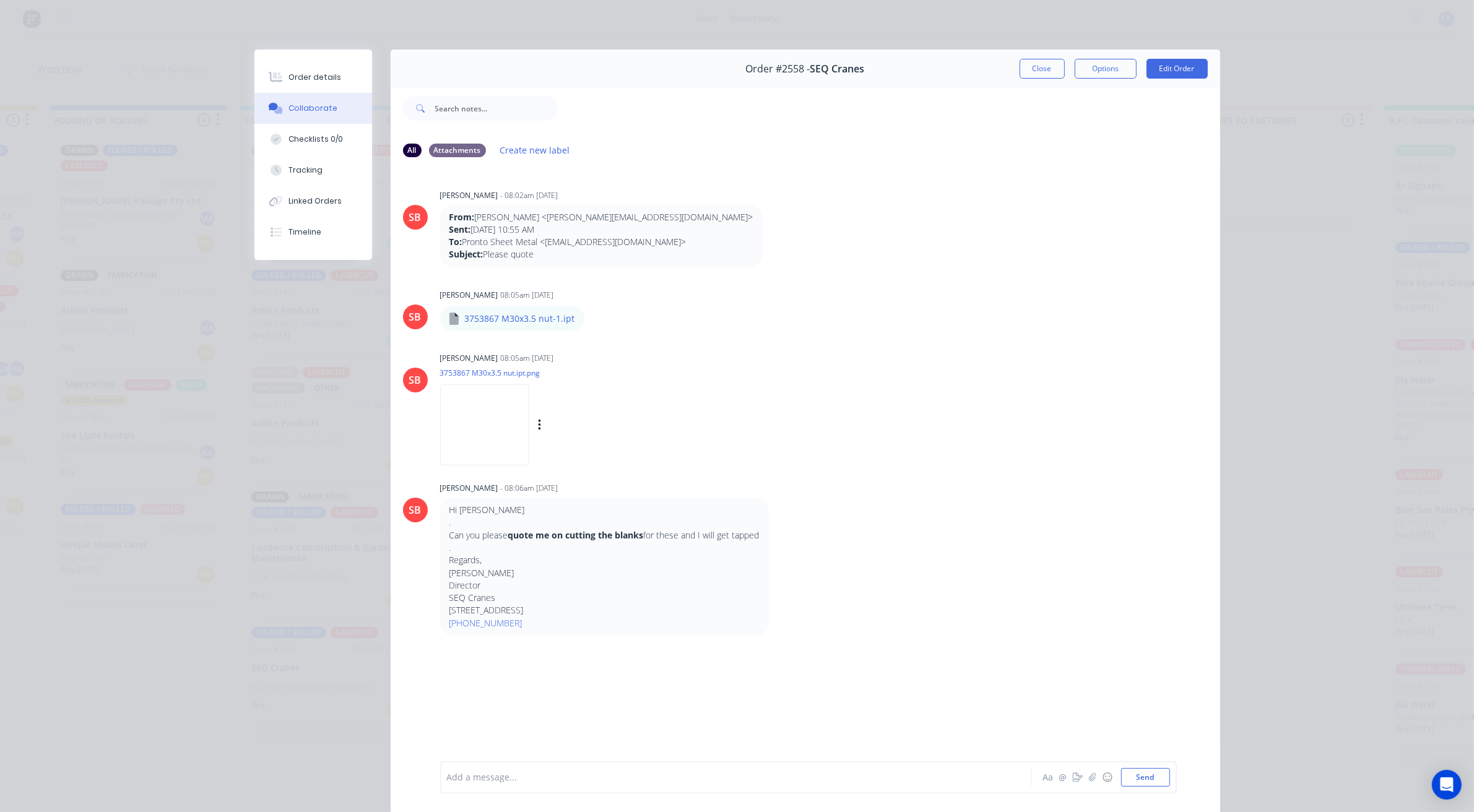
click at [507, 435] on img at bounding box center [485, 424] width 89 height 81
click at [1037, 73] on button "Close" at bounding box center [1042, 69] width 45 height 20
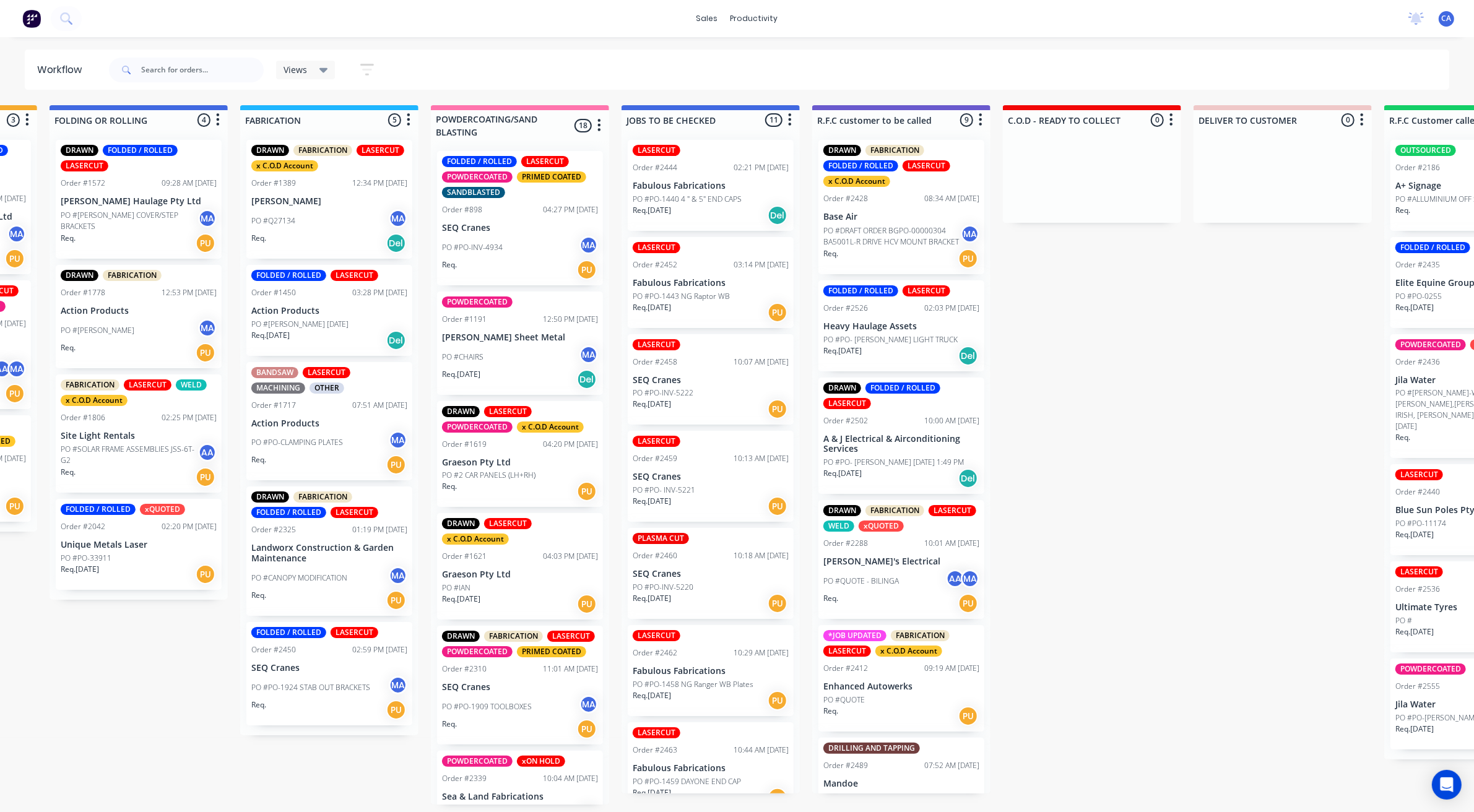
click at [703, 195] on p "PO #PO-1440 4 " & 5" END CAPS" at bounding box center [687, 199] width 109 height 11
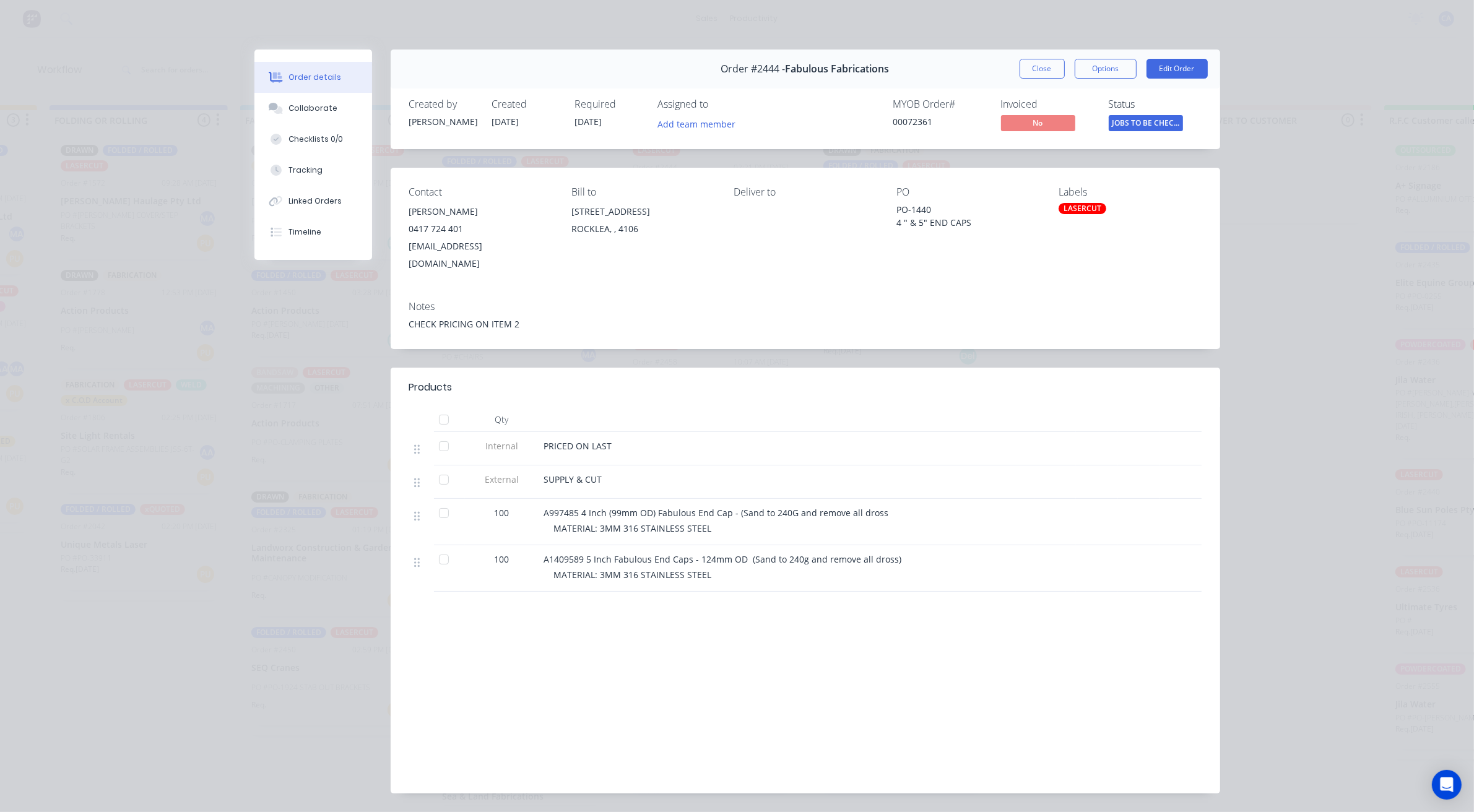
click at [1047, 87] on div "Order #2444 - Fabulous Fabrications Close Options Edit Order" at bounding box center [805, 69] width 830 height 39
click at [1047, 75] on button "Close" at bounding box center [1042, 69] width 45 height 20
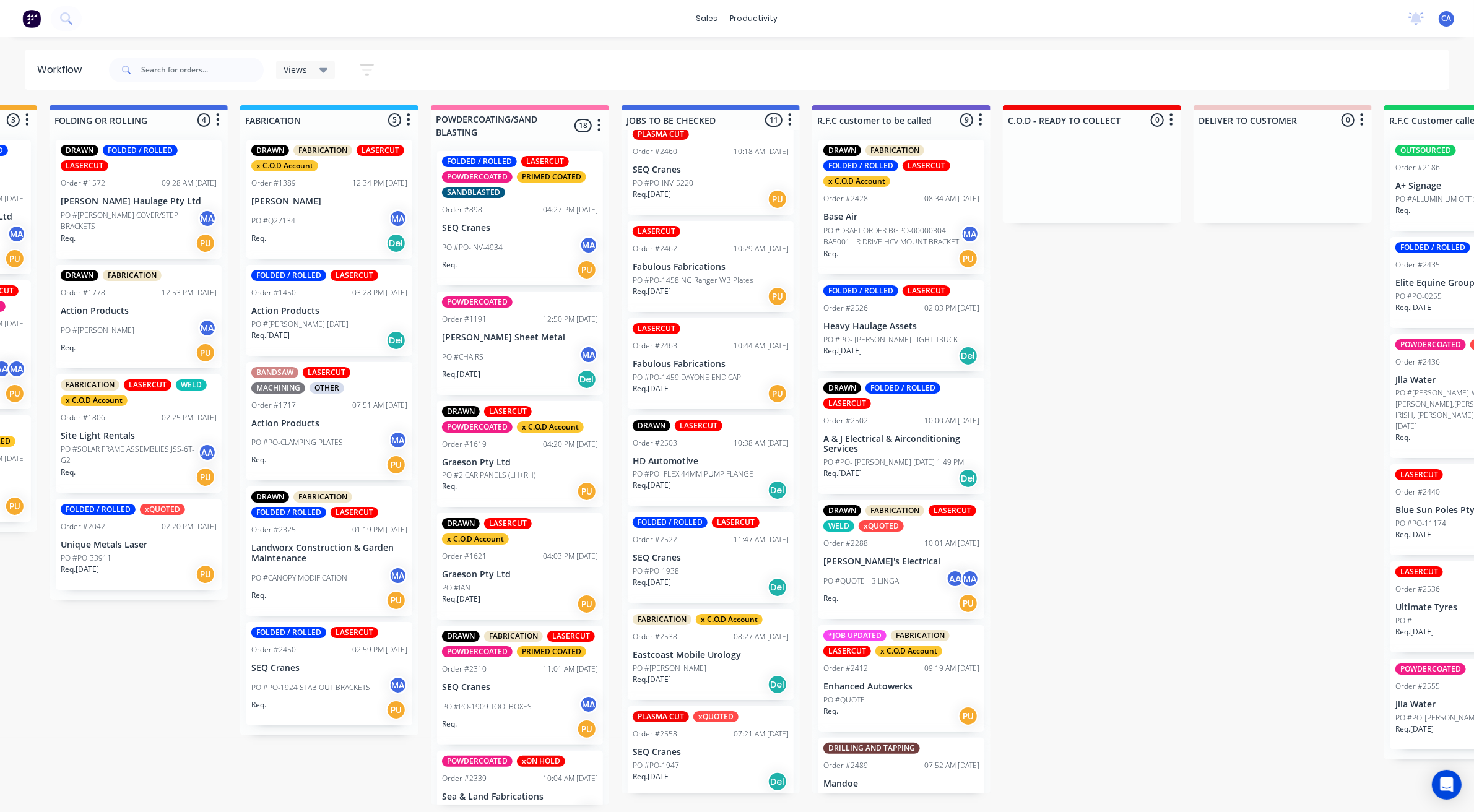
scroll to position [406, 0]
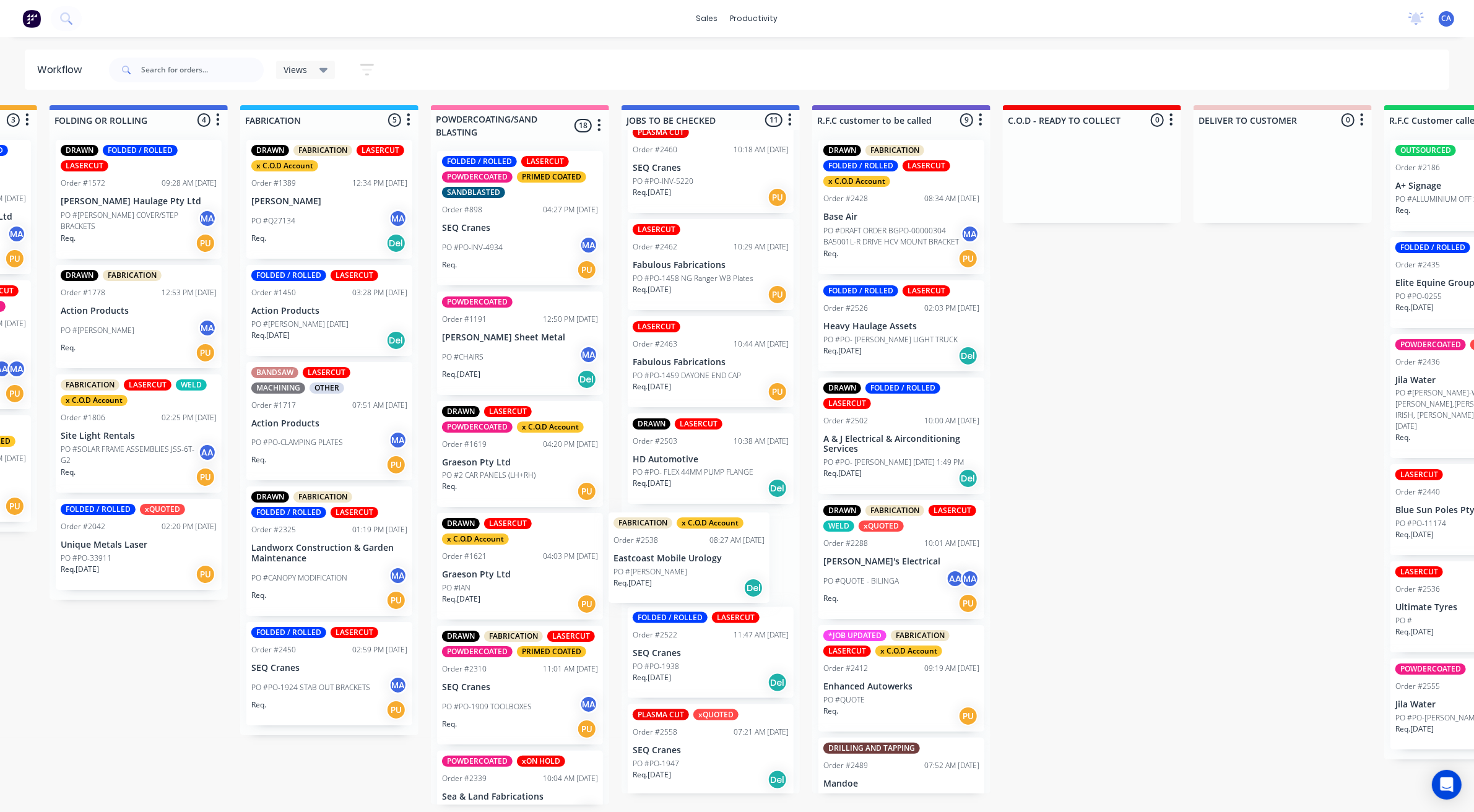
drag, startPoint x: 672, startPoint y: 643, endPoint x: 644, endPoint y: 550, distance: 97.1
click at [636, 554] on div "LASERCUT Order #2444 02:21 PM [DATE] Fabulous Fabrications PO #PO-1440 4 " & 5"…" at bounding box center [710, 462] width 178 height 663
click at [663, 548] on div "LASERCUT Order #2444 02:21 PM [DATE] Fabulous Fabrications PO #PO-1440 4 " & 5"…" at bounding box center [710, 462] width 178 height 663
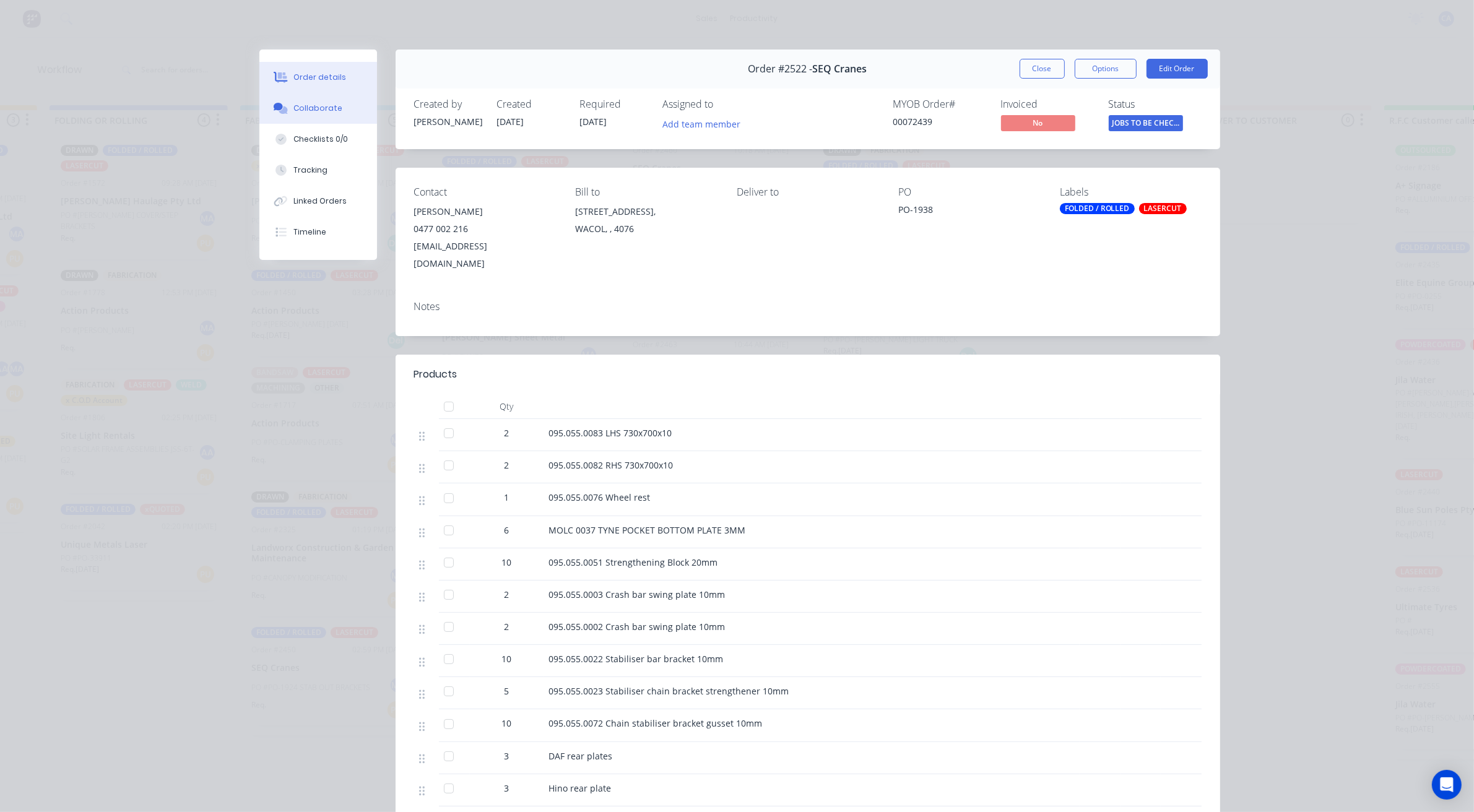
click at [318, 115] on button "Collaborate" at bounding box center [318, 108] width 117 height 31
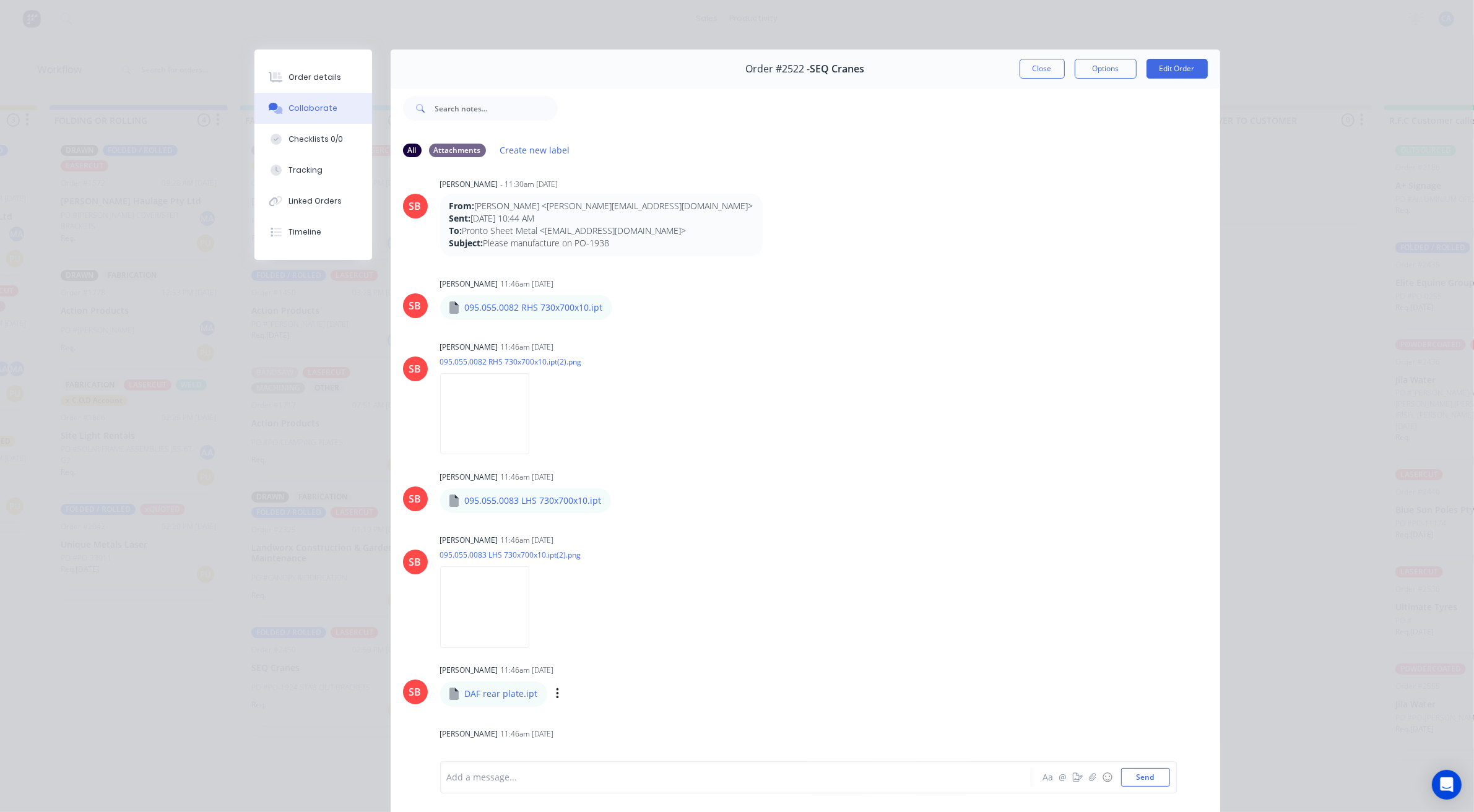
scroll to position [0, 0]
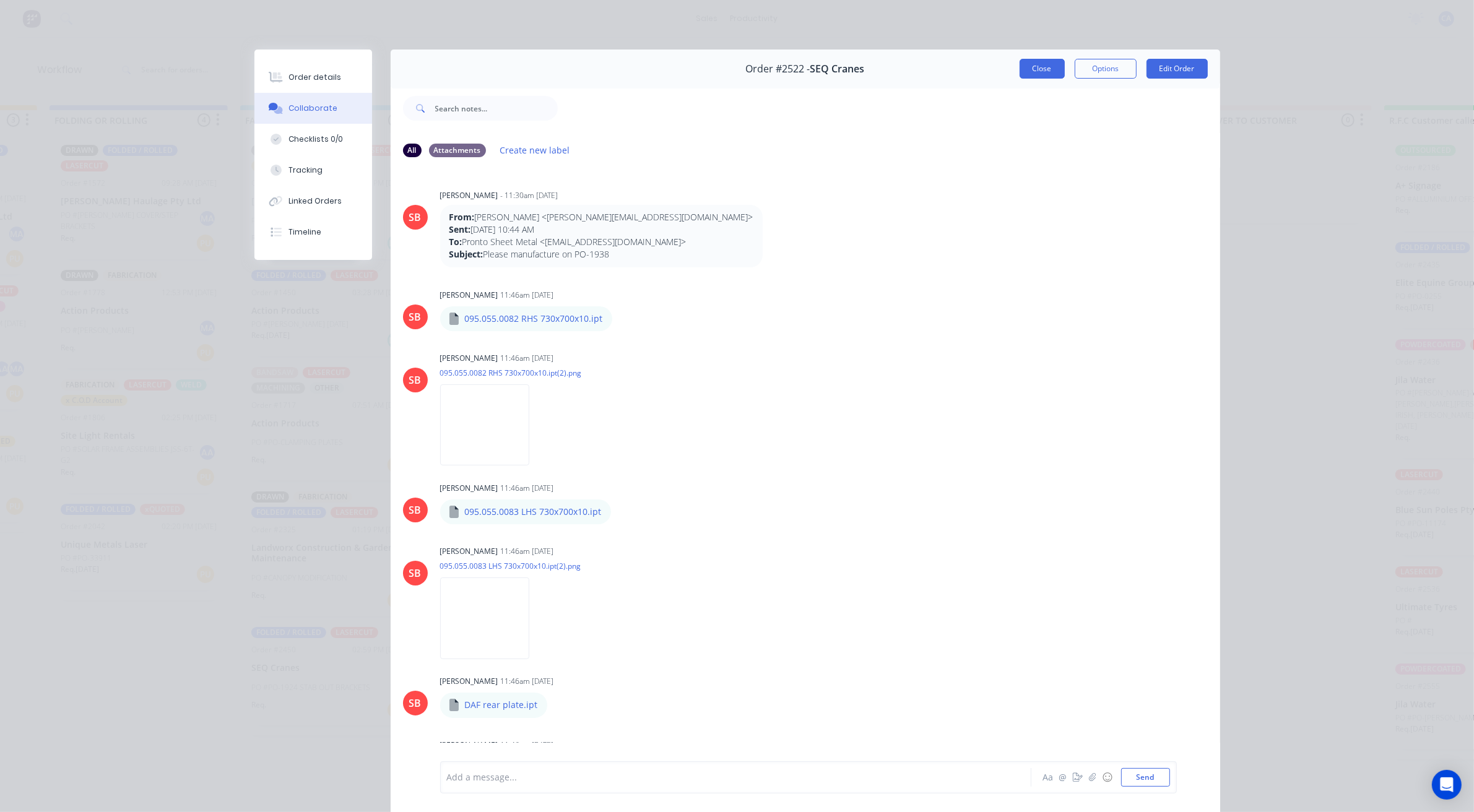
click at [1037, 67] on button "Close" at bounding box center [1042, 69] width 45 height 20
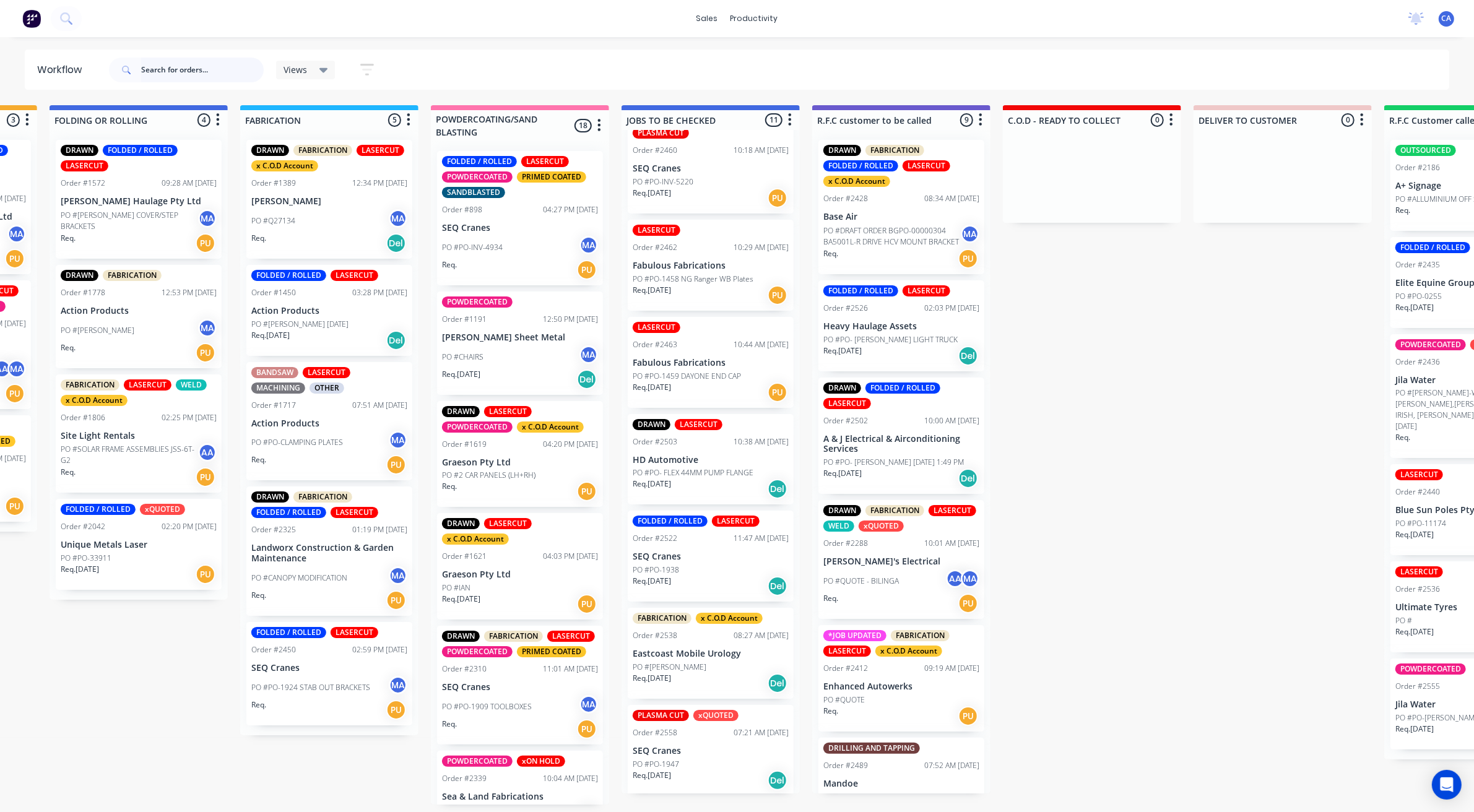
drag, startPoint x: 184, startPoint y: 59, endPoint x: 184, endPoint y: 67, distance: 8.0
click at [184, 65] on input "text" at bounding box center [202, 69] width 123 height 25
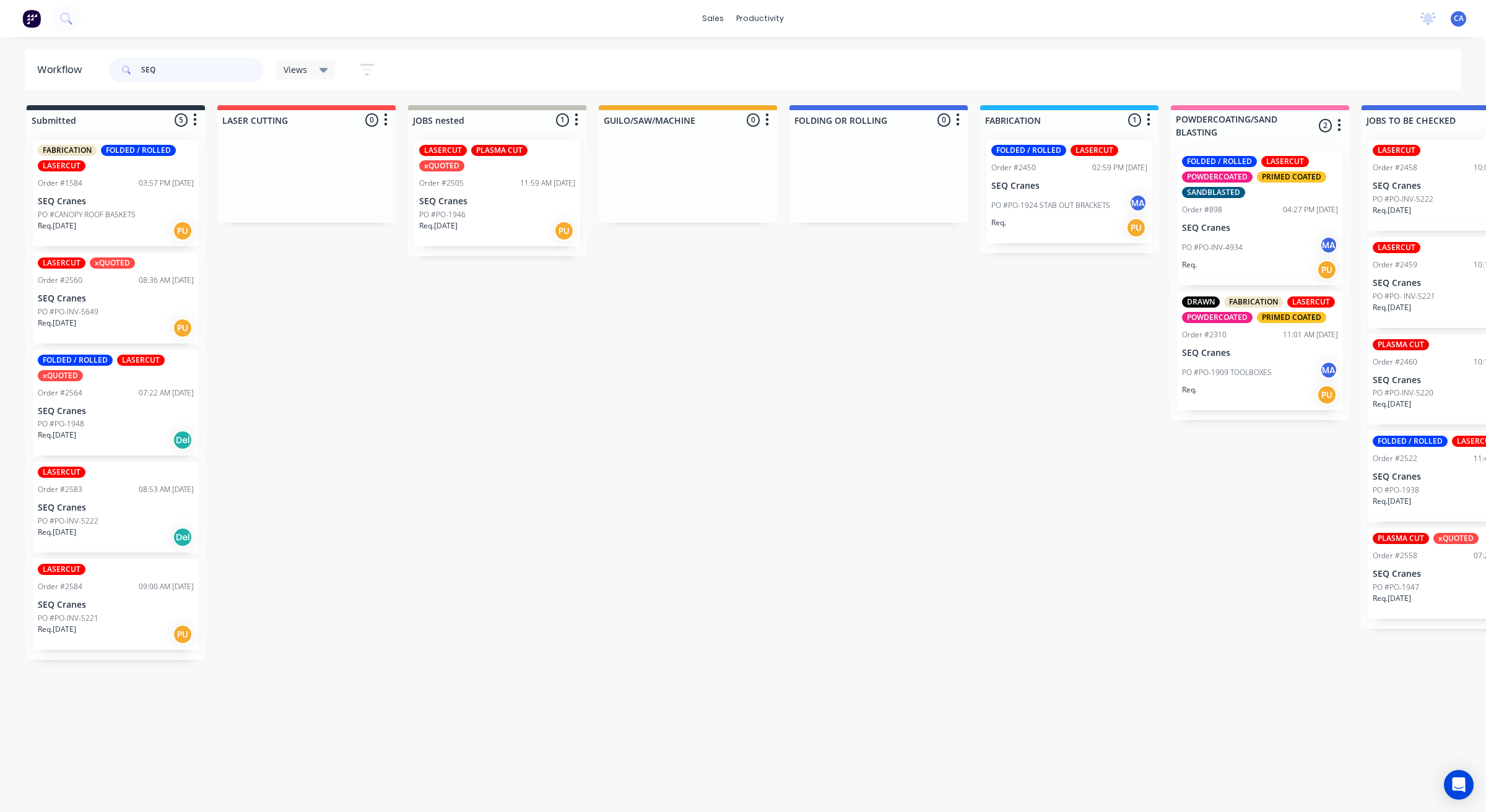
type input "SEQ"
click at [1065, 214] on div "PO #PO-1924 STAB OUT BRACKETS MA" at bounding box center [1069, 205] width 156 height 23
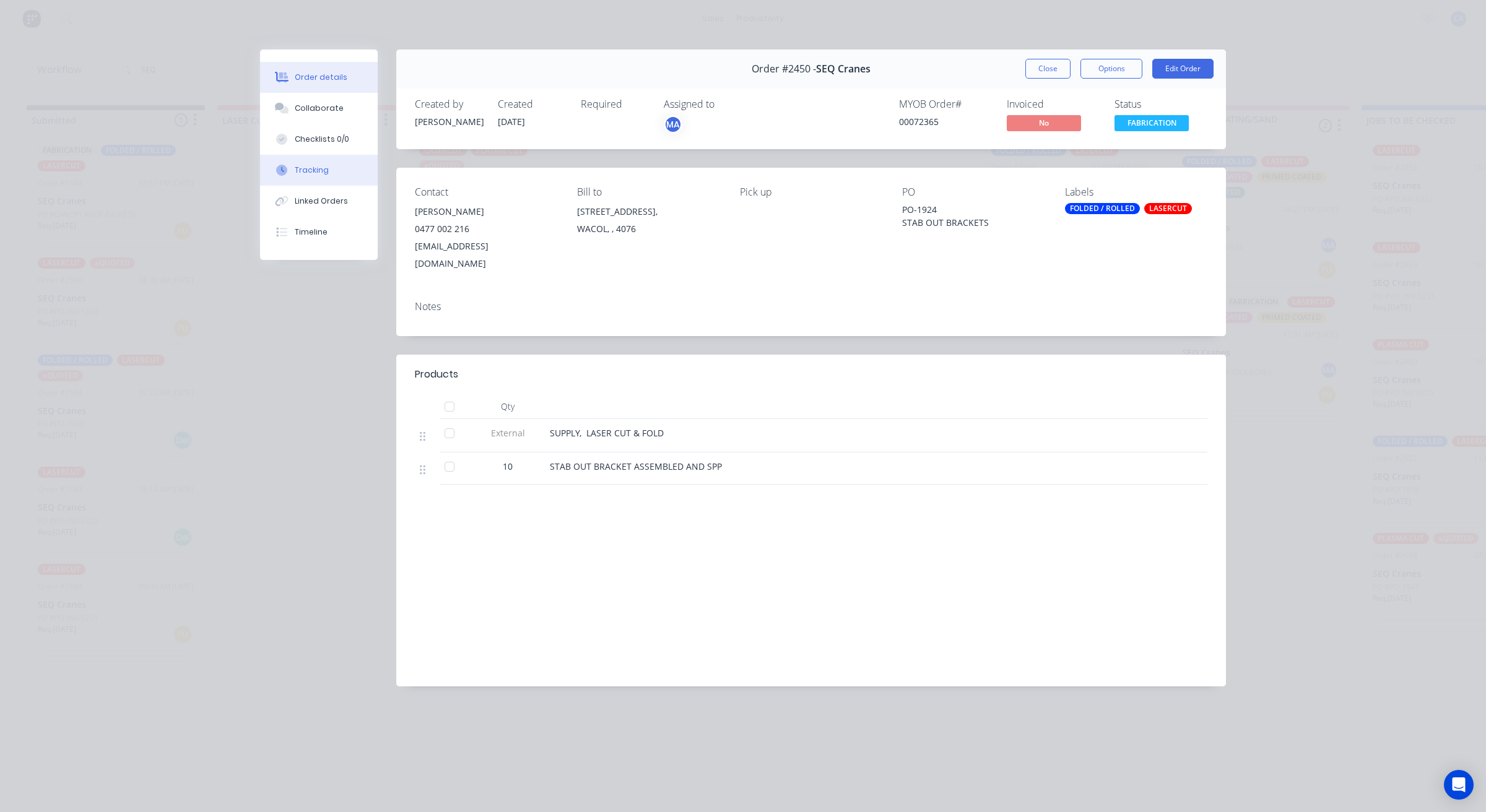
drag, startPoint x: 310, startPoint y: 171, endPoint x: 334, endPoint y: 163, distance: 25.3
click at [311, 171] on div "Tracking" at bounding box center [311, 170] width 34 height 11
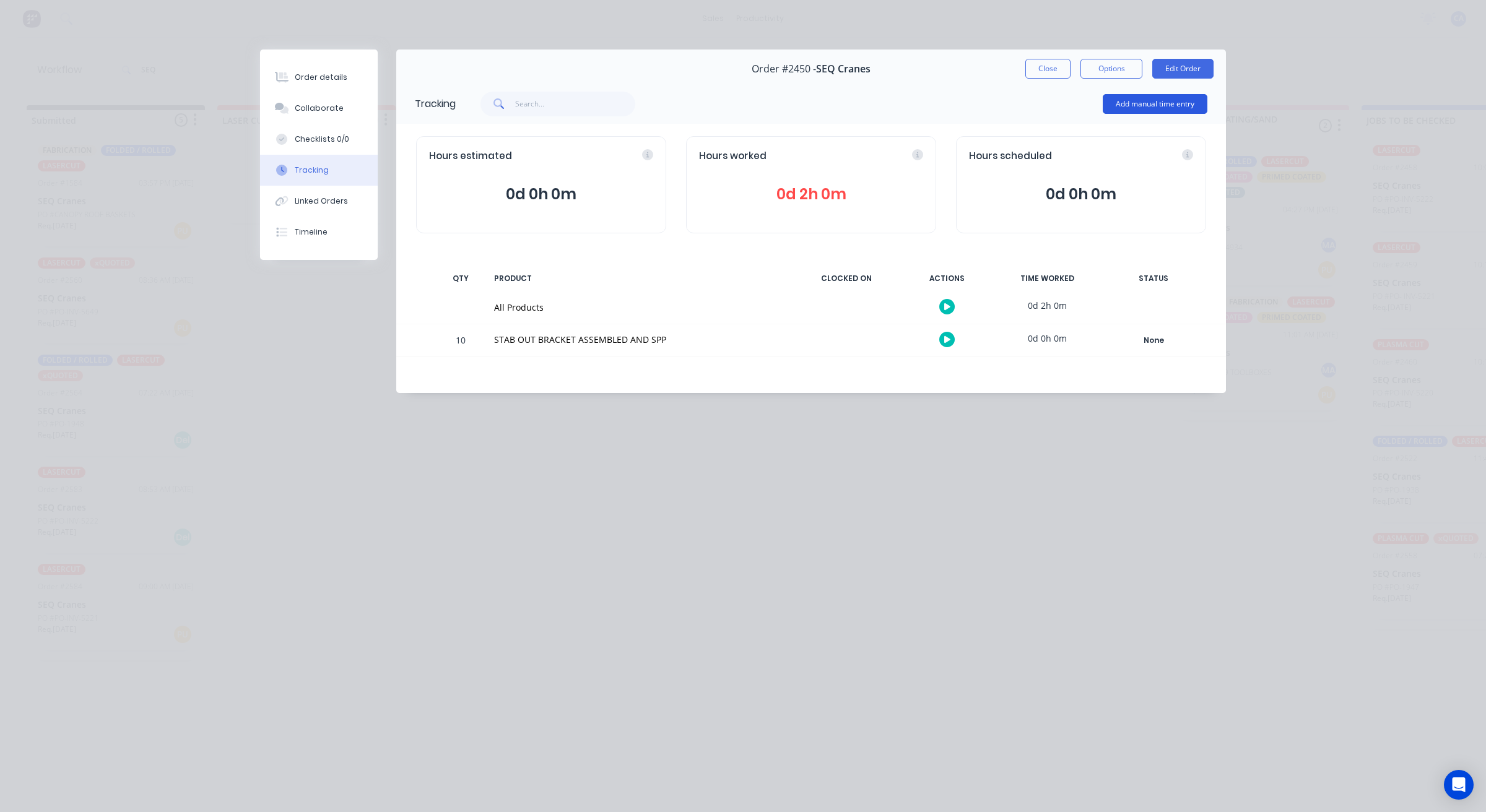
click at [1133, 107] on button "Add manual time entry" at bounding box center [1155, 104] width 105 height 20
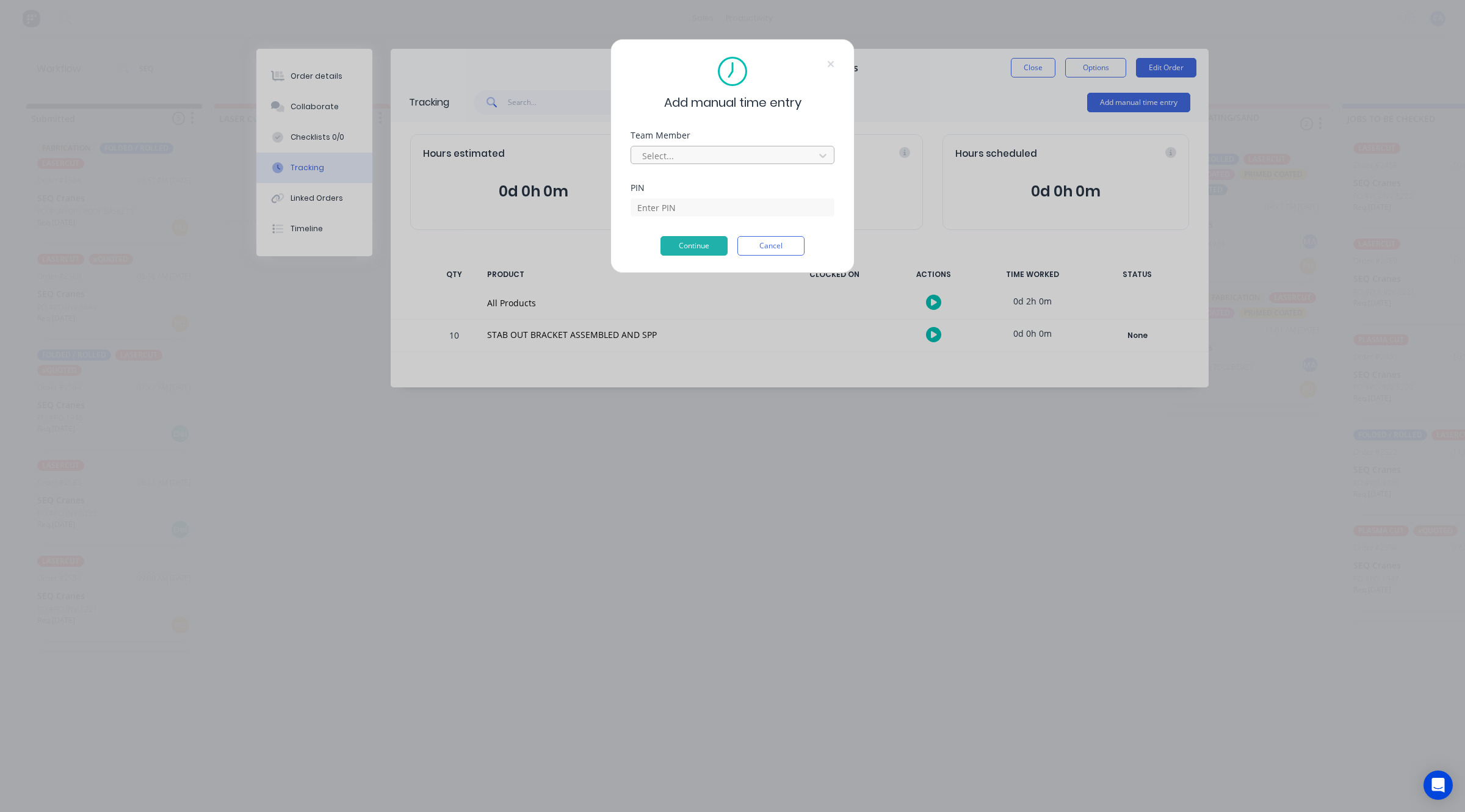
click at [721, 149] on div at bounding box center [725, 155] width 167 height 15
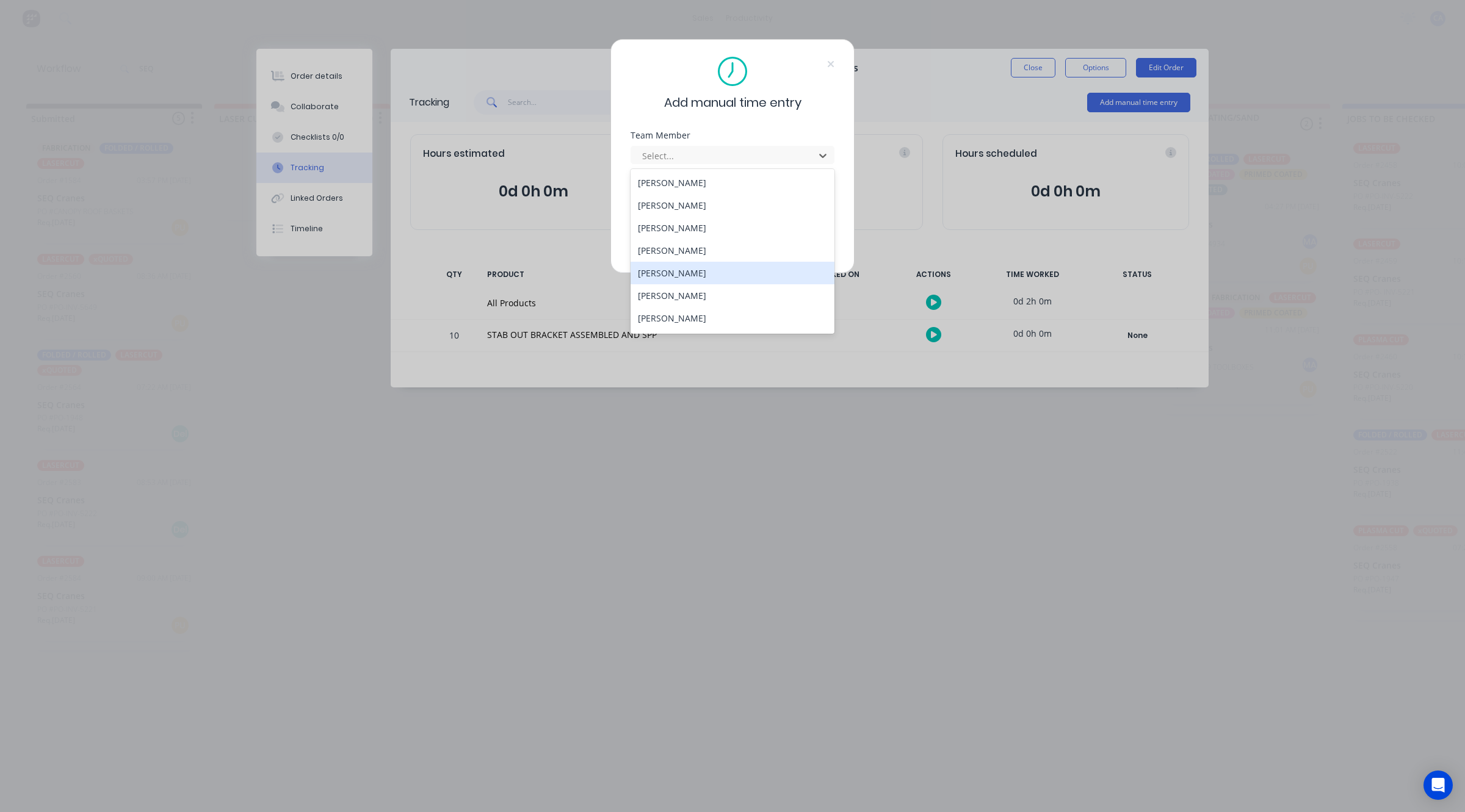
click at [664, 273] on div "[PERSON_NAME]" at bounding box center [732, 273] width 204 height 22
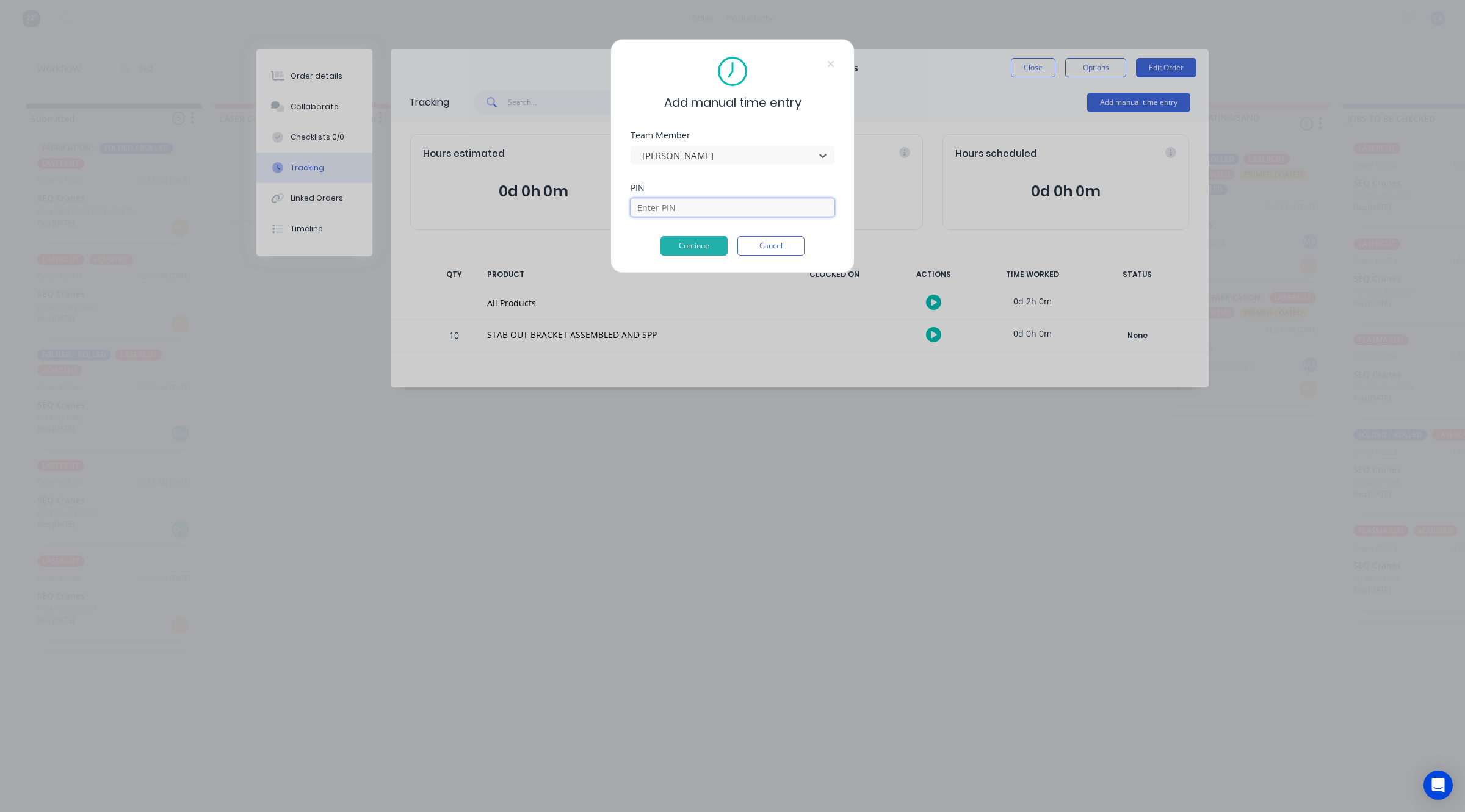
click at [670, 211] on input at bounding box center [732, 207] width 204 height 18
type input "3699"
click at [705, 246] on button "Continue" at bounding box center [694, 246] width 67 height 20
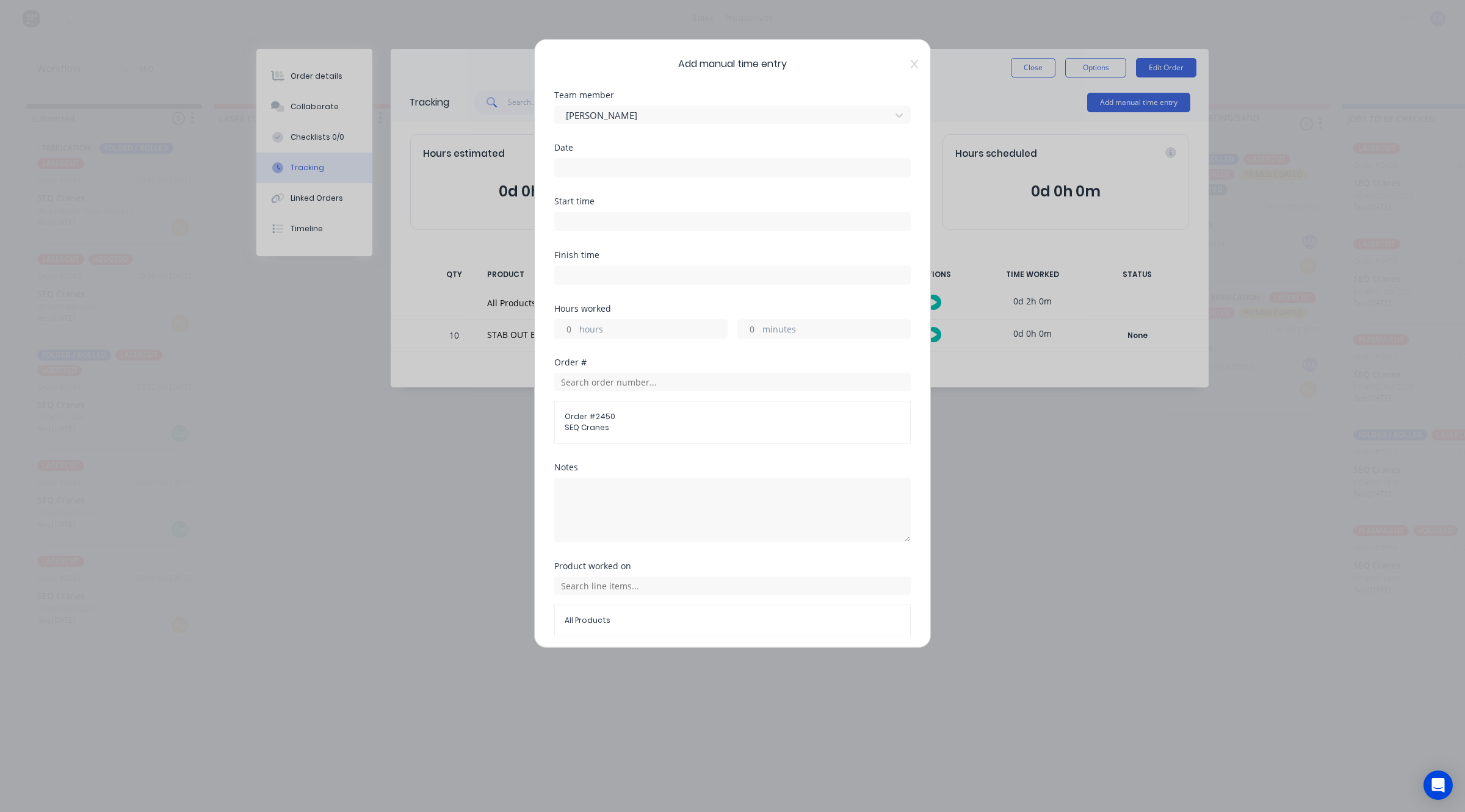
click at [571, 172] on input at bounding box center [732, 168] width 355 height 18
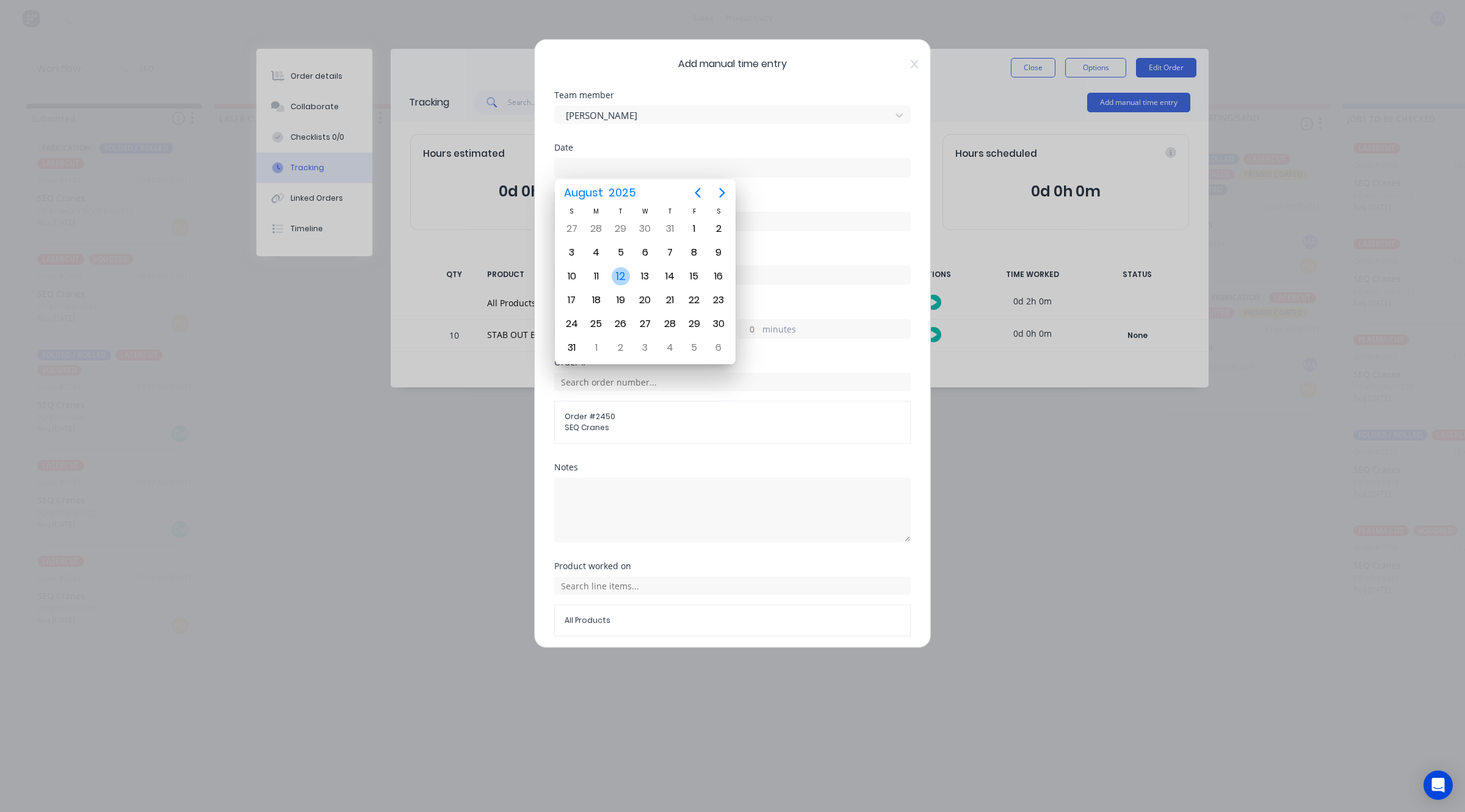
click at [621, 272] on div "12" at bounding box center [621, 276] width 18 height 18
type input "[DATE]"
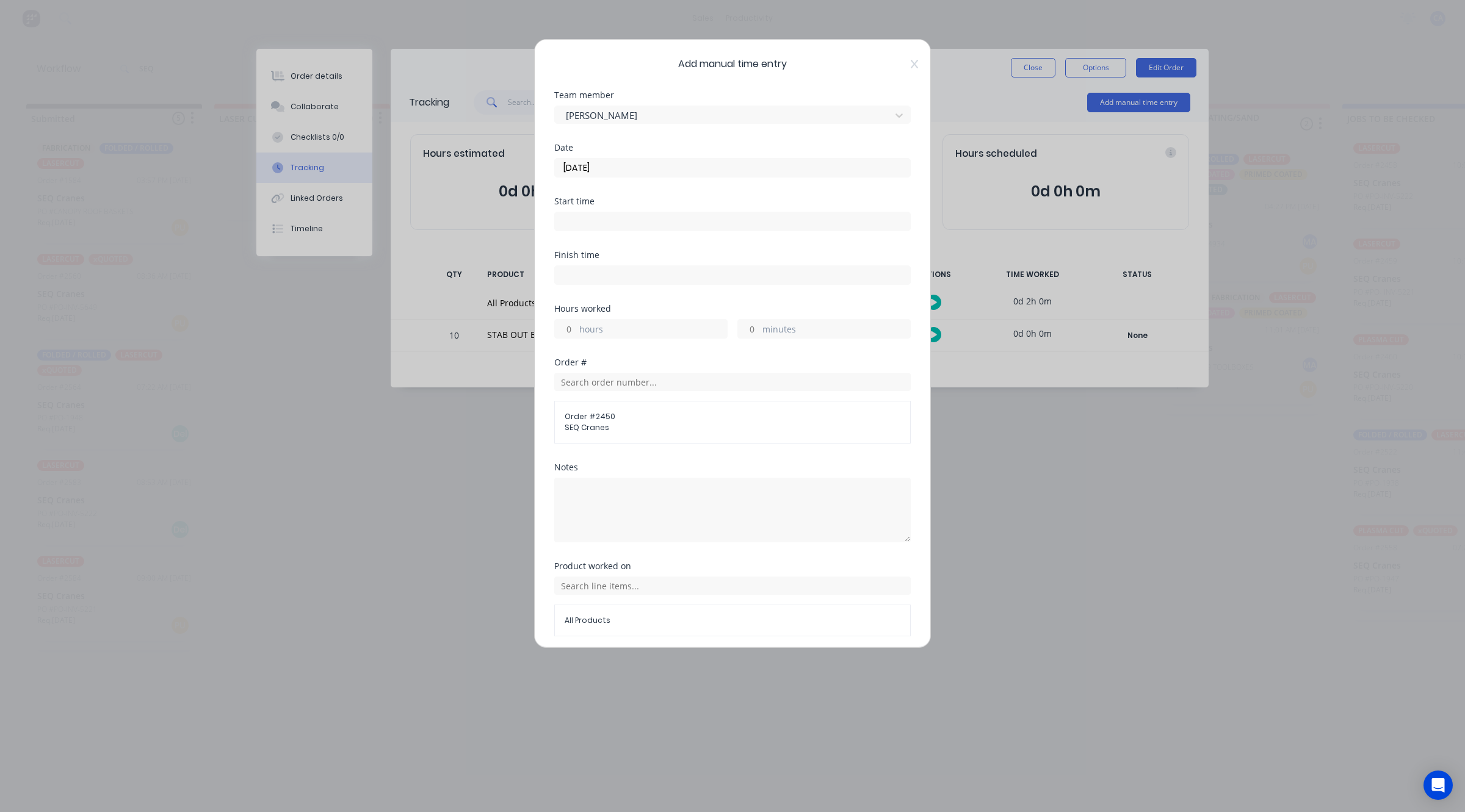
click at [742, 332] on input "minutes" at bounding box center [748, 329] width 21 height 18
type input "30"
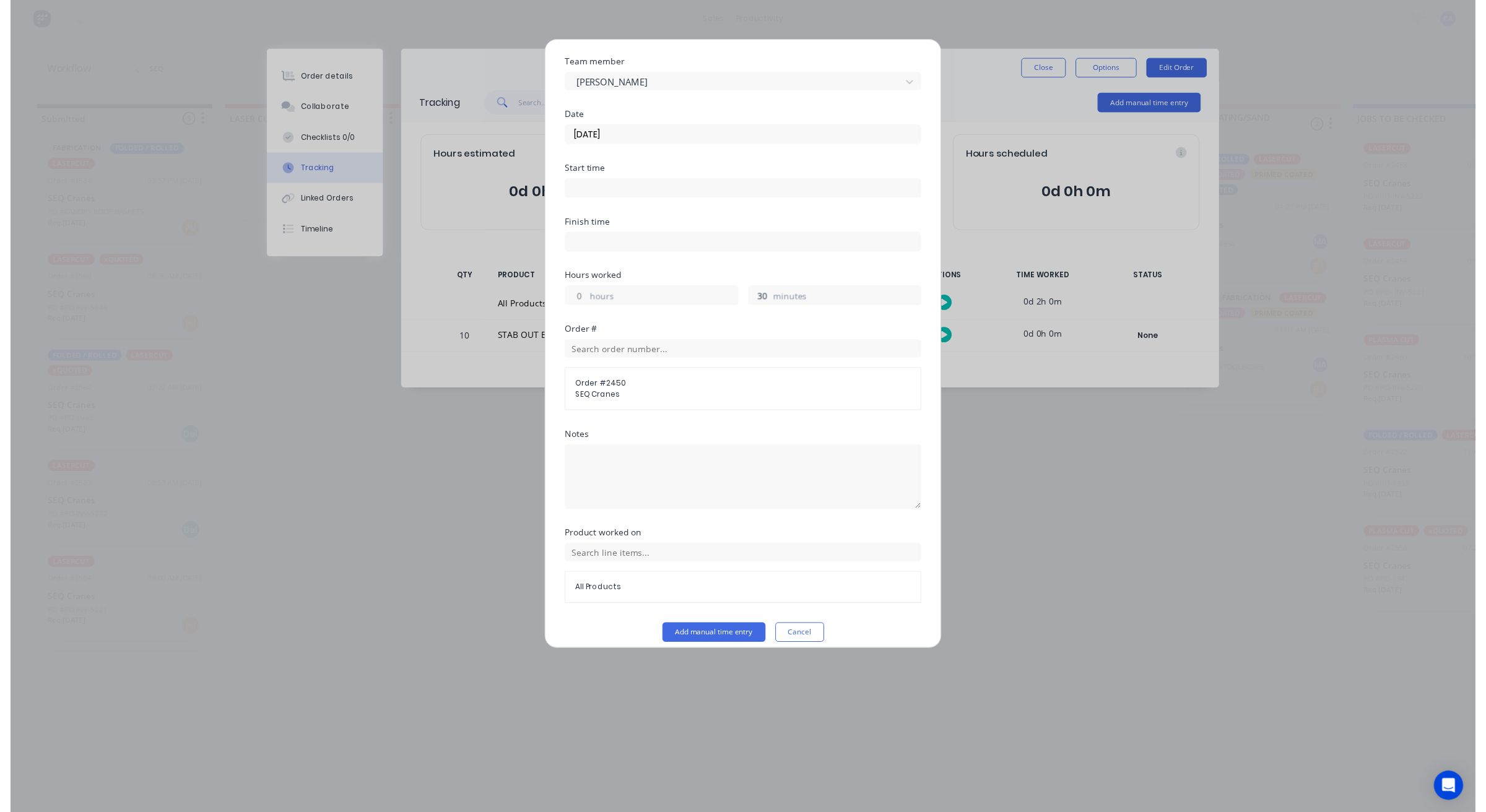
scroll to position [47, 0]
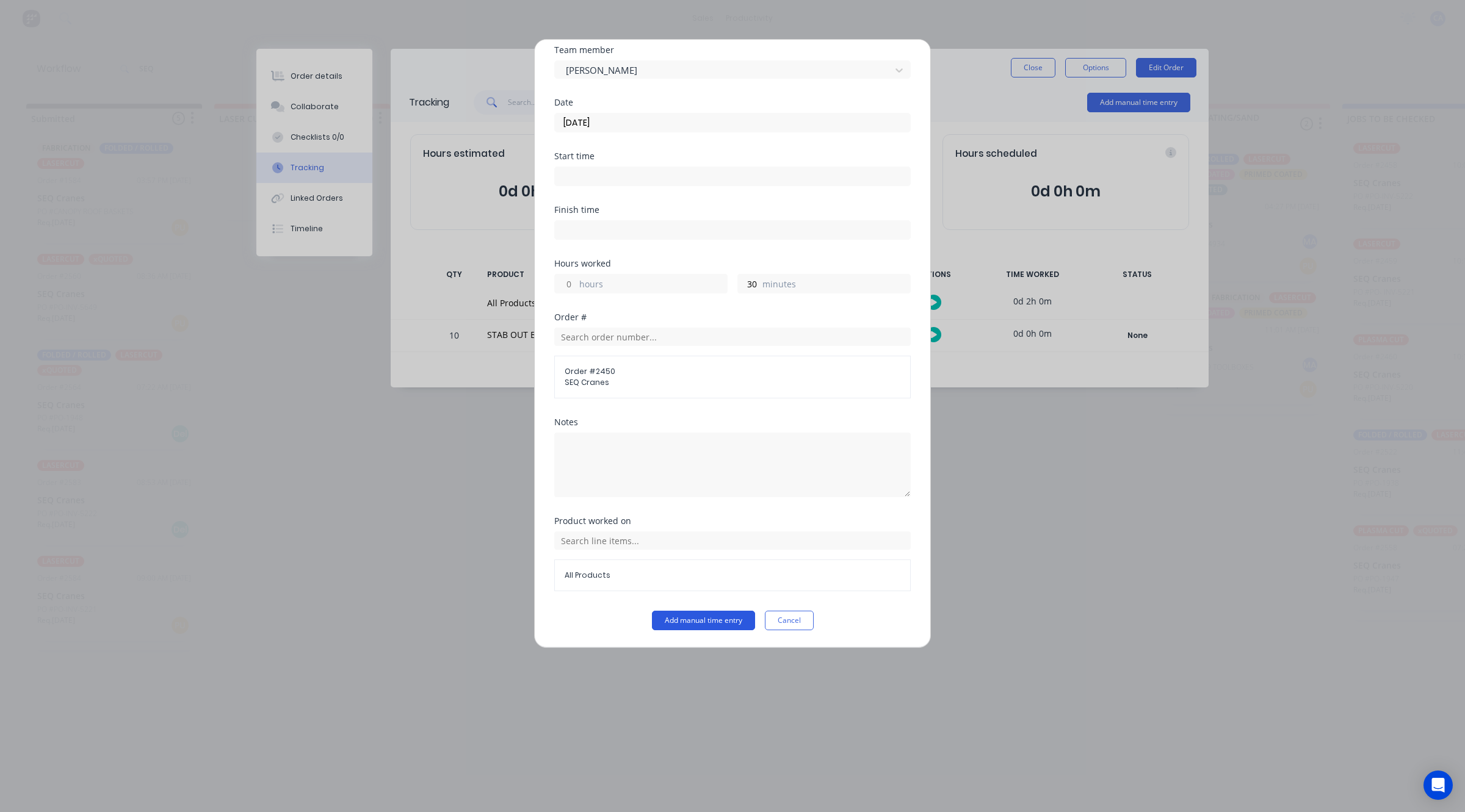
click at [701, 626] on button "Add manual time entry" at bounding box center [703, 621] width 103 height 20
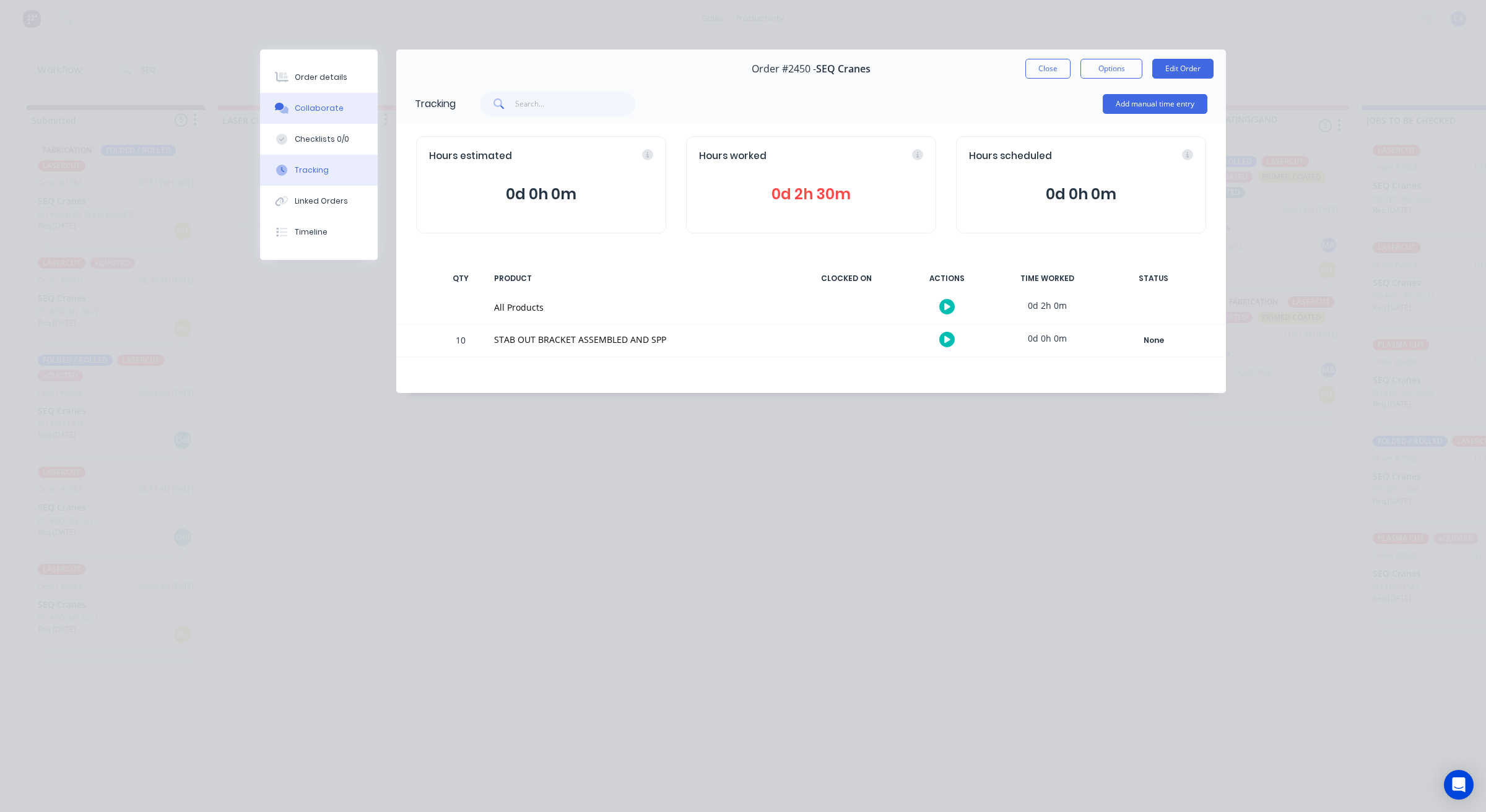
click at [326, 107] on div "Collaborate" at bounding box center [318, 108] width 49 height 11
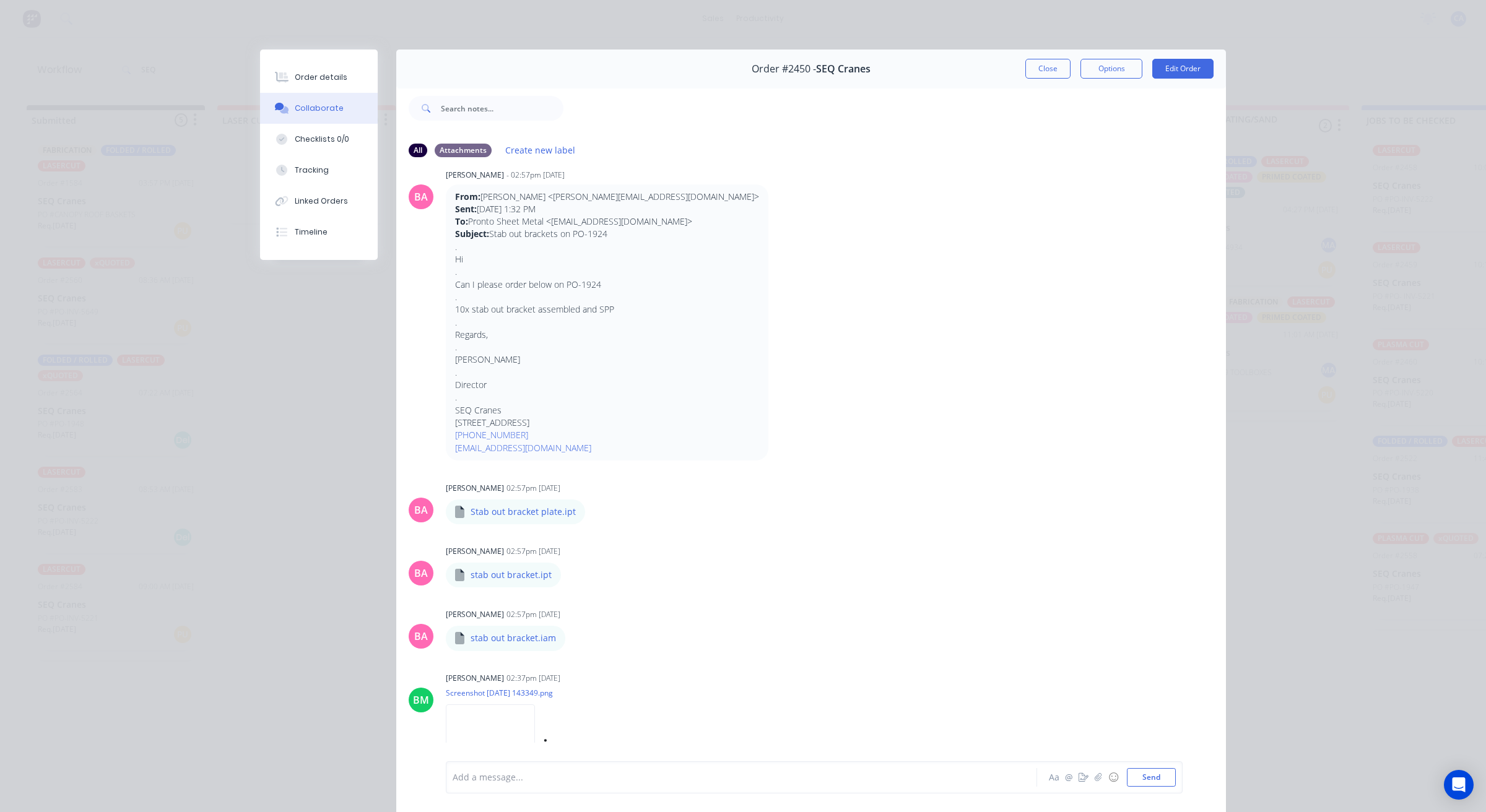
scroll to position [40, 0]
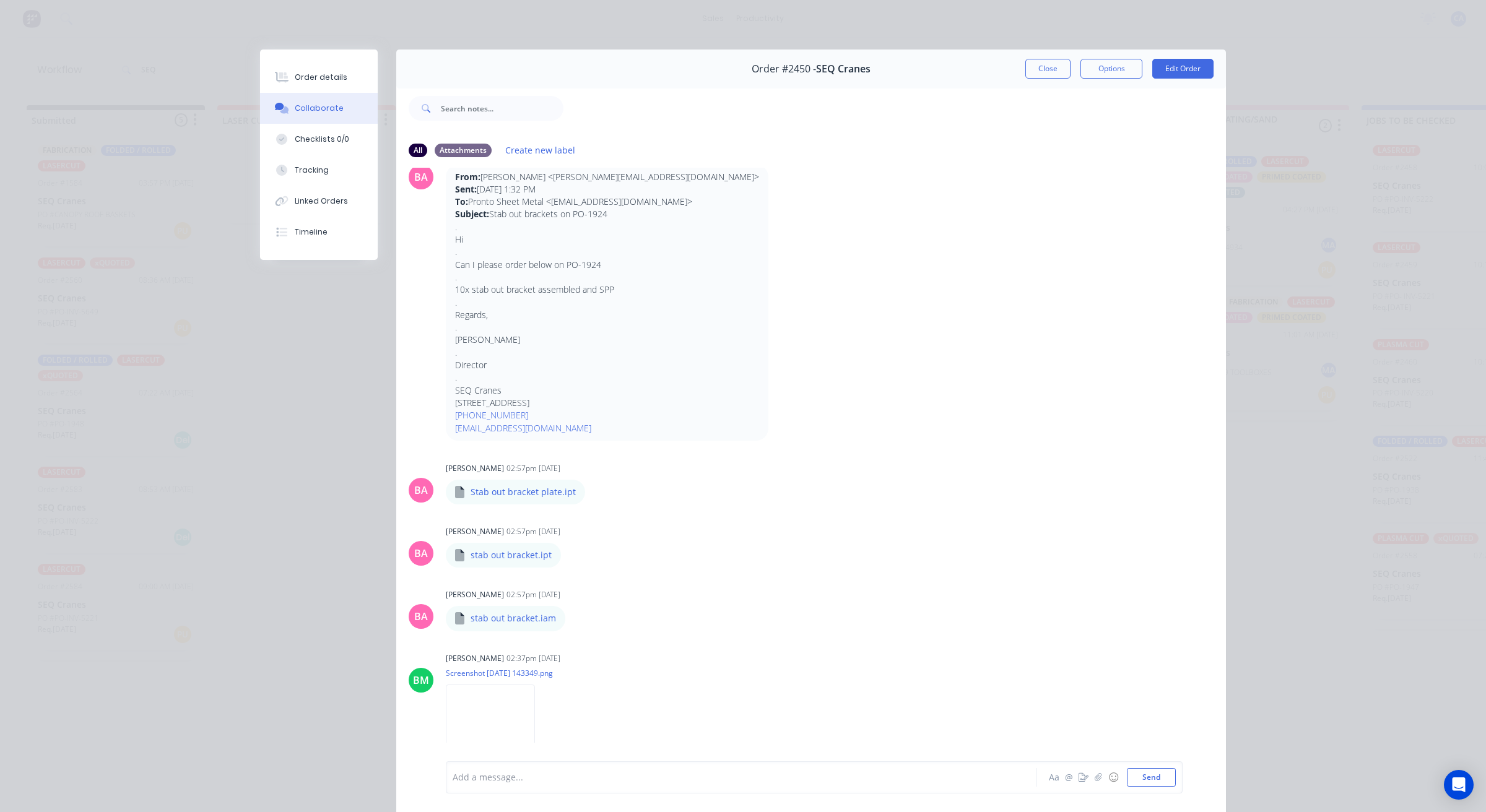
click at [562, 783] on div at bounding box center [724, 777] width 541 height 13
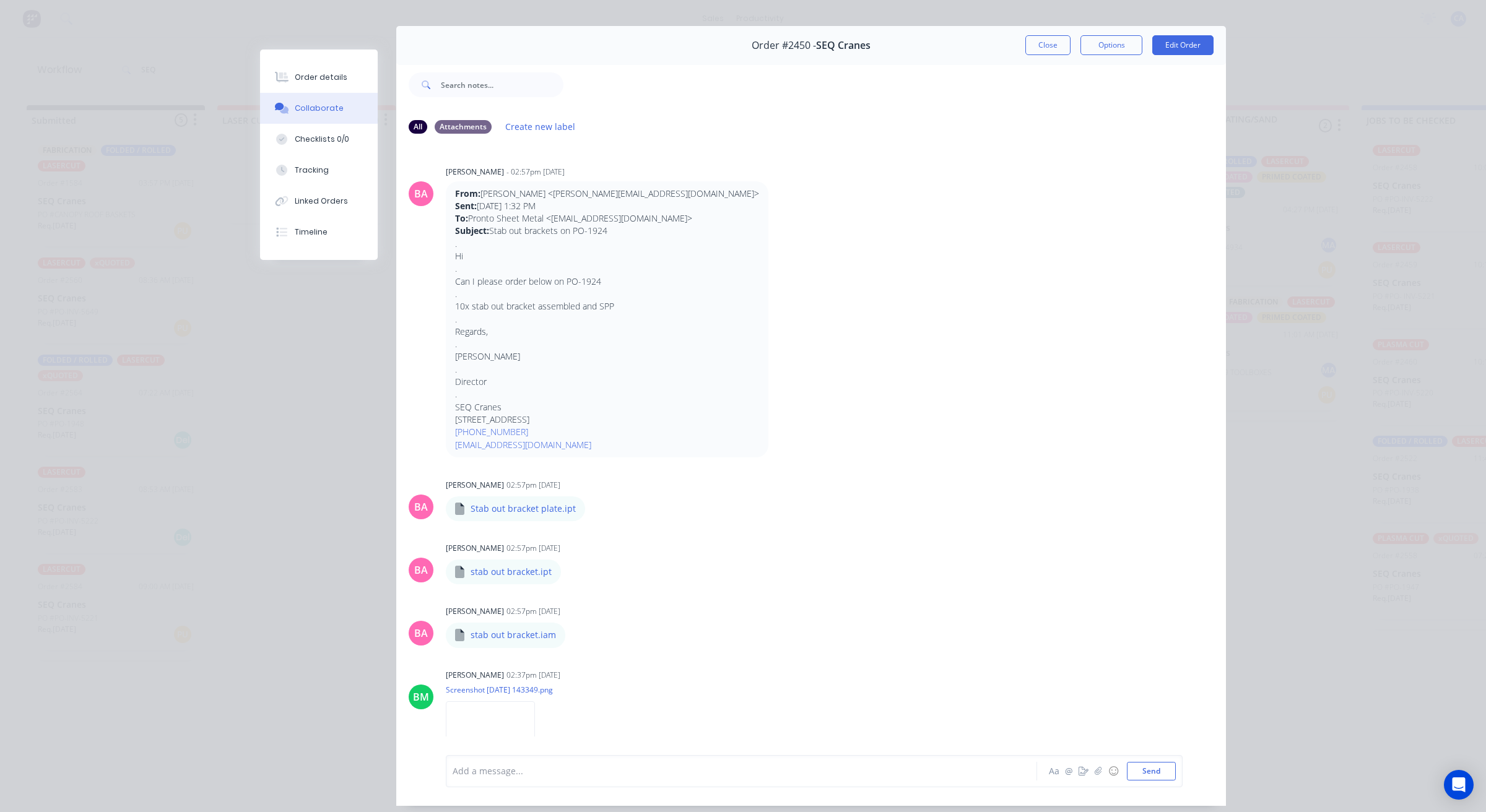
scroll to position [0, 0]
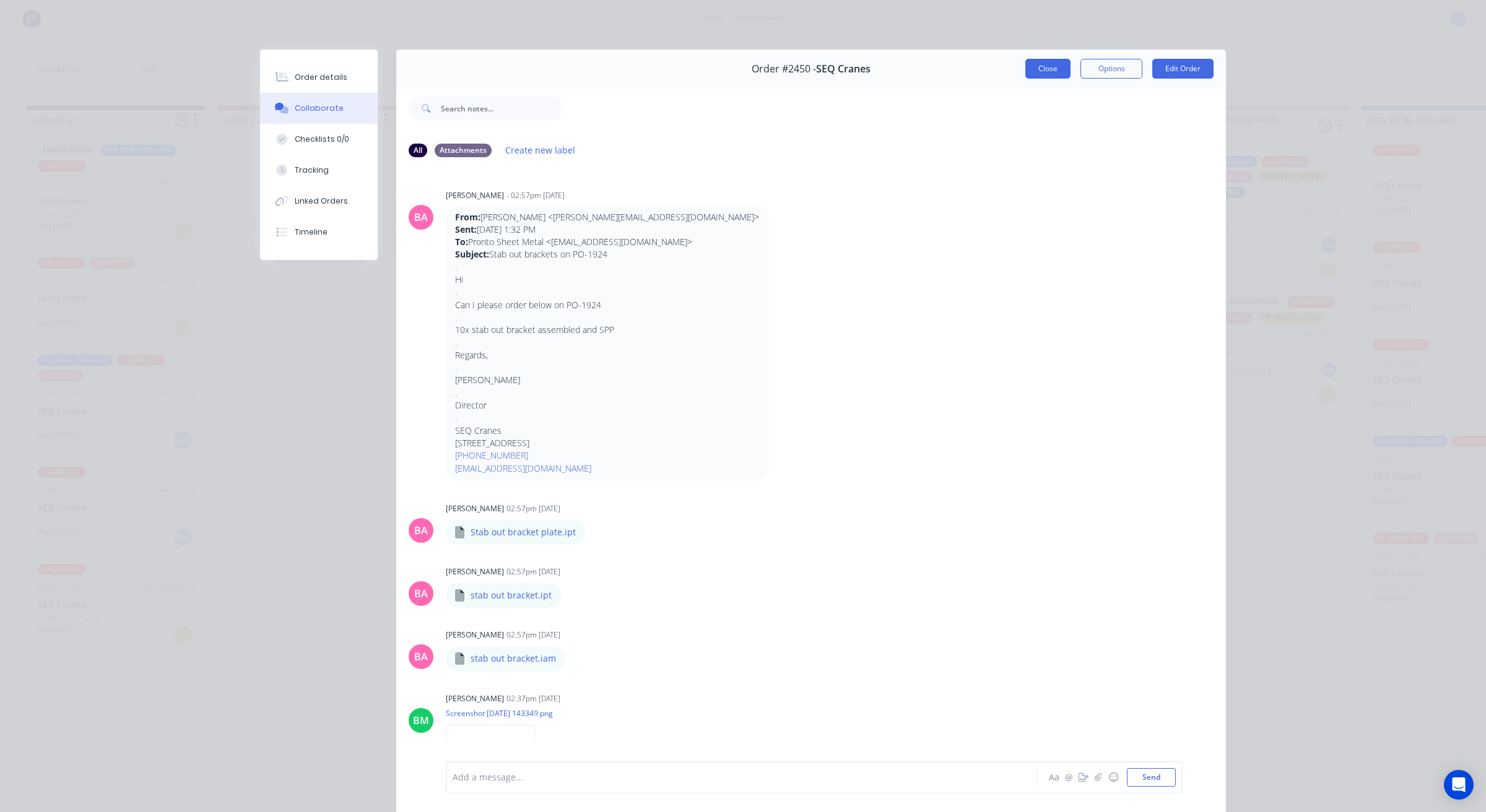
click at [1049, 70] on button "Close" at bounding box center [1048, 69] width 45 height 20
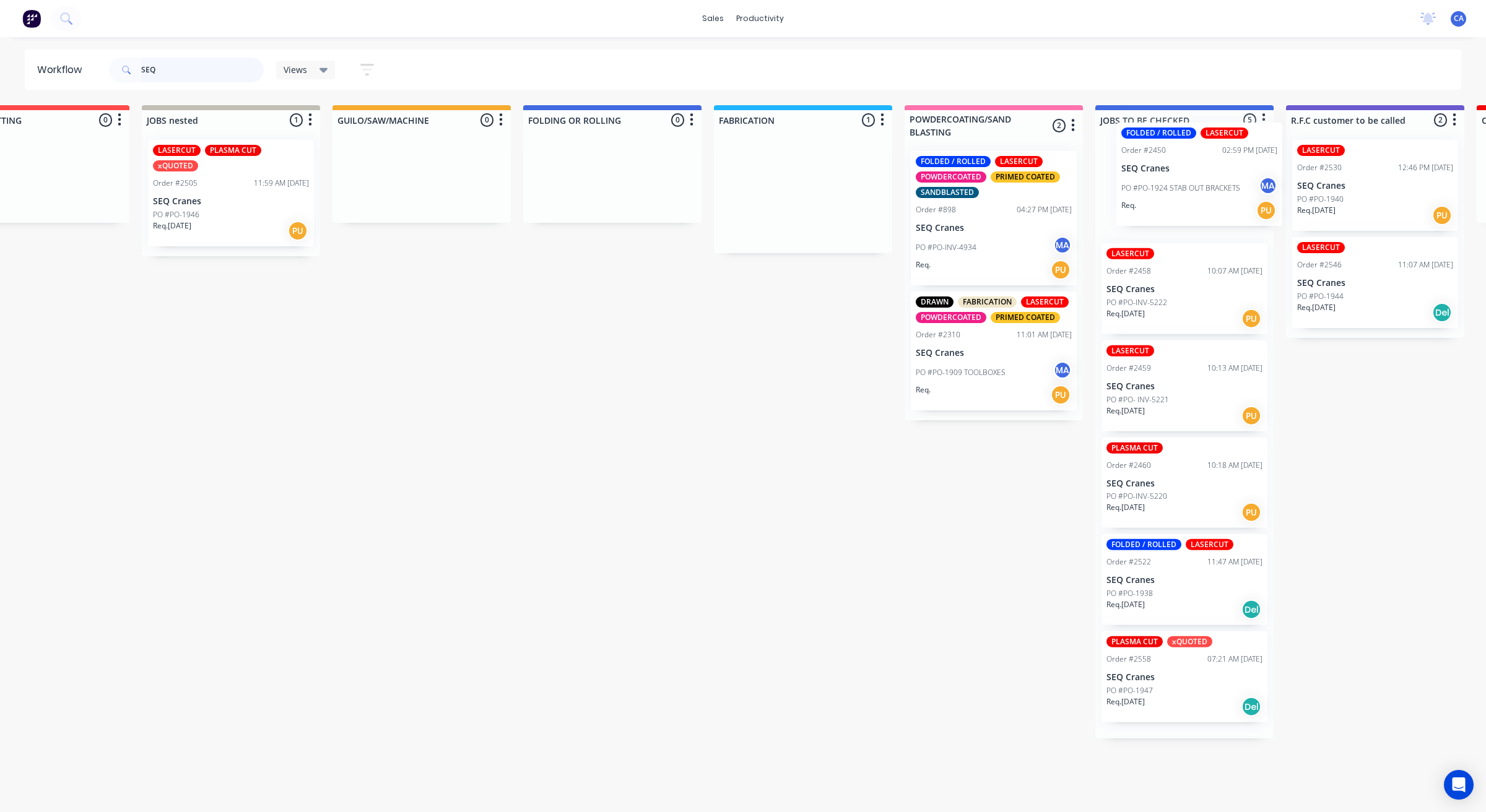
drag, startPoint x: 1034, startPoint y: 206, endPoint x: 1171, endPoint y: 187, distance: 138.3
